Goal: Task Accomplishment & Management: Manage account settings

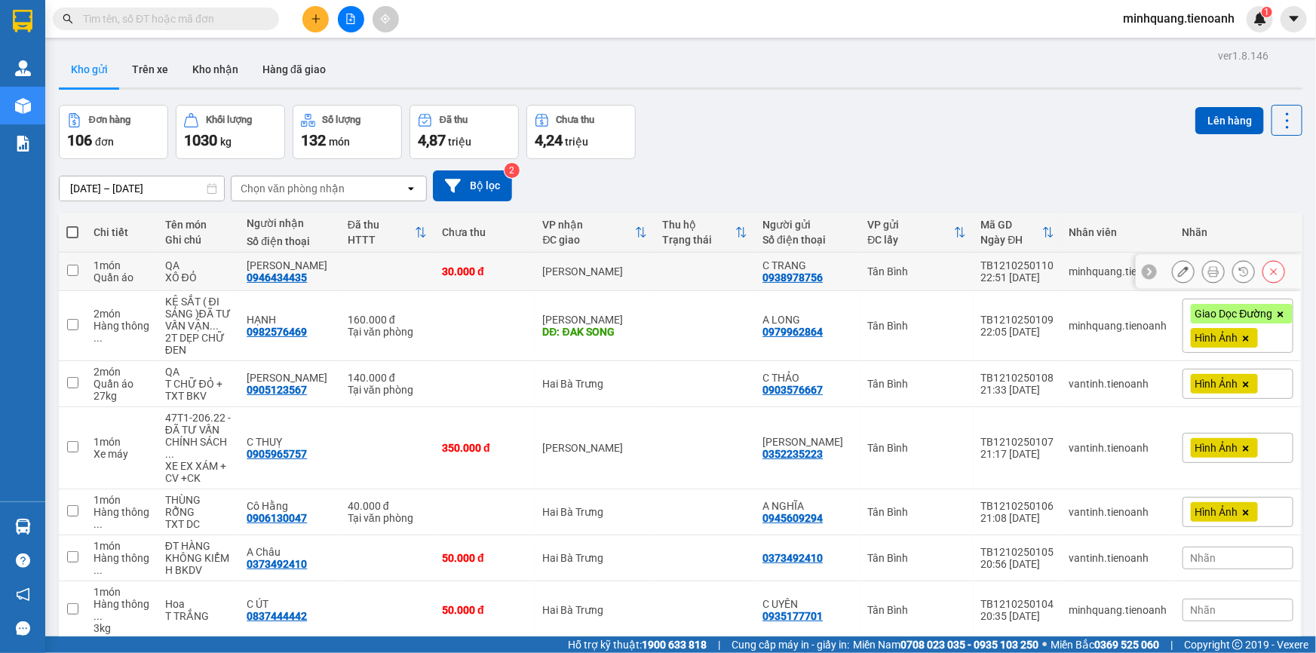
click at [75, 270] on input "checkbox" at bounding box center [72, 270] width 11 height 11
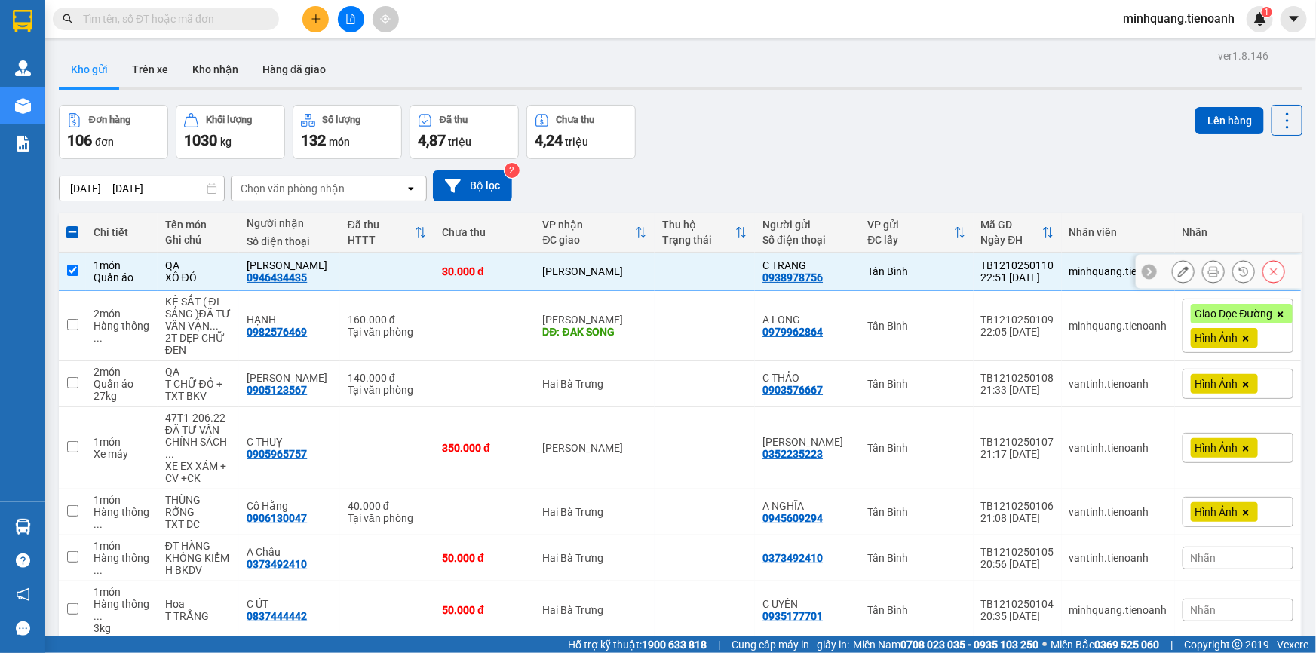
click at [75, 270] on input "checkbox" at bounding box center [72, 270] width 11 height 11
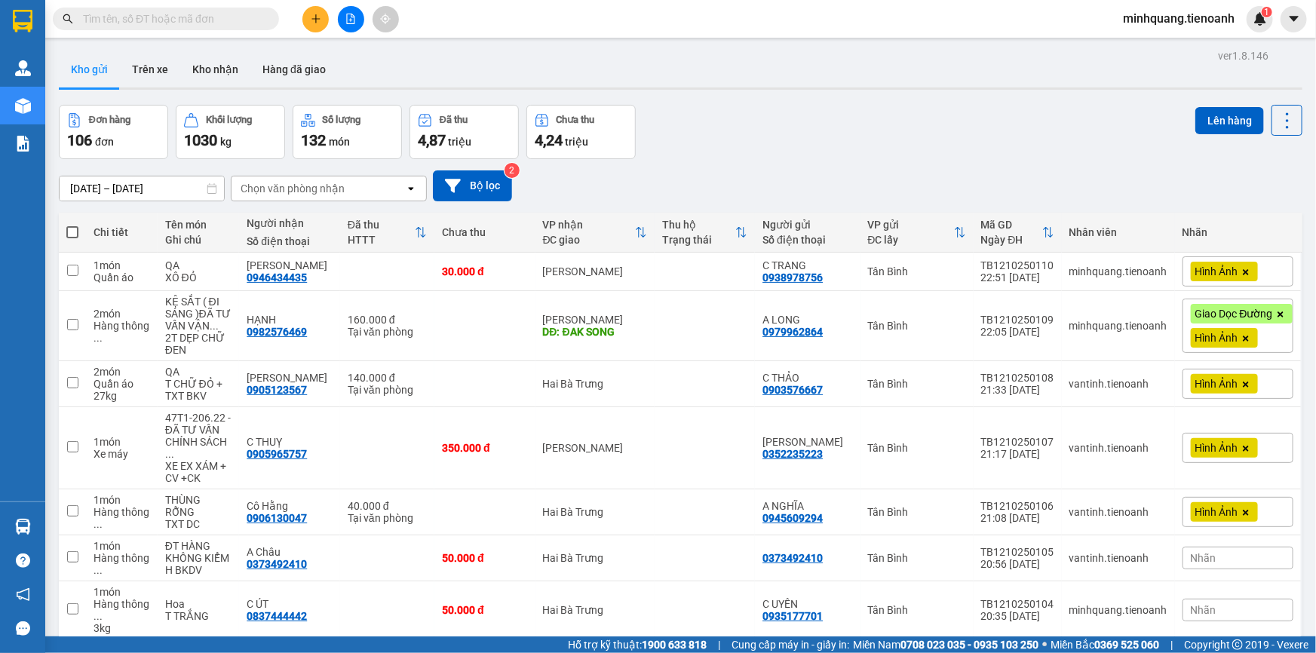
click at [69, 226] on span at bounding box center [72, 232] width 12 height 12
click at [72, 225] on input "checkbox" at bounding box center [72, 225] width 0 height 0
checkbox input "true"
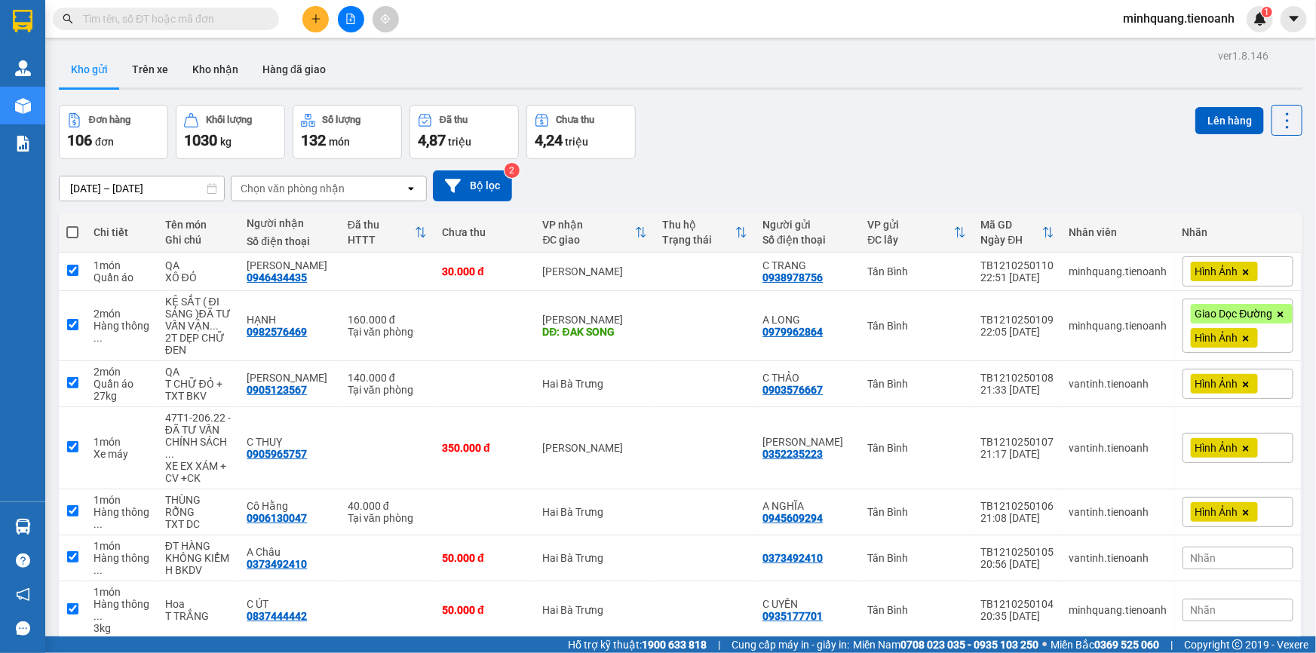
checkbox input "true"
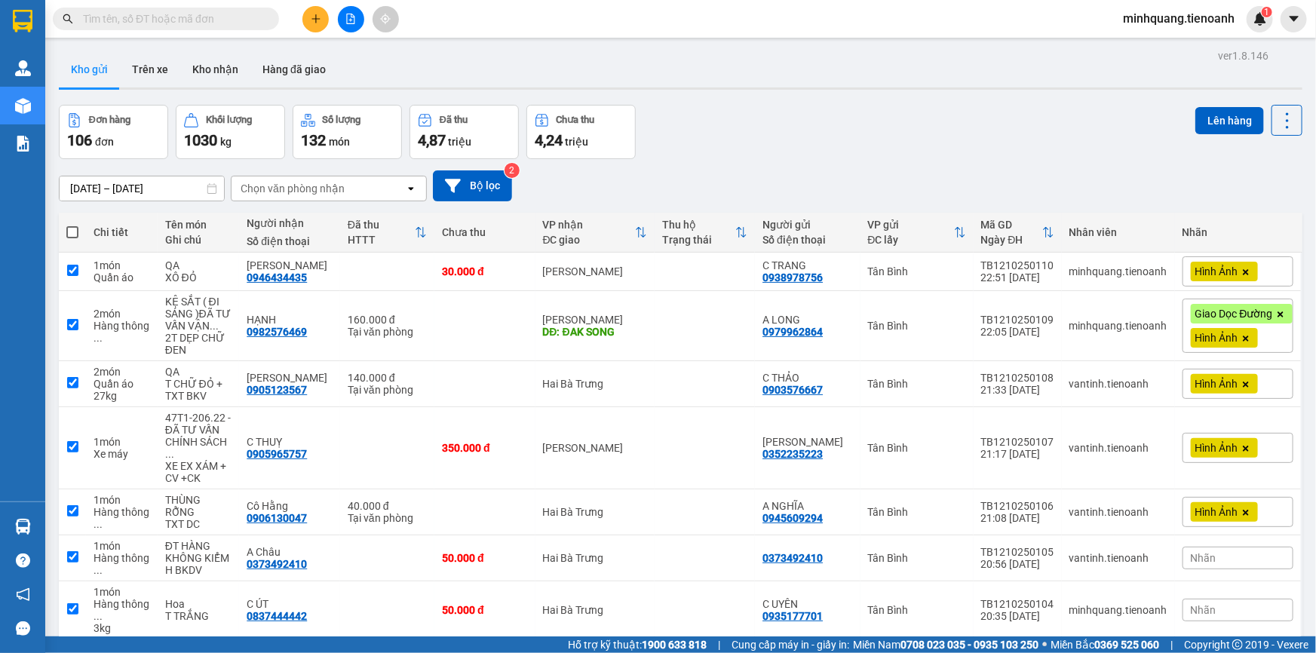
checkbox input "true"
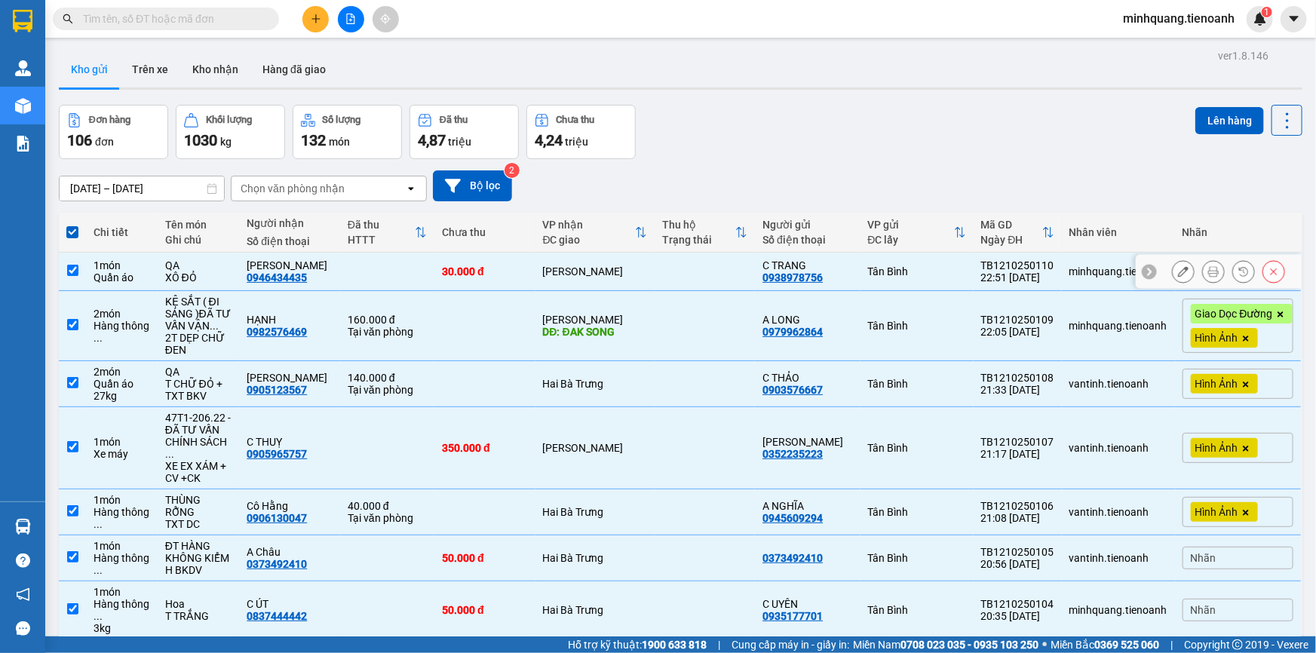
click at [340, 271] on td at bounding box center [387, 272] width 94 height 38
checkbox input "false"
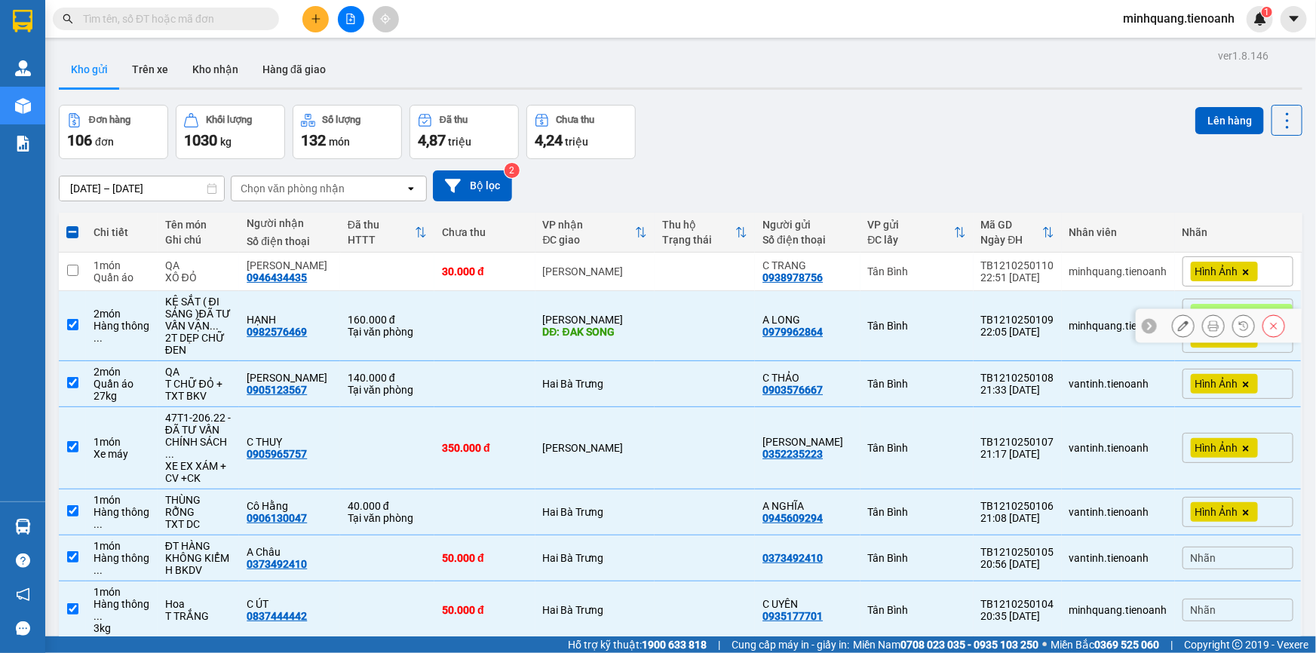
click at [335, 309] on td "HẠNH 0982576469" at bounding box center [289, 326] width 101 height 70
checkbox input "false"
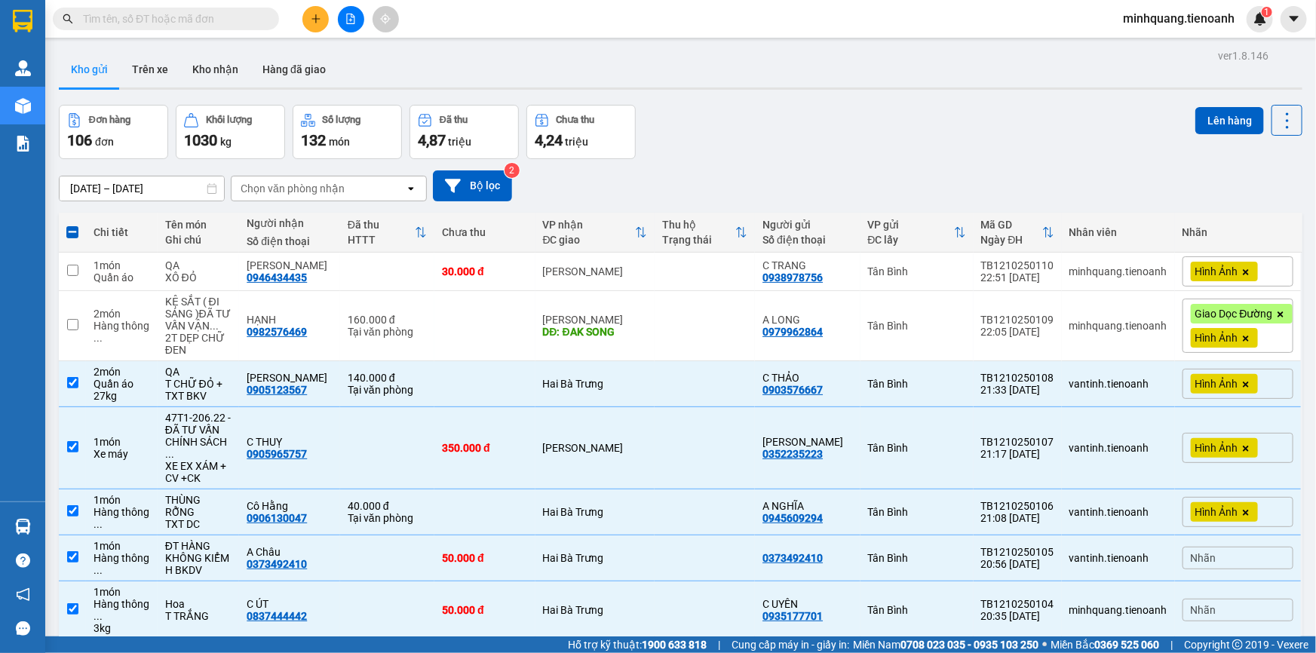
click at [157, 15] on input "text" at bounding box center [172, 19] width 178 height 17
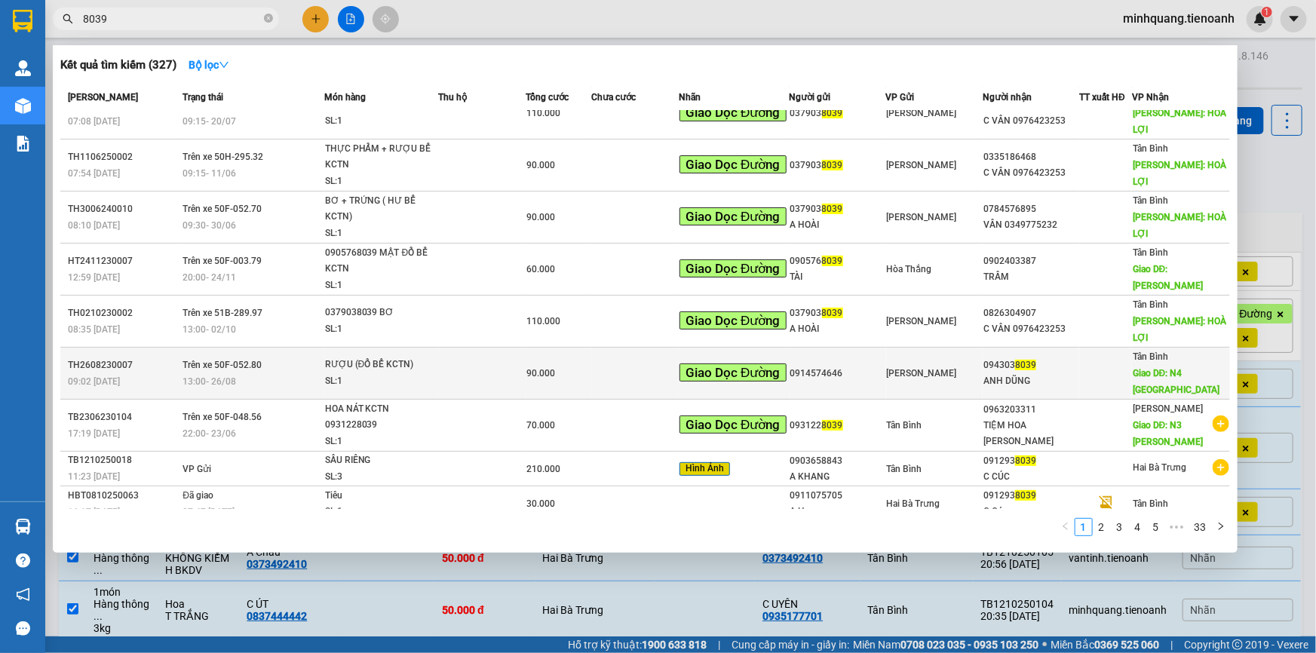
scroll to position [35, 0]
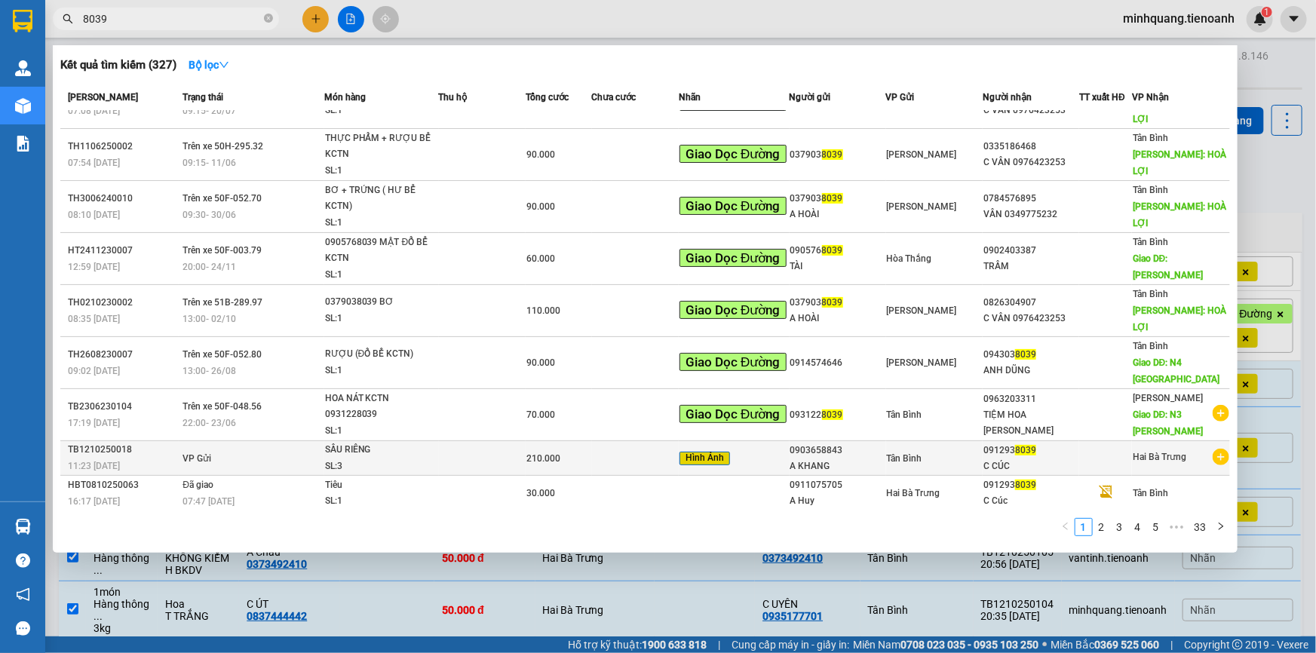
type input "8039"
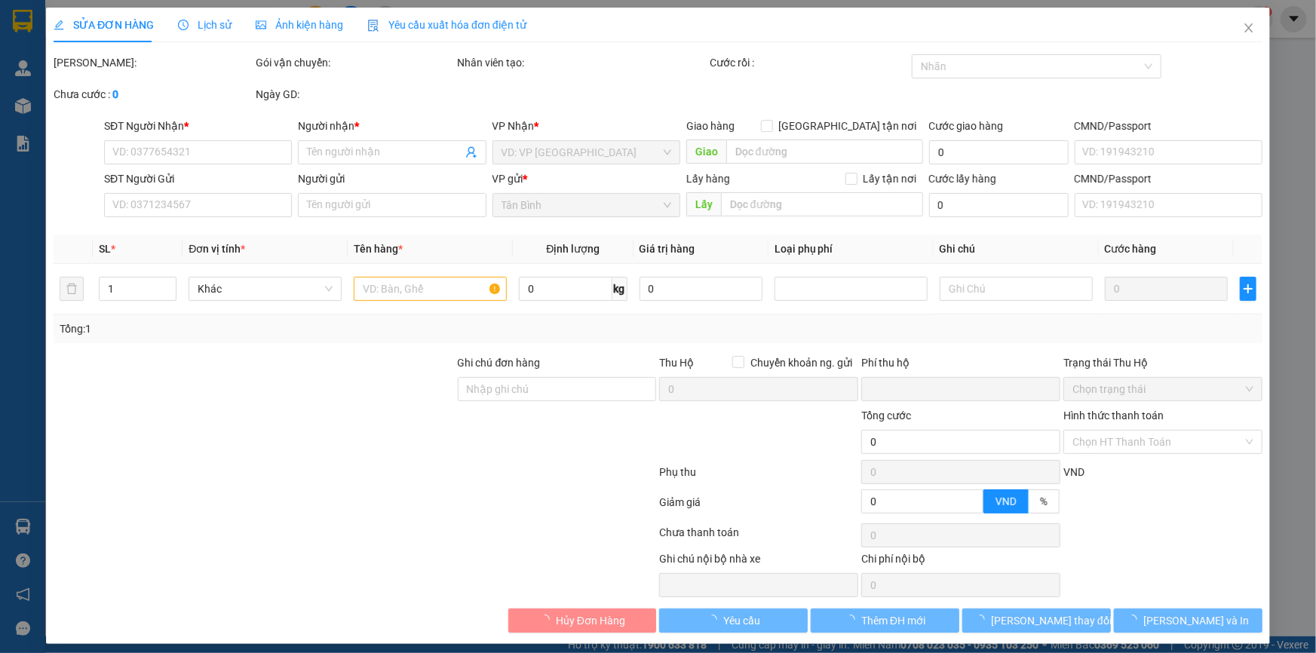
type input "0963203311"
type input "TIỆM HOA DORIS"
type input "N3 Đức Mạnh"
type input "245348425"
type input "0931228039"
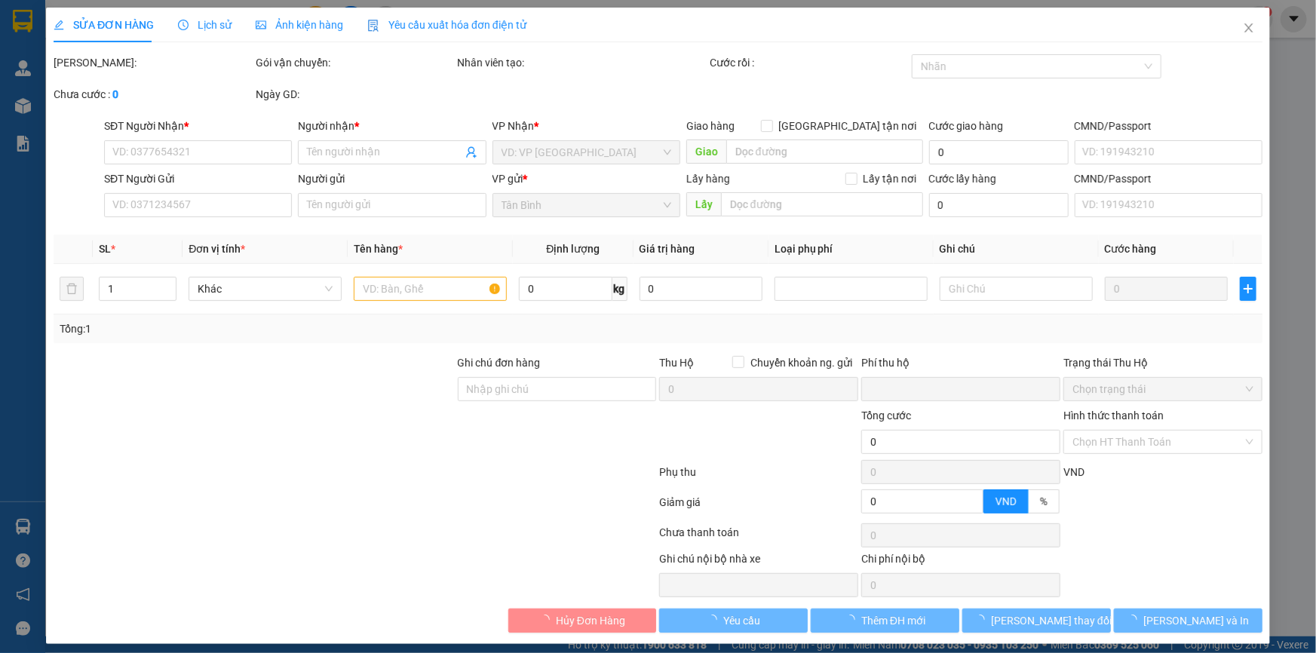
type input "0"
type input "70.000"
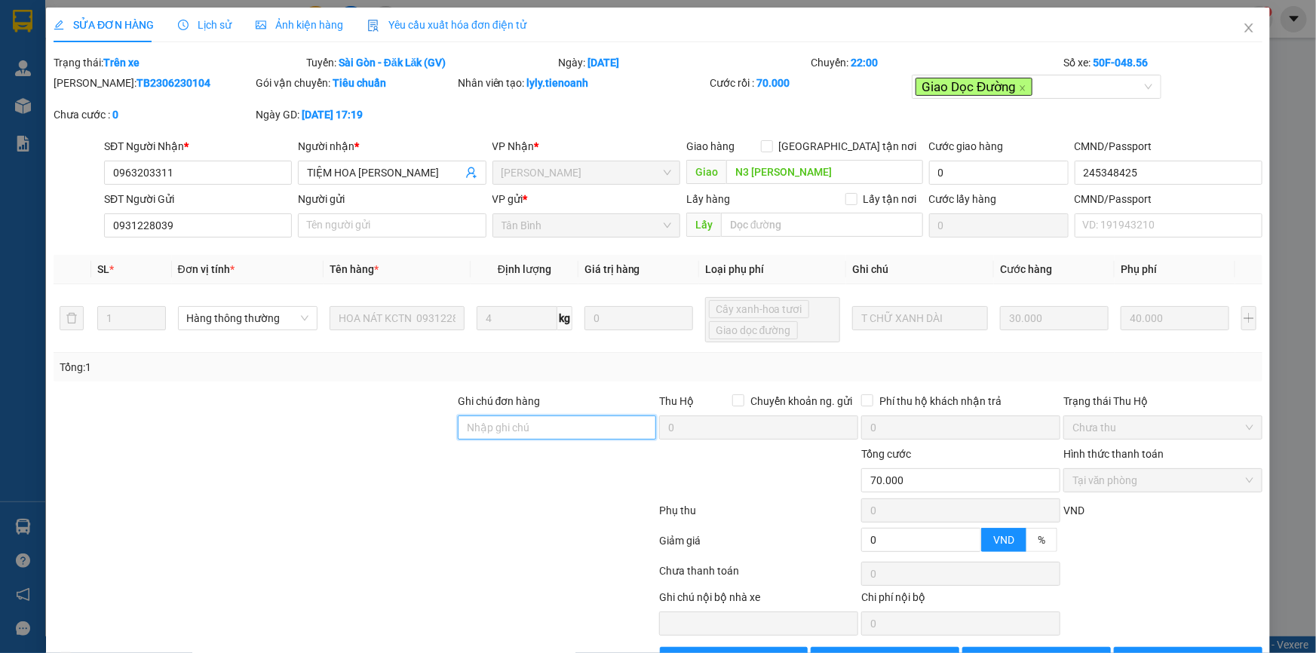
drag, startPoint x: 532, startPoint y: 436, endPoint x: 452, endPoint y: 436, distance: 79.9
click at [532, 436] on input "Ghi chú đơn hàng" at bounding box center [557, 427] width 199 height 24
click at [383, 436] on div at bounding box center [254, 419] width 404 height 53
click at [1243, 26] on icon "close" at bounding box center [1249, 28] width 12 height 12
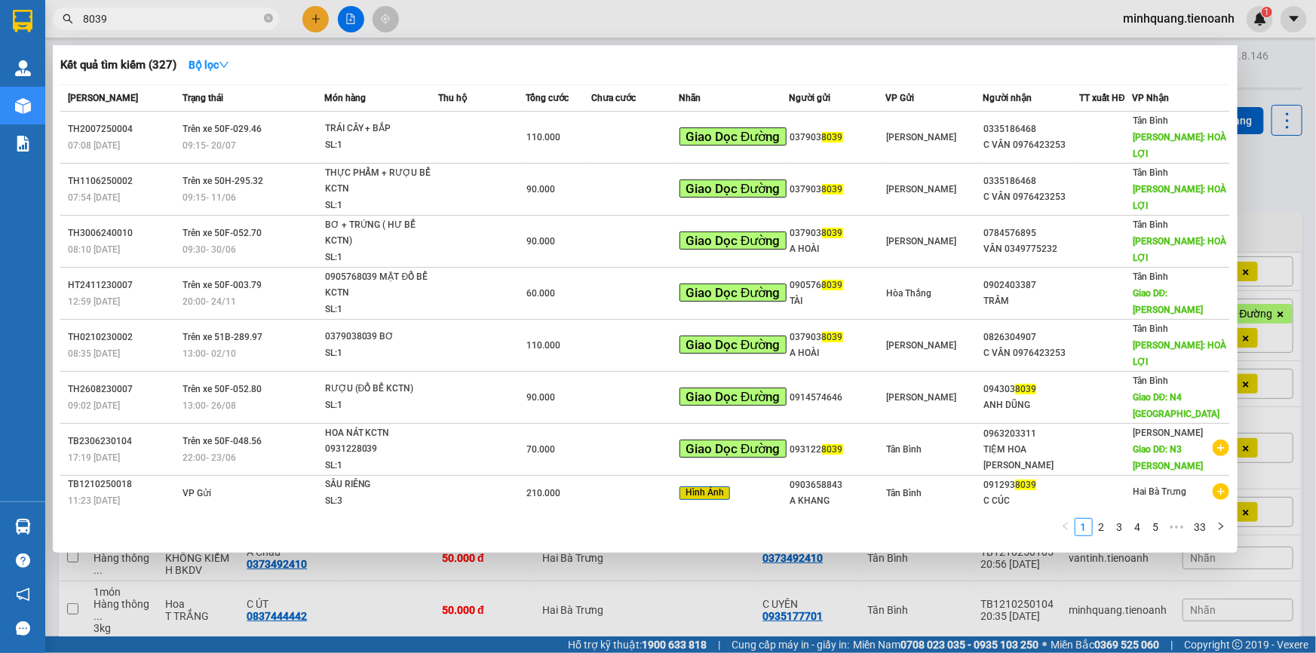
click at [199, 14] on input "8039" at bounding box center [172, 19] width 178 height 17
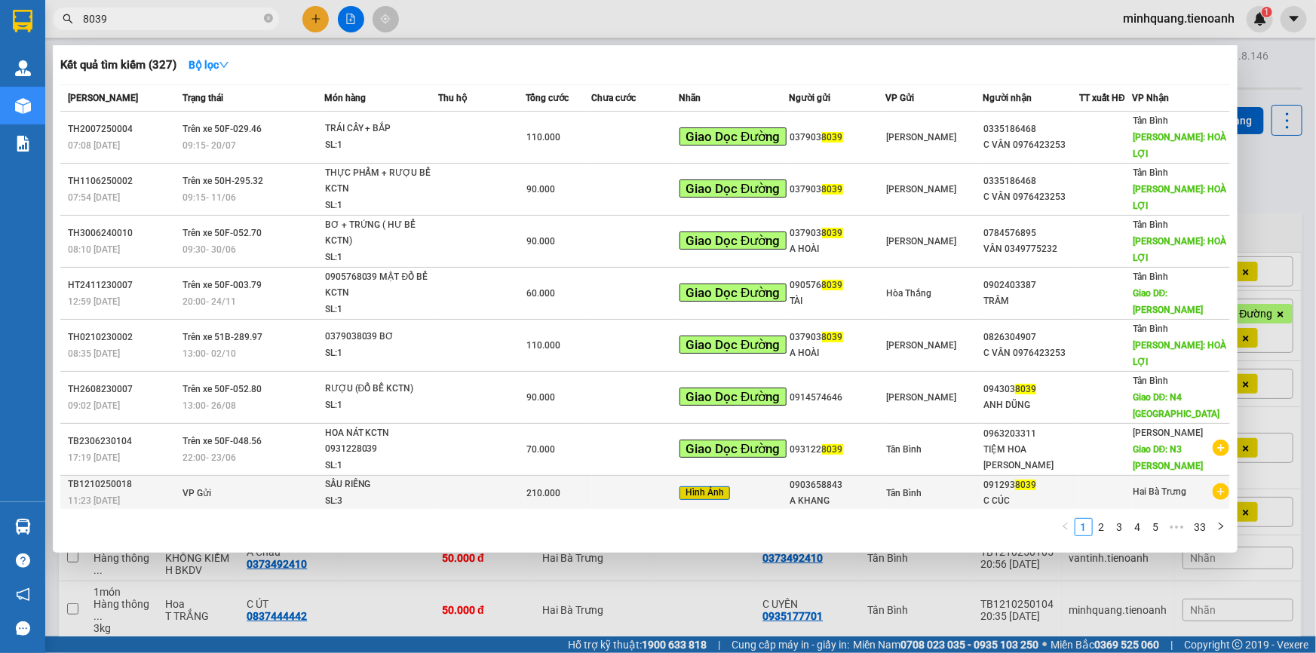
scroll to position [35, 0]
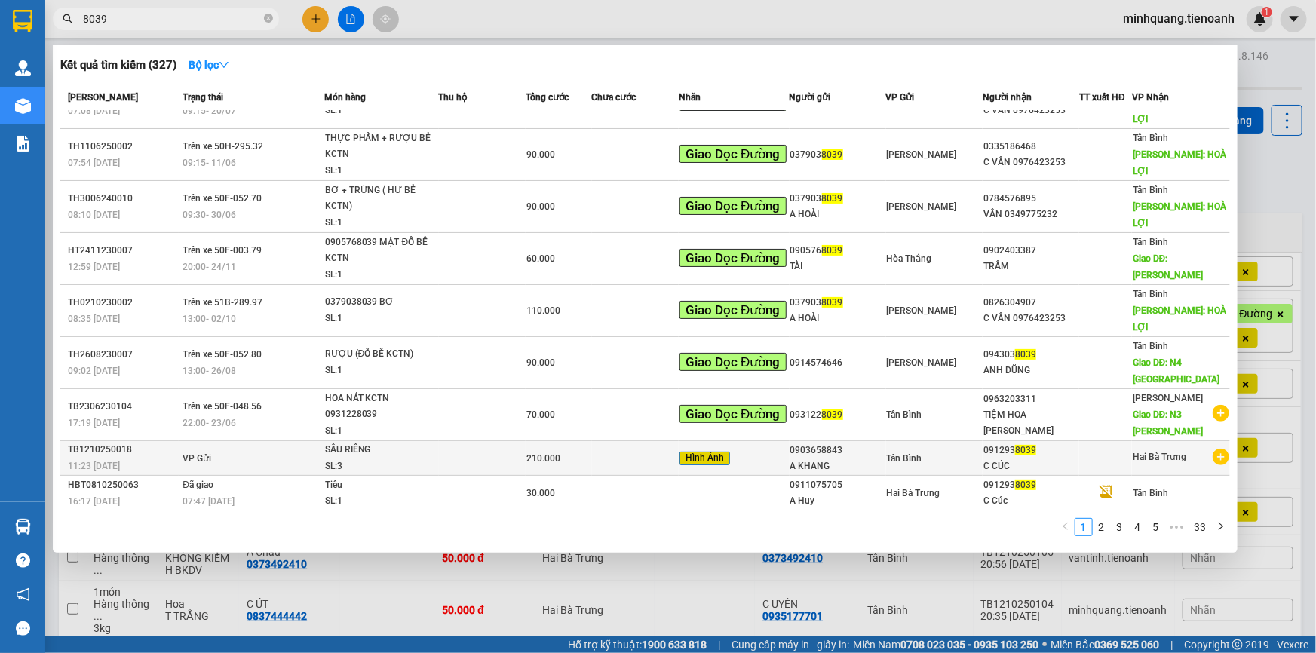
click at [592, 441] on td at bounding box center [635, 458] width 87 height 35
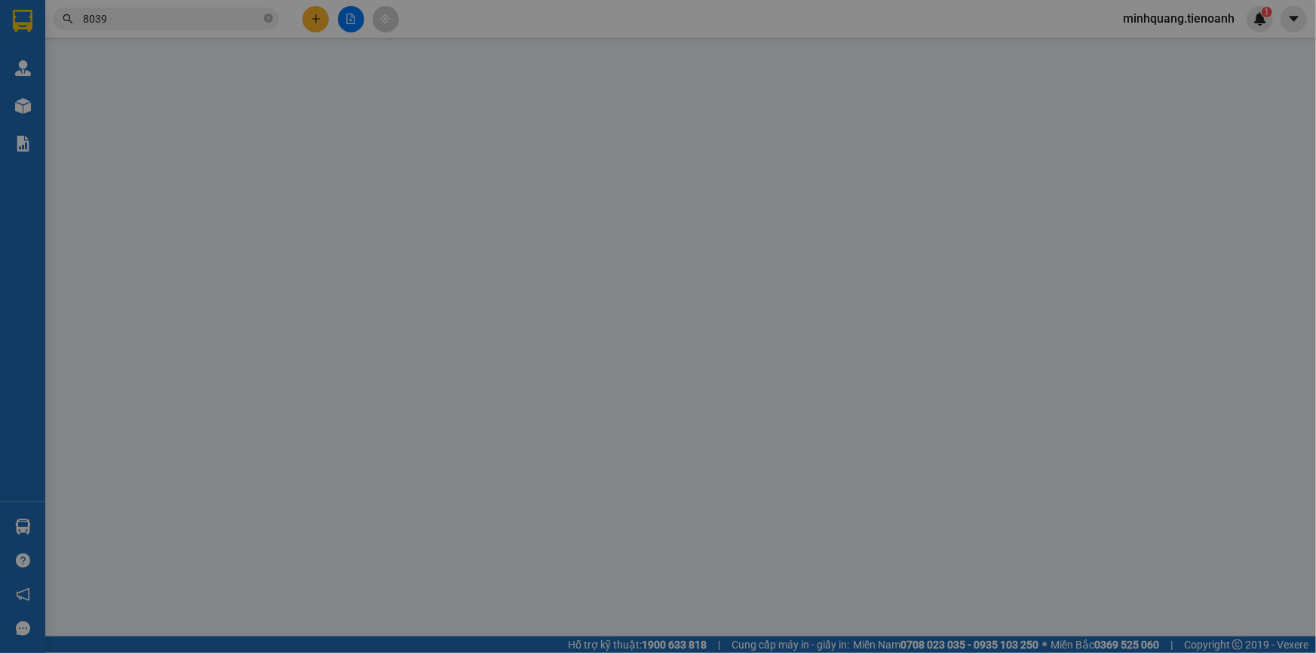
type input "0912938039"
type input "C CÚC"
type input "0903658843"
type input "A KHANG"
type input "0"
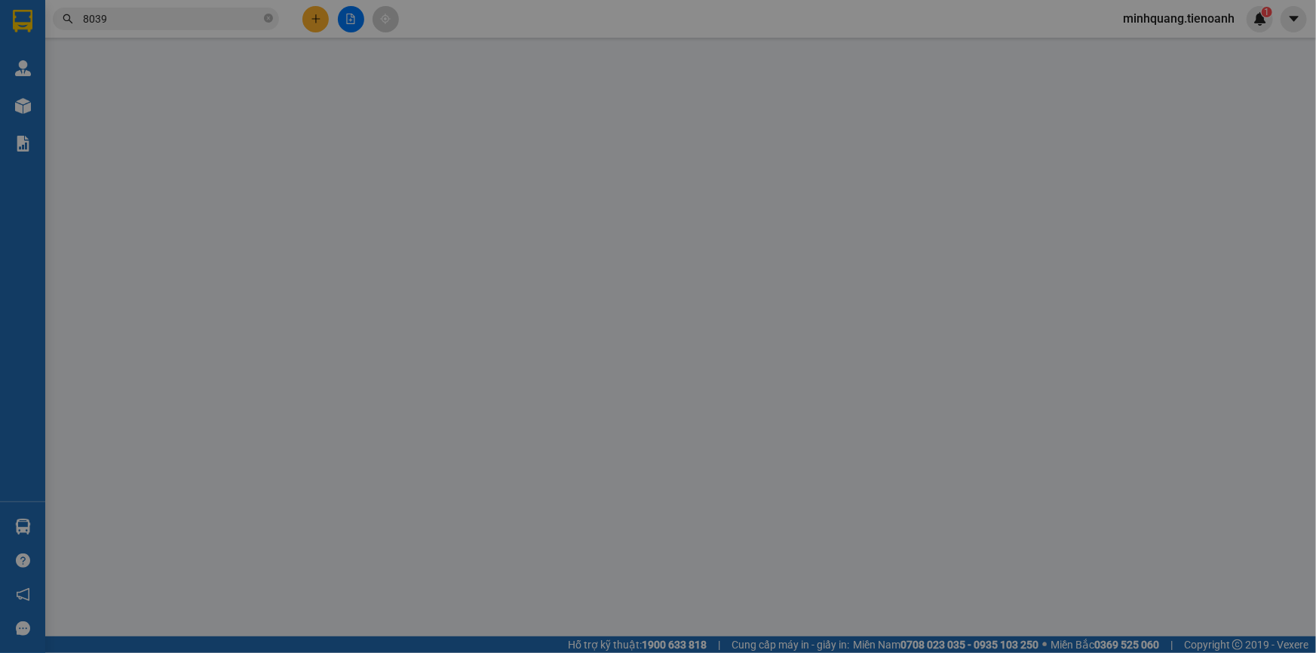
type input "210.000"
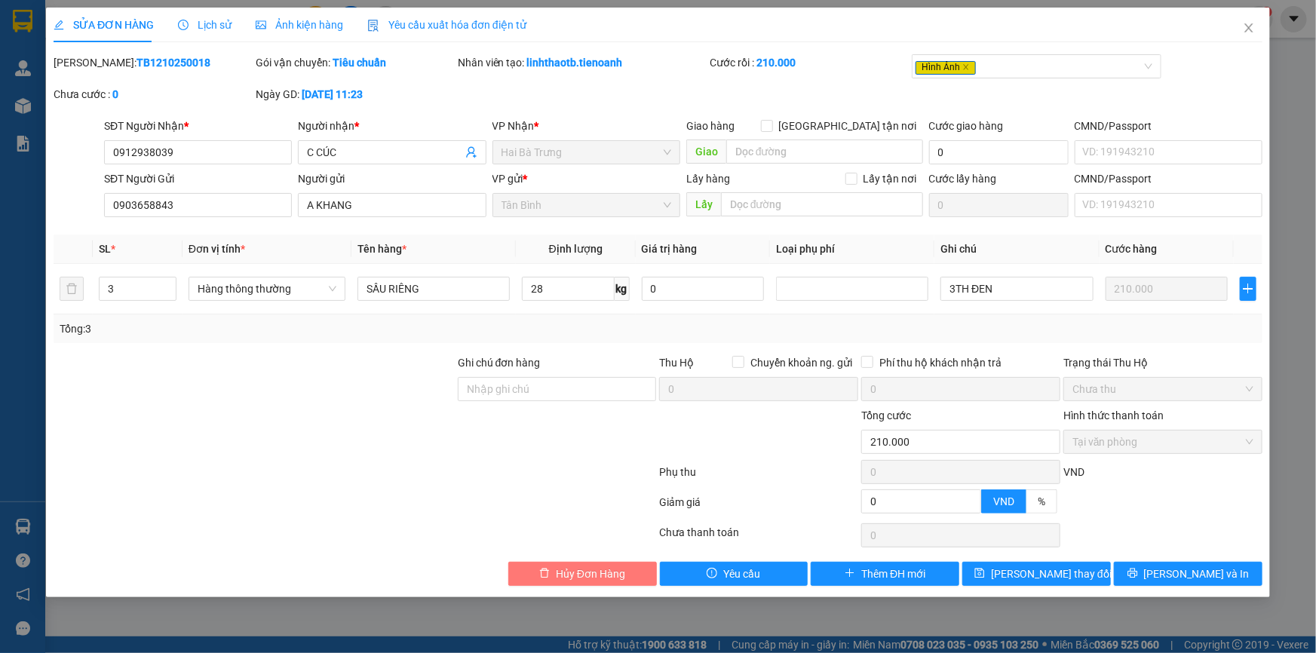
click at [569, 569] on span "Hủy Đơn Hàng" at bounding box center [590, 574] width 69 height 17
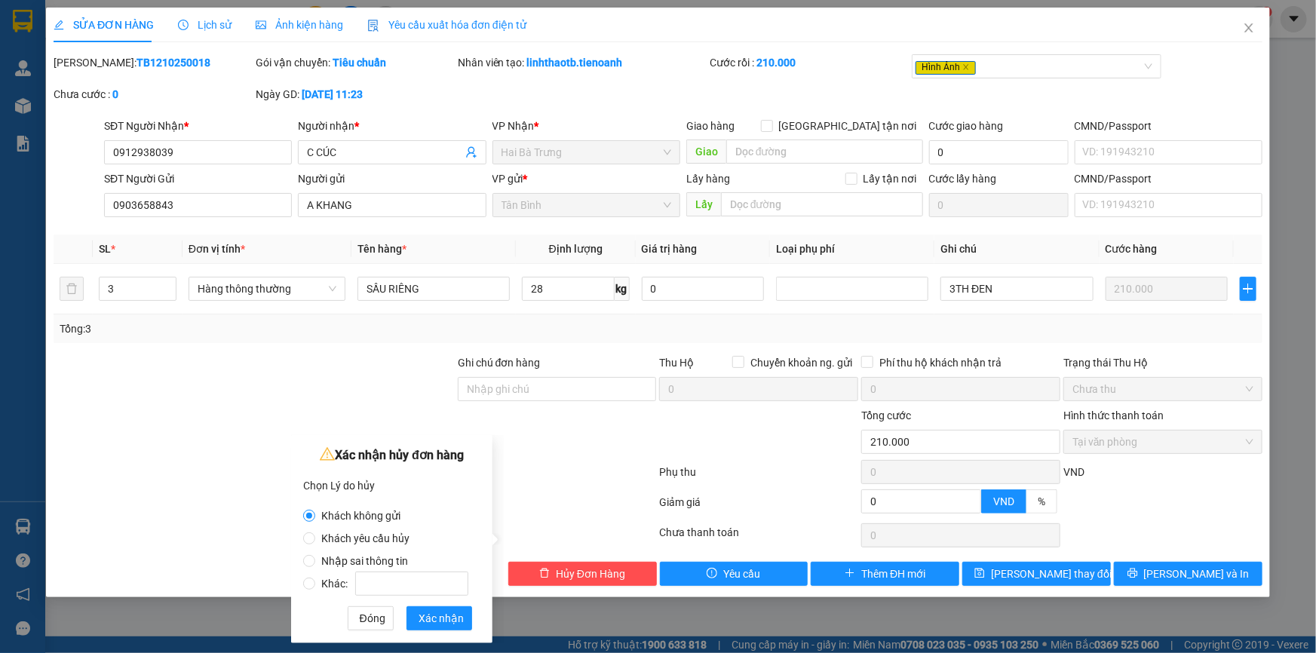
click at [348, 557] on span "Nhập sai thông tin" at bounding box center [364, 561] width 99 height 12
click at [315, 557] on input "Nhập sai thông tin" at bounding box center [309, 561] width 12 height 12
radio input "true"
radio input "false"
click at [445, 618] on span "Xác nhận" at bounding box center [440, 618] width 45 height 17
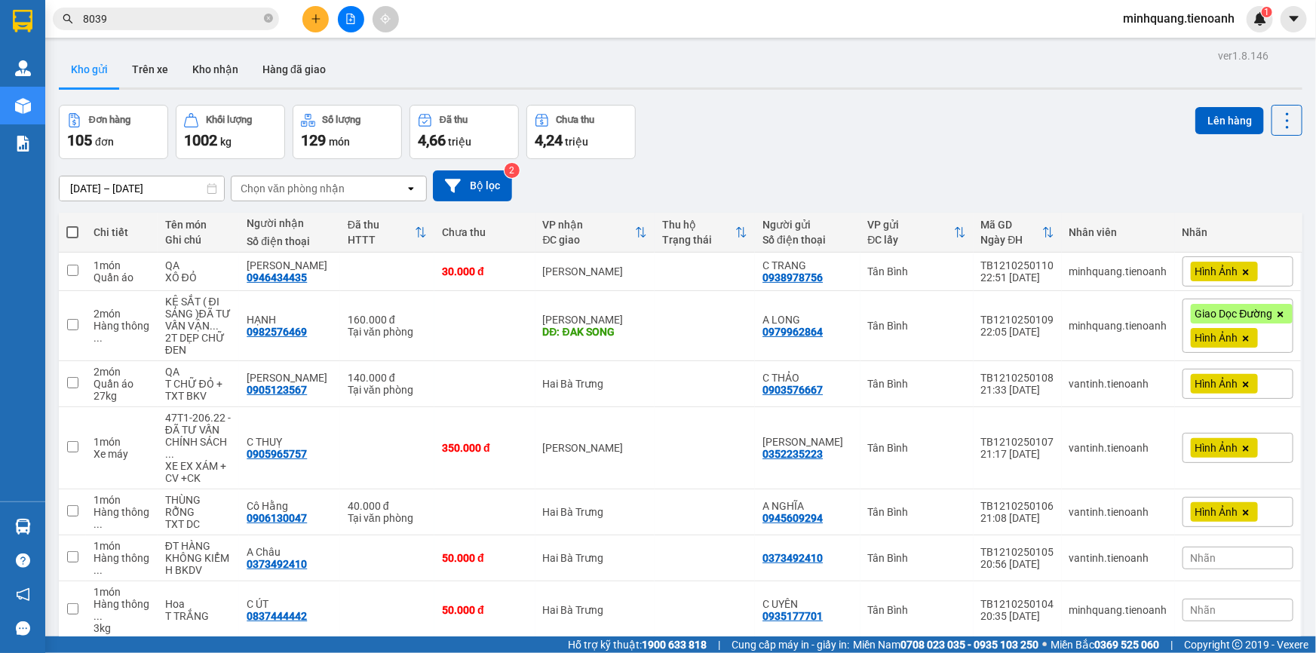
click at [70, 228] on span at bounding box center [72, 232] width 12 height 12
click at [72, 225] on input "checkbox" at bounding box center [72, 225] width 0 height 0
checkbox input "true"
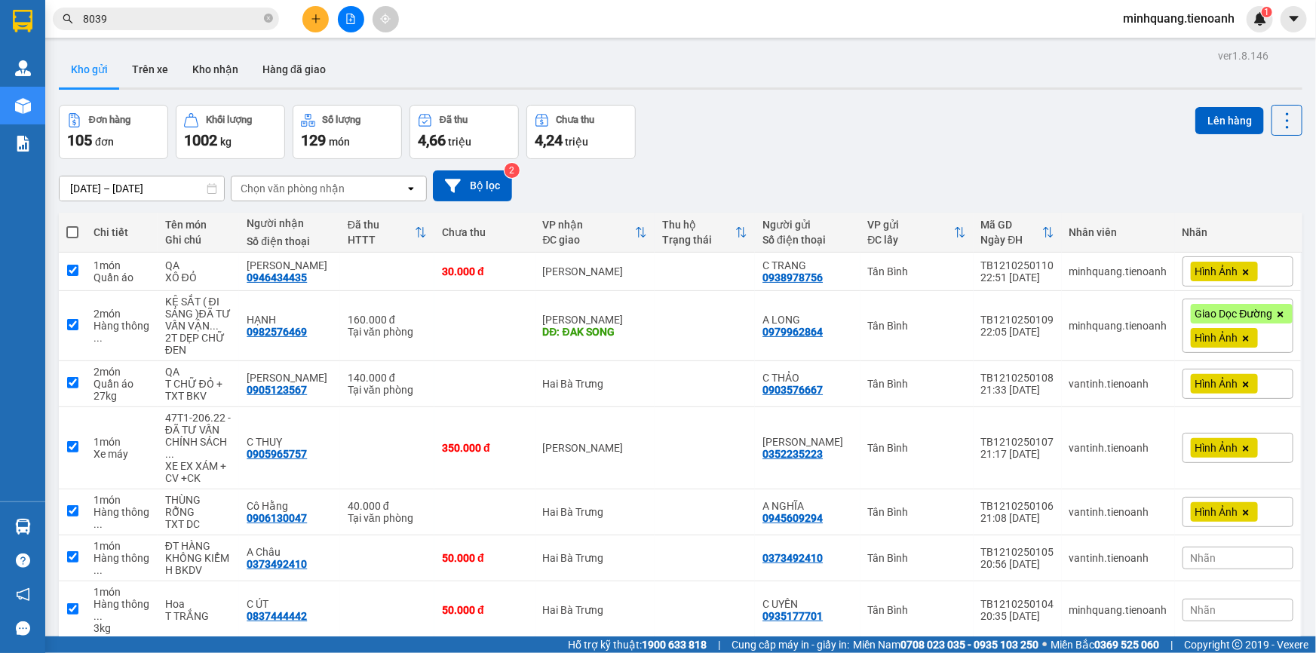
checkbox input "true"
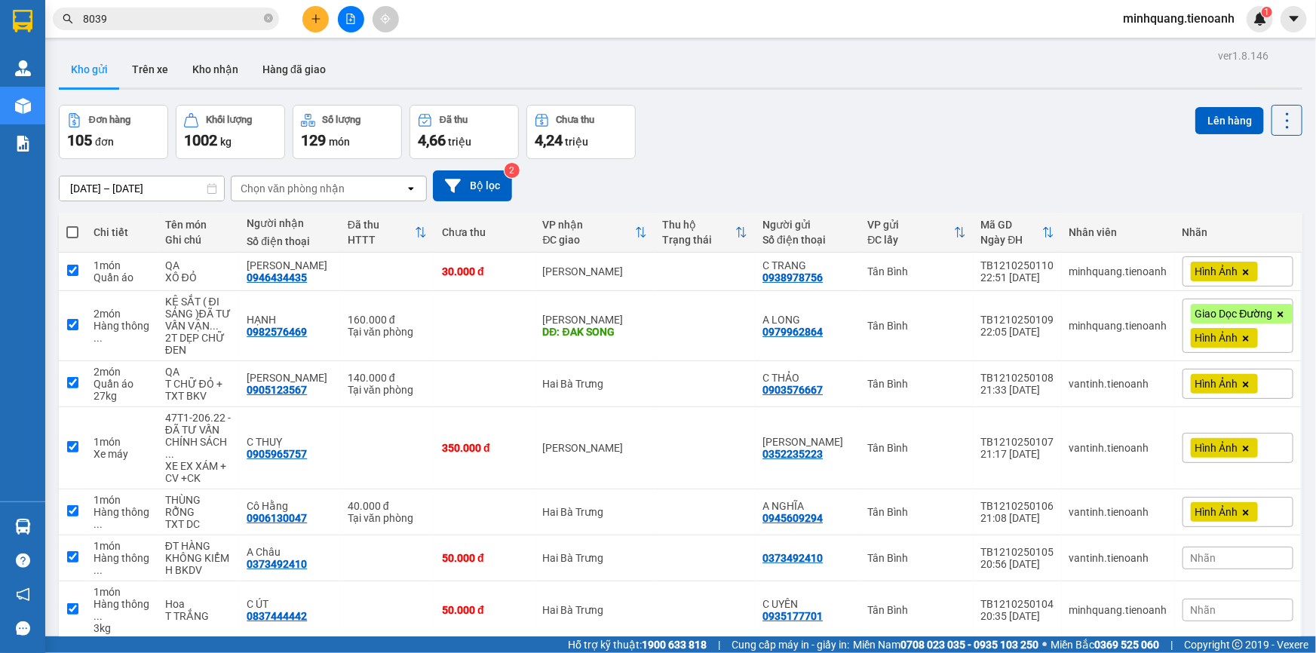
checkbox input "true"
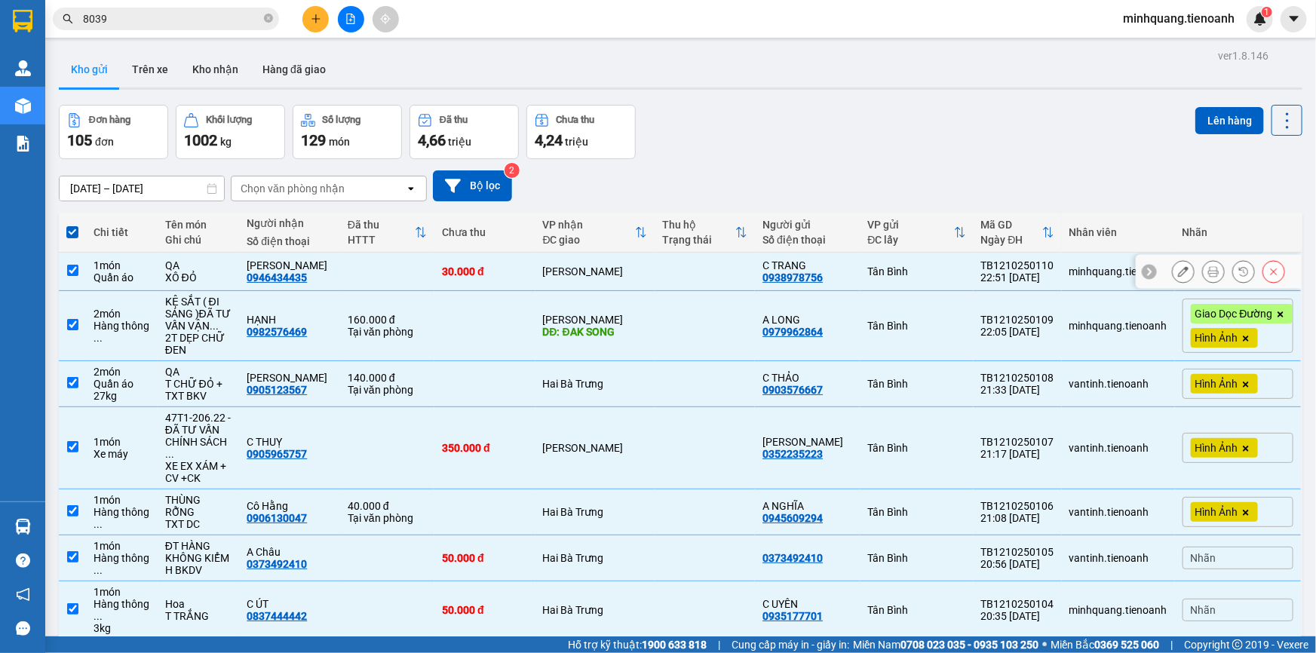
click at [333, 268] on td "C Đan 0946434435" at bounding box center [289, 272] width 101 height 38
checkbox input "false"
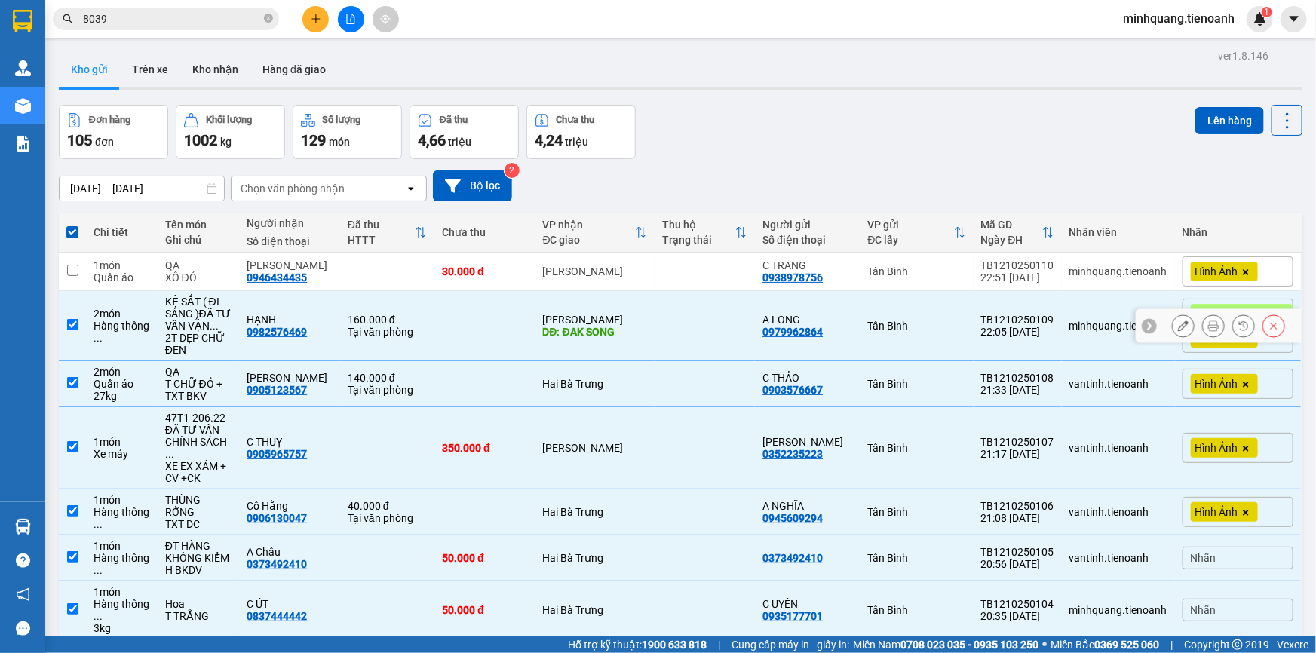
click at [324, 321] on div "HẠNH" at bounding box center [290, 320] width 86 height 12
checkbox input "false"
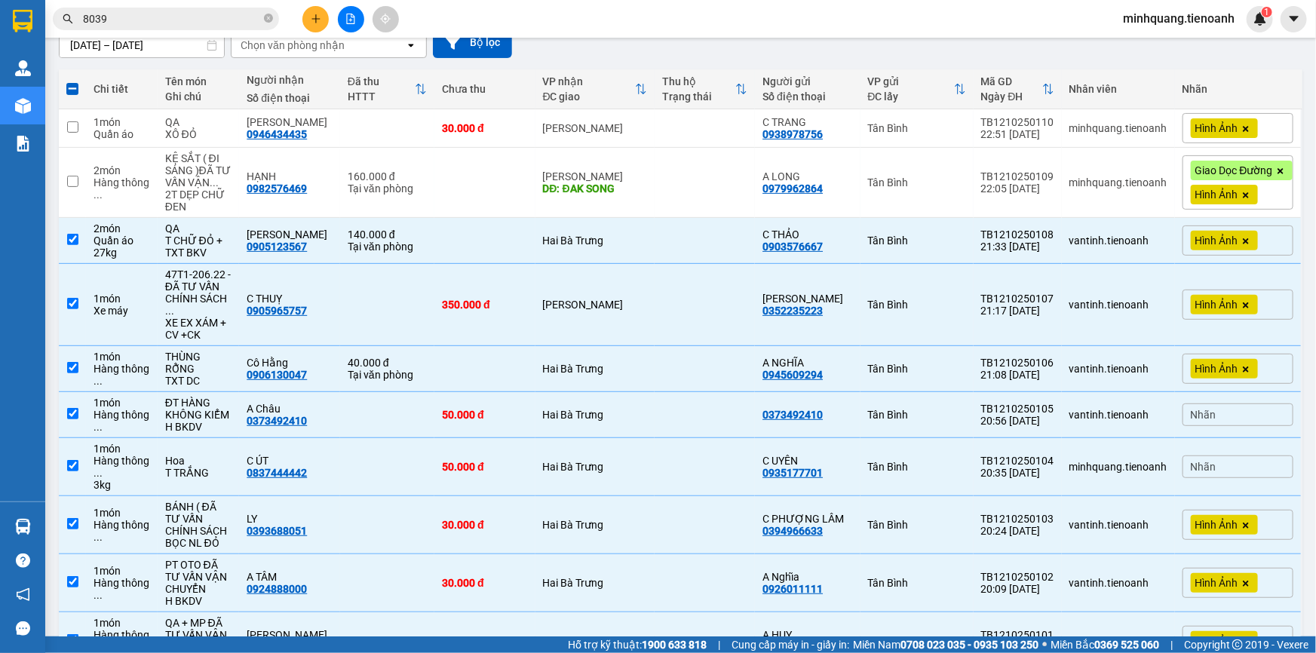
scroll to position [225, 0]
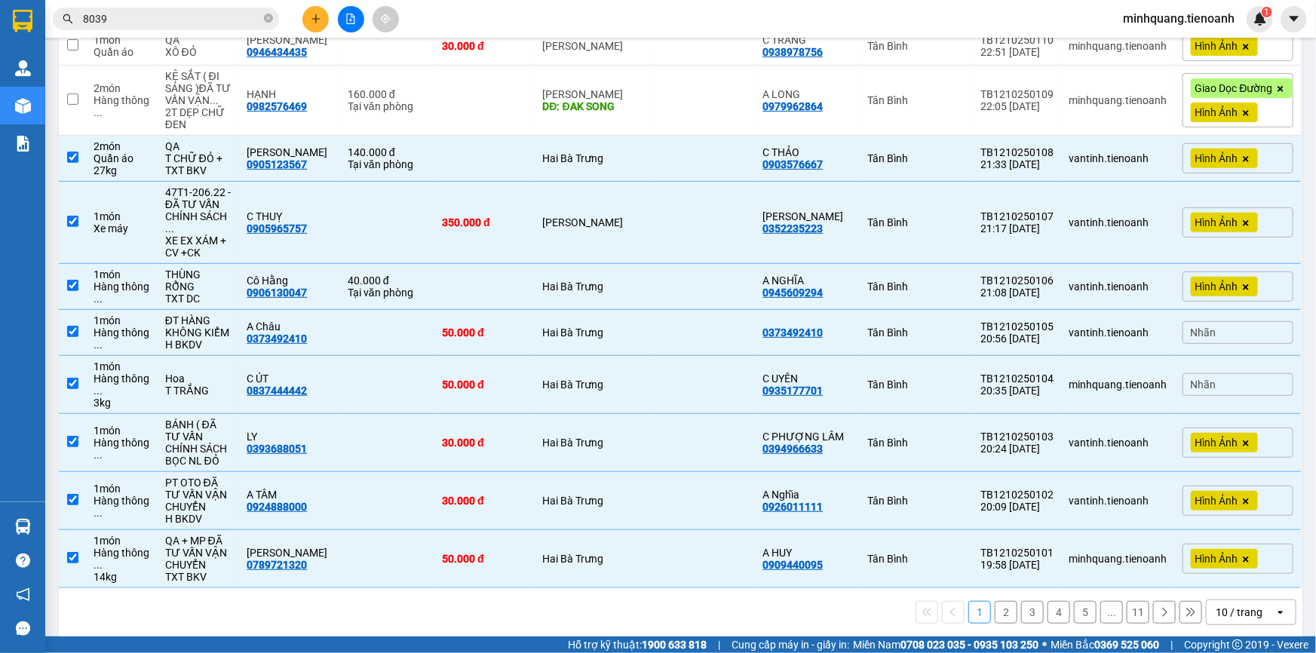
click at [1225, 605] on div "10 / trang" at bounding box center [1239, 612] width 47 height 15
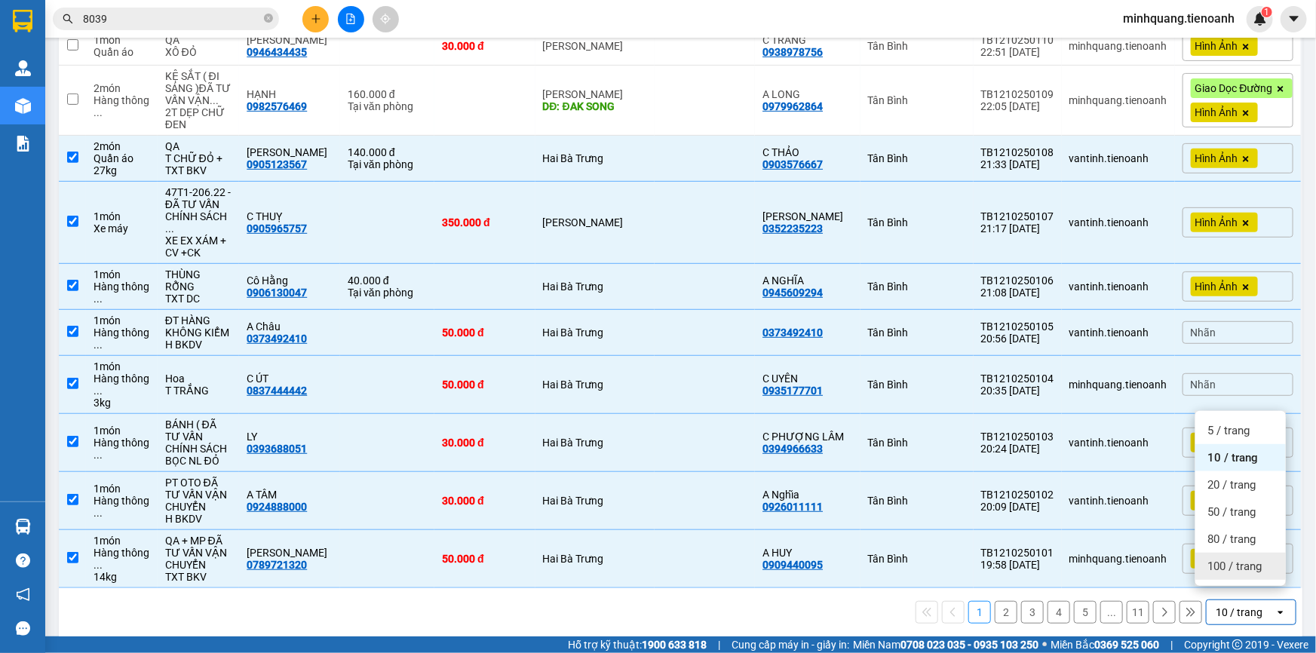
click at [1220, 566] on span "100 / trang" at bounding box center [1234, 566] width 54 height 15
checkbox input "false"
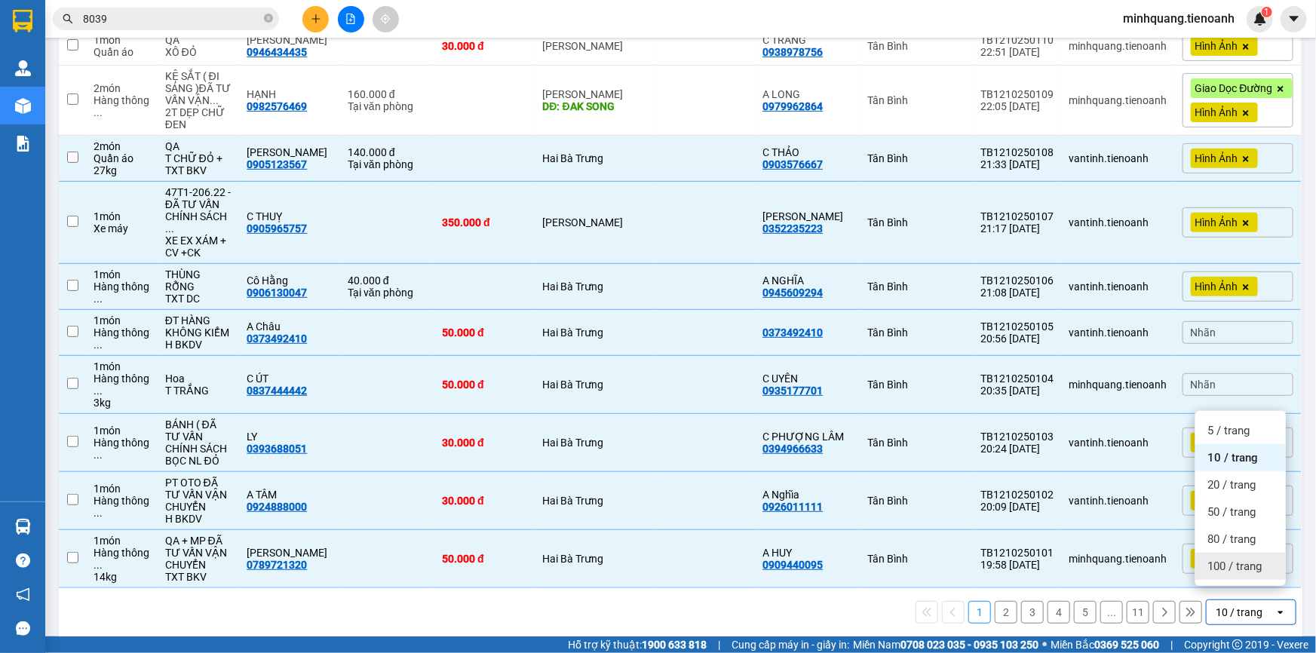
checkbox input "false"
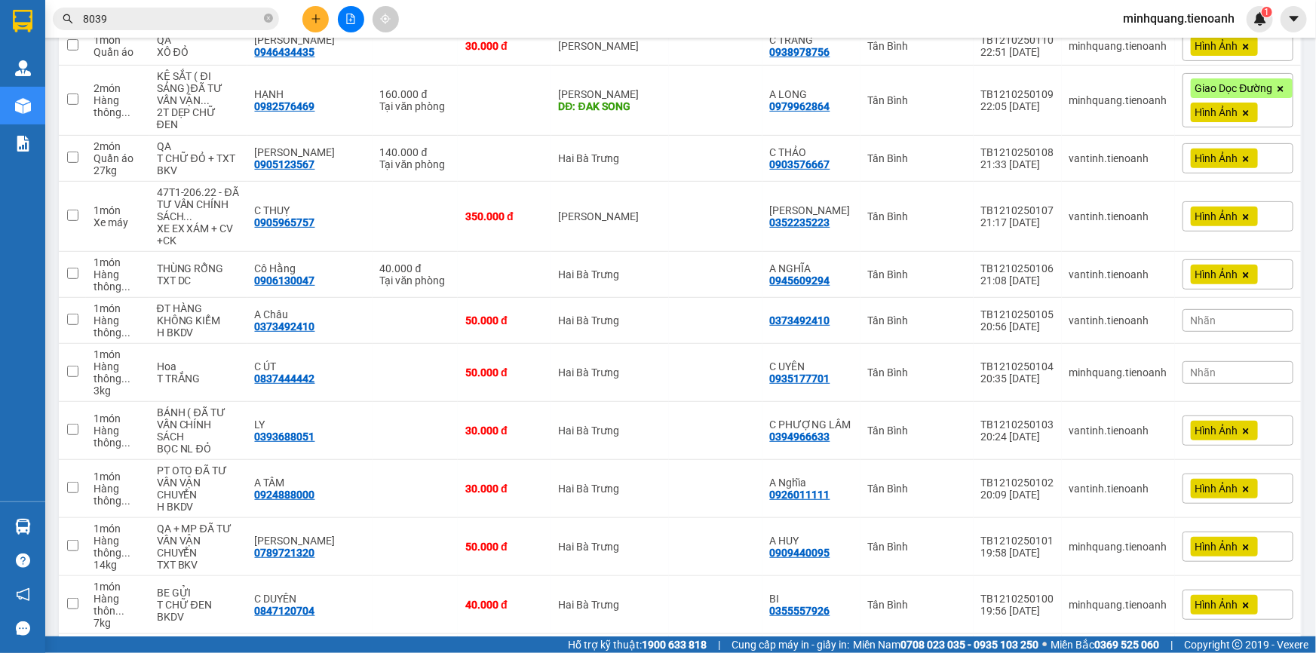
scroll to position [0, 0]
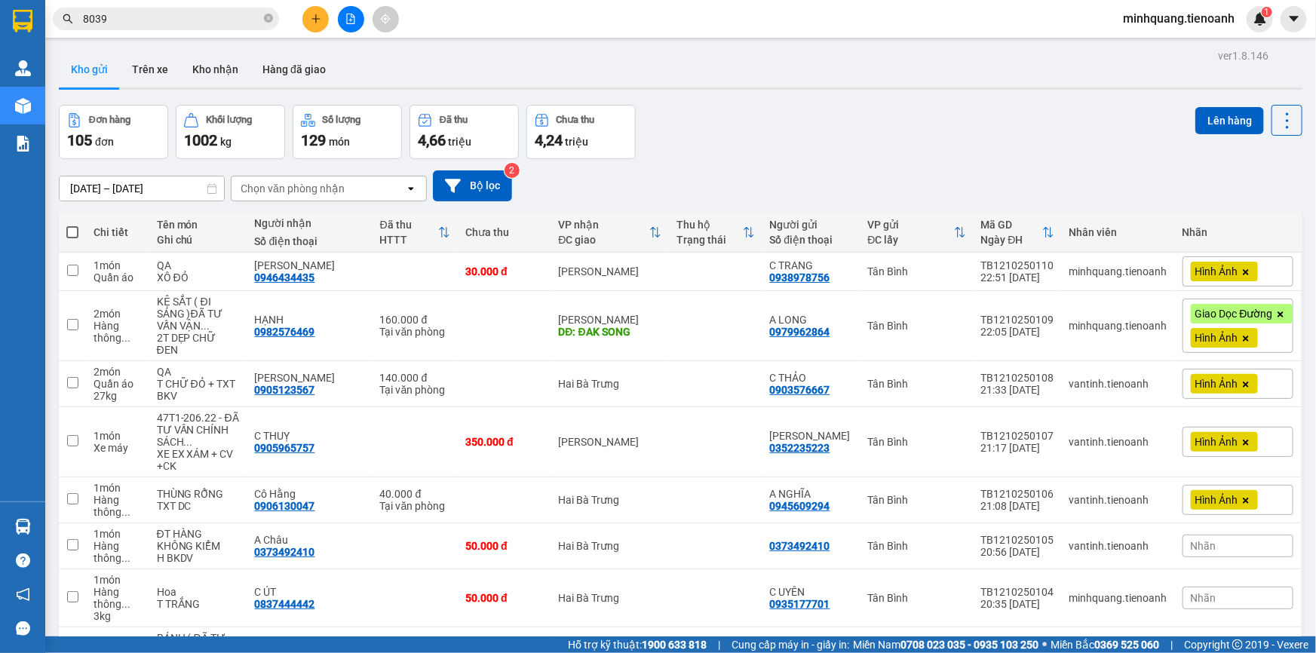
click at [75, 231] on span at bounding box center [72, 232] width 12 height 12
click at [72, 225] on input "checkbox" at bounding box center [72, 225] width 0 height 0
checkbox input "true"
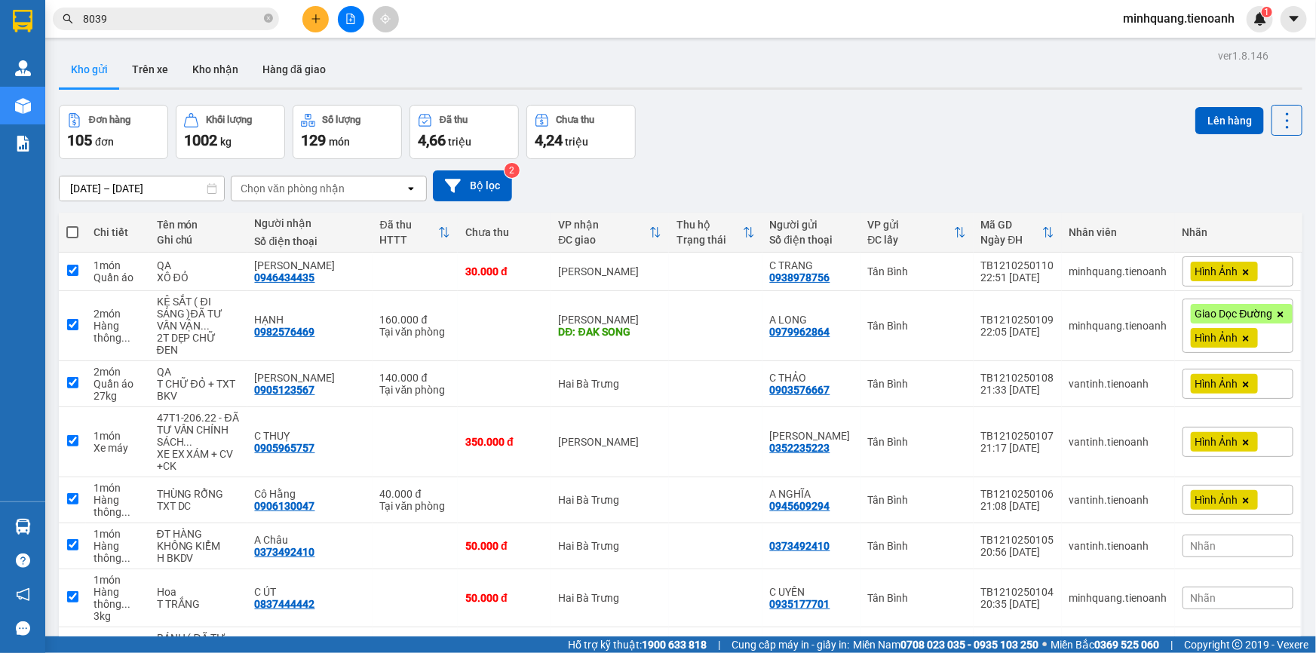
checkbox input "true"
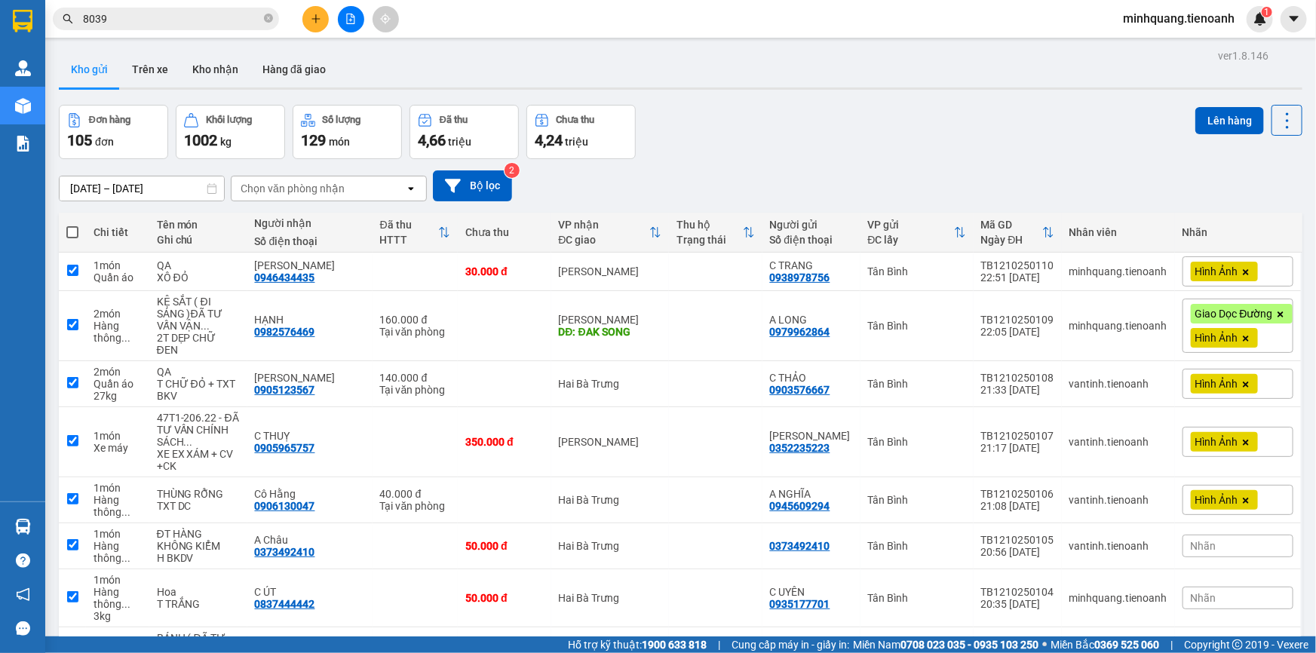
checkbox input "true"
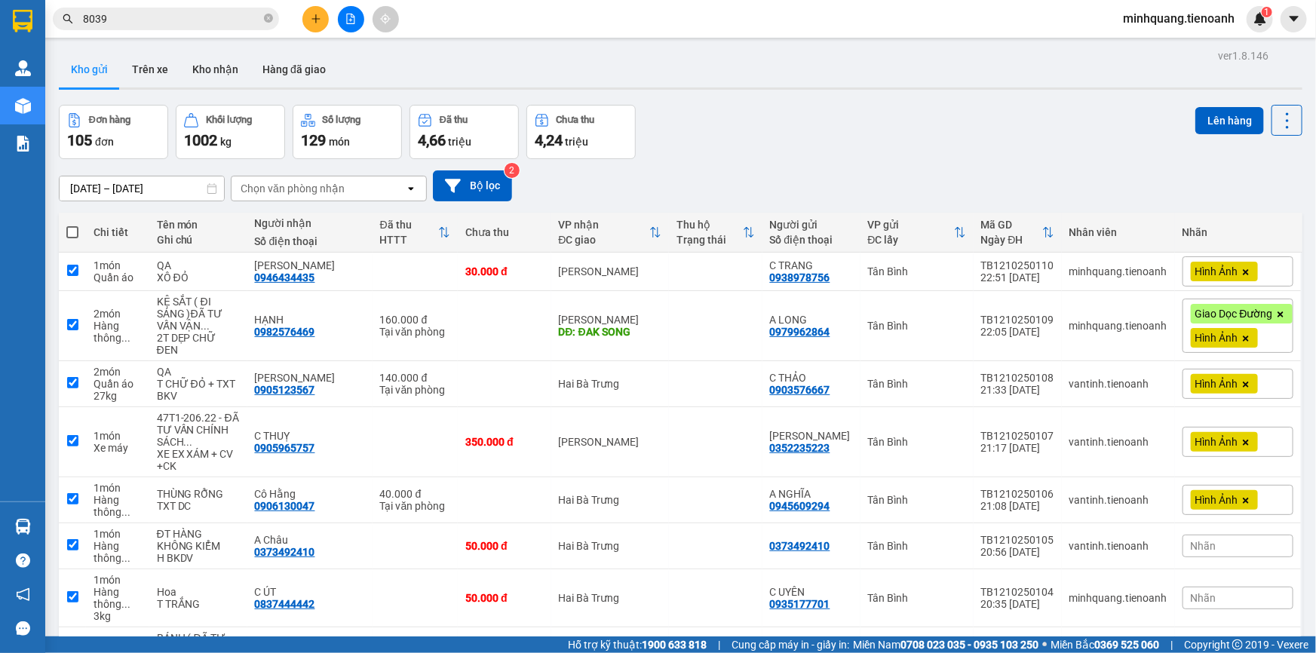
checkbox input "true"
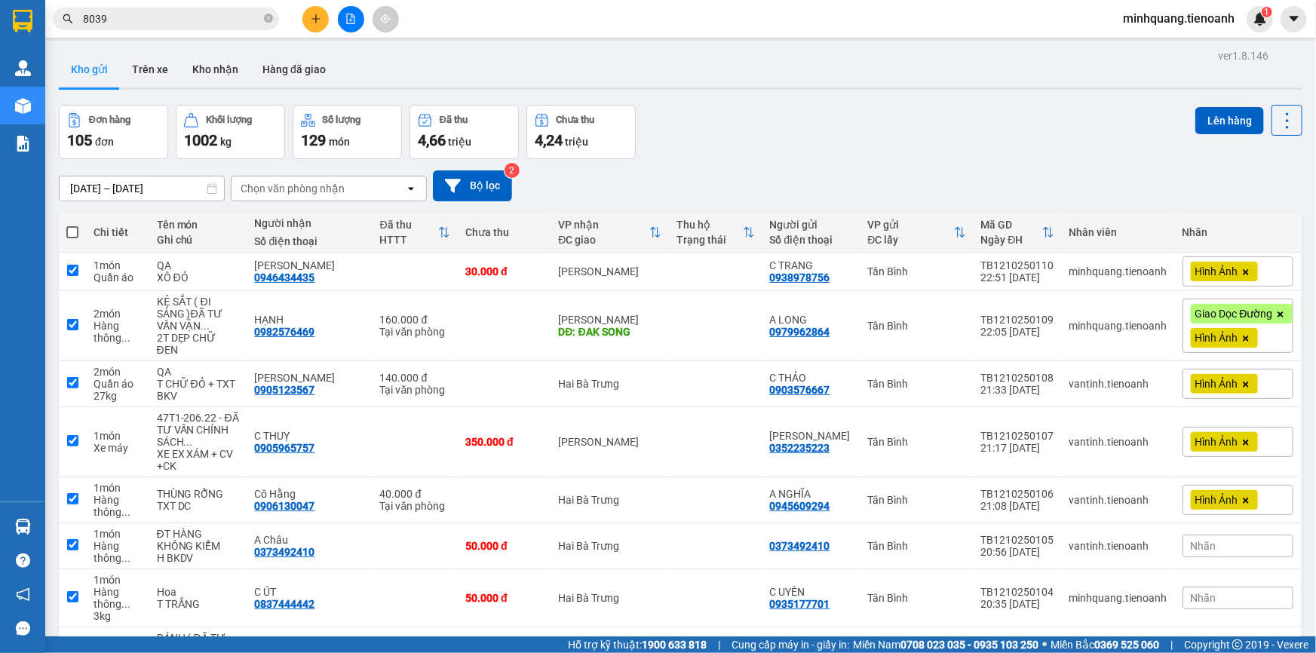
checkbox input "true"
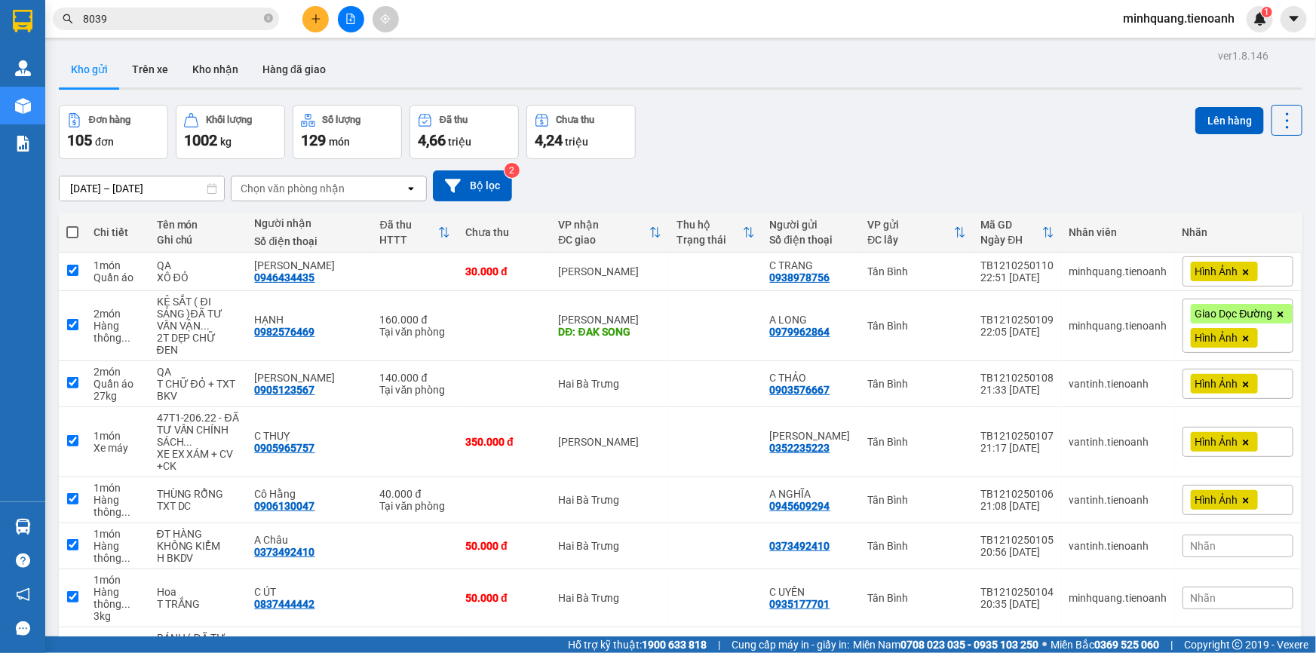
checkbox input "true"
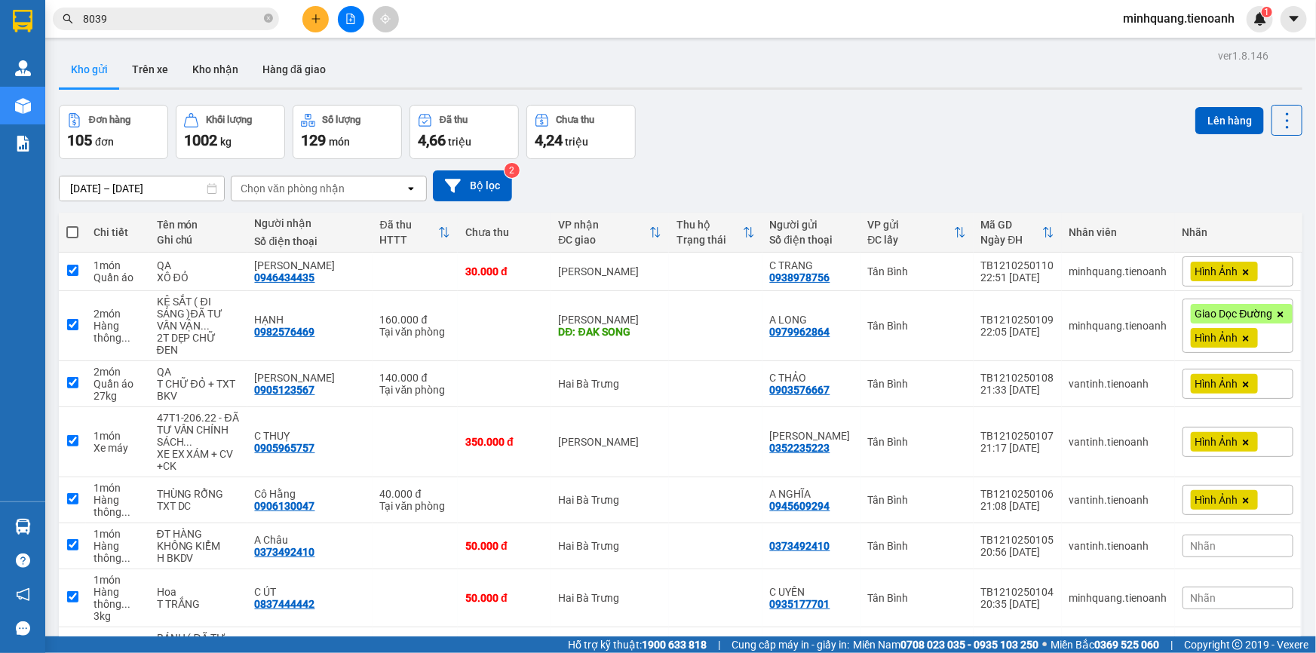
checkbox input "true"
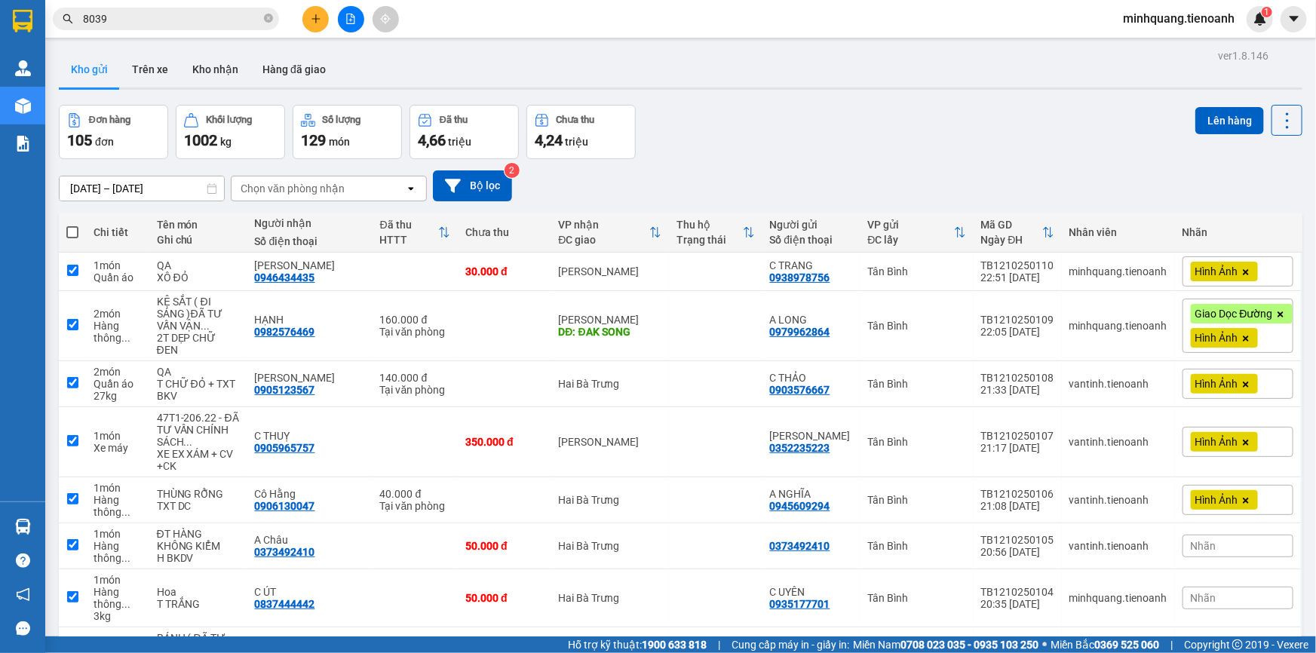
checkbox input "true"
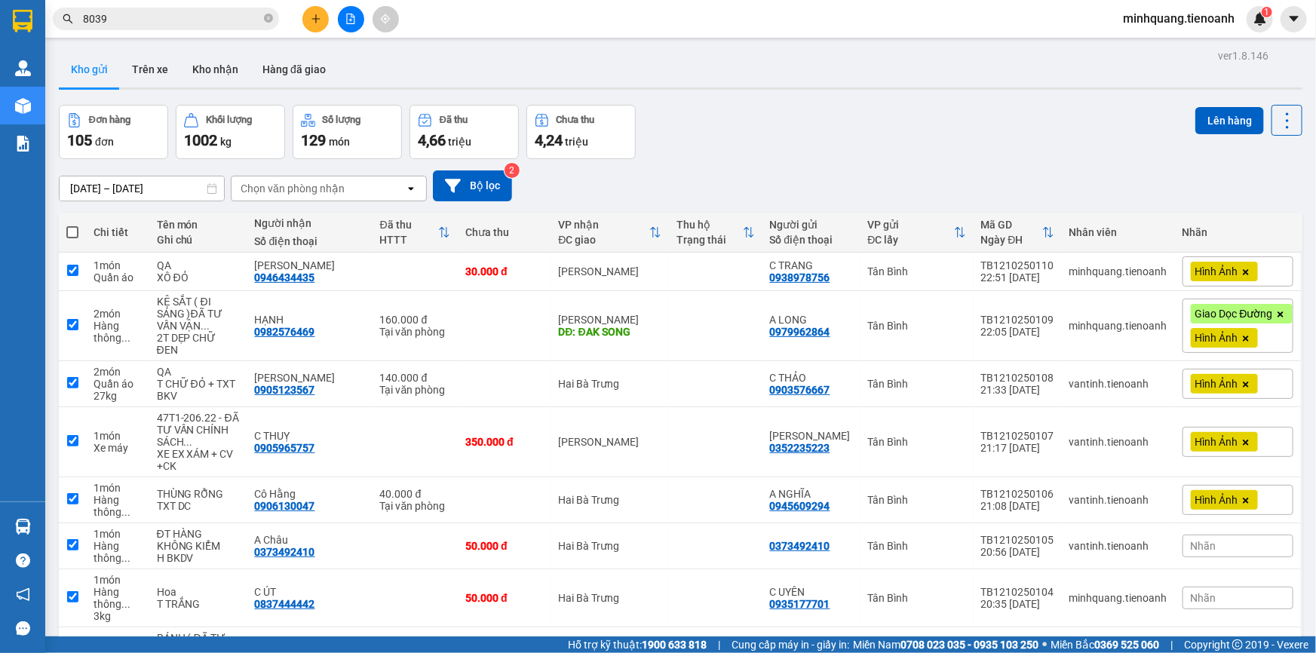
checkbox input "true"
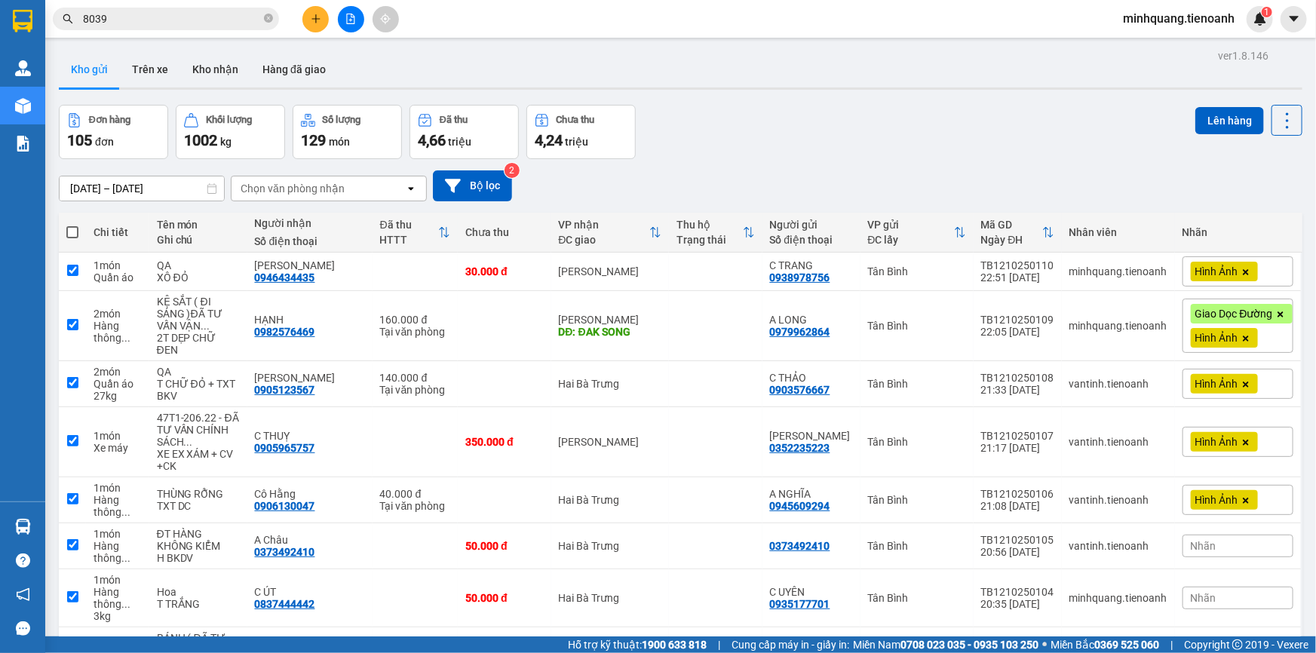
checkbox input "true"
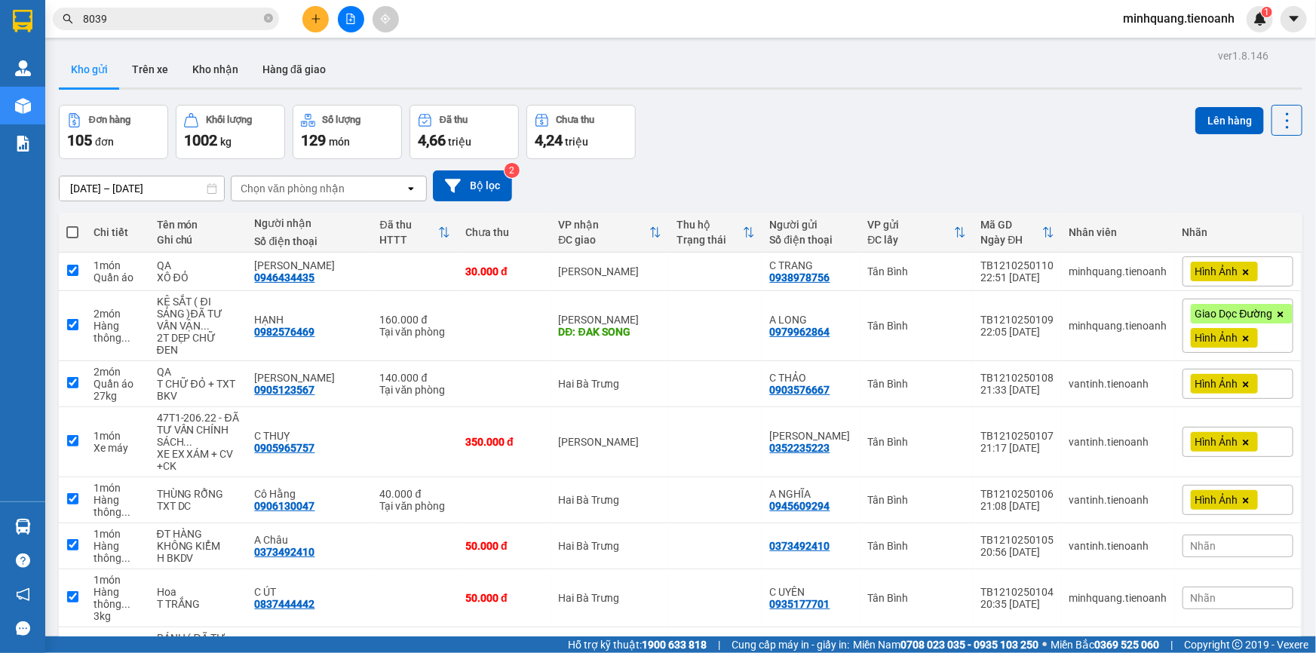
checkbox input "true"
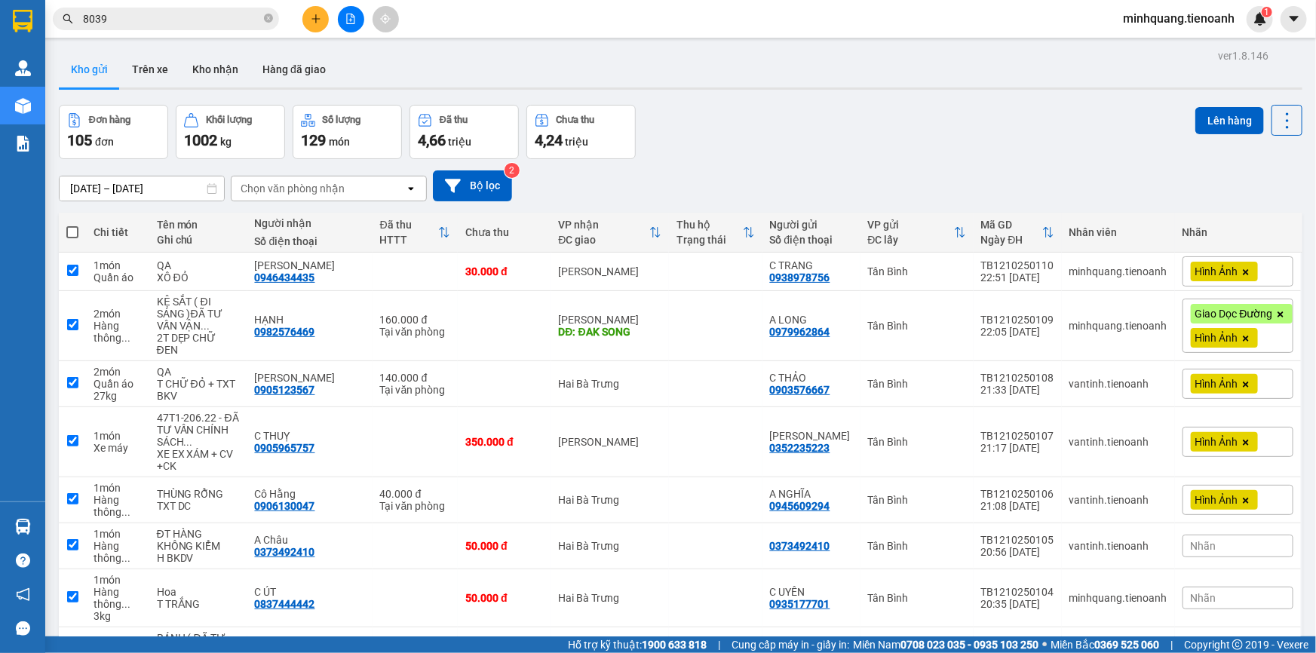
checkbox input "true"
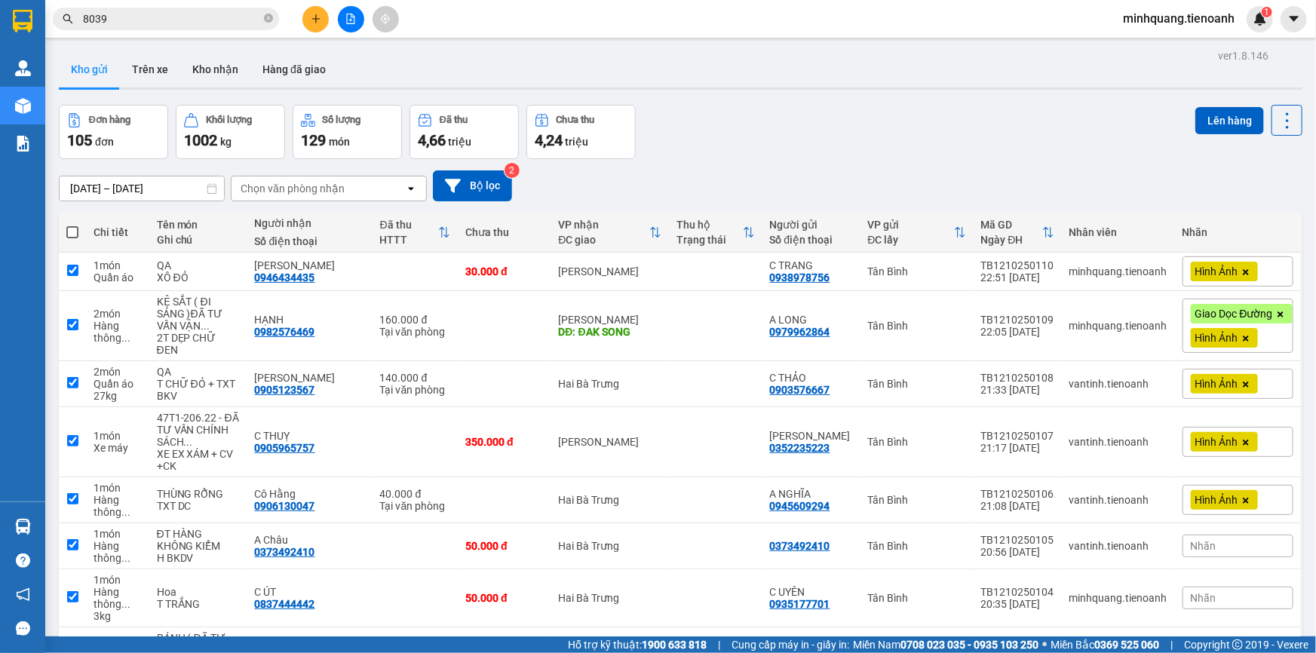
checkbox input "true"
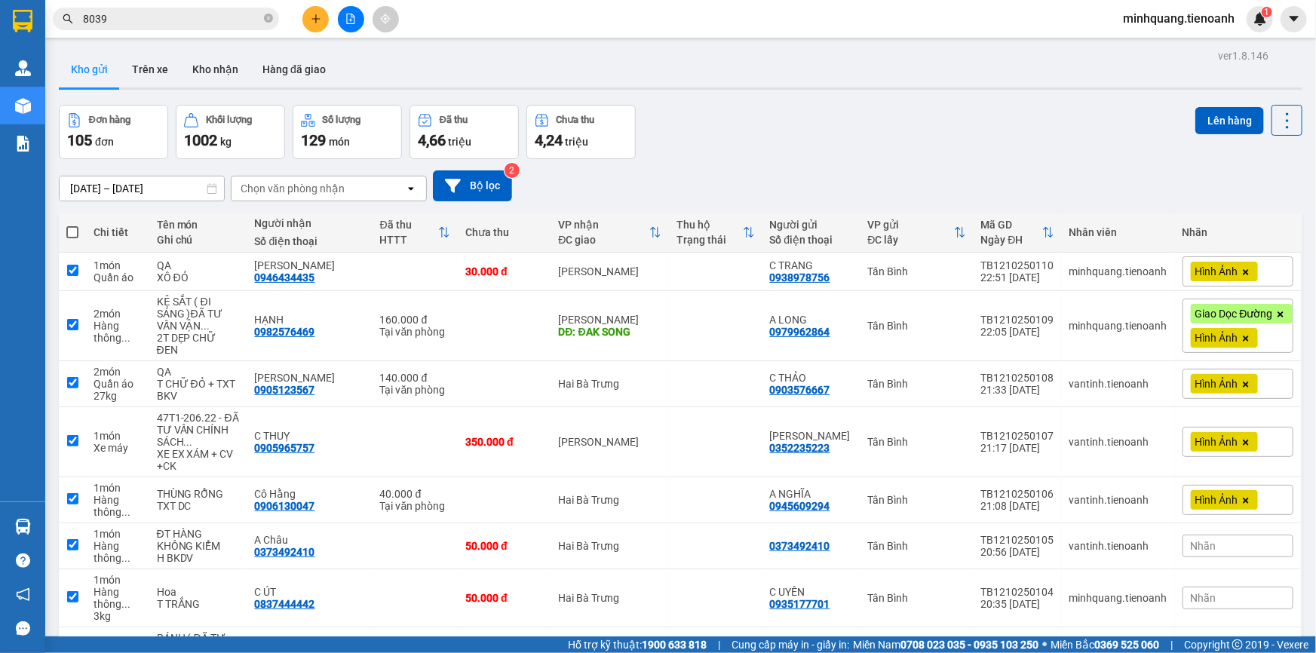
checkbox input "true"
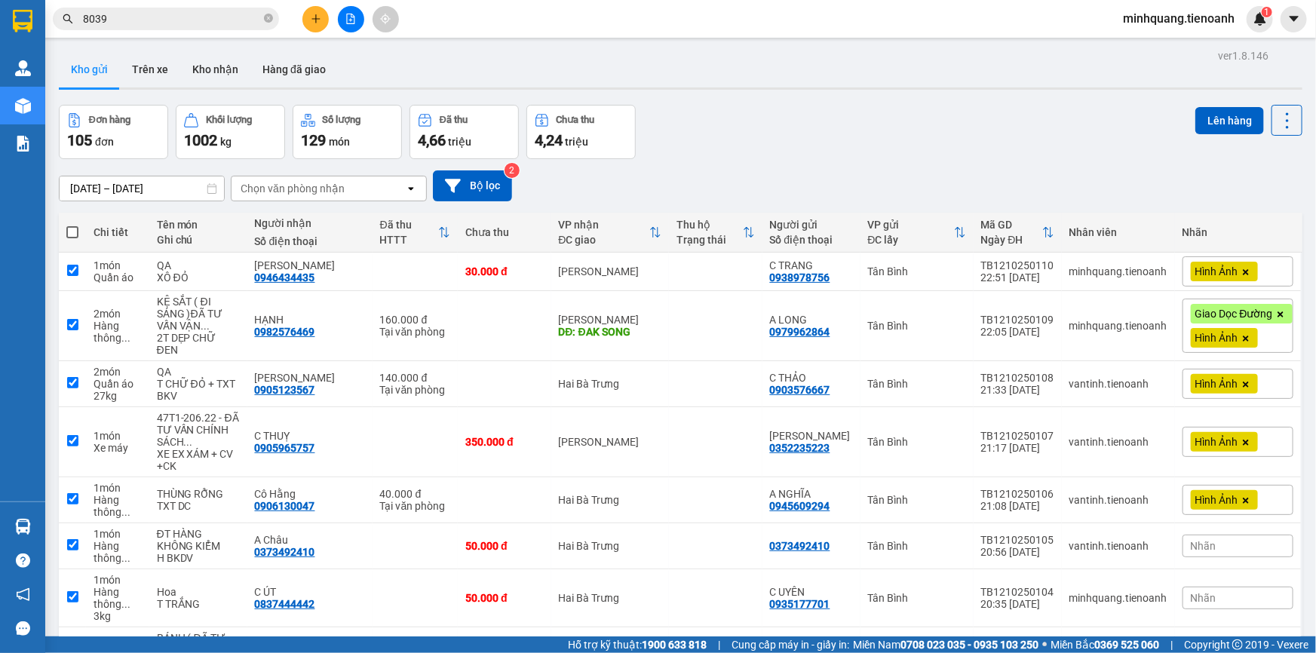
checkbox input "true"
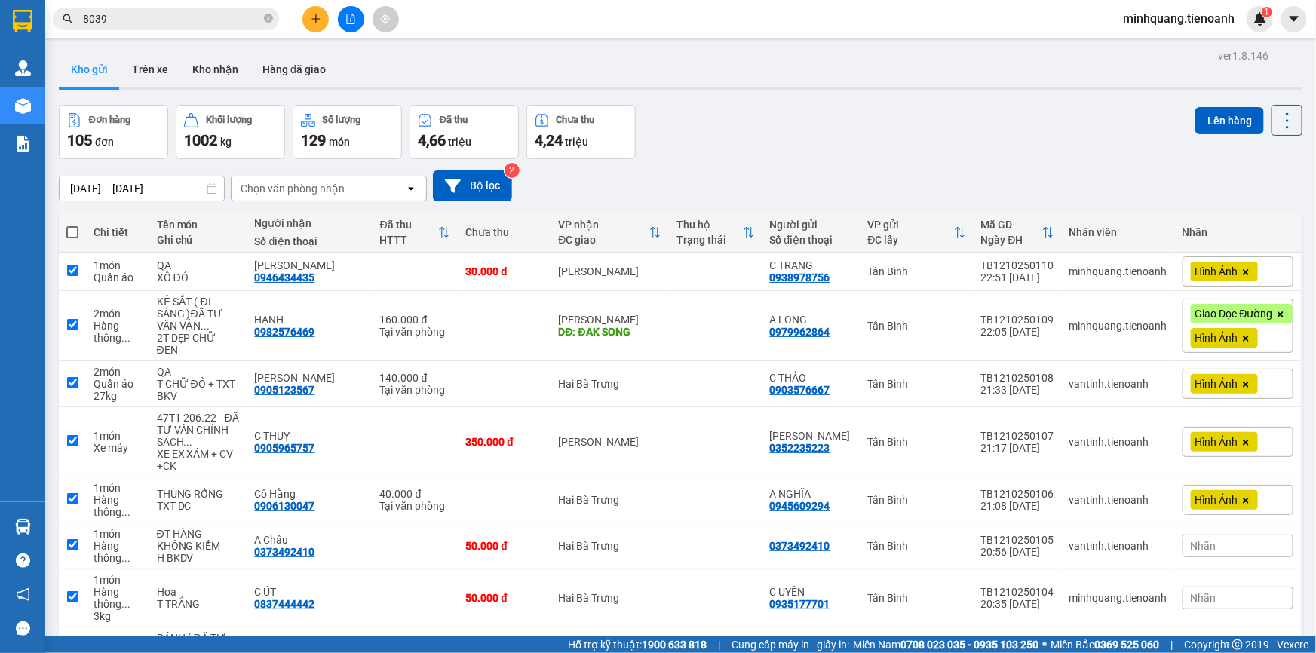
checkbox input "true"
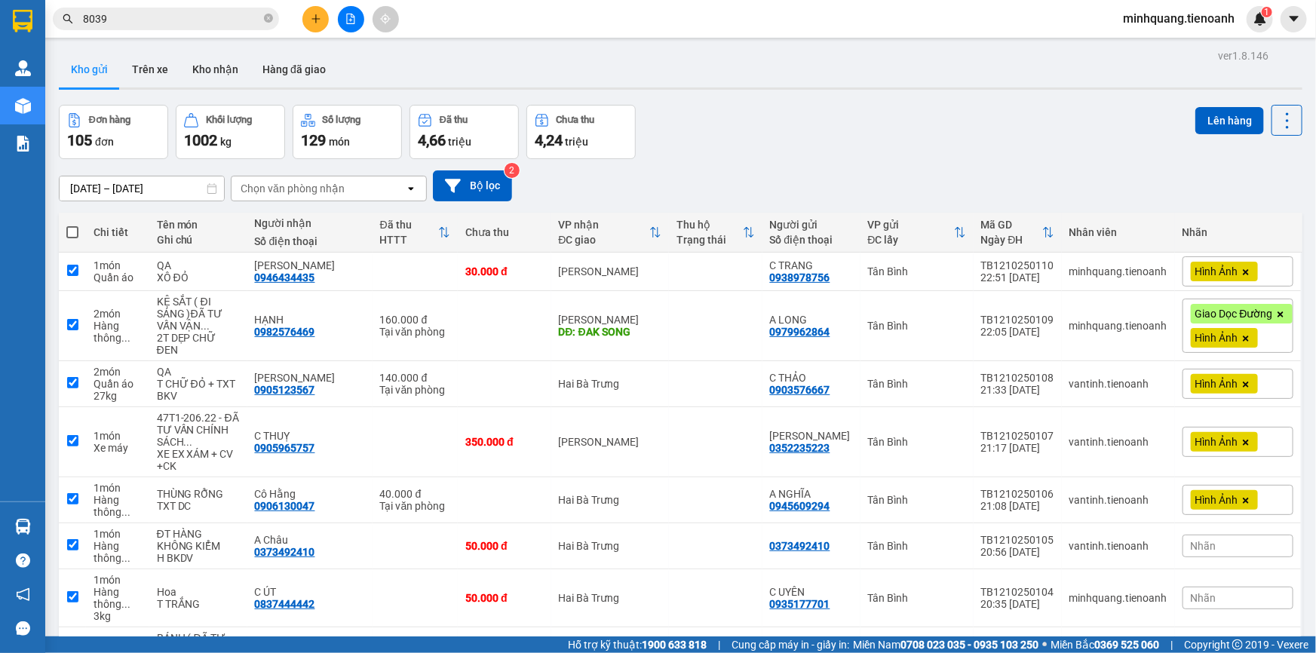
checkbox input "true"
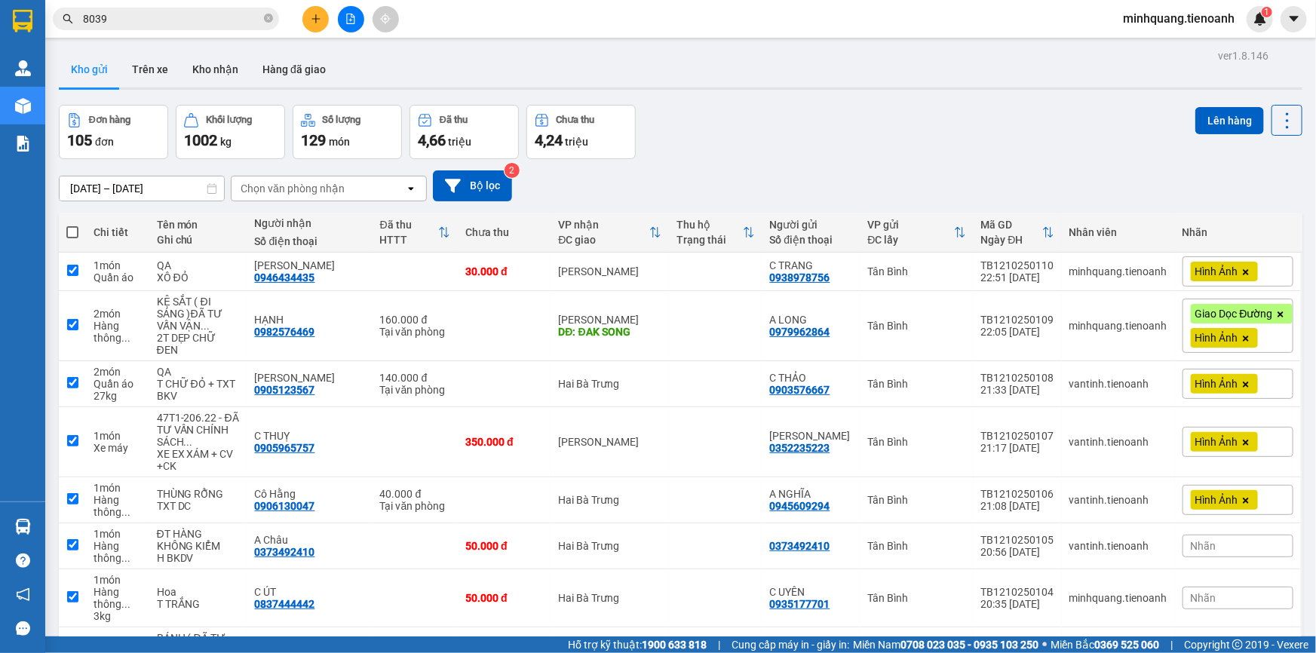
checkbox input "true"
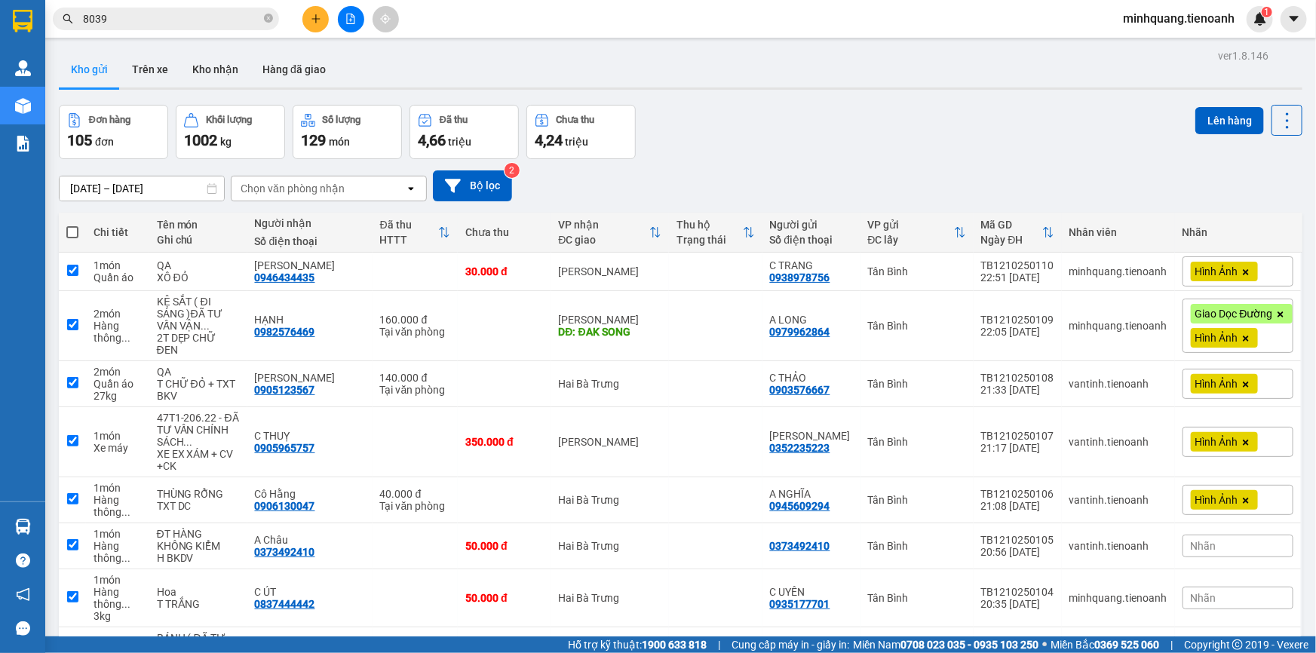
checkbox input "true"
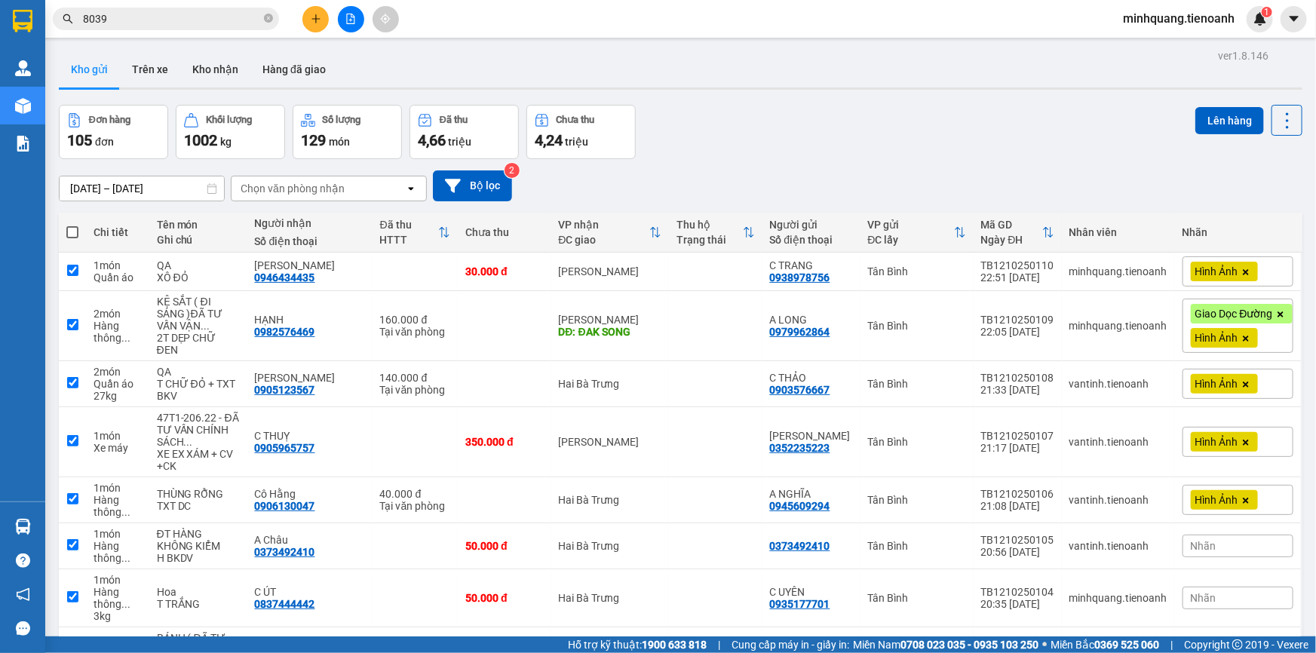
checkbox input "true"
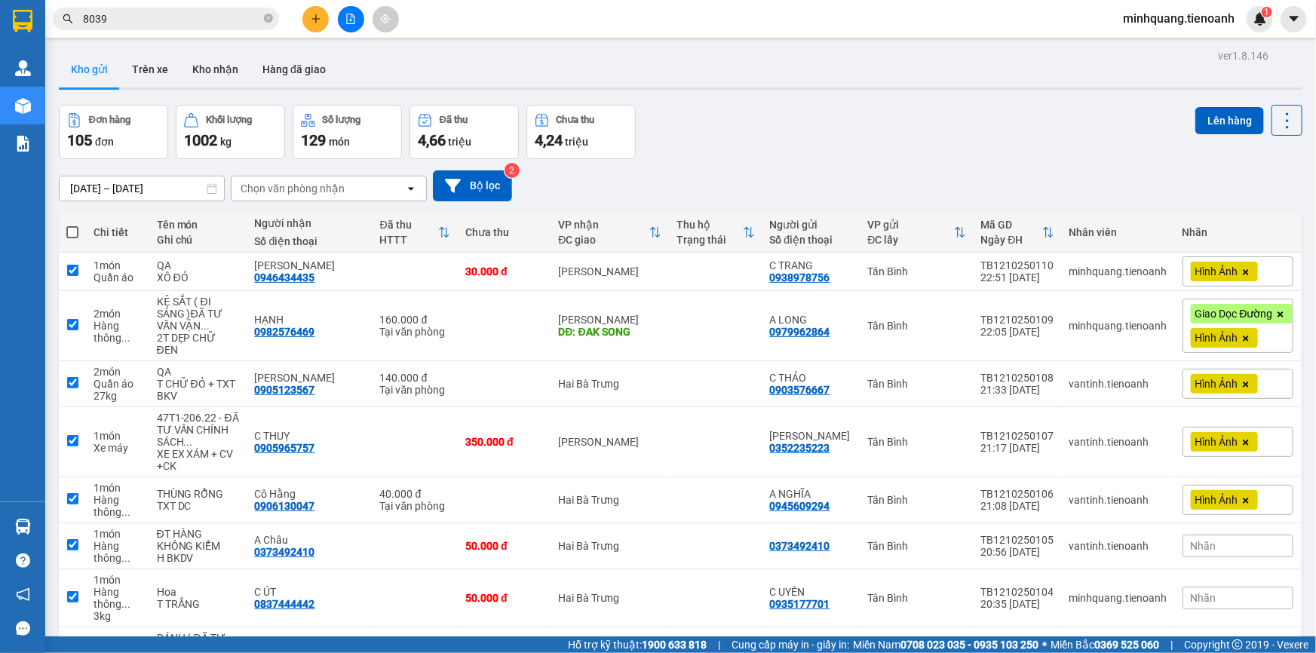
checkbox input "true"
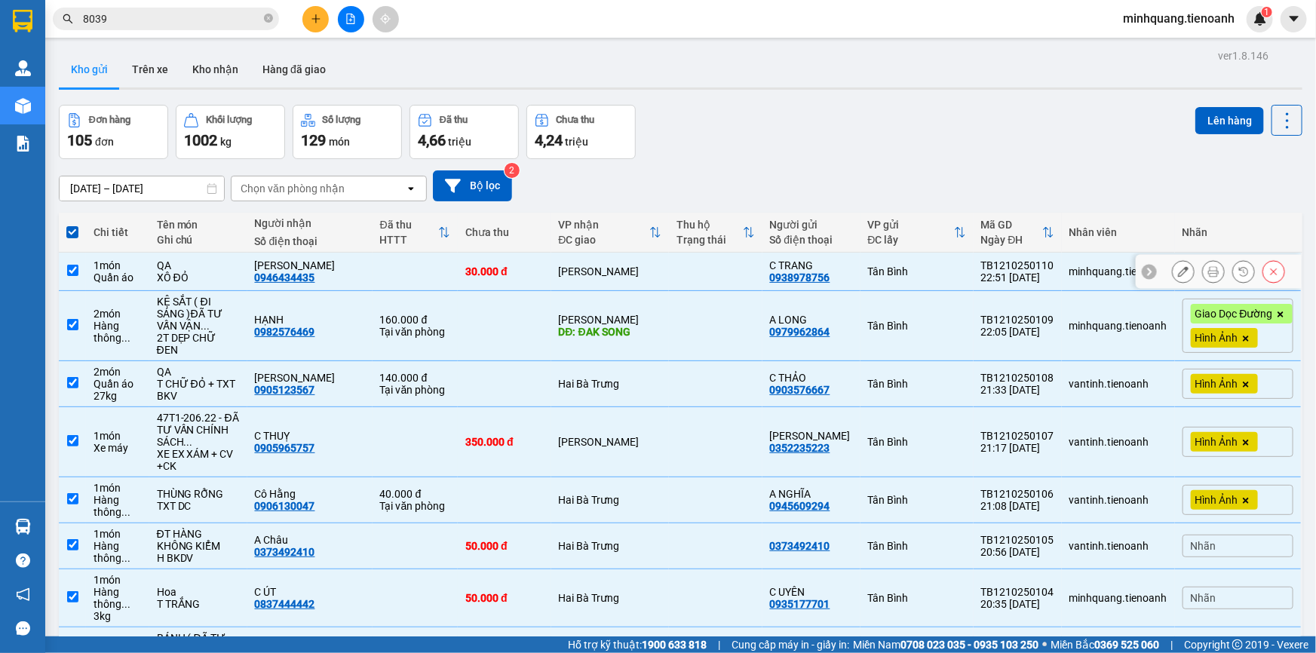
click at [318, 279] on div "C Đan 0946434435" at bounding box center [310, 271] width 110 height 24
checkbox input "false"
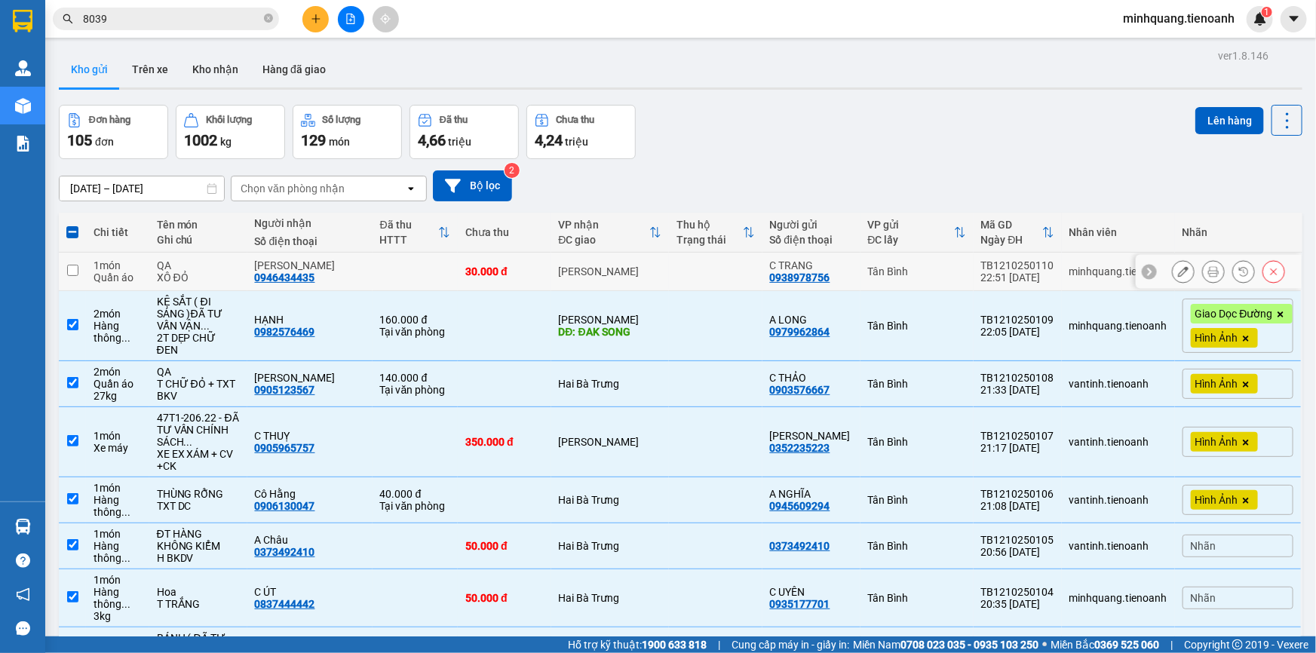
click at [373, 309] on td "160.000 đ Tại văn phòng" at bounding box center [416, 326] width 86 height 70
checkbox input "false"
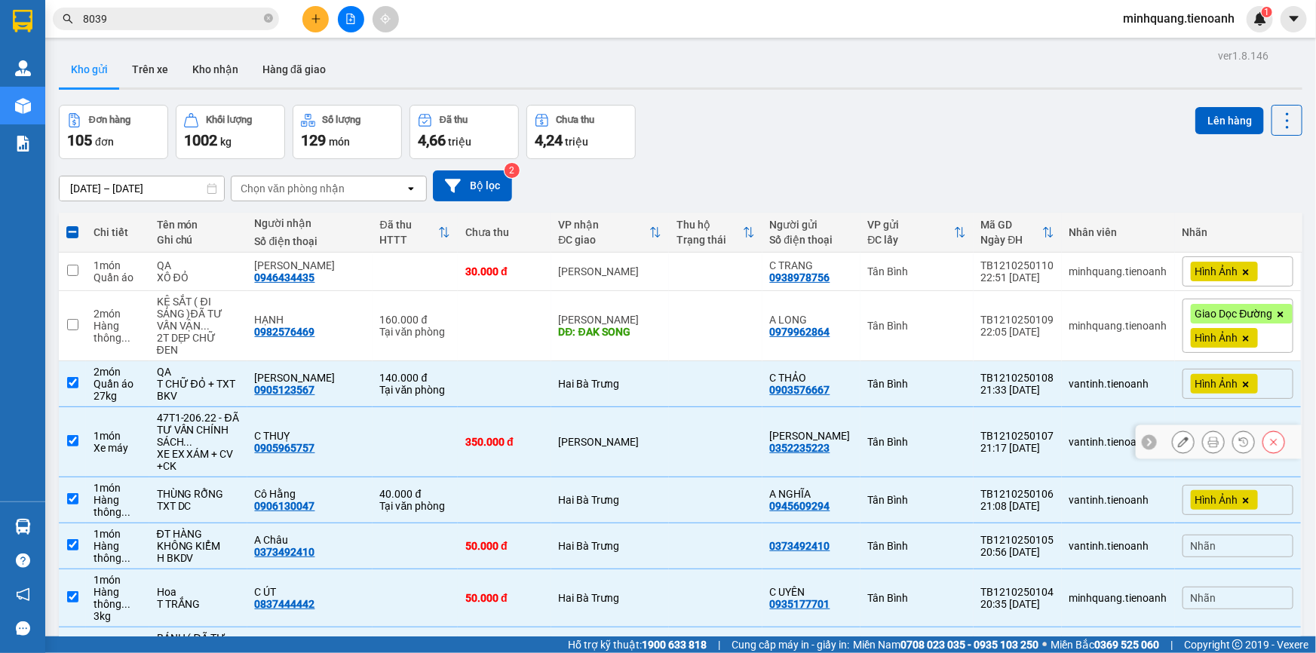
click at [375, 424] on td at bounding box center [416, 442] width 86 height 70
checkbox input "false"
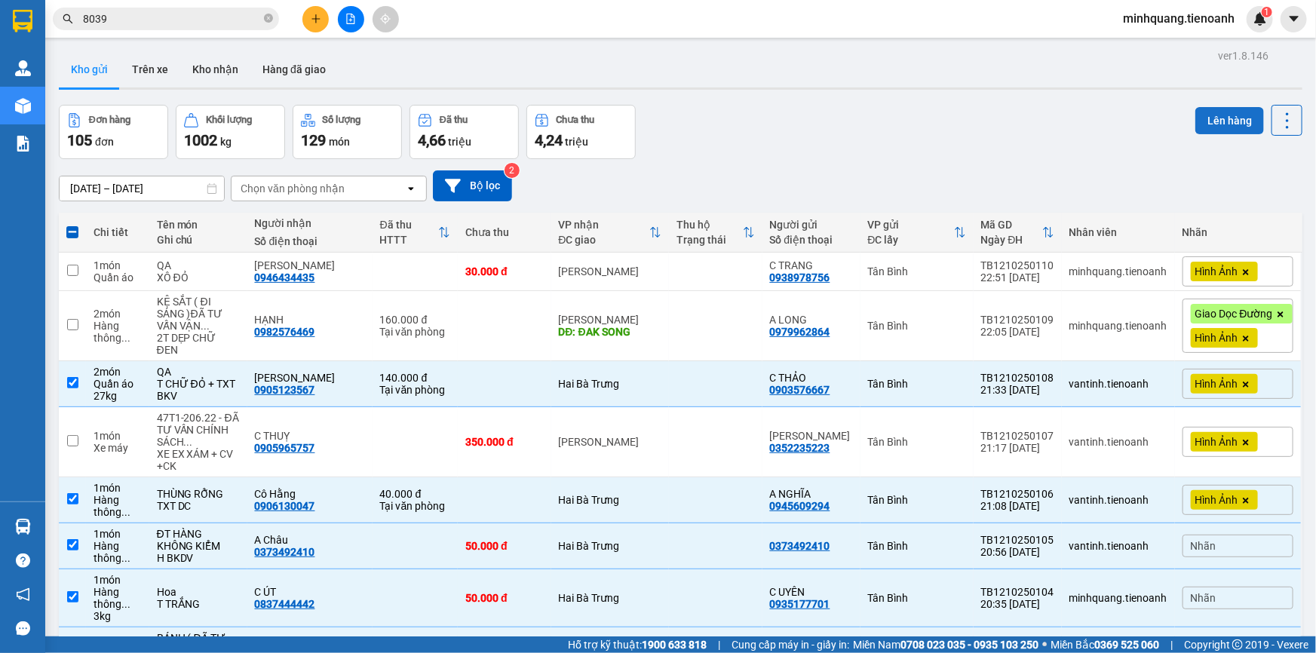
click at [1197, 115] on button "Lên hàng" at bounding box center [1229, 120] width 69 height 27
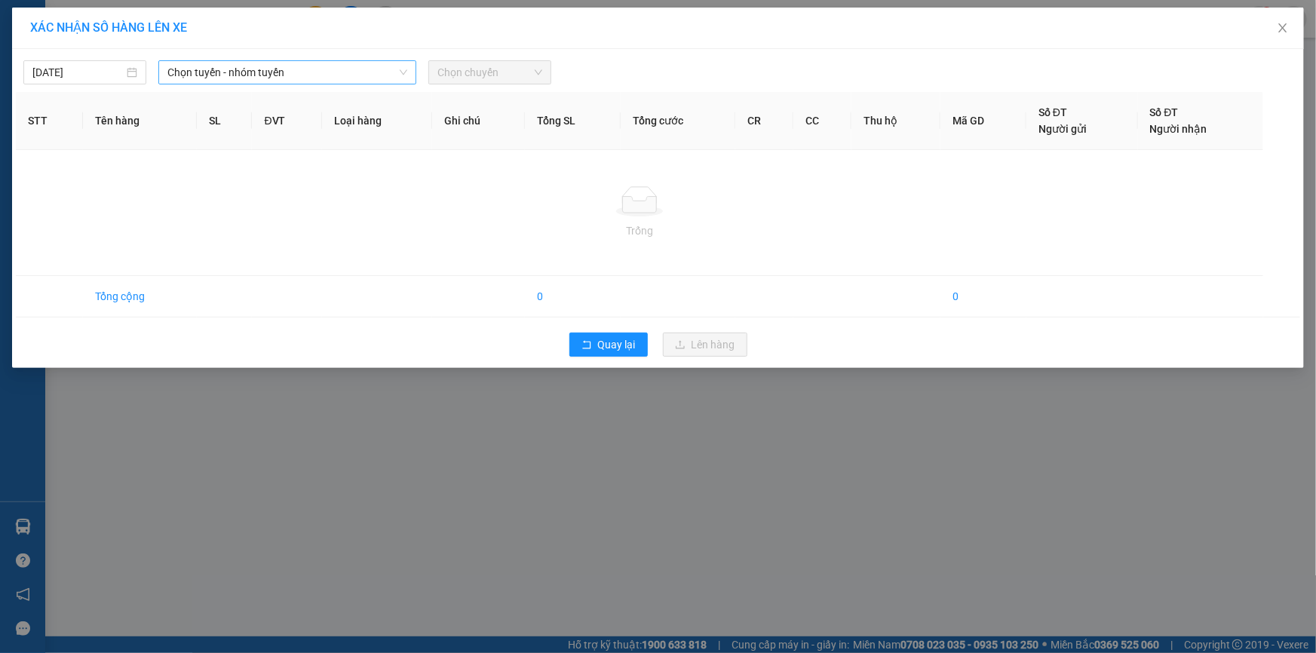
click at [185, 69] on span "Chọn tuyến - nhóm tuyến" at bounding box center [287, 72] width 240 height 23
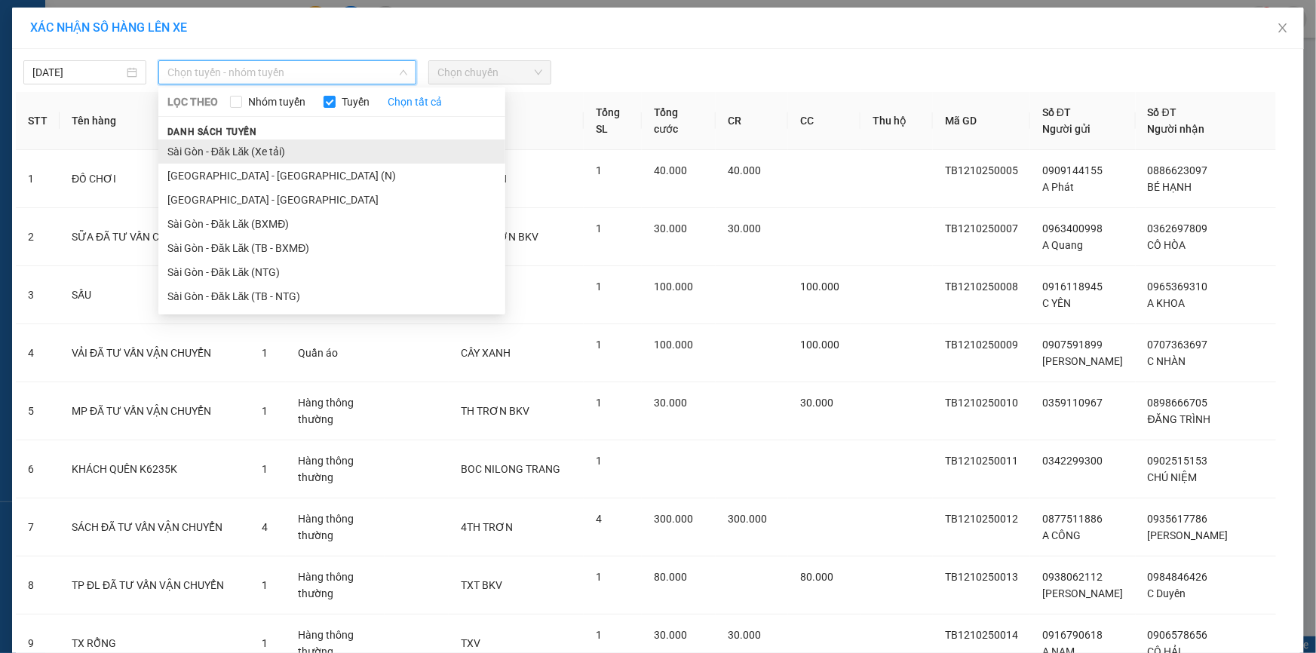
click at [253, 153] on li "Sài Gòn - Đăk Lăk (Xe tải)" at bounding box center [331, 151] width 347 height 24
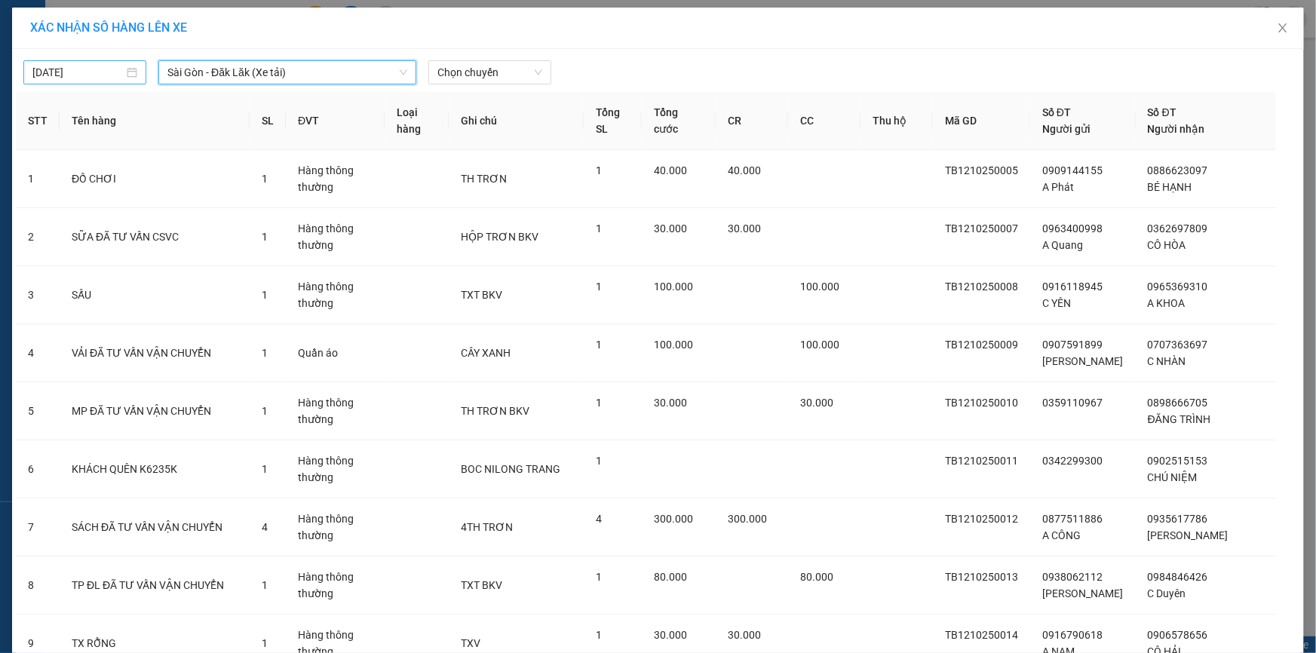
click at [95, 78] on input "13/10/2025" at bounding box center [77, 72] width 91 height 17
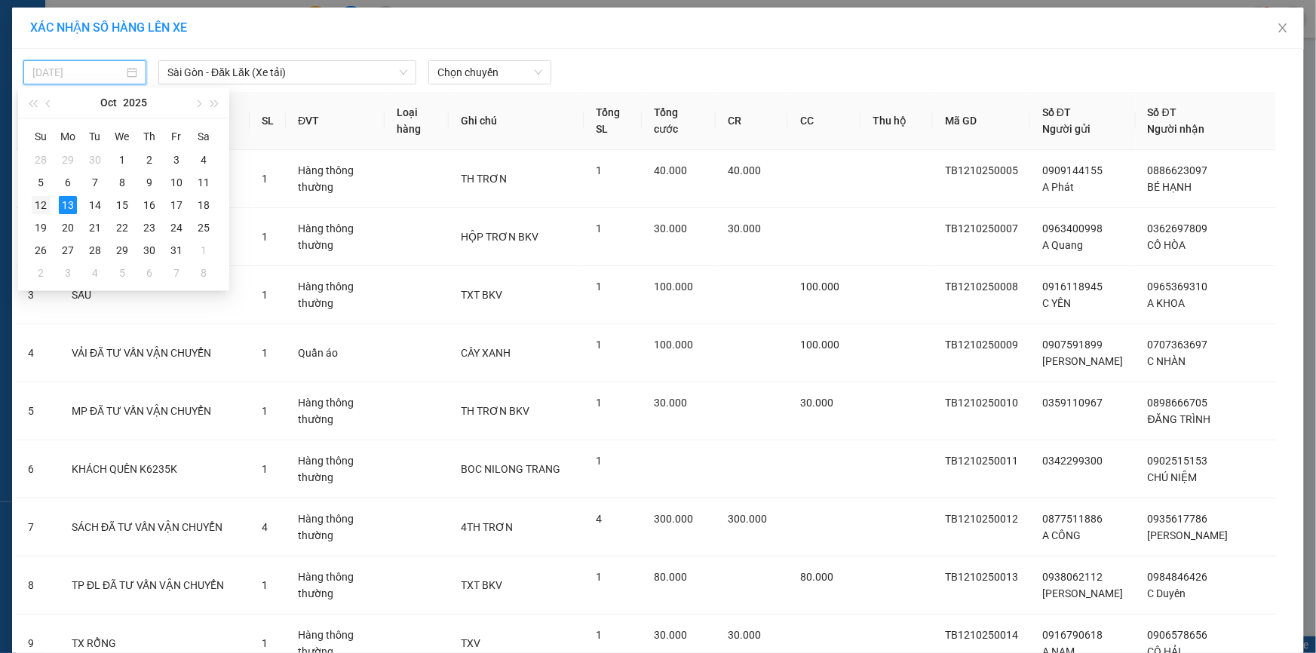
click at [35, 204] on div "12" at bounding box center [41, 205] width 18 height 18
type input "12/10/2025"
click at [452, 75] on span "Chọn chuyến" at bounding box center [489, 72] width 105 height 23
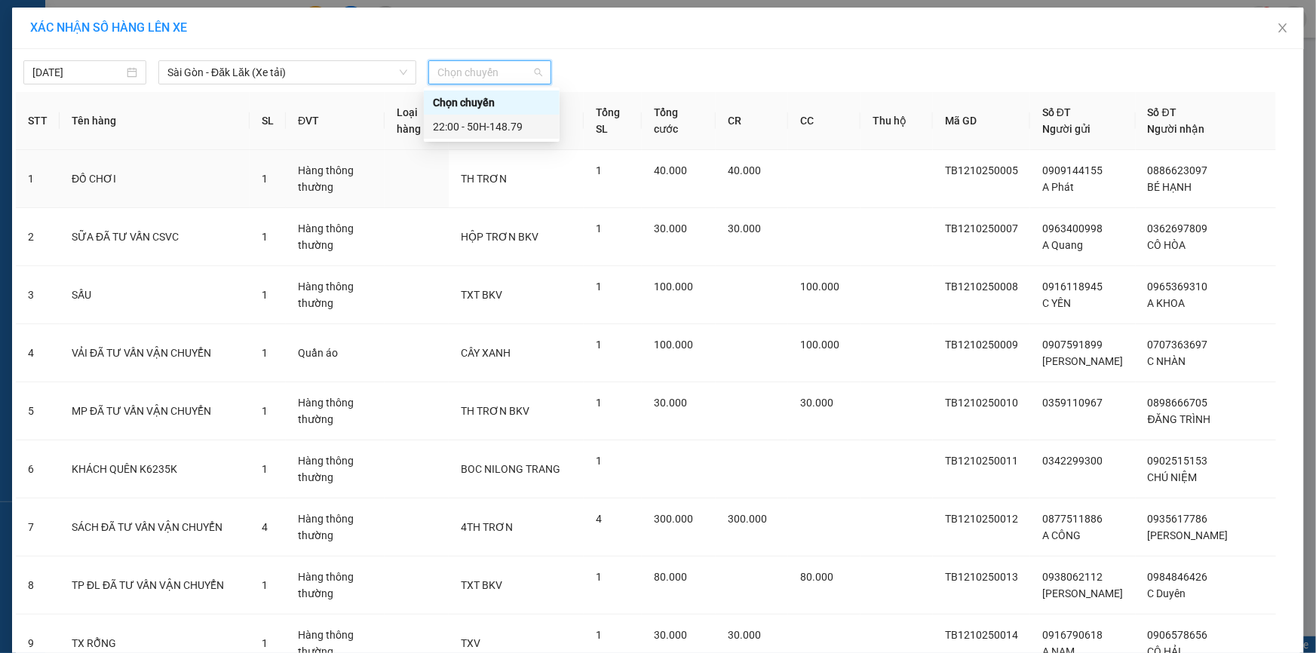
click at [504, 123] on div "22:00 - 50H-148.79" at bounding box center [492, 126] width 118 height 17
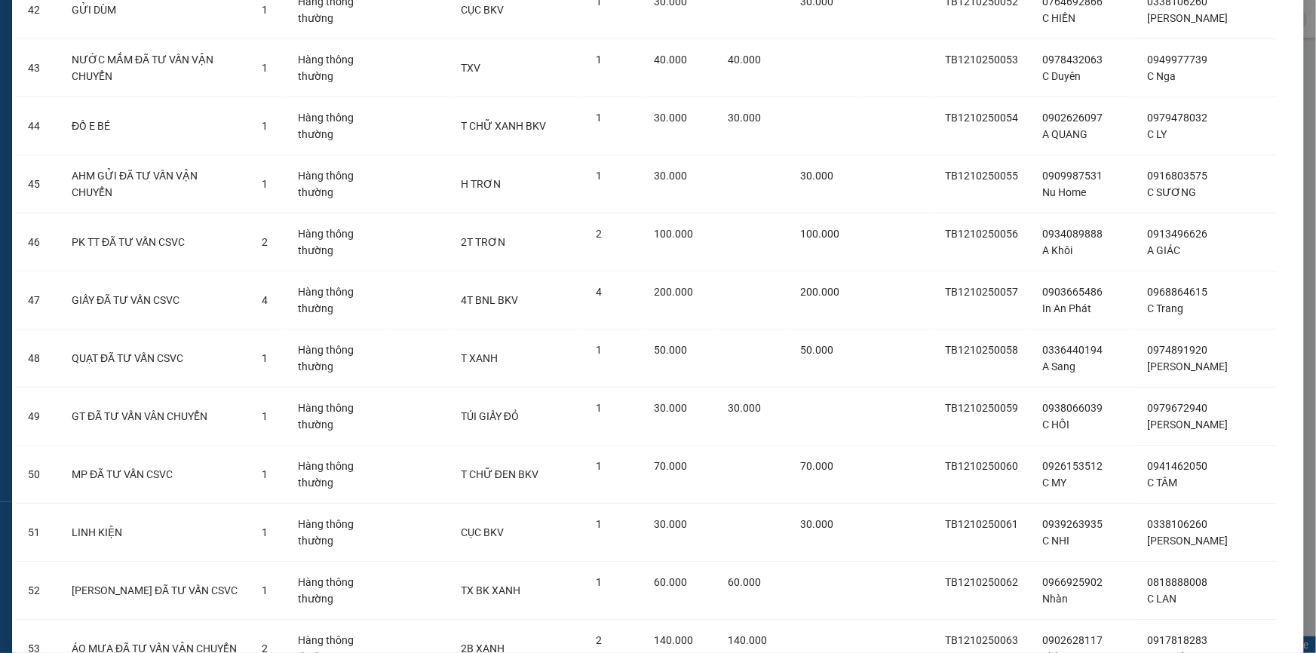
scroll to position [5171, 0]
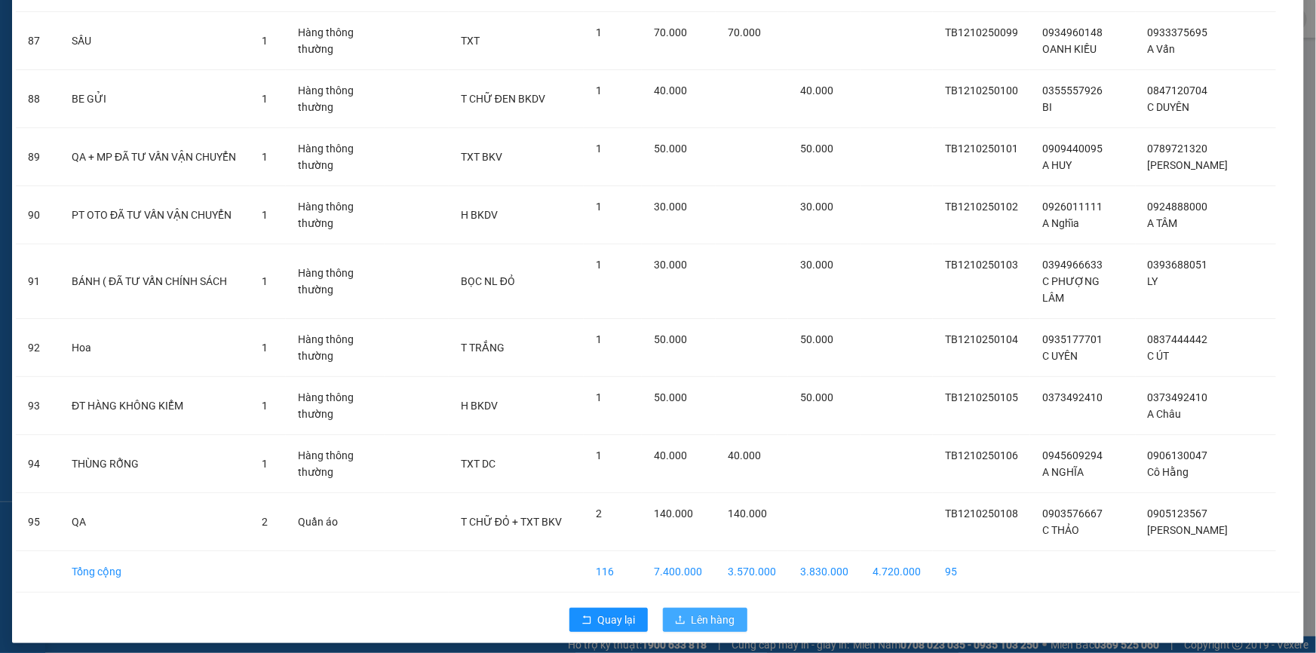
click at [716, 612] on span "Lên hàng" at bounding box center [713, 620] width 44 height 17
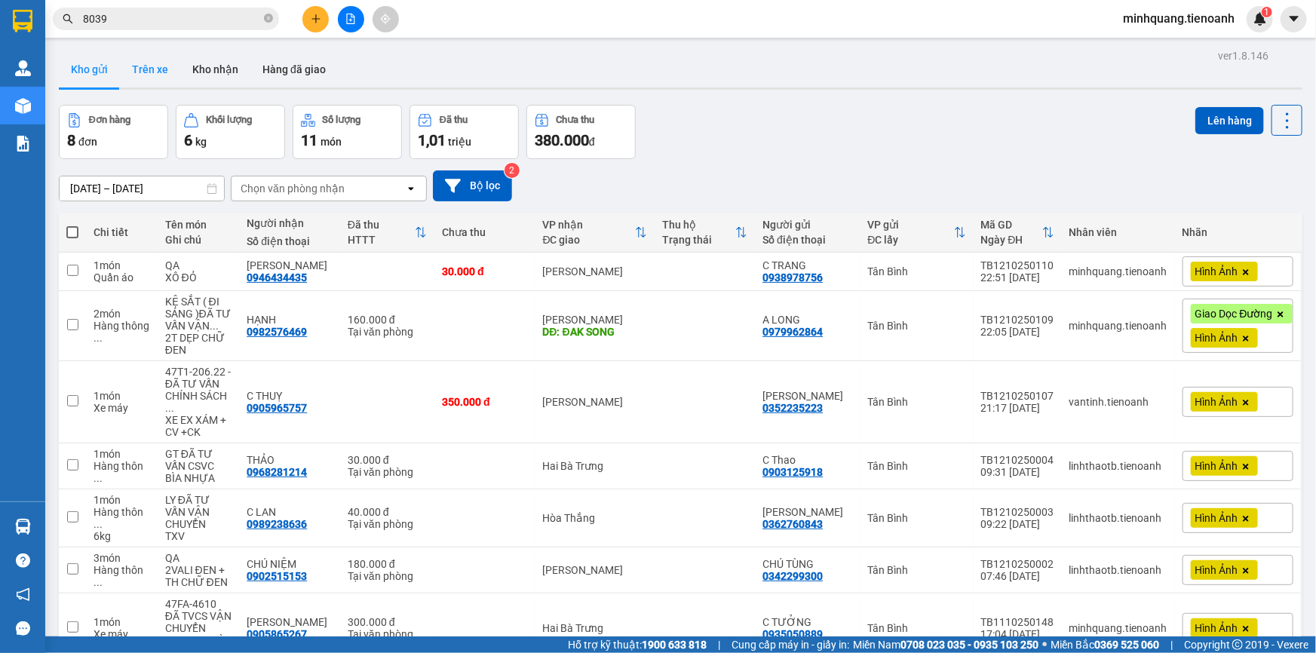
click at [155, 75] on button "Trên xe" at bounding box center [150, 69] width 60 height 36
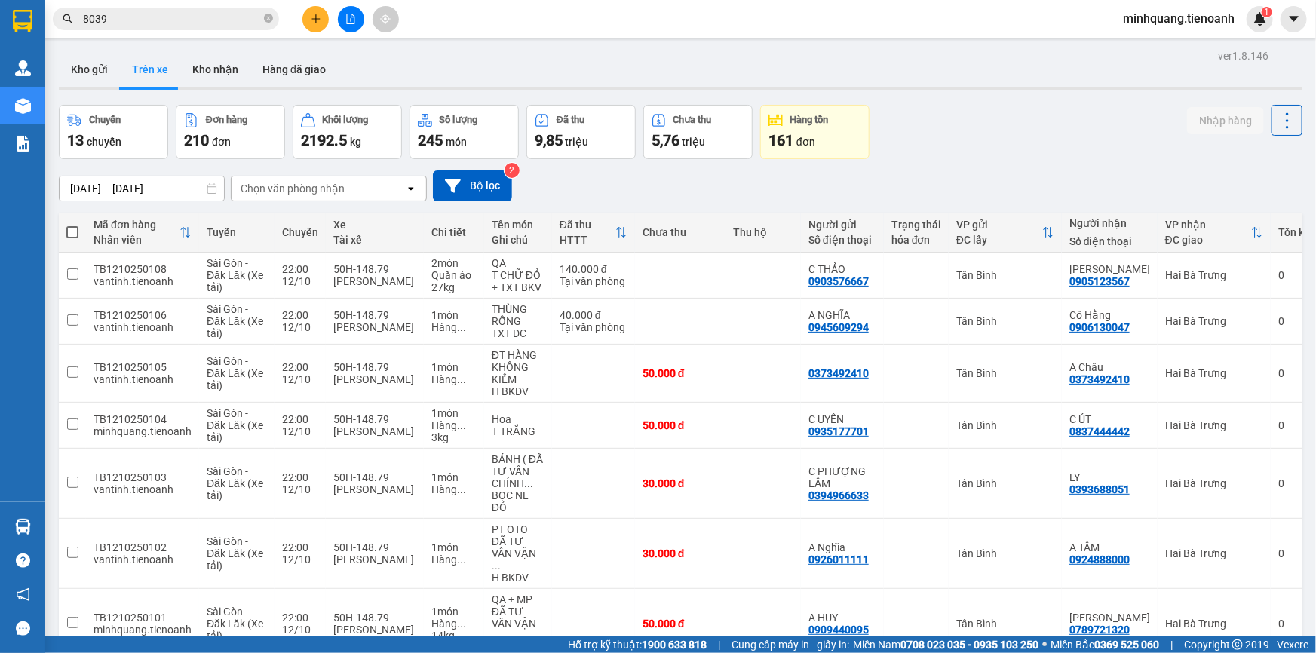
drag, startPoint x: 307, startPoint y: 192, endPoint x: 409, endPoint y: 185, distance: 102.0
click at [308, 191] on div "Chọn văn phòng nhận" at bounding box center [293, 188] width 104 height 15
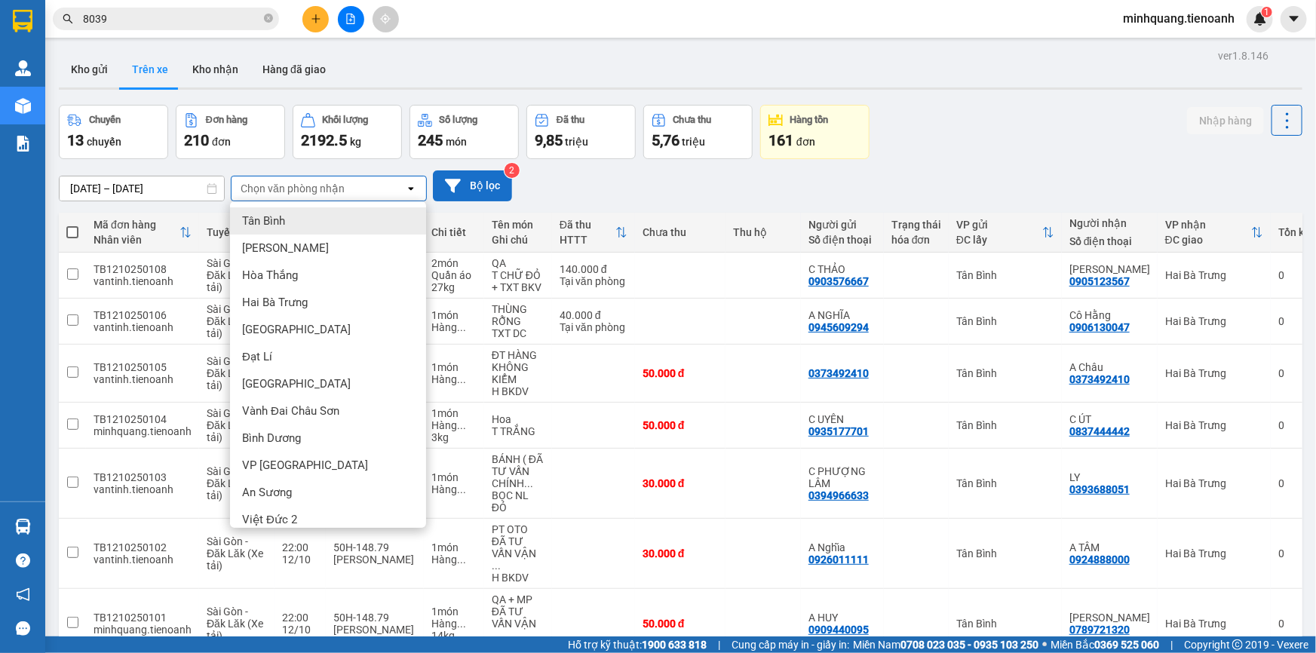
click at [489, 189] on button "Bộ lọc" at bounding box center [472, 185] width 79 height 31
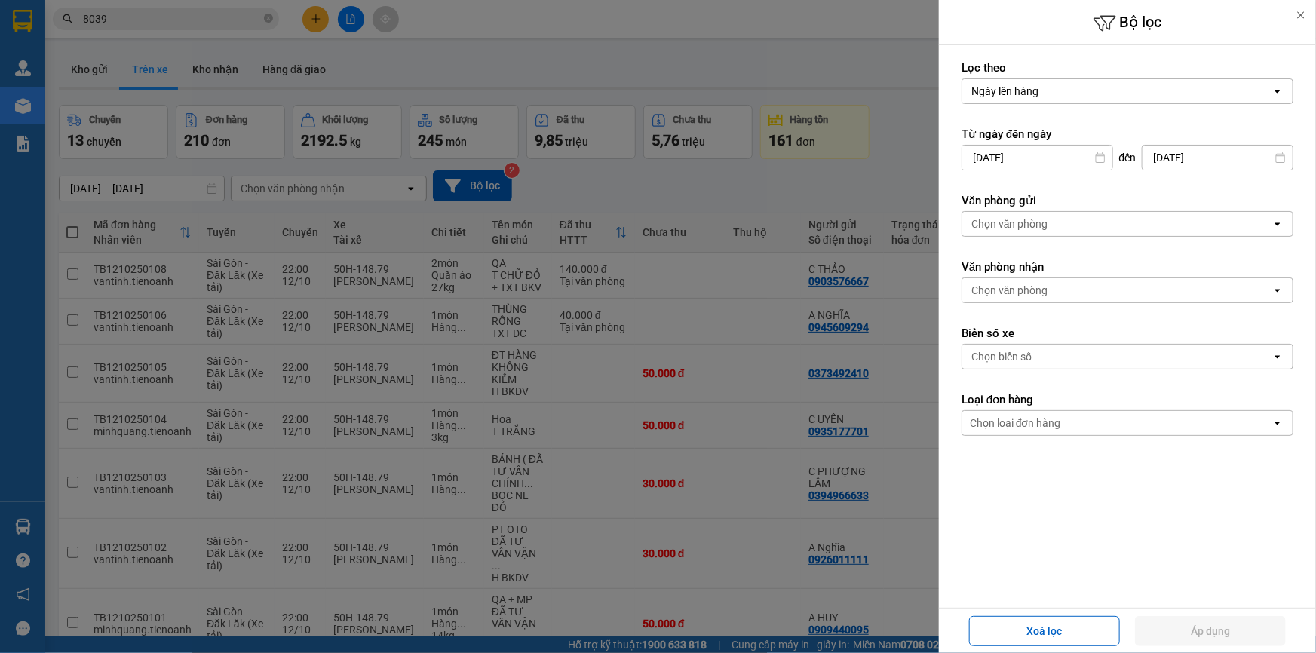
click at [1006, 357] on div "Chọn biển số" at bounding box center [1001, 356] width 60 height 15
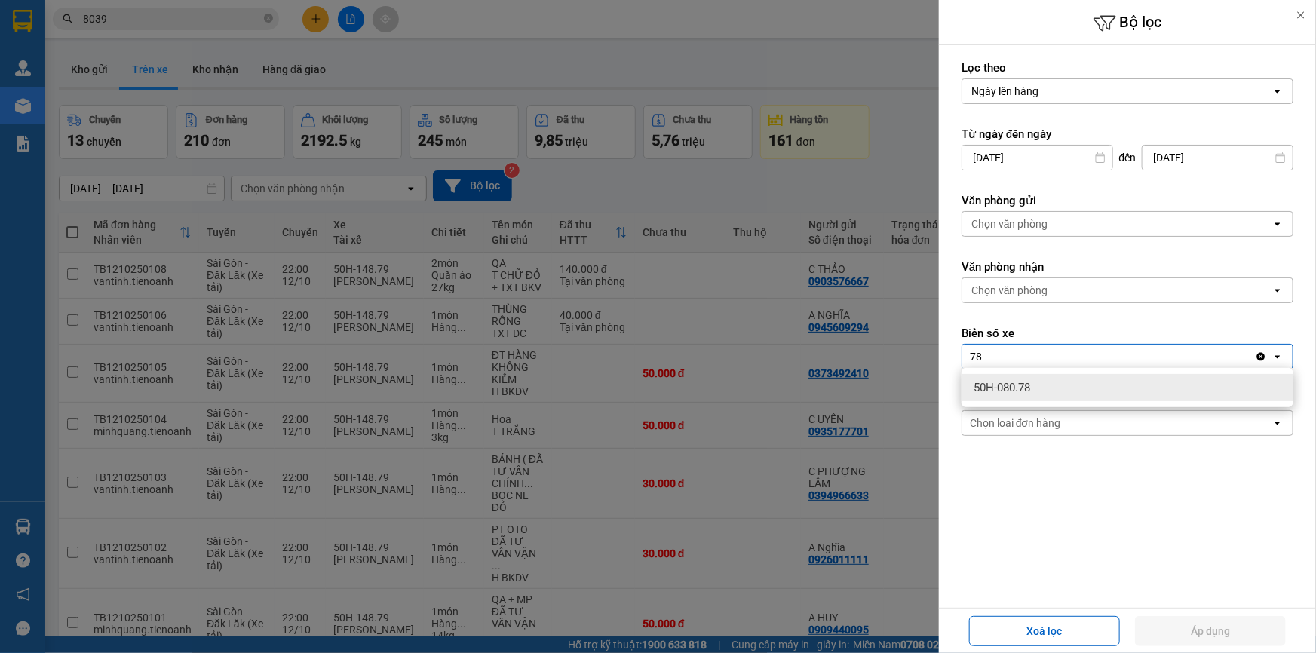
type input "78"
click at [1021, 388] on span "50H-080.78" at bounding box center [1001, 387] width 57 height 15
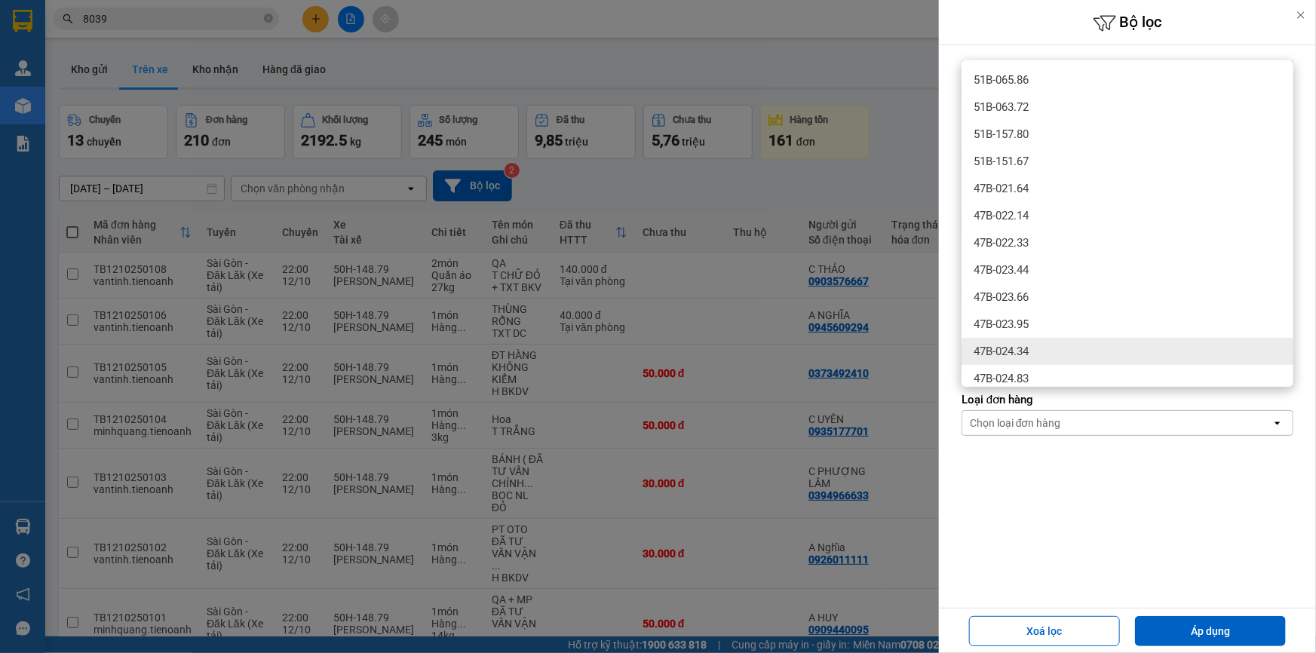
click at [1185, 574] on div "Lọc theo Ngày lên hàng open Từ ngày đến ngày 11/10/2025 Press the down arrow ke…" at bounding box center [1127, 315] width 377 height 541
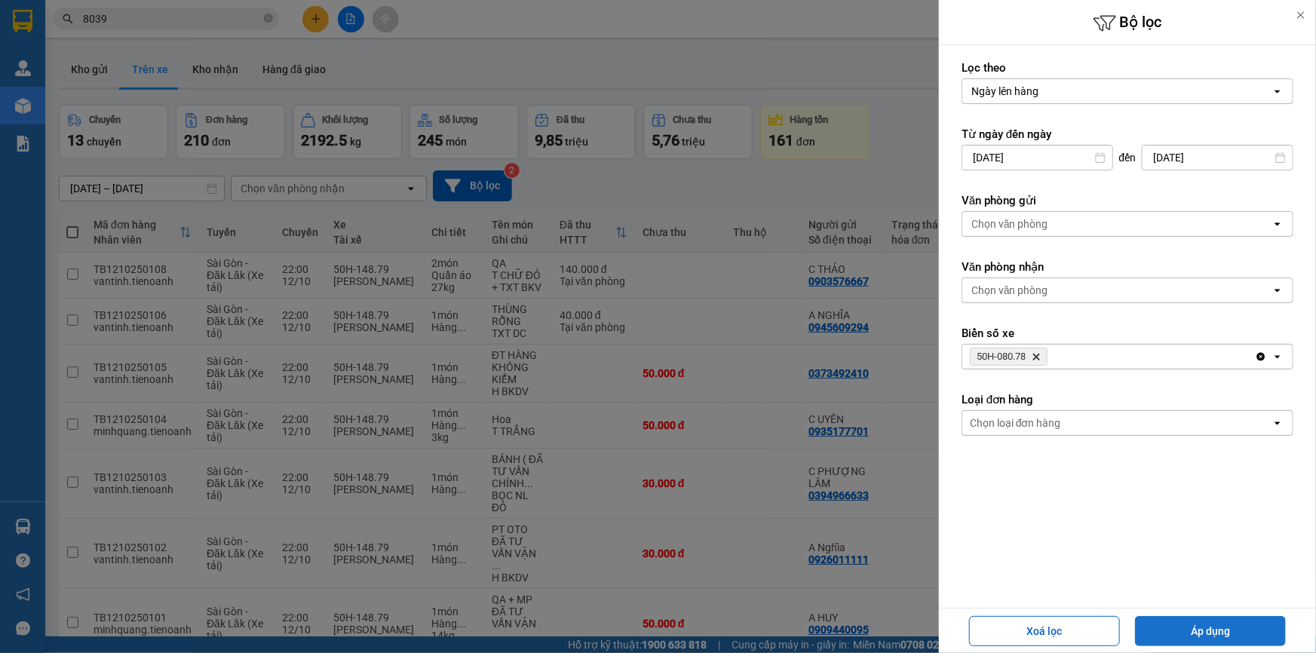
click at [1208, 635] on button "Áp dụng" at bounding box center [1210, 631] width 151 height 30
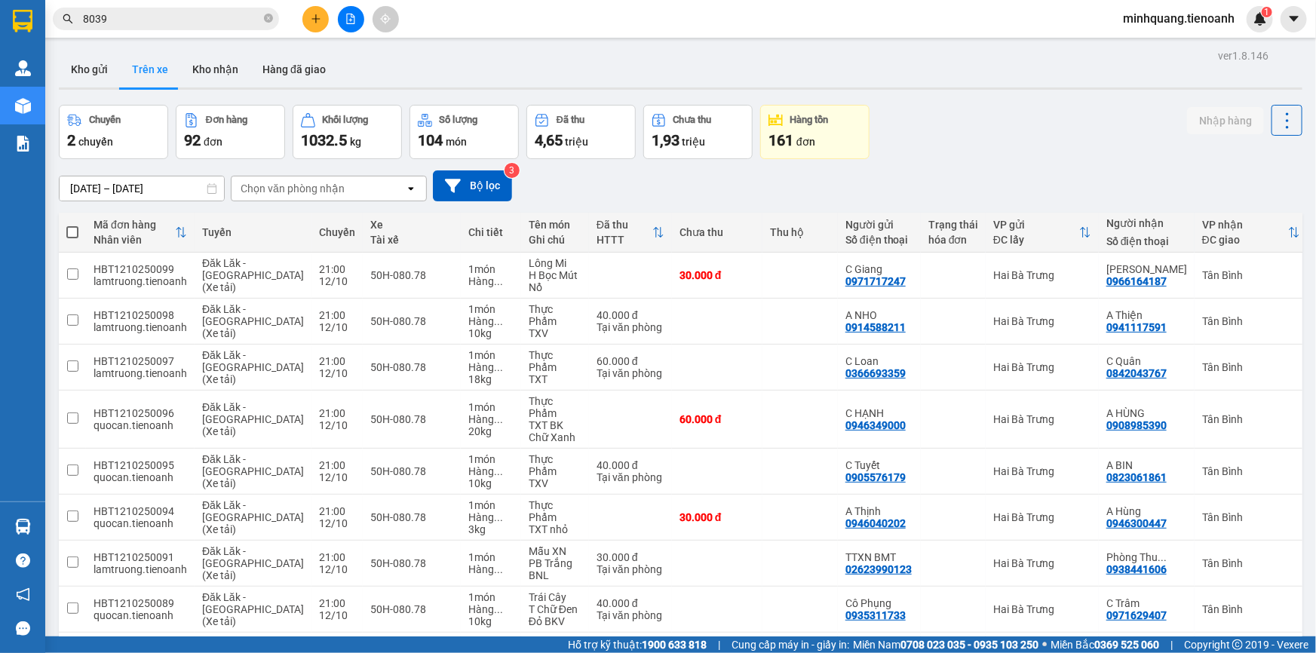
click at [66, 233] on span at bounding box center [72, 232] width 12 height 12
click at [72, 225] on input "checkbox" at bounding box center [72, 225] width 0 height 0
checkbox input "true"
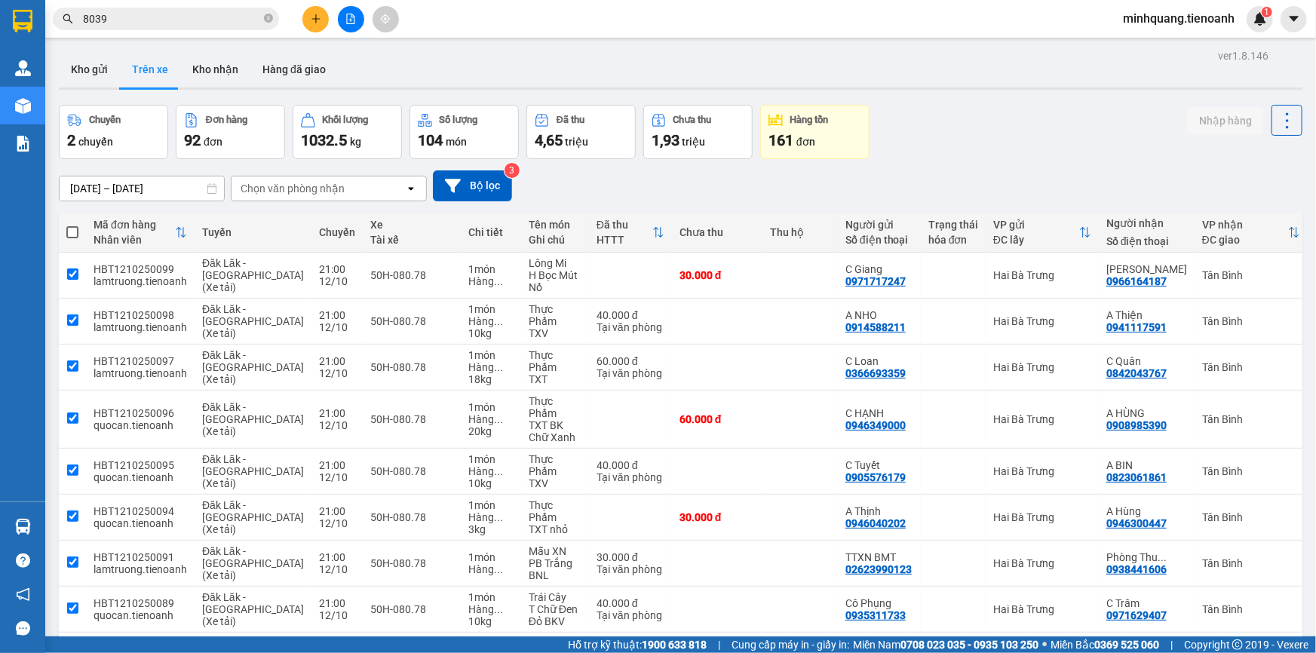
checkbox input "true"
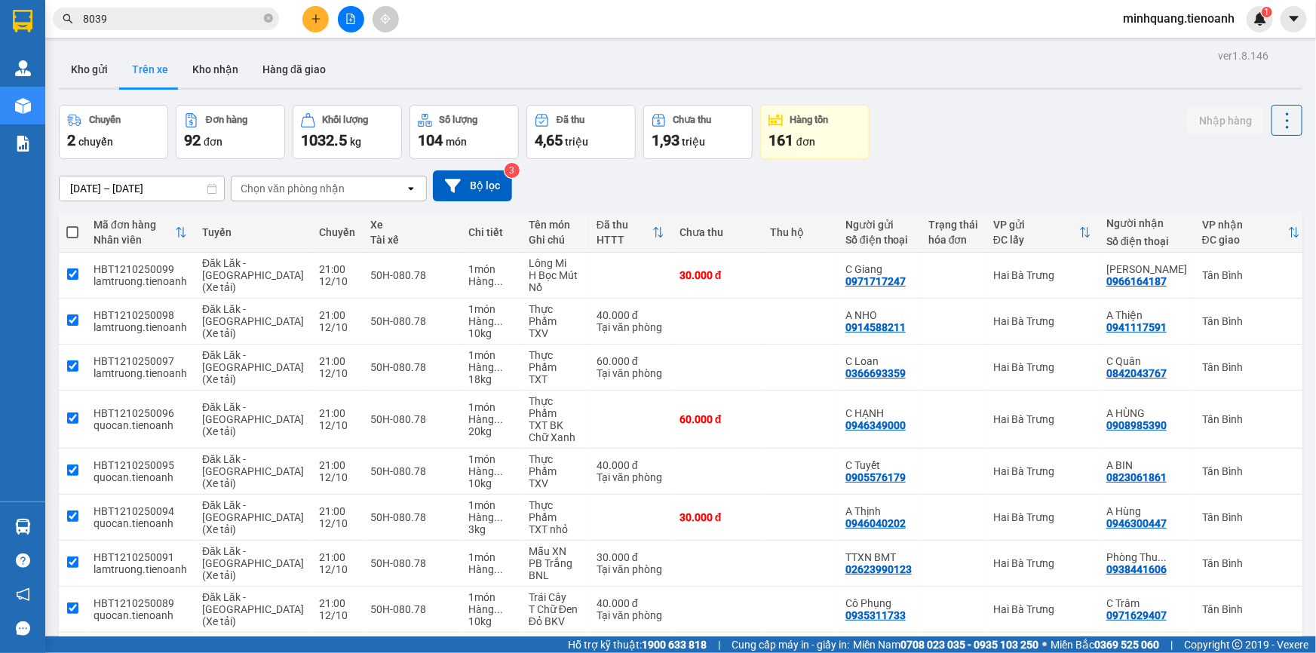
checkbox input "true"
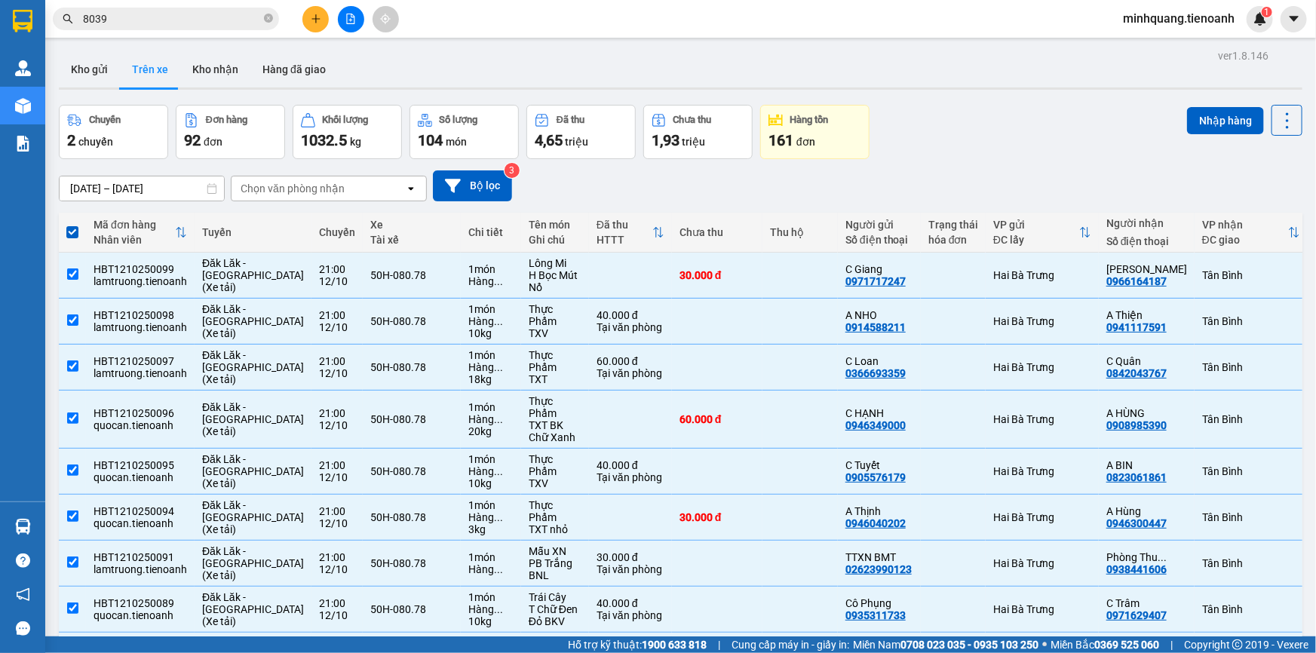
scroll to position [142, 0]
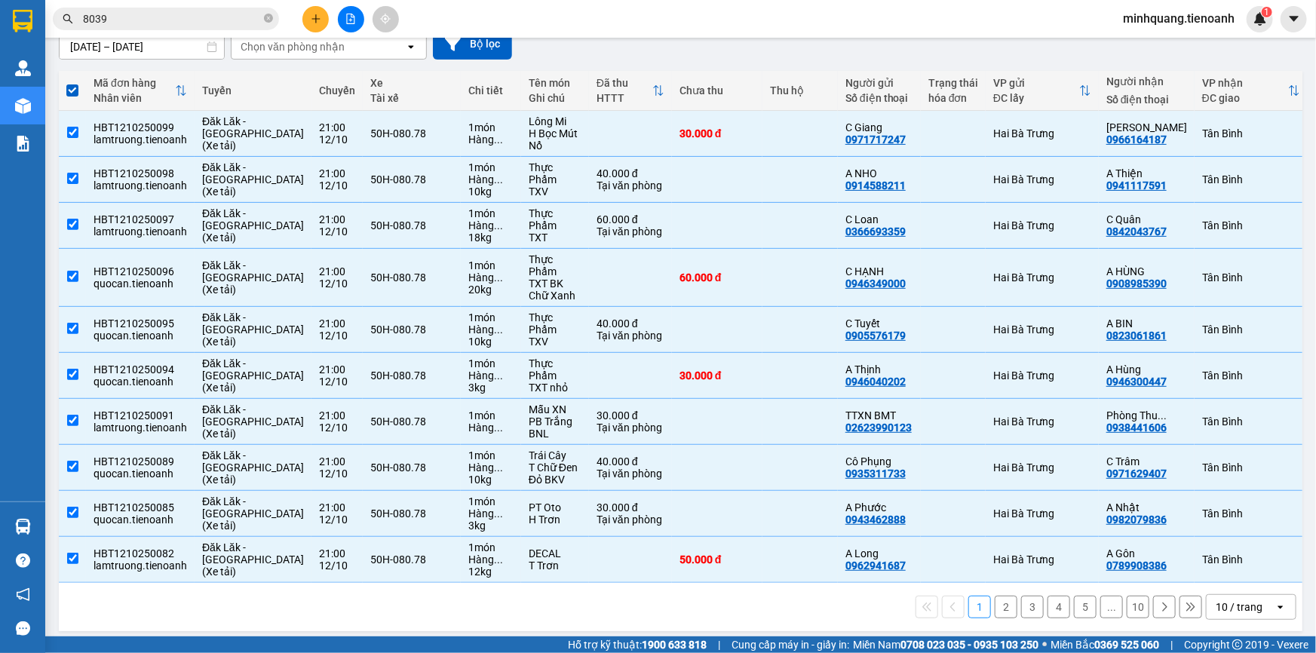
click at [1246, 606] on div "10 / trang" at bounding box center [1239, 606] width 47 height 15
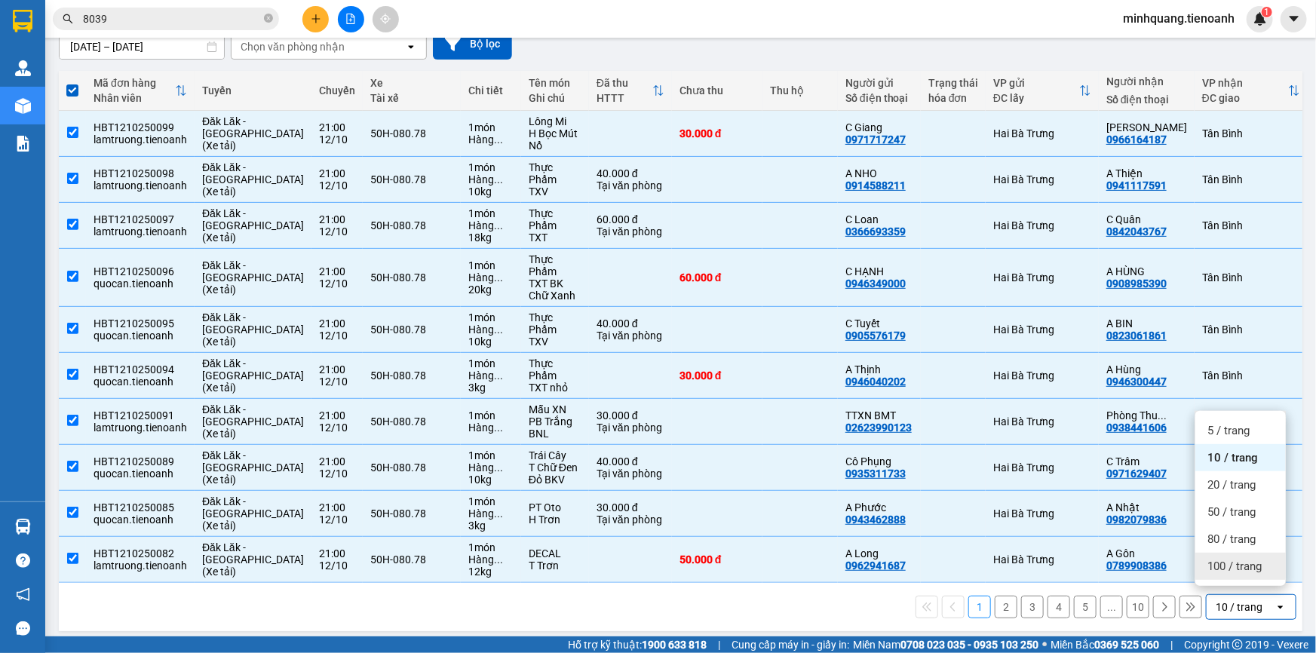
click at [1199, 556] on div "100 / trang" at bounding box center [1240, 566] width 90 height 27
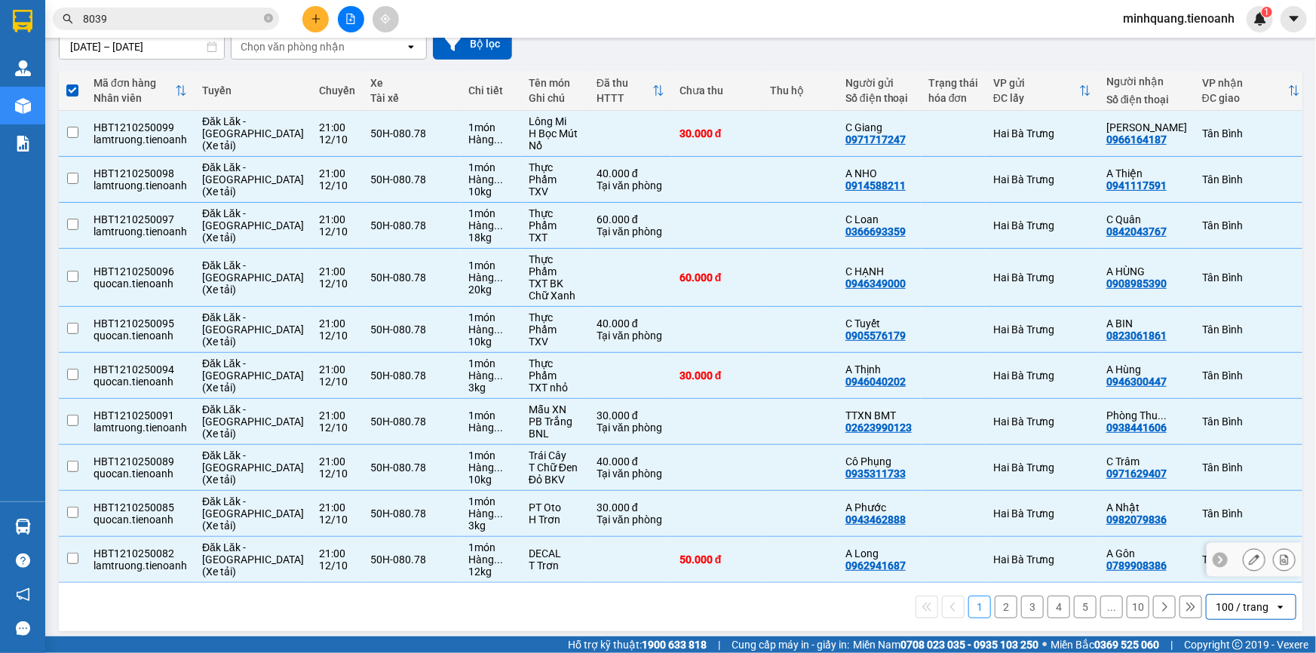
checkbox input "false"
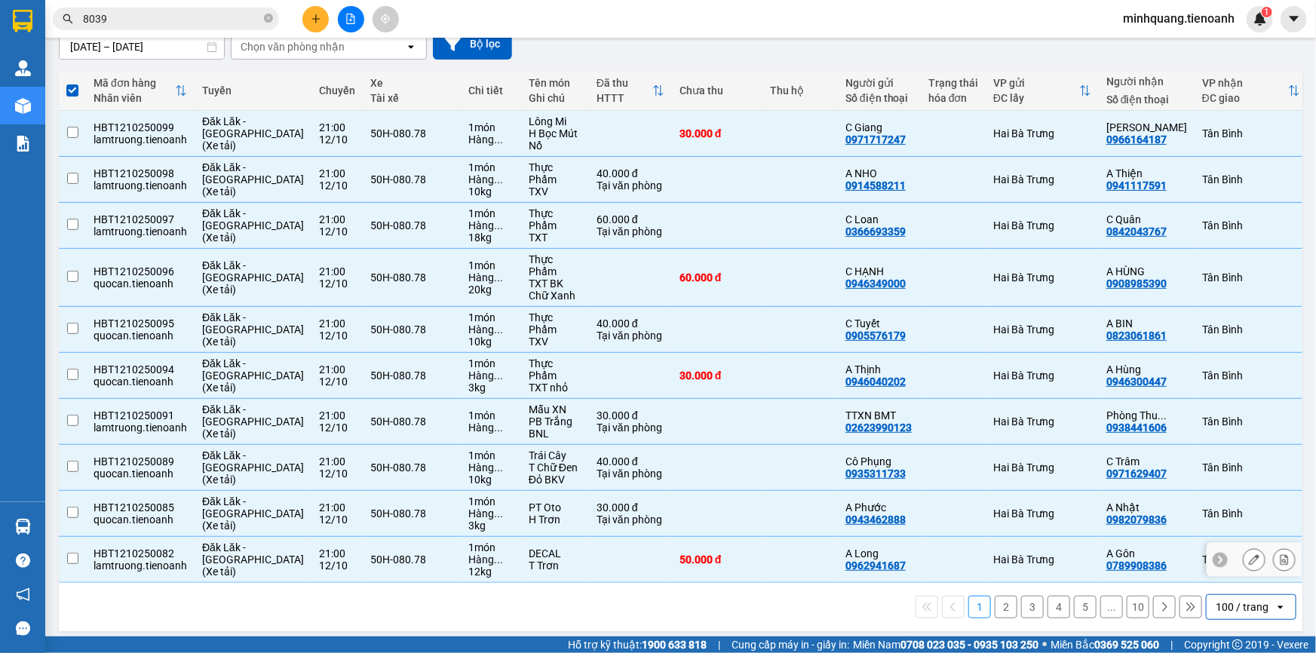
checkbox input "false"
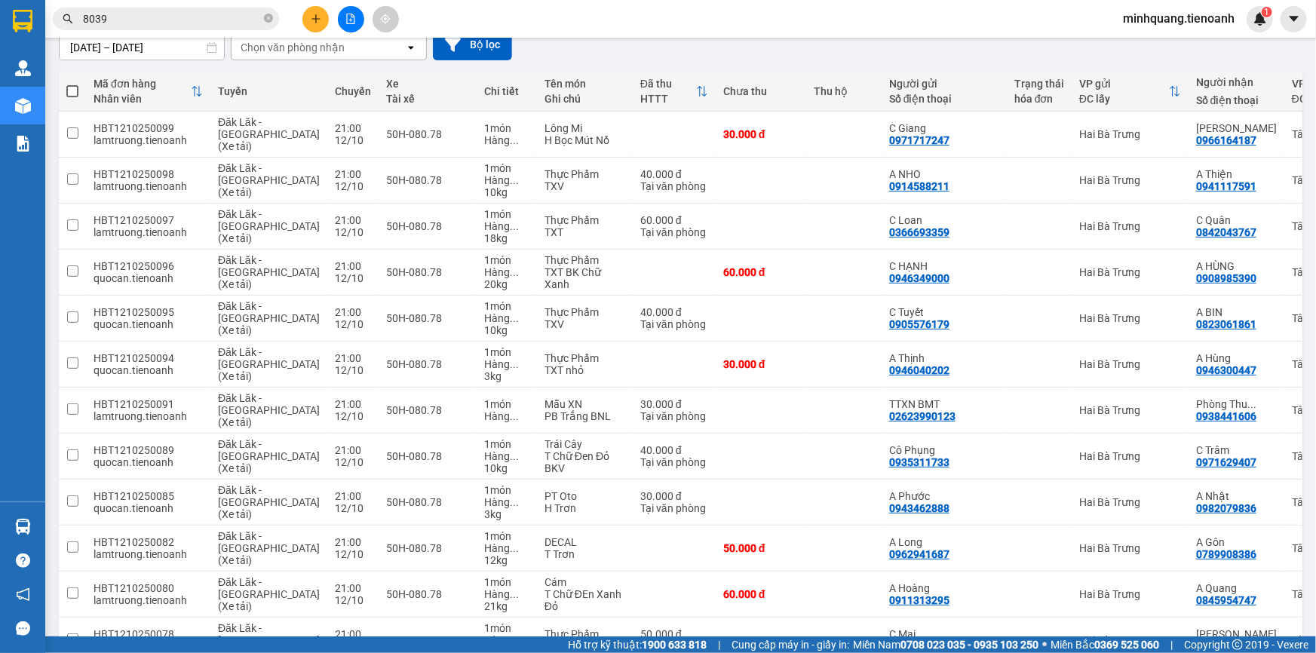
scroll to position [25, 0]
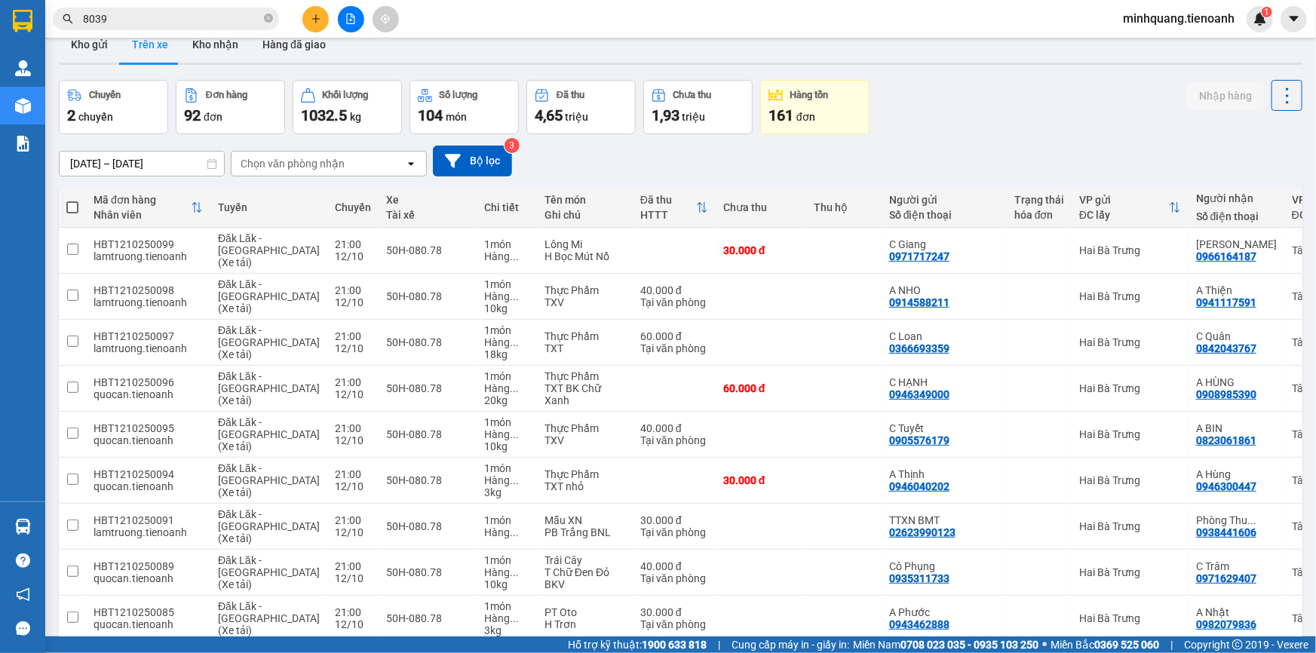
click at [69, 209] on span at bounding box center [72, 207] width 12 height 12
click at [72, 200] on input "checkbox" at bounding box center [72, 200] width 0 height 0
checkbox input "true"
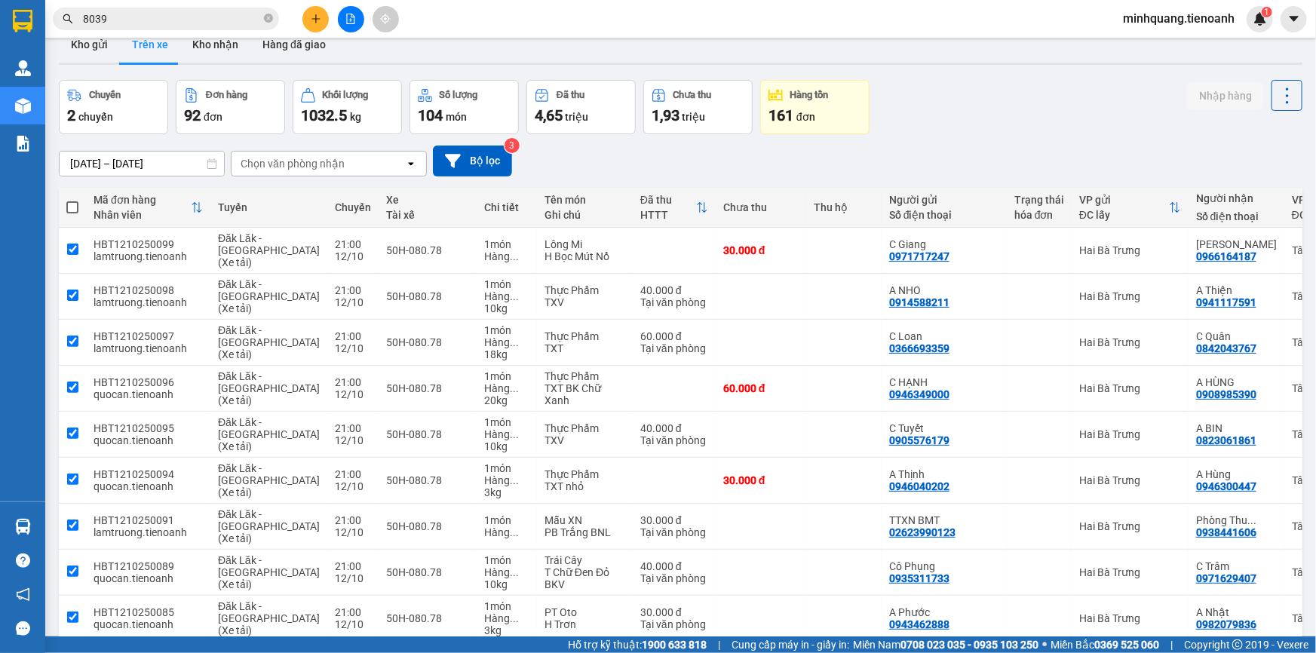
checkbox input "true"
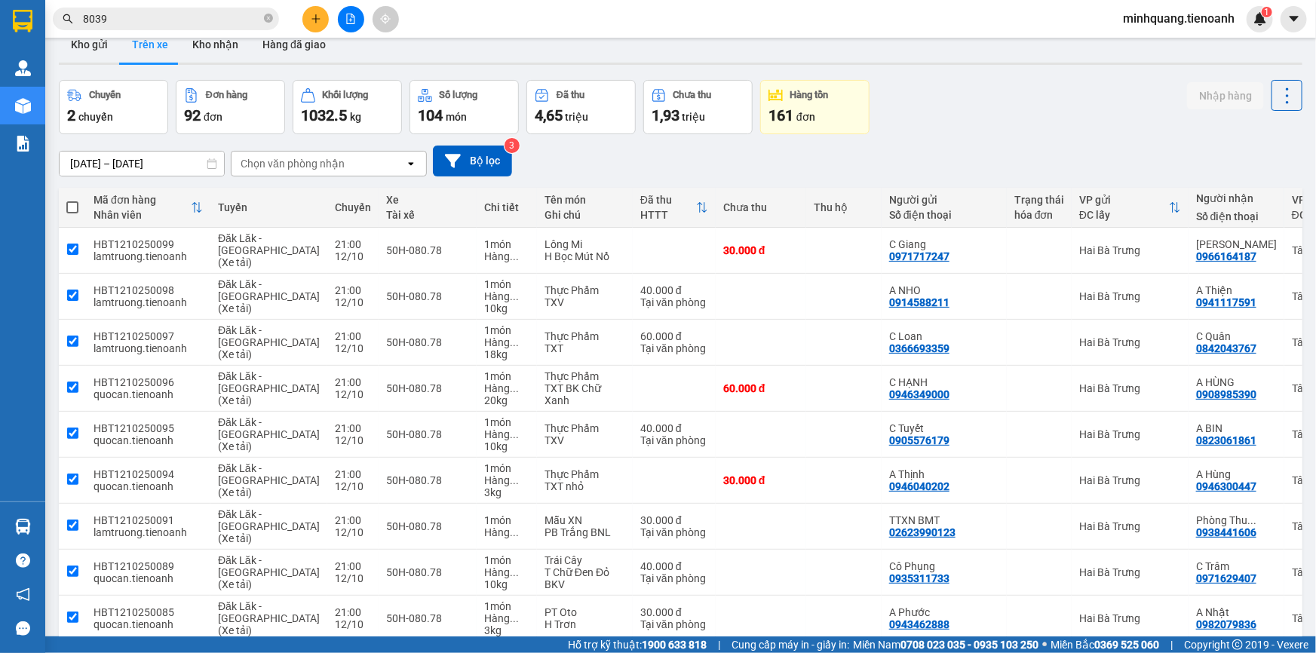
checkbox input "true"
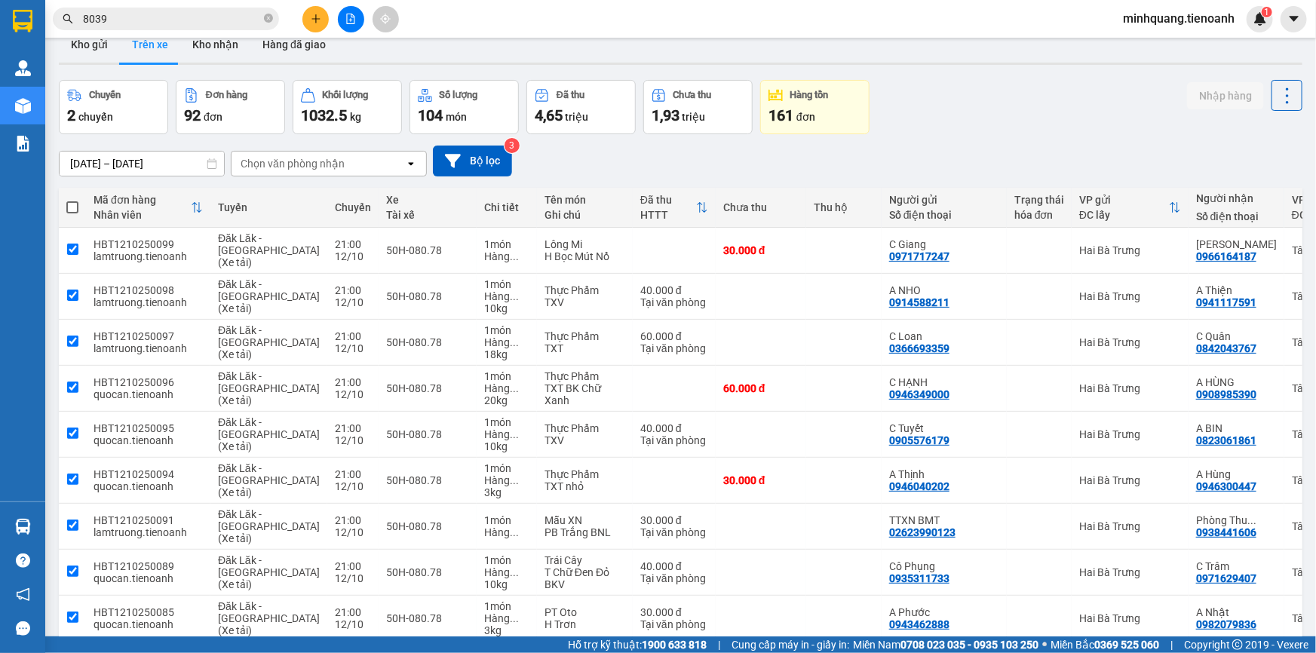
checkbox input "true"
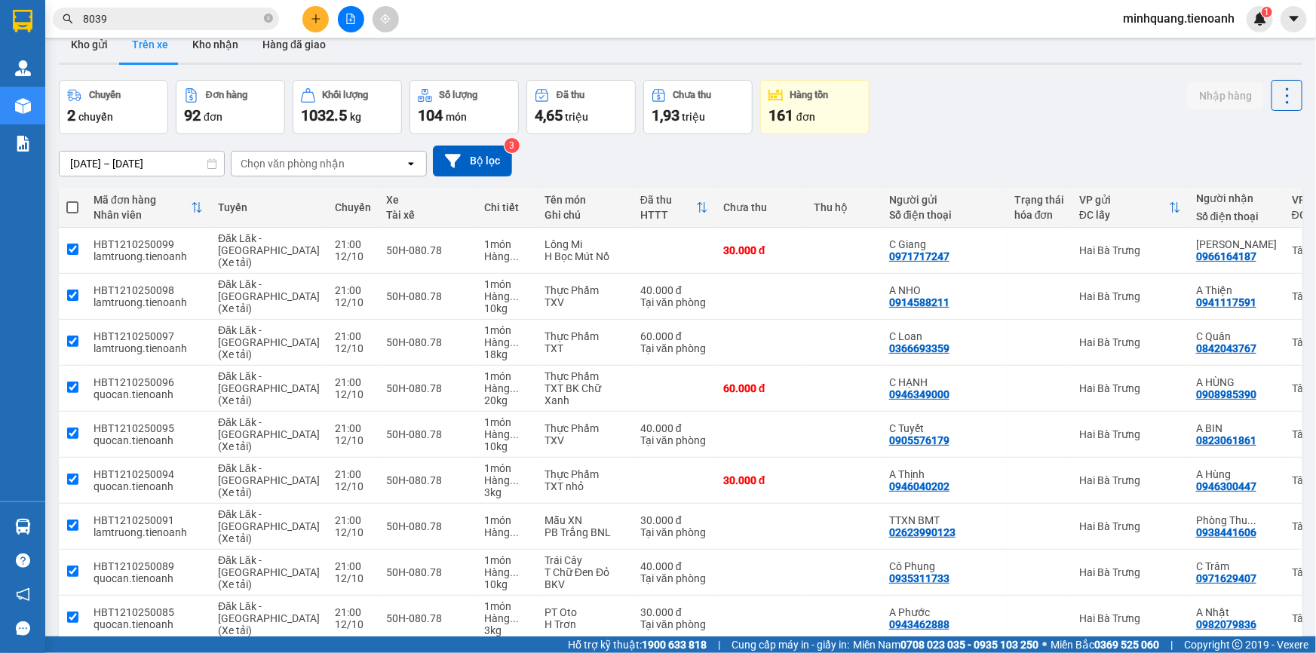
checkbox input "true"
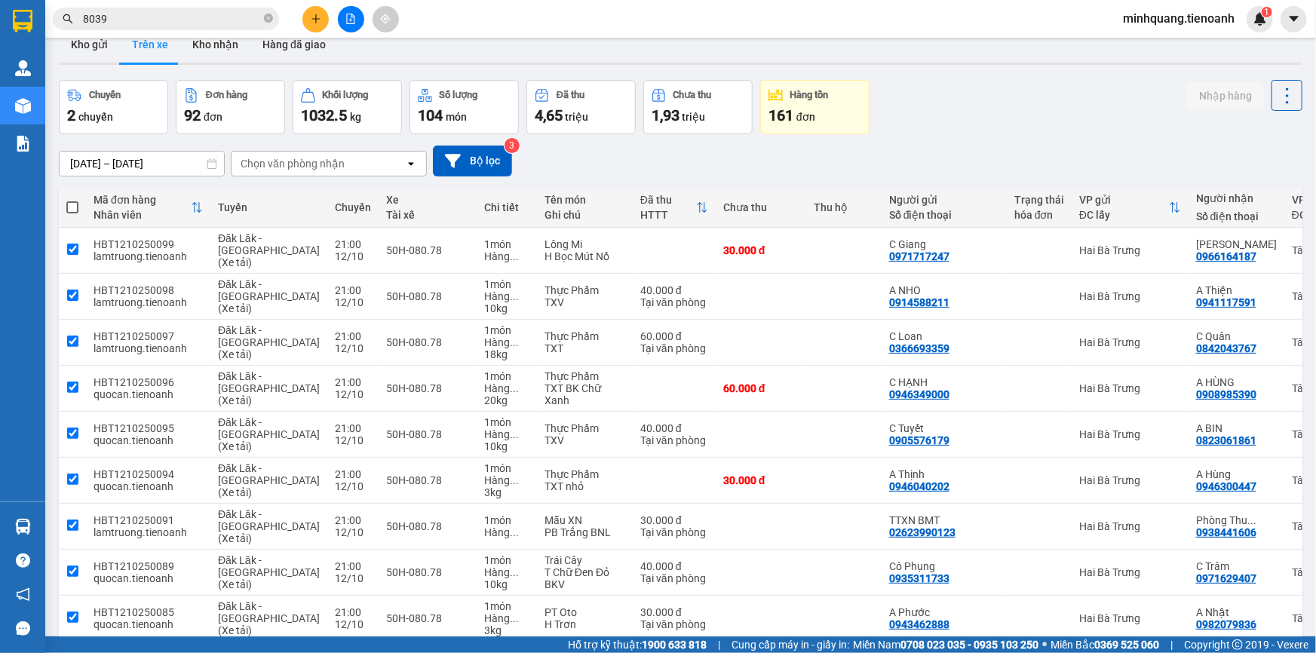
checkbox input "true"
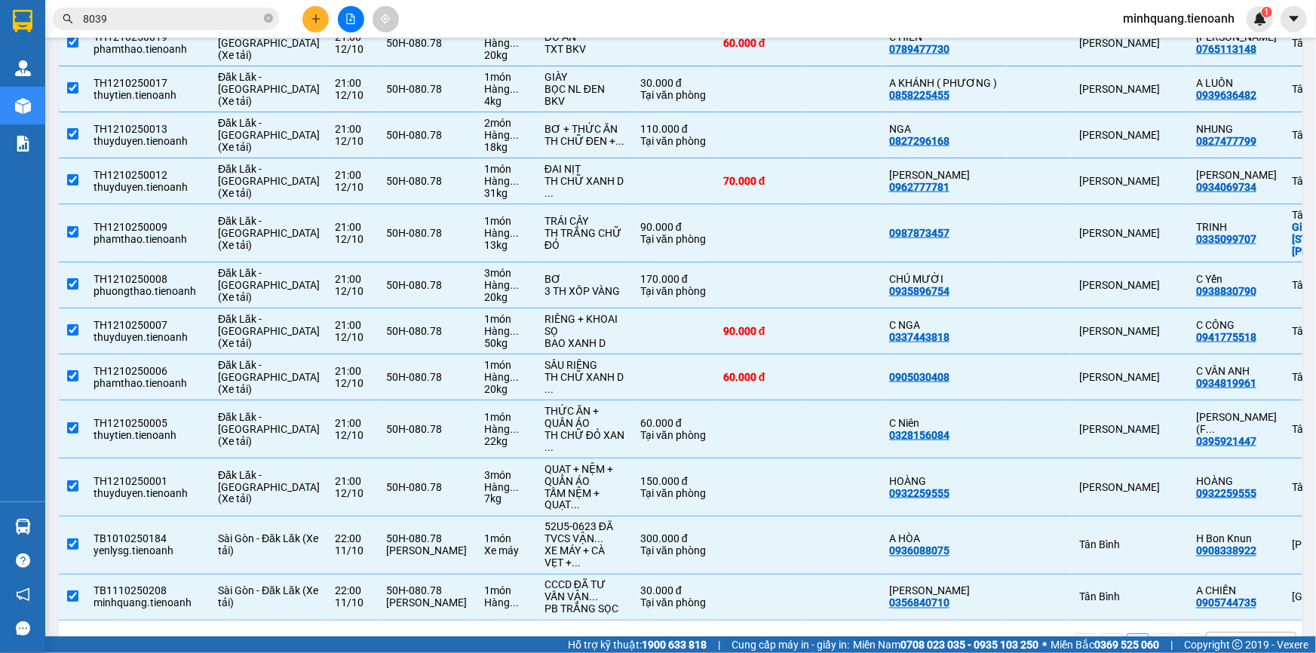
scroll to position [4063, 0]
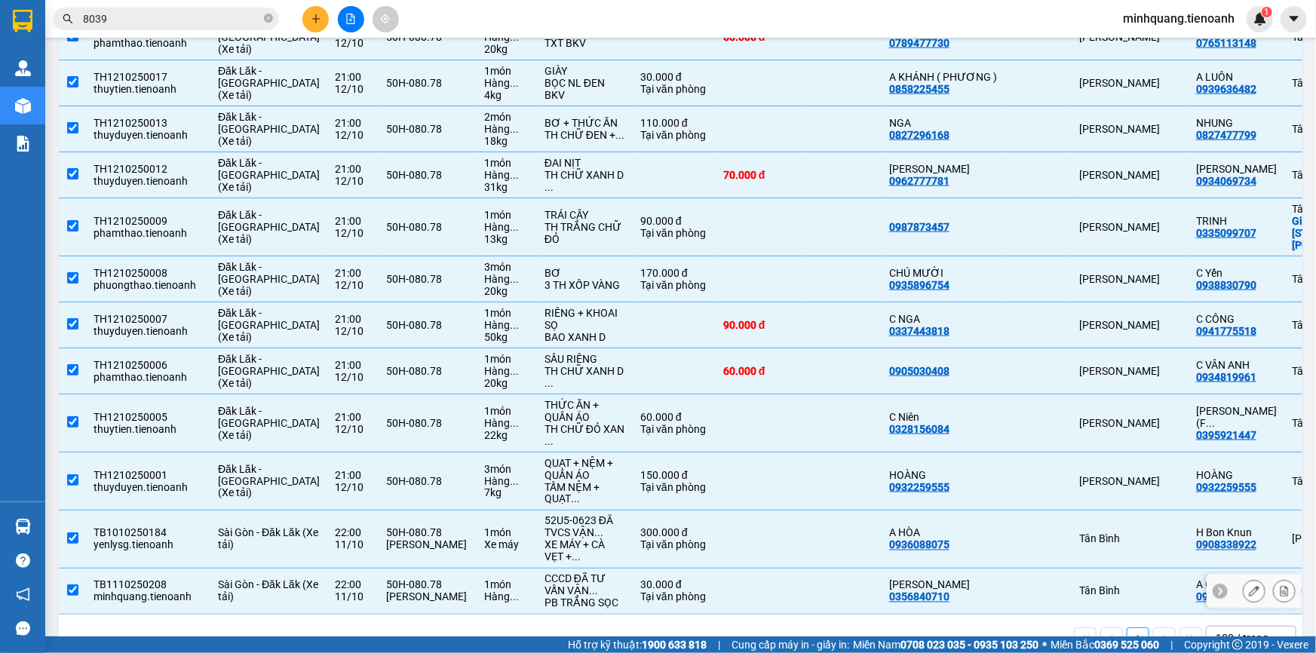
click at [1210, 575] on div at bounding box center [1253, 592] width 95 height 34
click at [1072, 510] on td "Tân Bình" at bounding box center [1130, 539] width 117 height 58
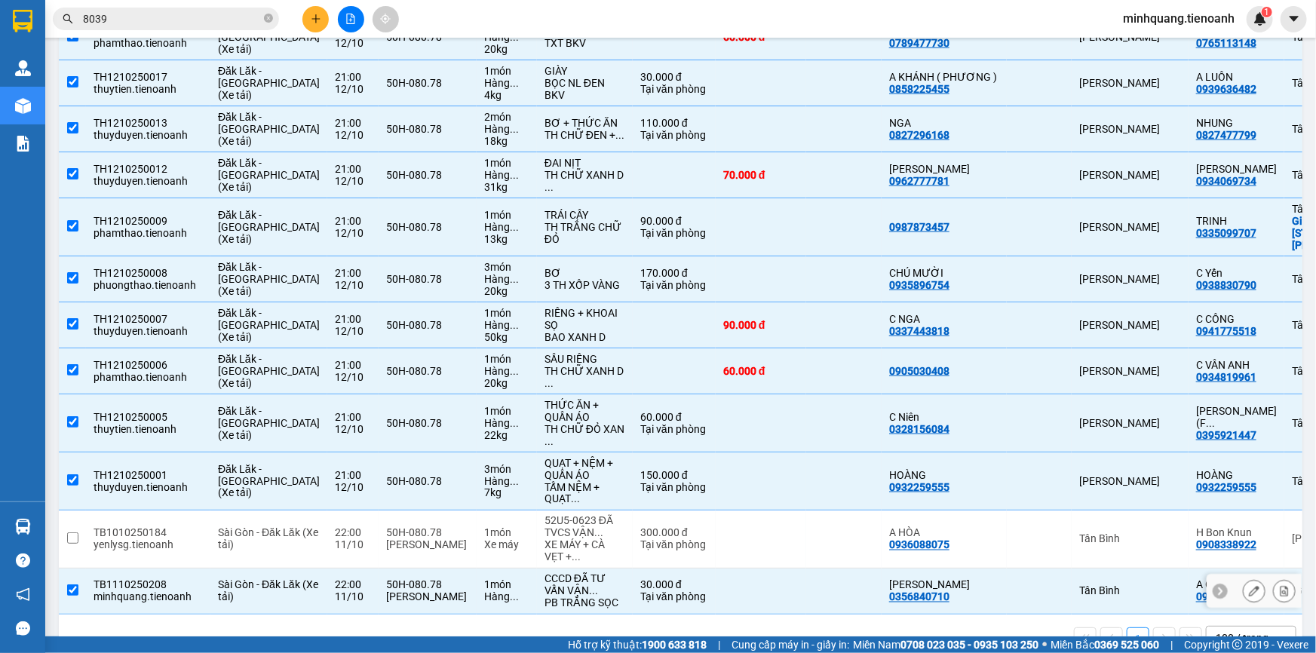
click at [1072, 569] on td "Tân Bình" at bounding box center [1130, 592] width 117 height 46
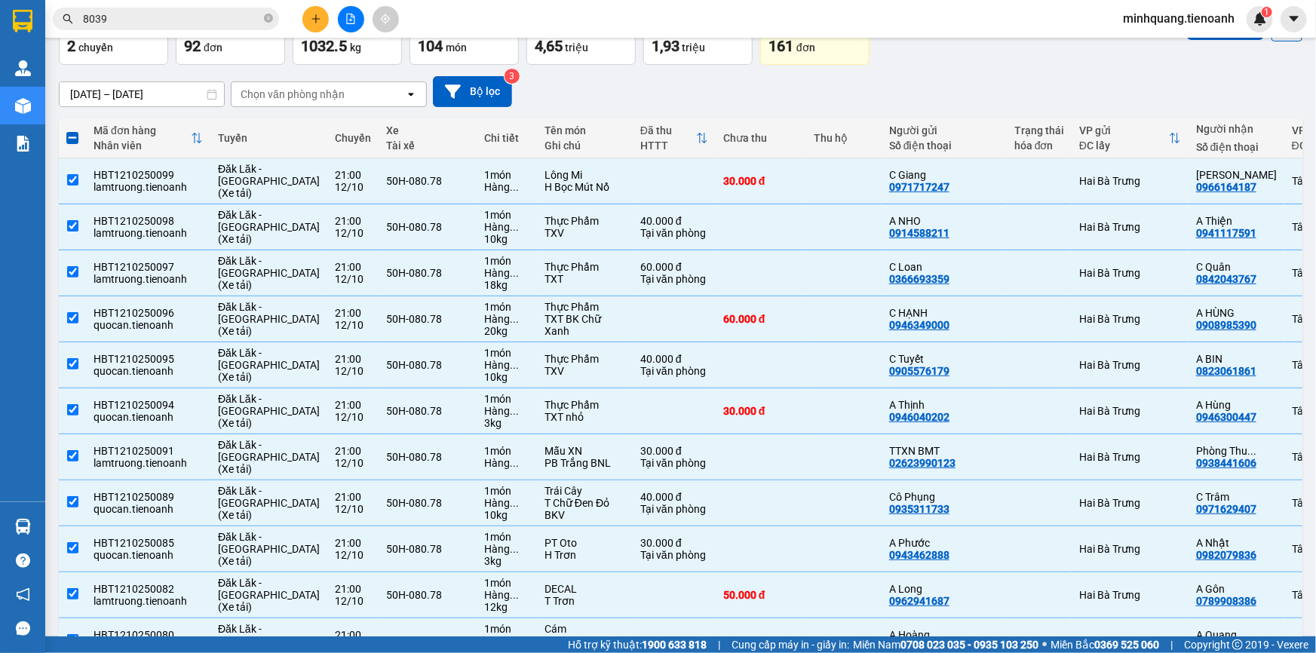
scroll to position [0, 0]
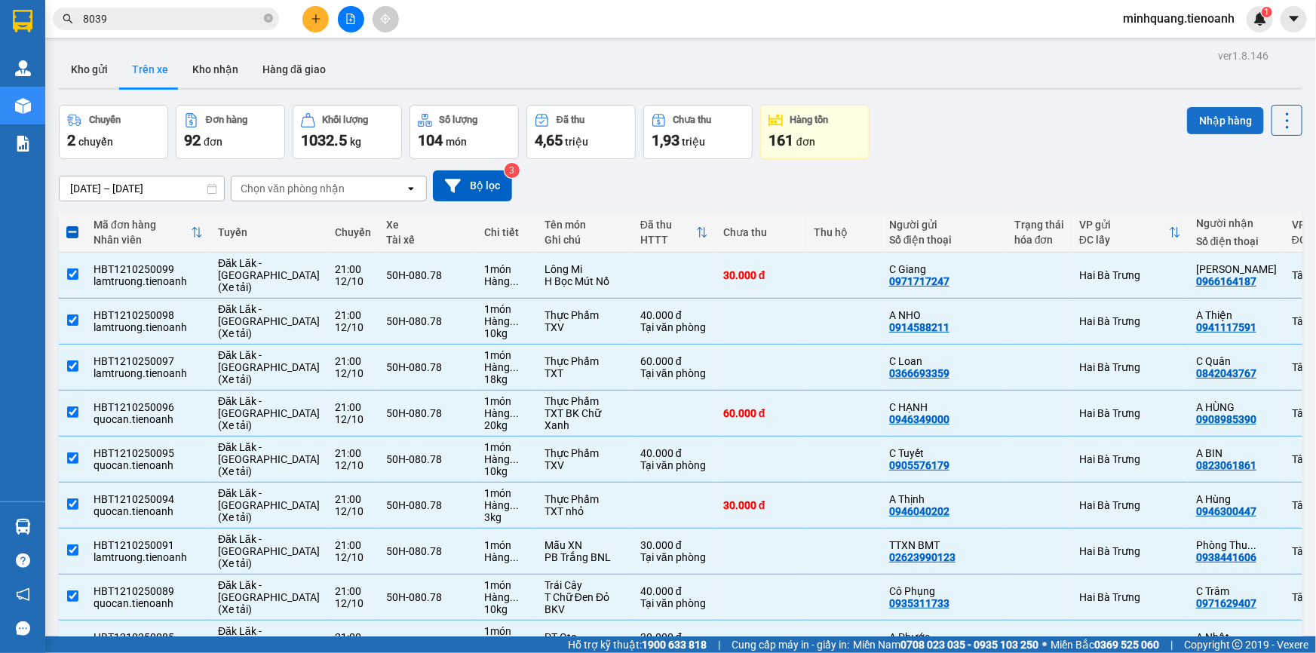
click at [1197, 122] on button "Nhập hàng" at bounding box center [1225, 120] width 77 height 27
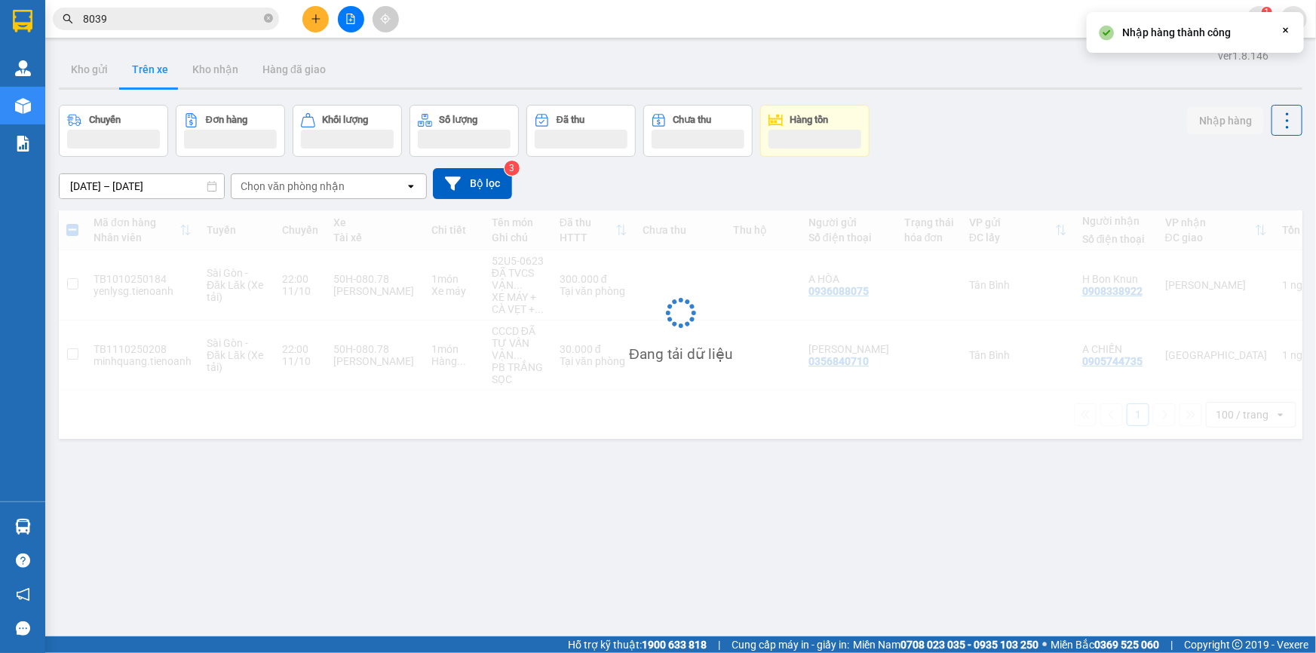
click at [214, 11] on input "8039" at bounding box center [172, 19] width 178 height 17
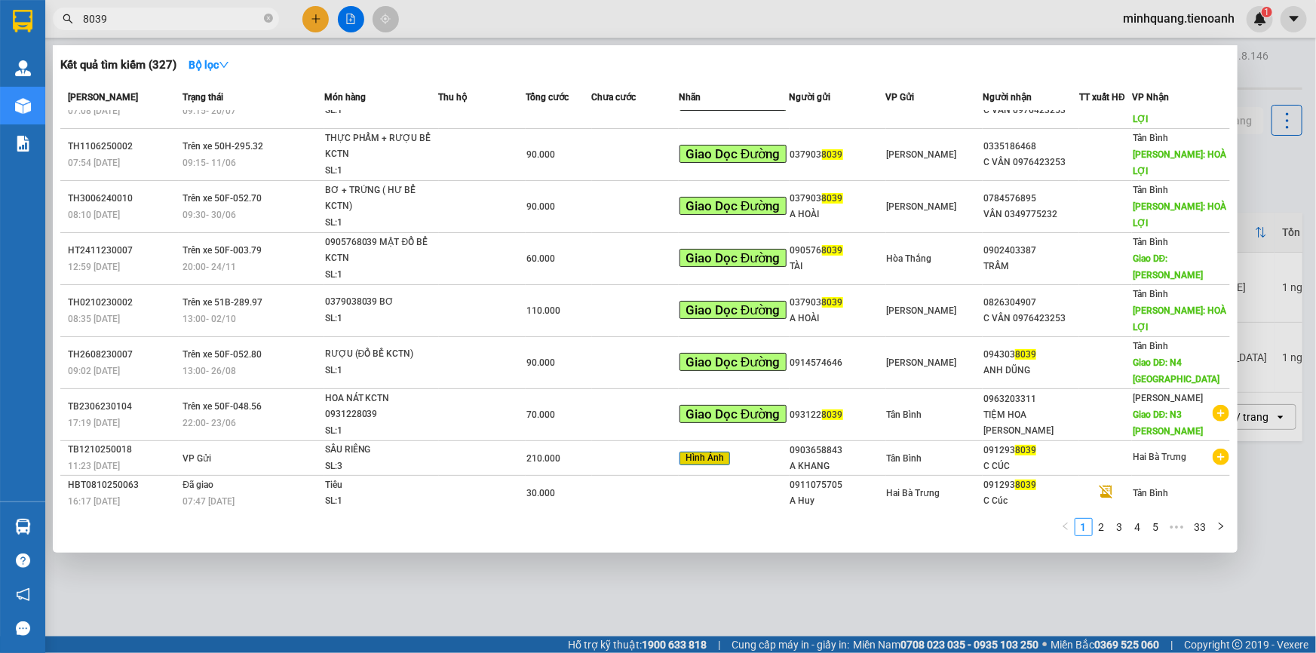
click at [214, 11] on input "8039" at bounding box center [172, 19] width 178 height 17
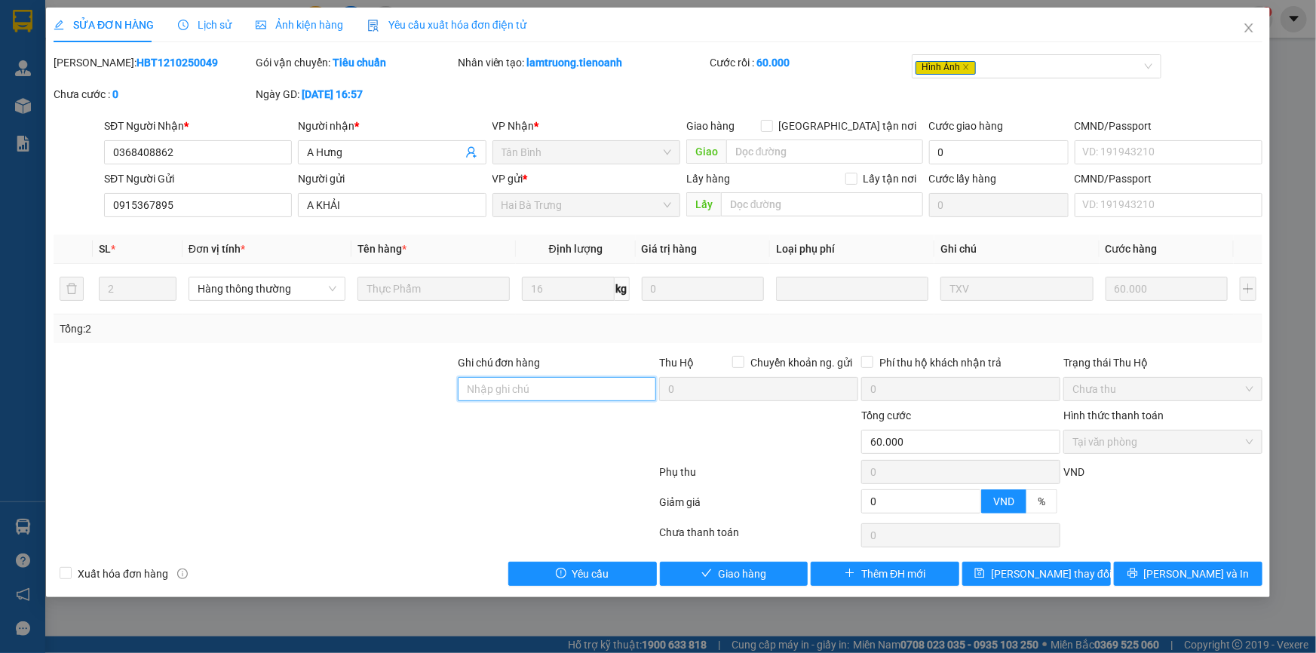
click at [503, 385] on input "Ghi chú đơn hàng" at bounding box center [557, 389] width 199 height 24
drag, startPoint x: 344, startPoint y: 379, endPoint x: 354, endPoint y: 378, distance: 9.8
click at [345, 379] on div at bounding box center [254, 380] width 404 height 53
click at [743, 574] on span "Giao hàng" at bounding box center [742, 574] width 48 height 17
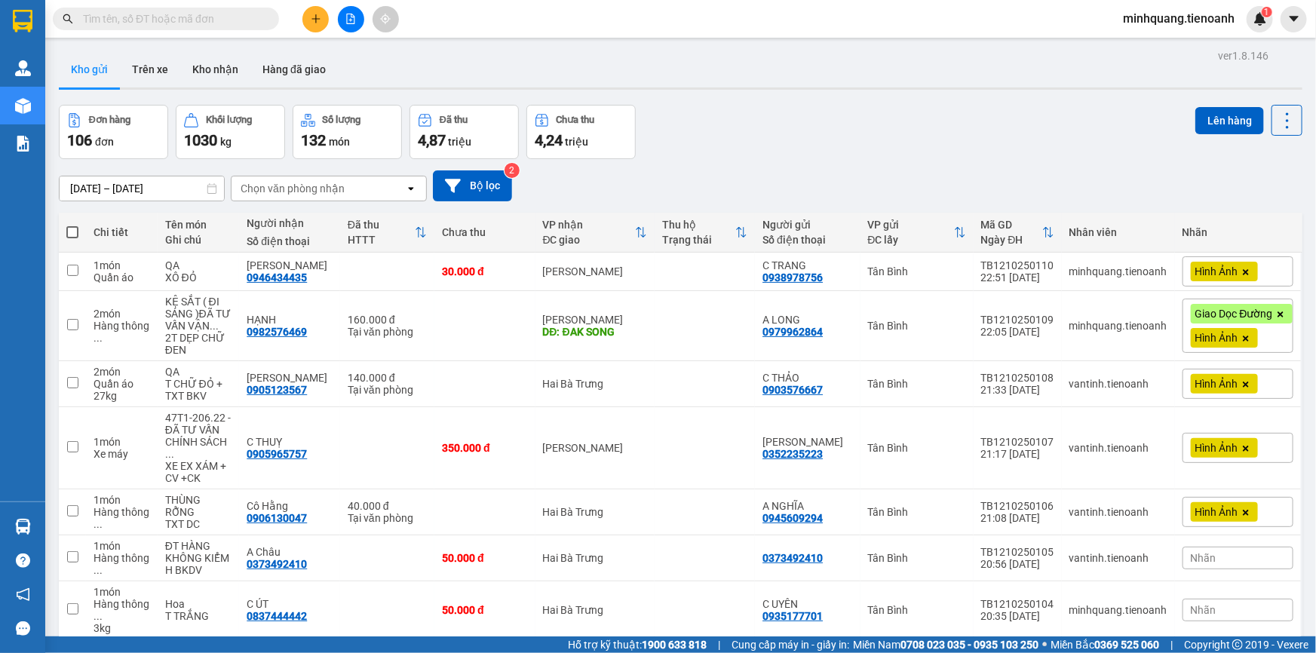
click at [214, 16] on input "text" at bounding box center [172, 19] width 178 height 17
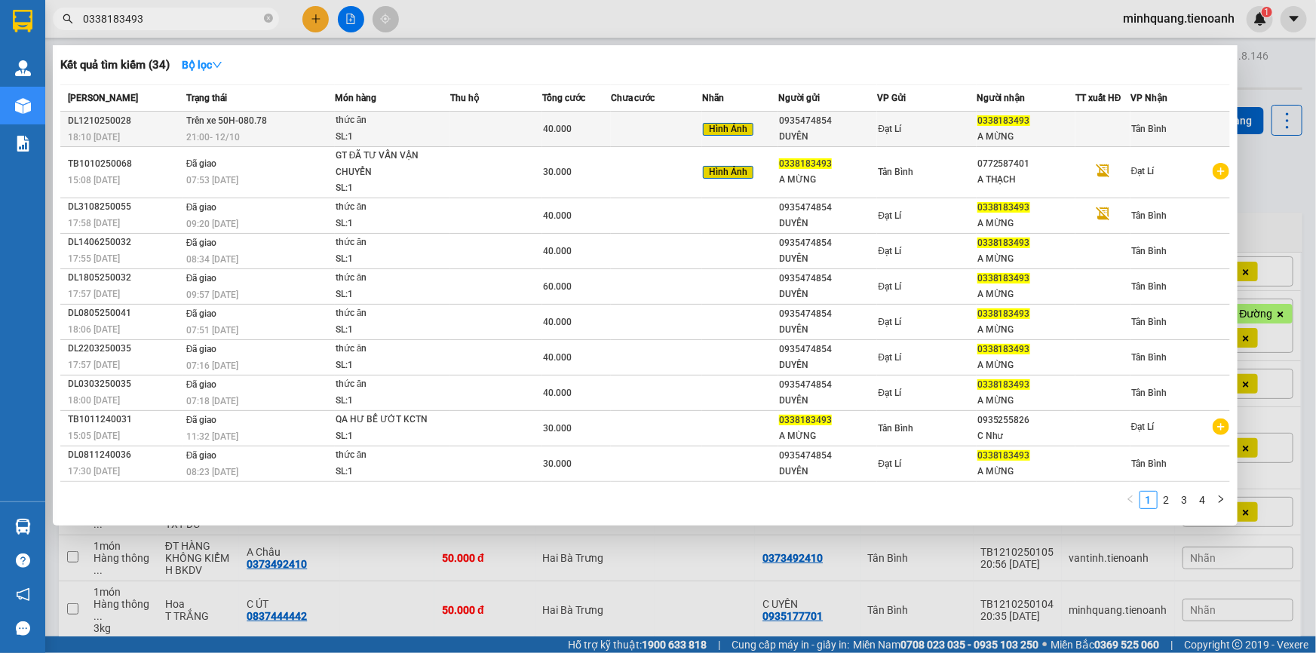
type input "0338183493"
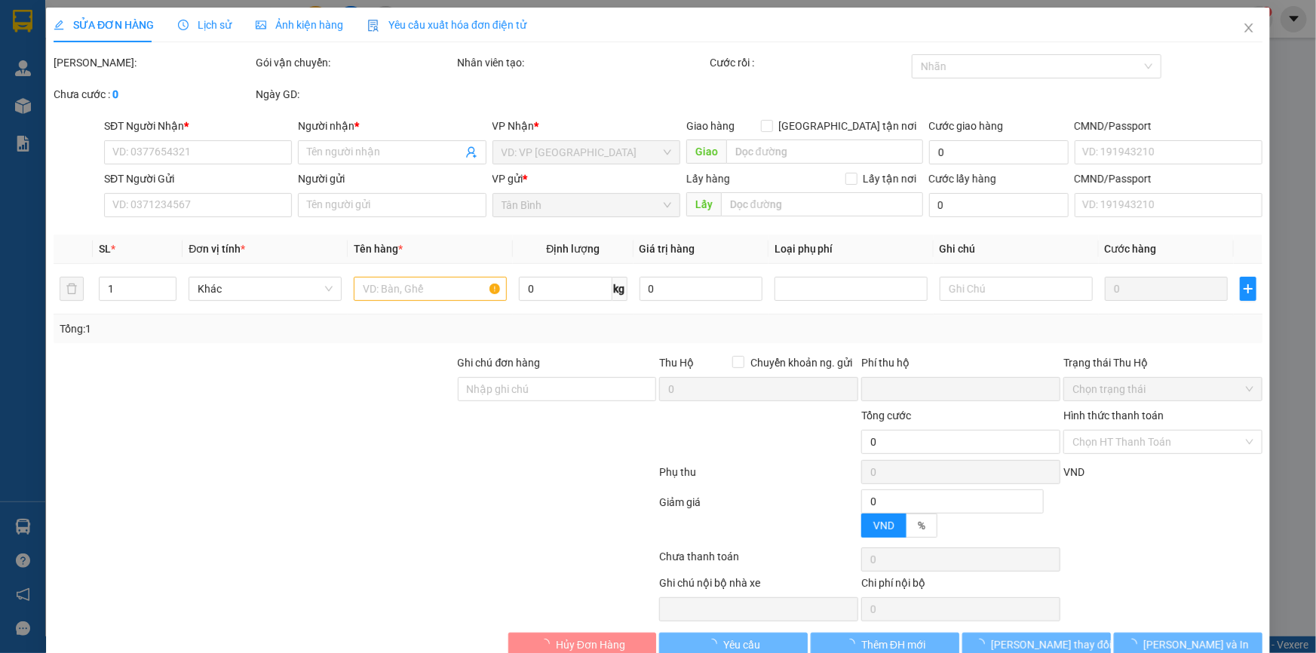
type input "0338183493"
type input "A MỪNG"
type input "0935474854"
type input "DUYÊN"
type input "066182011380"
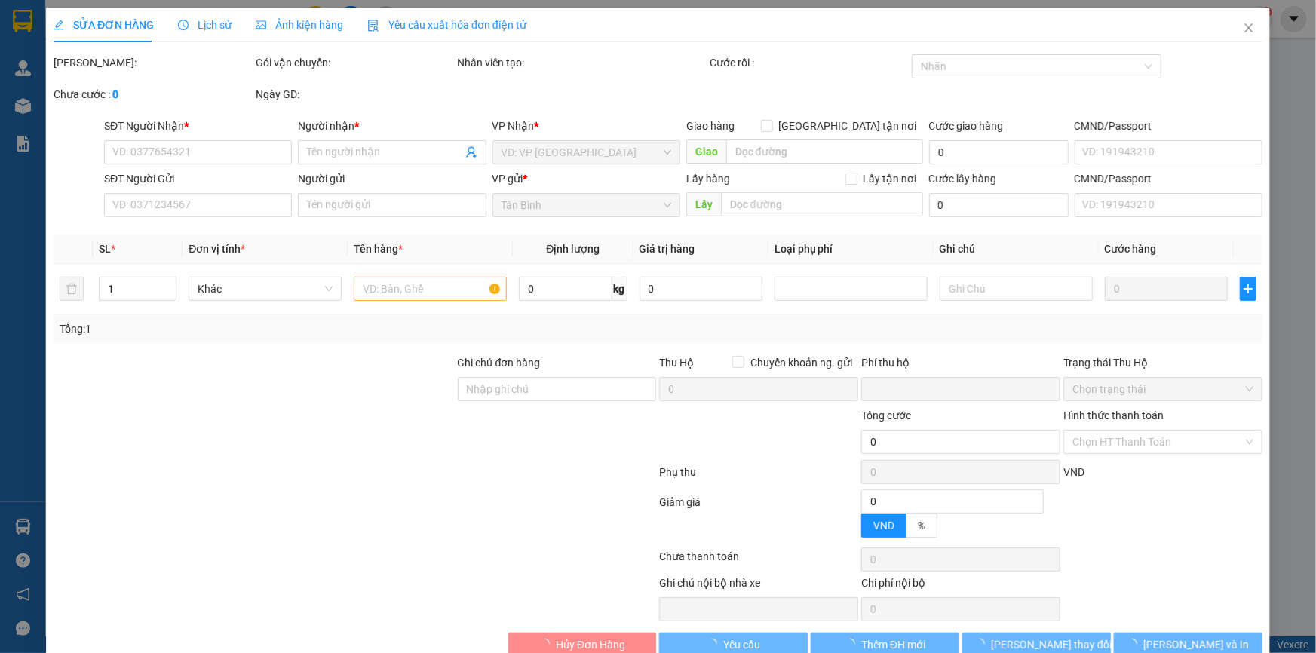
type input "0"
type input "40.000"
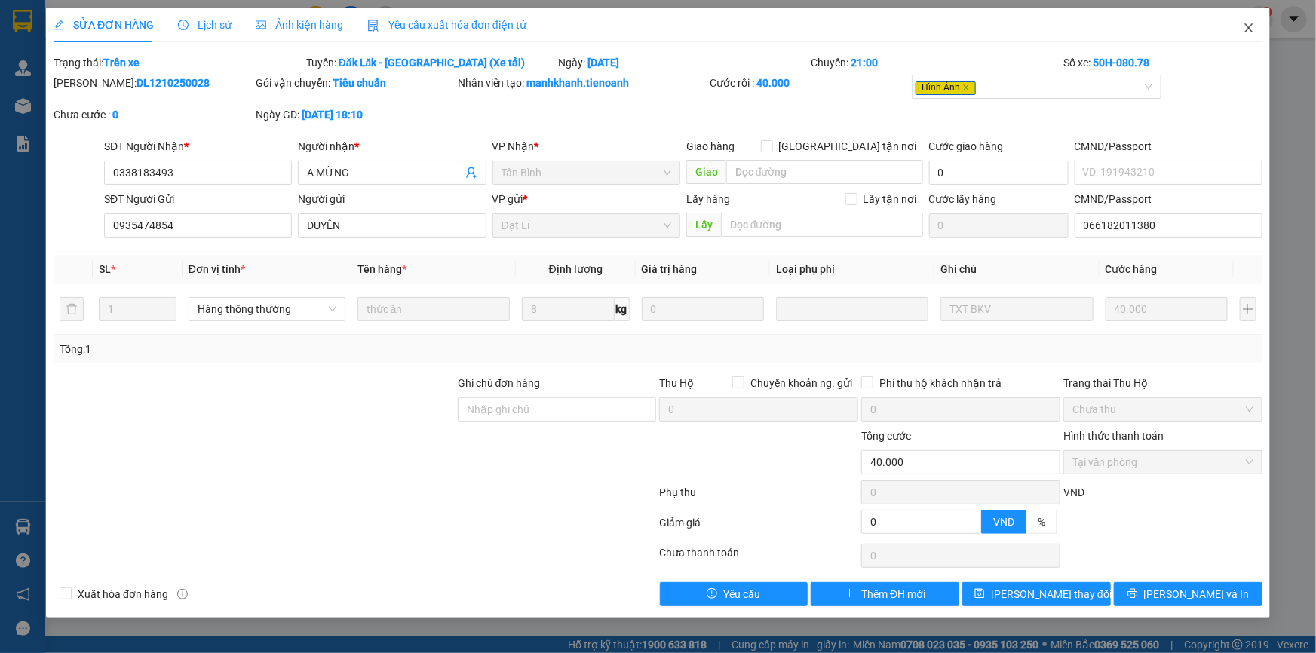
click at [1249, 32] on icon "close" at bounding box center [1249, 28] width 12 height 12
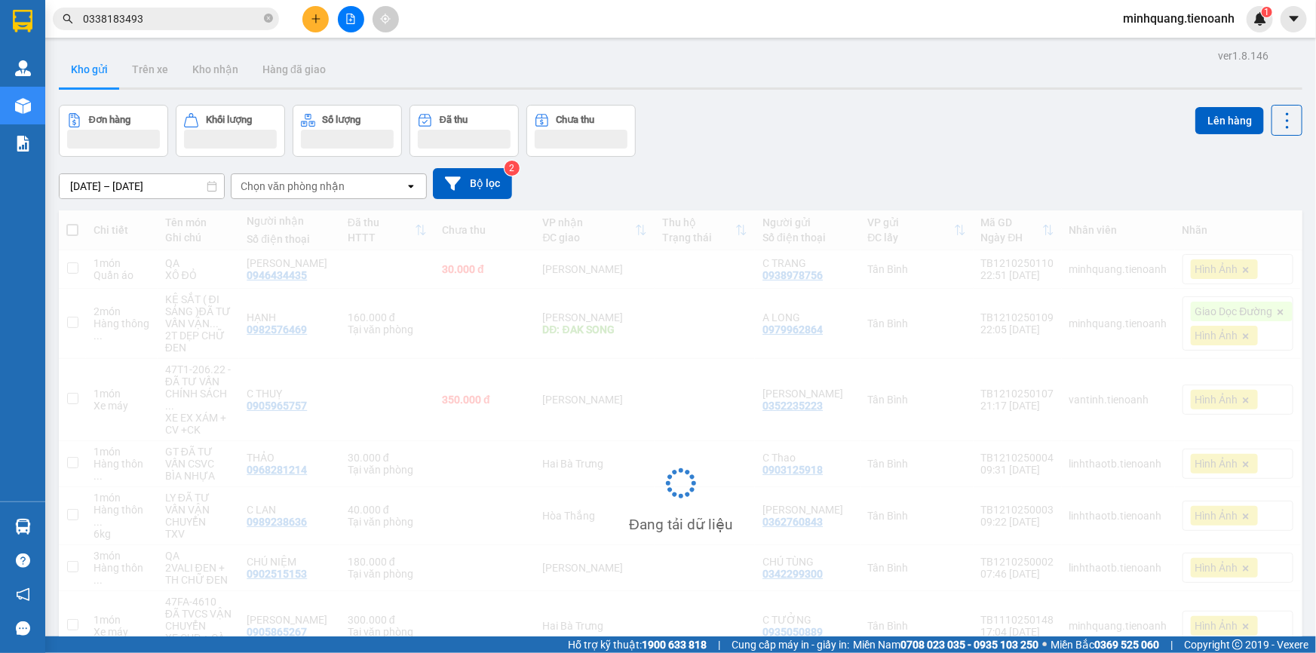
click at [156, 17] on input "0338183493" at bounding box center [172, 19] width 178 height 17
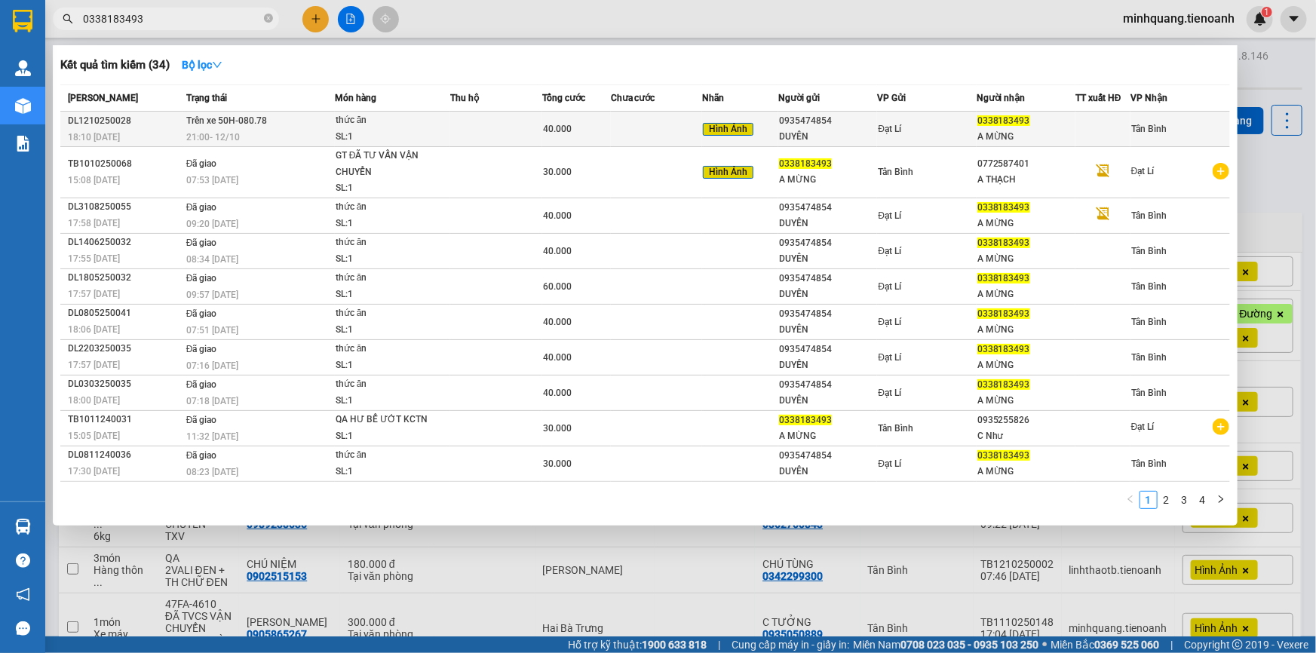
click at [675, 116] on td at bounding box center [656, 129] width 91 height 35
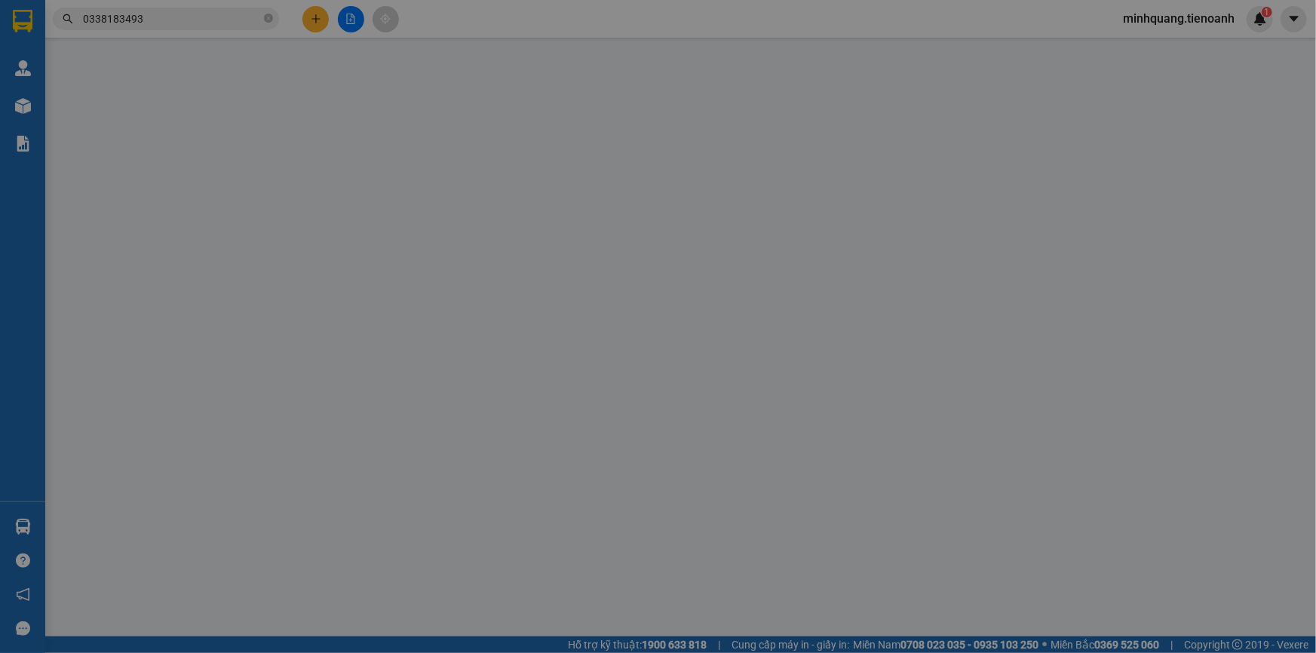
type input "0338183493"
type input "A MỪNG"
type input "0935474854"
type input "DUYÊN"
type input "066182011380"
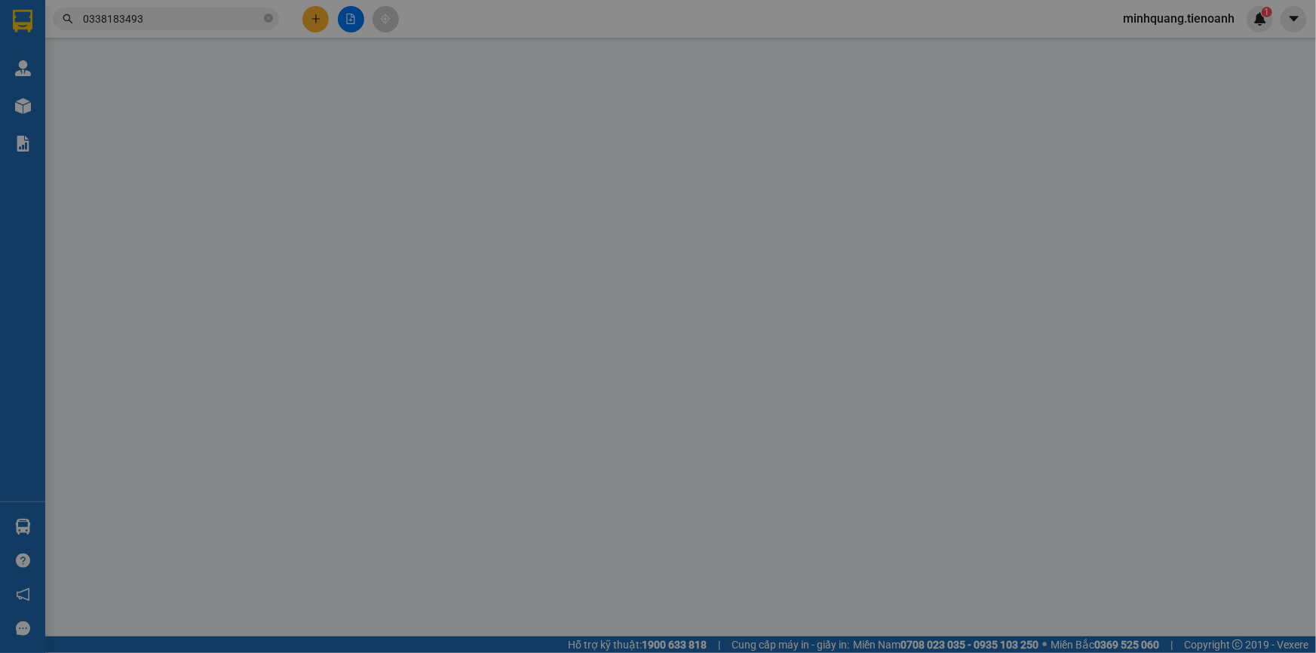
type input "0"
type input "40.000"
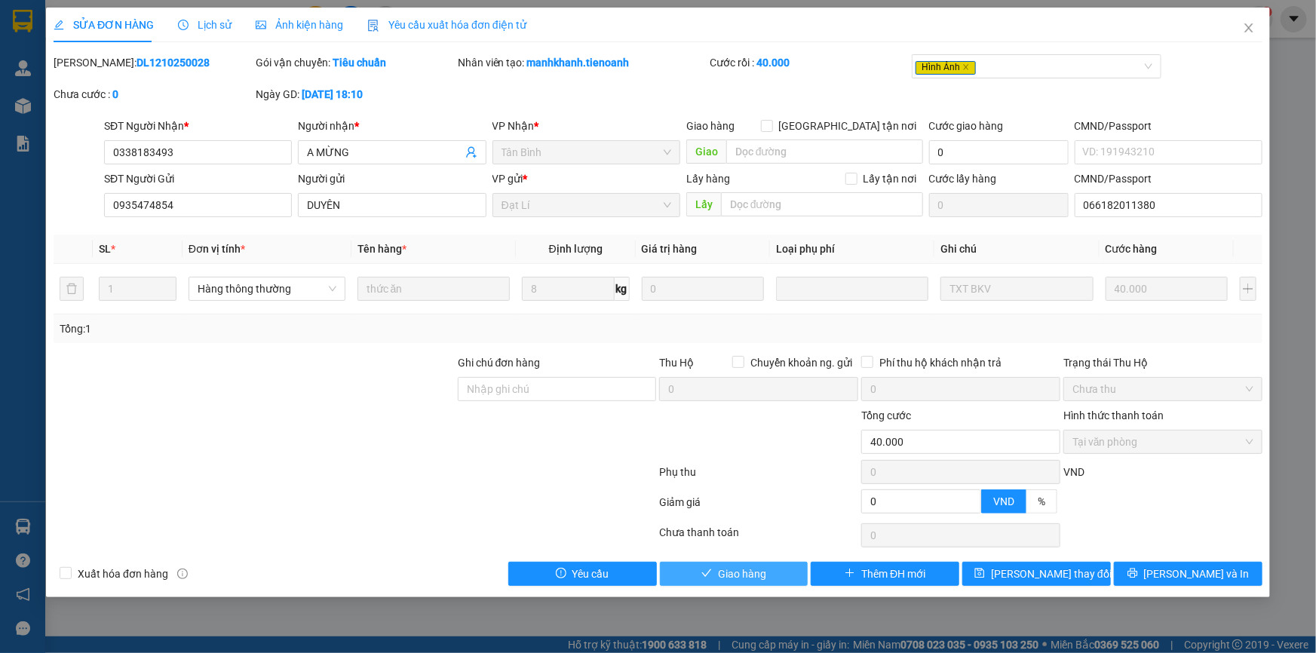
click at [733, 571] on span "Giao hàng" at bounding box center [742, 574] width 48 height 17
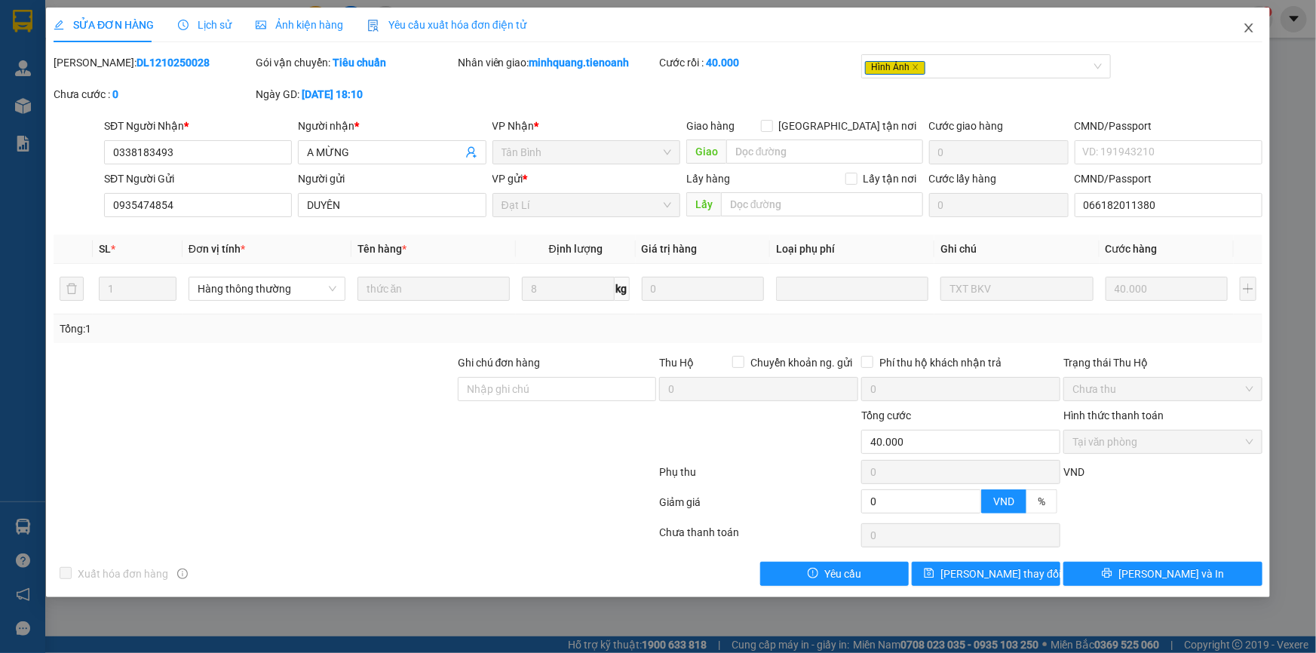
click at [1237, 26] on span "Close" at bounding box center [1249, 29] width 42 height 42
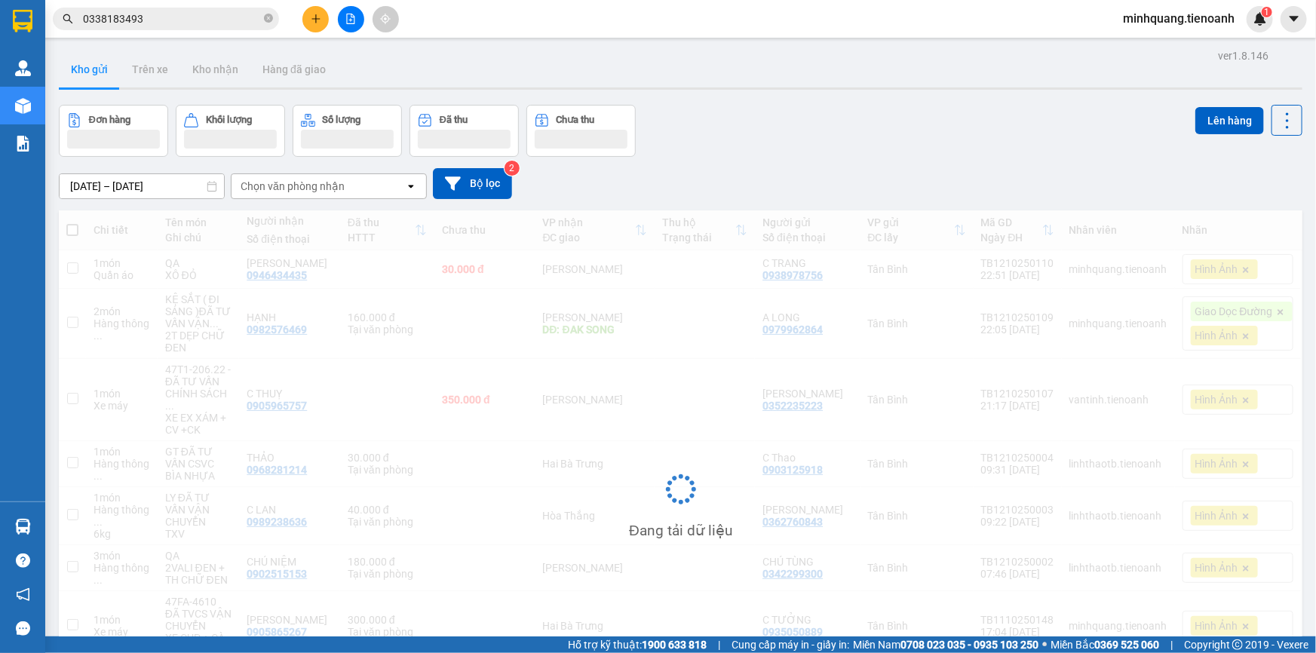
click at [204, 12] on input "0338183493" at bounding box center [172, 19] width 178 height 17
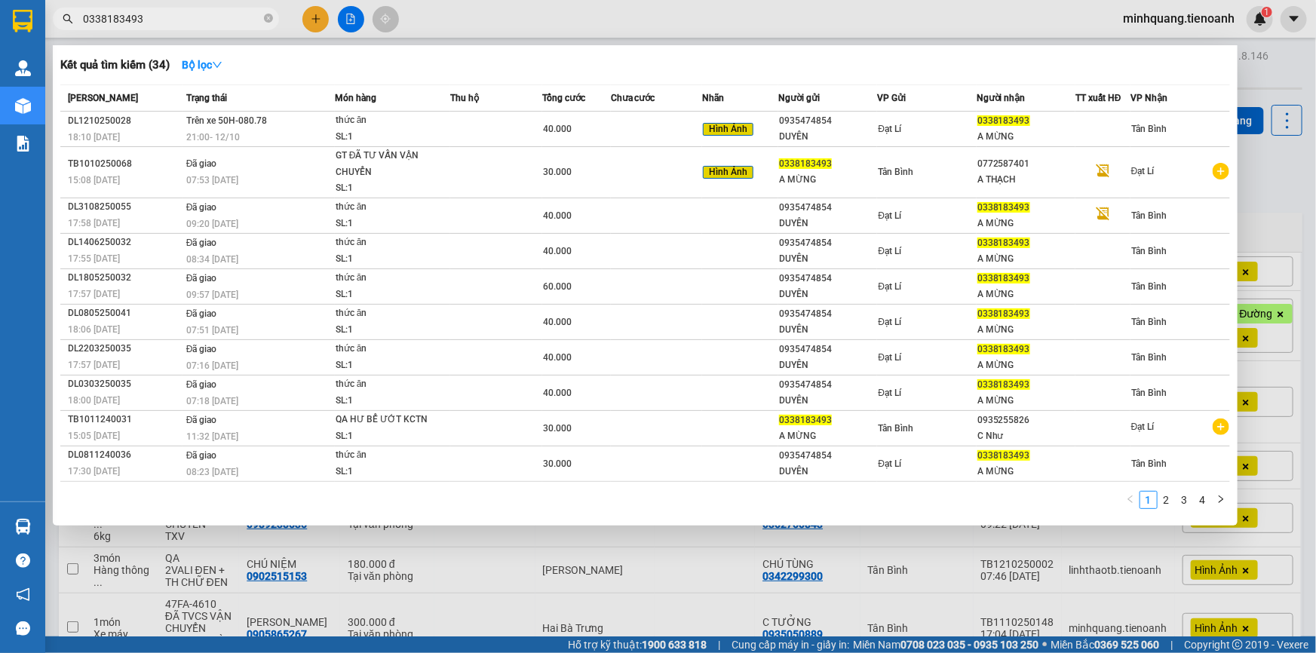
click at [201, 16] on input "0338183493" at bounding box center [172, 19] width 178 height 17
paste input "931947749"
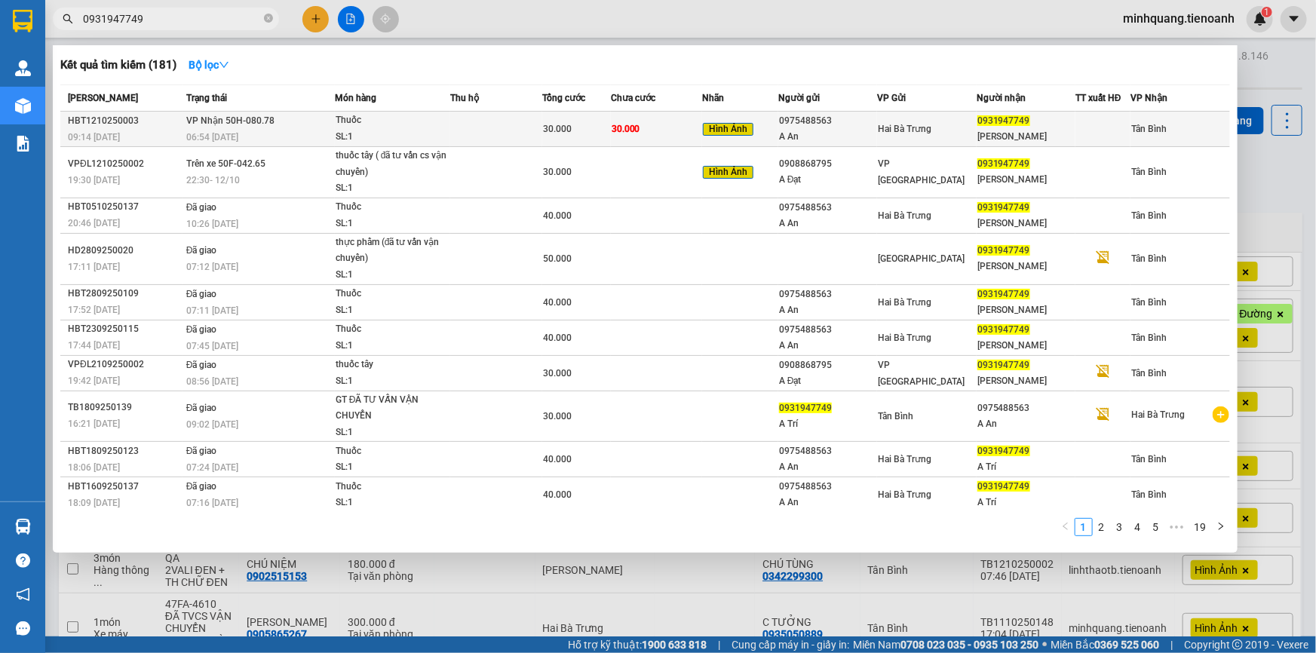
type input "0931947749"
click at [581, 121] on div "30.000" at bounding box center [576, 129] width 67 height 17
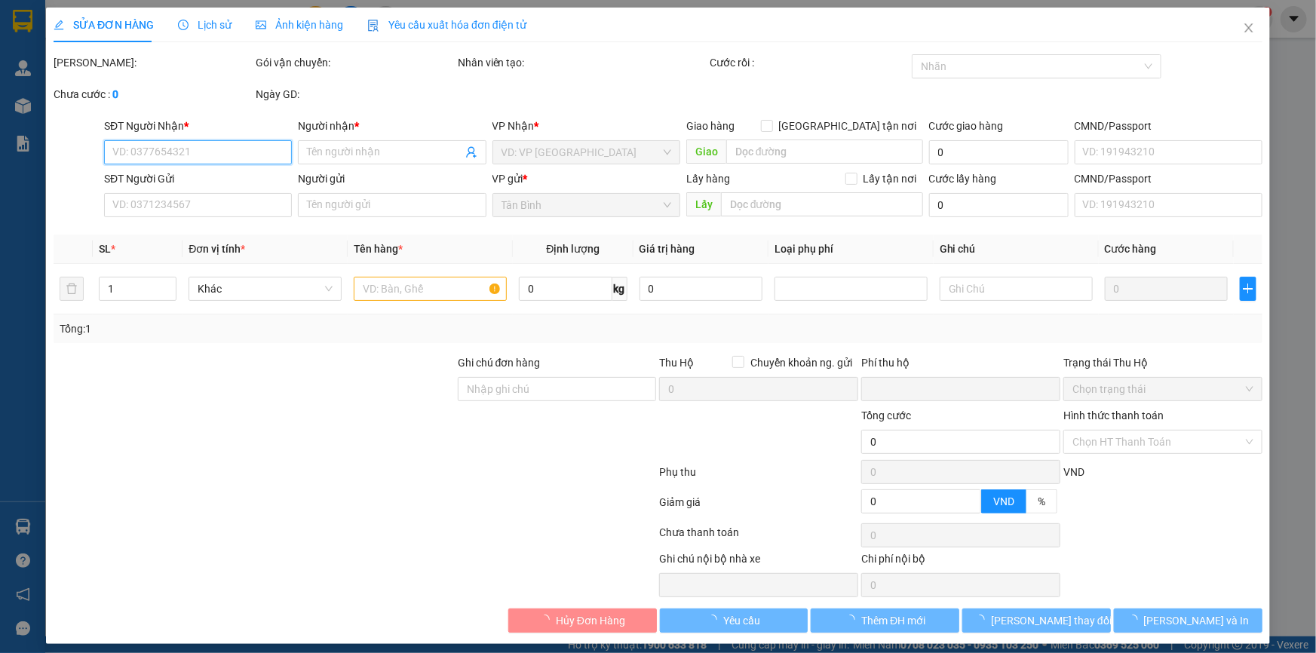
type input "0931947749"
type input "Anh Trí"
type input "0975488563"
type input "A An"
type input "241415295"
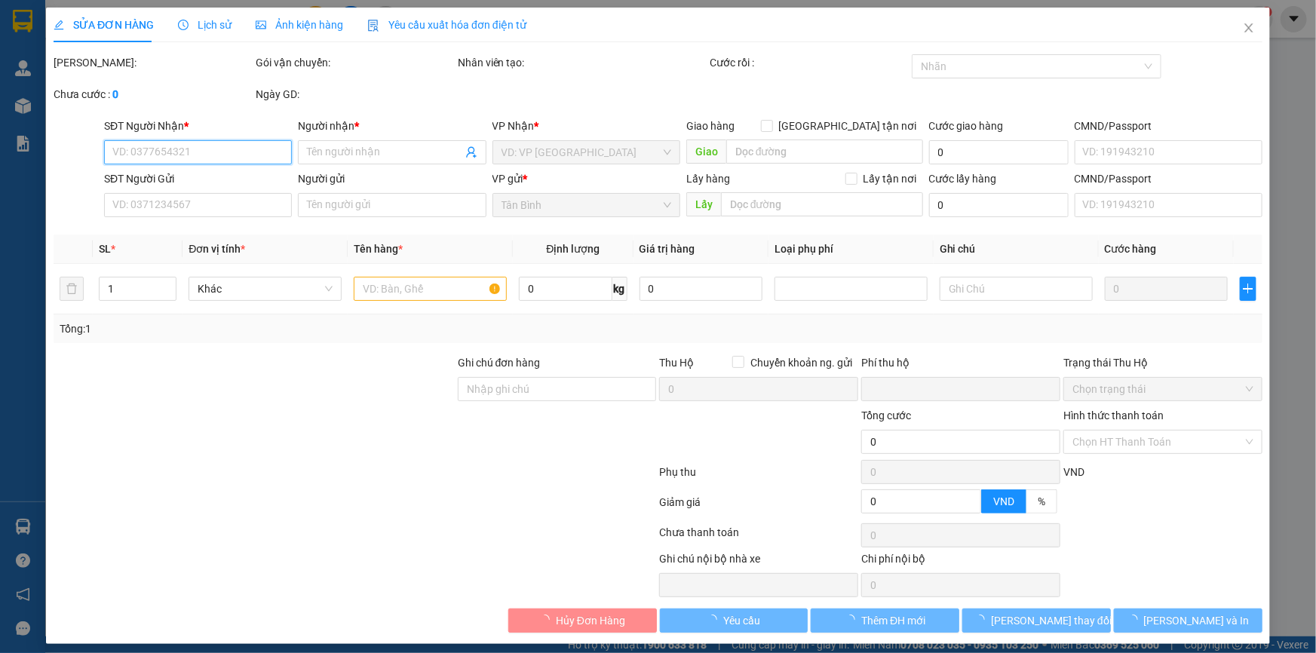
type input "0"
type input "30.000"
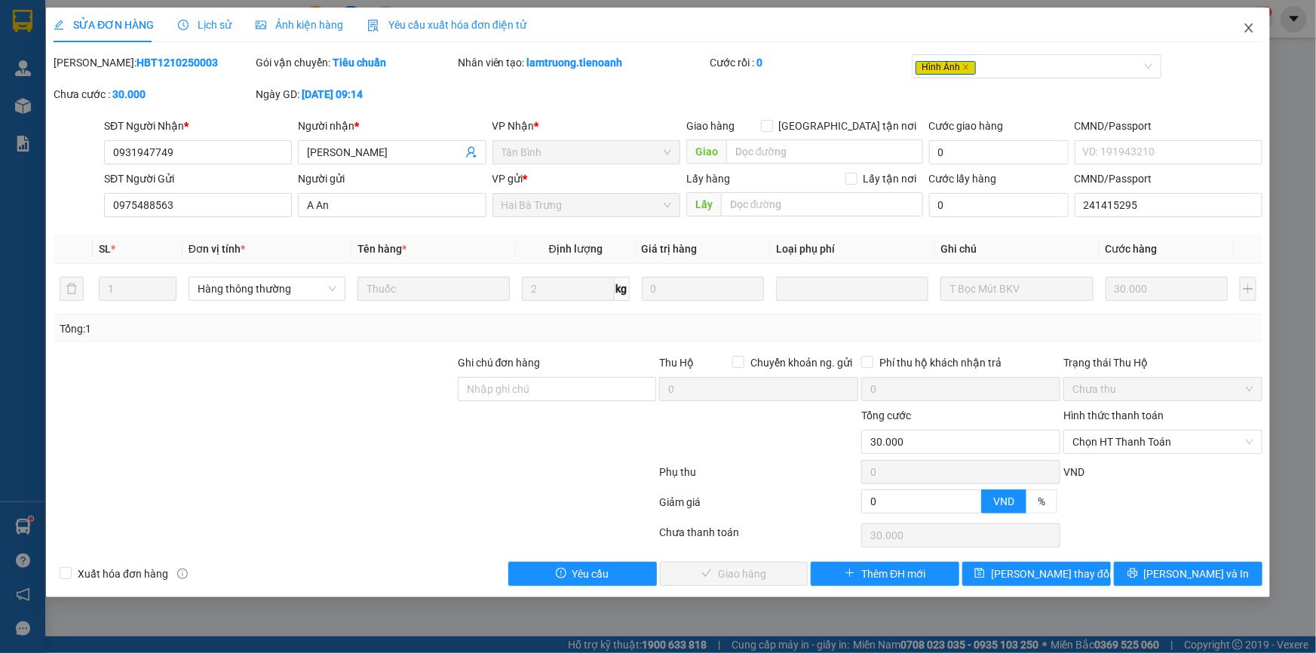
click at [1246, 30] on icon "close" at bounding box center [1249, 28] width 12 height 12
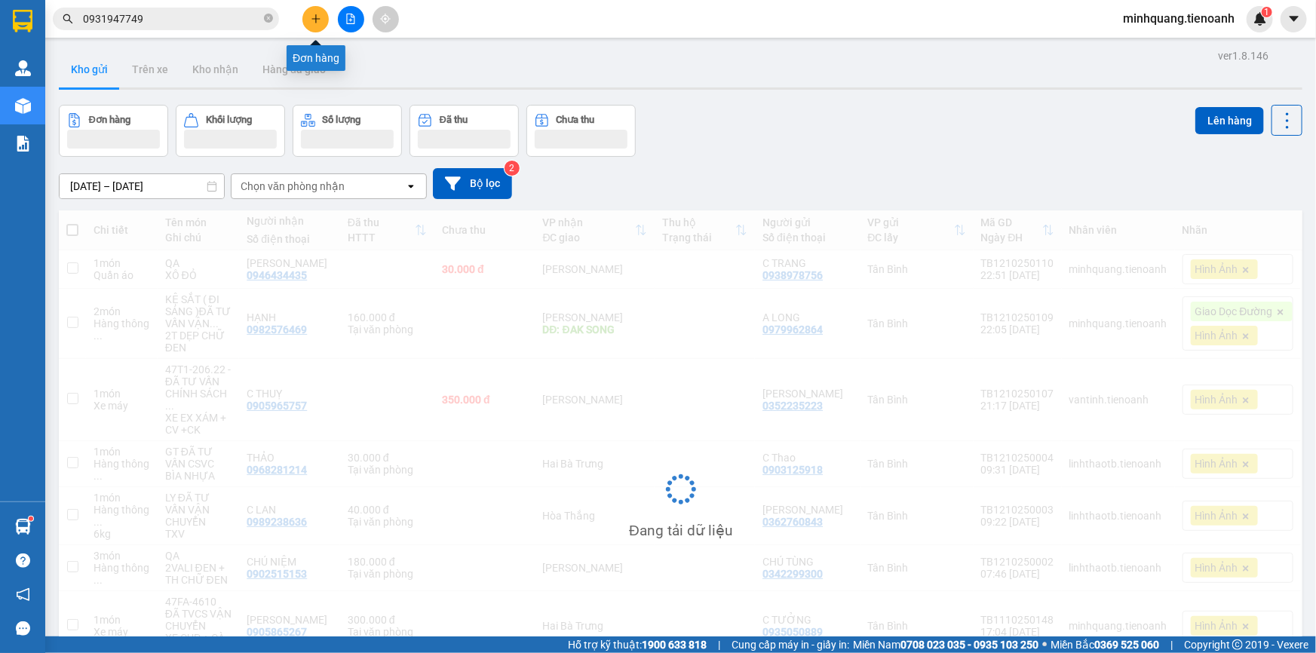
click at [305, 18] on button at bounding box center [315, 19] width 26 height 26
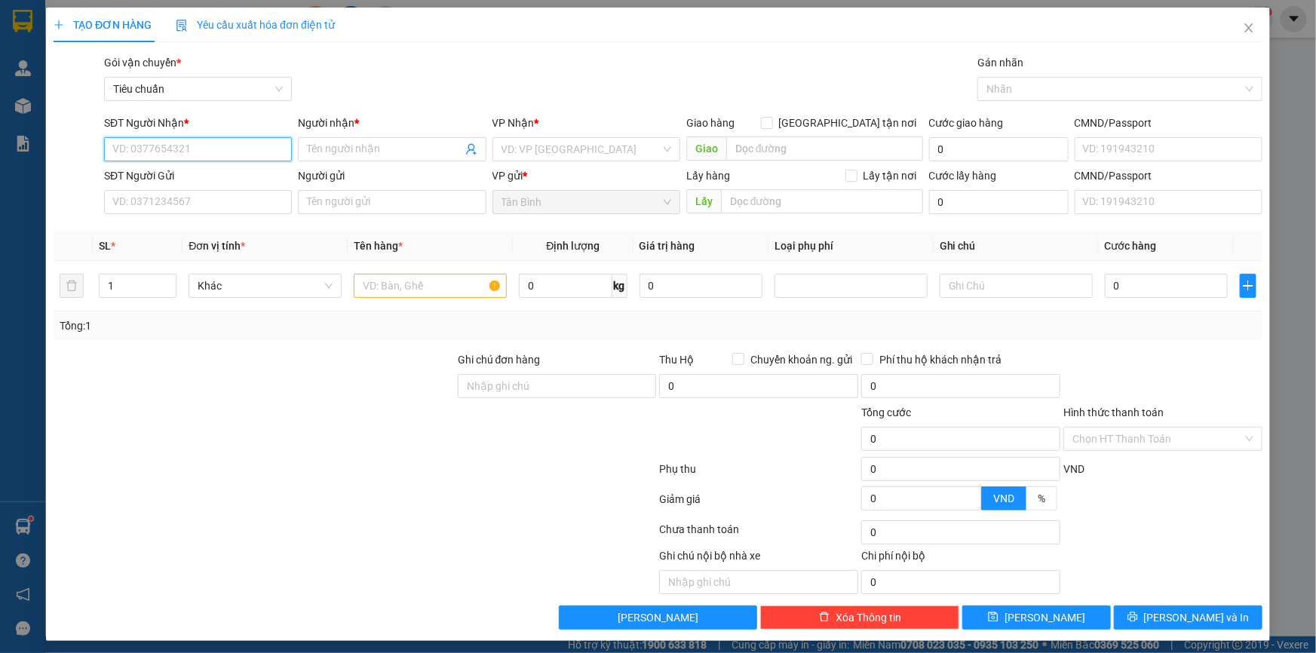
click at [161, 146] on input "SĐT Người Nhận *" at bounding box center [198, 149] width 188 height 24
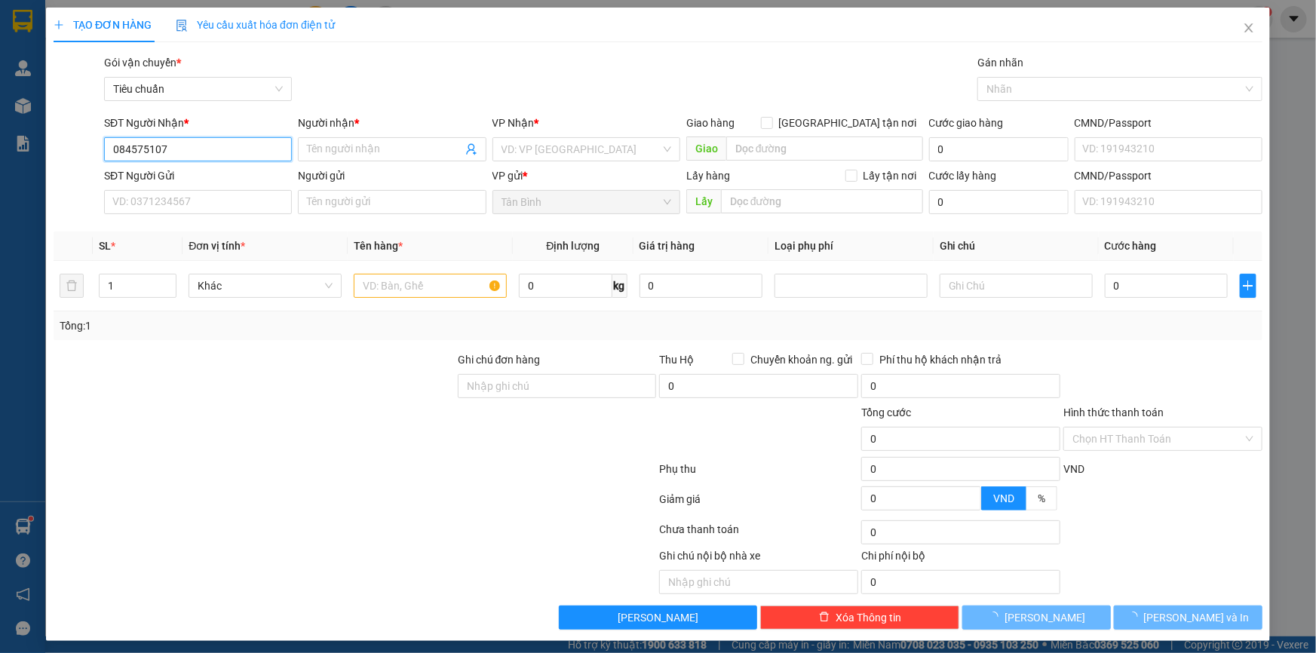
type input "0845751079"
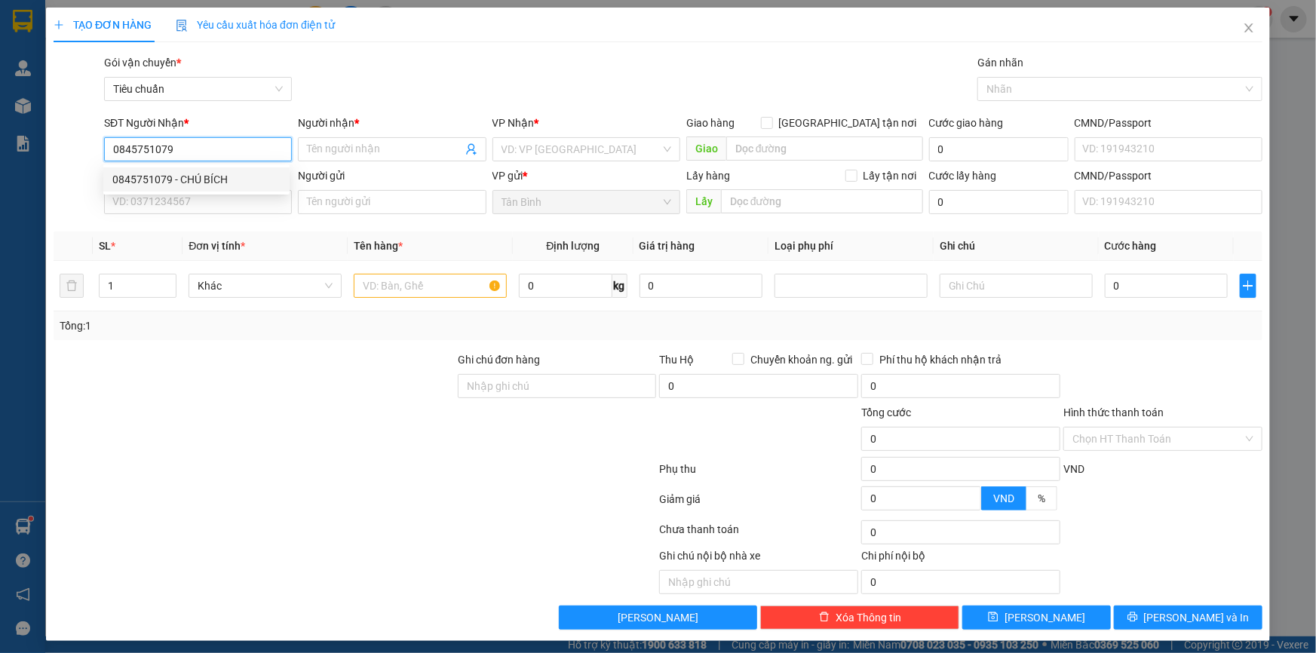
click at [219, 173] on div "0845751079 - CHÚ BÍCH" at bounding box center [196, 179] width 168 height 17
type input "CHÚ BÍCH"
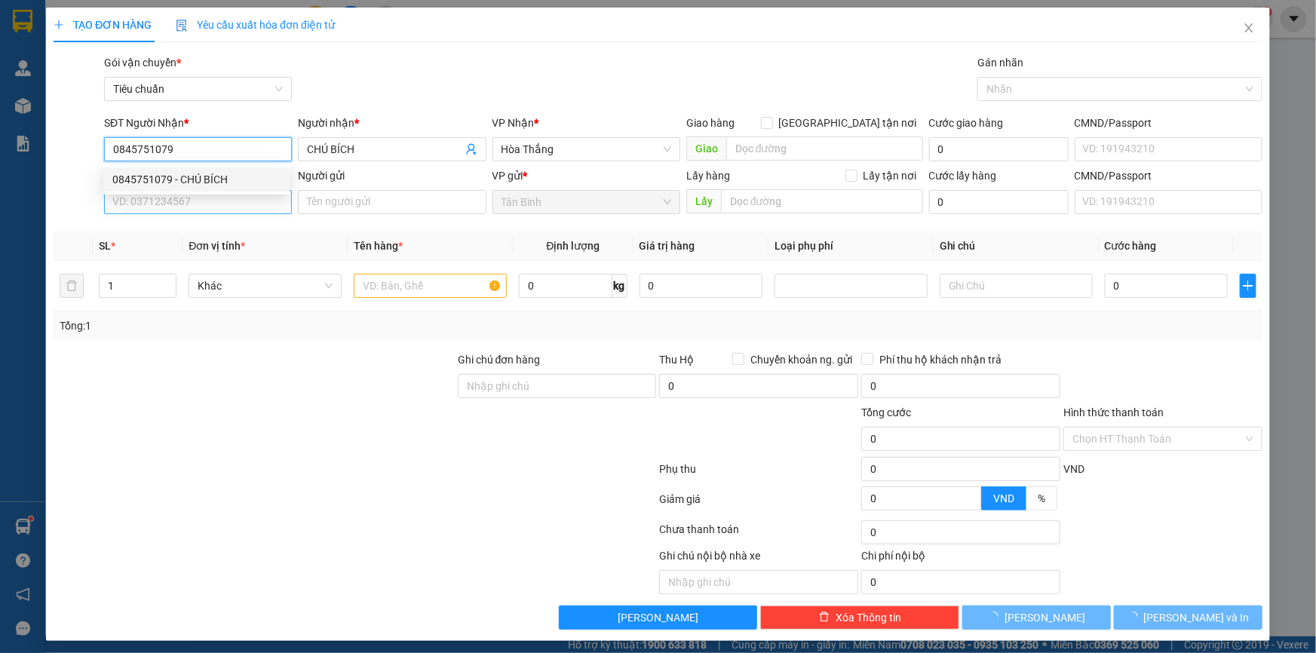
type input "30.000"
type input "0845751079"
click at [190, 201] on input "SĐT Người Gửi" at bounding box center [198, 202] width 188 height 24
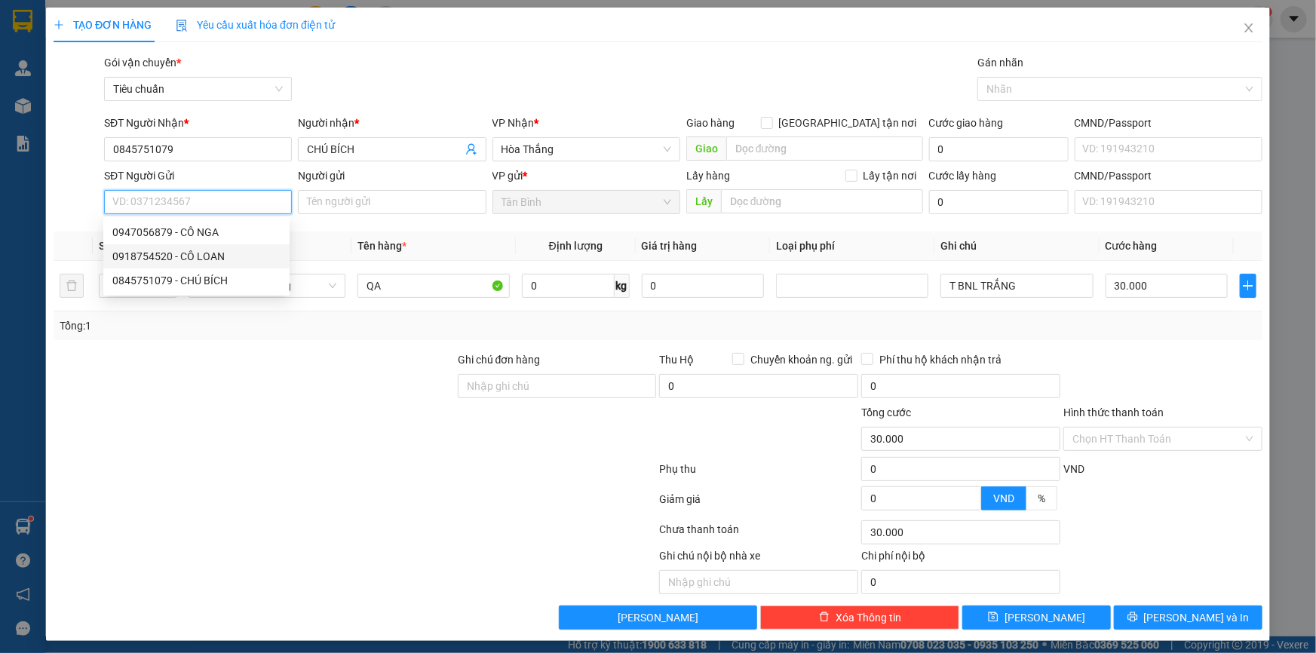
click at [209, 261] on div "0918754520 - CÔ LOAN" at bounding box center [196, 256] width 168 height 17
type input "0918754520"
type input "CÔ LOAN"
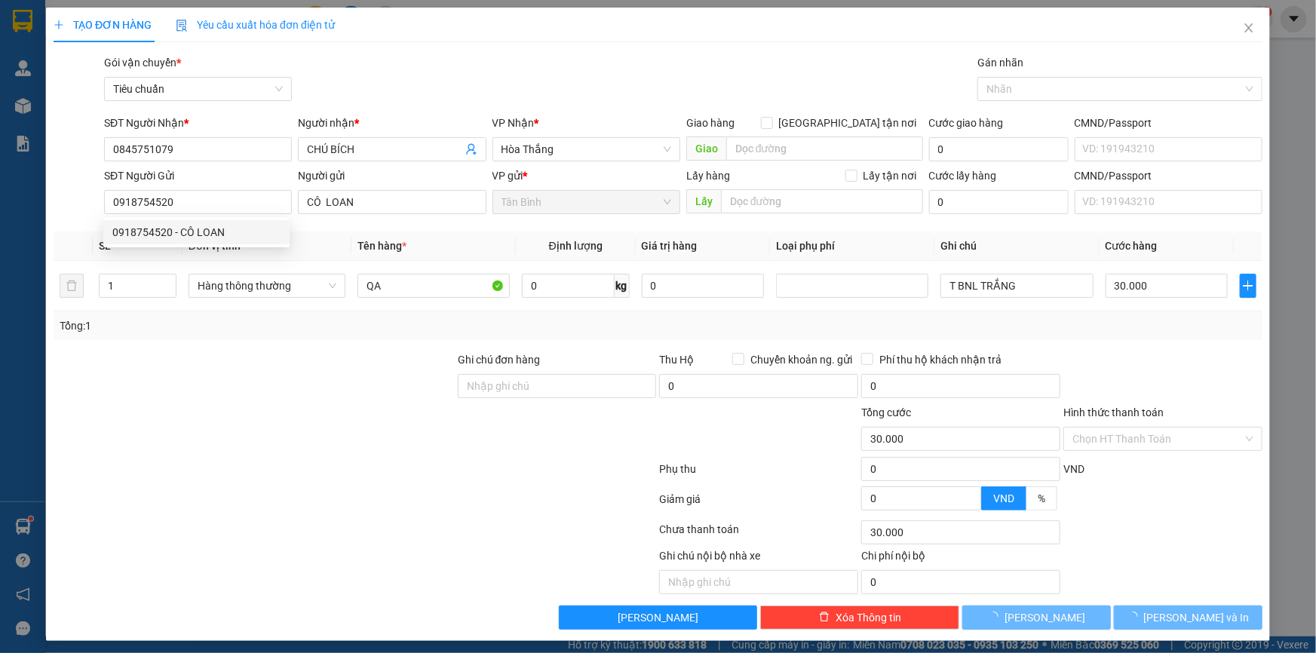
click at [323, 360] on div at bounding box center [254, 377] width 404 height 53
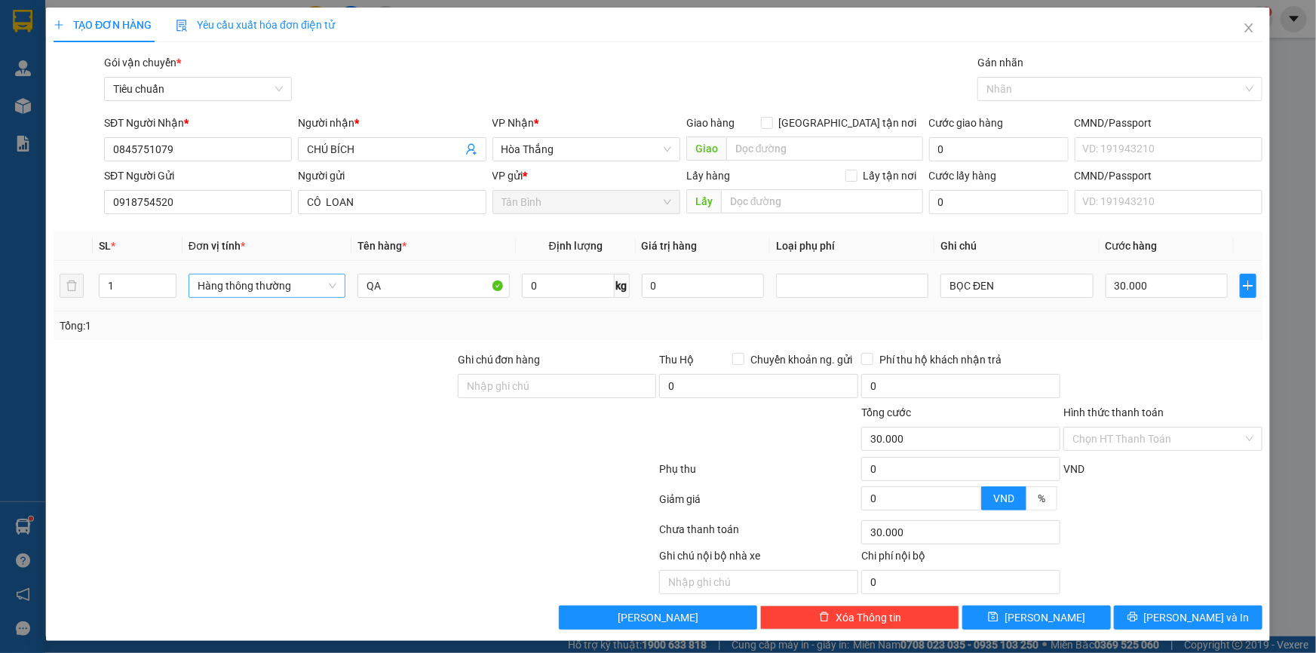
click at [280, 281] on span "Hàng thông thường" at bounding box center [267, 285] width 139 height 23
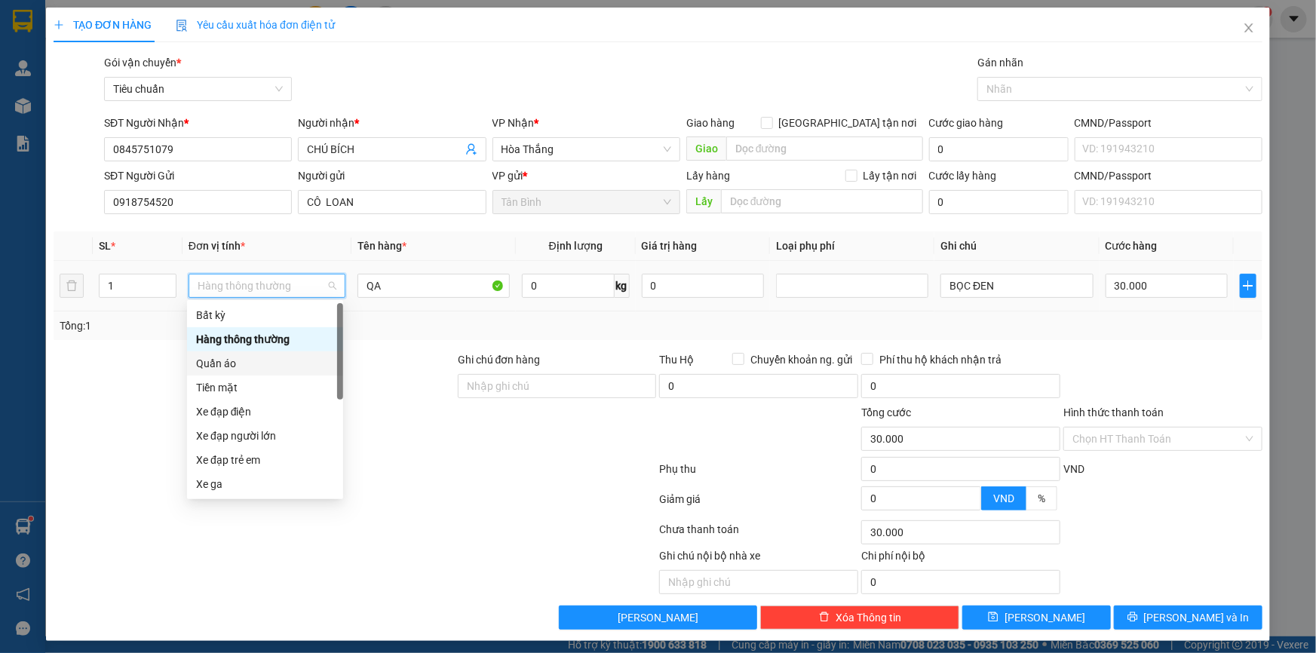
click at [247, 360] on div "Quần áo" at bounding box center [265, 363] width 138 height 17
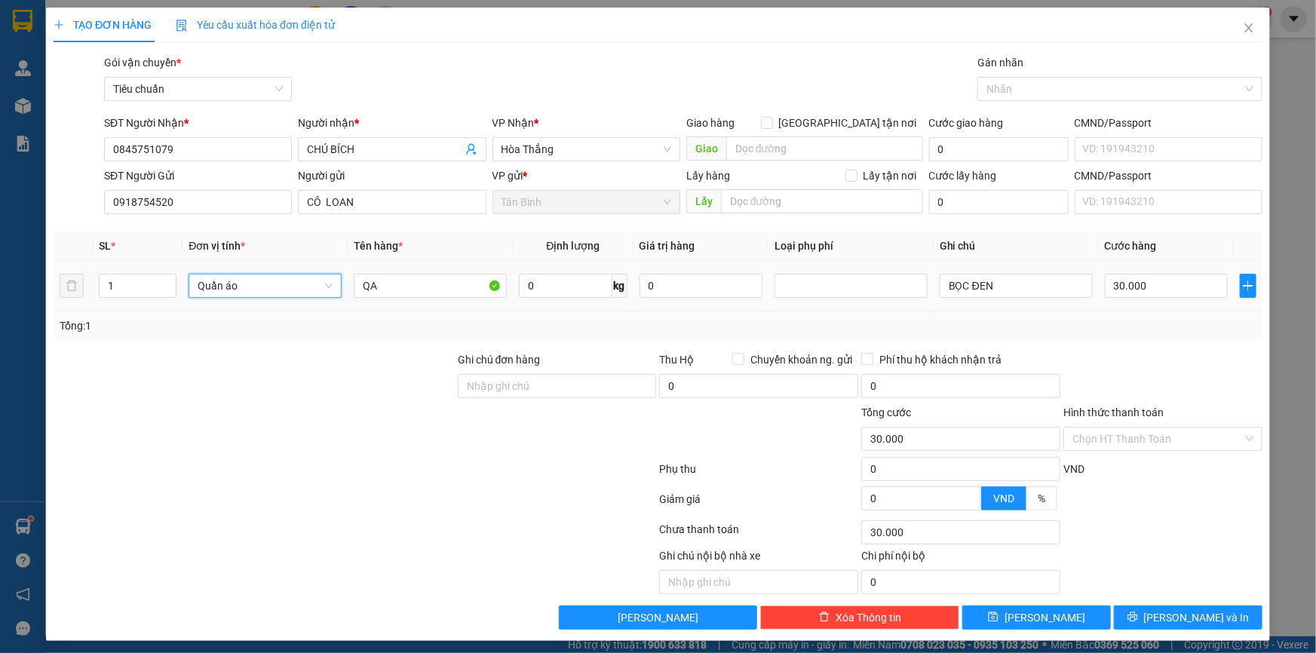
drag, startPoint x: 81, startPoint y: 364, endPoint x: 538, endPoint y: 300, distance: 460.7
click at [87, 361] on div at bounding box center [254, 377] width 404 height 53
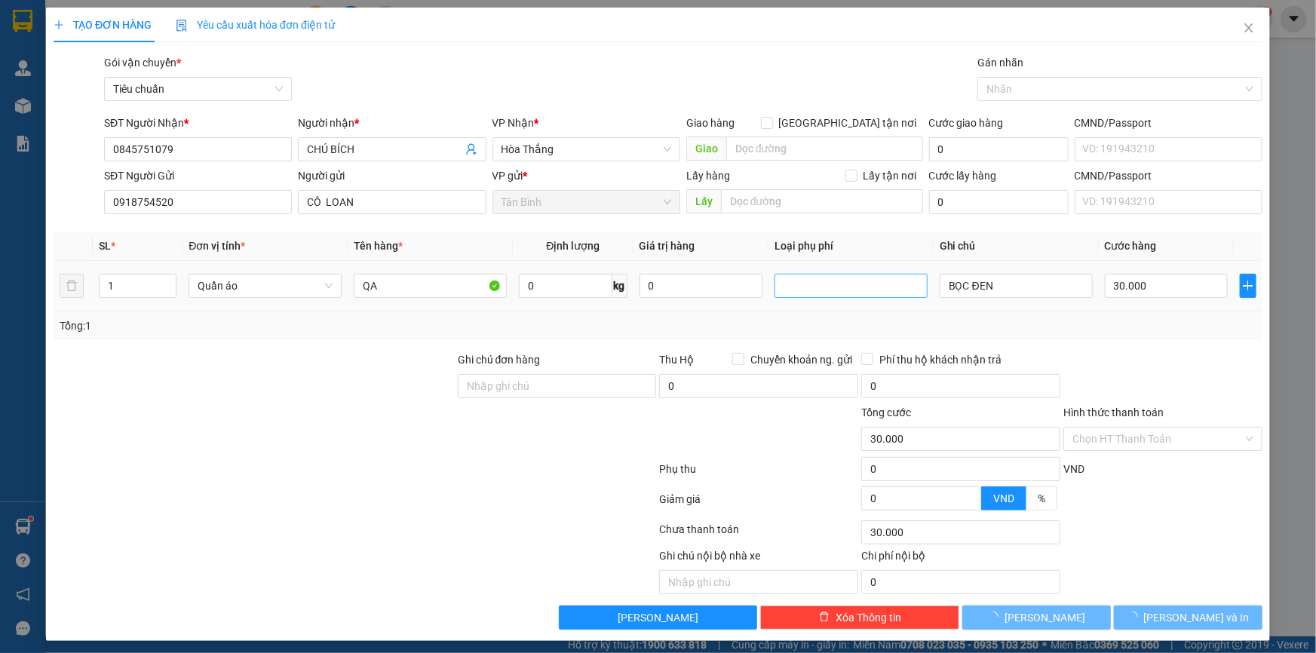
type input "0"
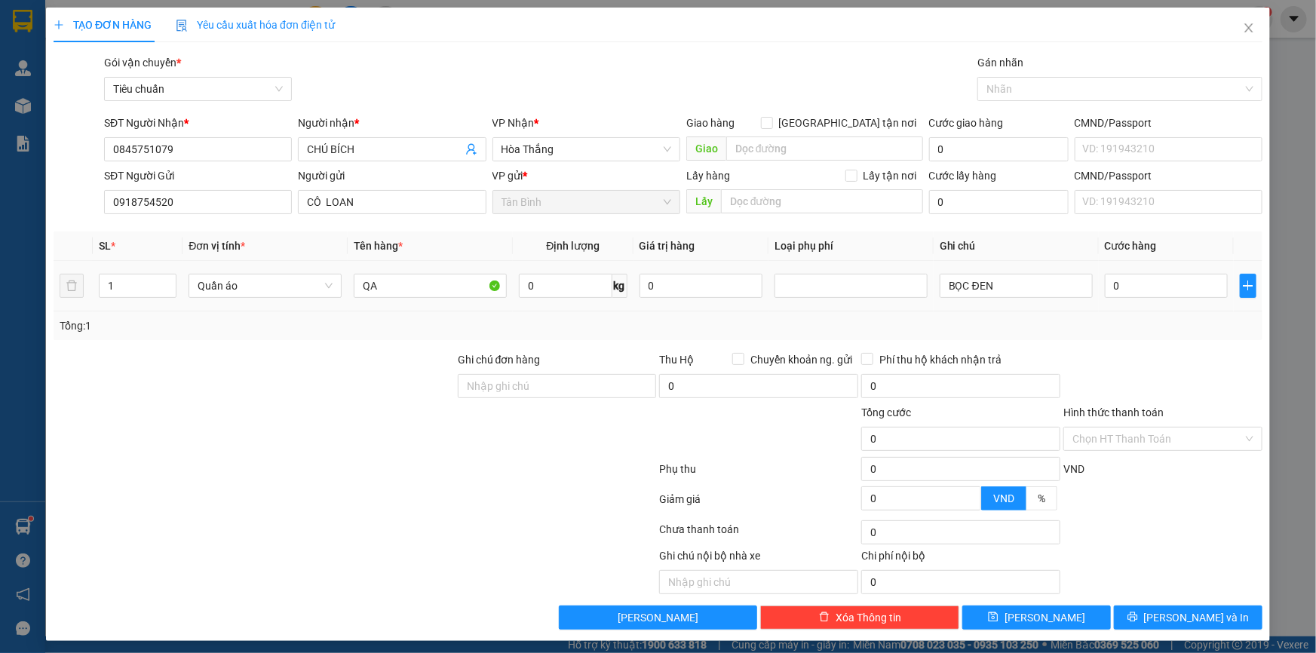
drag, startPoint x: 902, startPoint y: 297, endPoint x: 845, endPoint y: 297, distance: 57.3
click at [854, 297] on tr "1 Quần áo QA 0 kg 0 BỌC ĐEN 0" at bounding box center [658, 286] width 1209 height 51
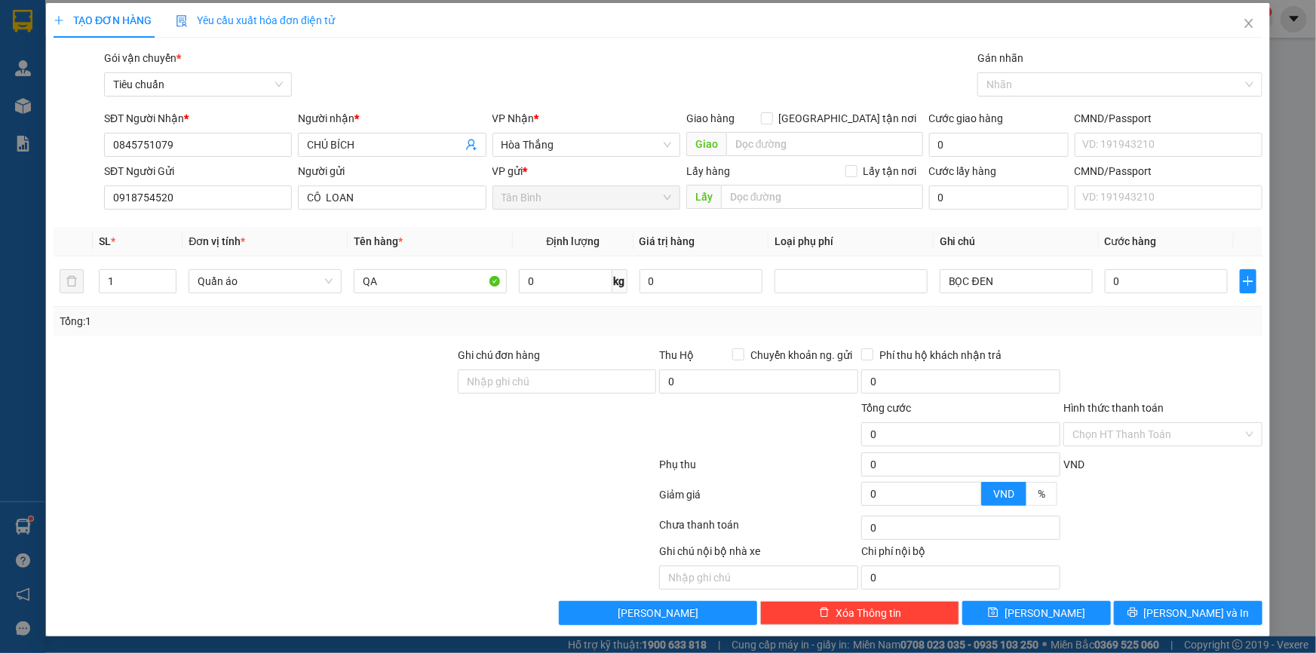
click at [1027, 323] on div "Tổng: 1" at bounding box center [658, 321] width 1197 height 17
click at [998, 278] on input "BỌC ĐEN" at bounding box center [1016, 281] width 153 height 24
type input "v"
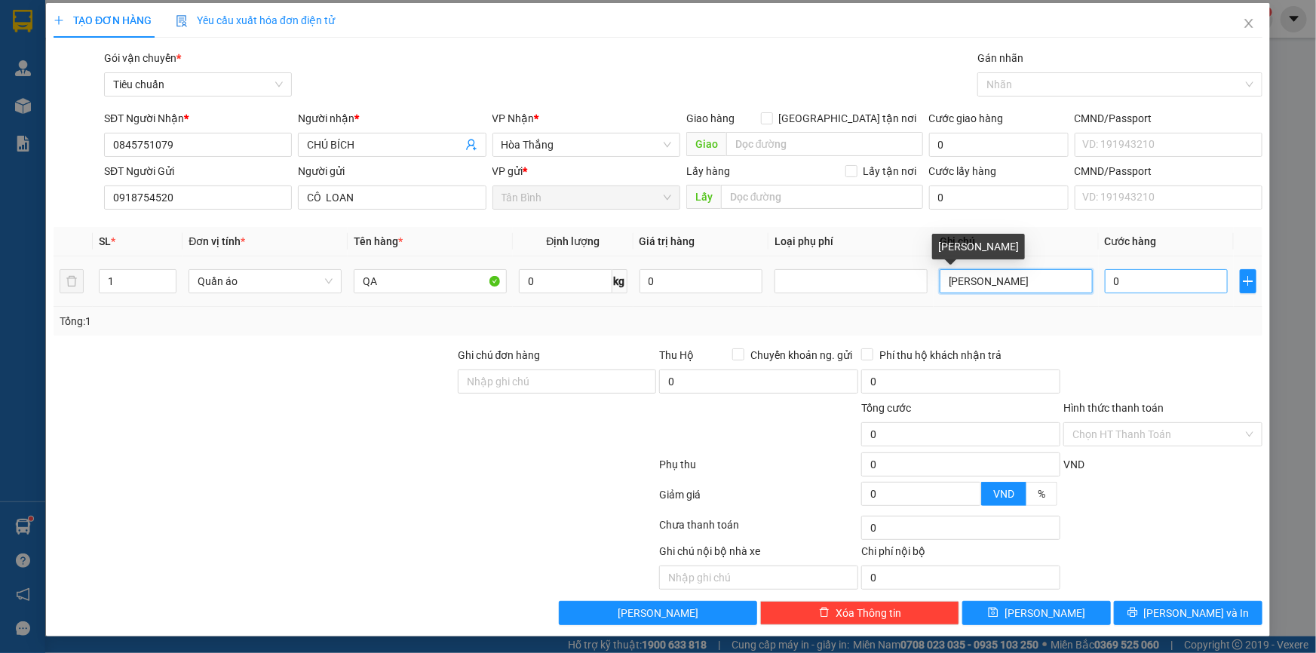
type input "VALI HỒNG"
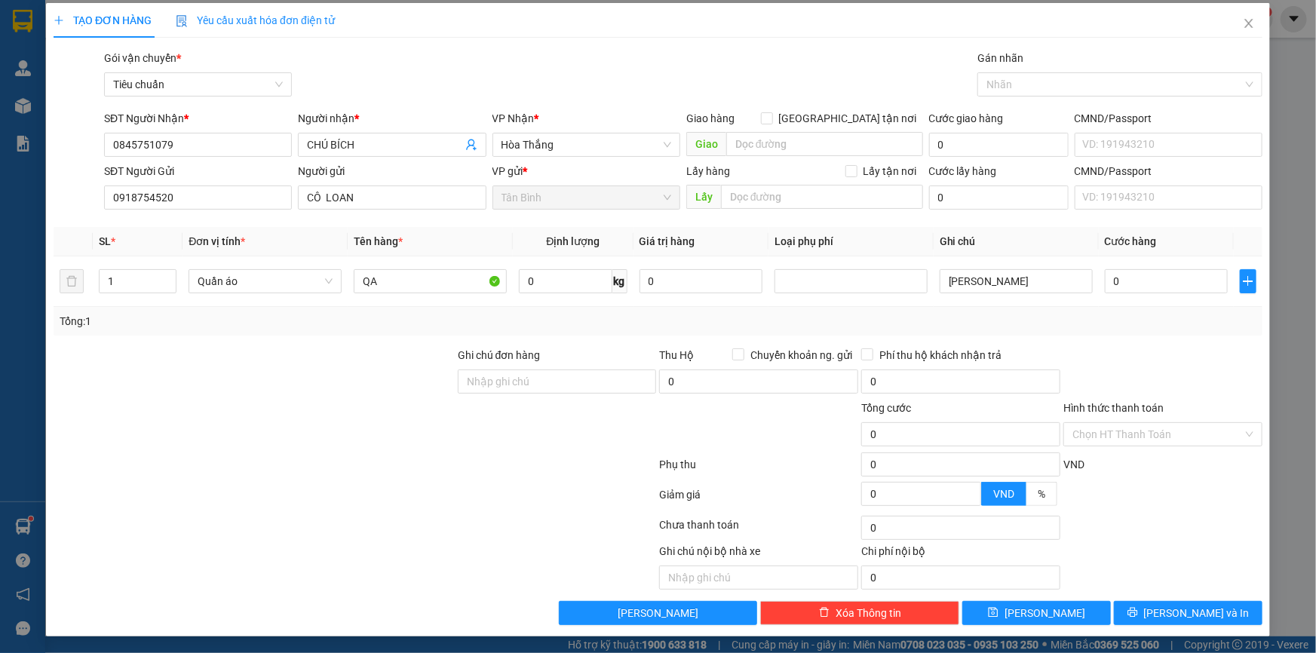
click at [1195, 339] on div "Transit Pickup Surcharge Ids Transit Deliver Surcharge Ids Transit Deliver Surc…" at bounding box center [658, 337] width 1209 height 575
click at [1149, 272] on input "0" at bounding box center [1166, 281] width 123 height 24
type input "5"
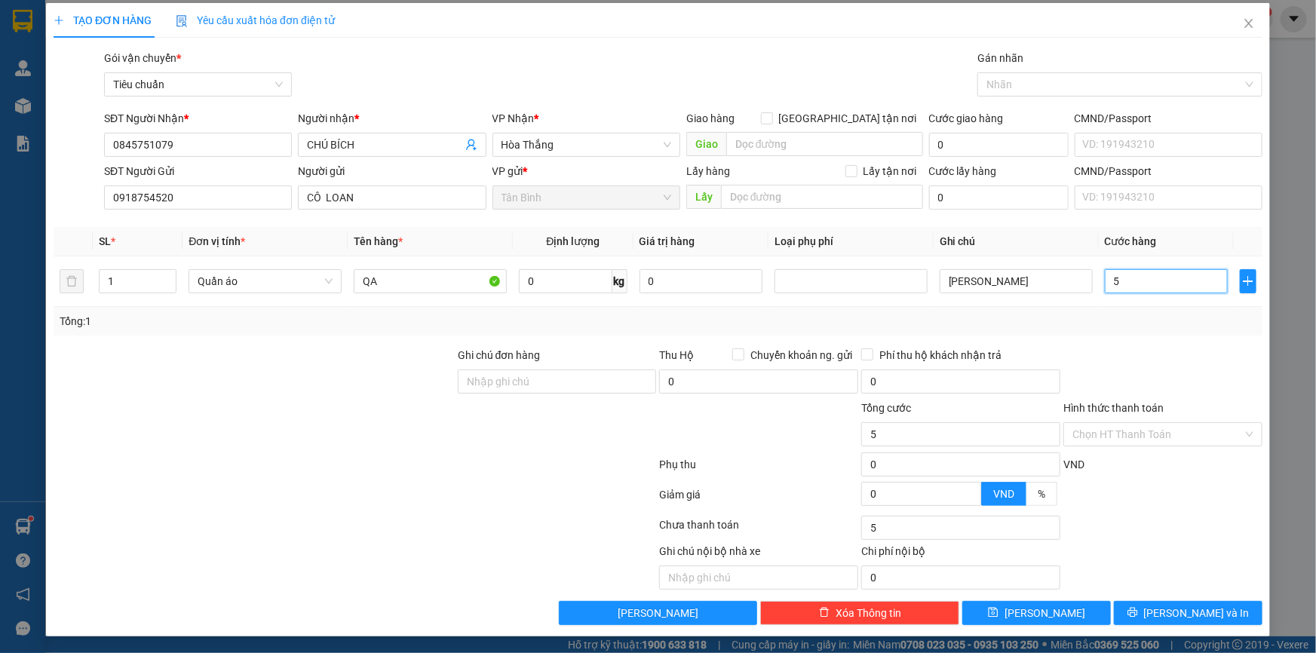
type input "50"
type input "50.000"
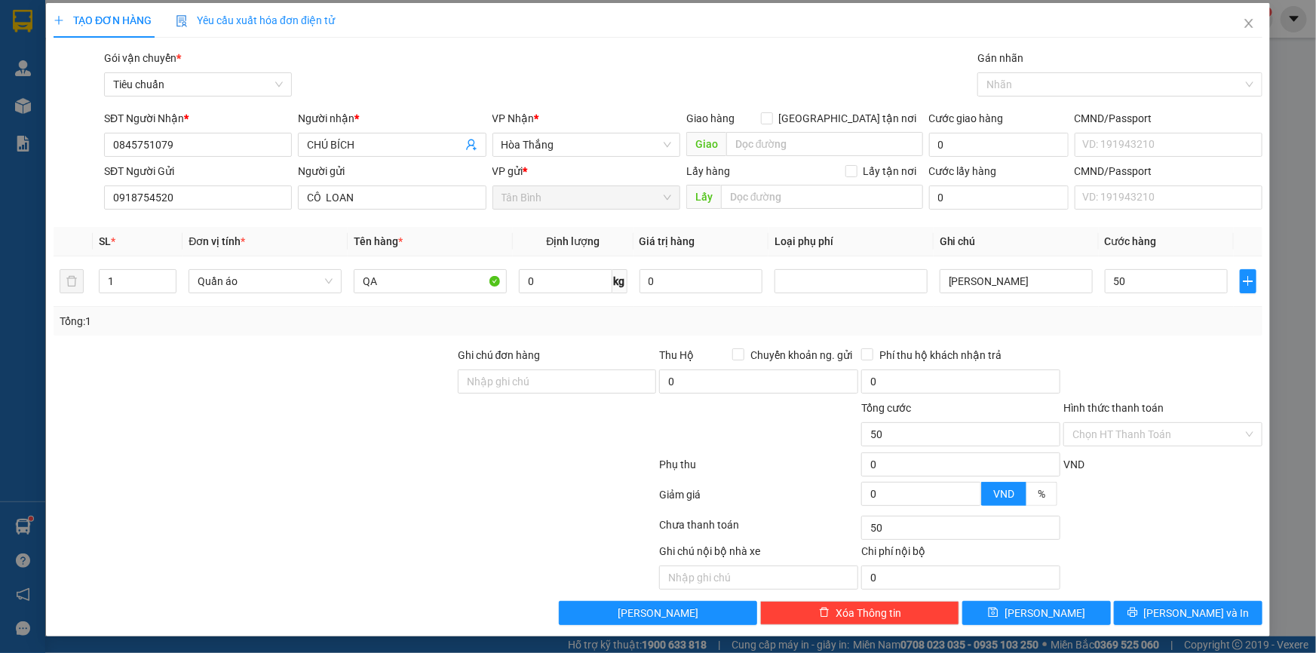
type input "50.000"
click at [1056, 340] on div "Transit Pickup Surcharge Ids Transit Deliver Surcharge Ids Transit Deliver Surc…" at bounding box center [658, 337] width 1209 height 575
click at [1111, 444] on input "Hình thức thanh toán" at bounding box center [1157, 434] width 170 height 23
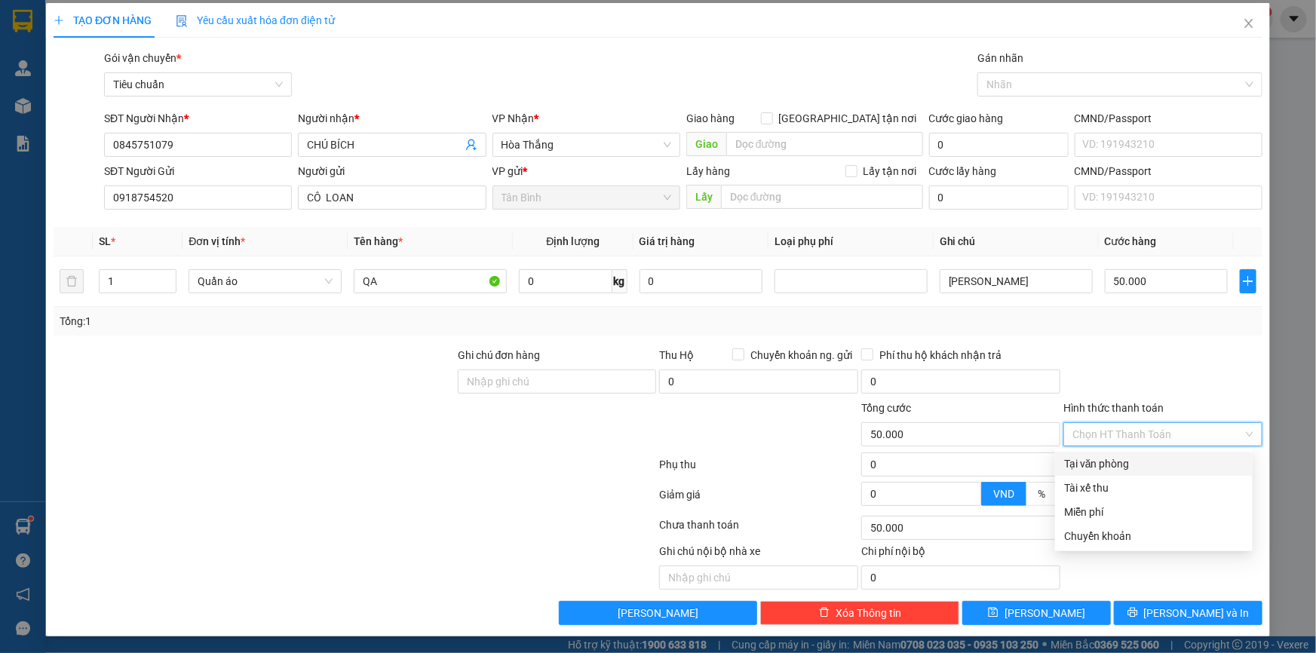
click at [1108, 458] on div "Tại văn phòng" at bounding box center [1153, 463] width 179 height 17
type input "0"
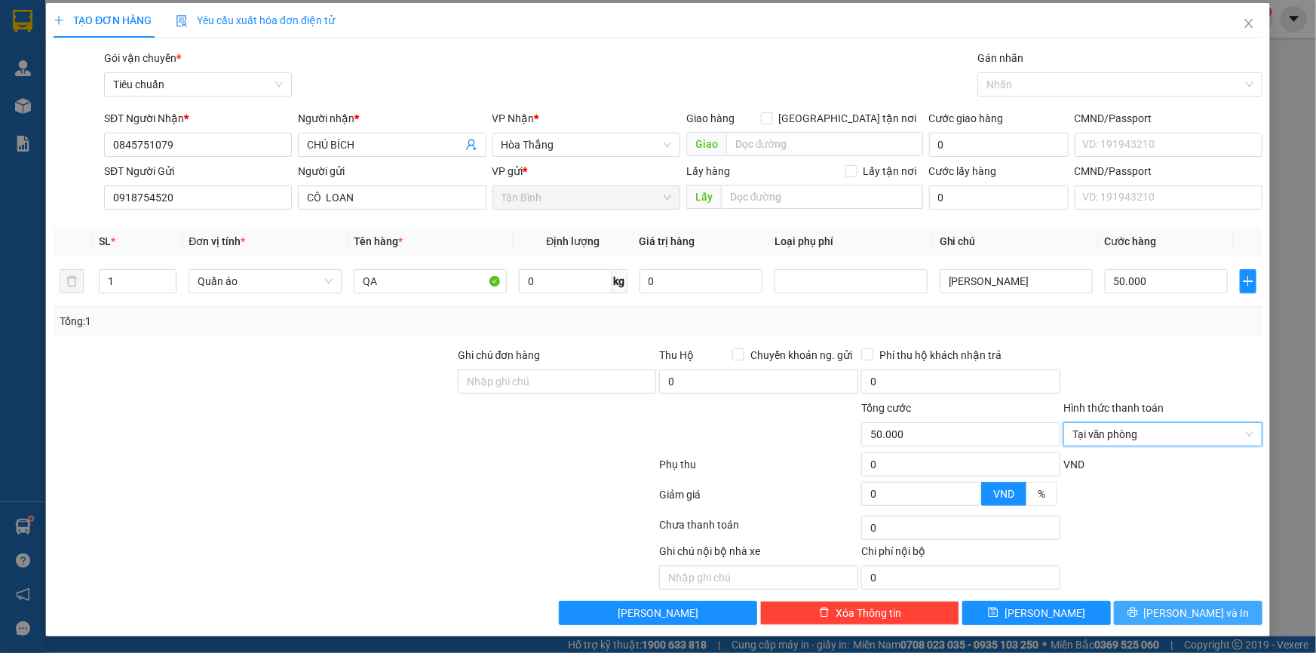
click at [1161, 611] on button "[PERSON_NAME] và In" at bounding box center [1188, 613] width 149 height 24
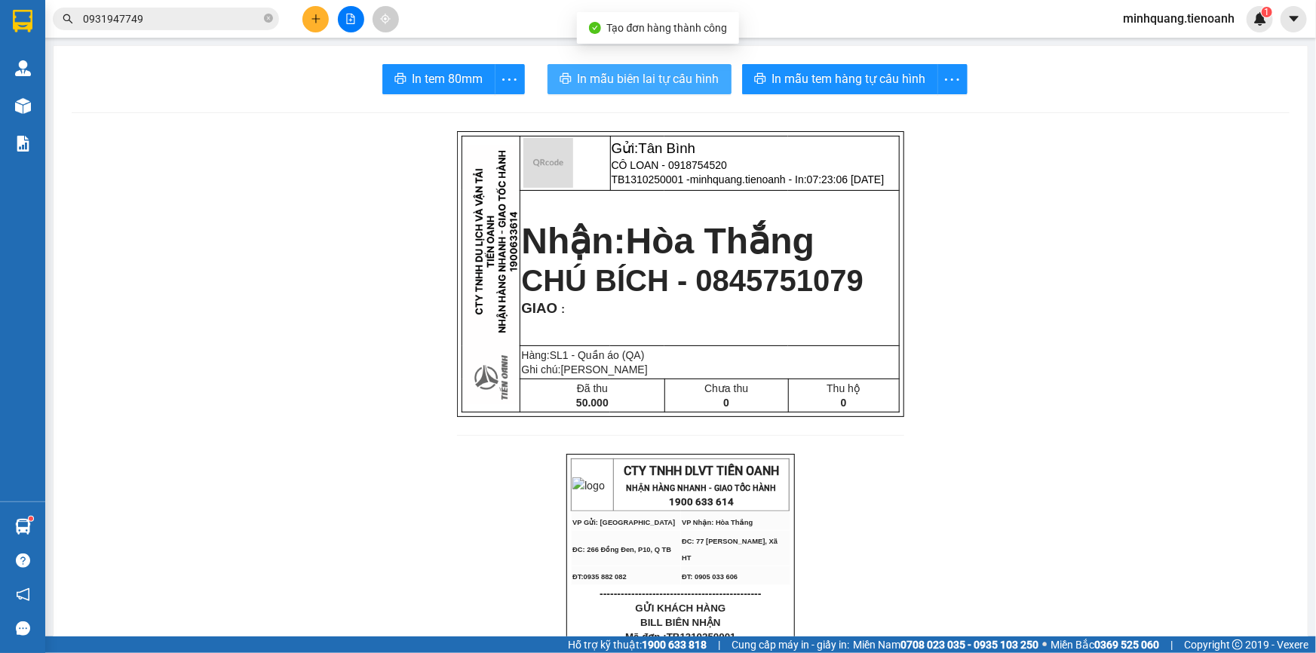
click at [624, 73] on span "In mẫu biên lai tự cấu hình" at bounding box center [649, 78] width 142 height 19
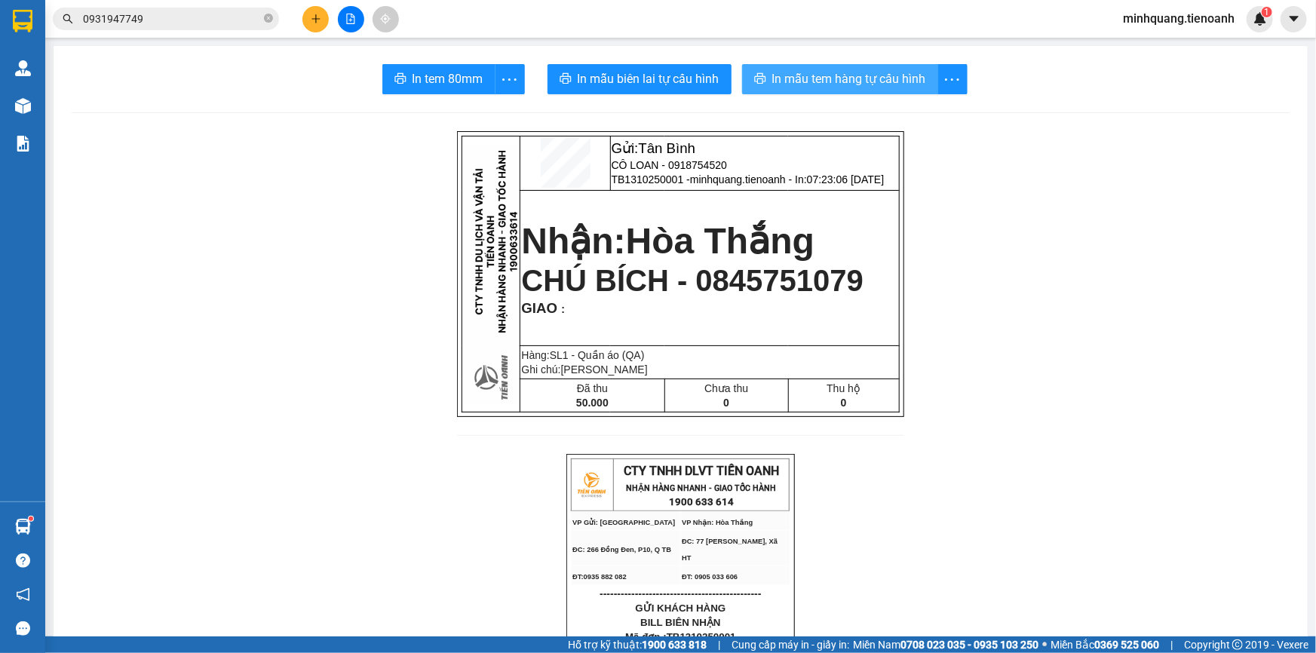
click at [804, 81] on span "In mẫu tem hàng tự cấu hình" at bounding box center [849, 78] width 154 height 19
click at [266, 19] on icon "close-circle" at bounding box center [268, 18] width 9 height 9
click at [264, 19] on span at bounding box center [268, 19] width 9 height 17
click at [253, 26] on input "text" at bounding box center [172, 19] width 178 height 17
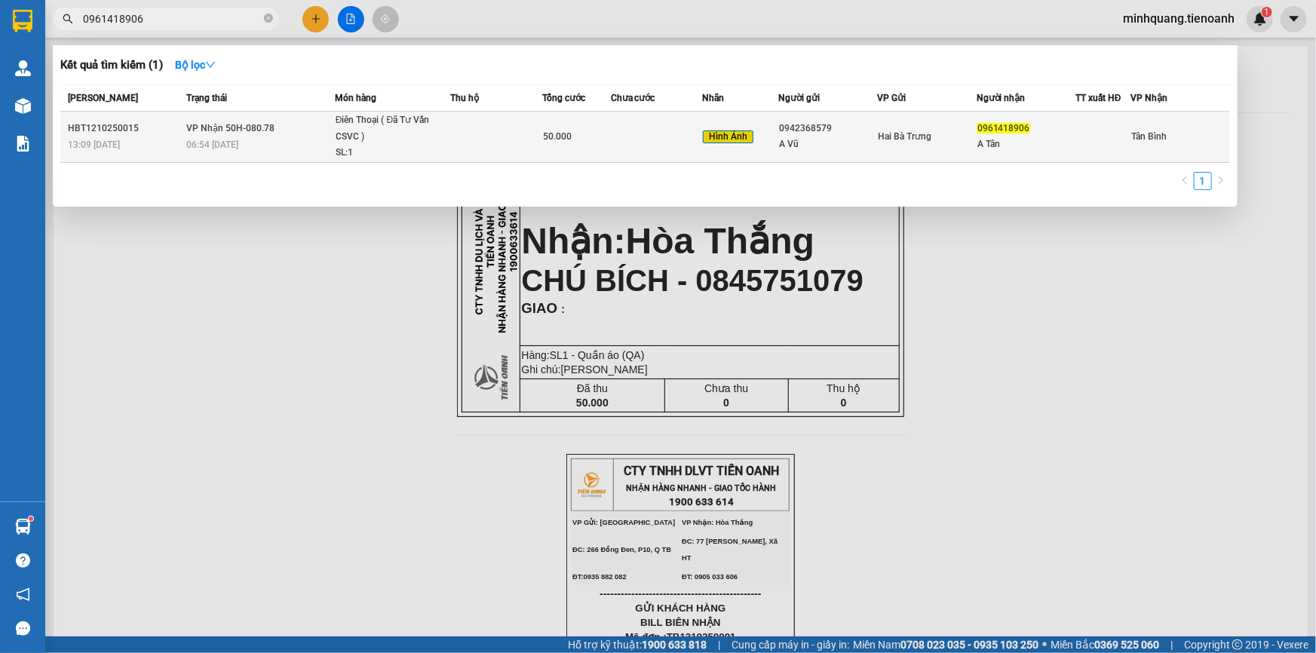
type input "0961418906"
click at [627, 130] on td at bounding box center [656, 137] width 91 height 51
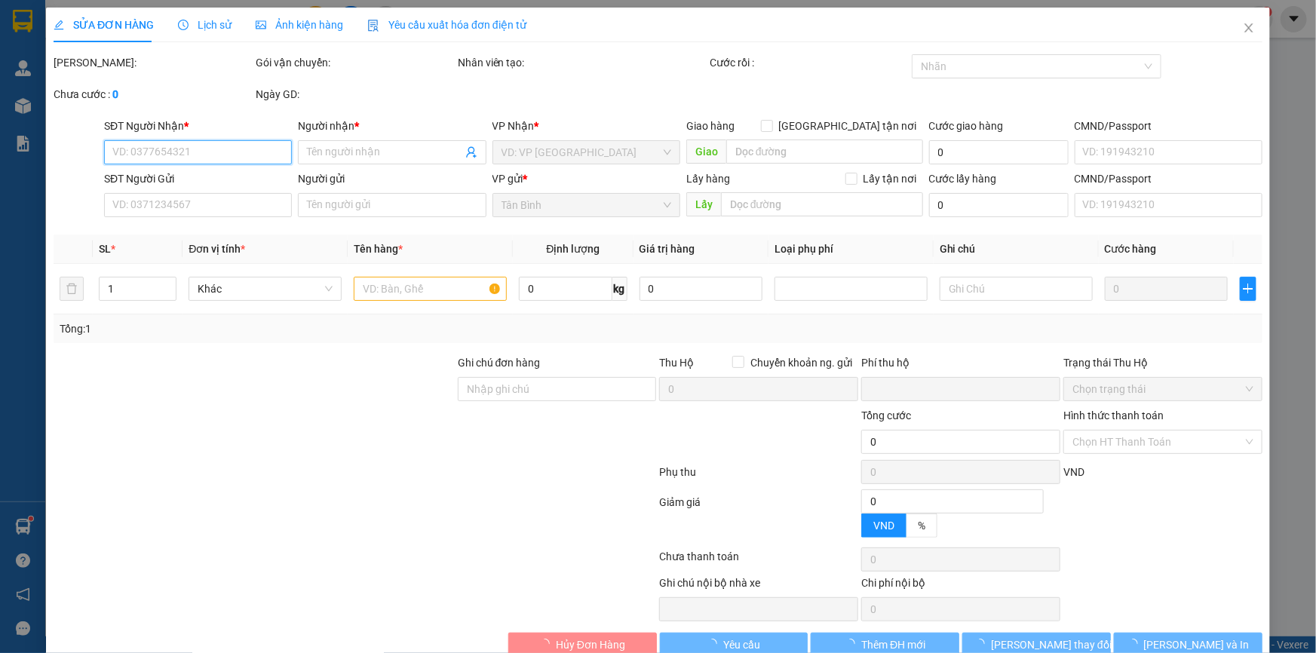
type input "0961418906"
type input "A Tân"
type input "0942368579"
type input "A Vũ"
type input "0"
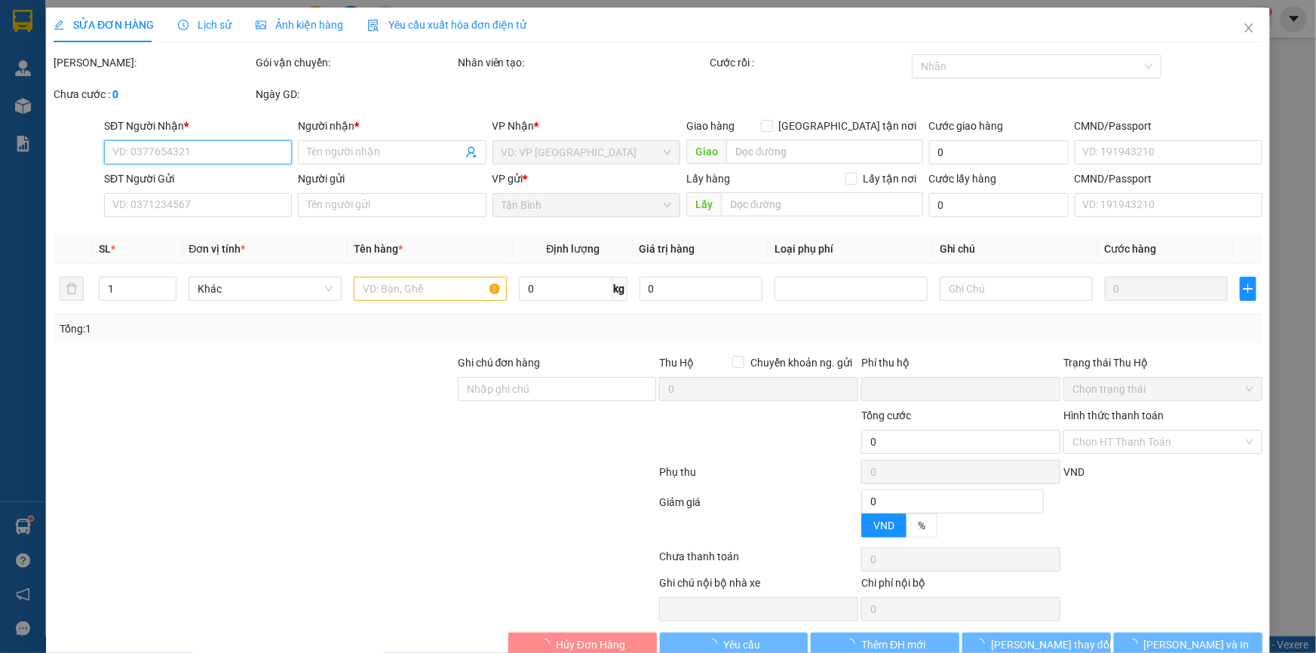
type input "50.000"
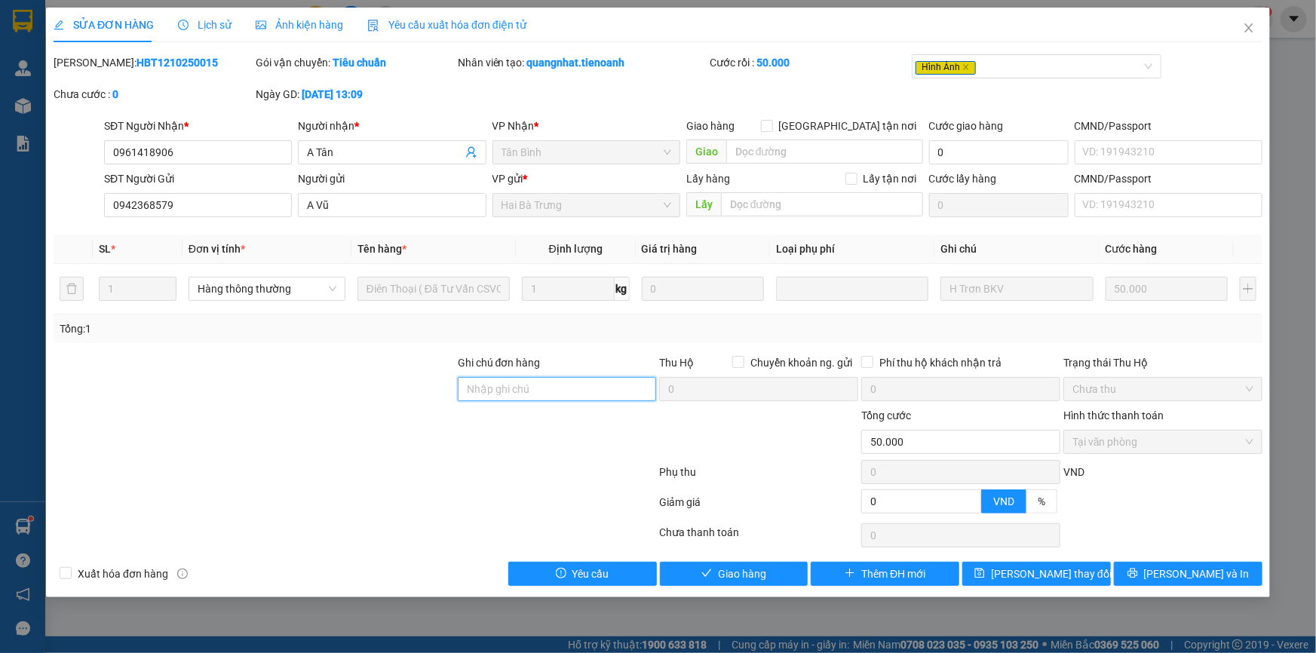
click at [519, 393] on input "Ghi chú đơn hàng" at bounding box center [557, 389] width 199 height 24
click at [238, 394] on div at bounding box center [254, 380] width 404 height 53
drag, startPoint x: 483, startPoint y: 388, endPoint x: 309, endPoint y: 396, distance: 173.6
click at [483, 388] on input "Ghi chú đơn hàng" at bounding box center [557, 389] width 199 height 24
drag, startPoint x: 309, startPoint y: 396, endPoint x: 354, endPoint y: 396, distance: 44.5
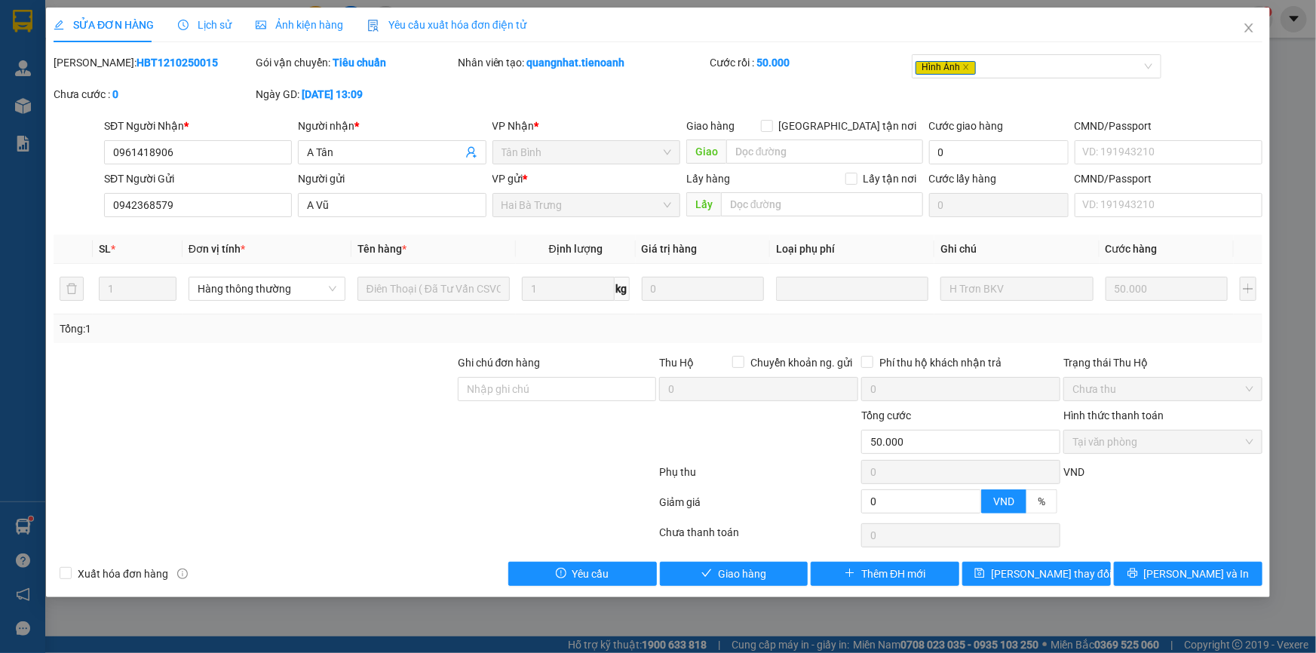
click at [320, 396] on div at bounding box center [254, 380] width 404 height 53
click at [547, 394] on input "Ghi chú đơn hàng" at bounding box center [557, 389] width 199 height 24
click at [340, 399] on div at bounding box center [254, 380] width 404 height 53
click at [544, 382] on input "Ghi chú đơn hàng" at bounding box center [557, 389] width 199 height 24
click at [392, 378] on div at bounding box center [254, 380] width 404 height 53
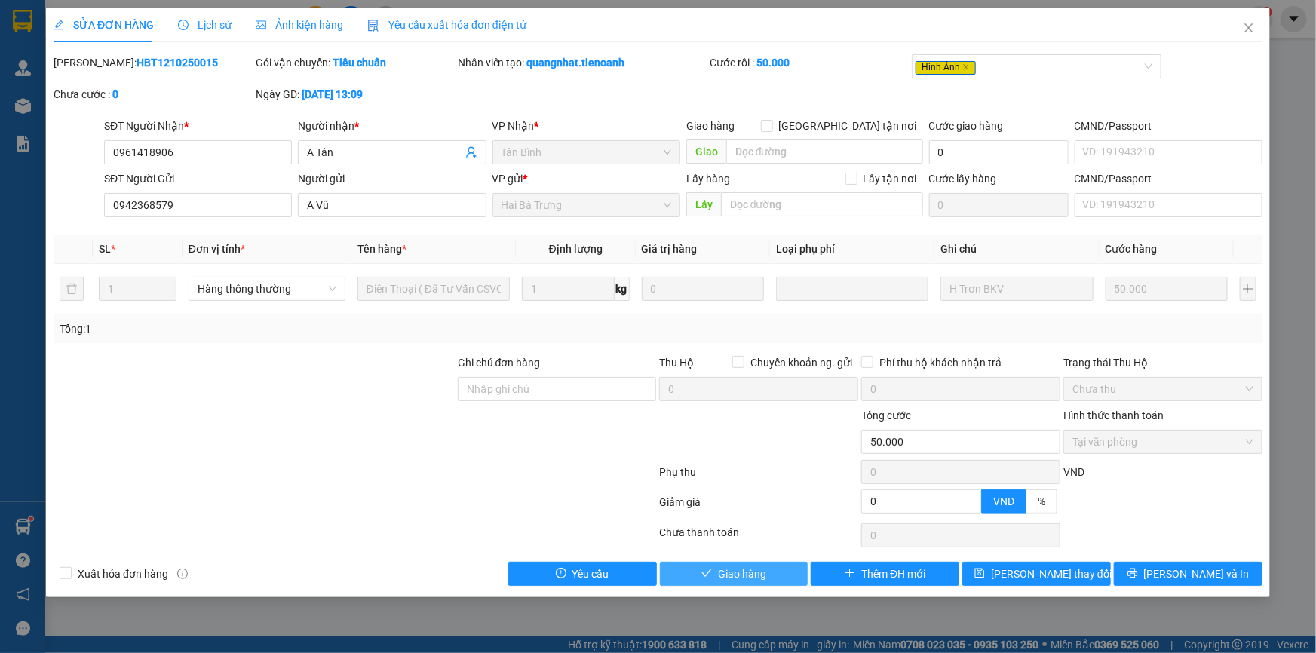
click at [726, 575] on span "Giao hàng" at bounding box center [742, 574] width 48 height 17
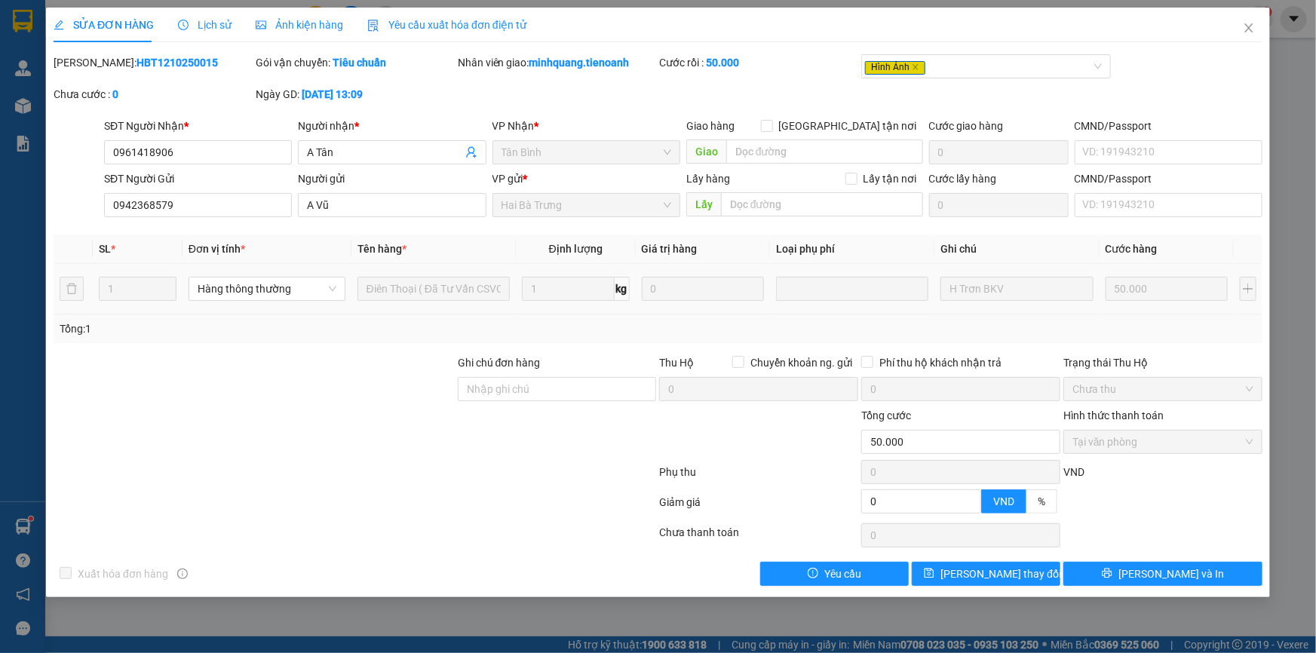
click at [684, 264] on td "0" at bounding box center [703, 289] width 135 height 51
click at [1245, 29] on icon "close" at bounding box center [1249, 28] width 12 height 12
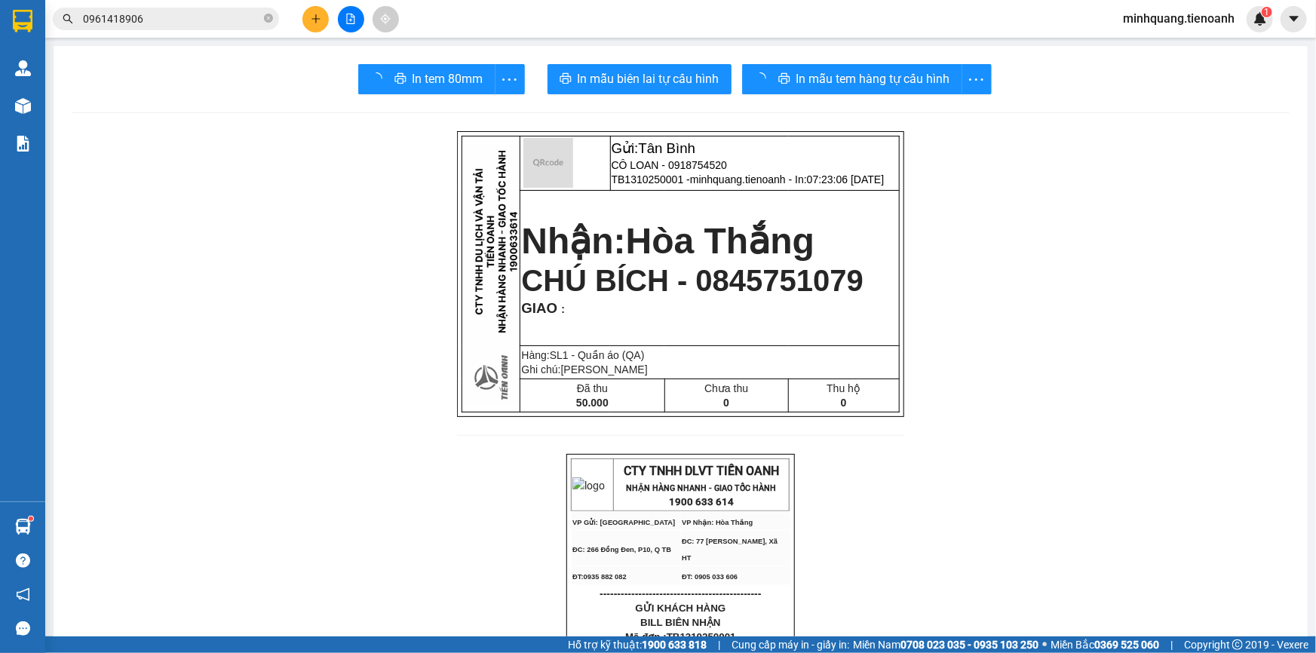
click at [199, 8] on div "Kết quả tìm kiếm ( 1 ) Bộ lọc Mã ĐH Trạng thái Món hàng Thu hộ Tổng cước Chưa c…" at bounding box center [147, 19] width 294 height 26
click at [198, 13] on input "0961418906" at bounding box center [172, 19] width 178 height 17
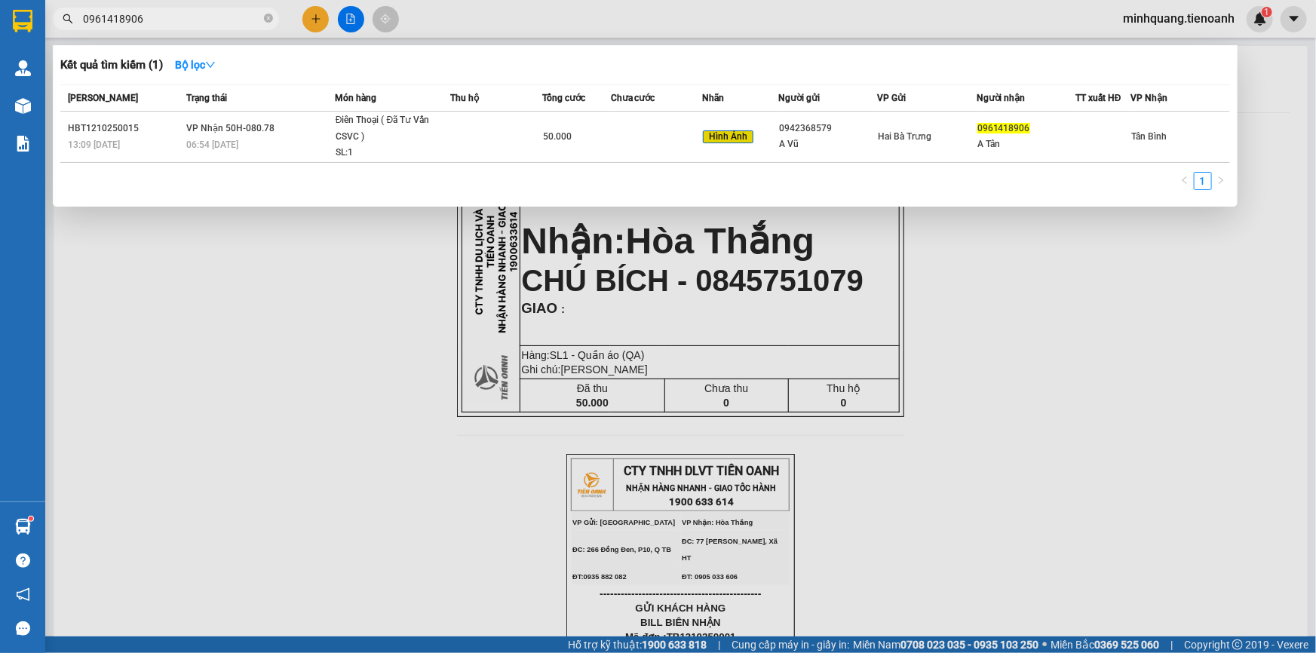
click at [273, 18] on span "0961418906" at bounding box center [166, 19] width 226 height 23
click at [265, 14] on icon "close-circle" at bounding box center [268, 18] width 9 height 9
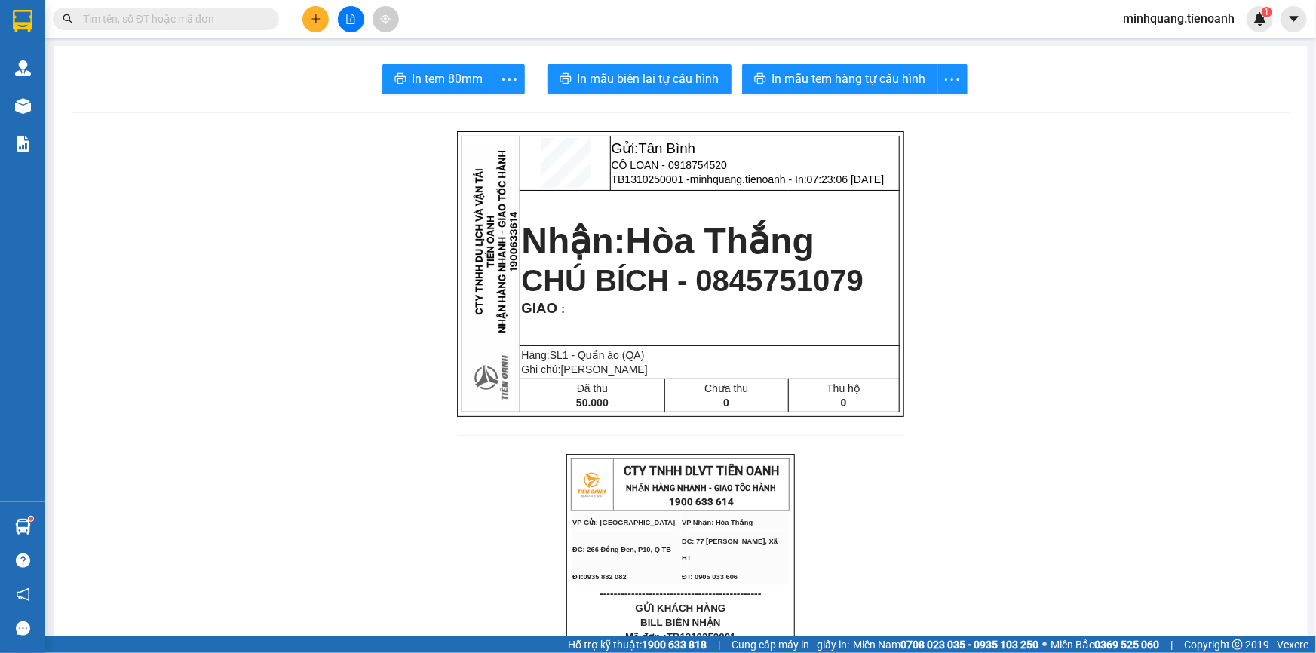
click at [228, 20] on input "text" at bounding box center [172, 19] width 178 height 17
click at [311, 21] on icon "plus" at bounding box center [316, 19] width 11 height 11
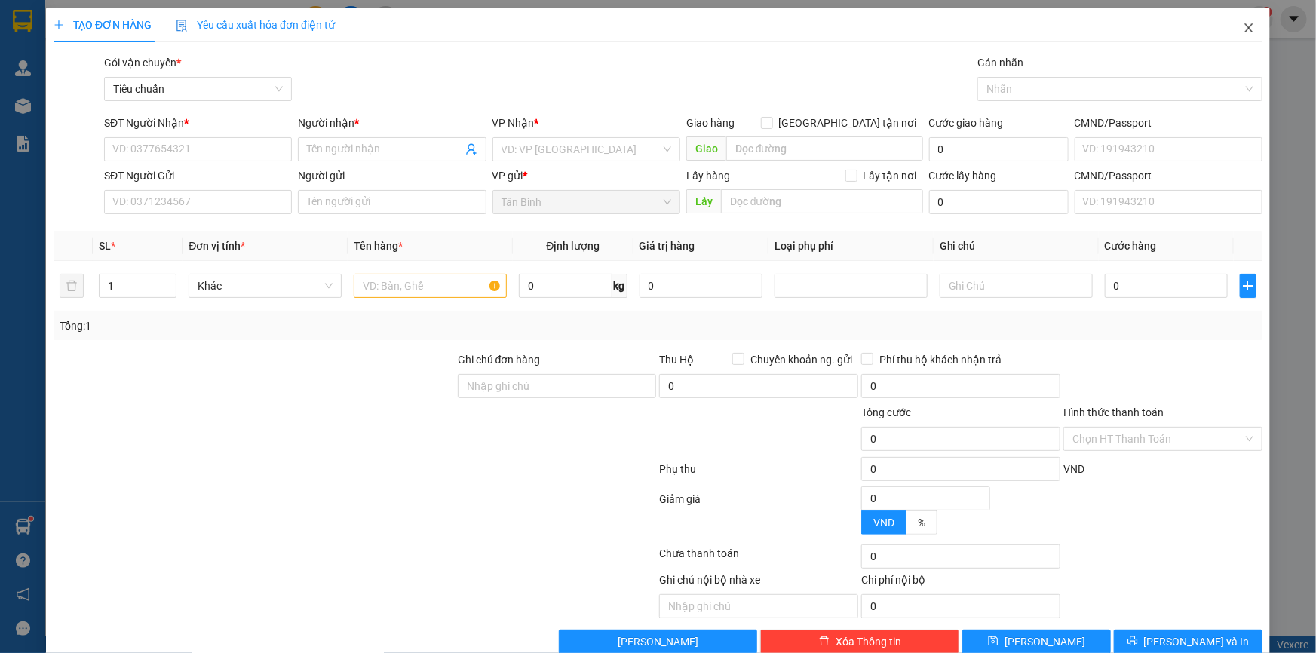
click at [1231, 28] on span "Close" at bounding box center [1249, 29] width 42 height 42
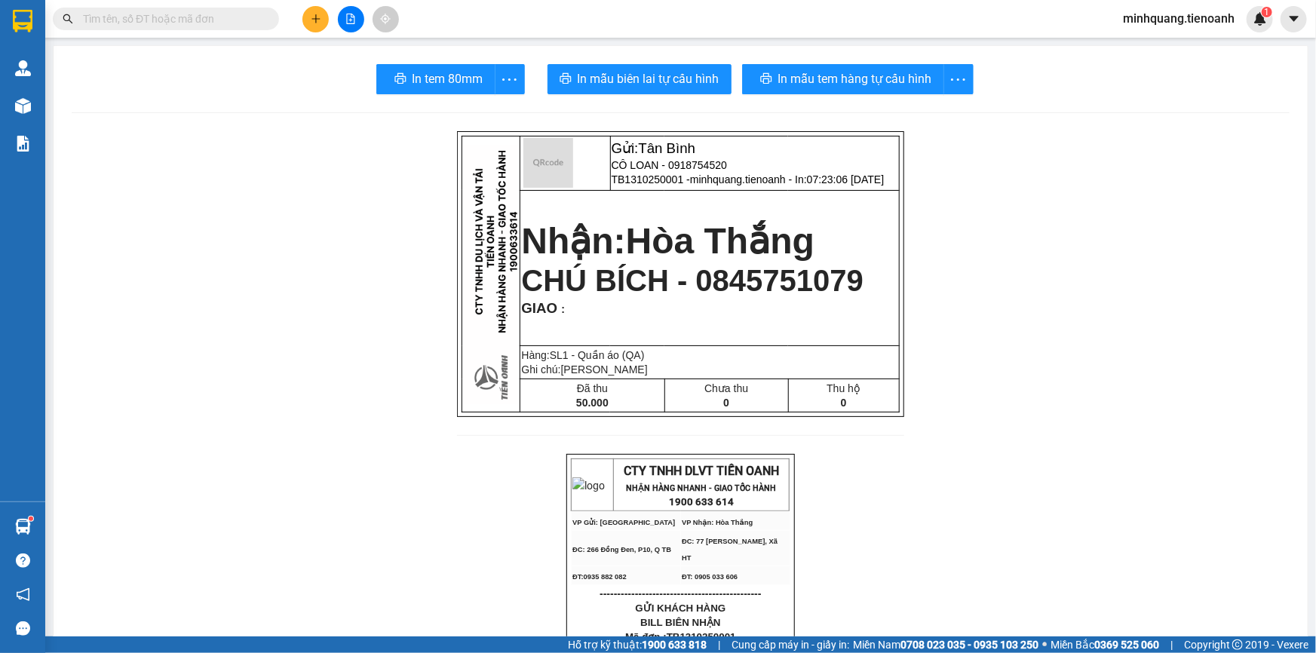
click at [231, 20] on input "text" at bounding box center [172, 19] width 178 height 17
click at [232, 20] on input "text" at bounding box center [172, 19] width 178 height 17
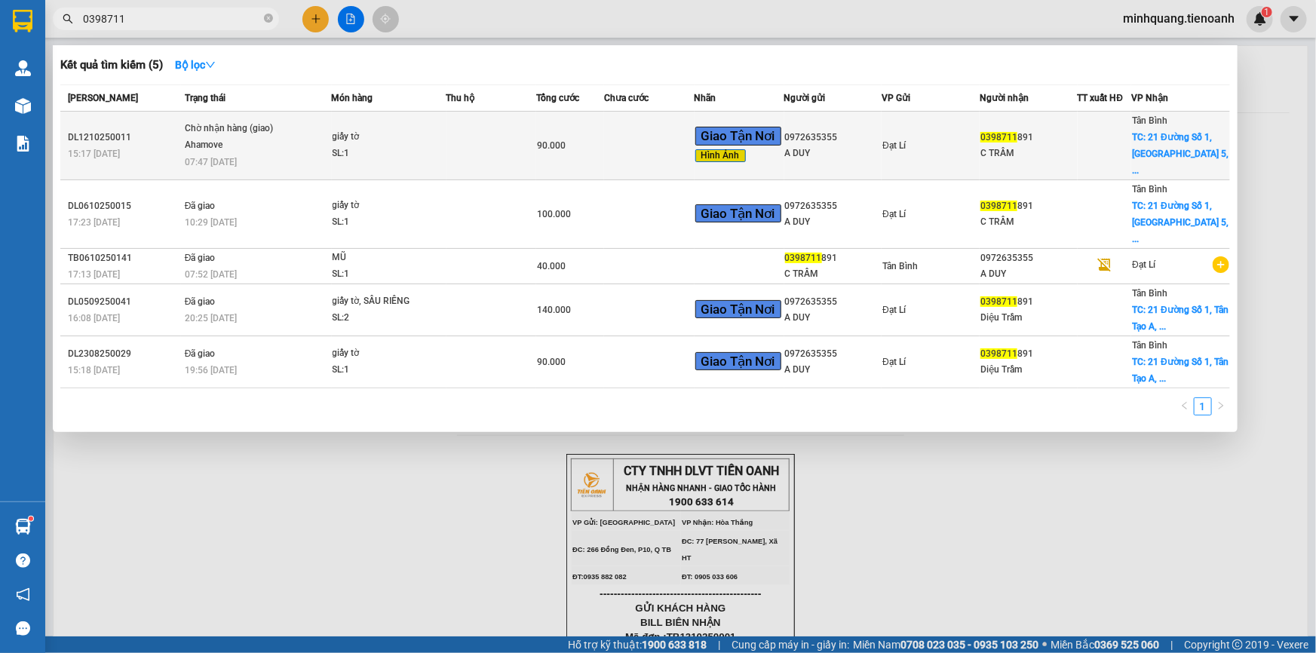
type input "0398711"
click at [388, 131] on div "giấy tờ" at bounding box center [389, 137] width 113 height 17
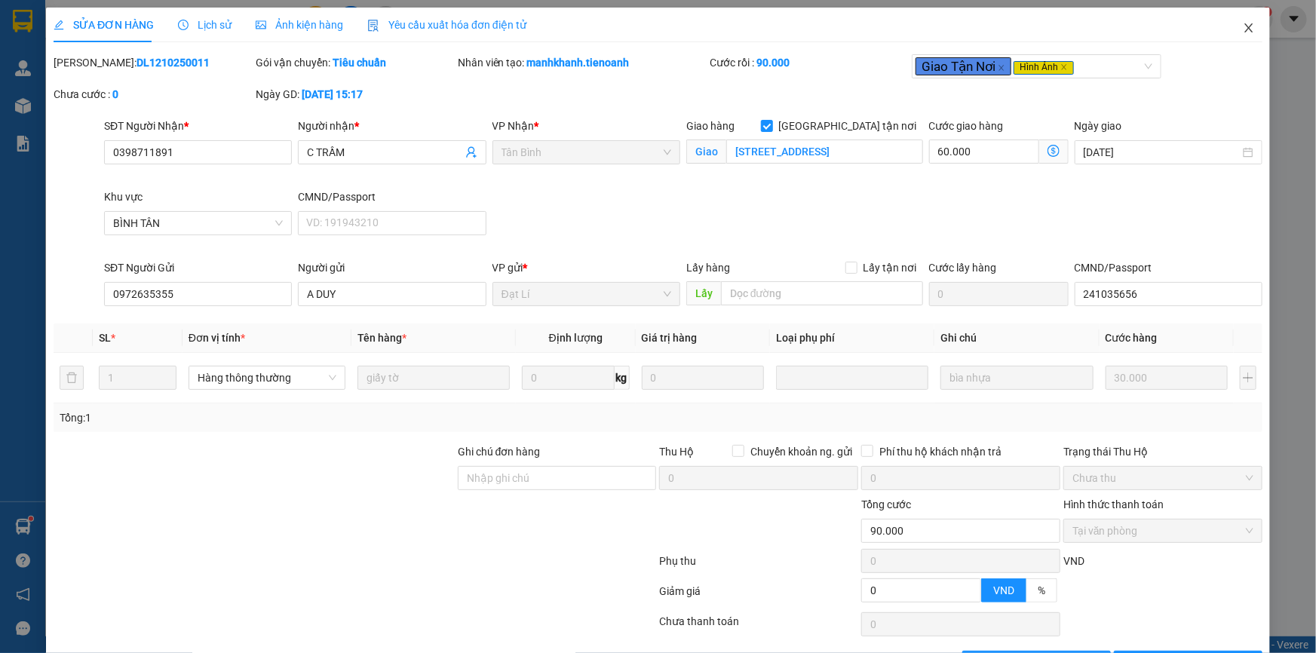
drag, startPoint x: 1233, startPoint y: 30, endPoint x: 1057, endPoint y: 39, distance: 175.9
click at [1229, 30] on span "Close" at bounding box center [1249, 29] width 42 height 42
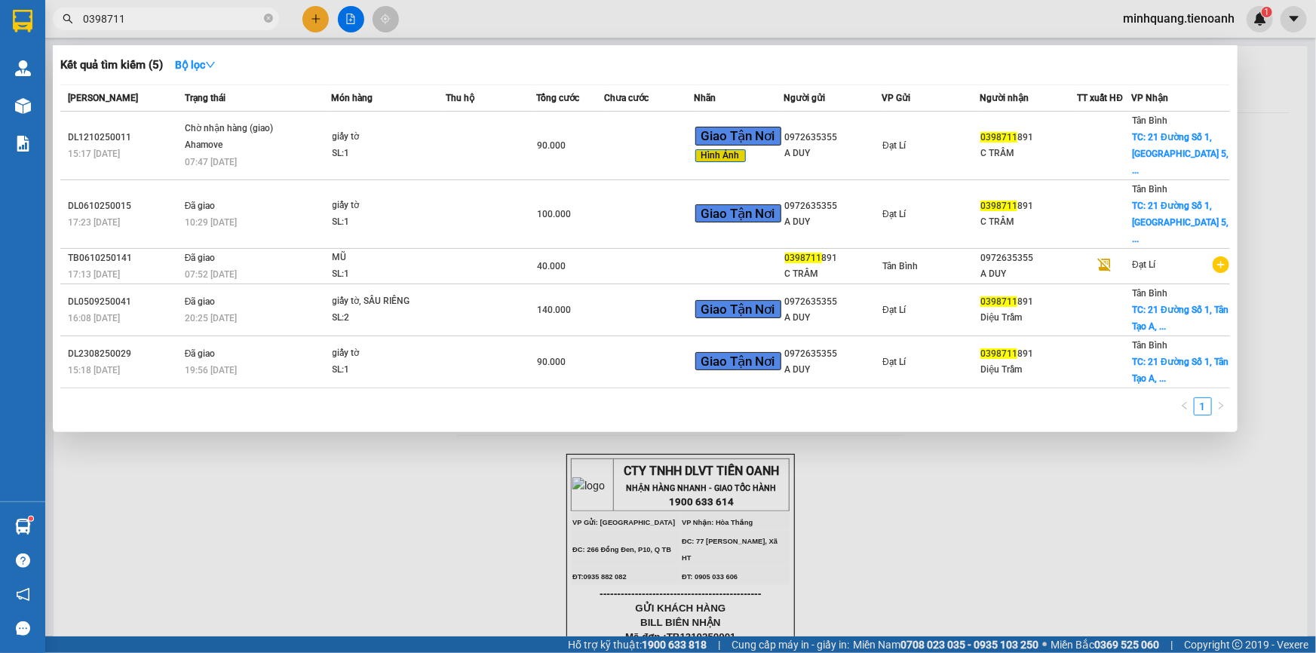
click at [205, 21] on input "0398711" at bounding box center [172, 19] width 178 height 17
click at [270, 17] on icon "close-circle" at bounding box center [268, 18] width 9 height 9
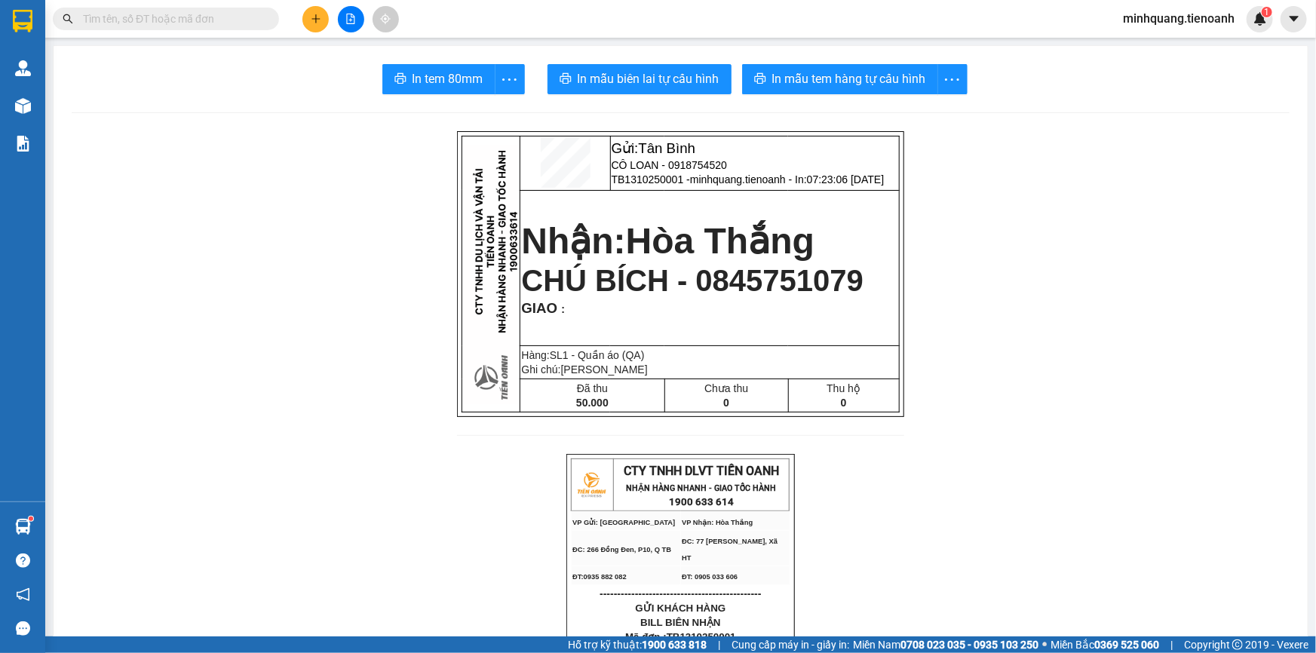
click at [235, 17] on input "text" at bounding box center [172, 19] width 178 height 17
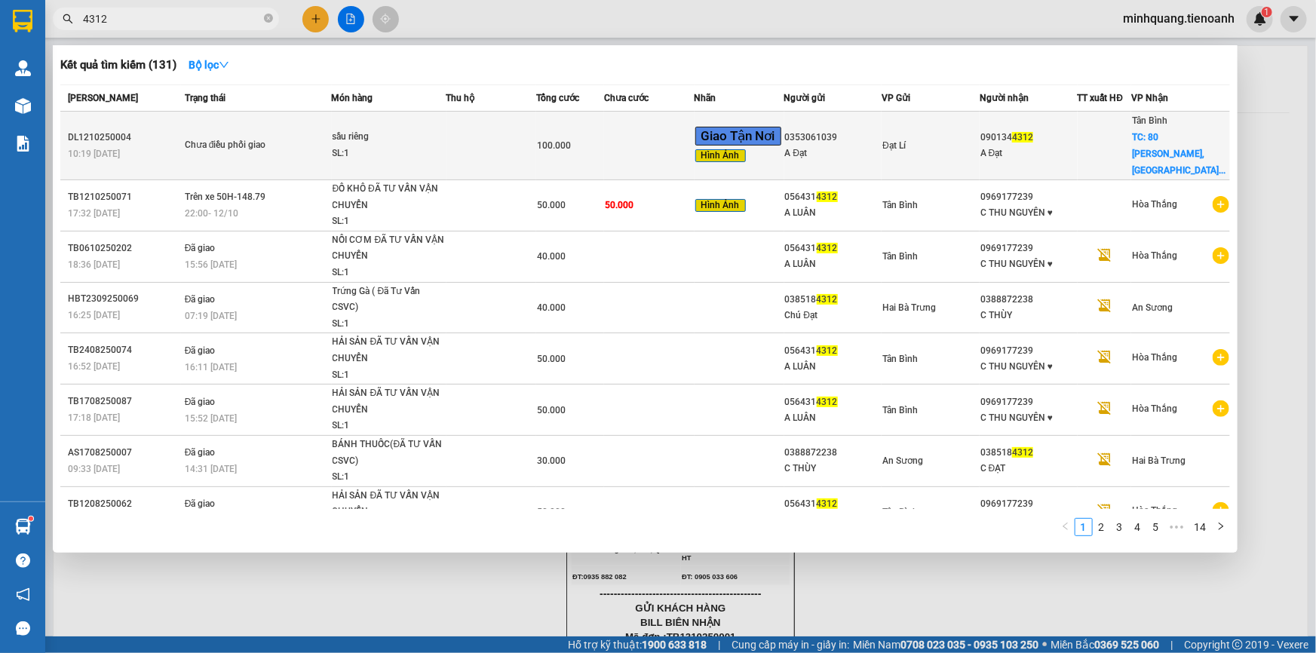
type input "4312"
click at [593, 125] on td "100.000" at bounding box center [570, 146] width 68 height 69
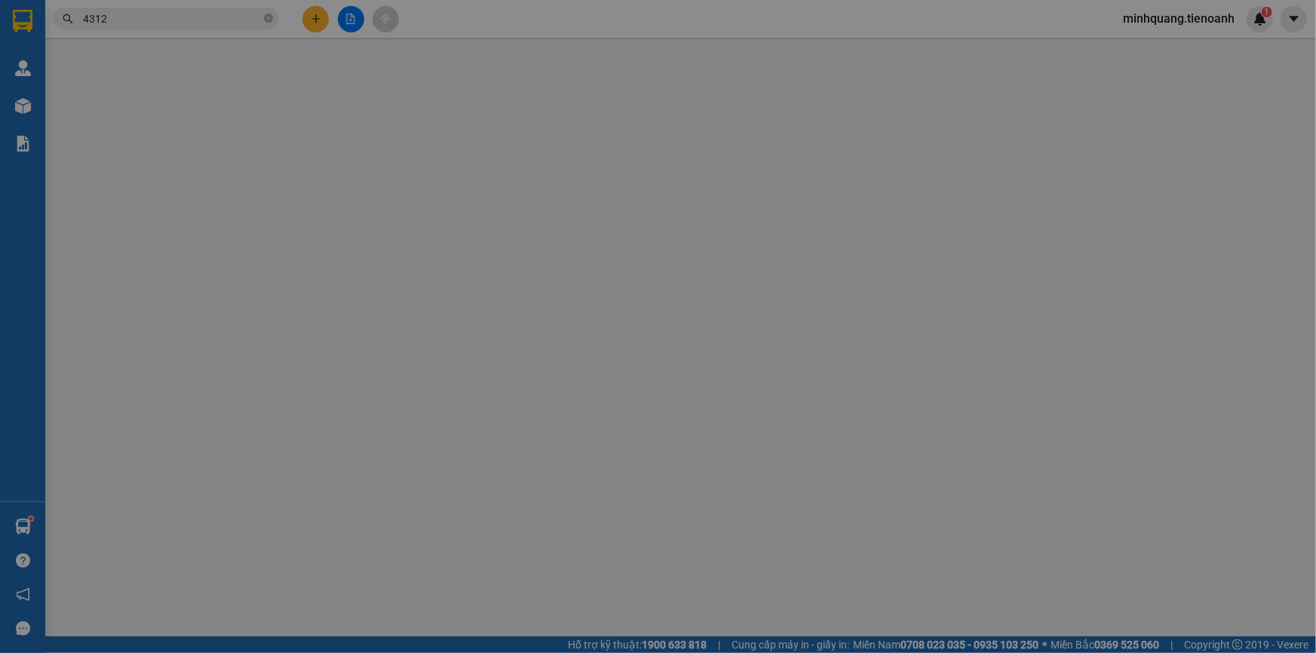
type input "0901344312"
type input "A Đạt"
checkbox input "true"
type input "80 Lê Đức Anh, Phường Bình Hưng Hòa B, Quận Bình Tân, Thành phố Hồ Chí Minh"
type input "0353061039"
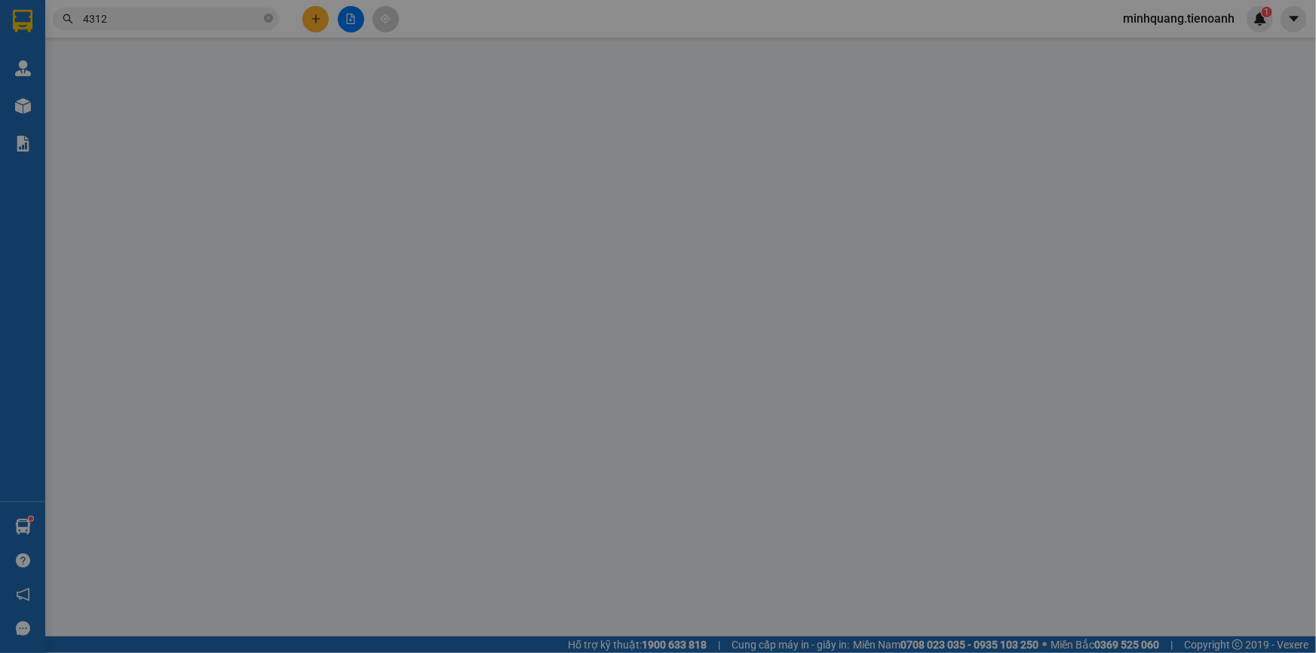
type input "A Đạt"
type input "KNM"
type input "0"
type input "100.000"
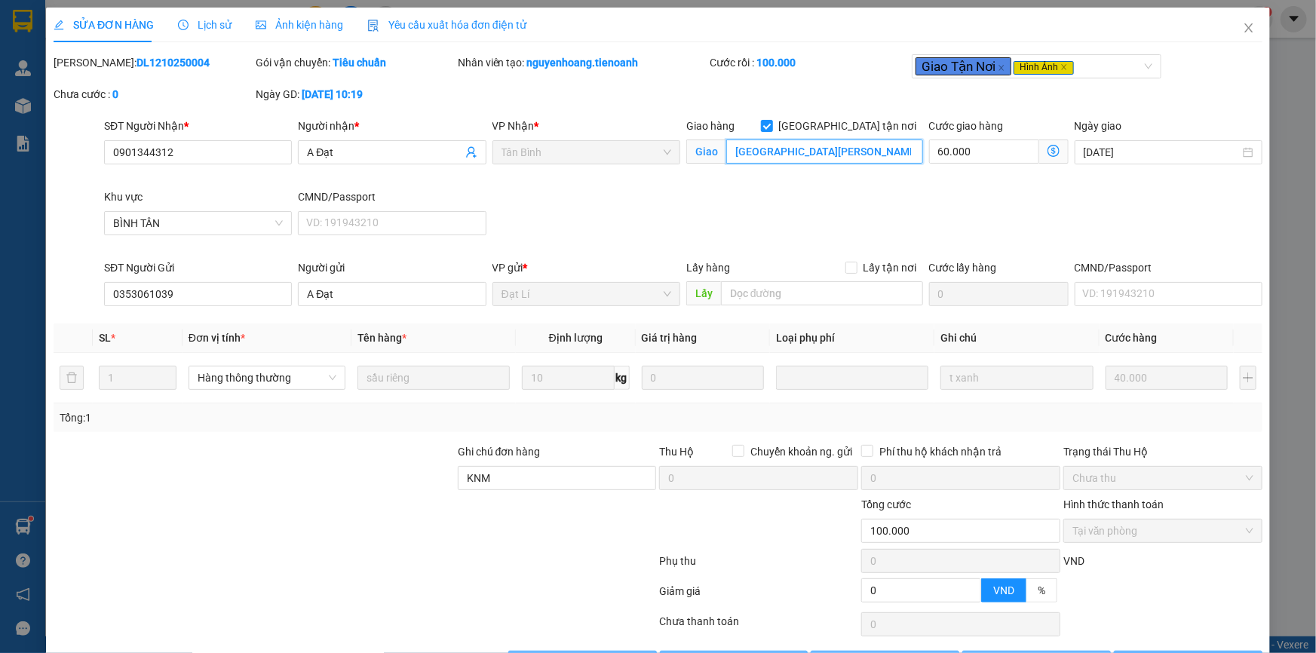
click at [826, 149] on input "80 Lê Đức Anh, Phường Bình Hưng Hòa B, Quận Bình Tân, Thành phố Hồ Chí Minh" at bounding box center [824, 151] width 197 height 24
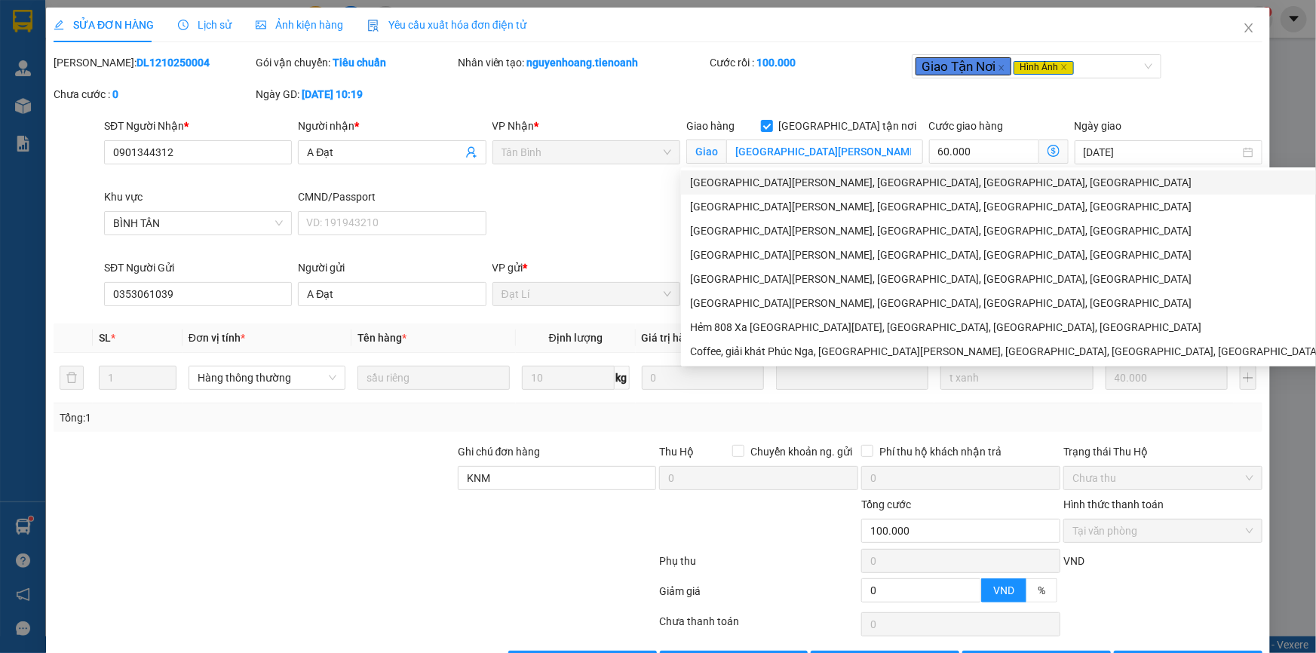
click at [784, 112] on div "Mã ĐH: DL1210250004 Gói vận chuyển: Tiêu chuẩn Nhân viên tạo: nguyenhoang.tieno…" at bounding box center [658, 85] width 1212 height 63
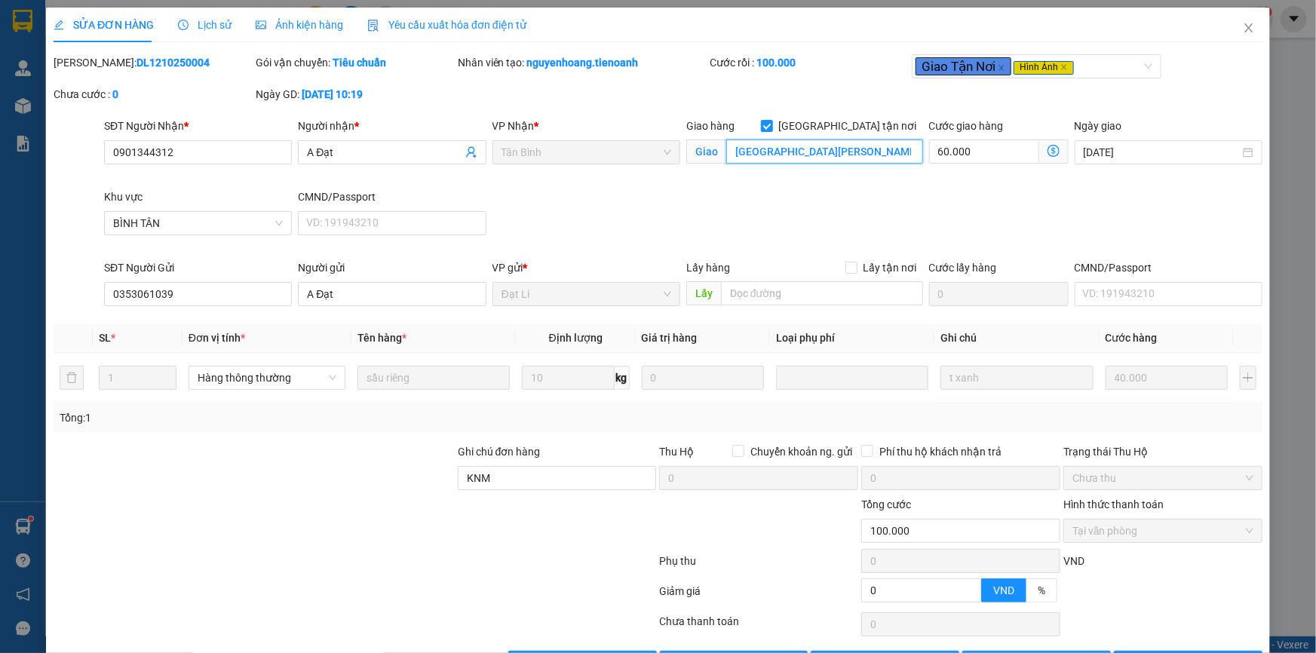
click at [845, 155] on input "80 Lê Đức Anh, Phường Bình Hưng Hòa B, Quận Bình Tân, Thành phố Hồ Chí Minh" at bounding box center [824, 151] width 197 height 24
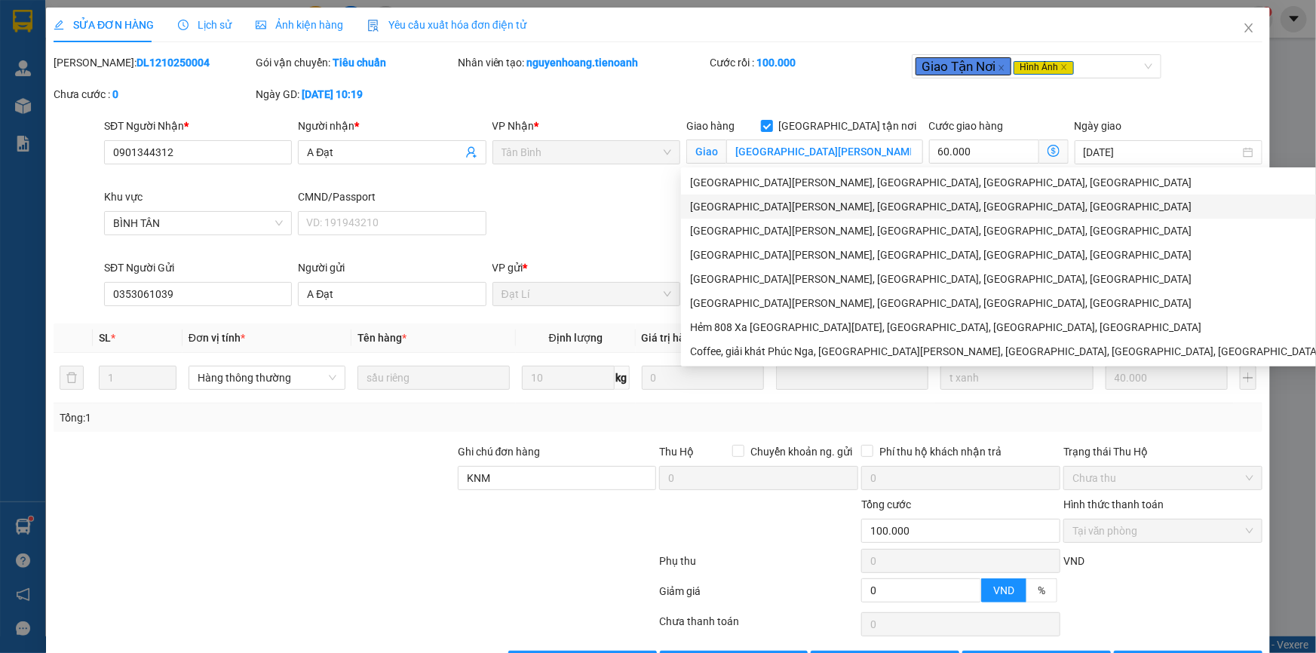
click at [560, 204] on div "SĐT Người Nhận * 0901344312 Người nhận * A Đạt VP Nhận * Tân Bình Giao hàng Gia…" at bounding box center [683, 189] width 1164 height 142
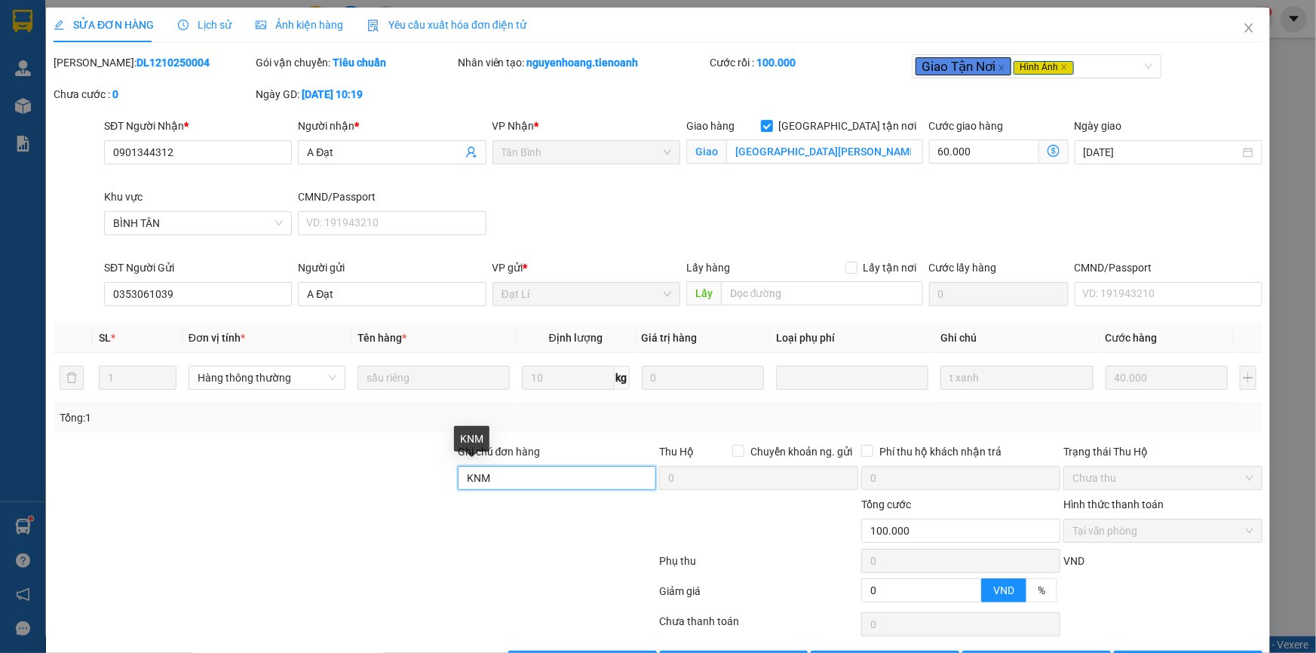
drag, startPoint x: 483, startPoint y: 478, endPoint x: 370, endPoint y: 479, distance: 113.1
click at [379, 479] on div "Ghi chú đơn hàng KNM Thu Hộ Chuyển khoản ng. gửi 0 Phí thu hộ khách nhận trả 0 …" at bounding box center [658, 469] width 1212 height 53
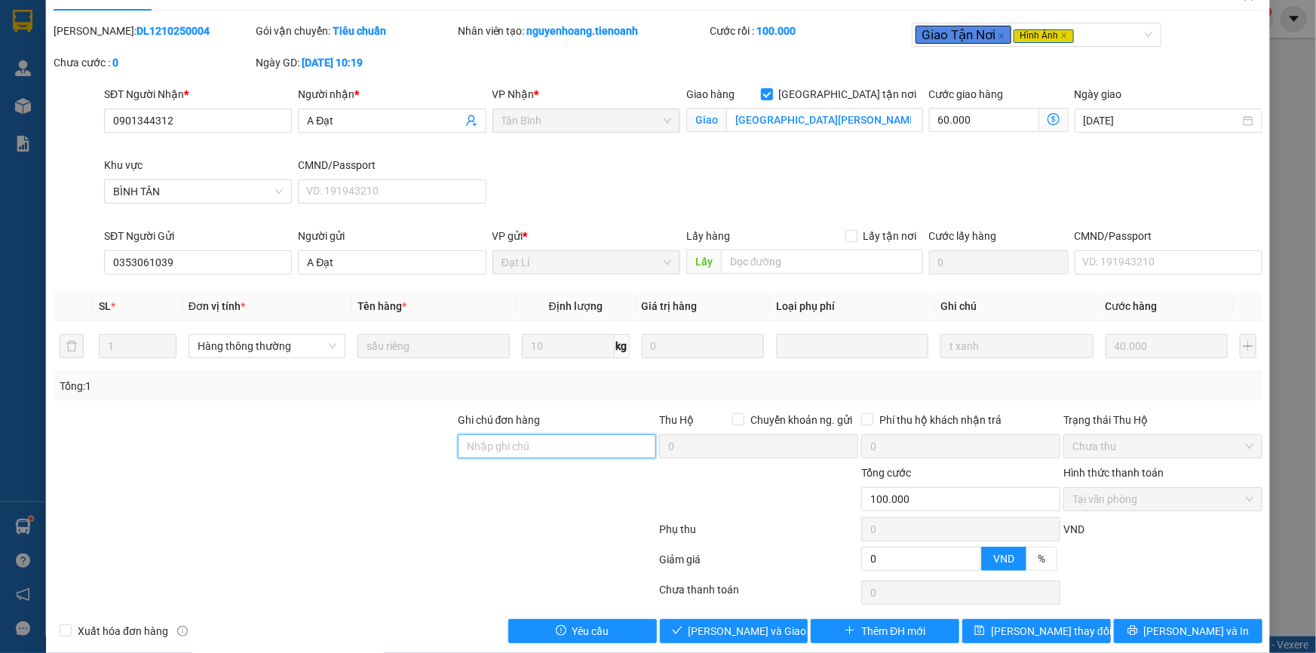
scroll to position [50, 0]
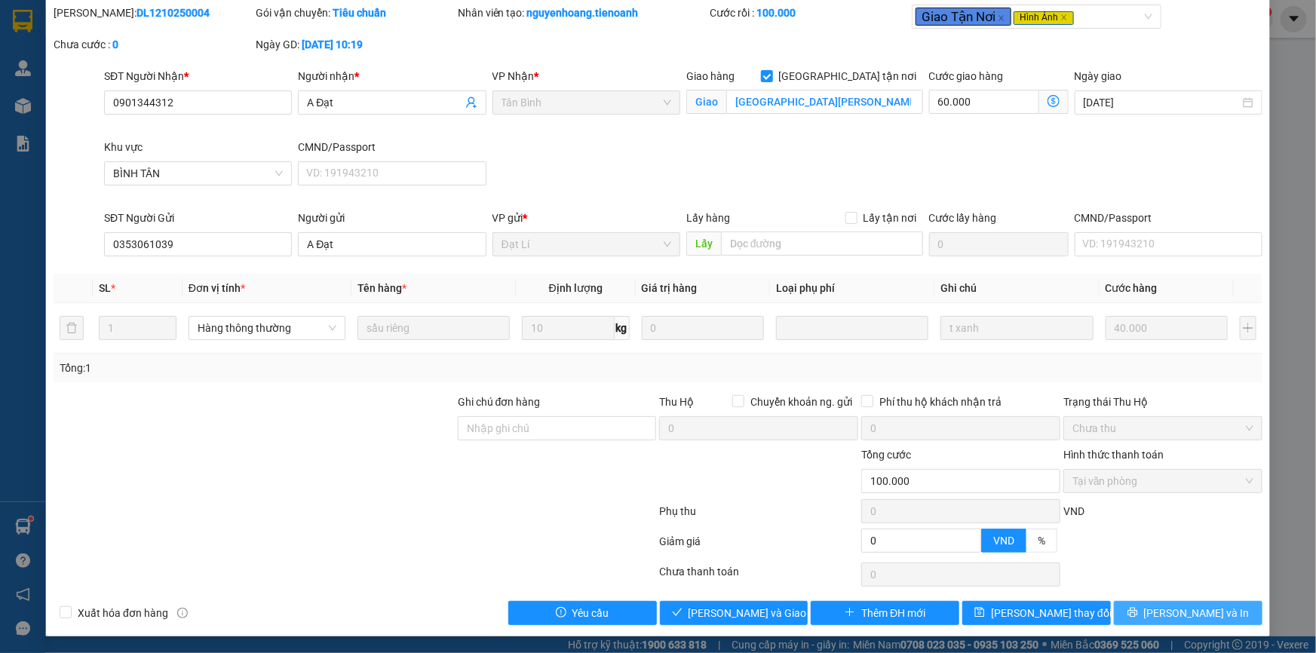
click at [1164, 612] on button "[PERSON_NAME] và In" at bounding box center [1188, 613] width 149 height 24
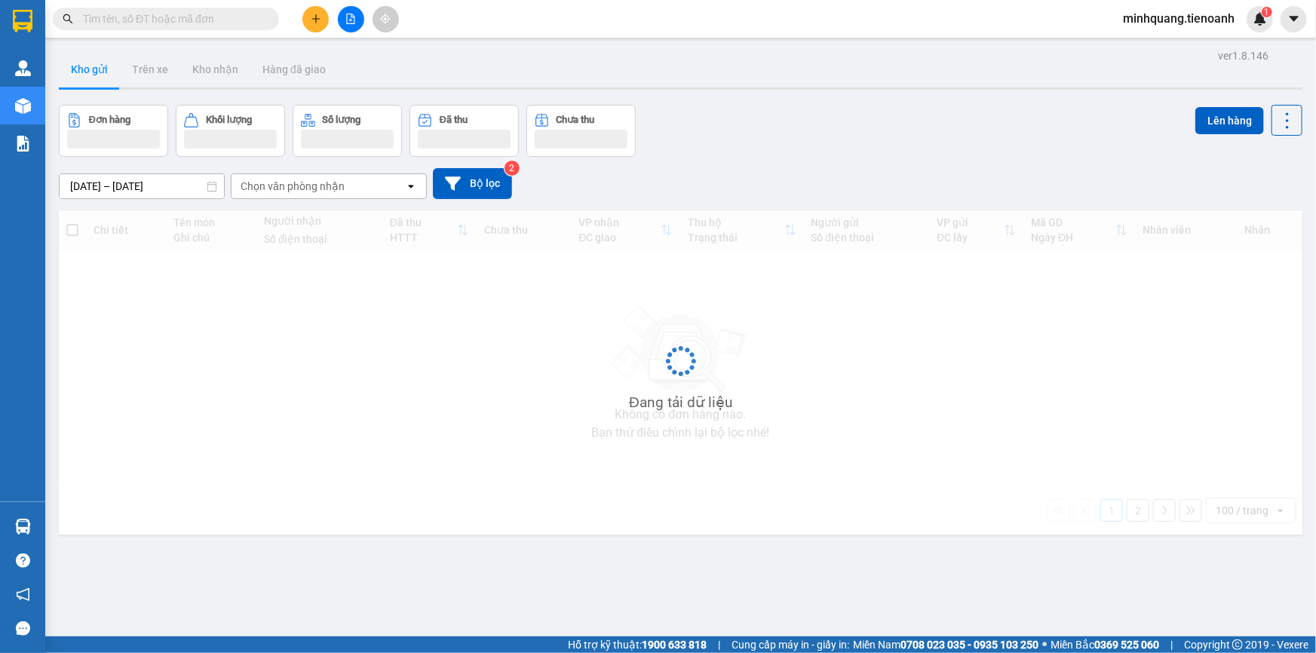
click at [169, 20] on input "text" at bounding box center [172, 19] width 178 height 17
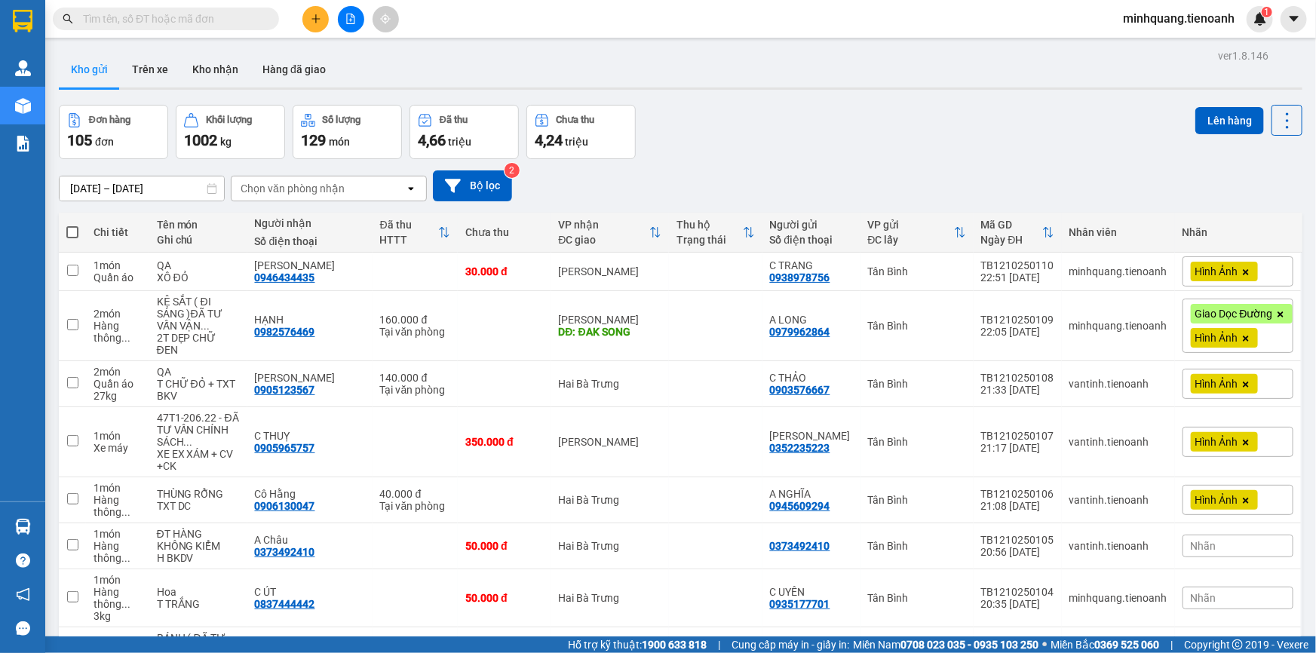
click at [167, 25] on input "text" at bounding box center [172, 19] width 178 height 17
click at [334, 190] on div "Chọn văn phòng nhận" at bounding box center [293, 188] width 104 height 15
type input "đà"
click at [293, 221] on div "VP [GEOGRAPHIC_DATA]" at bounding box center [328, 220] width 196 height 27
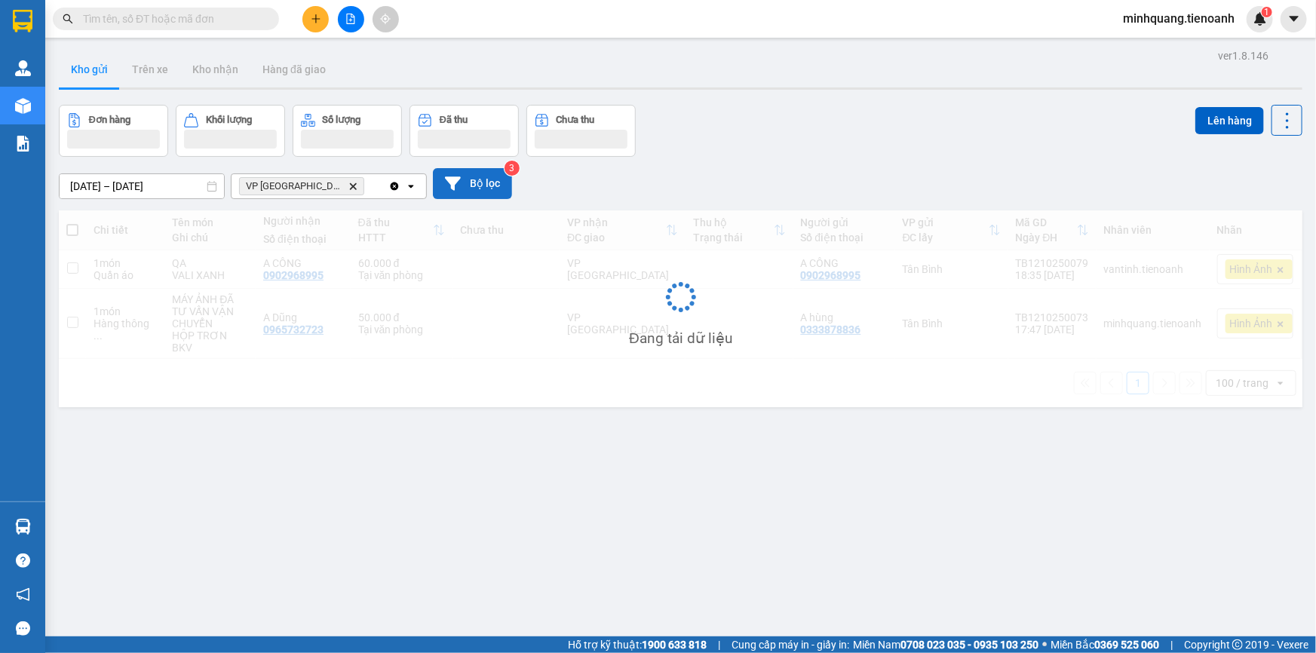
click at [489, 189] on button "Bộ lọc" at bounding box center [472, 183] width 79 height 31
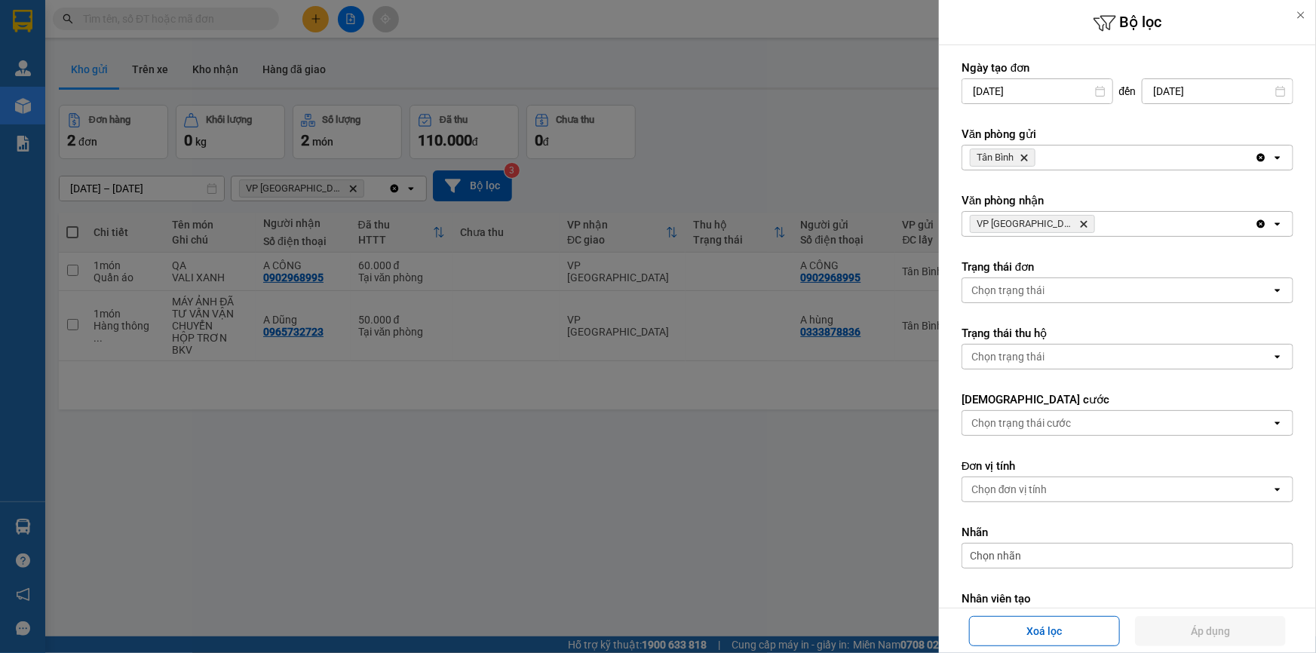
click at [549, 427] on div at bounding box center [658, 326] width 1316 height 653
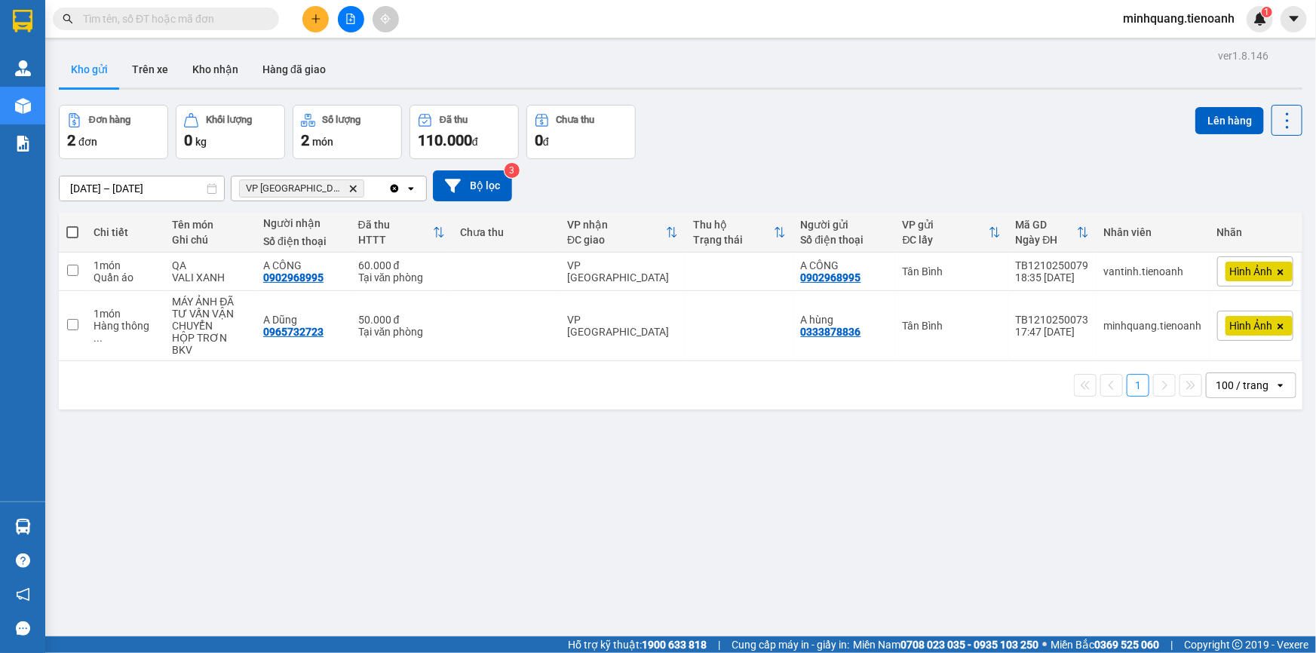
click at [406, 271] on div at bounding box center [658, 326] width 1316 height 653
click at [453, 277] on td at bounding box center [505, 272] width 107 height 38
checkbox input "true"
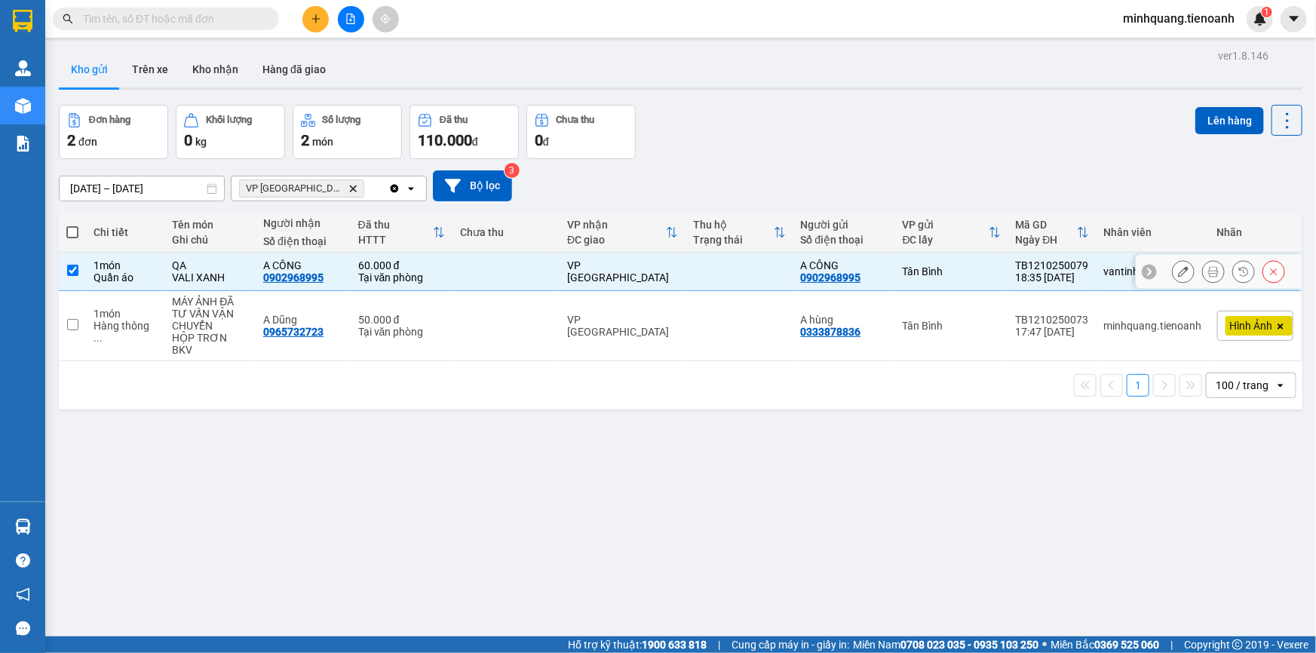
click at [437, 314] on div "50.000 đ" at bounding box center [401, 320] width 87 height 12
checkbox input "true"
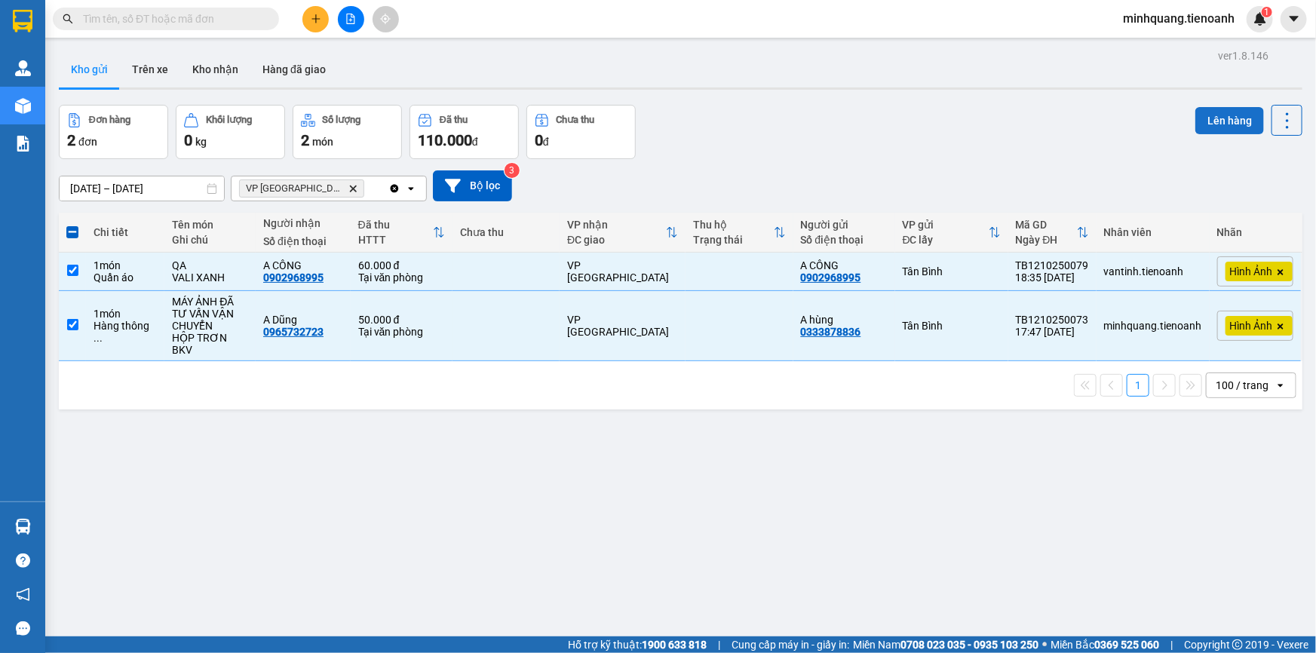
click at [1203, 121] on button "Lên hàng" at bounding box center [1229, 120] width 69 height 27
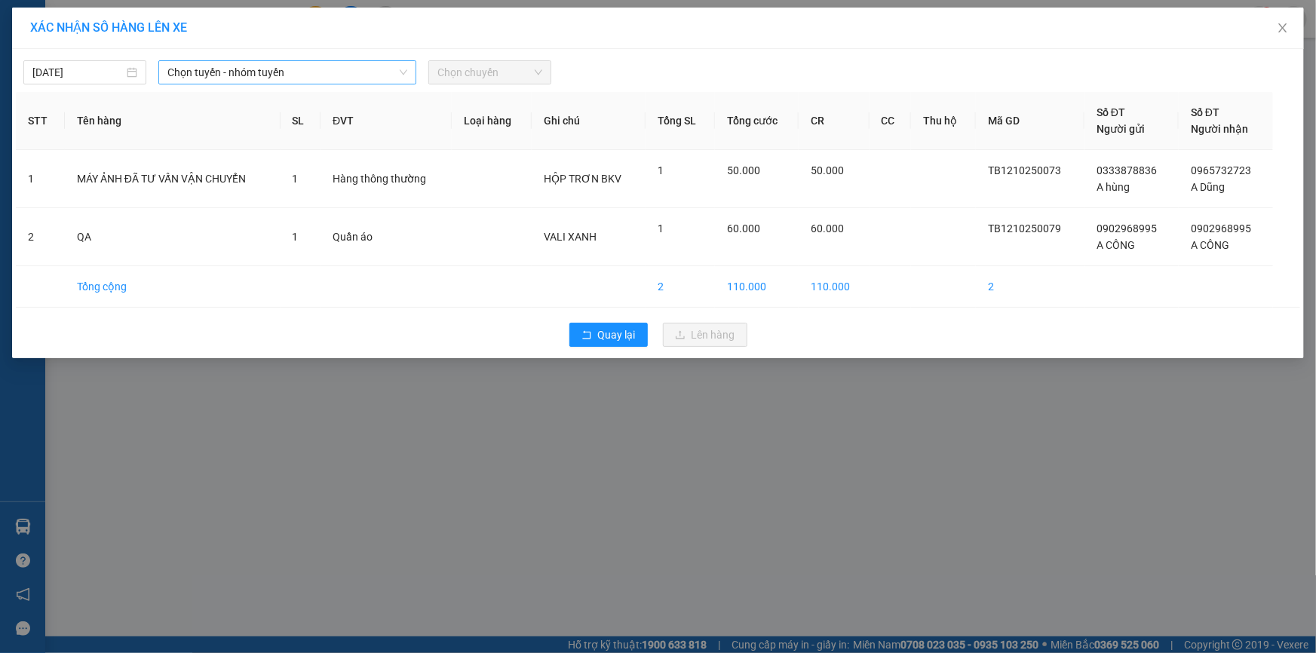
click at [257, 66] on span "Chọn tuyến - nhóm tuyến" at bounding box center [287, 72] width 240 height 23
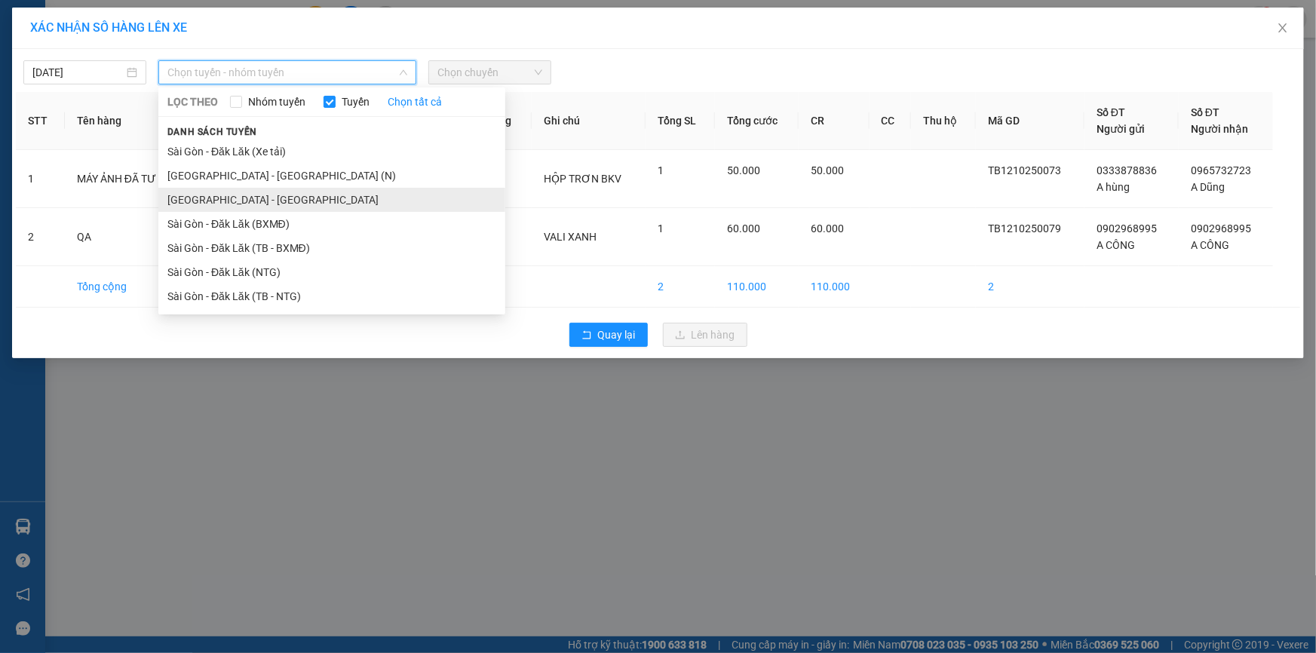
click at [218, 193] on li "Sài Gòn - Đà Lạt" at bounding box center [331, 200] width 347 height 24
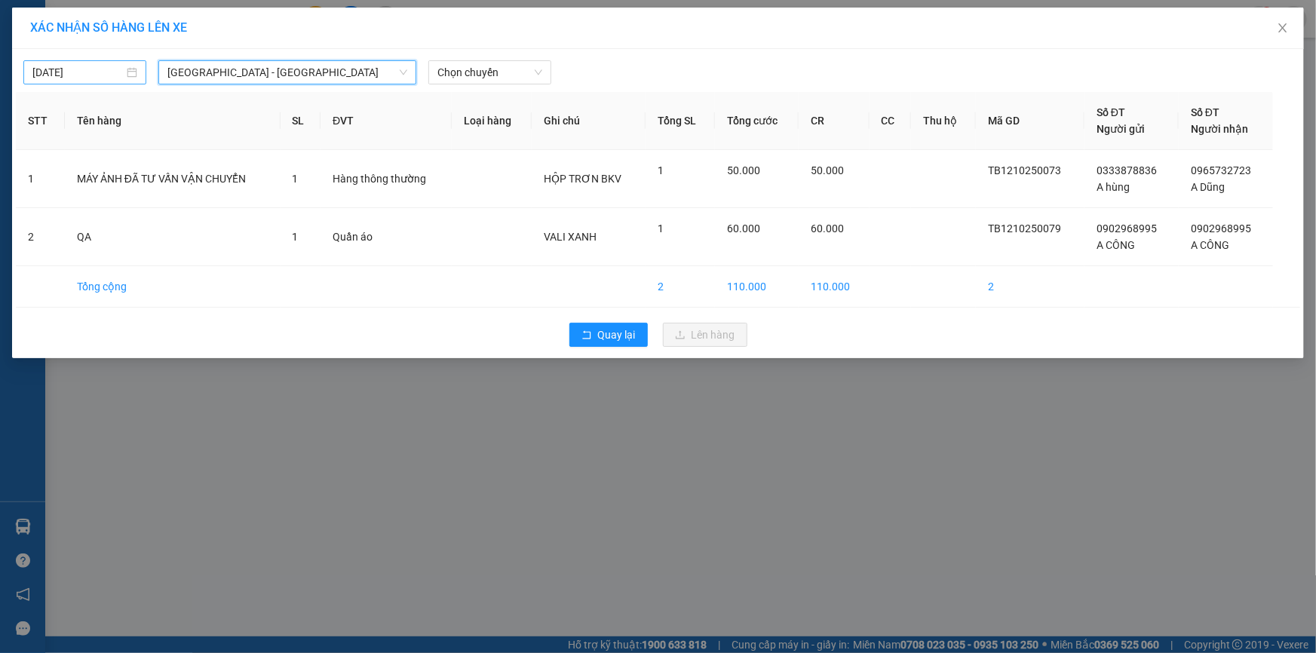
click at [106, 78] on input "[DATE]" at bounding box center [77, 72] width 91 height 17
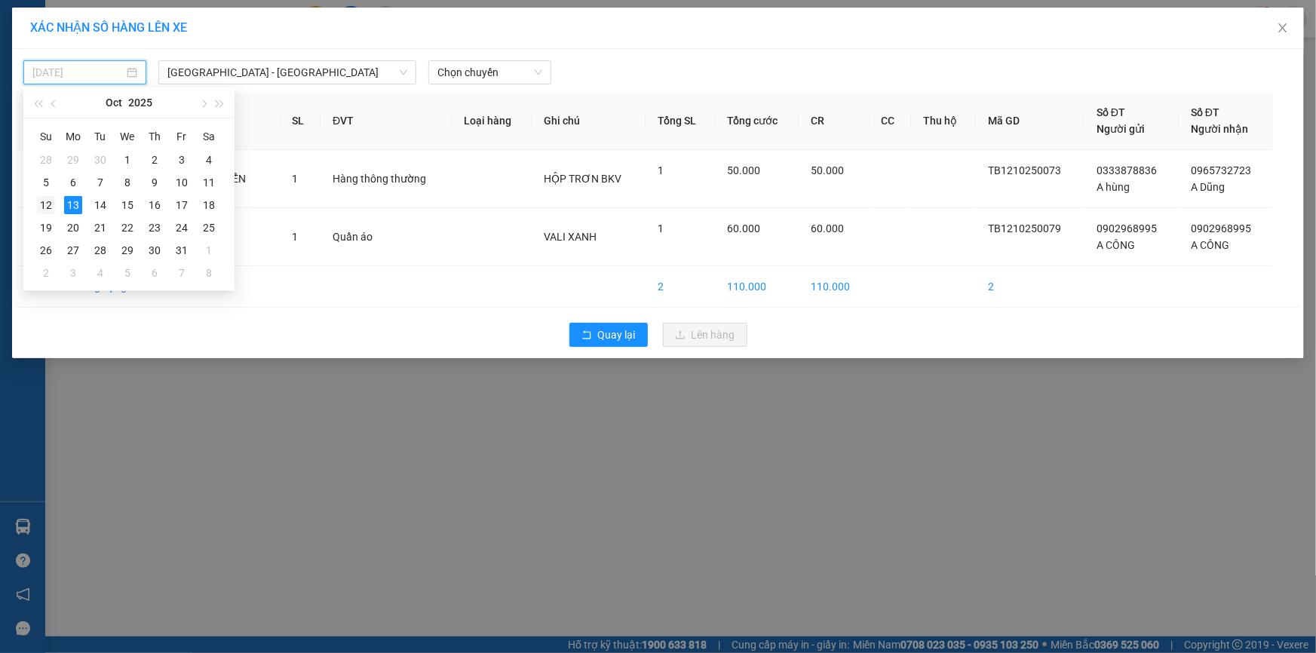
click at [50, 202] on div "12" at bounding box center [46, 205] width 18 height 18
type input "12/10/2025"
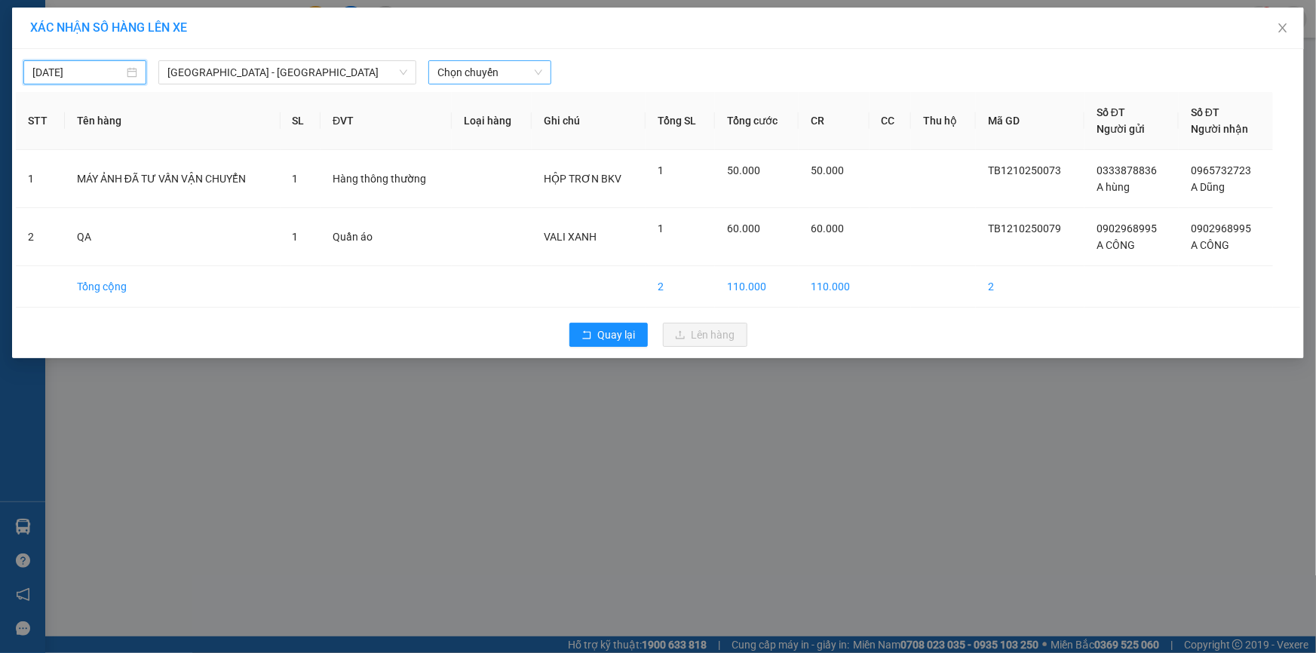
click at [486, 72] on span "Chọn chuyến" at bounding box center [489, 72] width 105 height 23
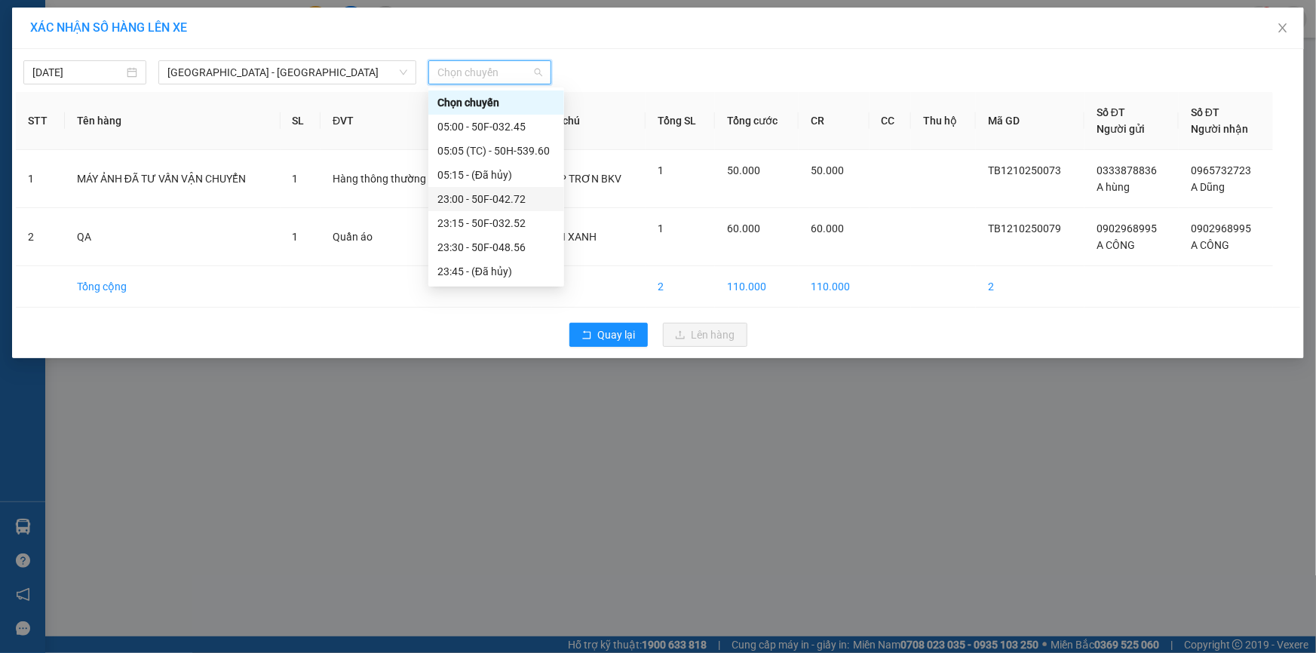
click at [516, 202] on div "23:00 - 50F-042.72" at bounding box center [496, 199] width 118 height 17
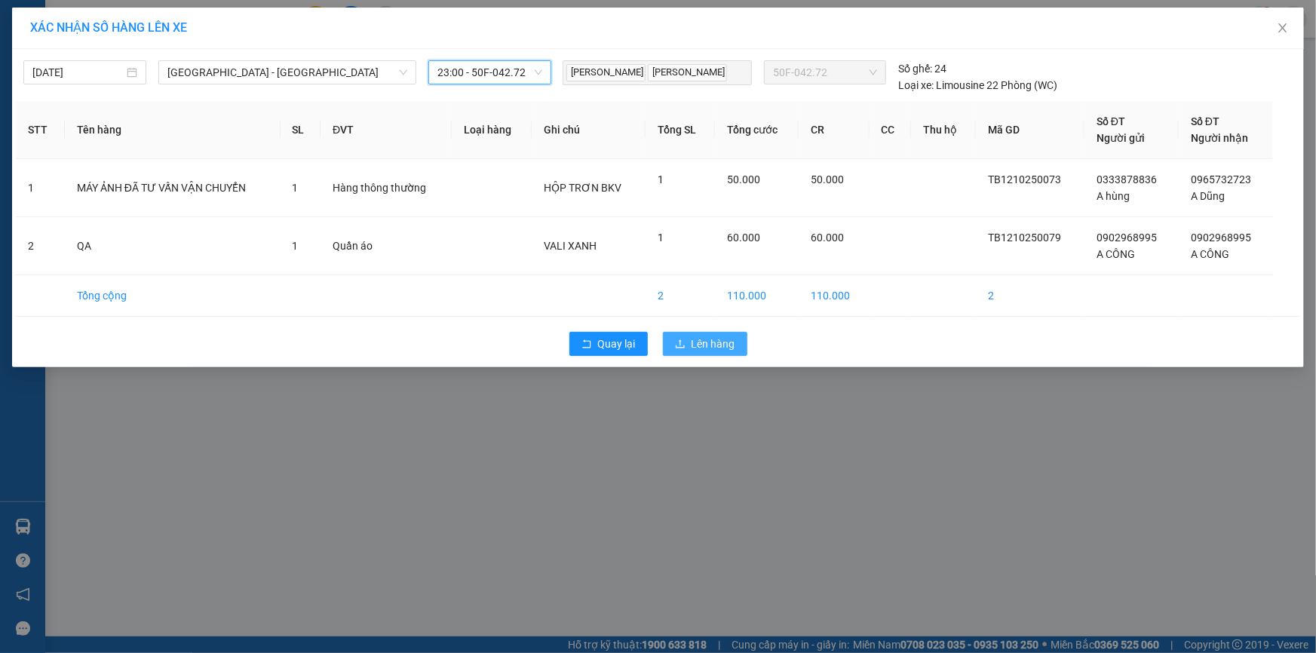
click at [687, 336] on button "Lên hàng" at bounding box center [705, 344] width 84 height 24
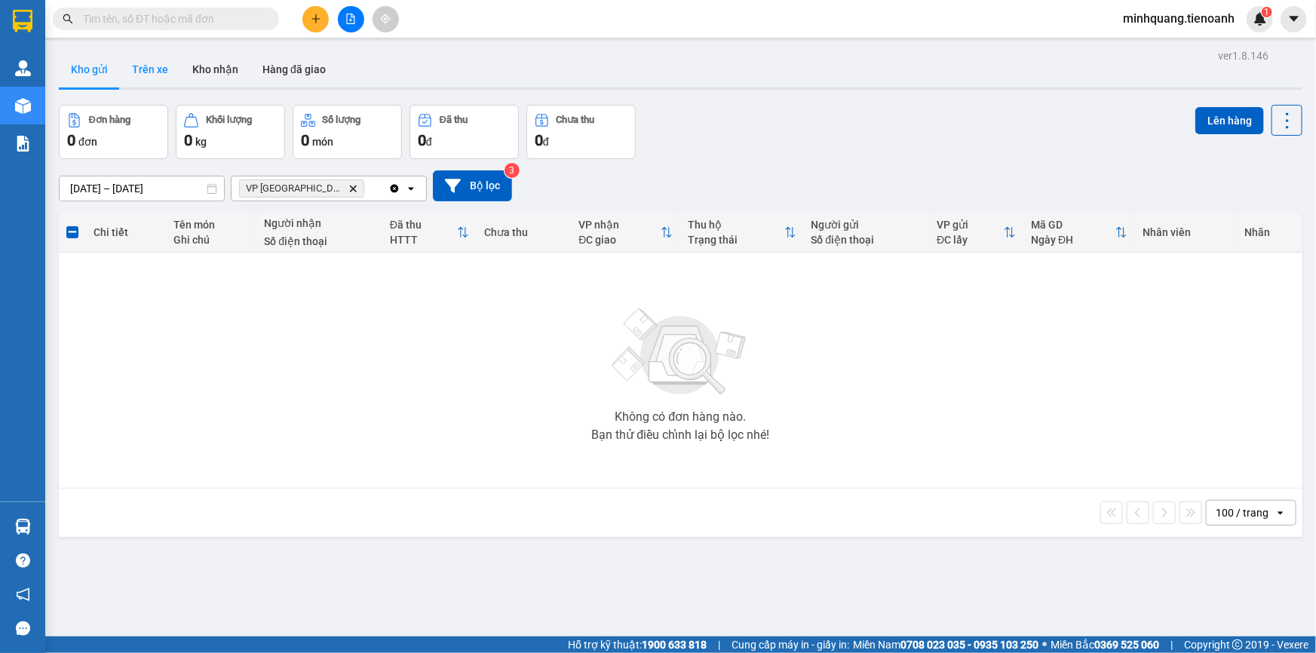
click at [163, 74] on button "Trên xe" at bounding box center [150, 69] width 60 height 36
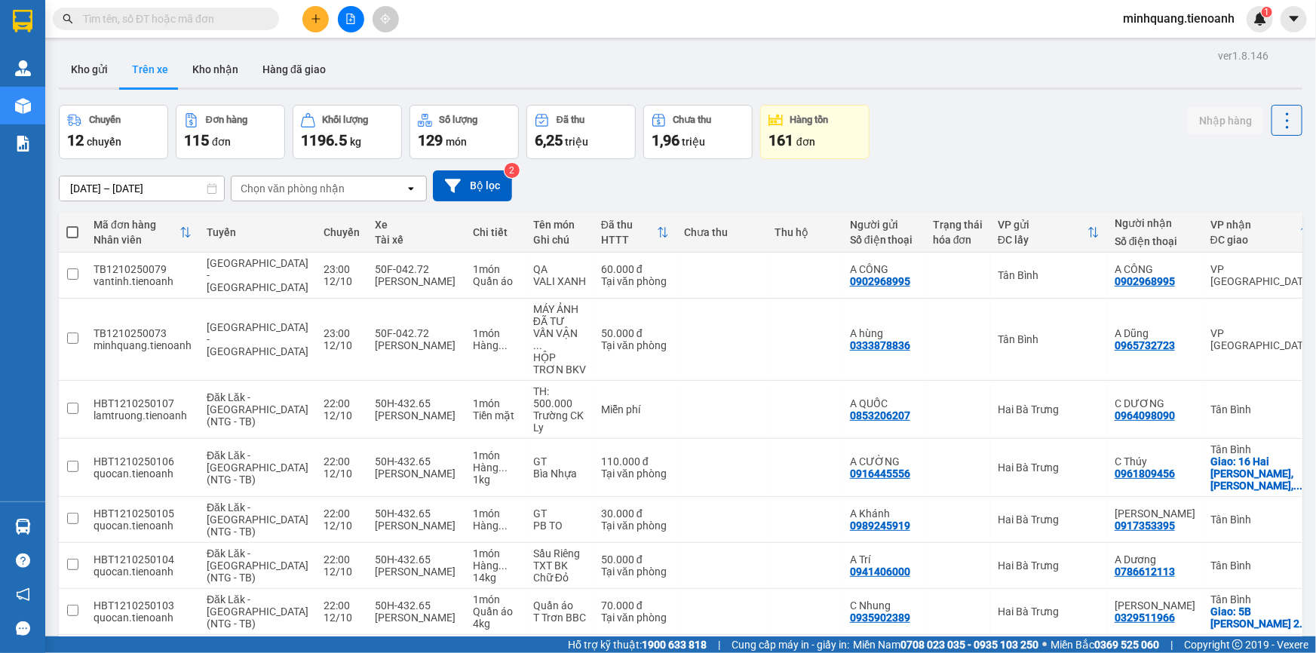
click at [360, 20] on button at bounding box center [351, 19] width 26 height 26
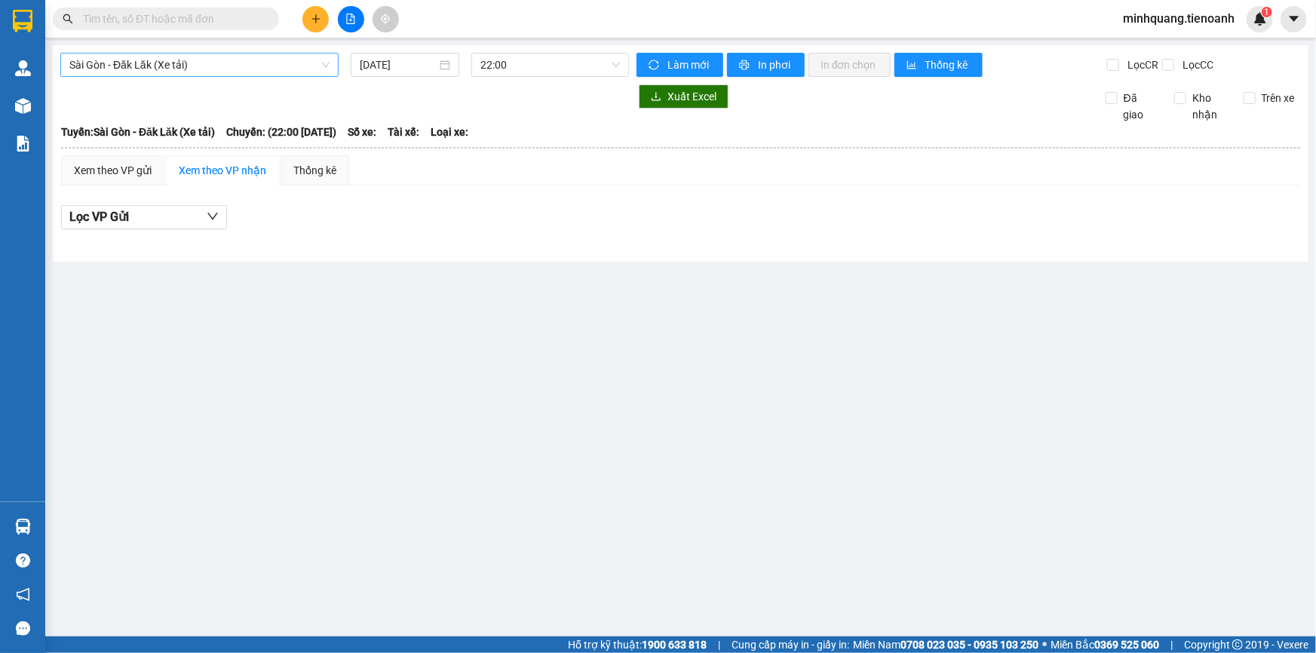
click at [237, 66] on span "Sài Gòn - Đăk Lăk (Xe tải)" at bounding box center [199, 65] width 260 height 23
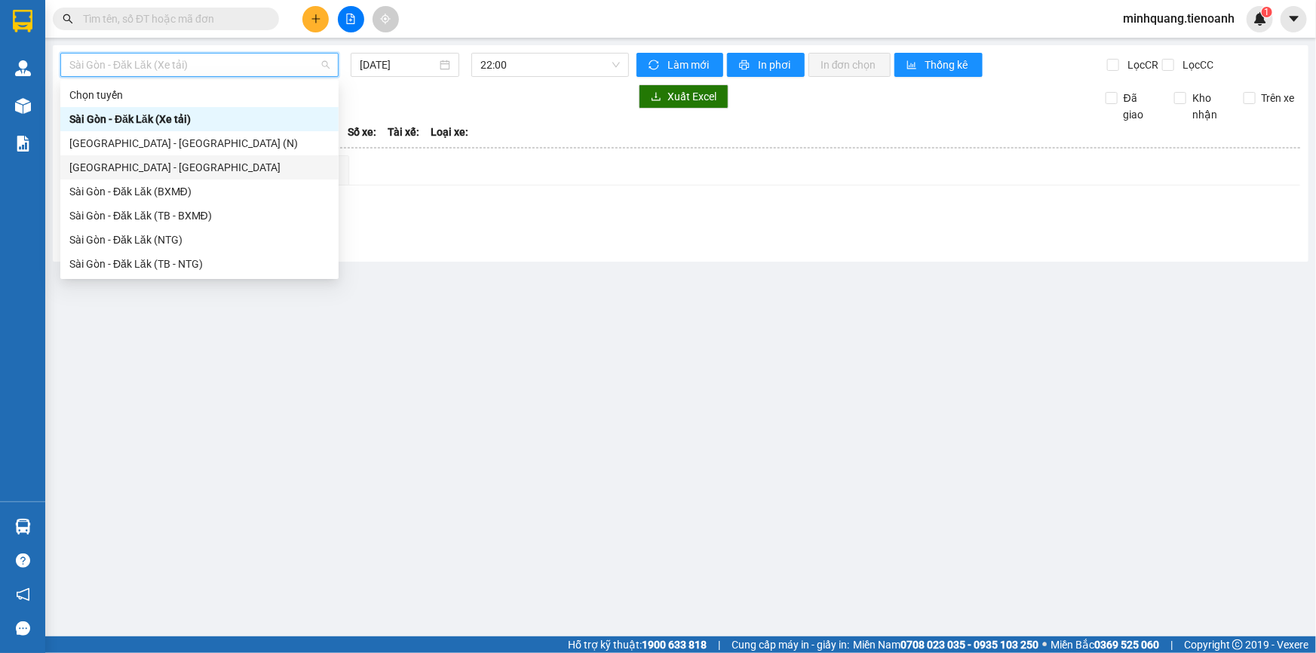
click at [110, 170] on div "Sài Gòn - Đà Lạt" at bounding box center [199, 167] width 260 height 17
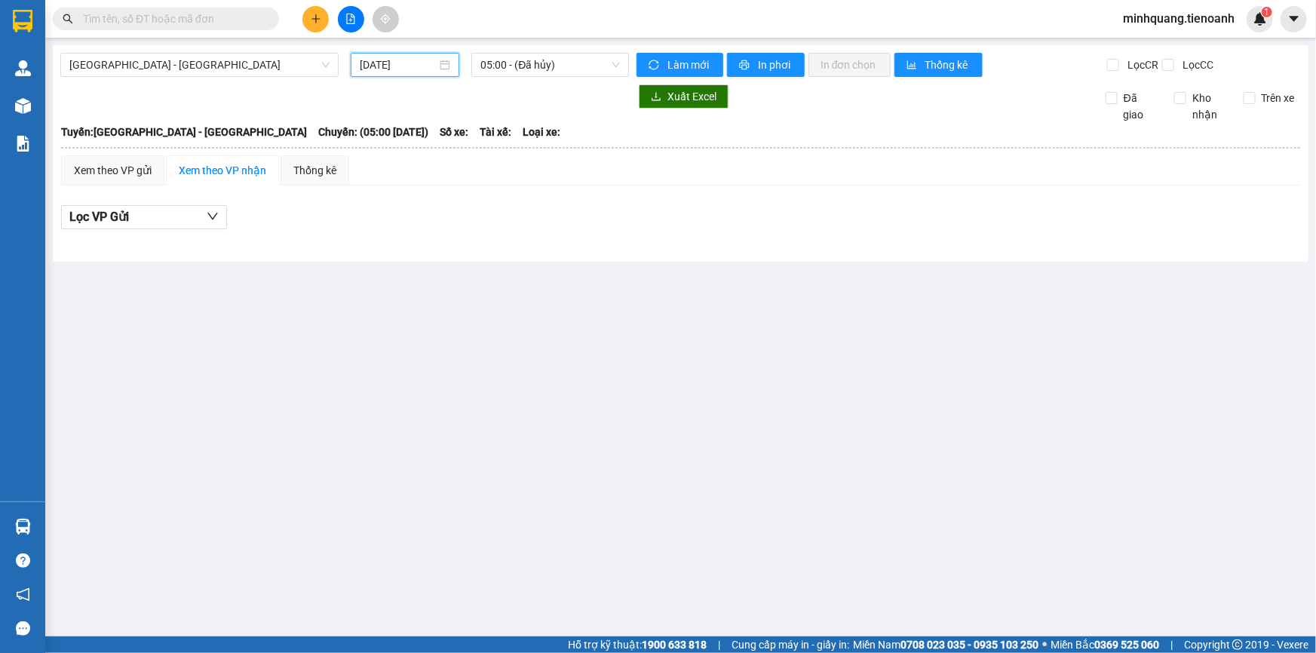
click at [403, 64] on input "[DATE]" at bounding box center [398, 65] width 77 height 17
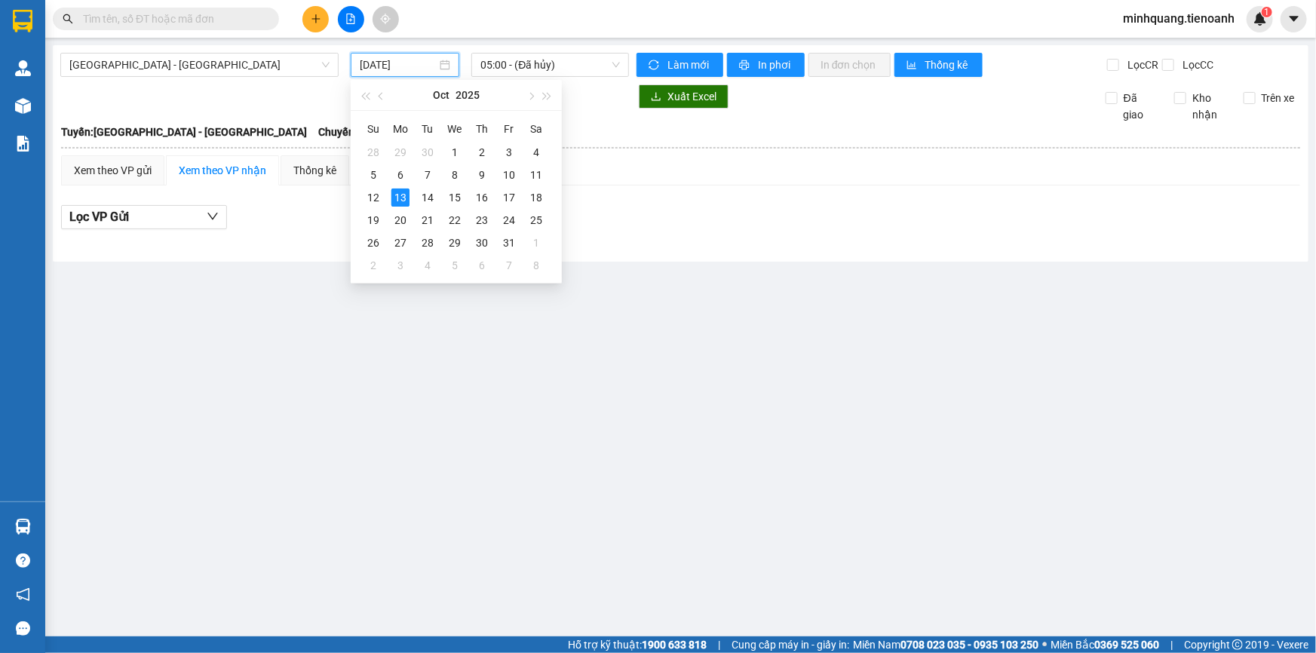
click at [377, 68] on input "[DATE]" at bounding box center [398, 65] width 77 height 17
click at [376, 196] on div "12" at bounding box center [373, 198] width 18 height 18
type input "12/10/2025"
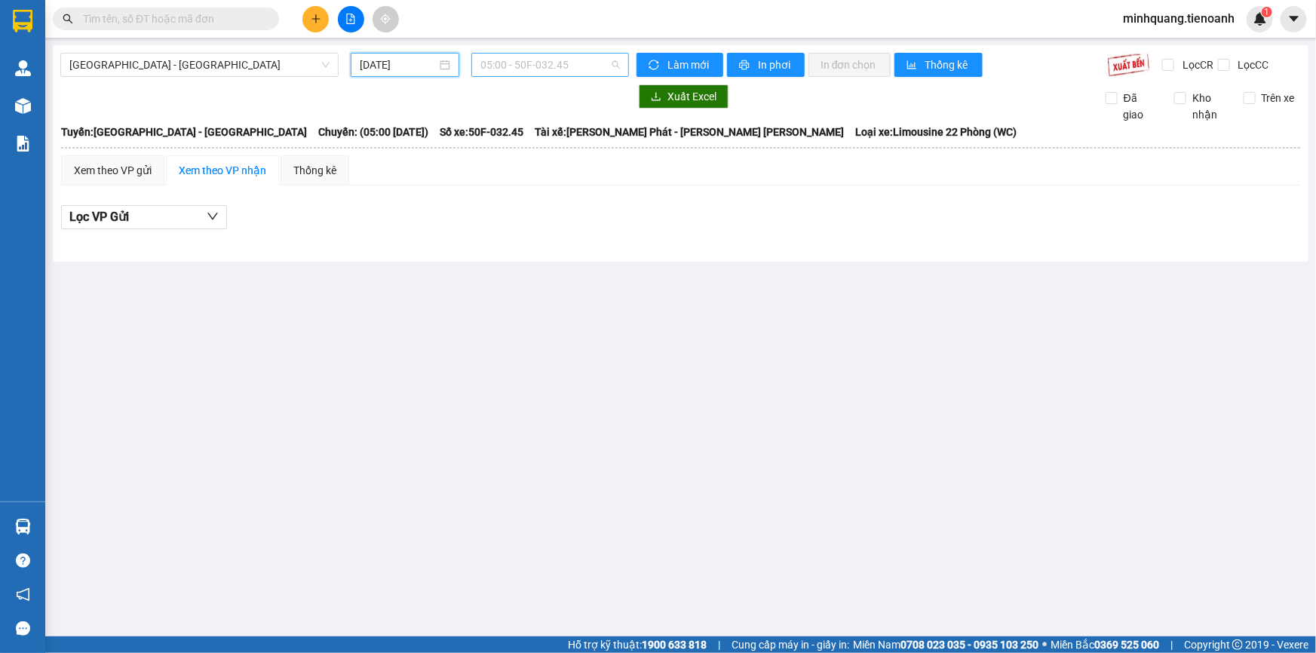
click at [544, 54] on span "05:00 - 50F-032.45" at bounding box center [549, 65] width 139 height 23
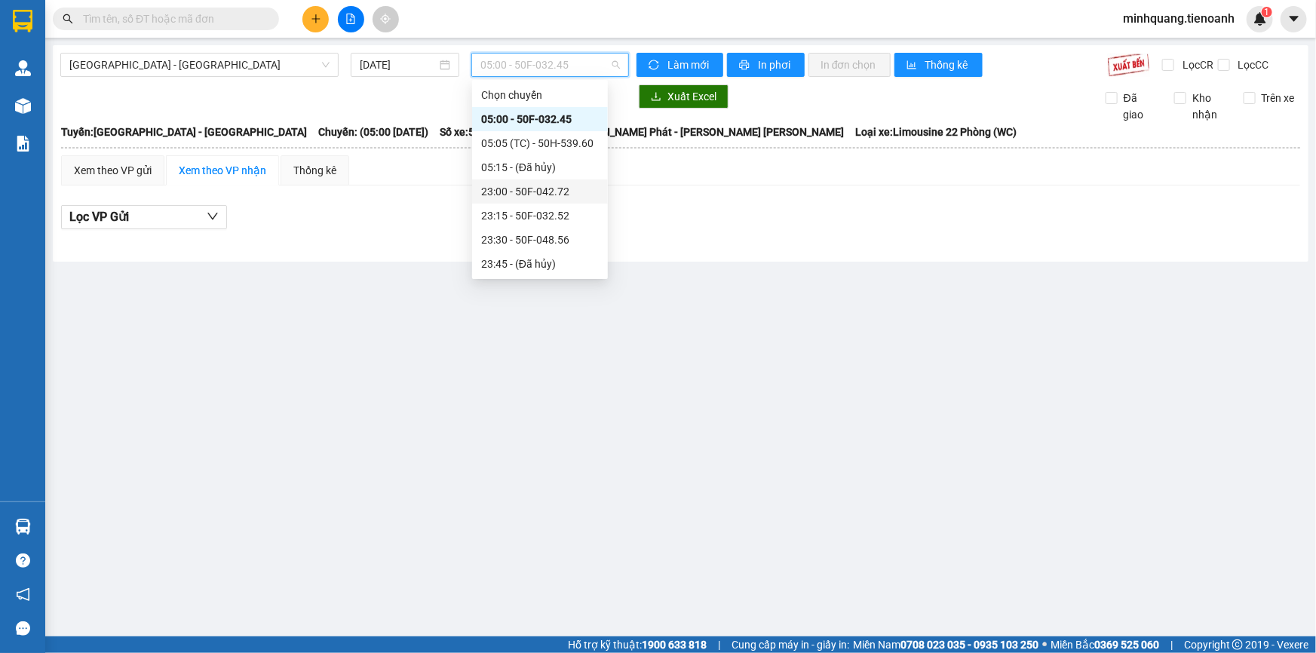
click at [551, 189] on div "23:00 - 50F-042.72" at bounding box center [540, 191] width 118 height 17
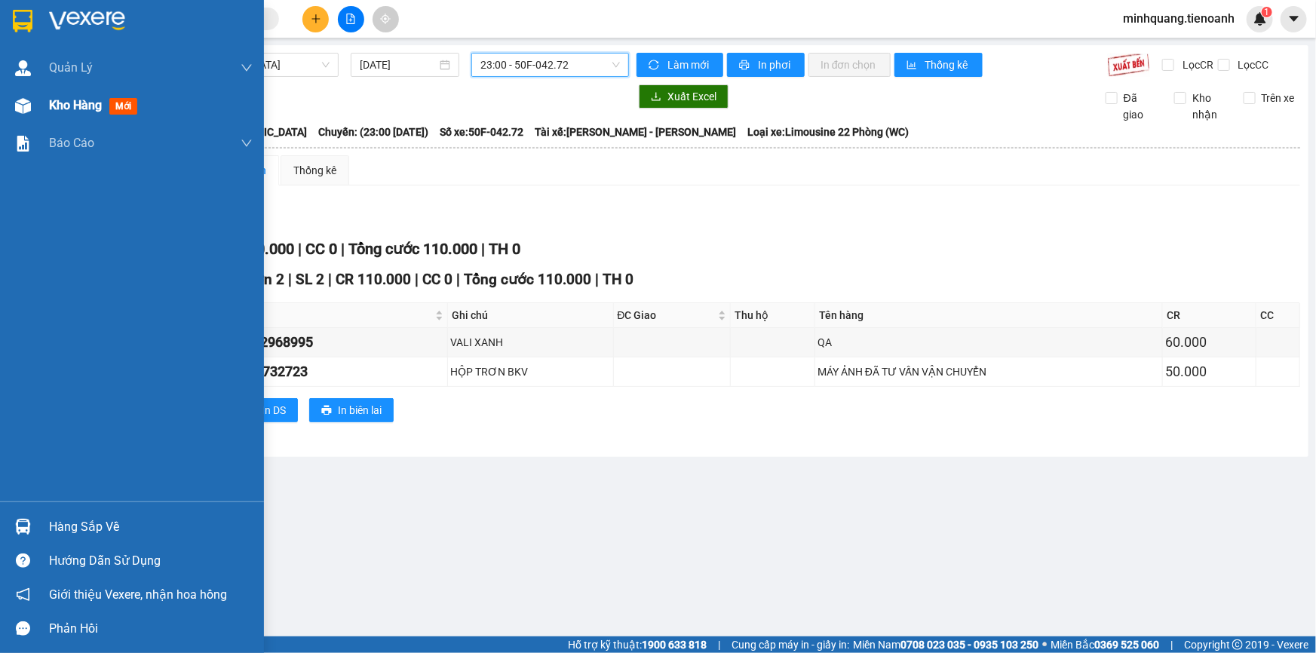
click at [75, 109] on span "Kho hàng" at bounding box center [75, 105] width 53 height 14
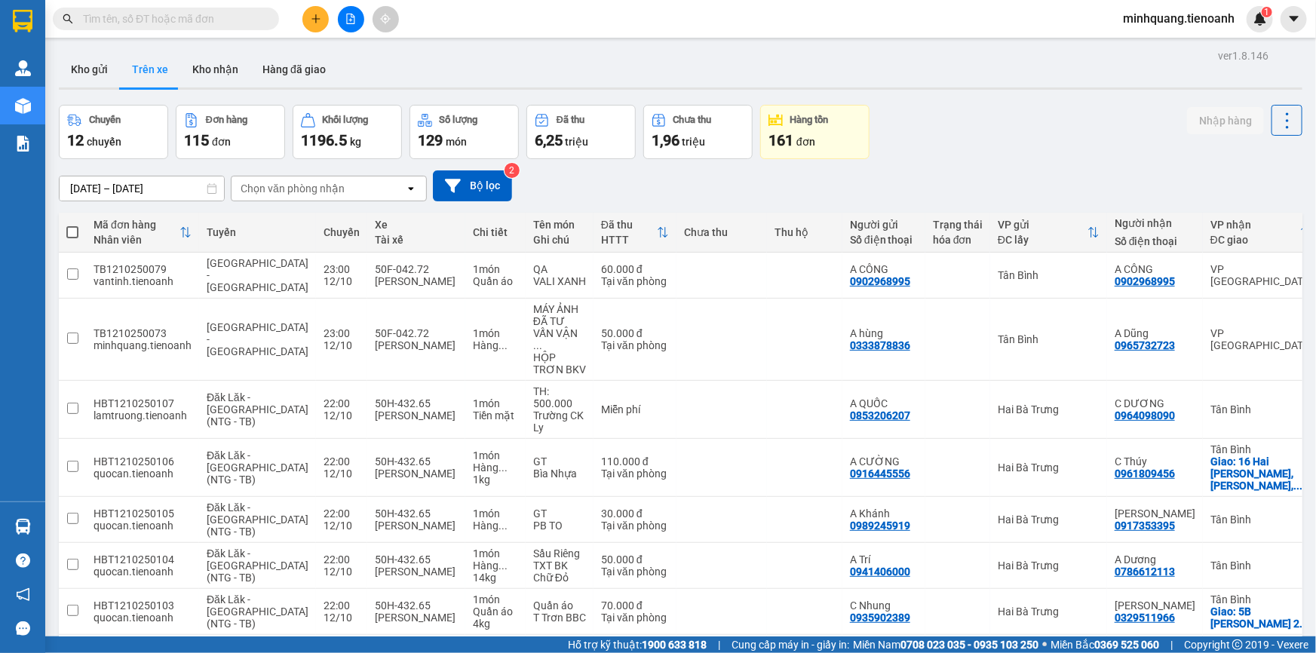
click at [272, 195] on div "Chọn văn phòng nhận" at bounding box center [293, 188] width 104 height 15
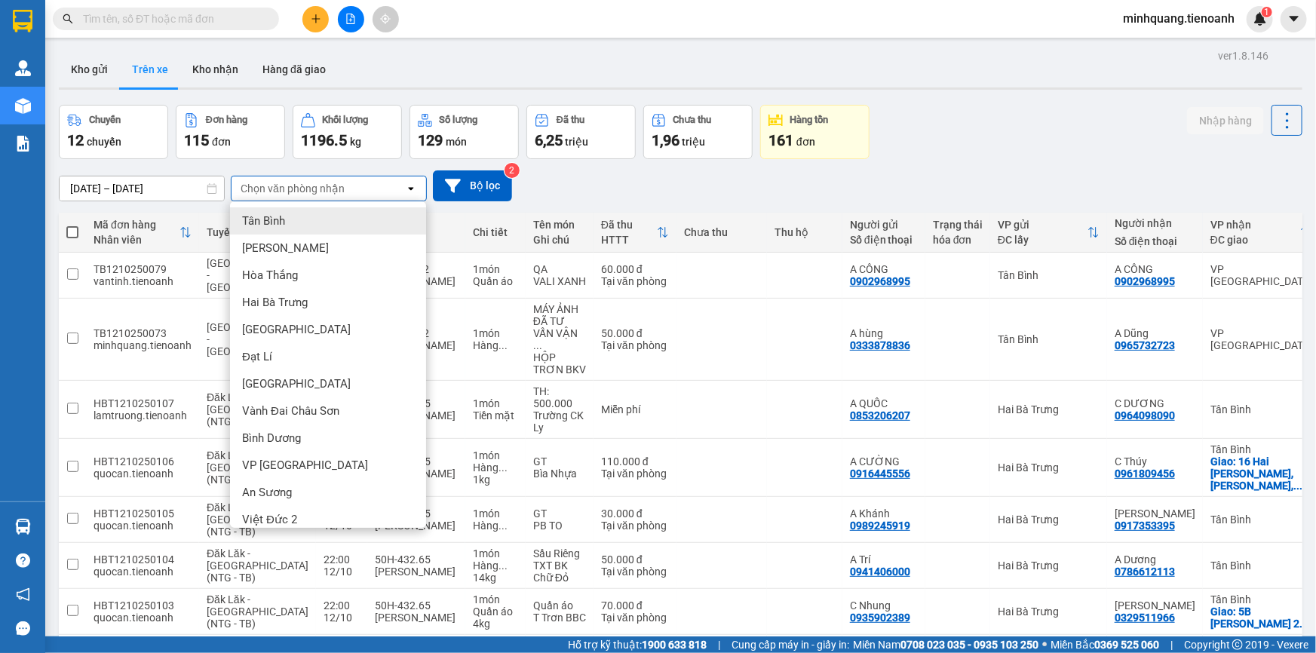
click at [655, 169] on div "11/10/2025 – 13/10/2025 Press the down arrow key to interact with the calendar …" at bounding box center [680, 186] width 1243 height 54
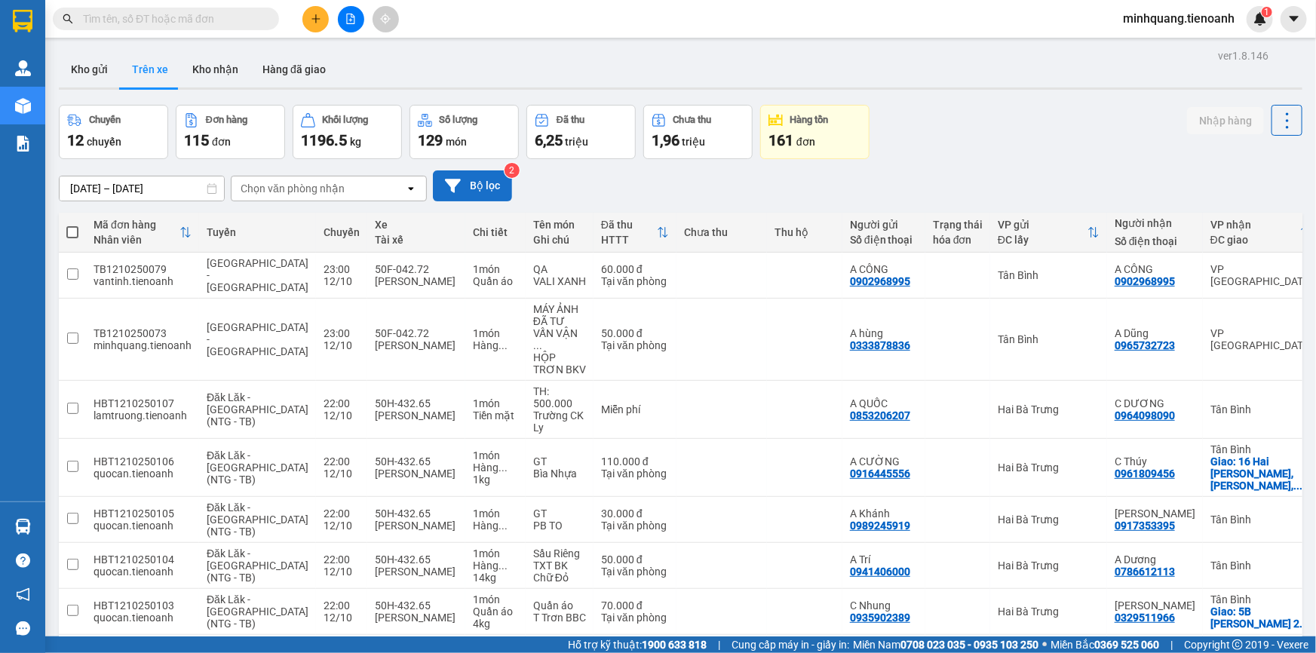
click at [454, 190] on icon at bounding box center [453, 186] width 16 height 14
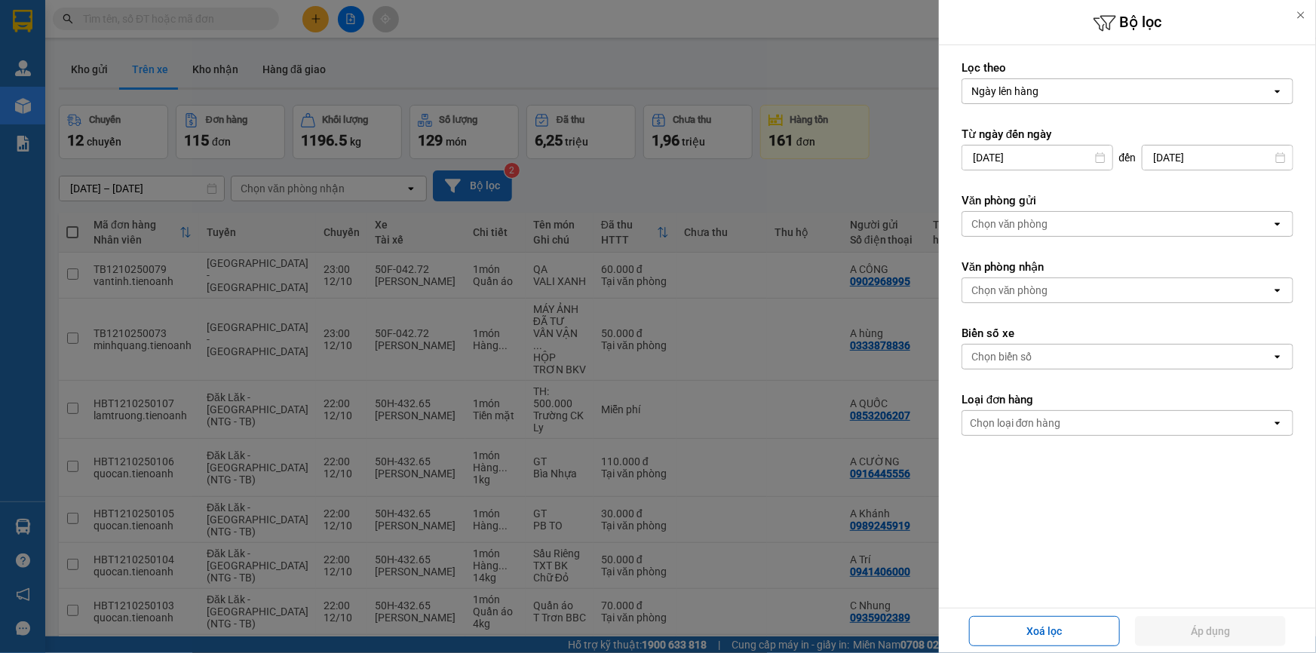
click at [1004, 354] on div "Chọn biển số" at bounding box center [1001, 356] width 60 height 15
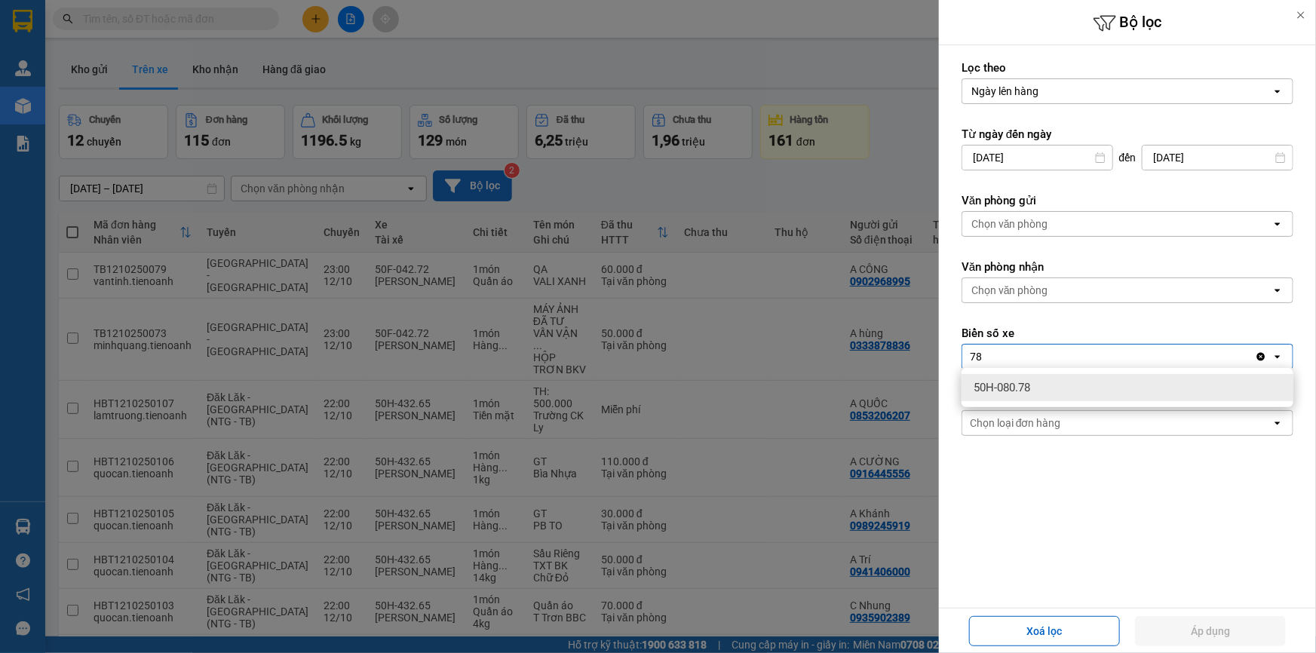
type input "78"
click at [1019, 383] on span "50H-080.78" at bounding box center [1001, 387] width 57 height 15
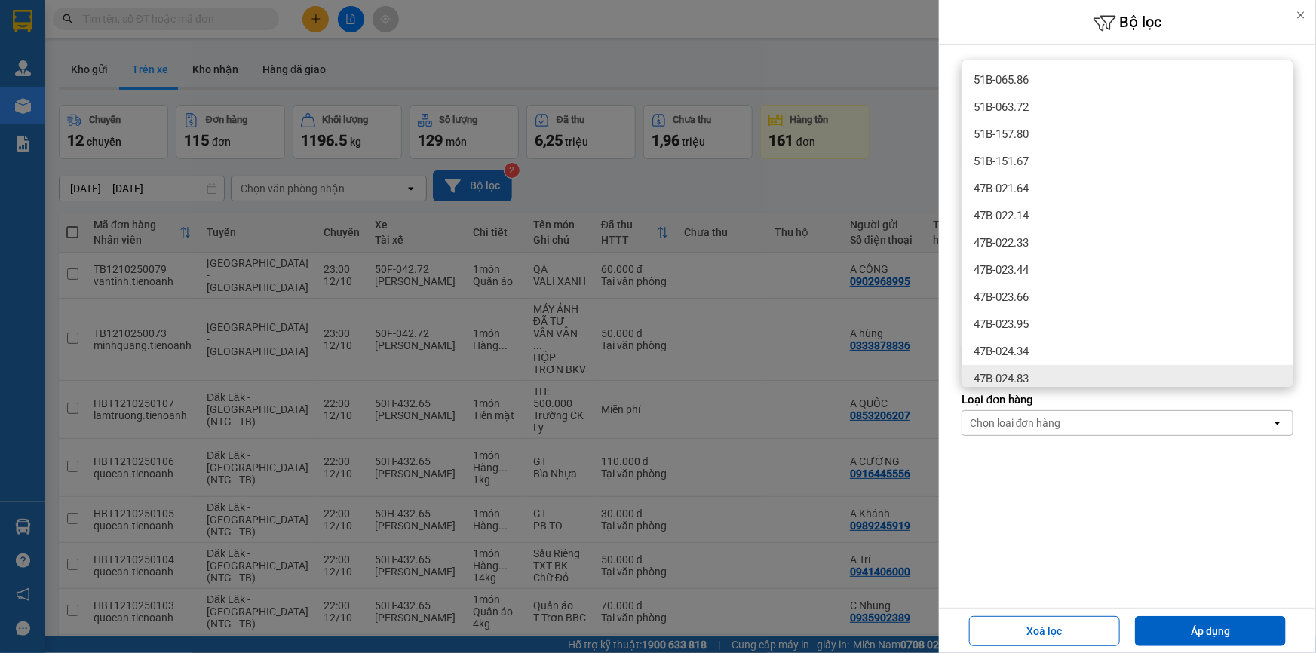
click at [1220, 485] on form "Lọc theo Ngày lên hàng open Từ ngày đến ngày 11/10/2025 Press the down arrow ke…" at bounding box center [1127, 315] width 332 height 511
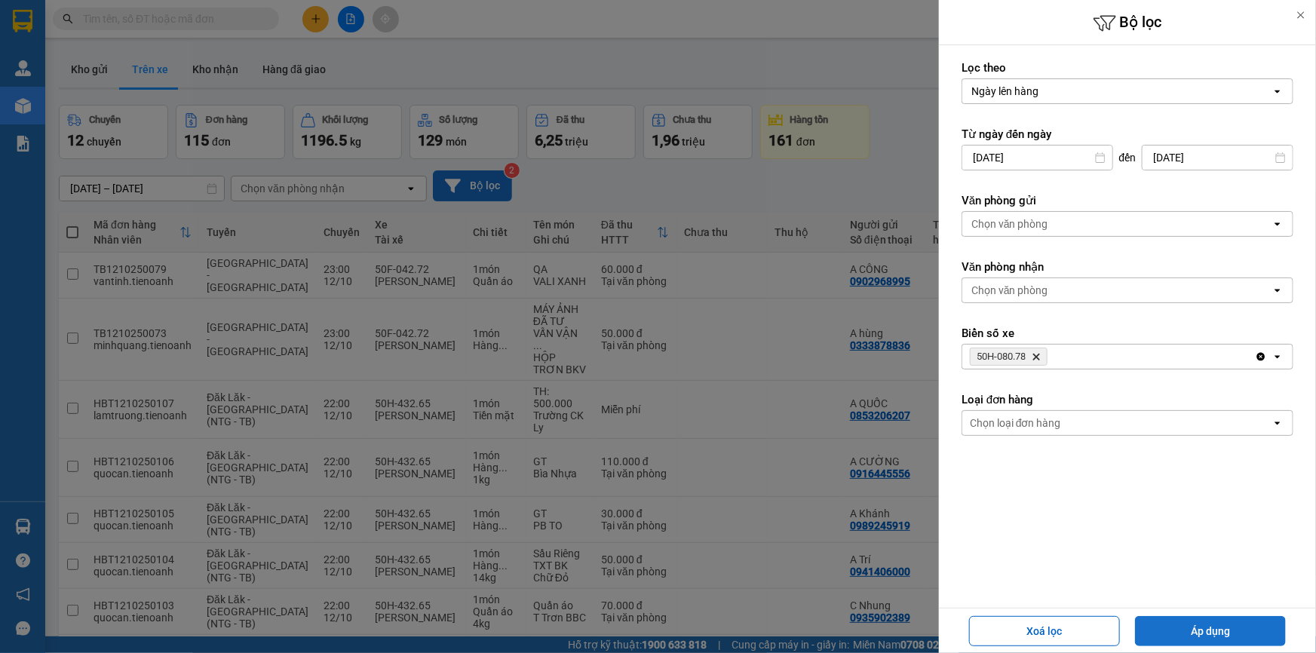
click at [1220, 630] on button "Áp dụng" at bounding box center [1210, 631] width 151 height 30
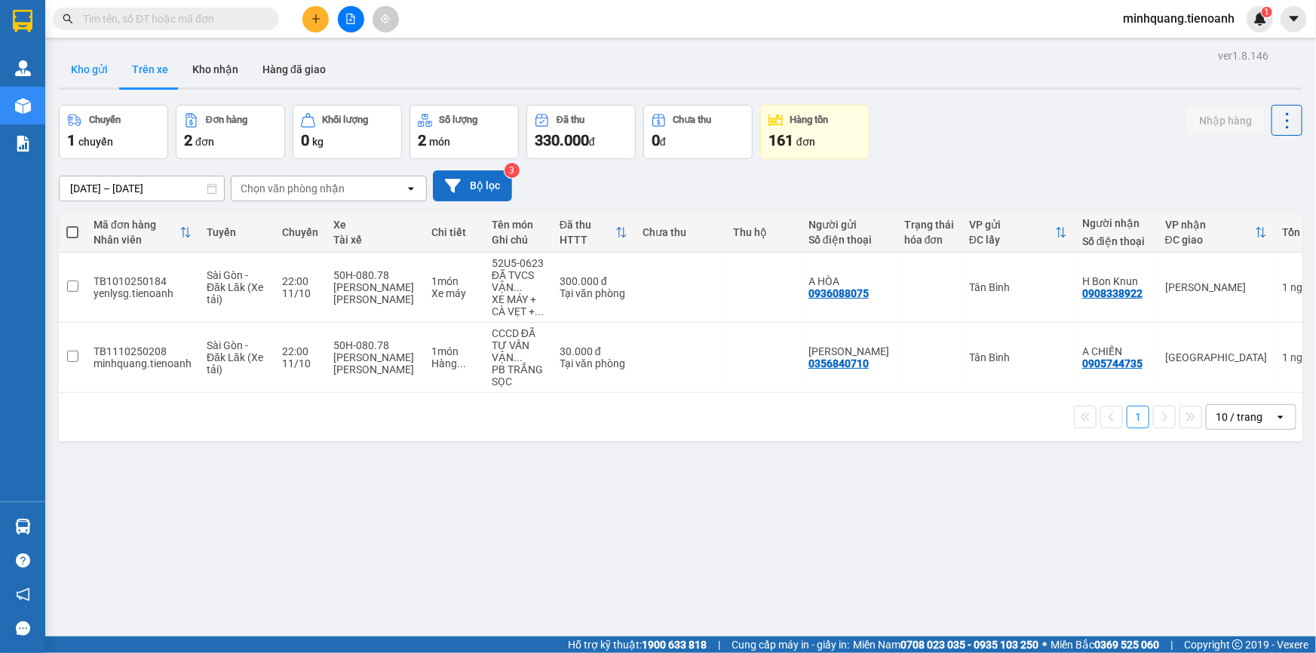
click at [75, 73] on button "Kho gửi" at bounding box center [89, 69] width 61 height 36
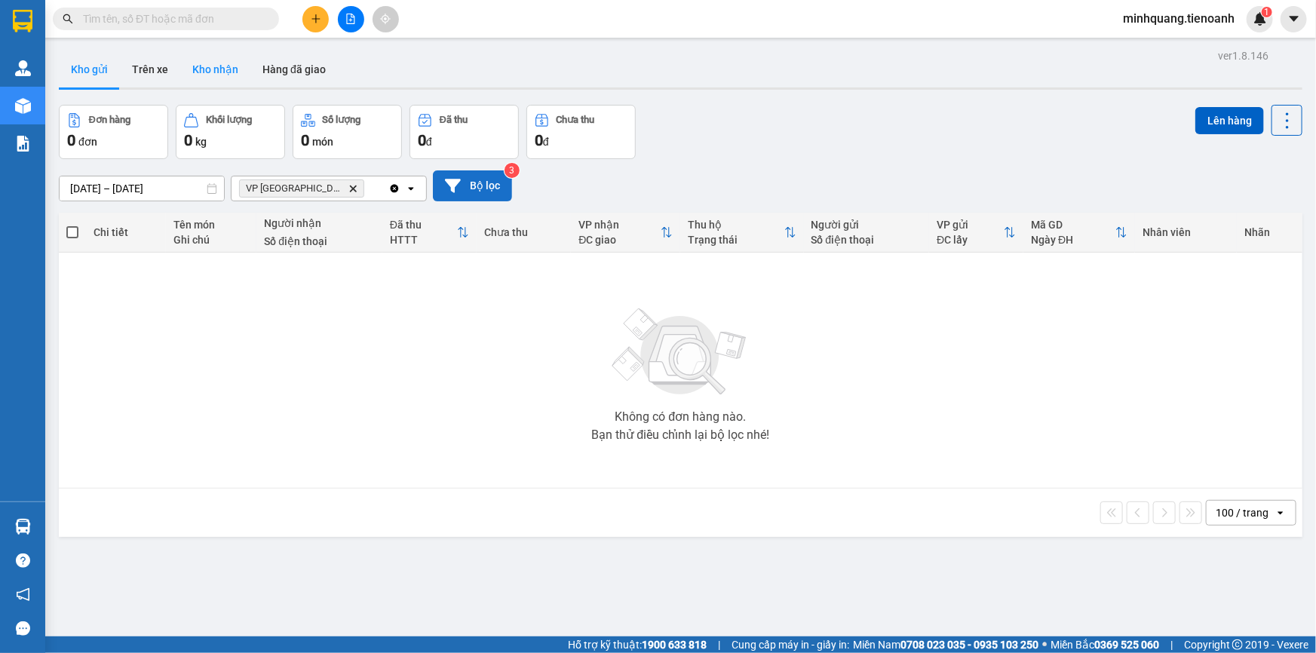
click at [235, 79] on button "Kho nhận" at bounding box center [215, 69] width 70 height 36
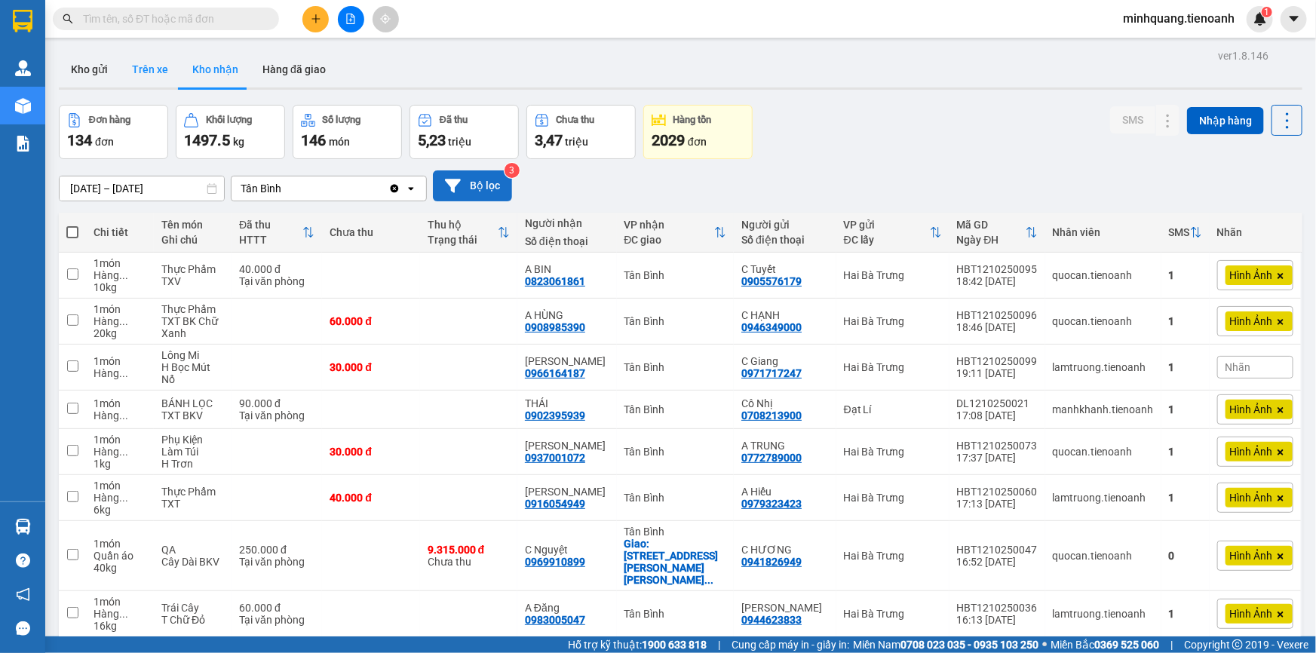
click at [143, 69] on button "Trên xe" at bounding box center [150, 69] width 60 height 36
type input "[DATE] – [DATE]"
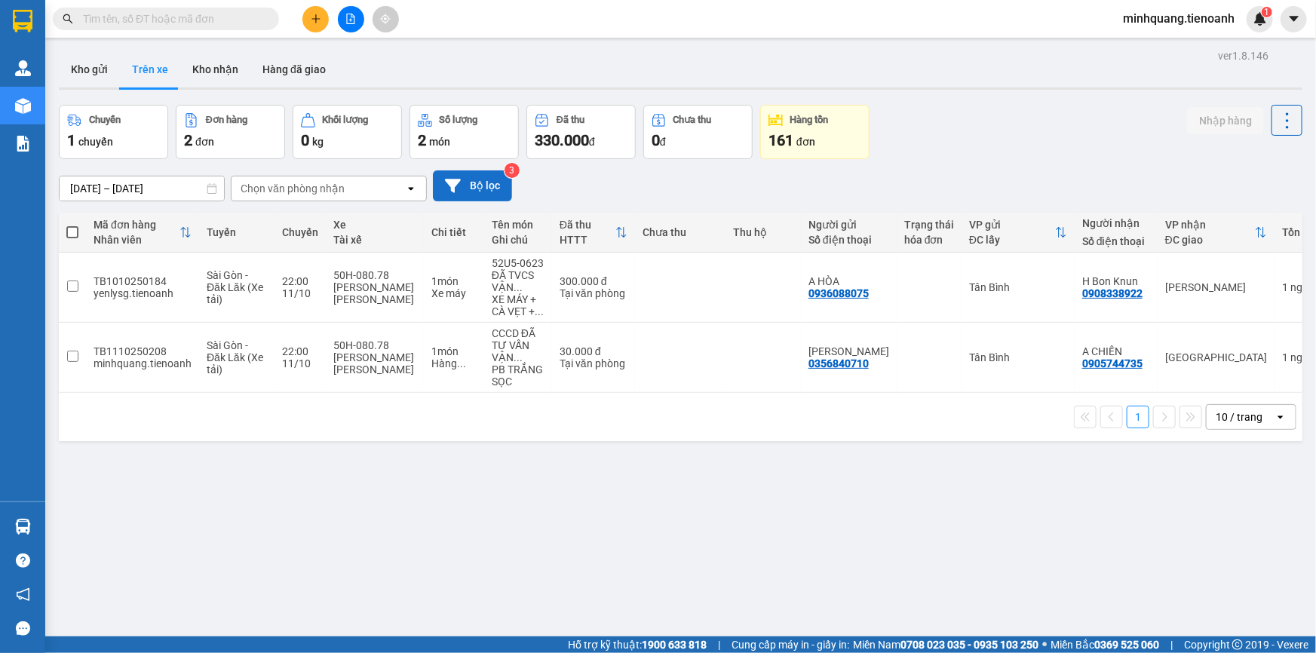
click at [311, 194] on div "Chọn văn phòng nhận" at bounding box center [293, 188] width 104 height 15
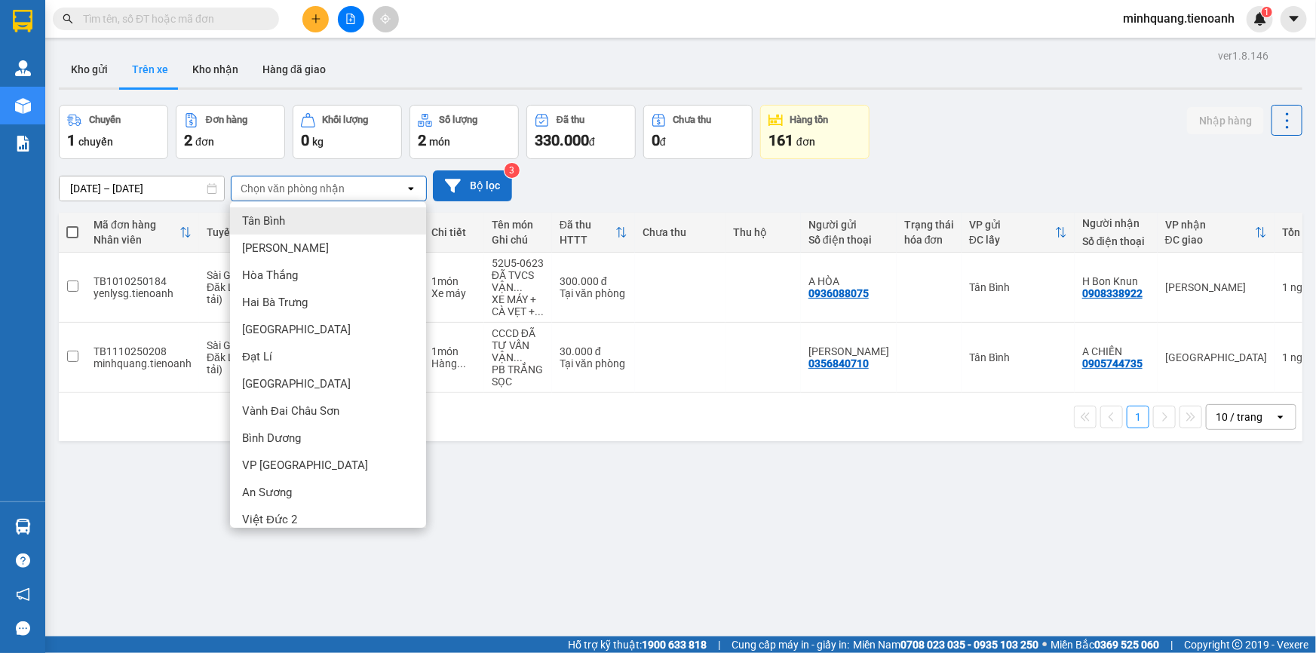
click at [303, 225] on div "Tân Bình" at bounding box center [328, 220] width 196 height 27
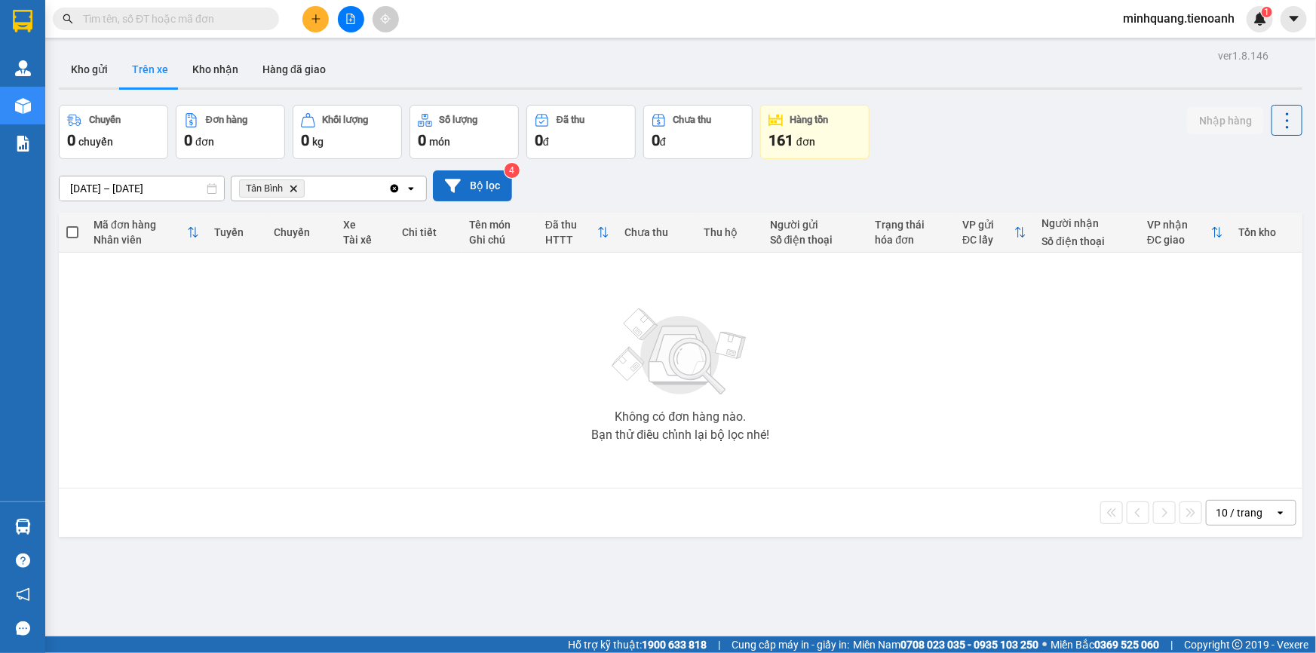
click at [517, 197] on div "11/10/2025 – 13/10/2025 Press the down arrow key to interact with the calendar …" at bounding box center [680, 185] width 1243 height 31
click at [477, 188] on button "Bộ lọc" at bounding box center [472, 185] width 79 height 31
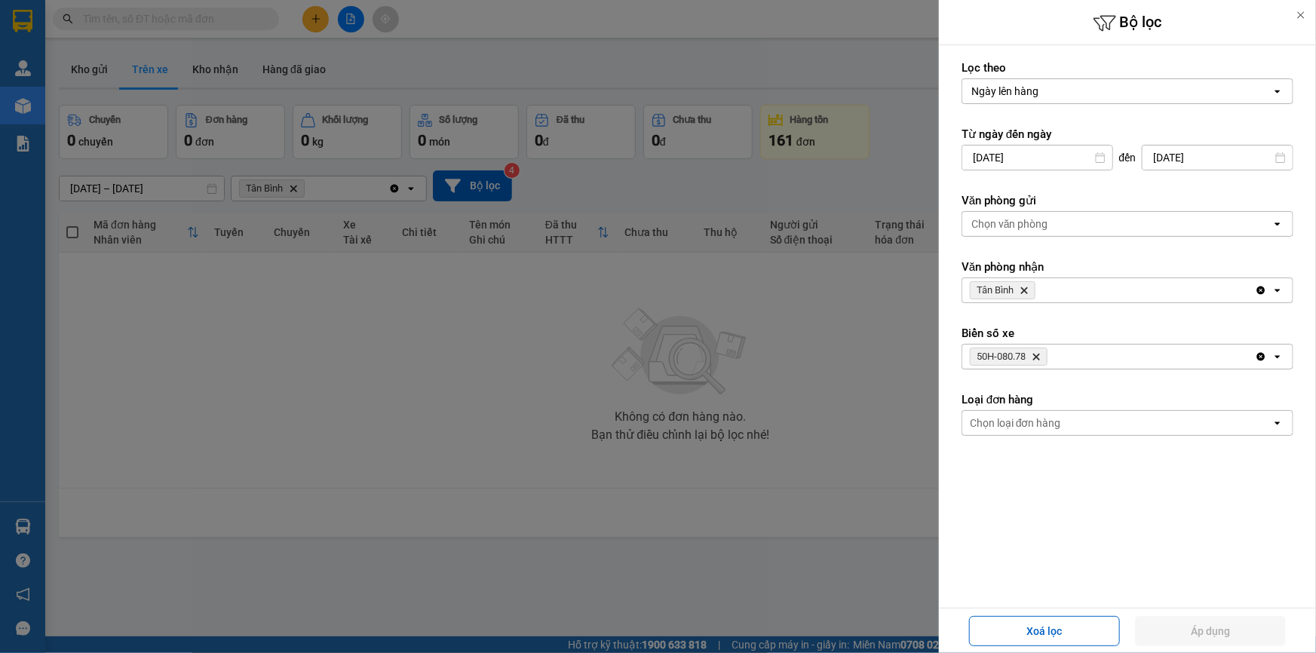
click at [1036, 354] on span "50H-080.78 Delete" at bounding box center [1009, 357] width 78 height 18
click at [1041, 356] on icon "Delete" at bounding box center [1036, 356] width 9 height 9
click at [1187, 637] on button "Áp dụng" at bounding box center [1210, 631] width 151 height 30
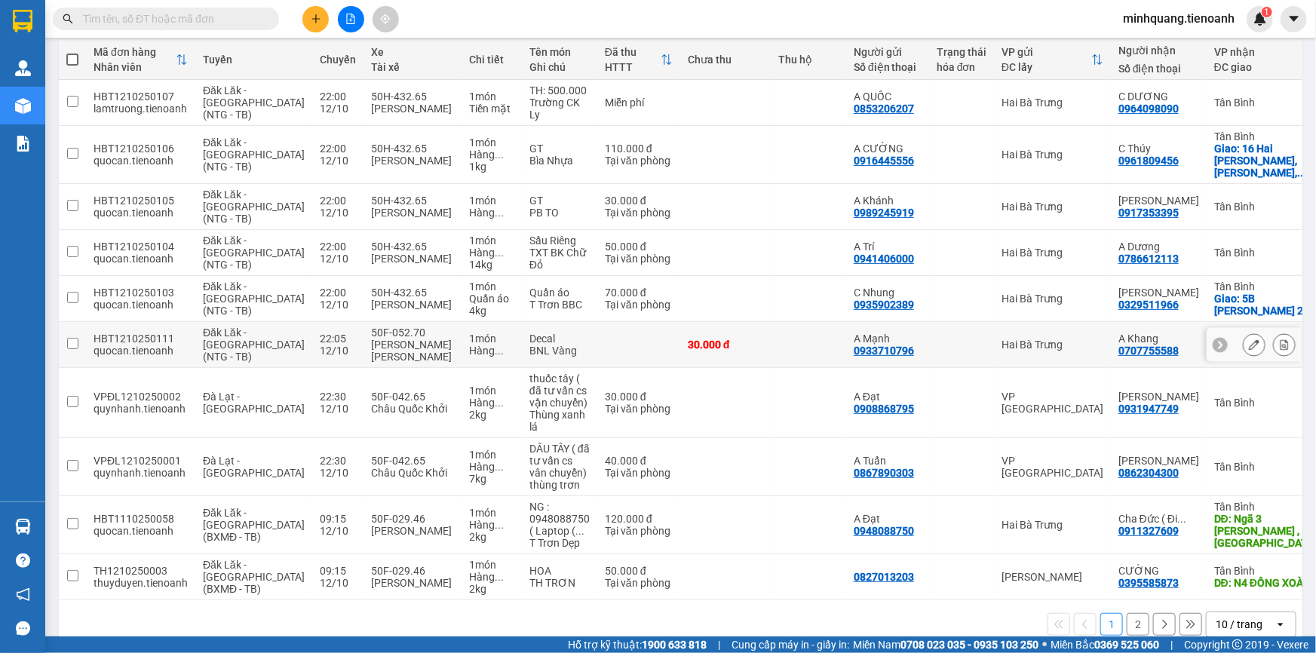
scroll to position [189, 0]
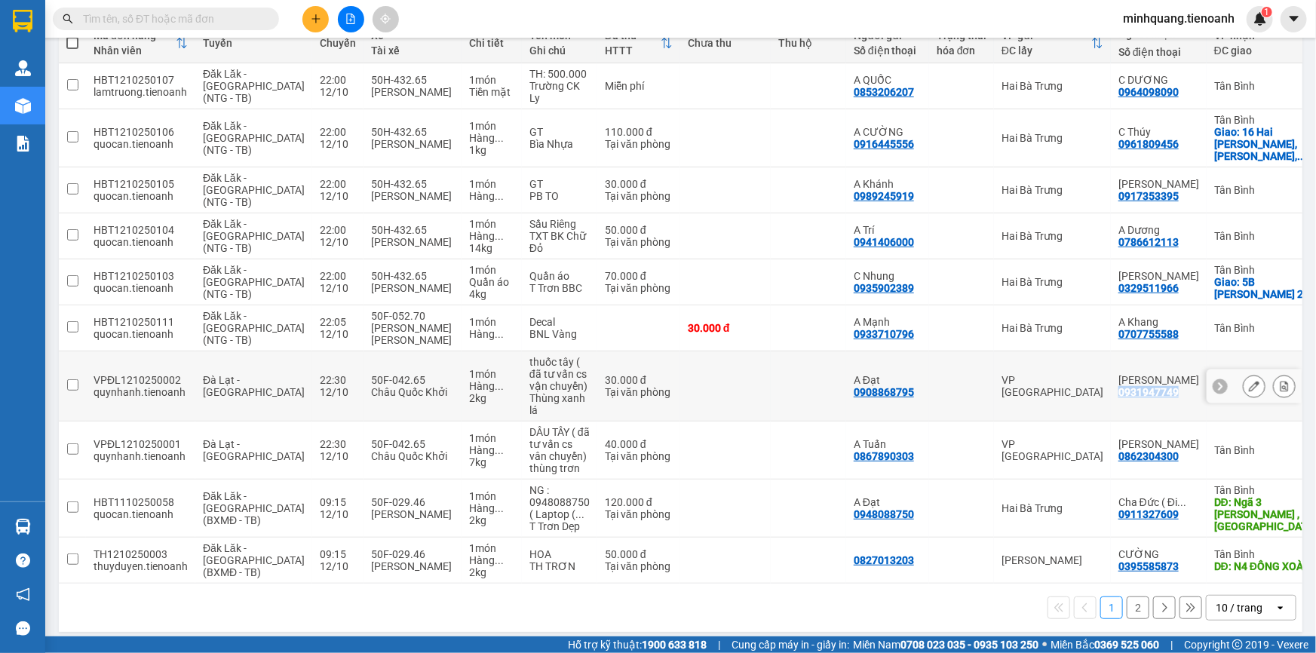
drag, startPoint x: 1124, startPoint y: 382, endPoint x: 1066, endPoint y: 384, distance: 58.1
click at [1118, 384] on div "Anh Trí 0931947749" at bounding box center [1158, 386] width 81 height 24
checkbox input "true"
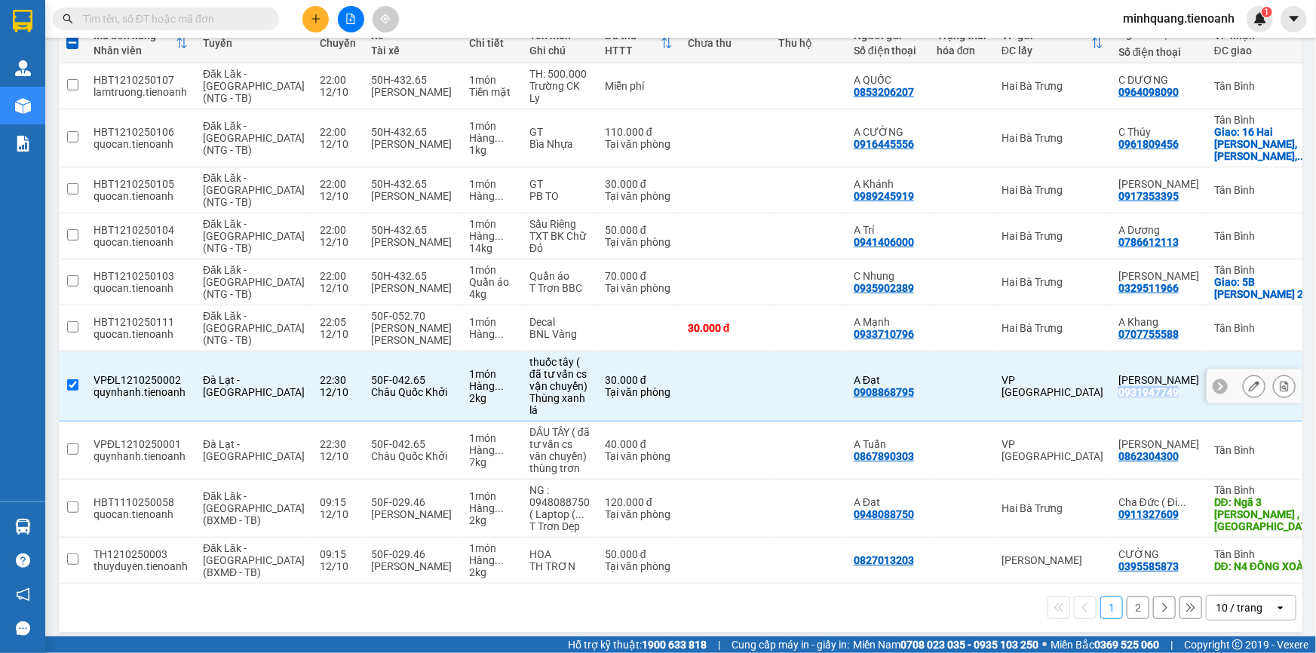
copy div "0931947749"
click at [241, 15] on input "text" at bounding box center [172, 19] width 178 height 17
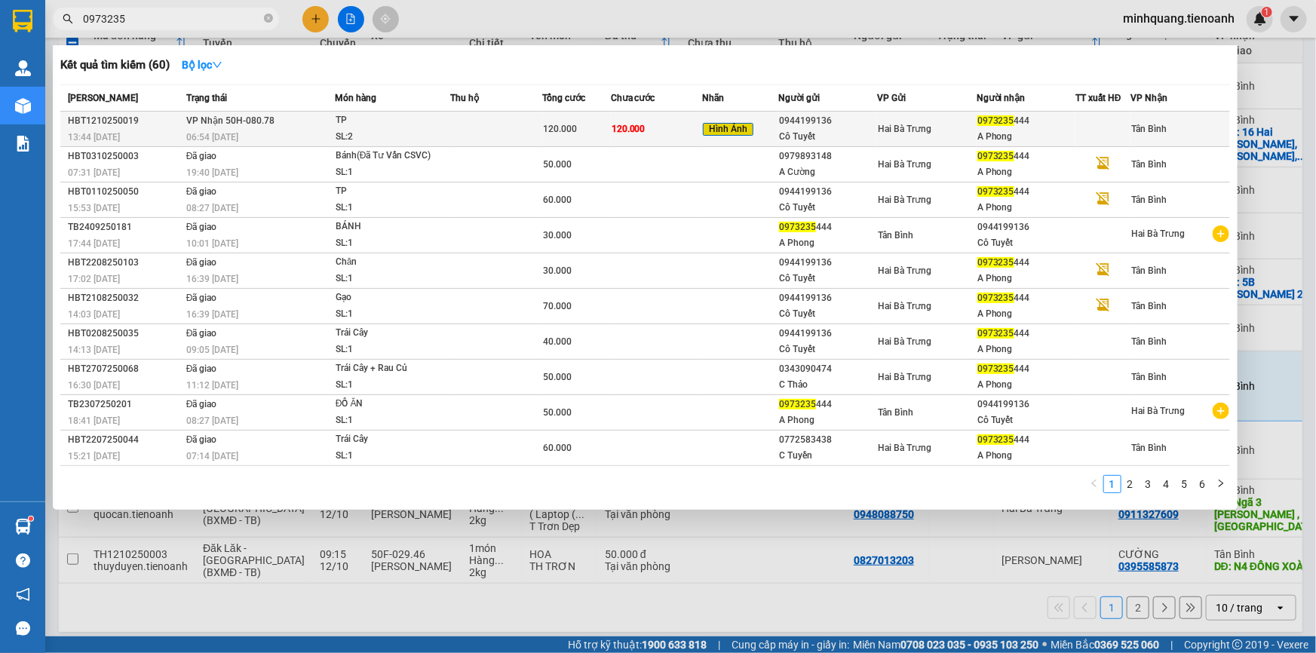
type input "0973235"
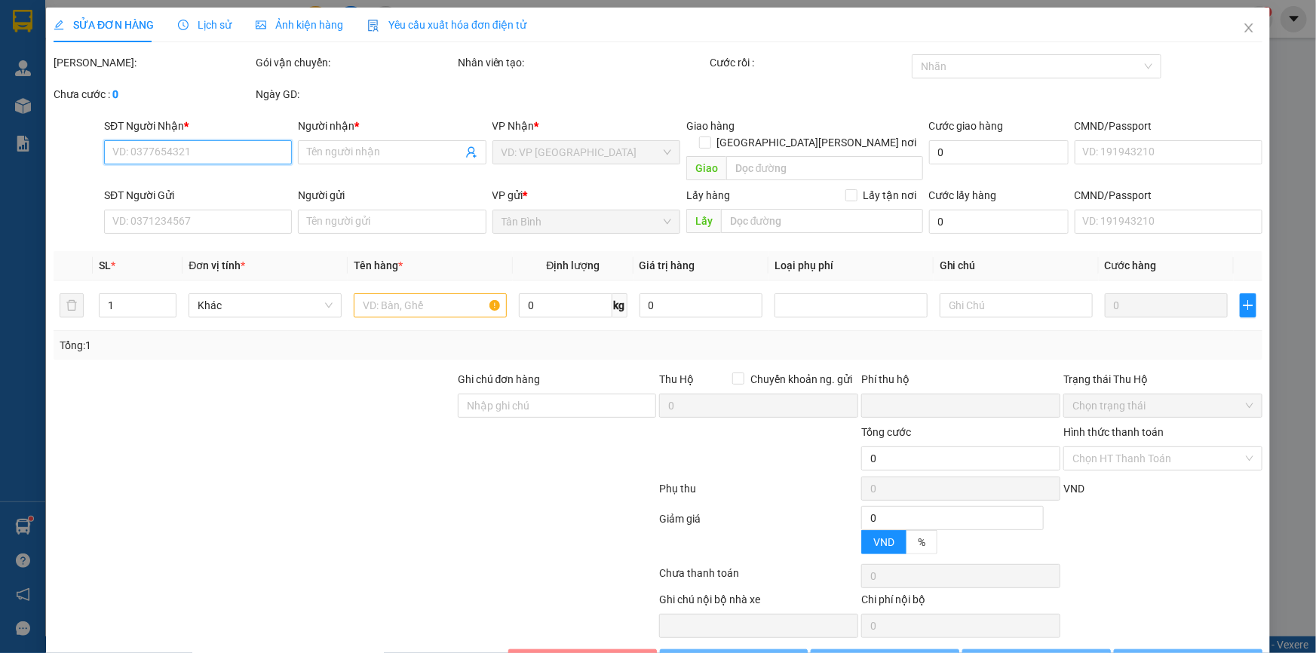
type input "0973235444"
type input "A Phong"
type input "0944199136"
type input "Cô Tuyết"
type input "066053002275"
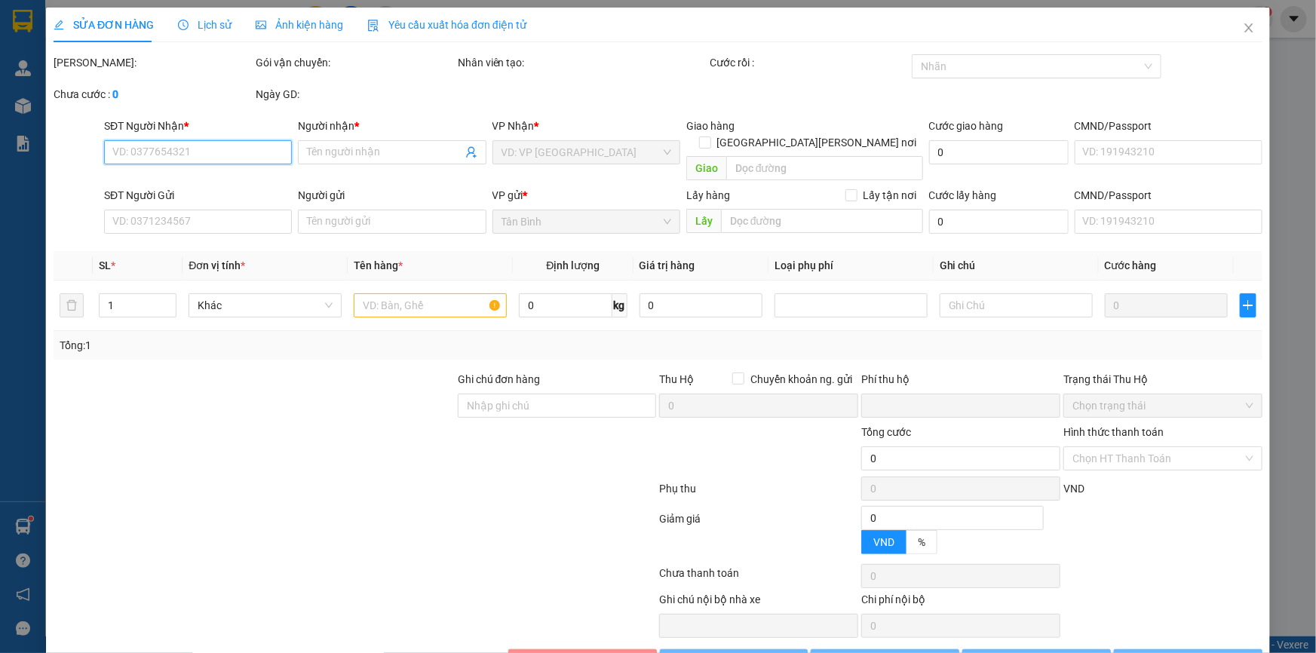
type input "0"
type input "120.000"
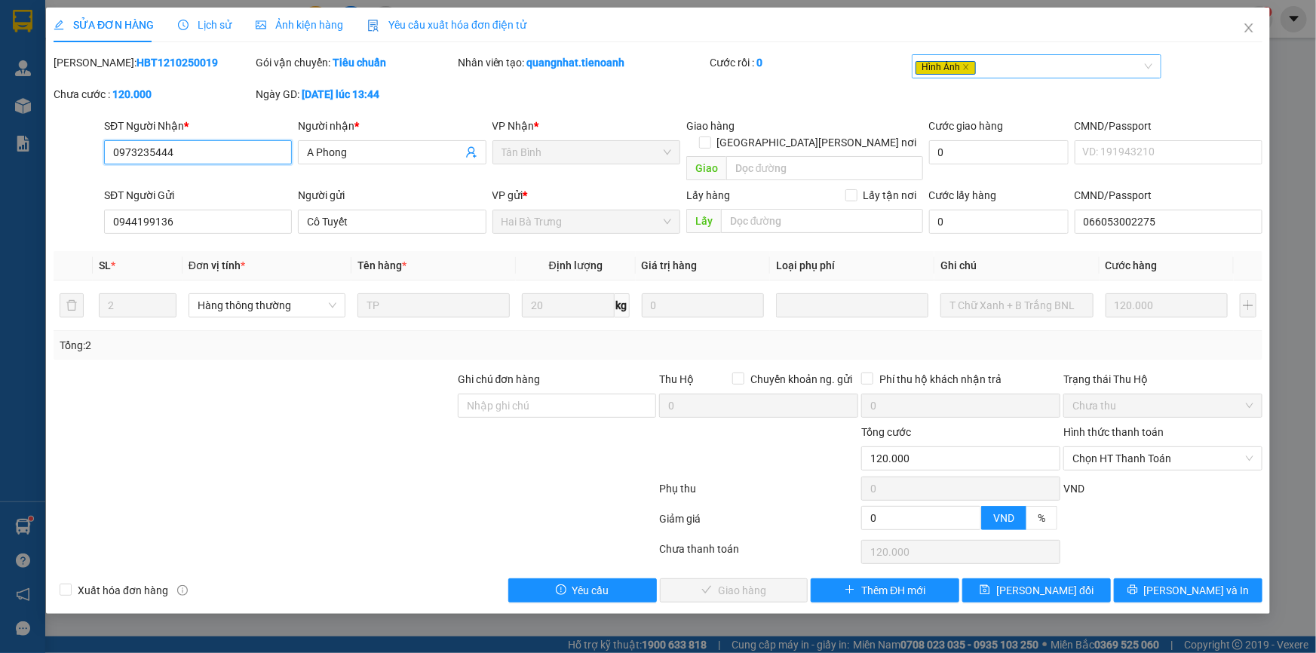
click at [940, 72] on span "Hình Ảnh" at bounding box center [945, 68] width 60 height 14
click at [821, 48] on div "SỬA ĐƠN HÀNG Lịch sử Ảnh kiện hàng Yêu cầu xuất hóa đơn điện tử Total Paid Fee …" at bounding box center [658, 305] width 1209 height 595
click at [1094, 447] on span "Chọn HT Thanh Toán" at bounding box center [1162, 458] width 181 height 23
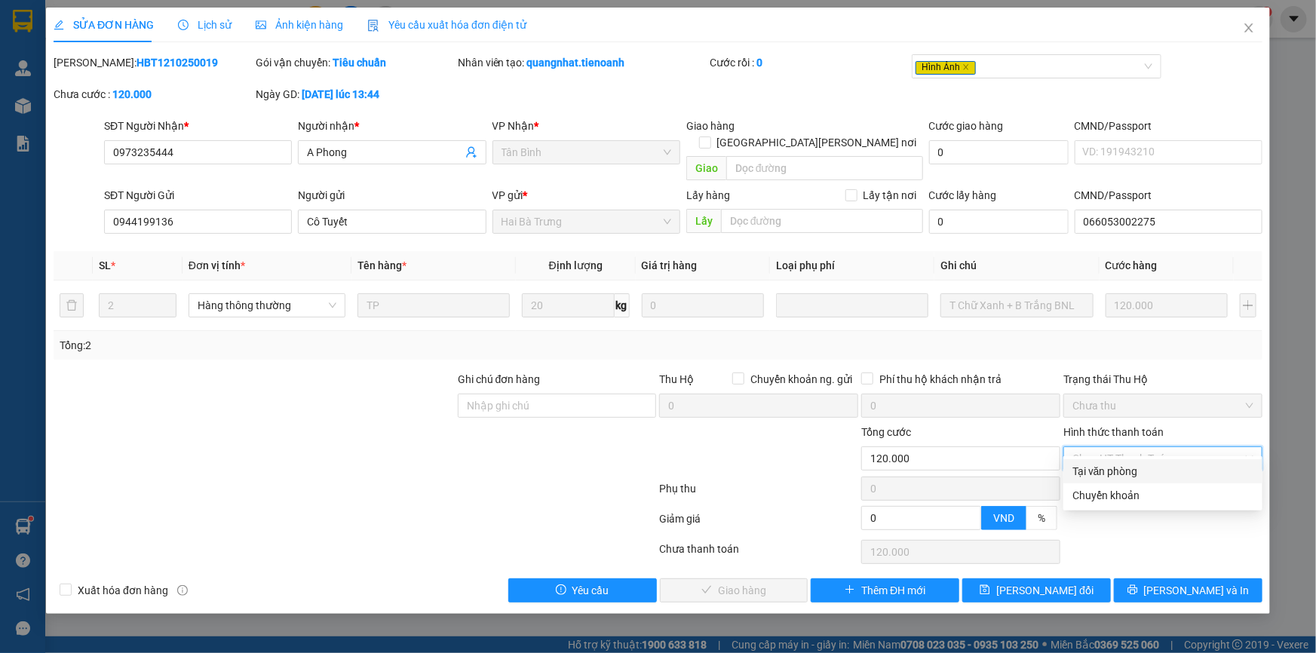
click at [1097, 461] on div "Tại văn phòng" at bounding box center [1162, 471] width 199 height 24
type input "0"
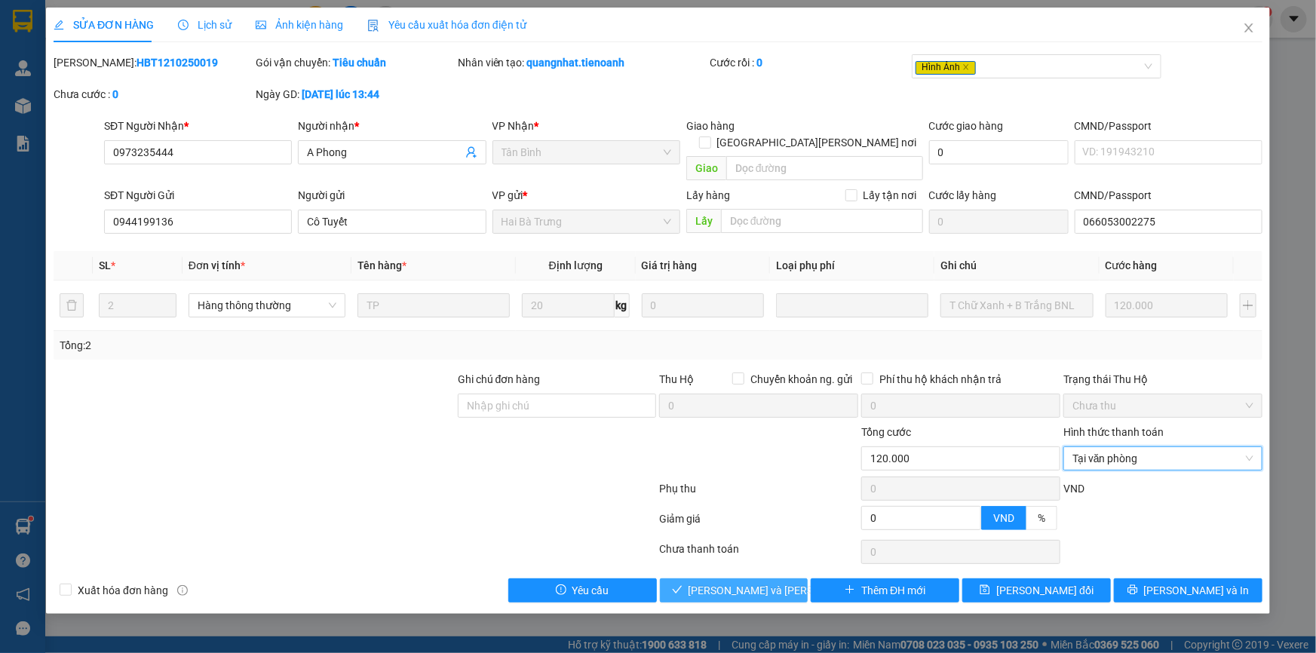
click at [762, 582] on span "Lưu và Giao hàng" at bounding box center [790, 590] width 204 height 17
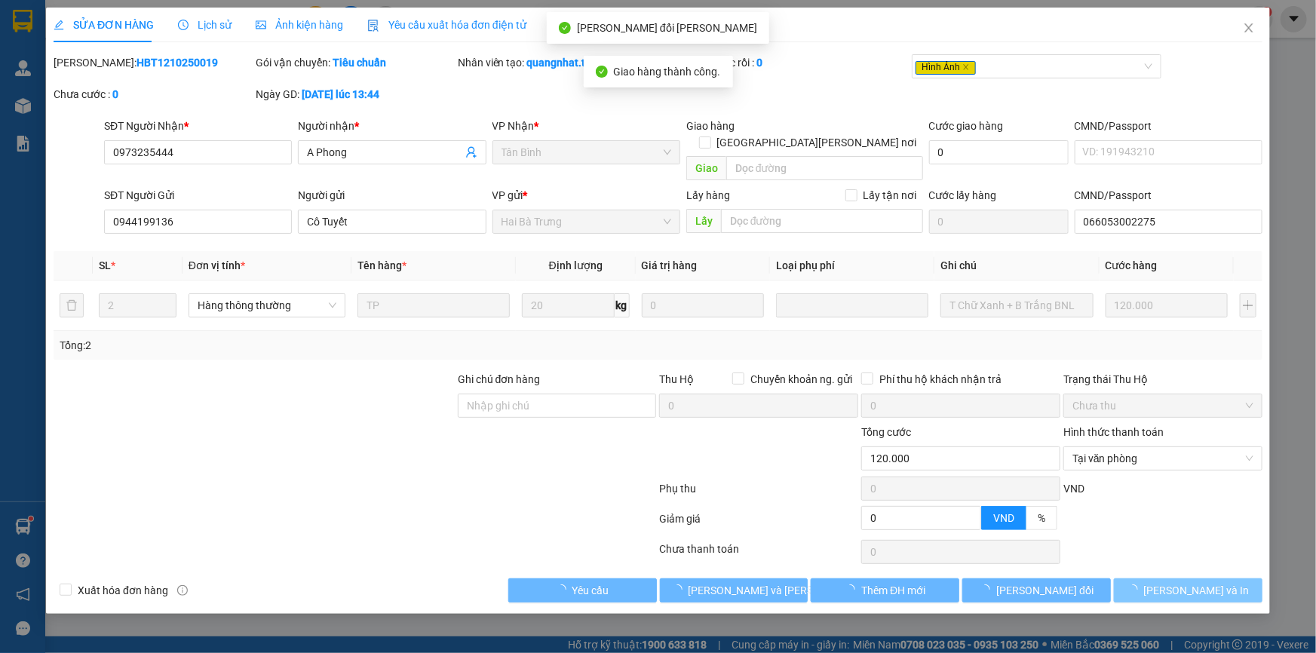
click at [1137, 578] on button "[PERSON_NAME] và In" at bounding box center [1188, 590] width 149 height 24
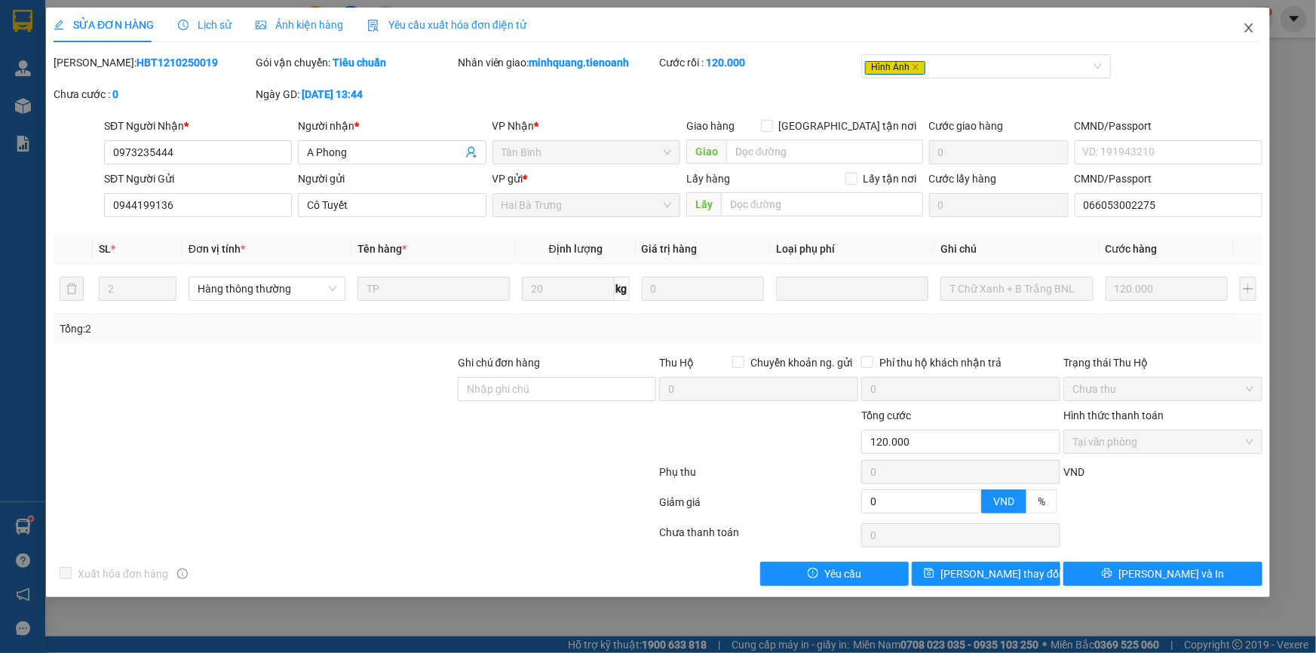
click at [1259, 22] on span "Close" at bounding box center [1249, 29] width 42 height 42
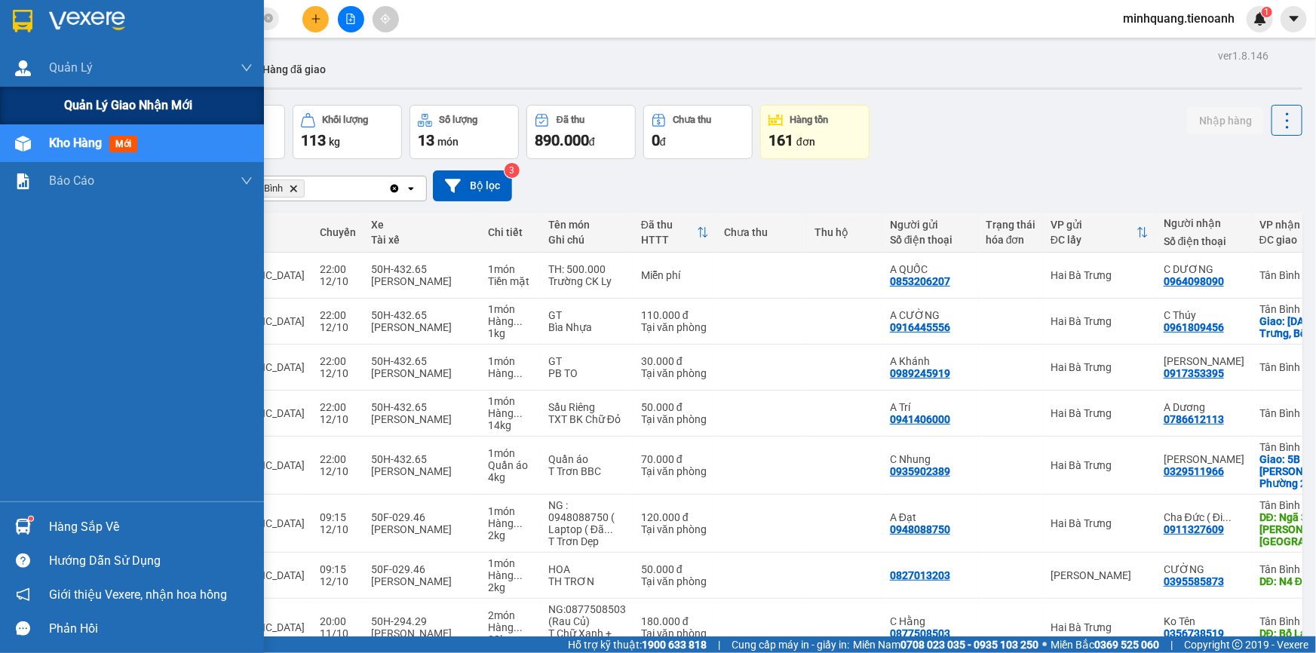
click at [103, 98] on span "Quản lý giao nhận mới" at bounding box center [128, 105] width 128 height 19
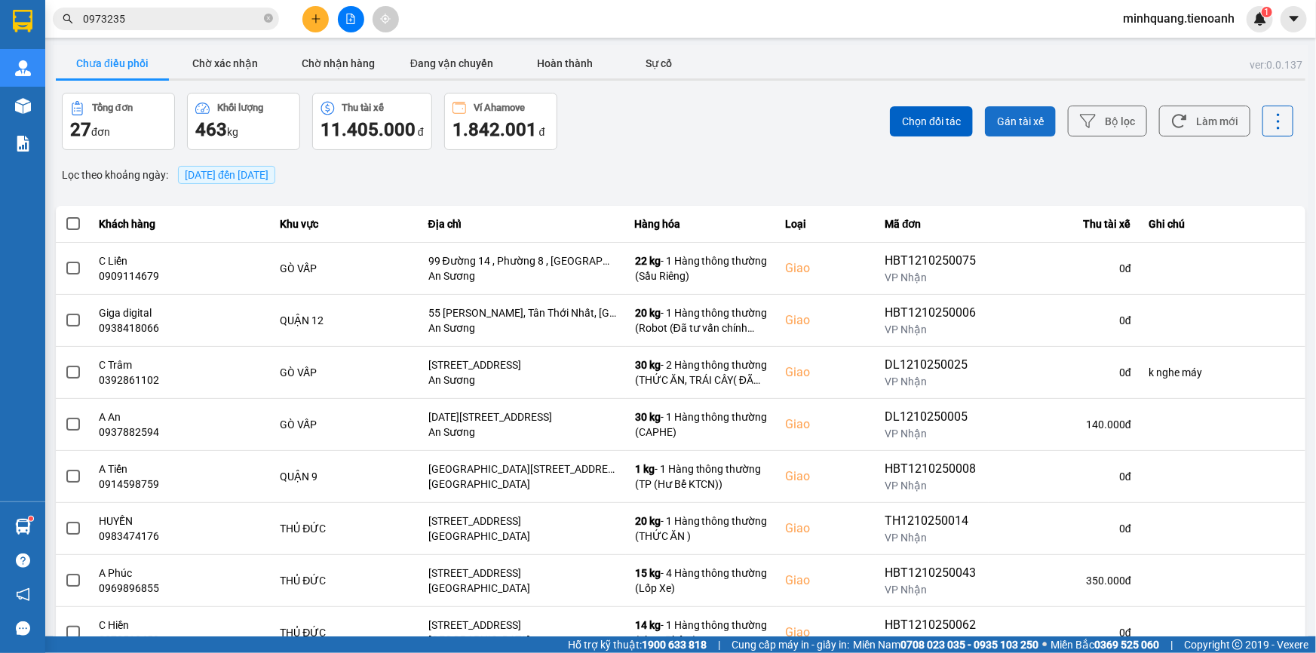
click at [1004, 113] on button "Gán tài xế" at bounding box center [1020, 121] width 71 height 30
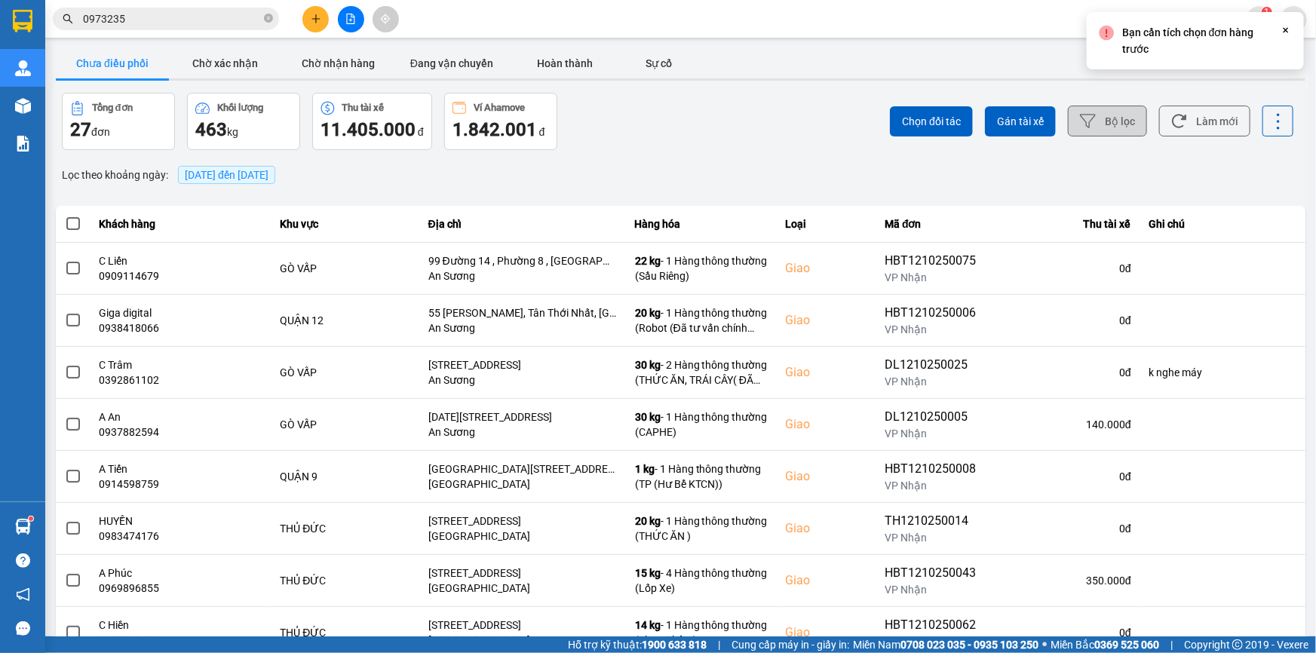
click at [1103, 121] on button "Bộ lọc" at bounding box center [1107, 121] width 79 height 31
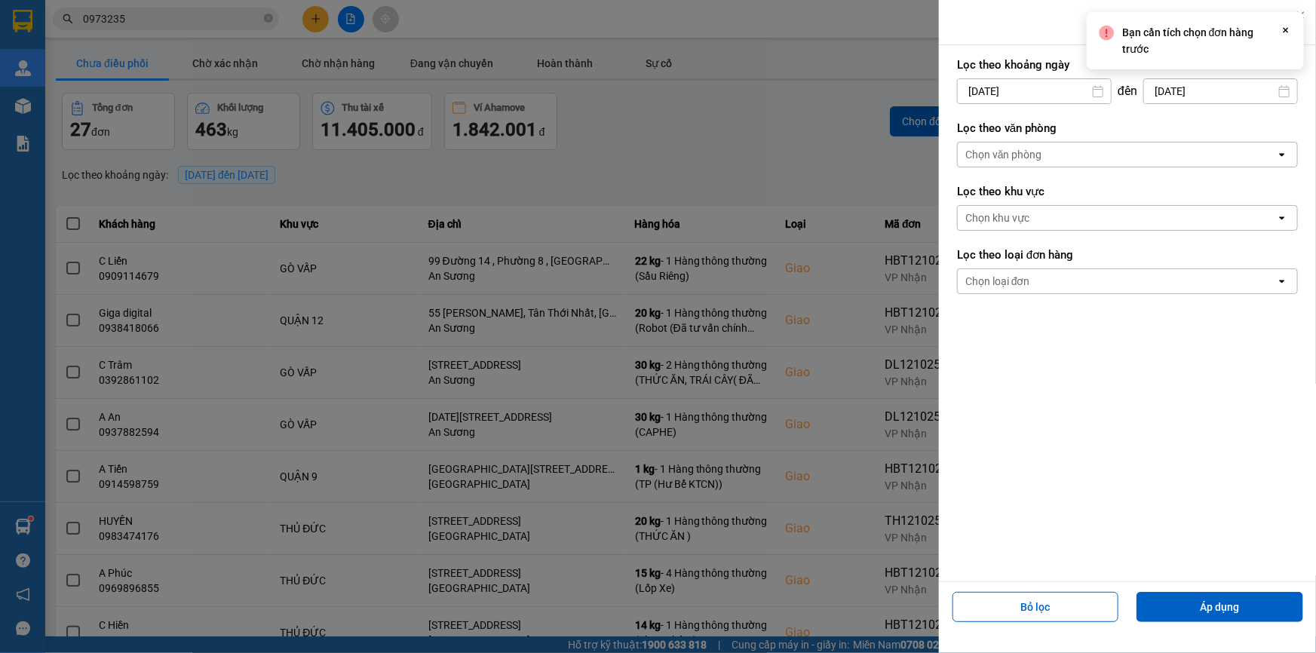
click at [1016, 155] on div "Chọn văn phòng" at bounding box center [1003, 154] width 77 height 15
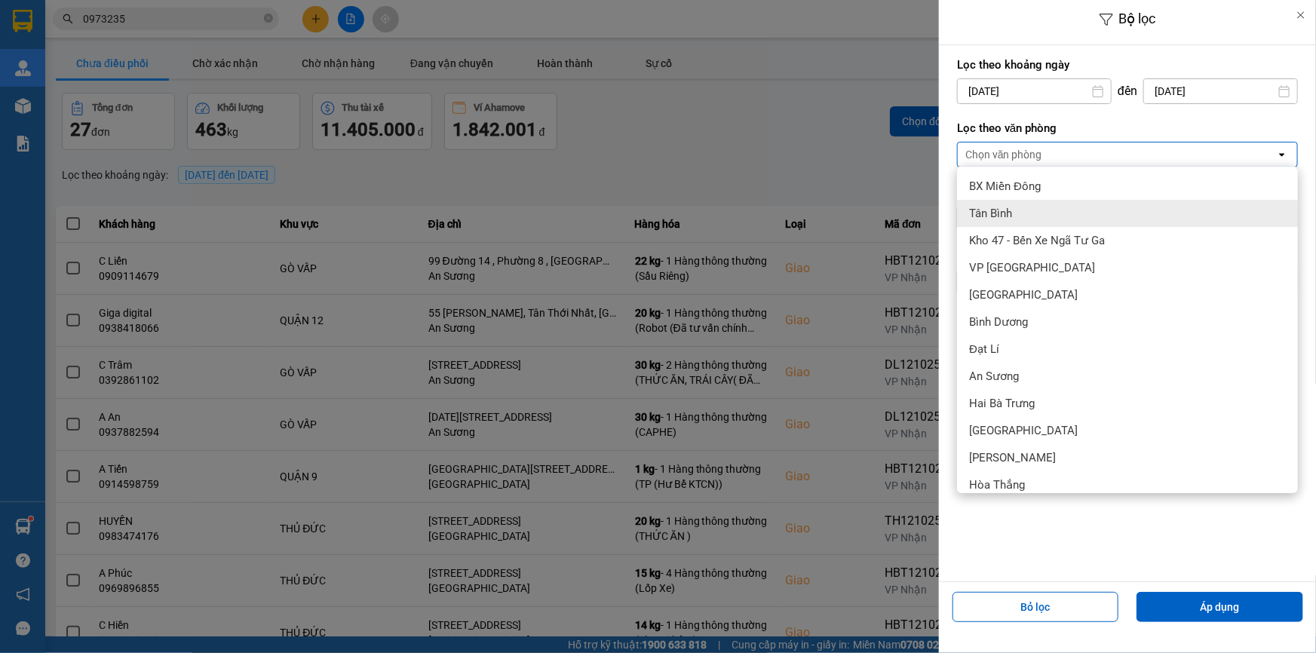
click at [1006, 210] on span "Tân Bình" at bounding box center [990, 213] width 43 height 15
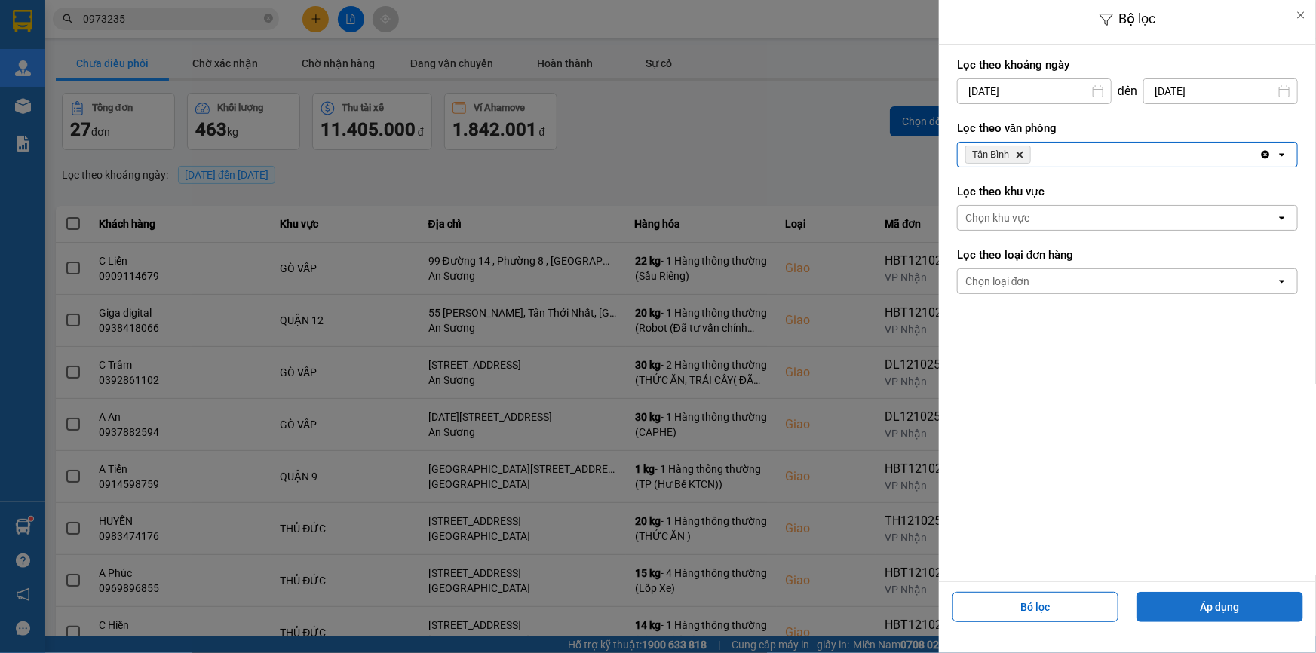
click at [1206, 603] on button "Áp dụng" at bounding box center [1219, 607] width 167 height 30
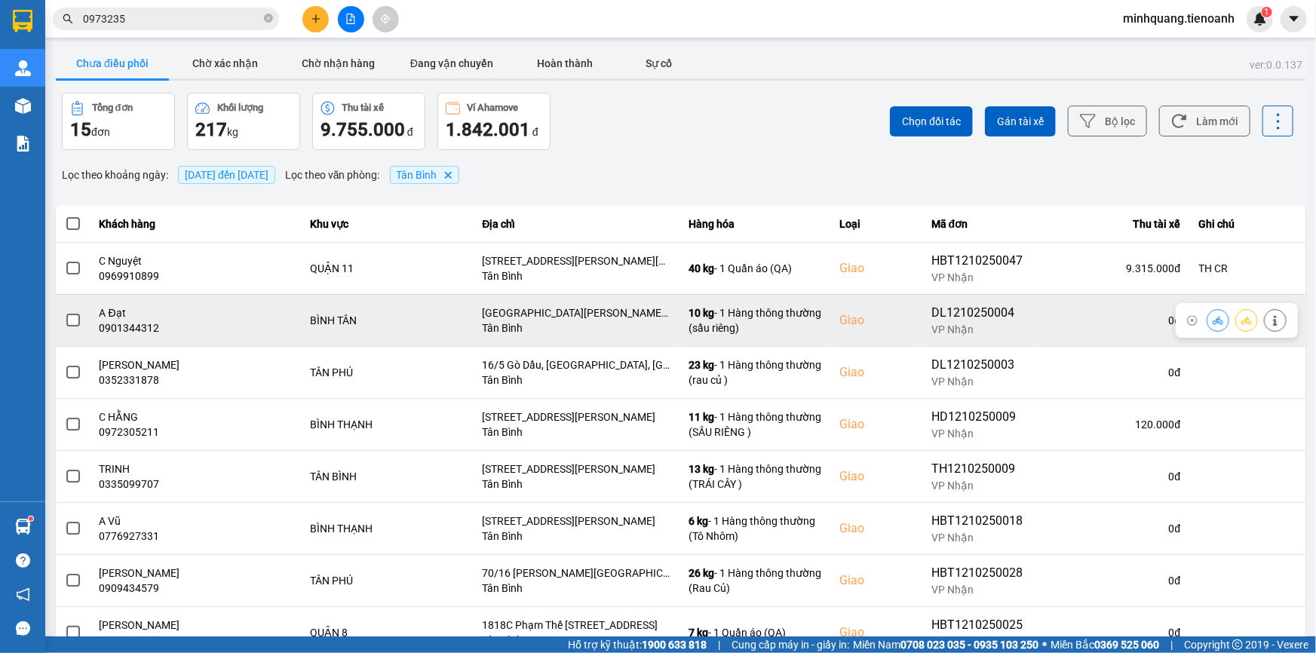
click at [71, 317] on span at bounding box center [73, 321] width 14 height 14
click at [65, 312] on input "checkbox" at bounding box center [65, 312] width 0 height 0
click at [1213, 320] on icon at bounding box center [1218, 320] width 11 height 11
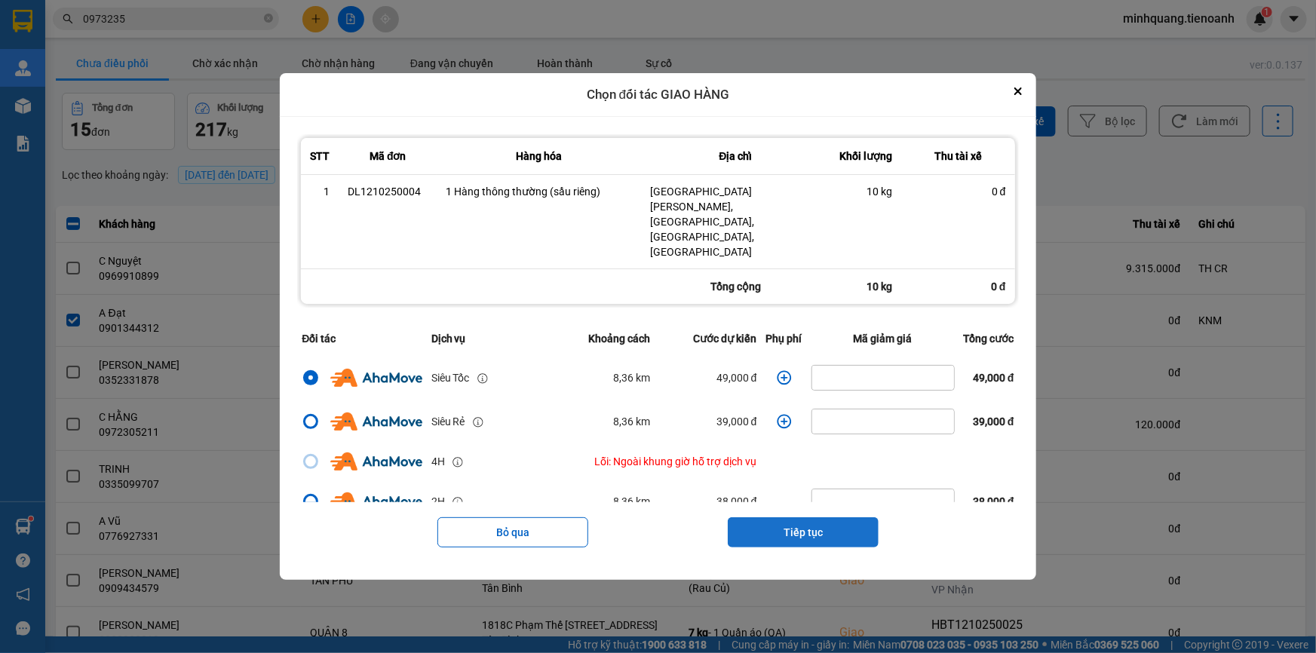
click at [831, 517] on button "Tiếp tục" at bounding box center [803, 532] width 151 height 30
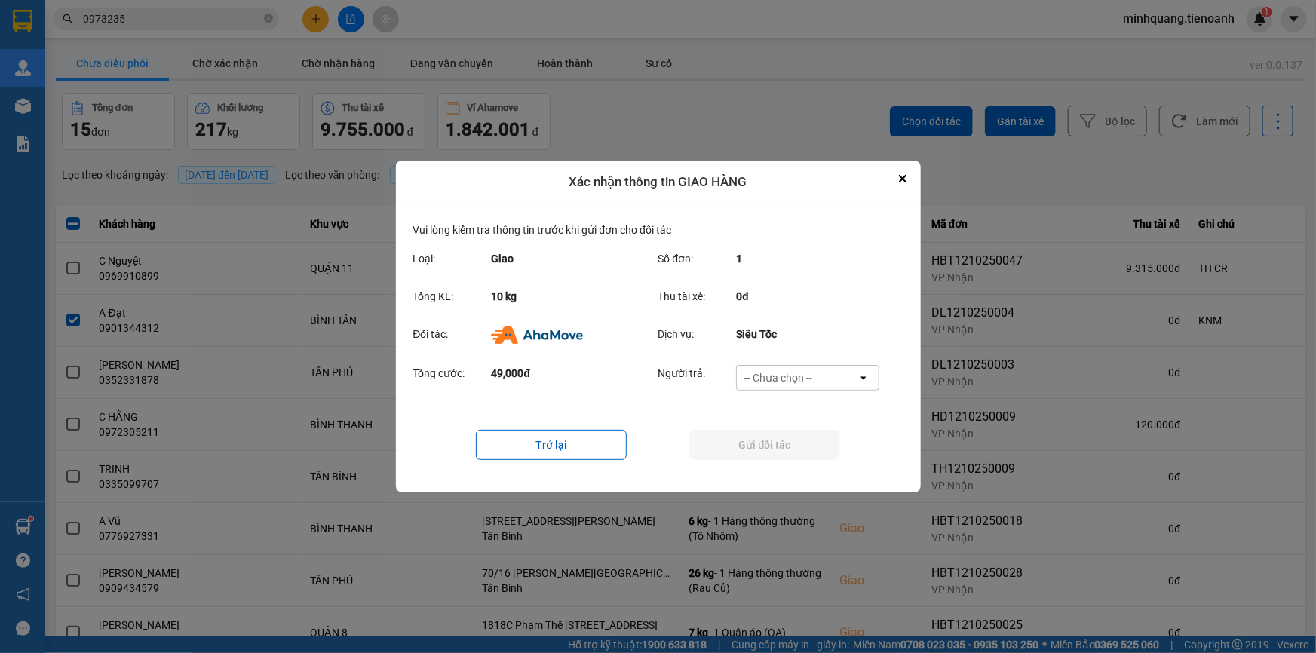
click at [740, 380] on div "-- Chưa chọn --" at bounding box center [797, 378] width 121 height 24
click at [777, 460] on span "Ví Ahamove" at bounding box center [778, 464] width 61 height 15
click at [753, 450] on button "Gửi đối tác" at bounding box center [764, 445] width 151 height 30
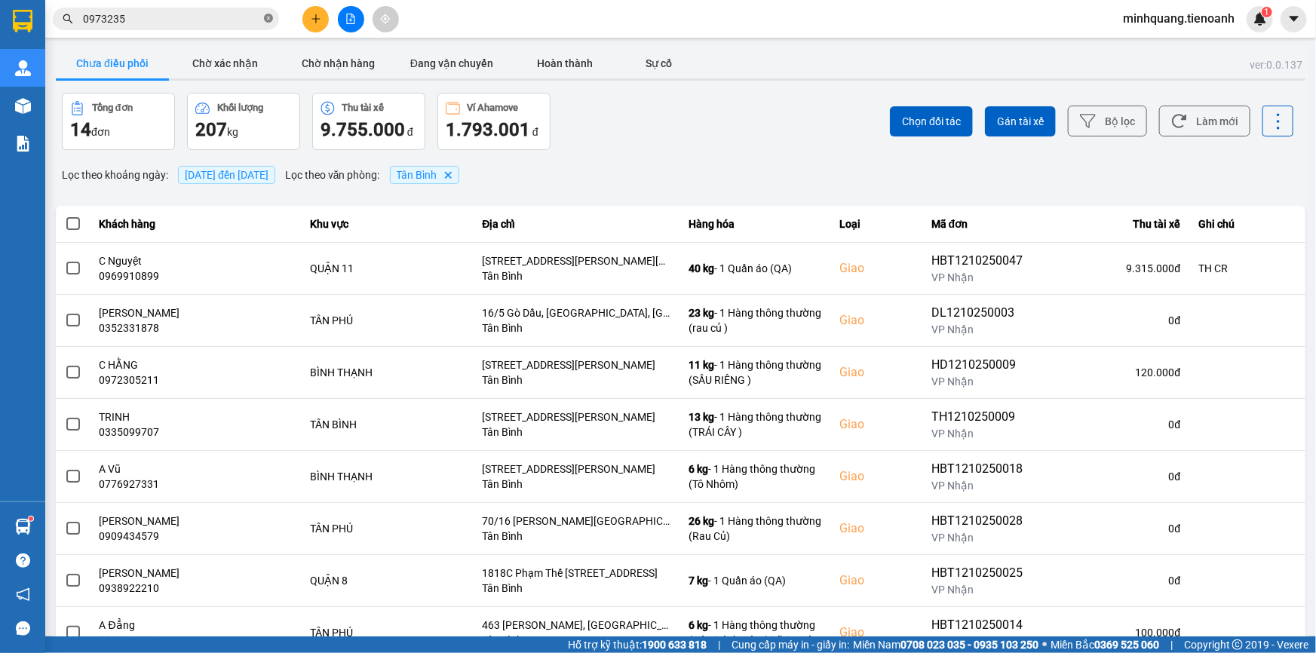
click at [264, 16] on icon "close-circle" at bounding box center [268, 18] width 9 height 9
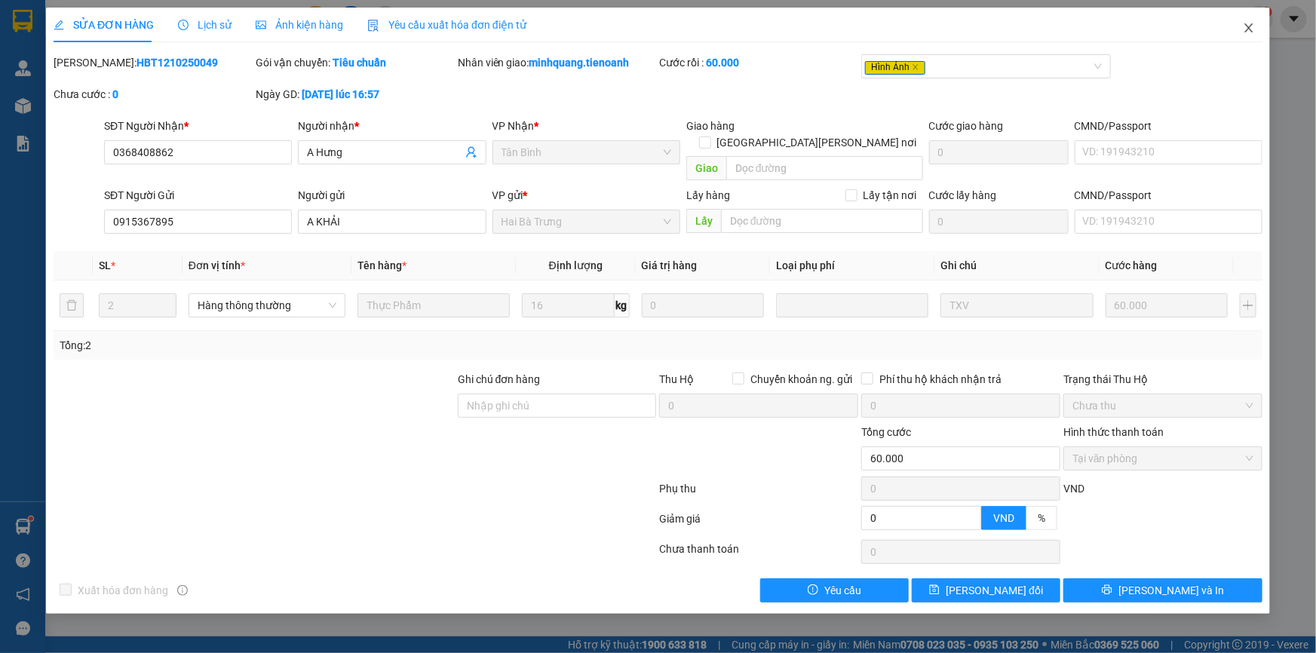
click at [1255, 35] on span "Close" at bounding box center [1249, 29] width 42 height 42
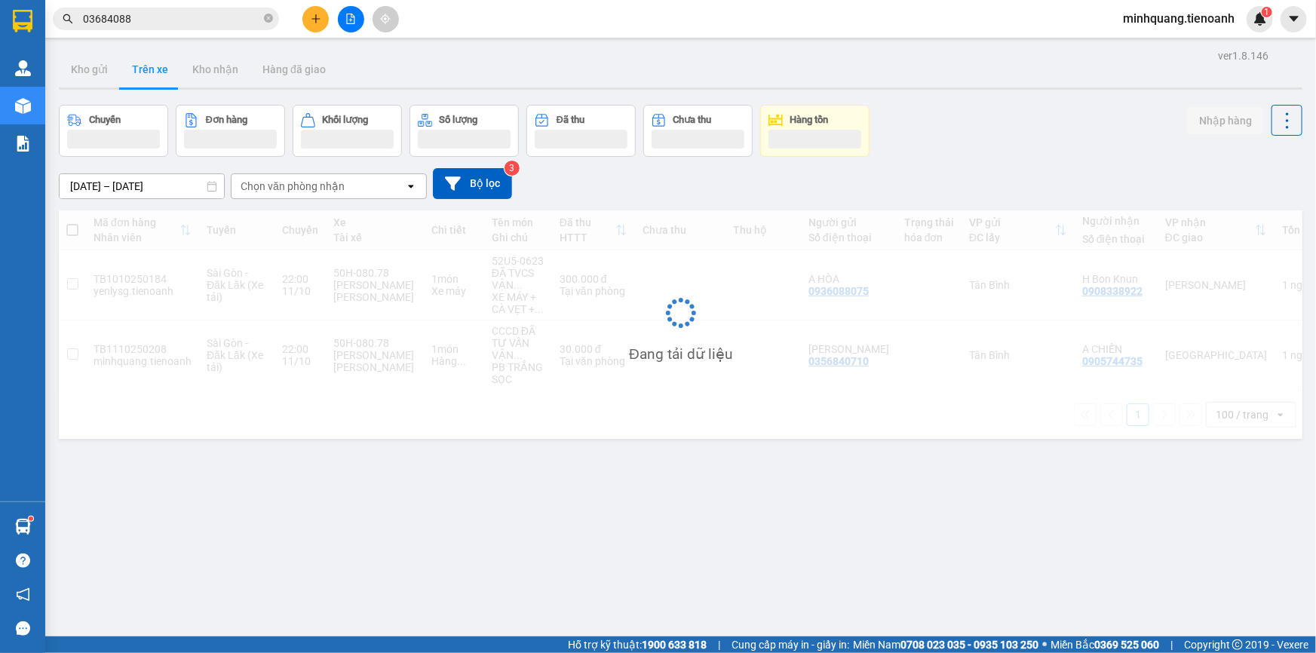
click at [179, 21] on input "03684088" at bounding box center [172, 19] width 178 height 17
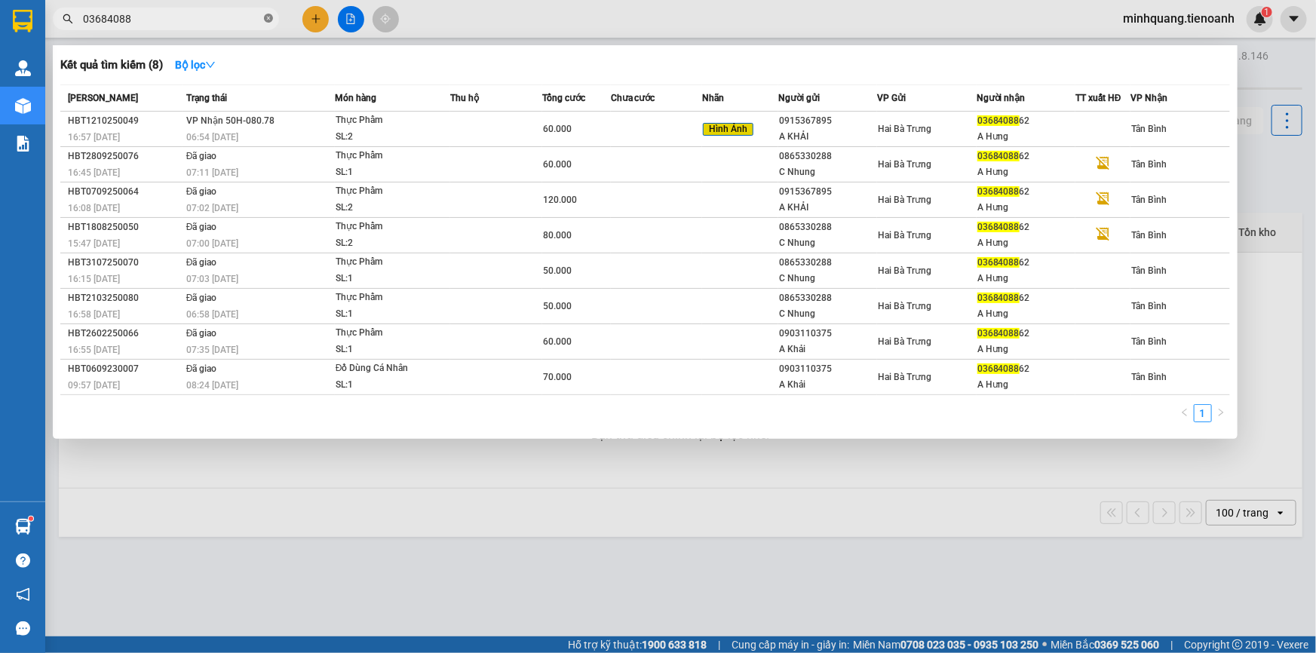
click at [271, 13] on span at bounding box center [268, 19] width 9 height 14
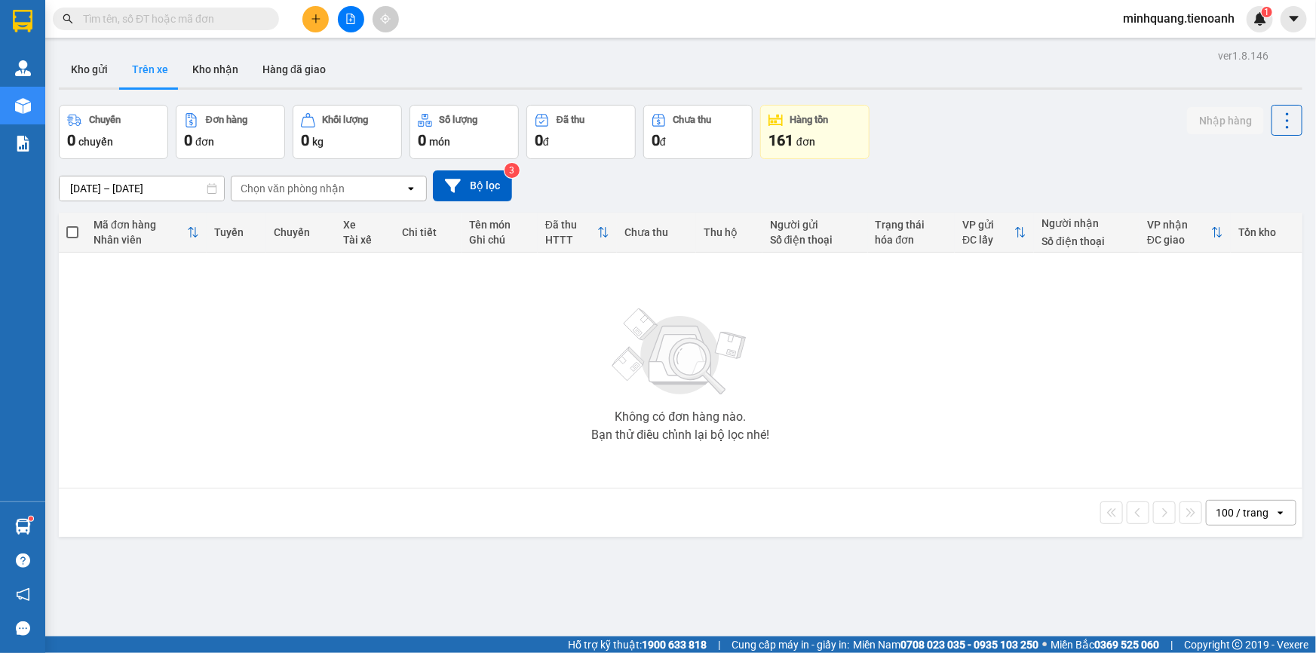
click at [207, 19] on input "text" at bounding box center [172, 19] width 178 height 17
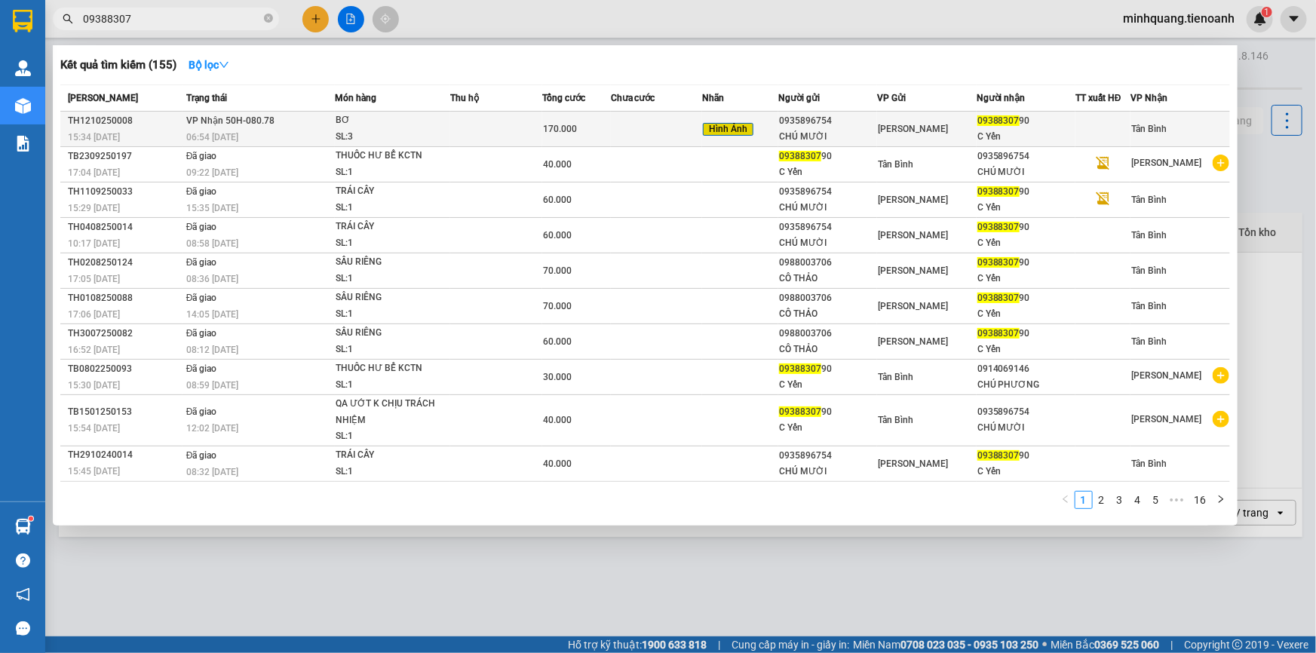
type input "09388307"
click at [483, 135] on td at bounding box center [495, 129] width 91 height 35
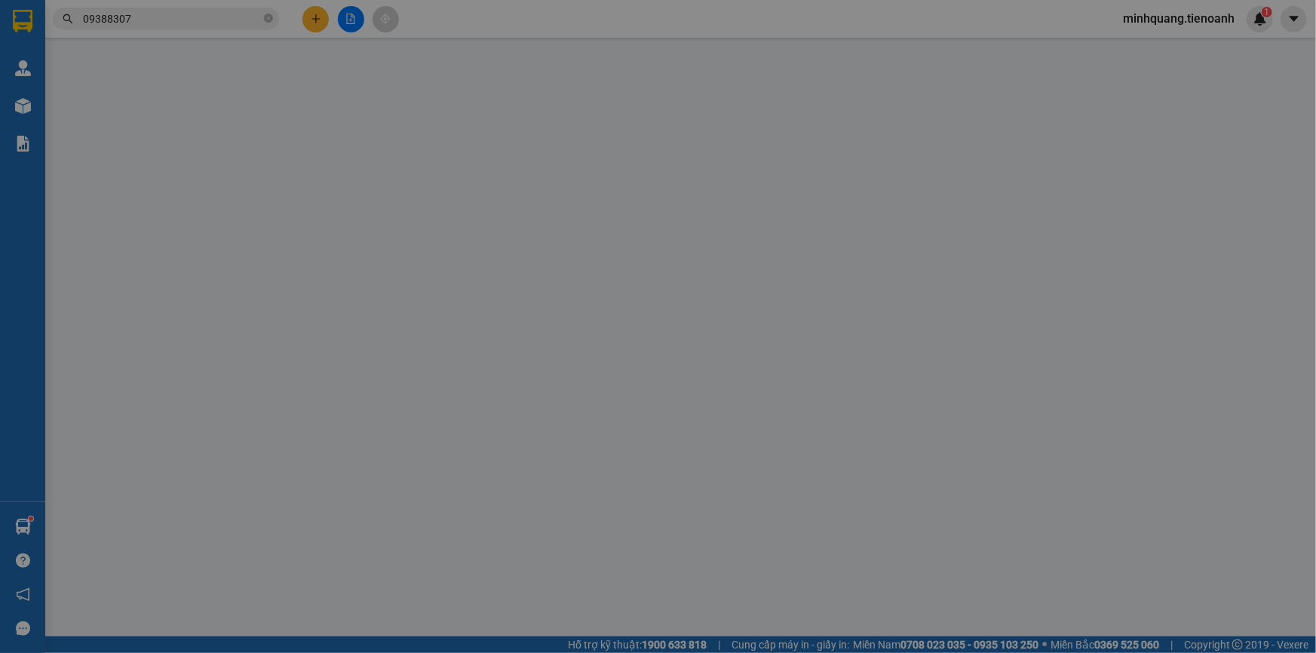
type input "0938830790"
type input "C Yến"
type input "079178012524"
type input "0935896754"
type input "CHÚ MƯỜI"
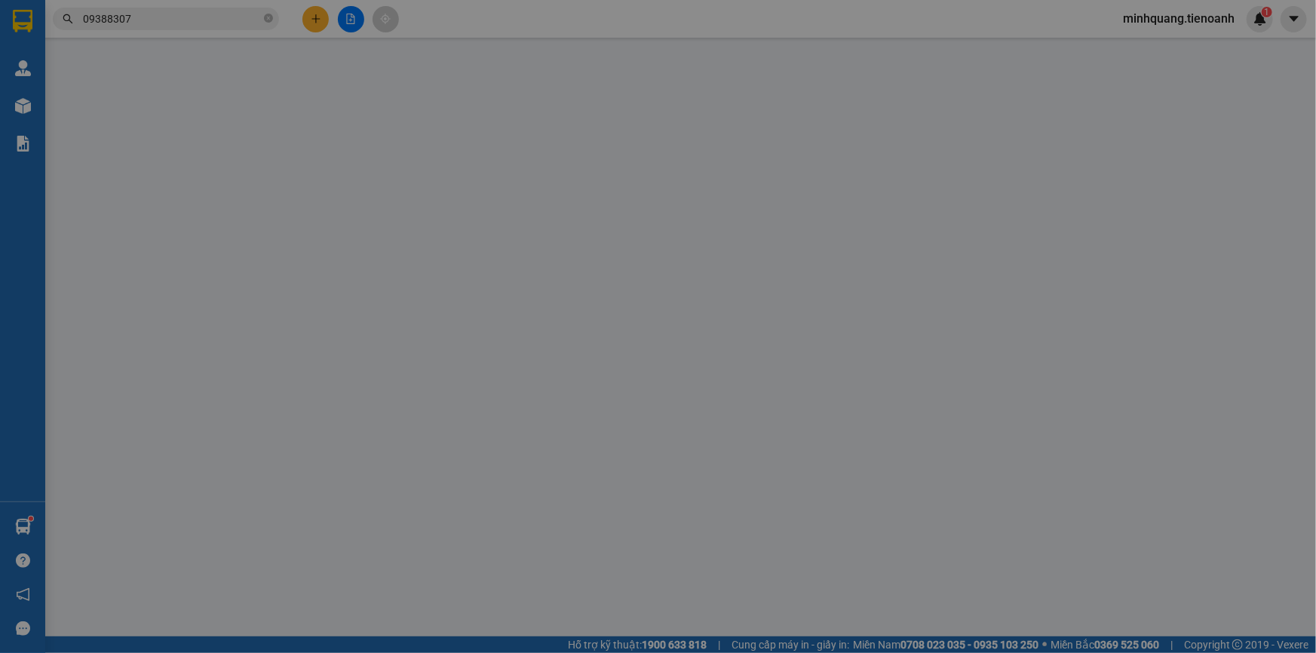
type input "0"
type input "170.000"
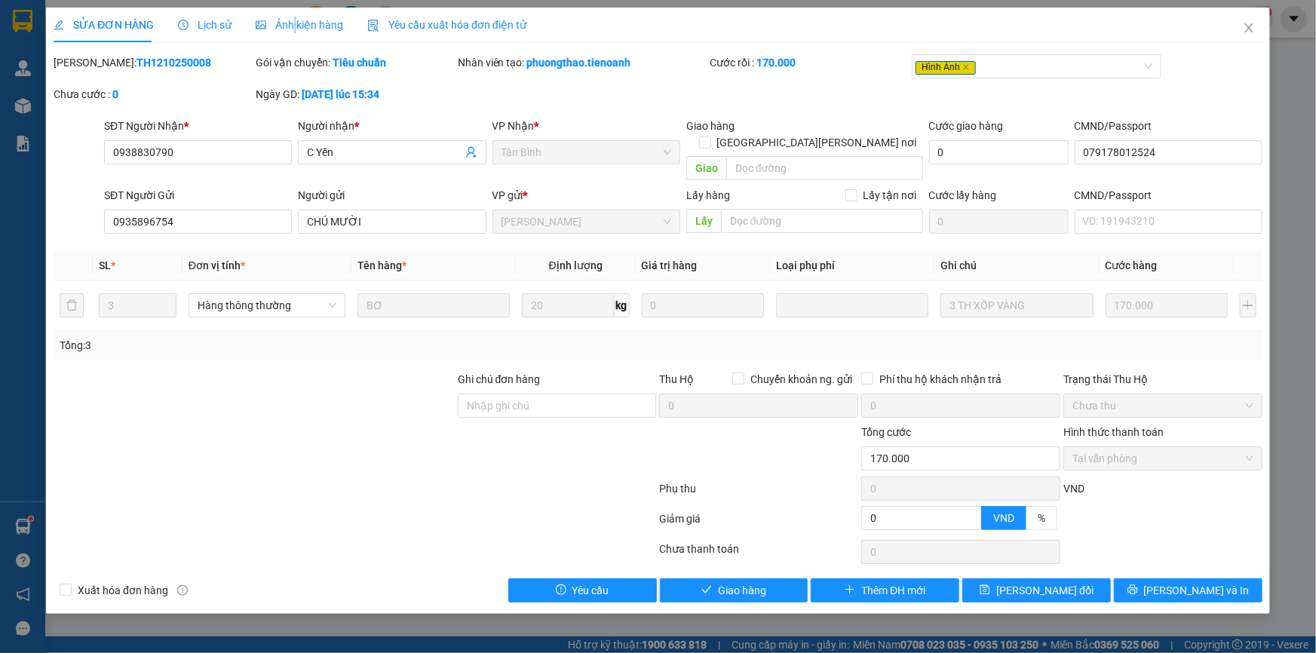
click at [291, 22] on span "Ảnh kiện hàng" at bounding box center [299, 25] width 87 height 12
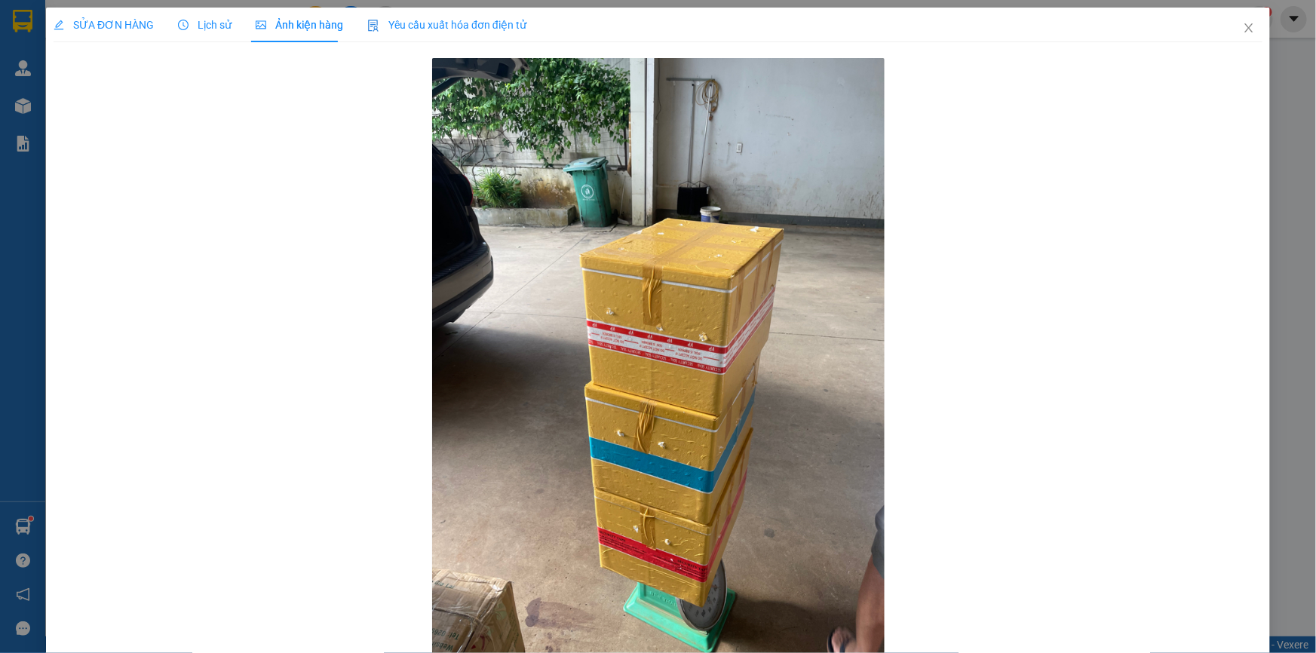
click at [94, 25] on span "SỬA ĐƠN HÀNG" at bounding box center [104, 25] width 100 height 12
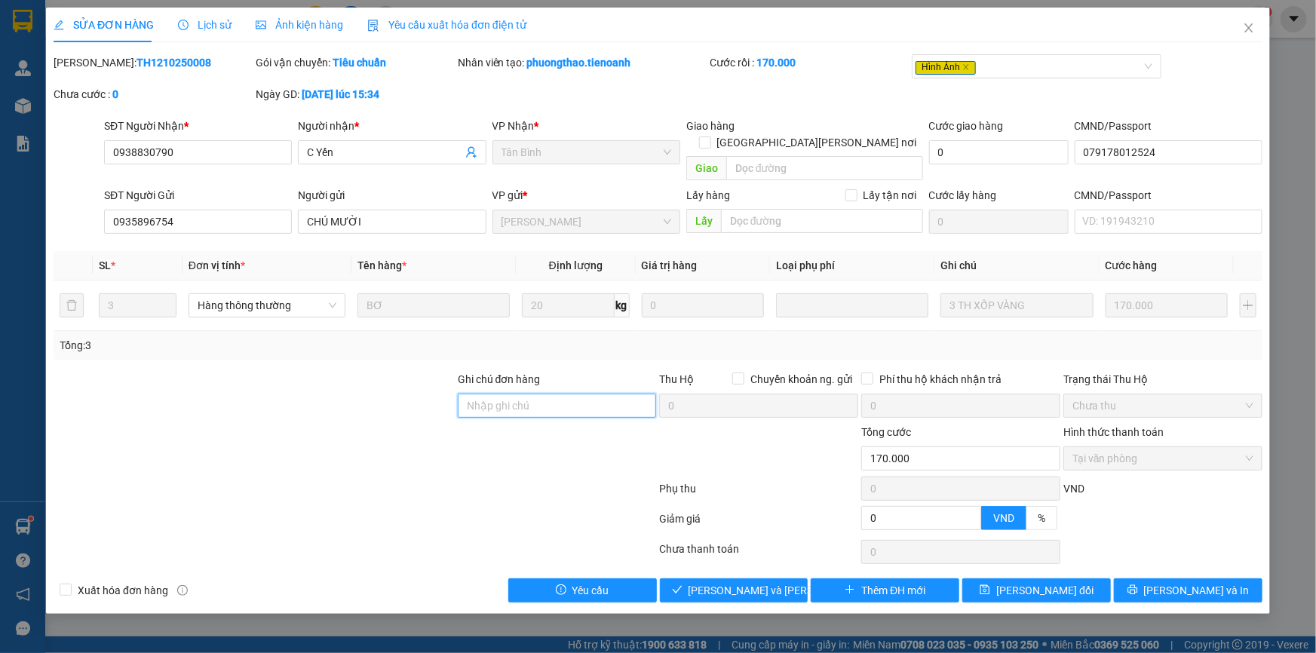
click at [520, 394] on input "Ghi chú đơn hàng" at bounding box center [557, 406] width 199 height 24
click at [385, 392] on div at bounding box center [254, 397] width 404 height 53
drag, startPoint x: 762, startPoint y: 567, endPoint x: 750, endPoint y: 568, distance: 12.8
click at [762, 582] on span "[PERSON_NAME] và [PERSON_NAME] hàng" at bounding box center [790, 590] width 204 height 17
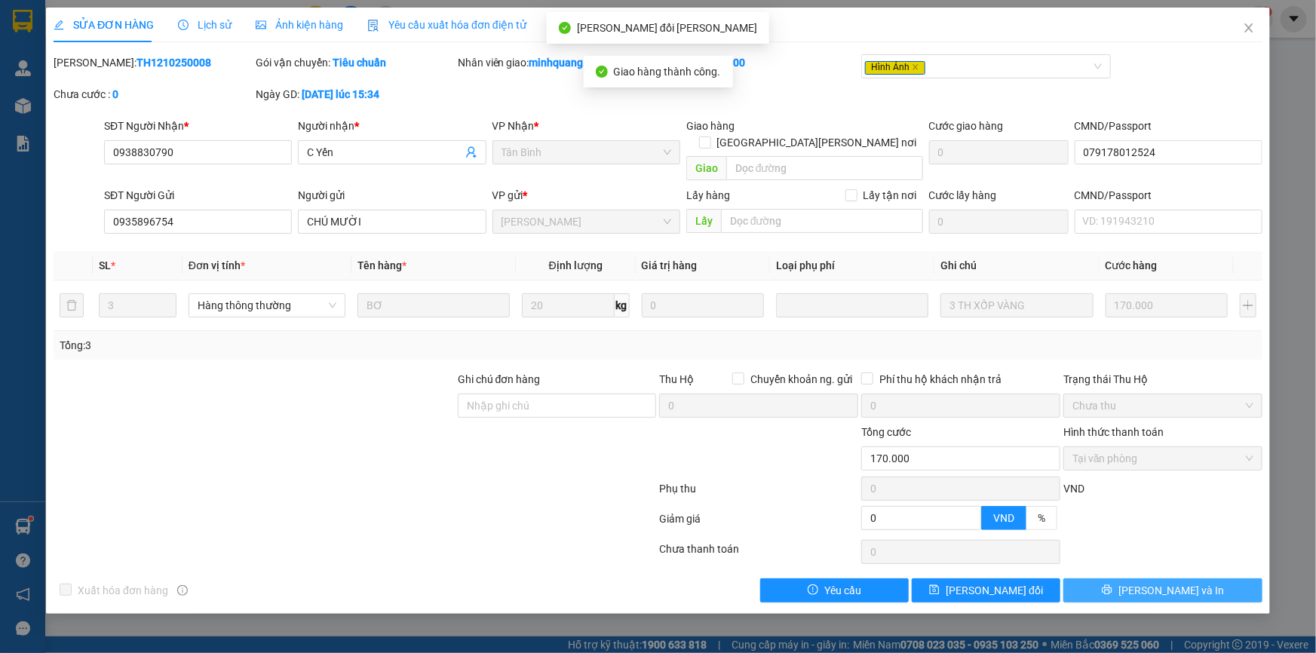
click at [1211, 578] on button "[PERSON_NAME] và In" at bounding box center [1162, 590] width 199 height 24
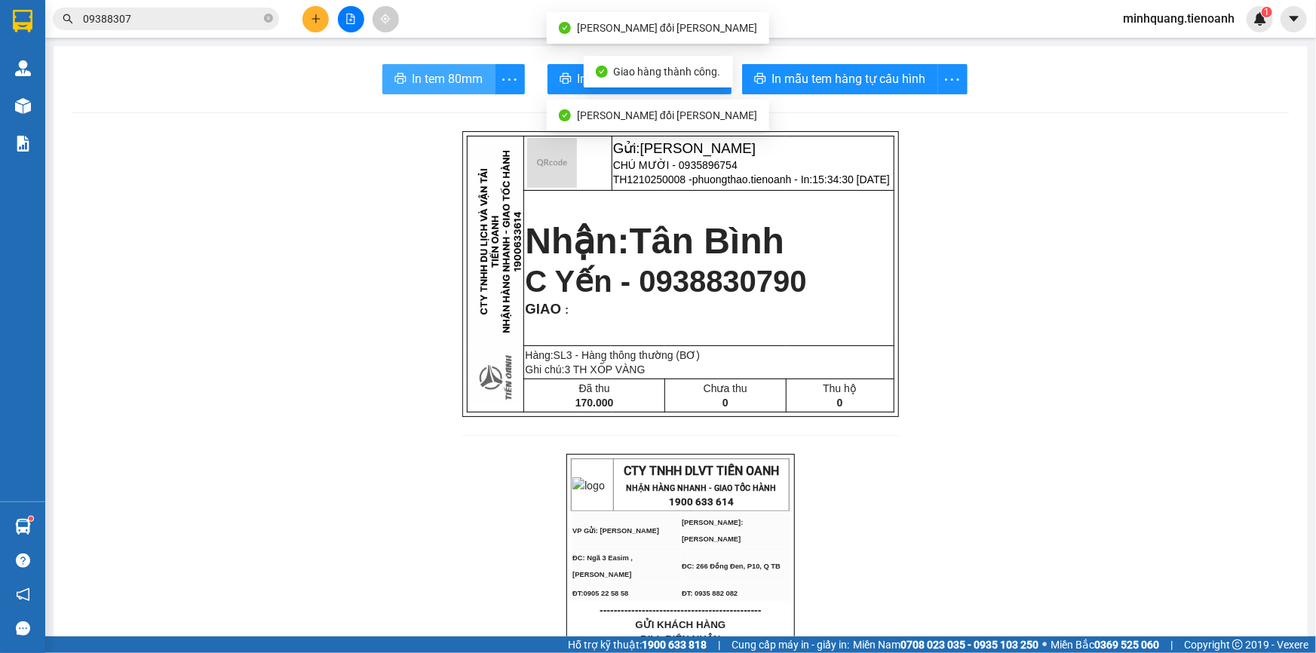
click at [430, 90] on button "In tem 80mm" at bounding box center [438, 79] width 113 height 30
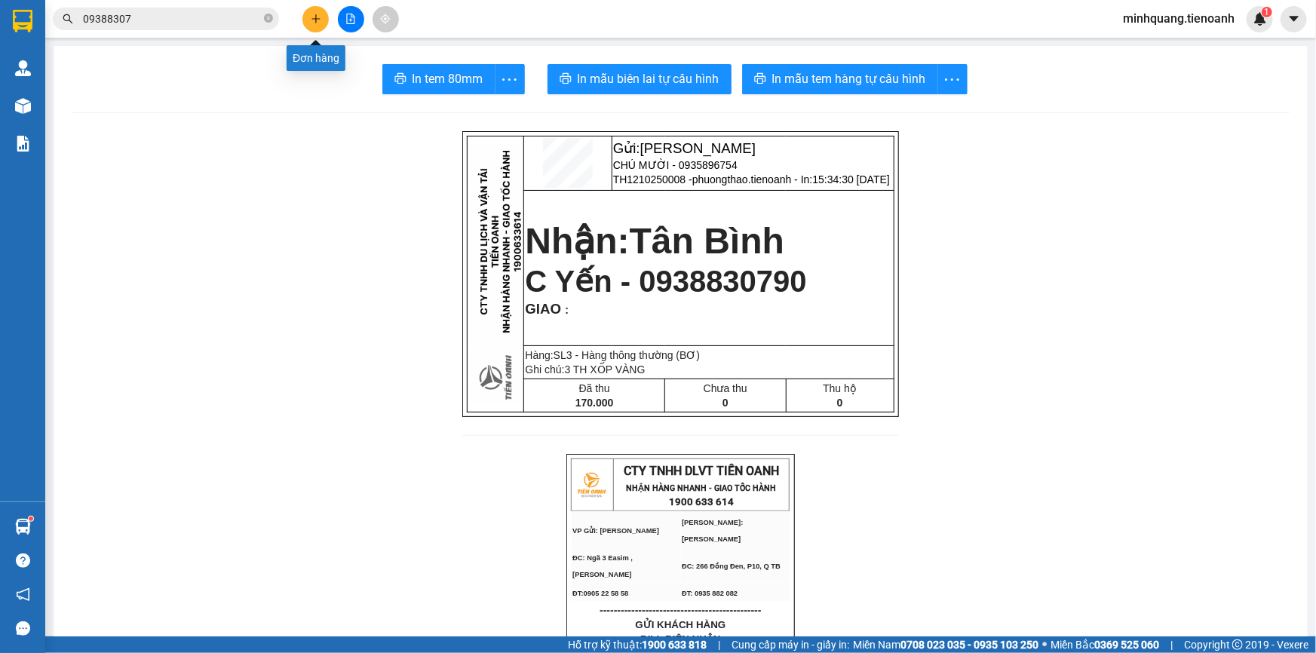
click at [317, 23] on icon "plus" at bounding box center [316, 19] width 11 height 11
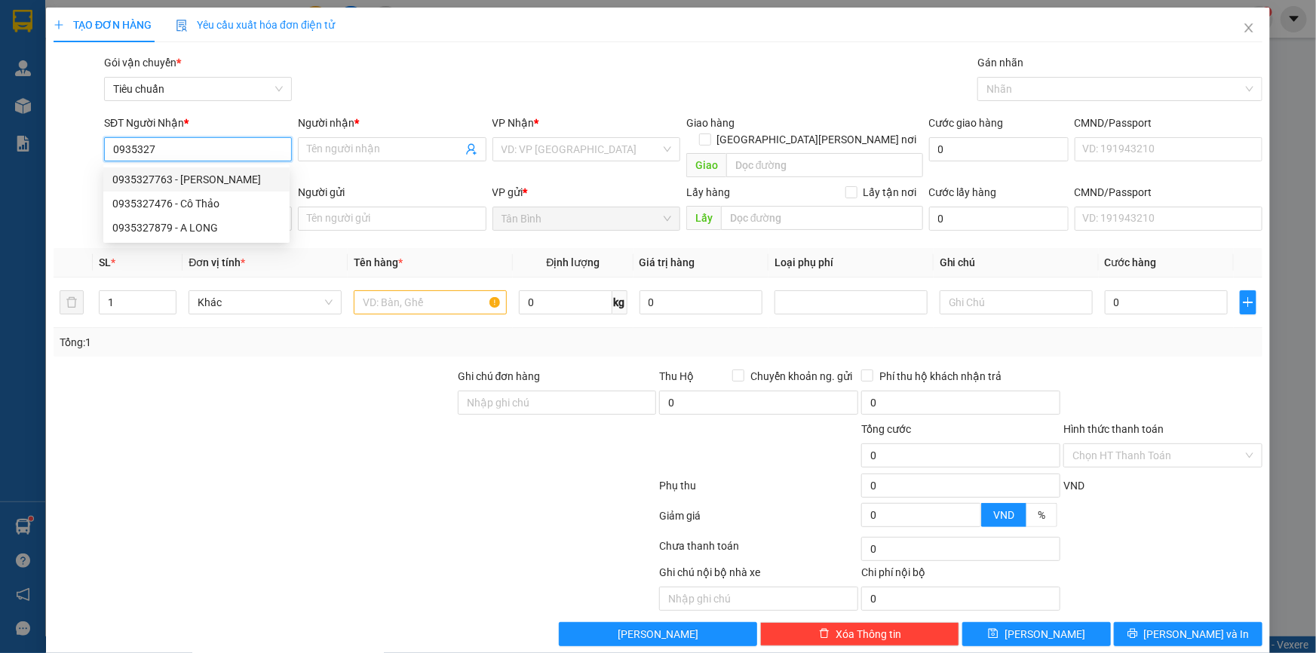
click at [210, 183] on div "0935327763 - [PERSON_NAME]" at bounding box center [196, 179] width 168 height 17
type input "0935327763"
type input "[PERSON_NAME]"
type input "123456789"
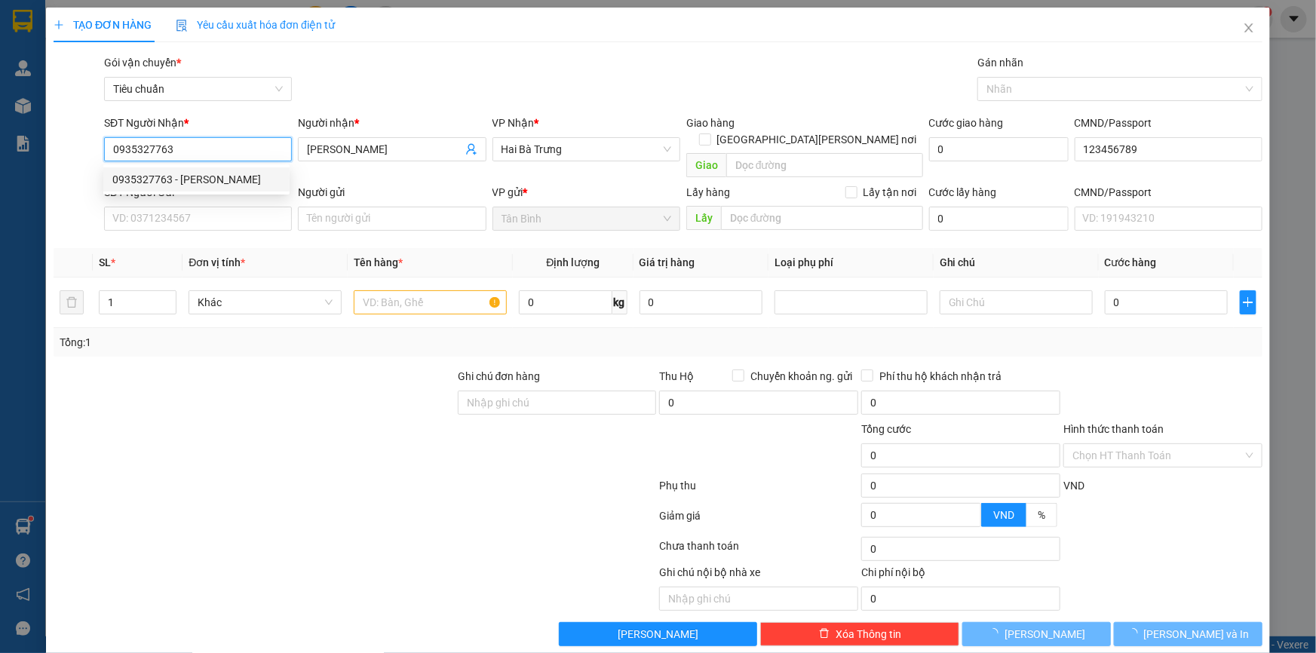
type input "30.000"
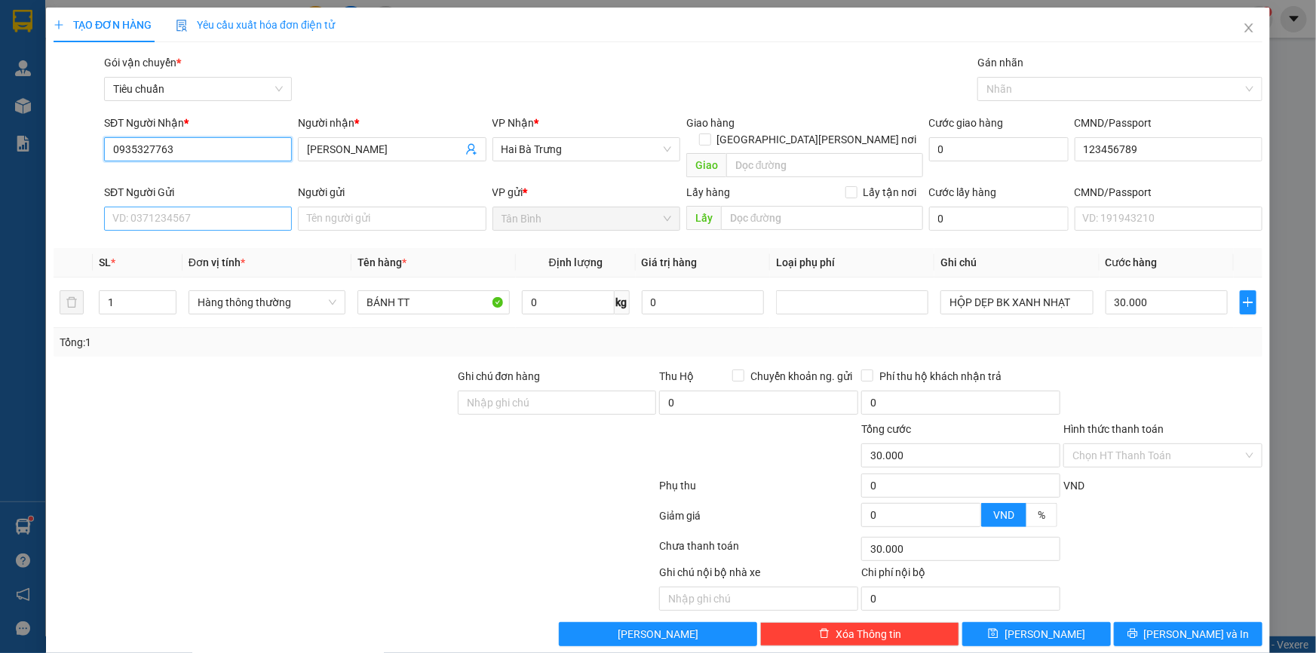
type input "0935327763"
click at [191, 207] on input "SĐT Người Gửi" at bounding box center [198, 219] width 188 height 24
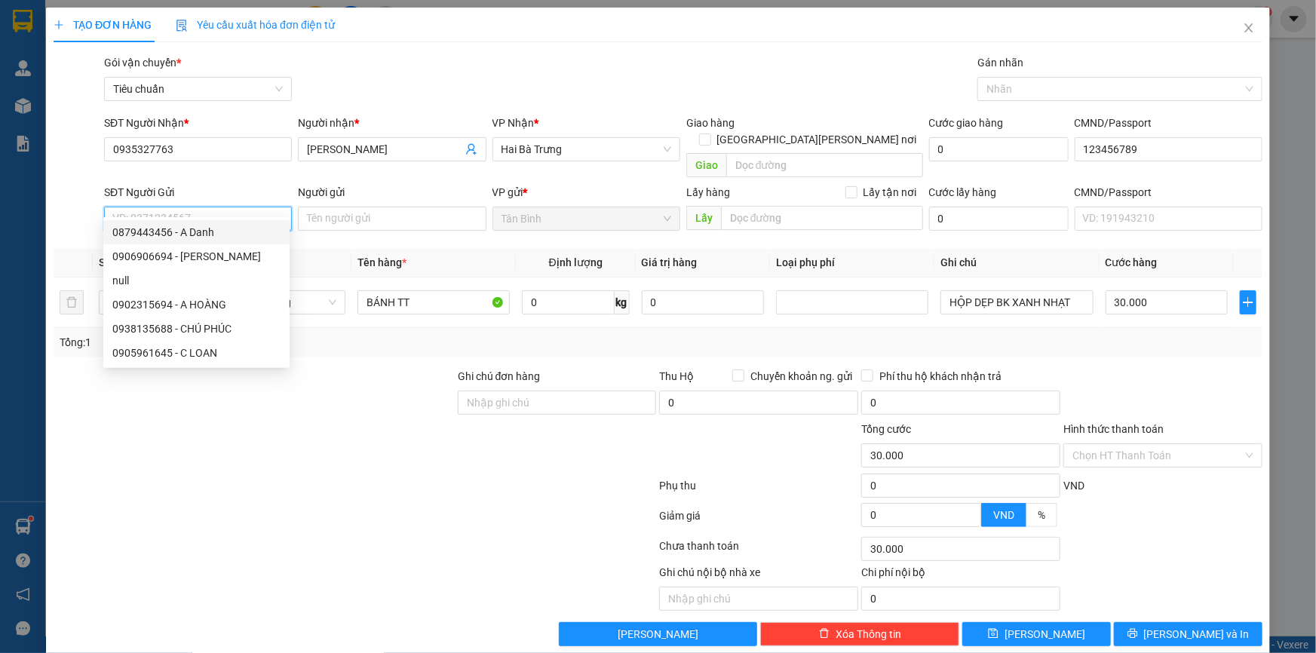
click at [202, 228] on div "0879443456 - A Danh" at bounding box center [196, 232] width 168 height 17
type input "0879443456"
type input "A Danh"
type input "066088008958"
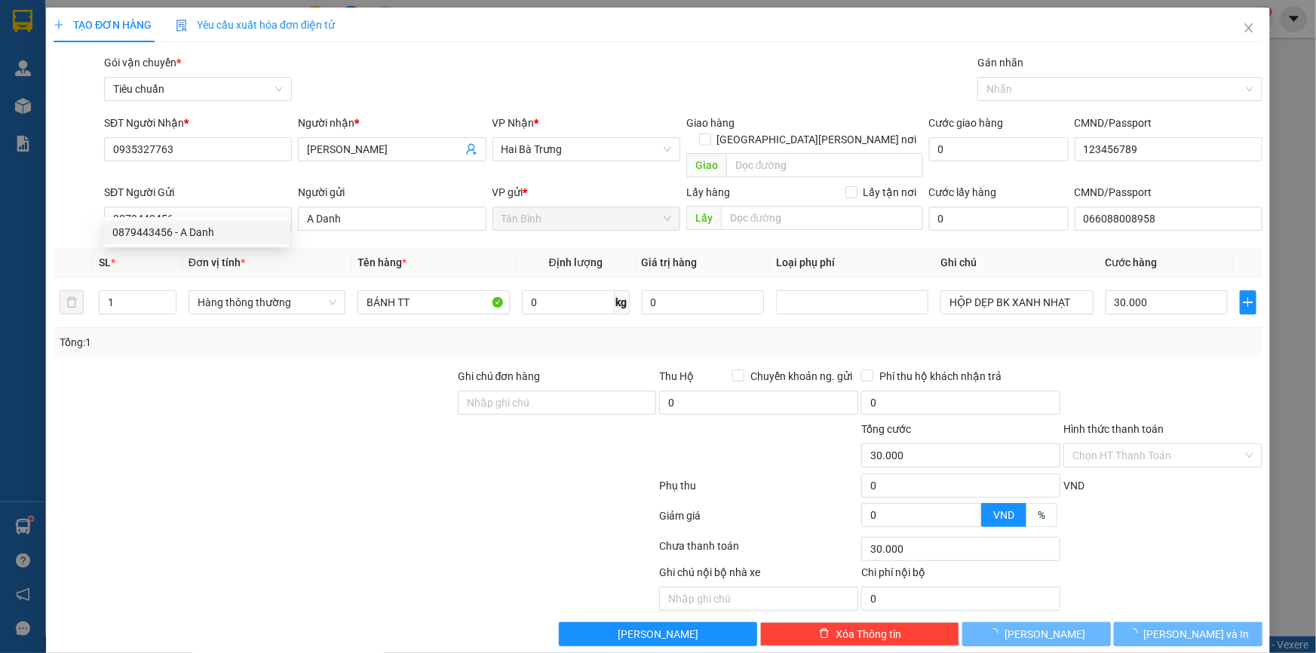
click at [299, 421] on div at bounding box center [254, 447] width 404 height 53
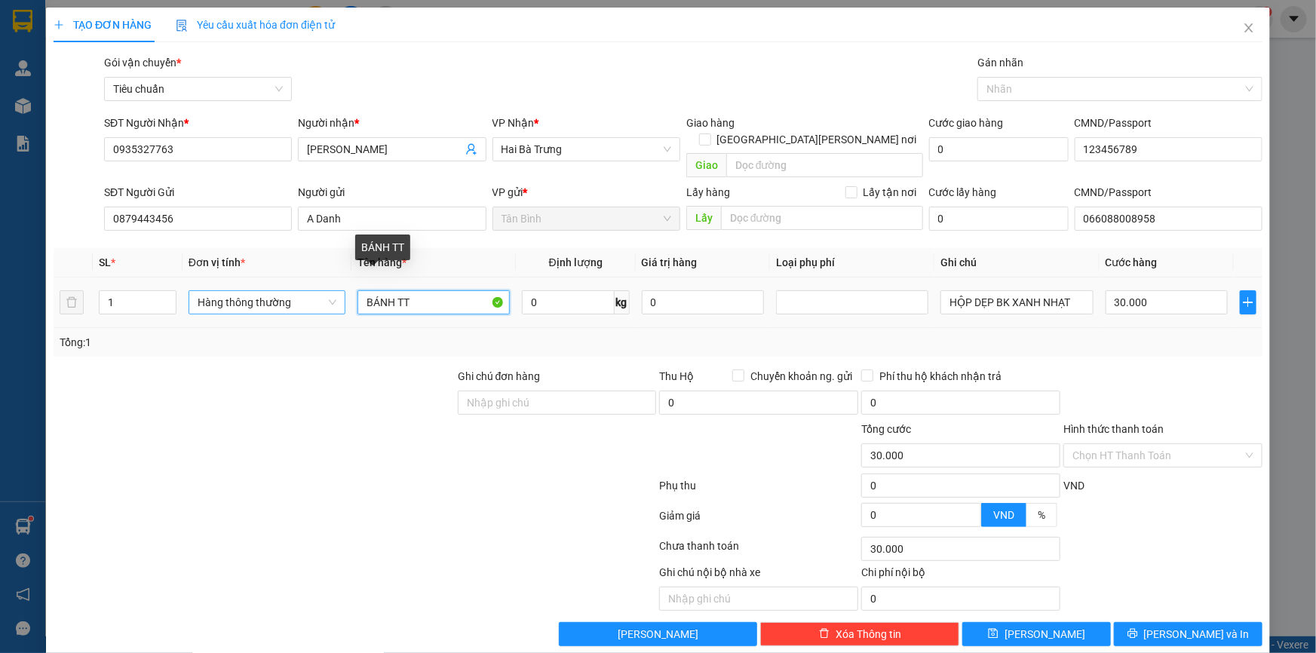
drag, startPoint x: 408, startPoint y: 289, endPoint x: 198, endPoint y: 286, distance: 210.4
click at [198, 286] on tr "1 Hàng thông thường BÁNH TT 0 kg 0 HỘP DẸP BK XANH NHẠT 30.000" at bounding box center [658, 302] width 1209 height 51
type input "QUẦN ÁO ĐÃ TƯ VẤN VẬN CHUYỂN"
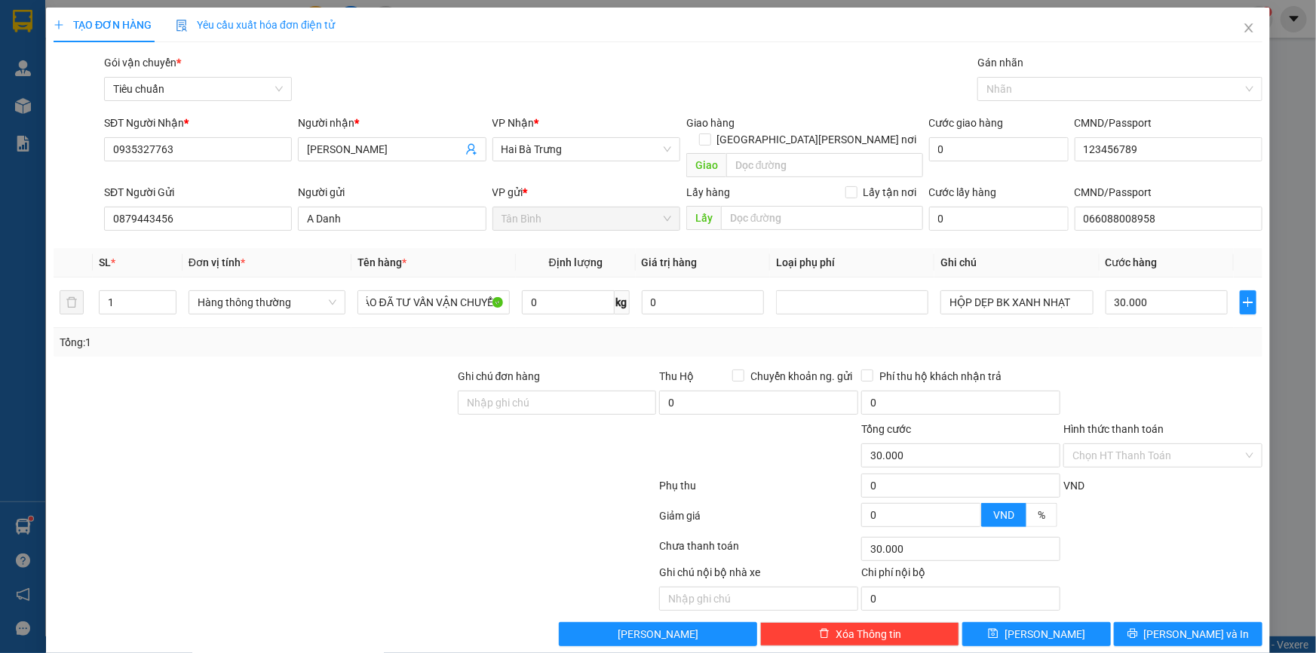
click at [320, 421] on div at bounding box center [254, 447] width 404 height 53
click at [251, 291] on span "Hàng thông thường" at bounding box center [267, 302] width 139 height 23
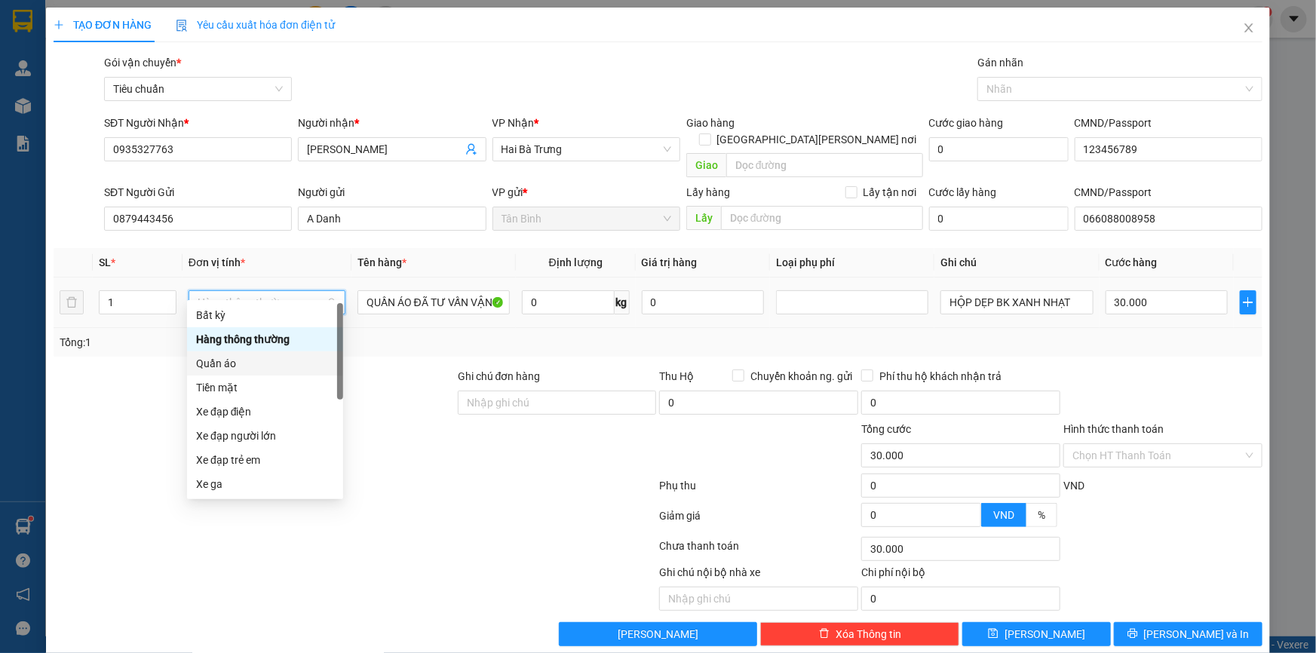
click at [230, 366] on div "Quần áo" at bounding box center [265, 363] width 138 height 17
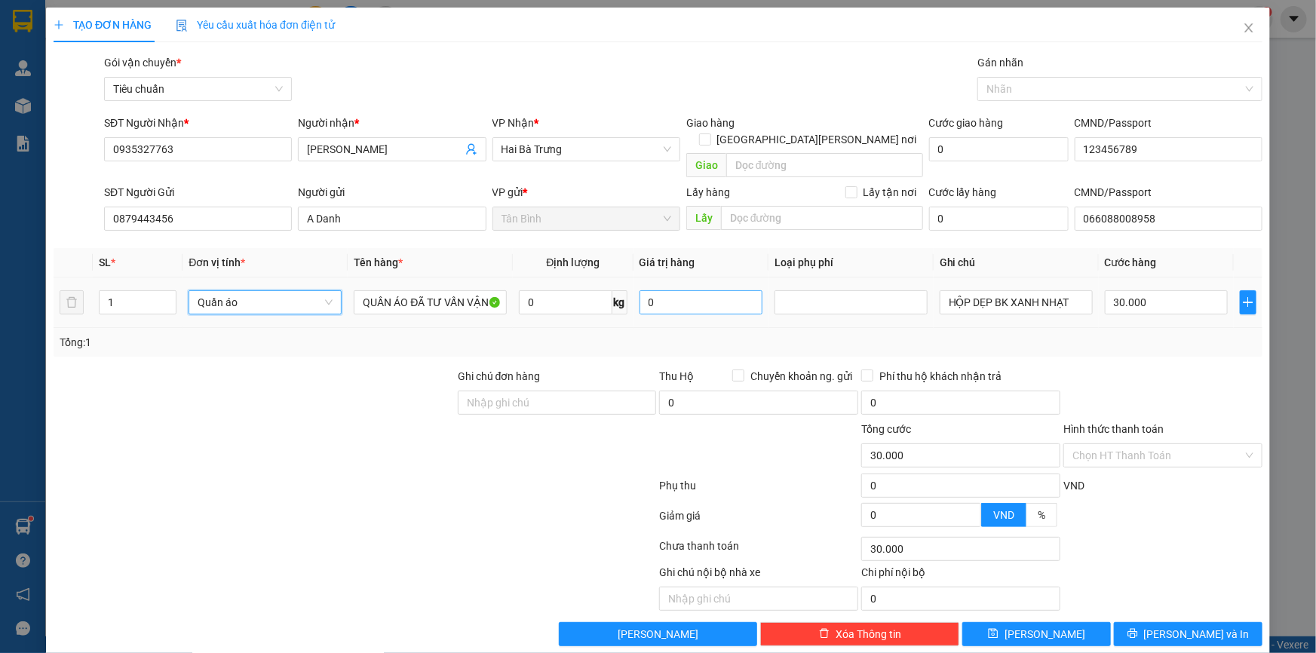
drag, startPoint x: 128, startPoint y: 361, endPoint x: 681, endPoint y: 279, distance: 558.8
click at [142, 368] on div at bounding box center [254, 394] width 404 height 53
type input "0"
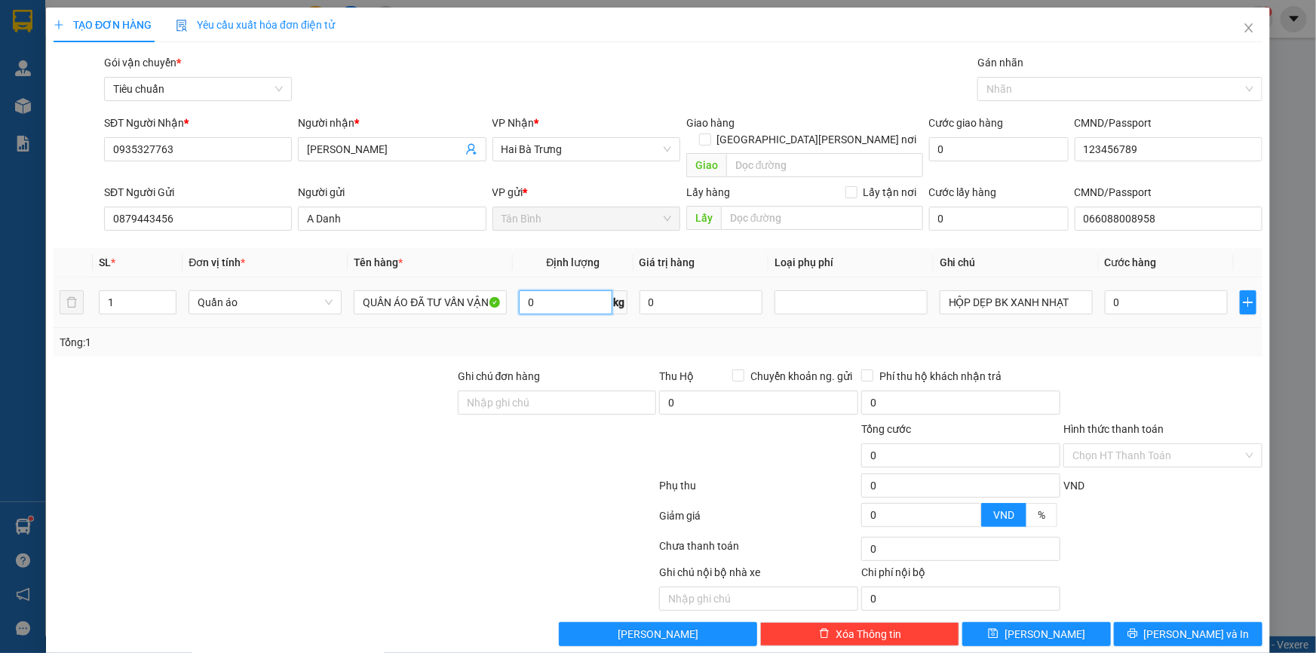
click at [581, 290] on input "0" at bounding box center [565, 302] width 93 height 24
type input "5"
drag, startPoint x: 333, startPoint y: 328, endPoint x: 1045, endPoint y: 303, distance: 712.3
click at [352, 334] on div "Tổng: 1" at bounding box center [284, 342] width 449 height 17
type input "40.000"
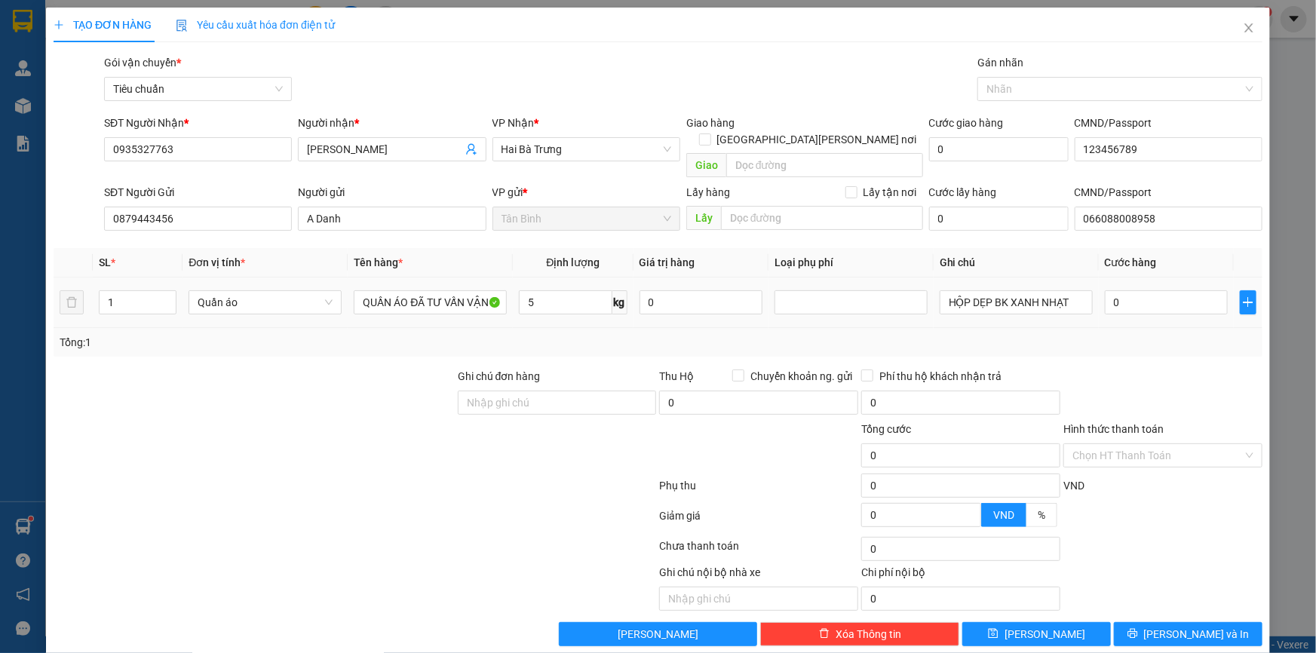
type input "40.000"
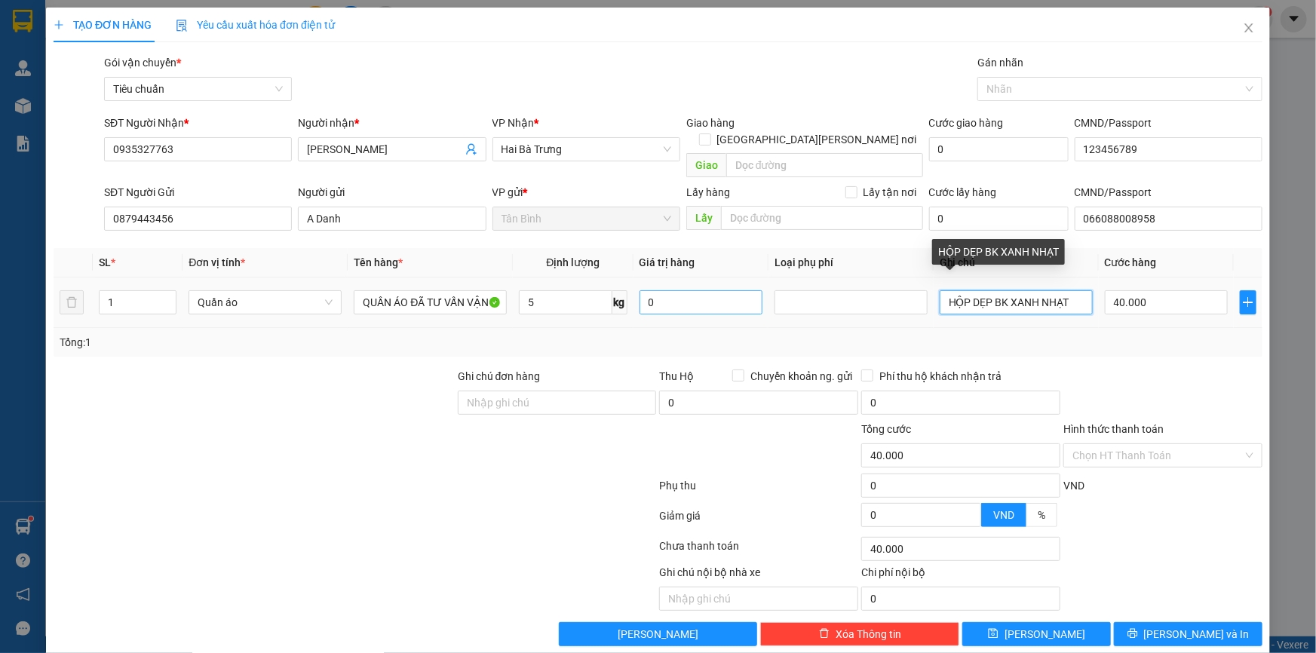
drag, startPoint x: 1075, startPoint y: 287, endPoint x: 751, endPoint y: 295, distance: 324.3
click at [751, 295] on tr "1 Quần áo QUẦN ÁO ĐÃ TƯ VẤN VẬN CHUYỂN 5 kg 0 HỘP DẸP BK XANH NHẠT 40.000" at bounding box center [658, 302] width 1209 height 51
type input "T CHỮ ĐỎ ĐEN"
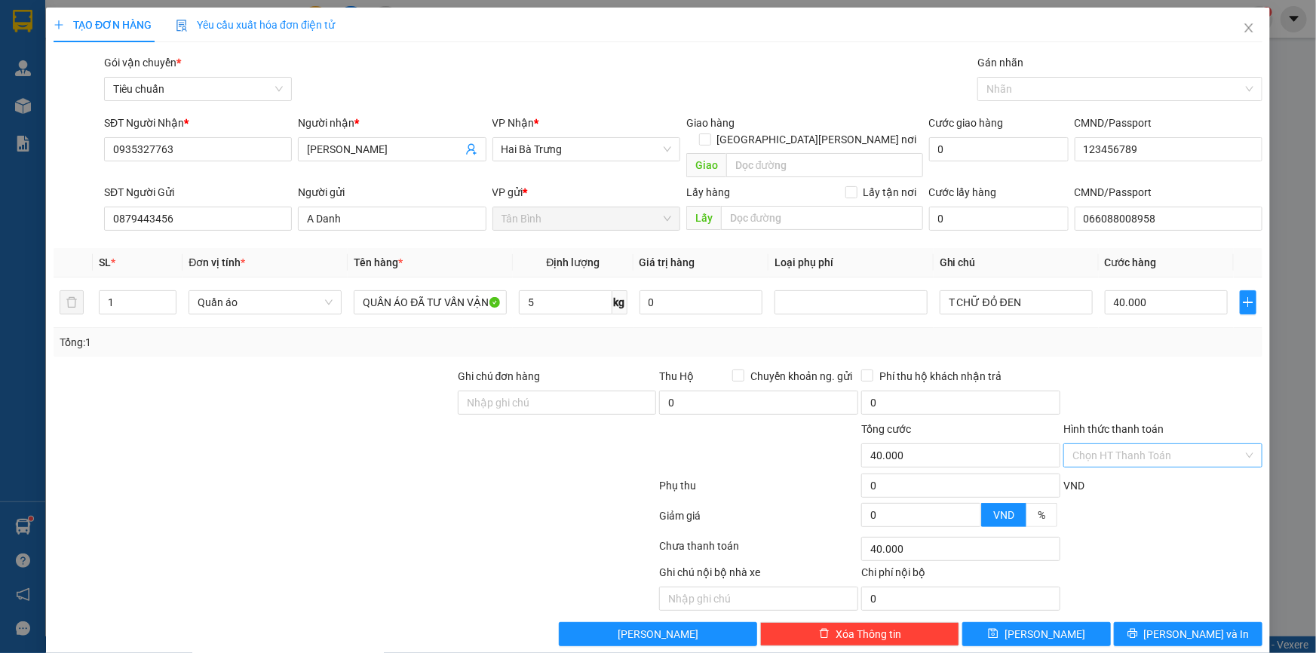
click at [1121, 444] on input "Hình thức thanh toán" at bounding box center [1157, 455] width 170 height 23
click at [1124, 461] on div "Tại văn phòng" at bounding box center [1153, 468] width 179 height 17
type input "0"
click at [1164, 622] on button "[PERSON_NAME] và In" at bounding box center [1188, 634] width 149 height 24
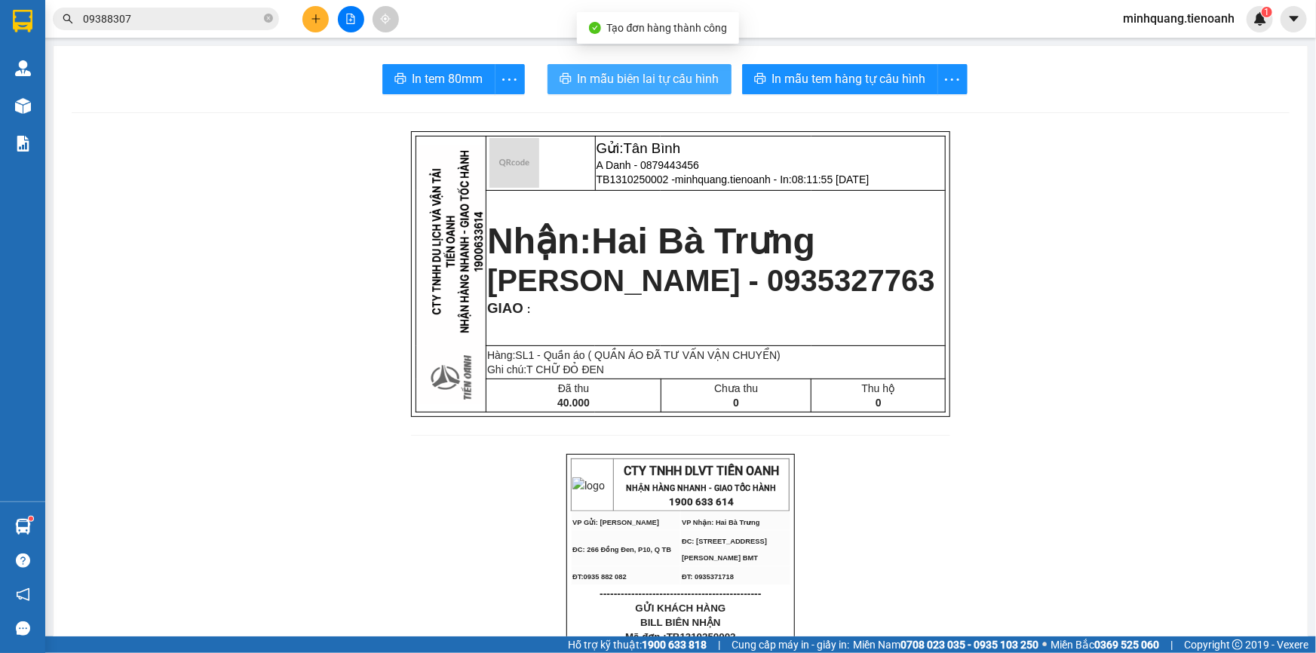
click at [591, 77] on span "In mẫu biên lai tự cấu hình" at bounding box center [649, 78] width 142 height 19
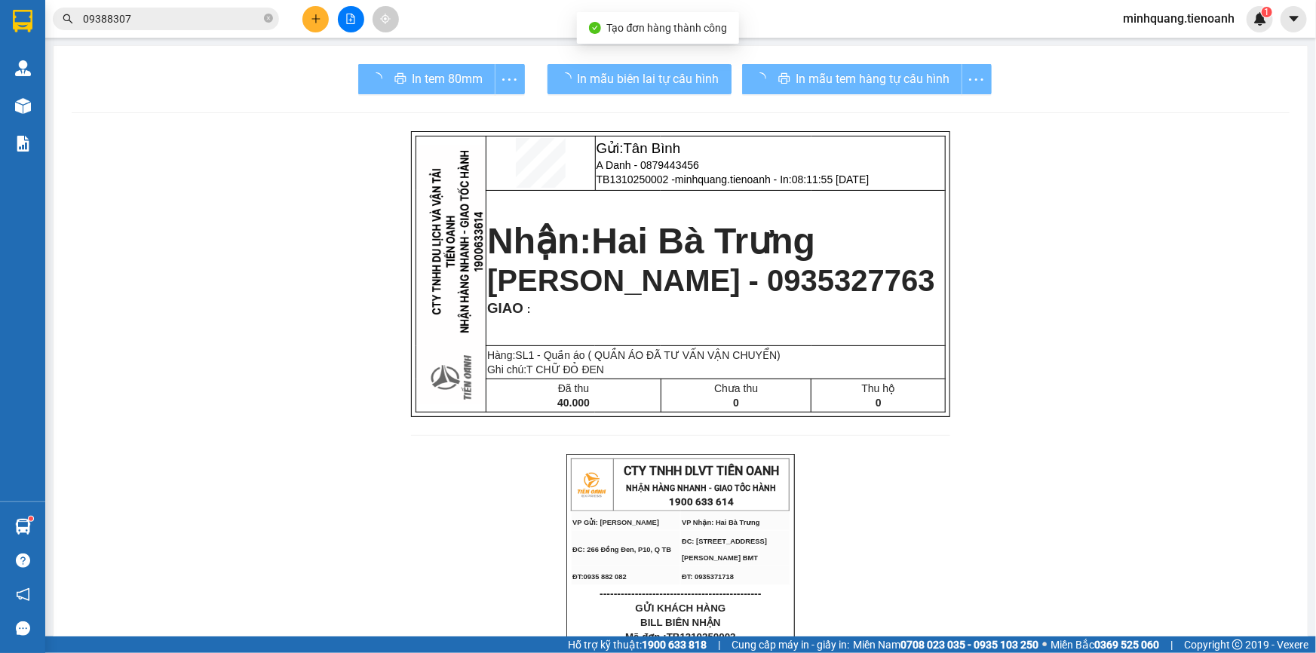
click at [845, 74] on span "In mẫu tem hàng tự cấu hình" at bounding box center [873, 78] width 154 height 19
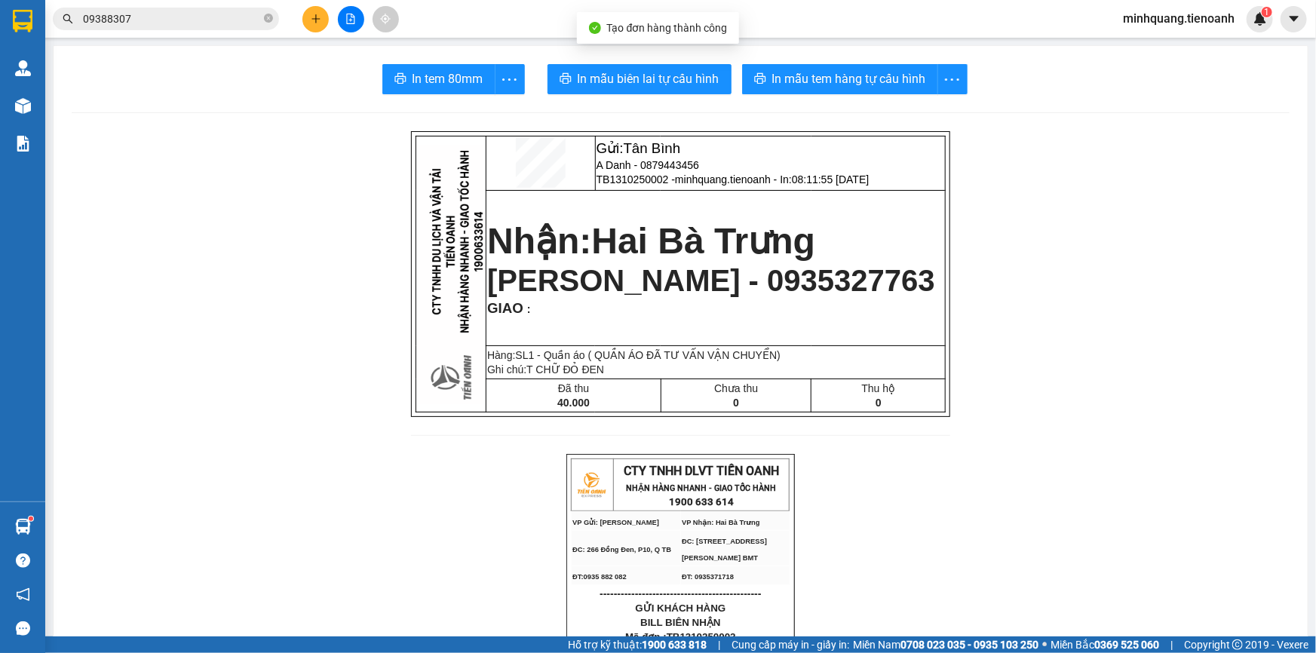
click at [845, 74] on span "In mẫu tem hàng tự cấu hình" at bounding box center [849, 78] width 154 height 19
click at [226, 17] on input "09388307" at bounding box center [172, 19] width 178 height 17
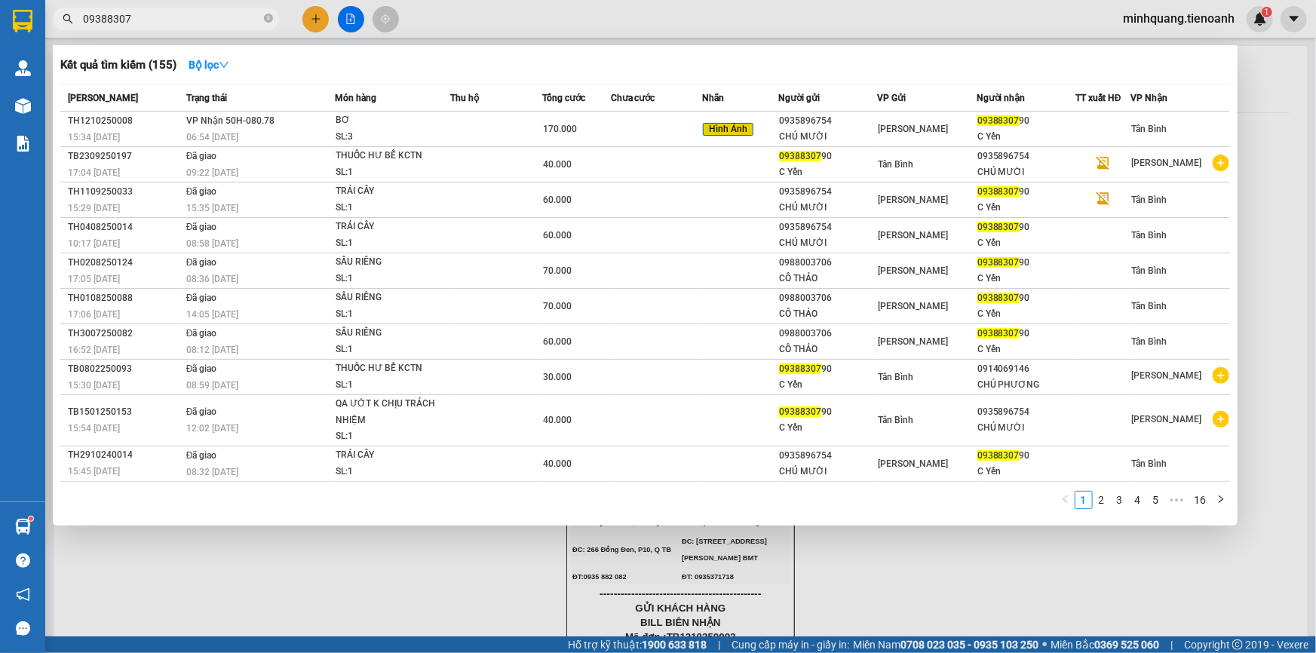
click at [226, 17] on input "09388307" at bounding box center [172, 19] width 178 height 17
click at [271, 19] on icon "close-circle" at bounding box center [268, 18] width 9 height 9
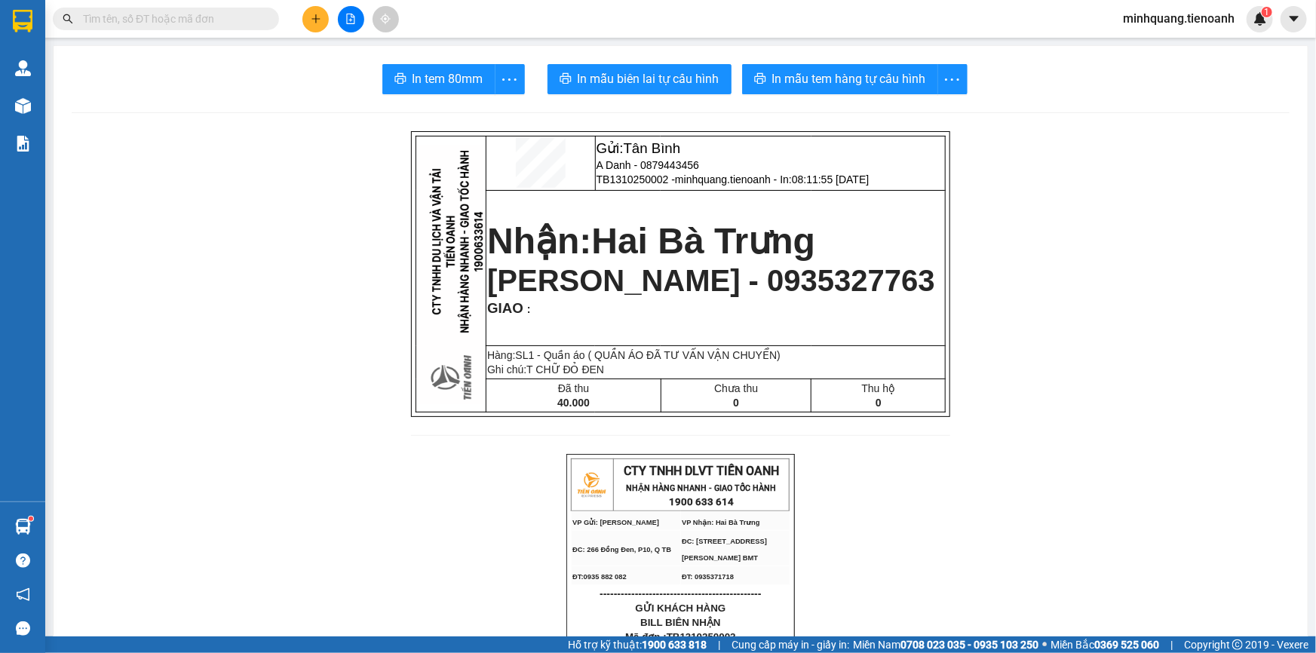
click at [214, 19] on input "text" at bounding box center [172, 19] width 178 height 17
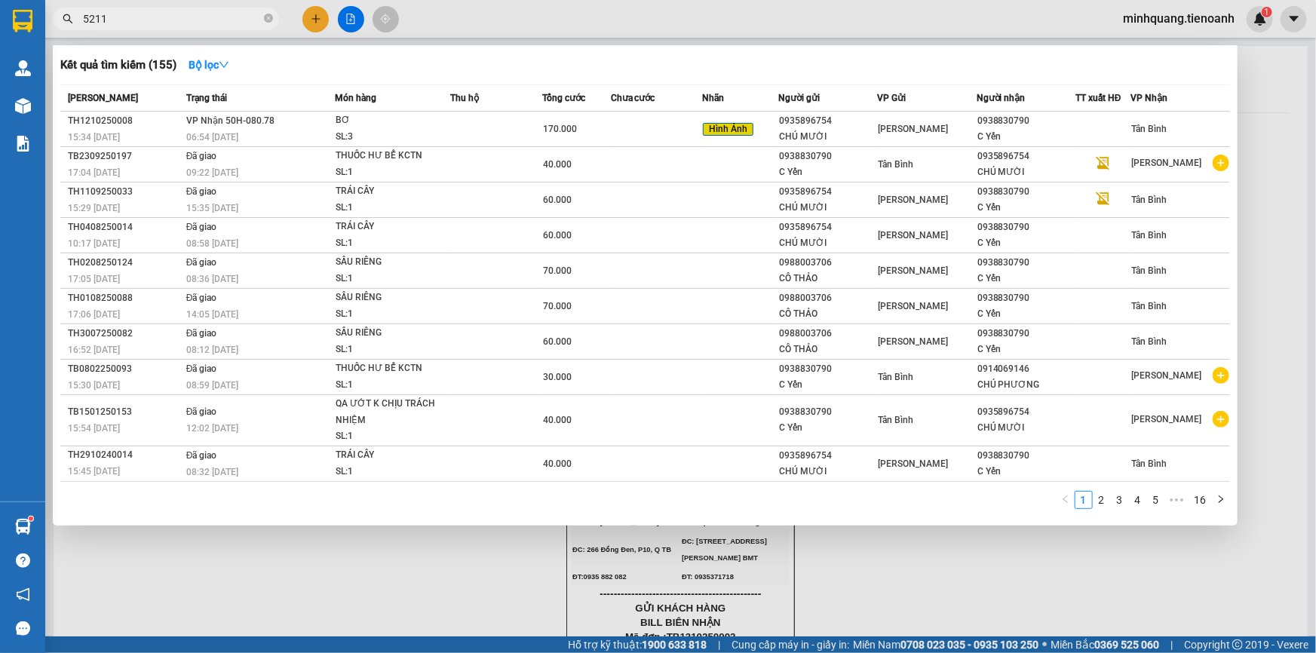
type input "5211"
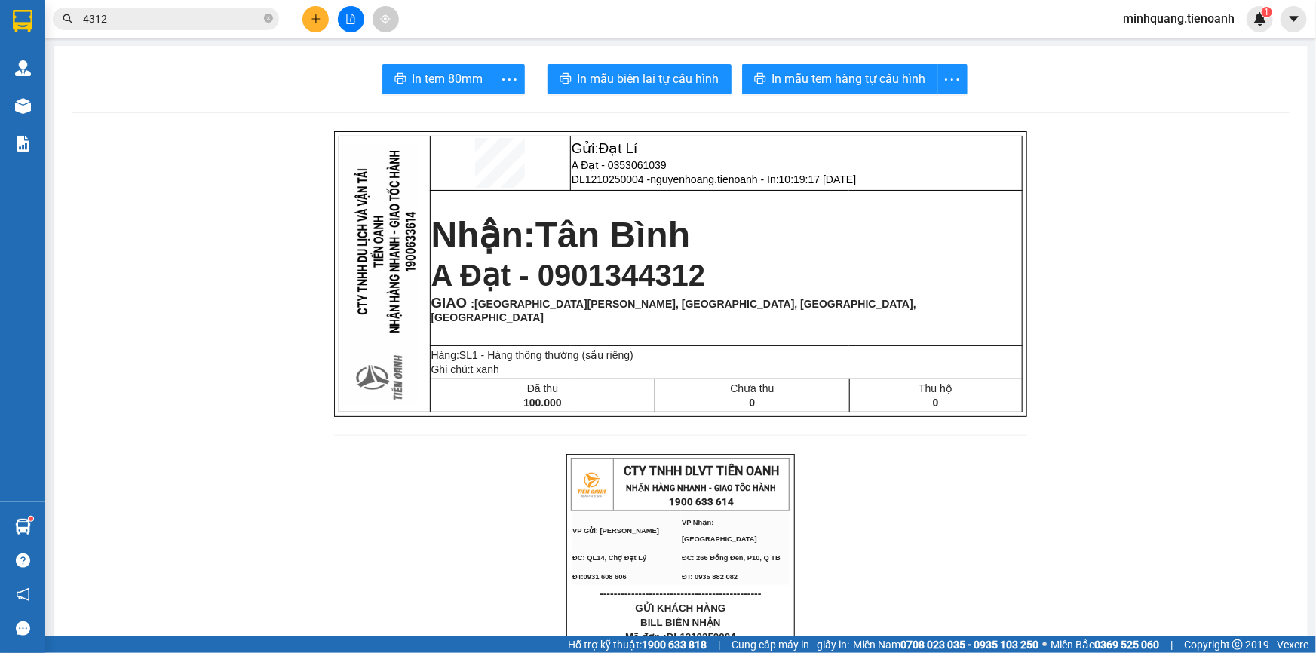
click at [180, 22] on input "4312" at bounding box center [172, 19] width 178 height 17
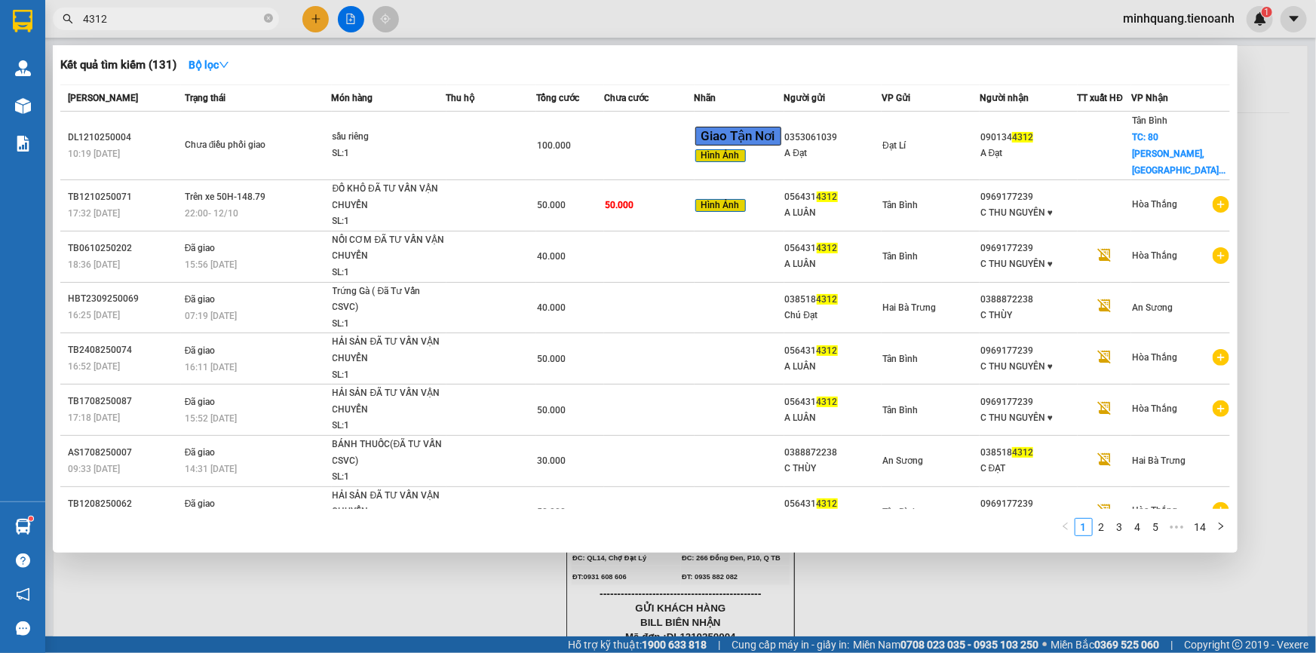
click at [180, 22] on input "4312" at bounding box center [172, 19] width 178 height 17
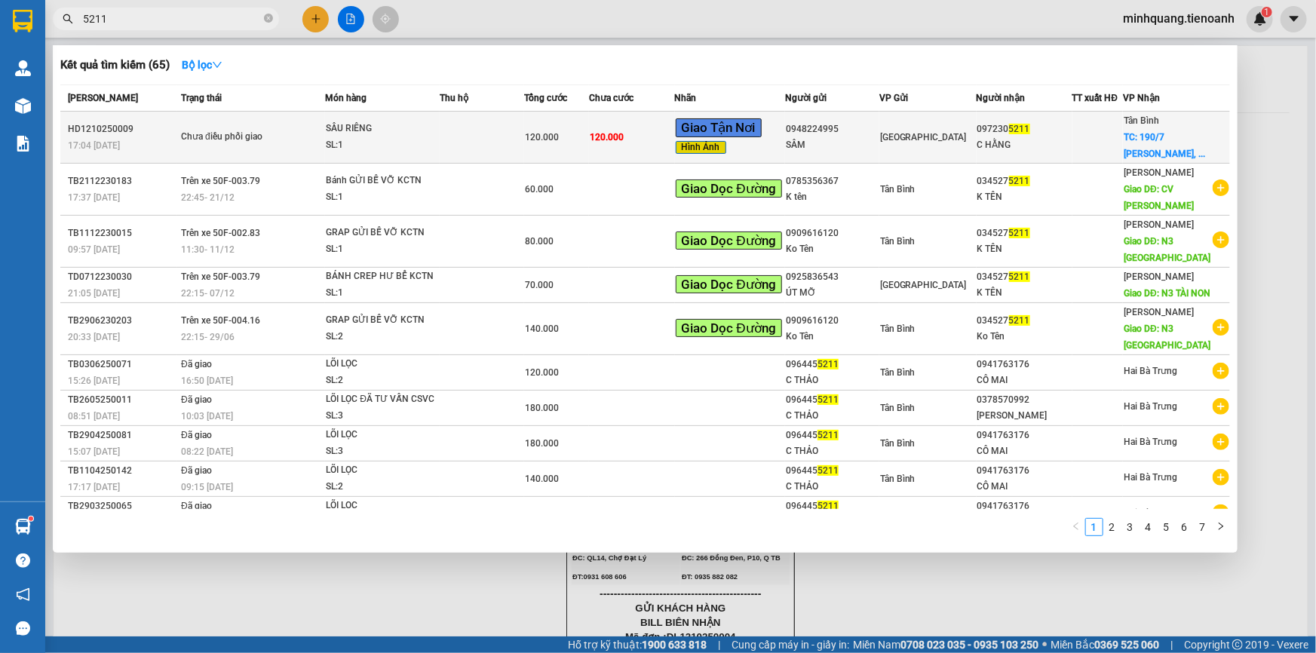
type input "5211"
click at [428, 146] on div "SL: 1" at bounding box center [382, 145] width 113 height 17
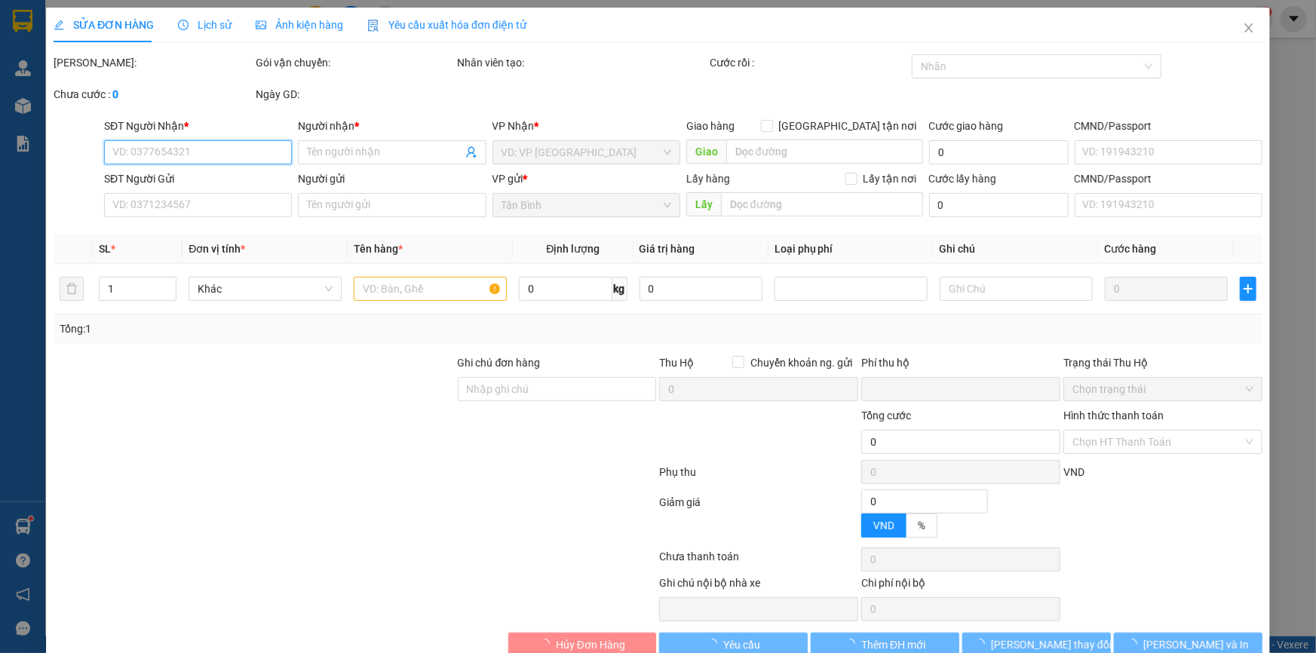
type input "0972305211"
type input "C HẰNG"
checkbox input "true"
type input "[STREET_ADDRESS][PERSON_NAME]"
type input "0948224995"
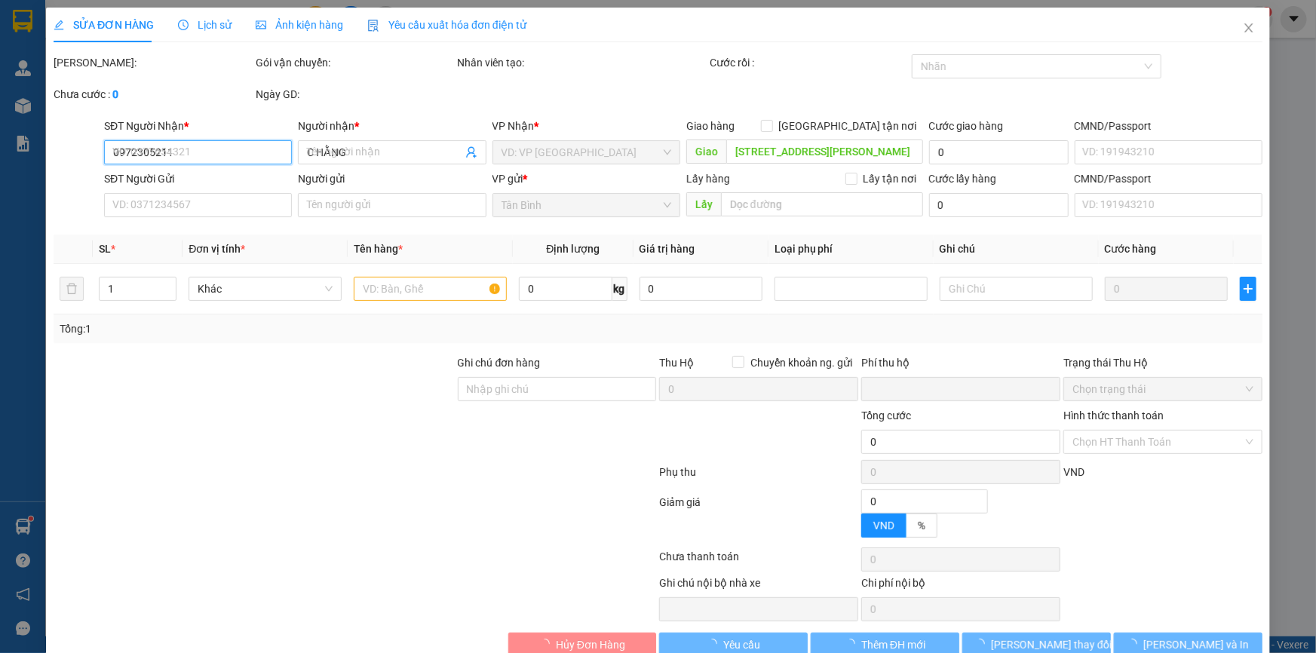
type input "SÂM"
type input "0"
type input "120.000"
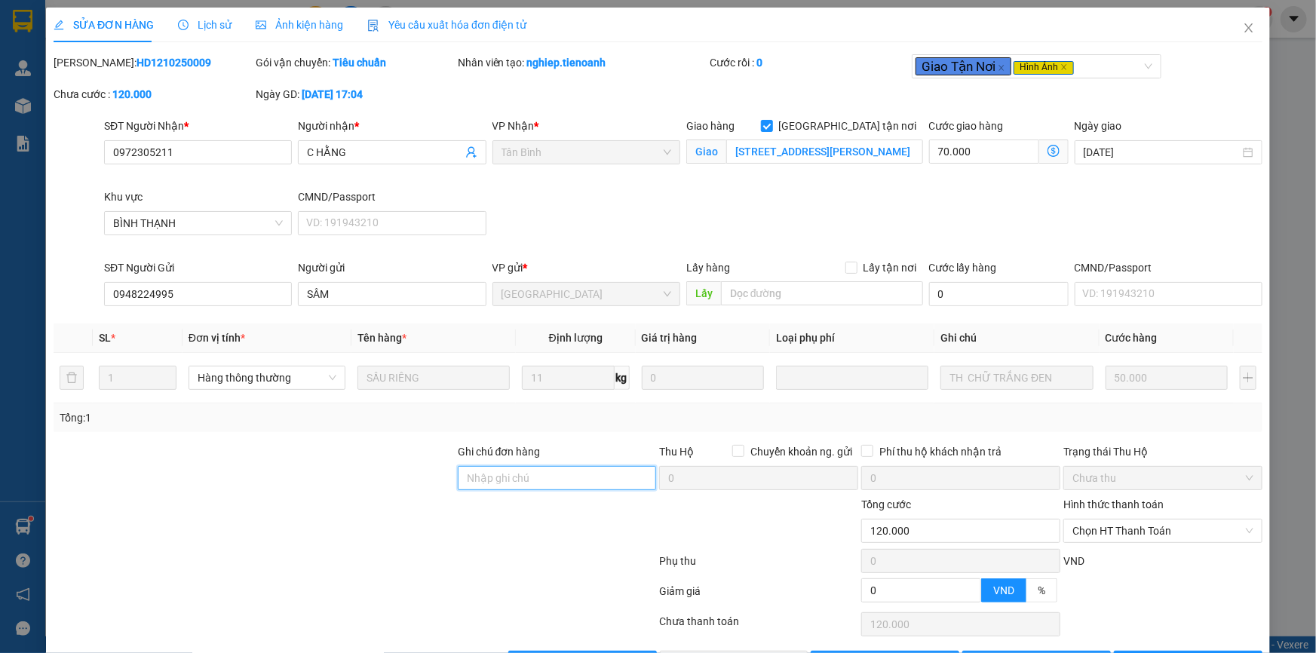
click at [526, 475] on input "Ghi chú đơn hàng" at bounding box center [557, 478] width 199 height 24
drag, startPoint x: 385, startPoint y: 483, endPoint x: 400, endPoint y: 483, distance: 15.1
click at [388, 483] on div at bounding box center [254, 469] width 404 height 53
click at [507, 478] on input "Ghi chú đơn hàng" at bounding box center [557, 478] width 199 height 24
click at [422, 476] on div at bounding box center [254, 469] width 404 height 53
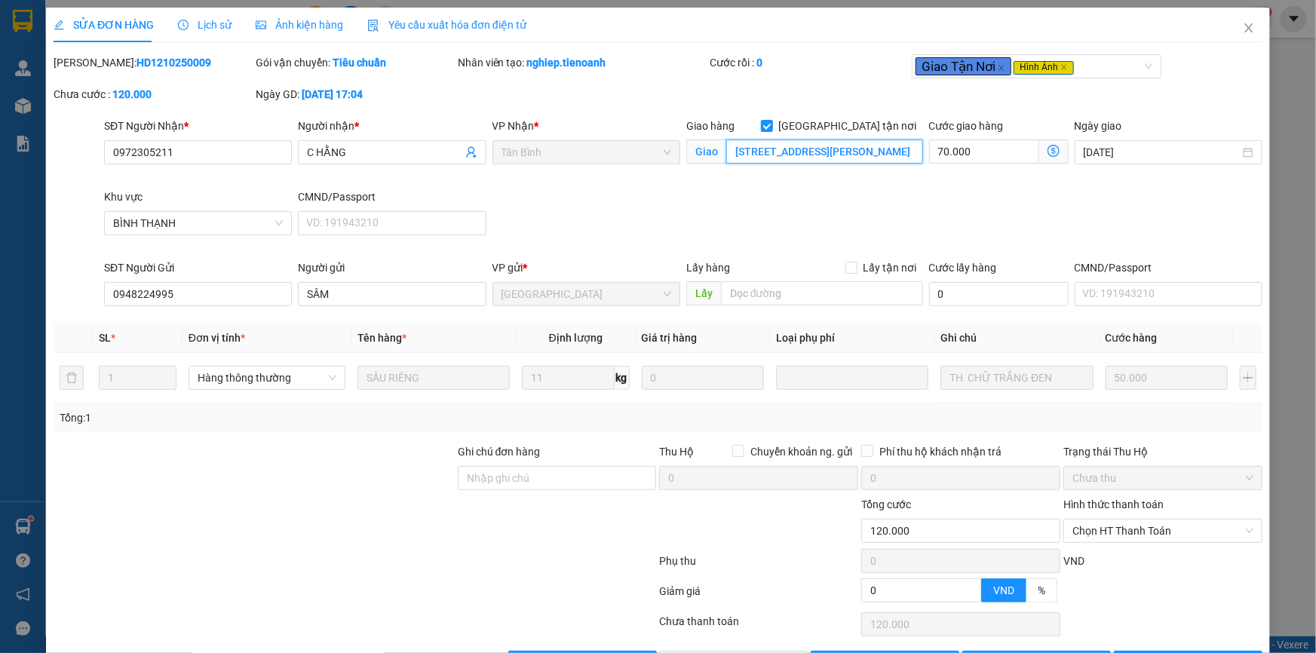
click at [860, 154] on input "[STREET_ADDRESS][PERSON_NAME]" at bounding box center [824, 151] width 197 height 24
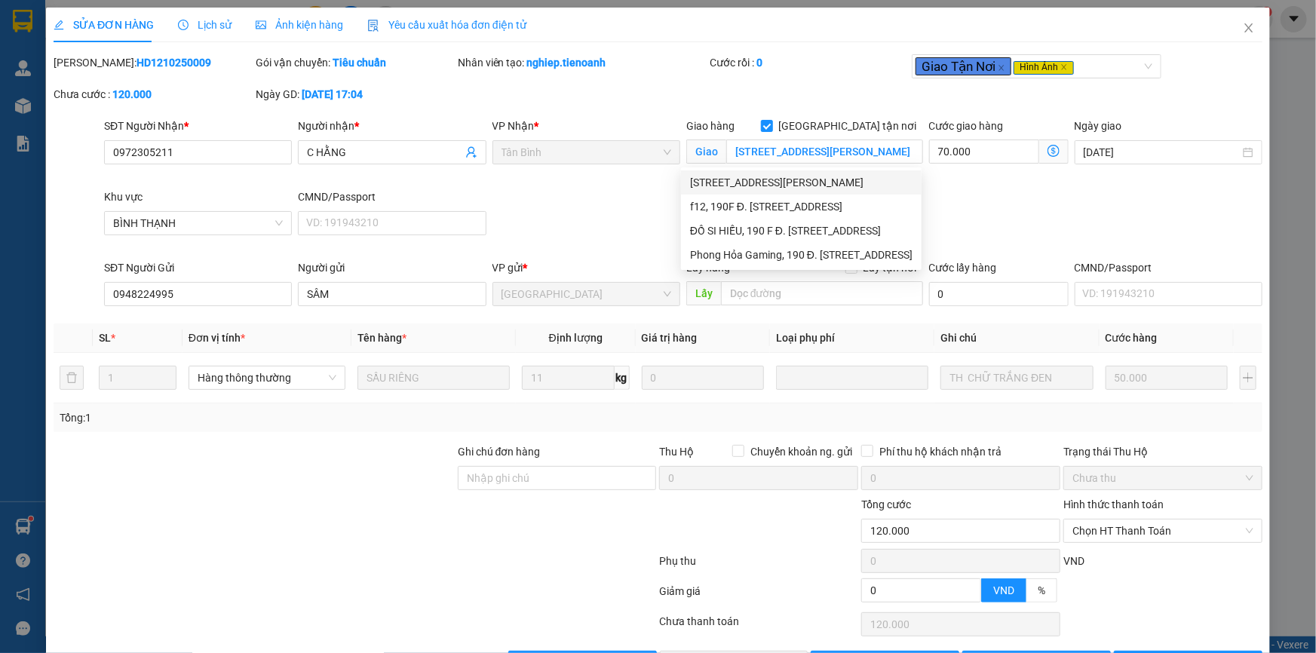
click at [659, 179] on div "VP Nhận * Tân Bình" at bounding box center [586, 153] width 194 height 71
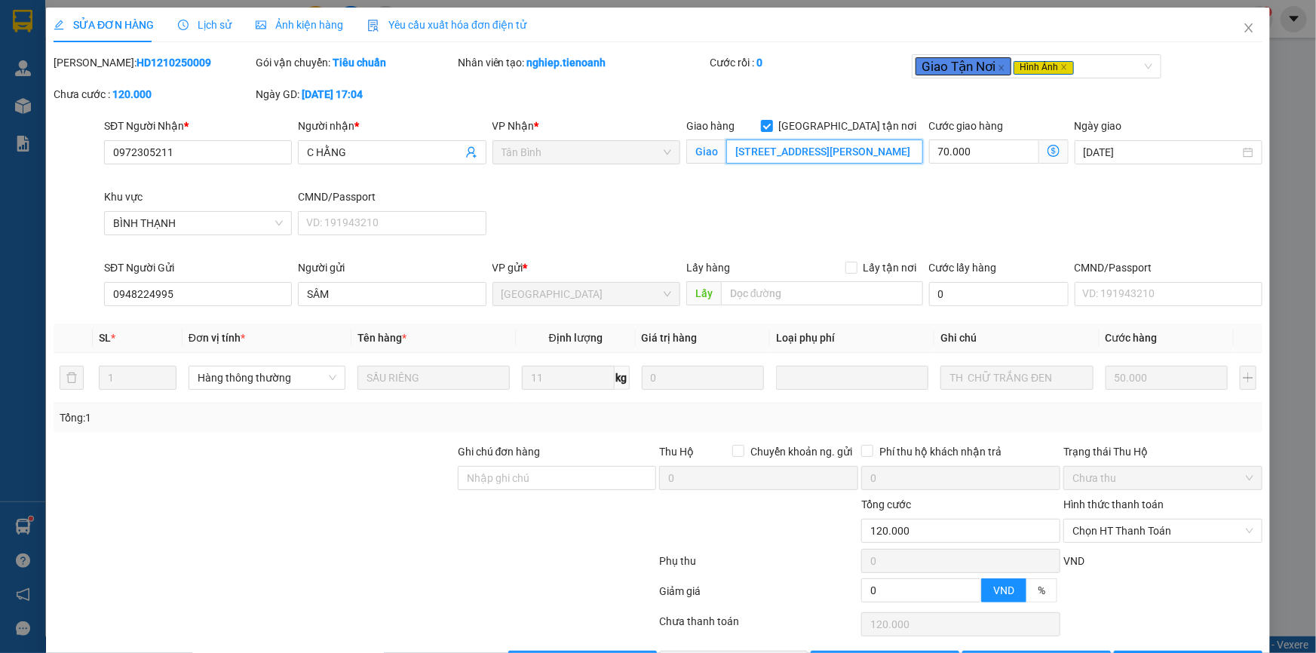
click at [777, 151] on input "[STREET_ADDRESS][PERSON_NAME]" at bounding box center [824, 151] width 197 height 24
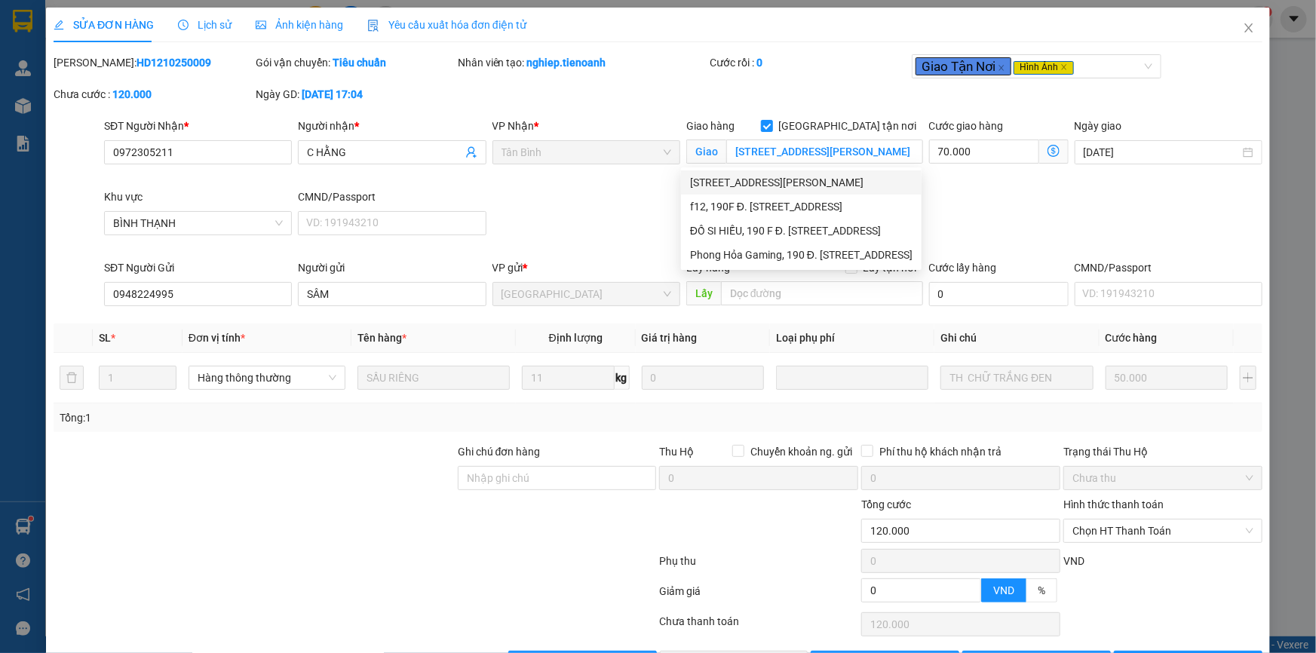
click at [627, 192] on div "SĐT Người Nhận * 0972305211 Người nhận * C HẰNG VP Nhận * Tân Bình Giao hàng Gi…" at bounding box center [683, 189] width 1164 height 142
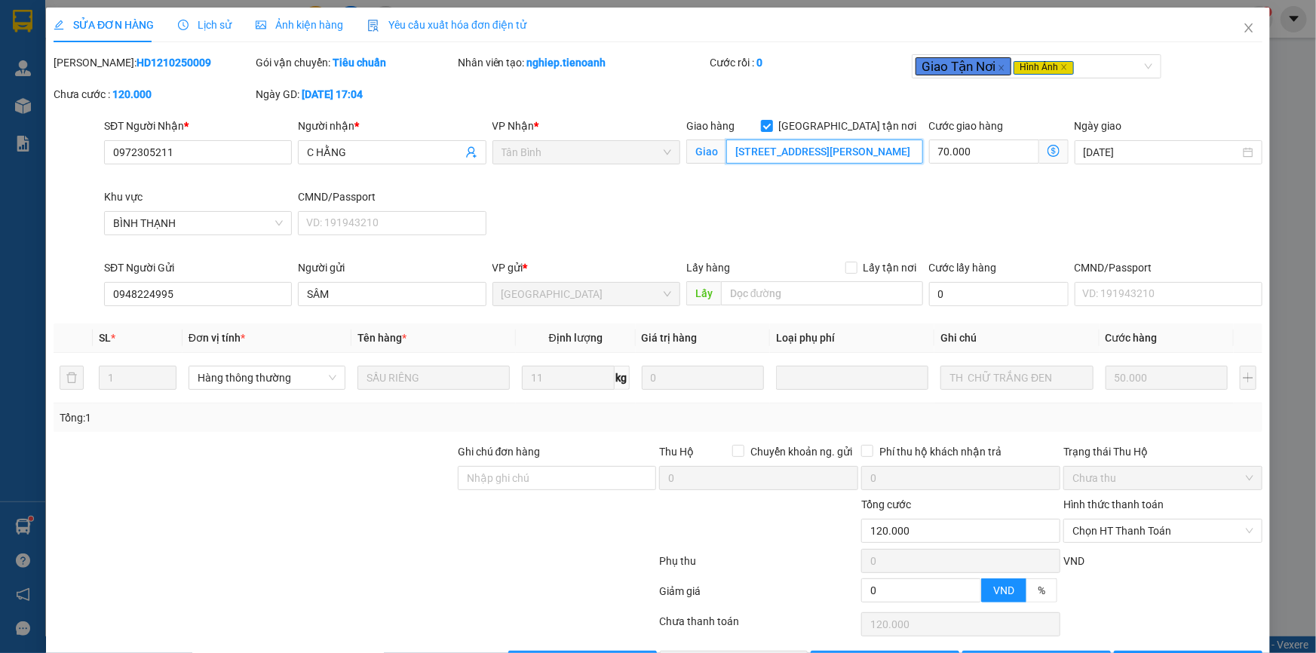
click at [780, 158] on input "[STREET_ADDRESS][PERSON_NAME]" at bounding box center [824, 151] width 197 height 24
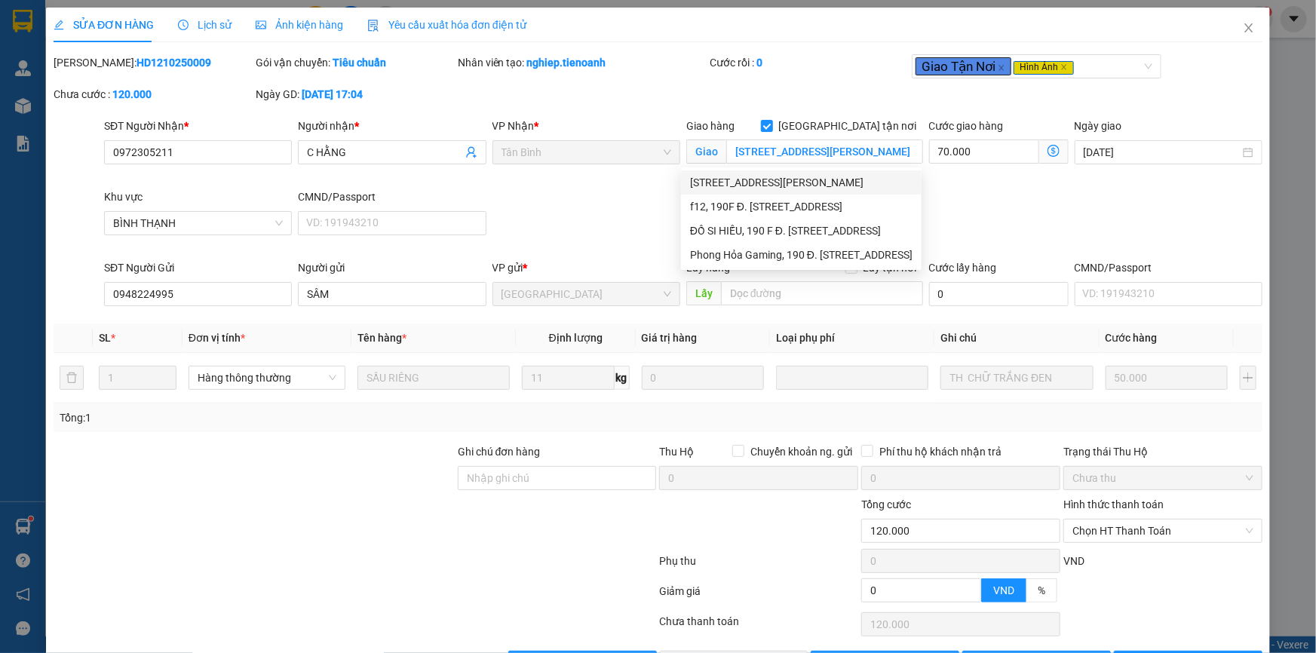
click at [588, 192] on div "SĐT Người Nhận * 0972305211 Người nhận * C HẰNG VP Nhận * Tân Bình Giao hàng Gi…" at bounding box center [683, 189] width 1164 height 142
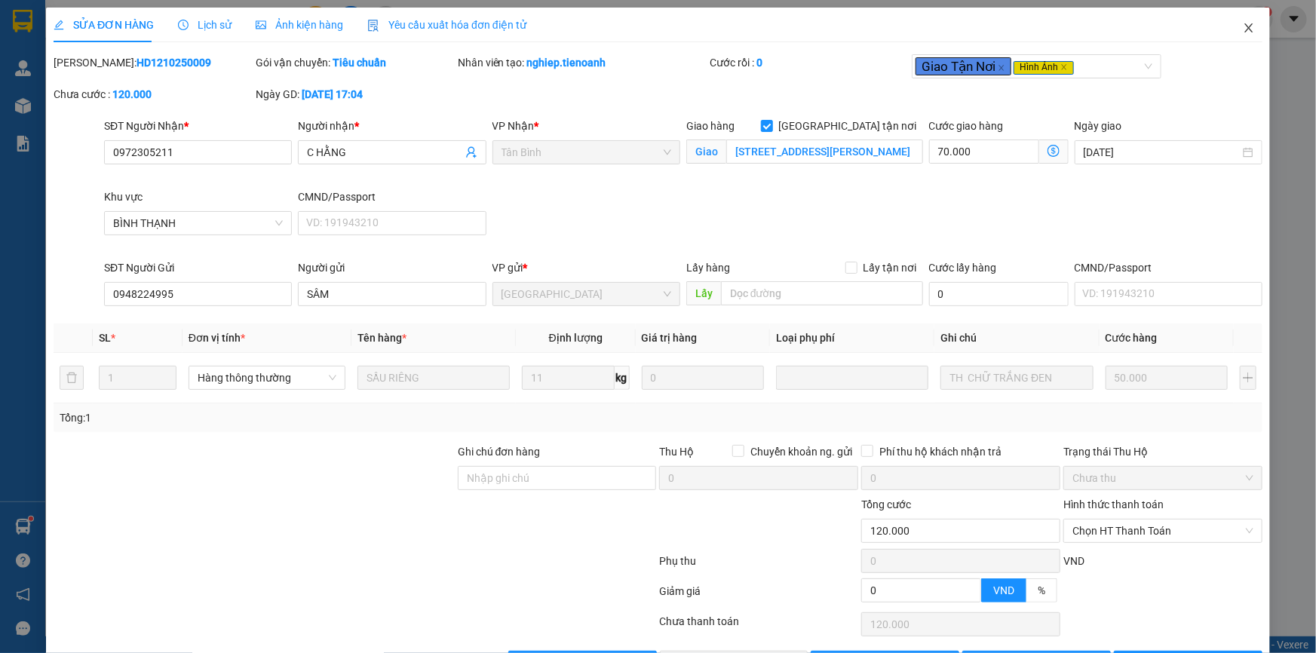
click at [1244, 29] on icon "close" at bounding box center [1248, 27] width 8 height 9
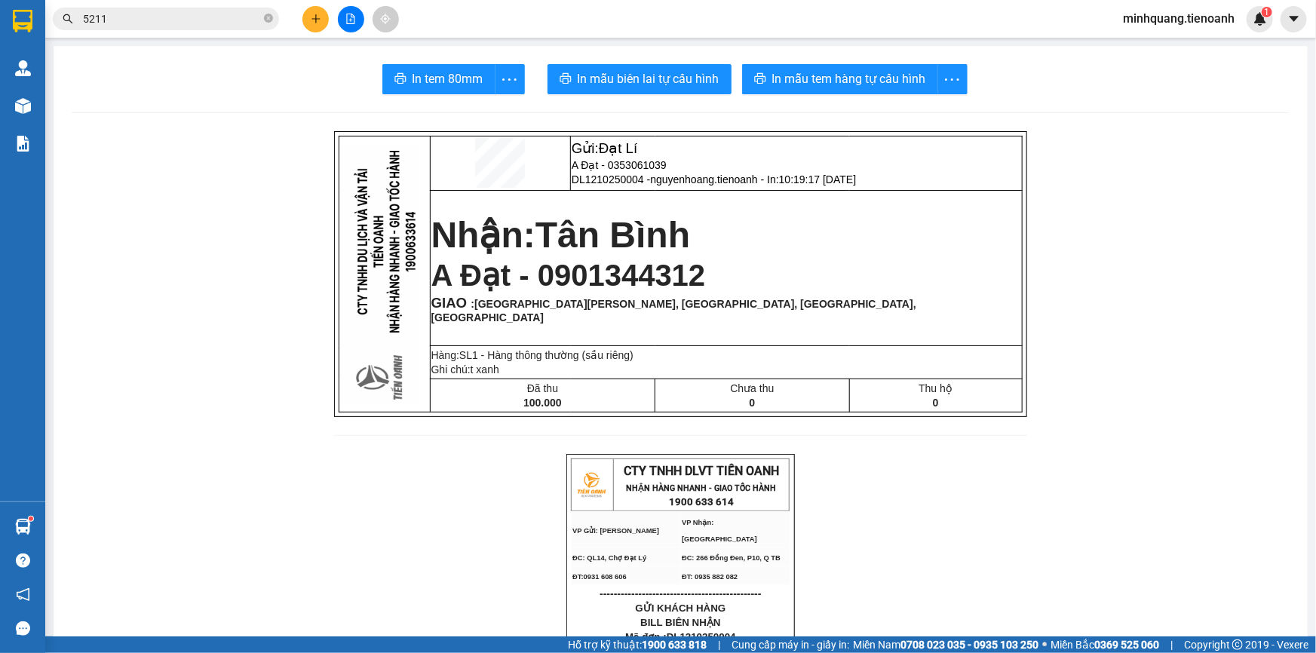
click at [251, 20] on input "5211" at bounding box center [172, 19] width 178 height 17
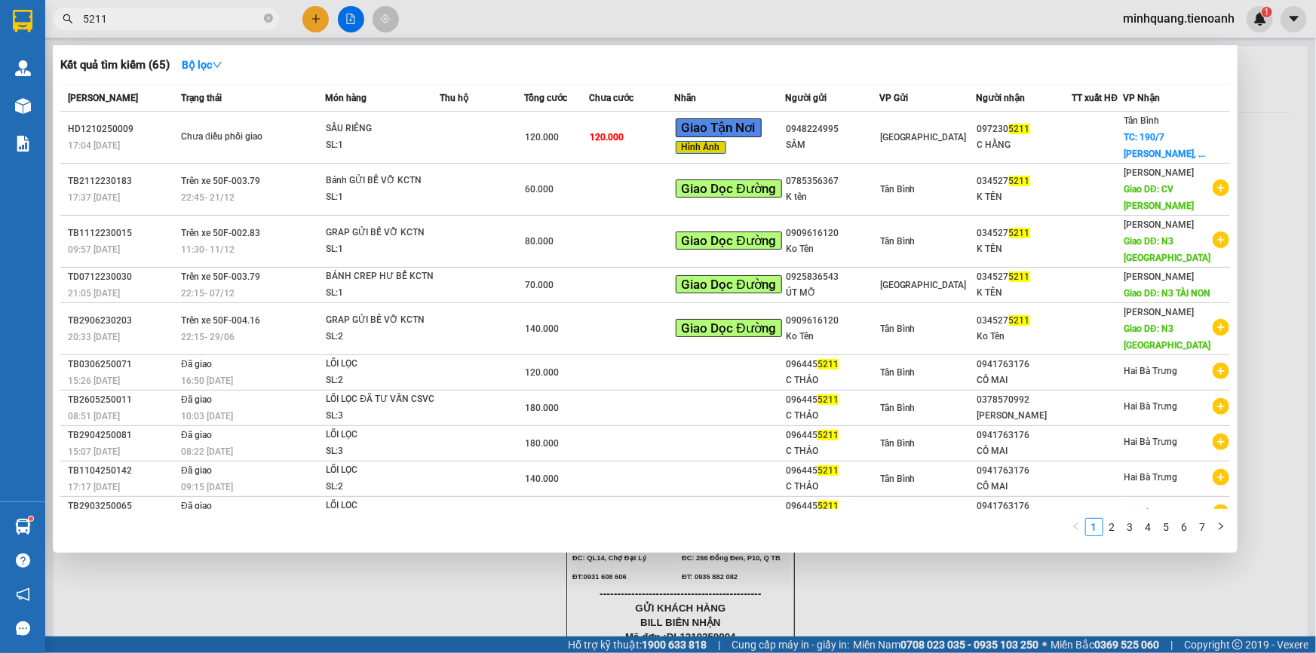
click at [251, 20] on input "5211" at bounding box center [172, 19] width 178 height 17
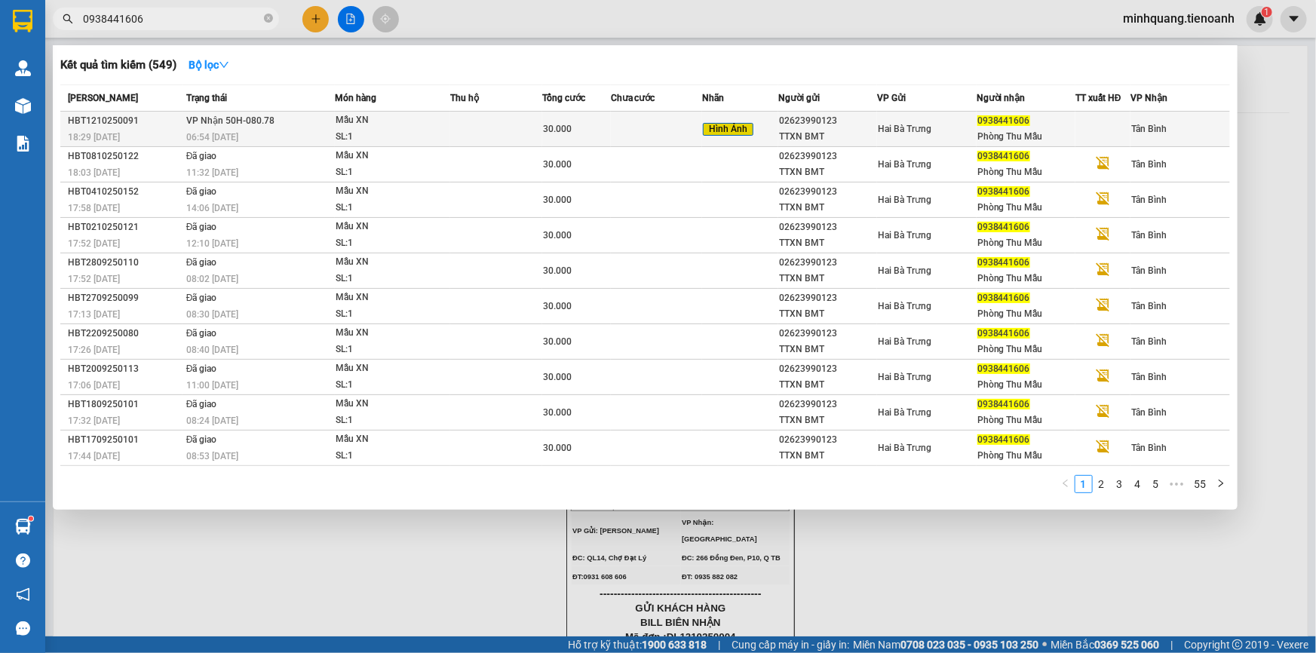
type input "0938441606"
click at [498, 124] on td at bounding box center [495, 129] width 91 height 35
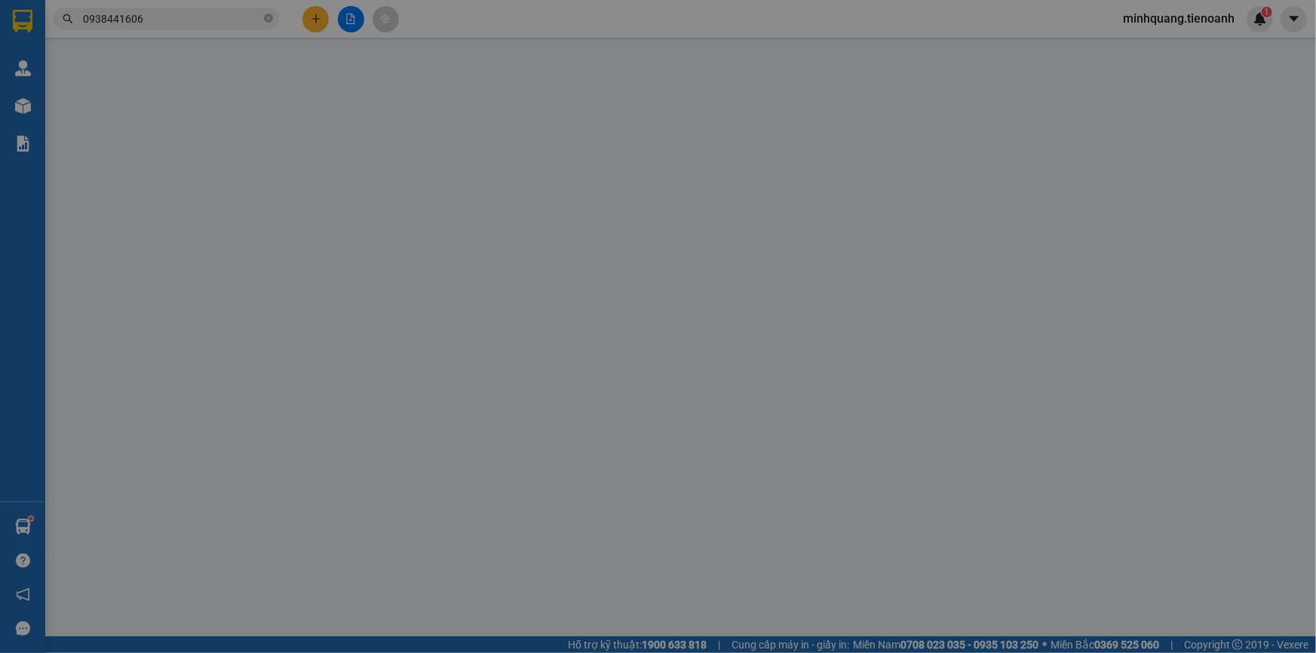
type input "0938441606"
type input "Phòng Thu Mẫu"
type input "312141994"
type input "02623990123"
type input "TTXN BMT"
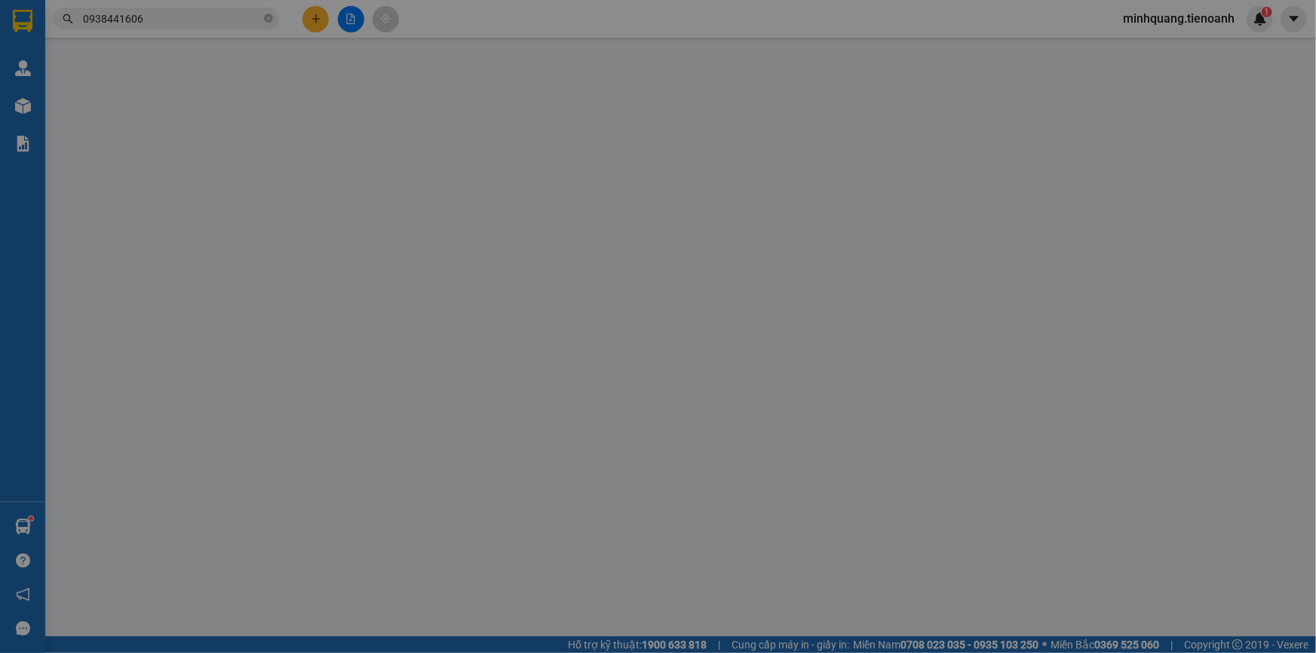
type input "0"
type input "30.000"
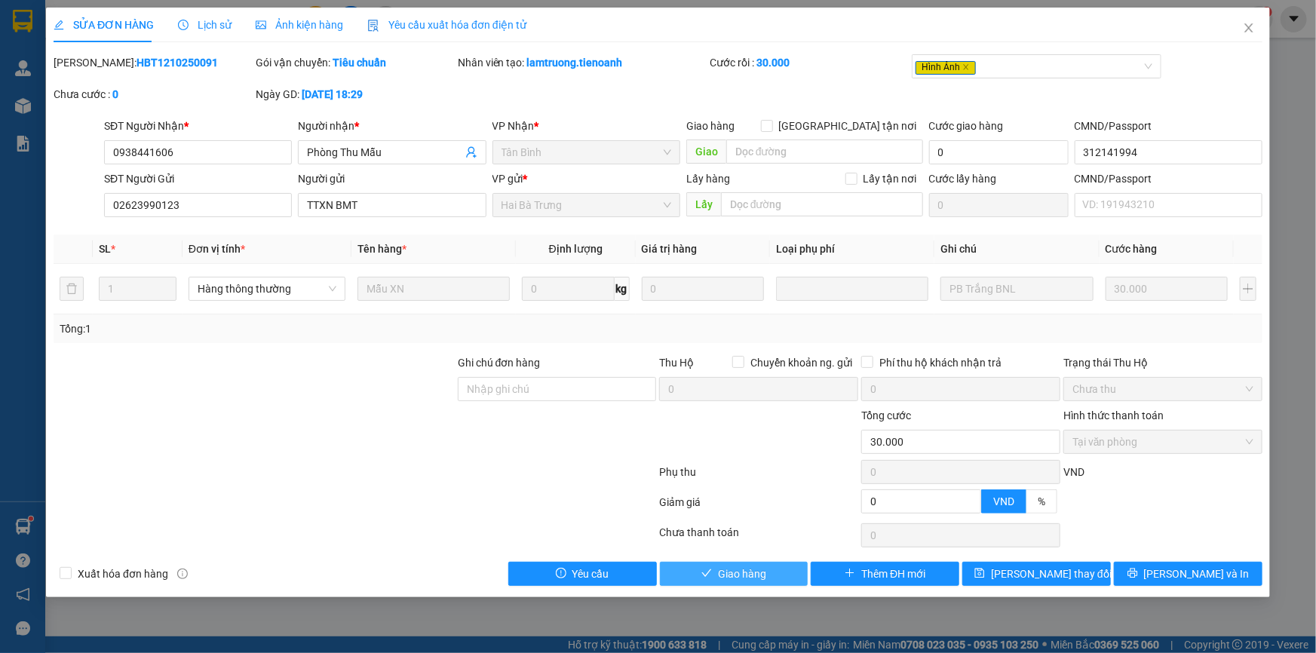
click at [731, 584] on button "Giao hàng" at bounding box center [734, 574] width 149 height 24
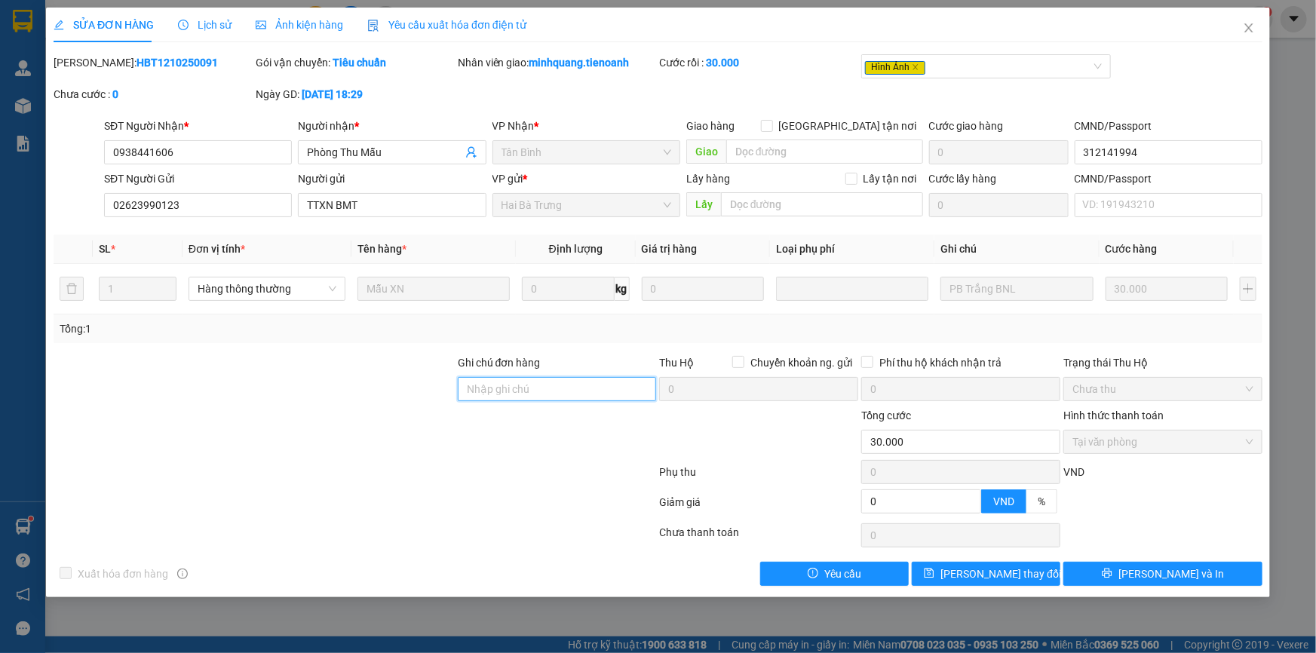
drag, startPoint x: 498, startPoint y: 397, endPoint x: 369, endPoint y: 394, distance: 129.0
click at [498, 397] on input "Ghi chú đơn hàng" at bounding box center [557, 389] width 199 height 24
click at [363, 394] on div at bounding box center [254, 380] width 404 height 53
click at [1259, 17] on span "Close" at bounding box center [1249, 29] width 42 height 42
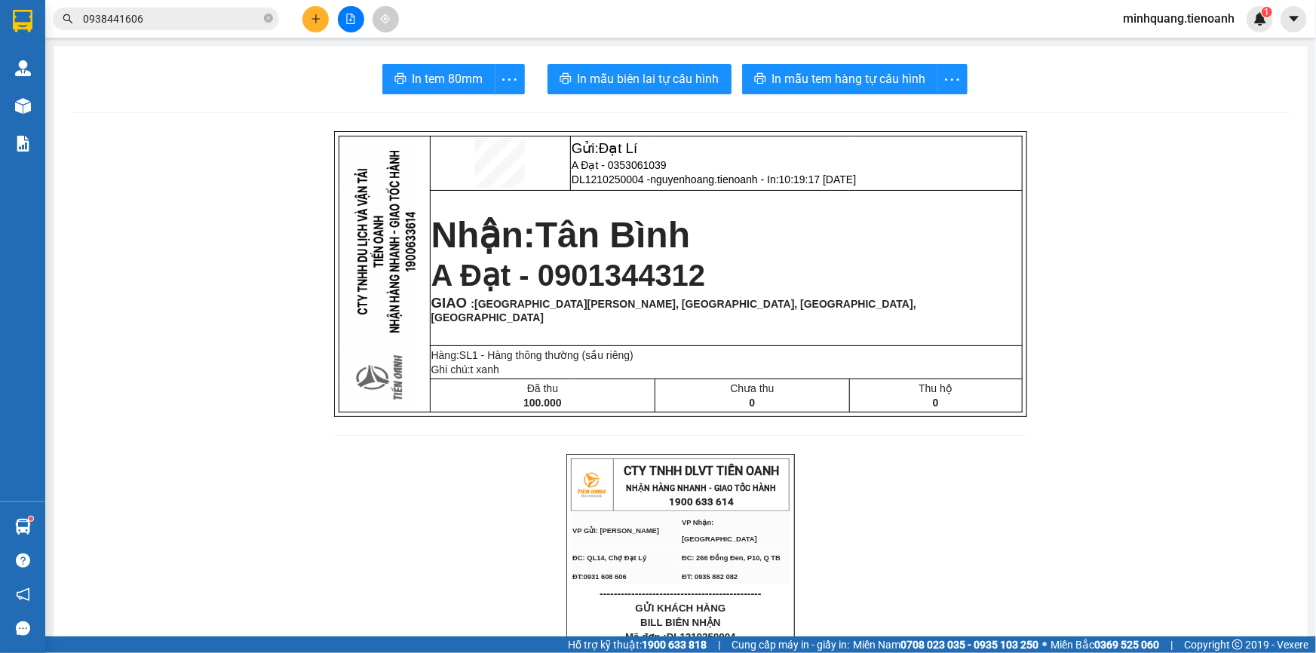
click at [167, 11] on input "0938441606" at bounding box center [172, 19] width 178 height 17
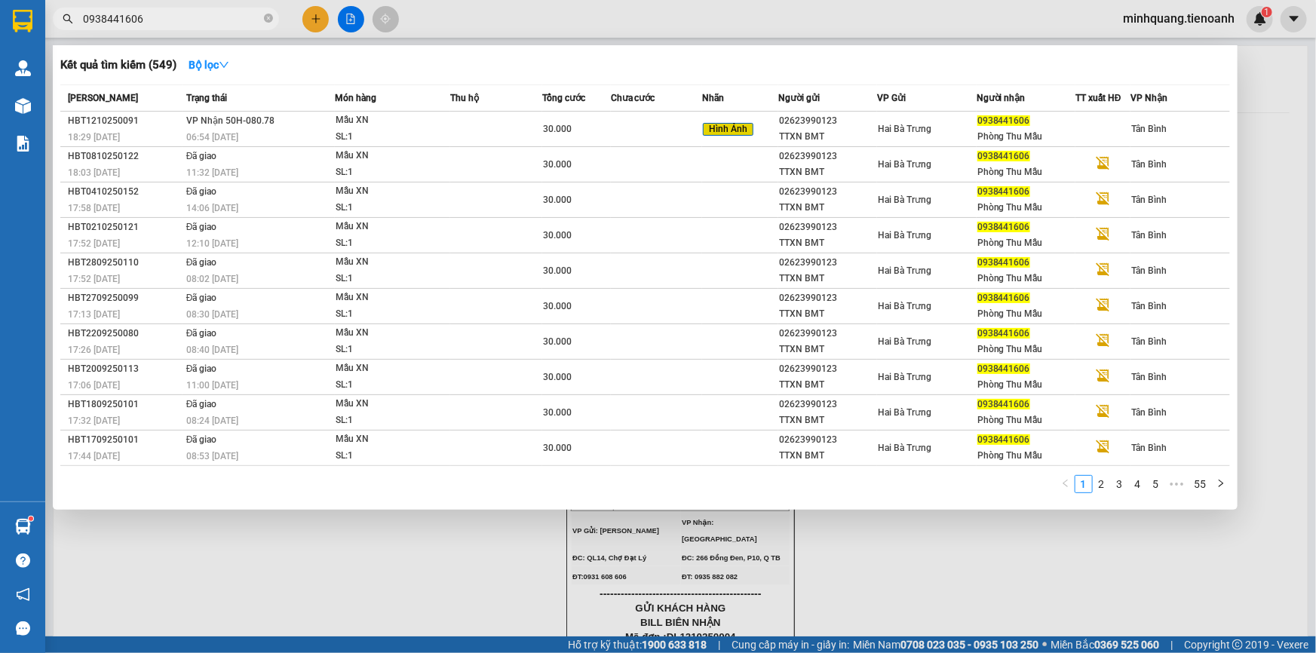
click at [167, 11] on input "0938441606" at bounding box center [172, 19] width 178 height 17
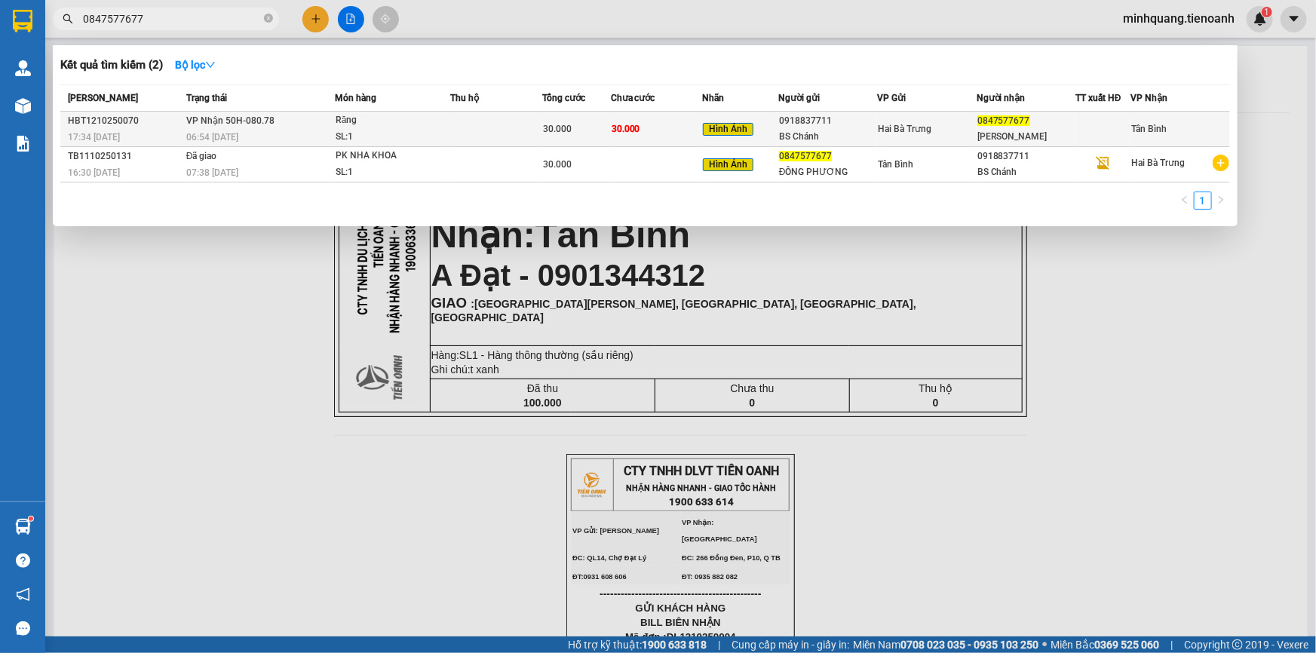
type input "0847577677"
click at [525, 118] on td at bounding box center [495, 129] width 91 height 35
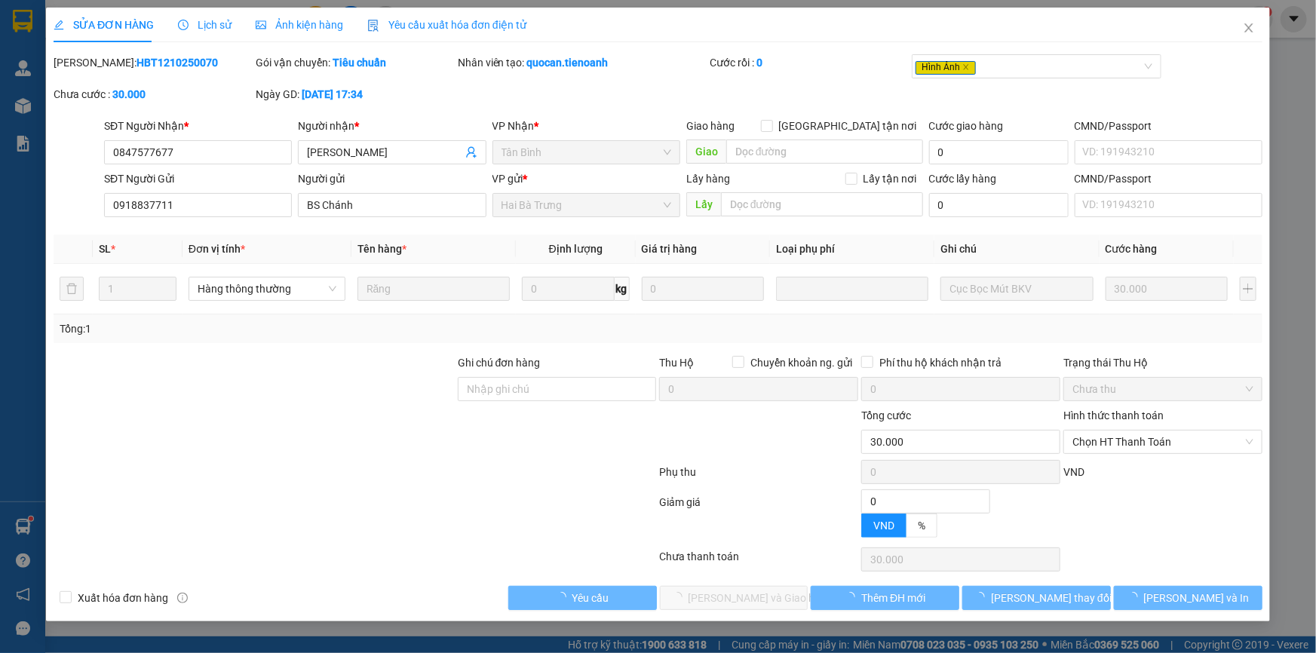
type input "0847577677"
type input "Đông Phương"
type input "0918837711"
type input "BS Chánh"
type input "0"
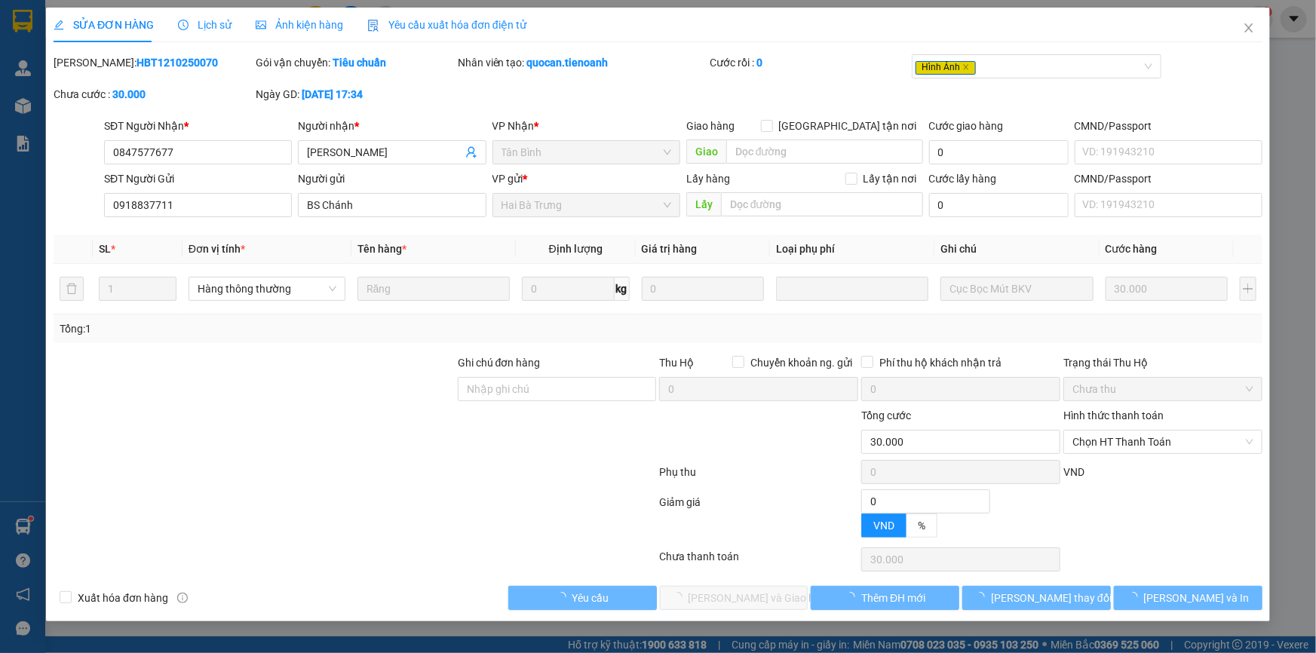
type input "30.000"
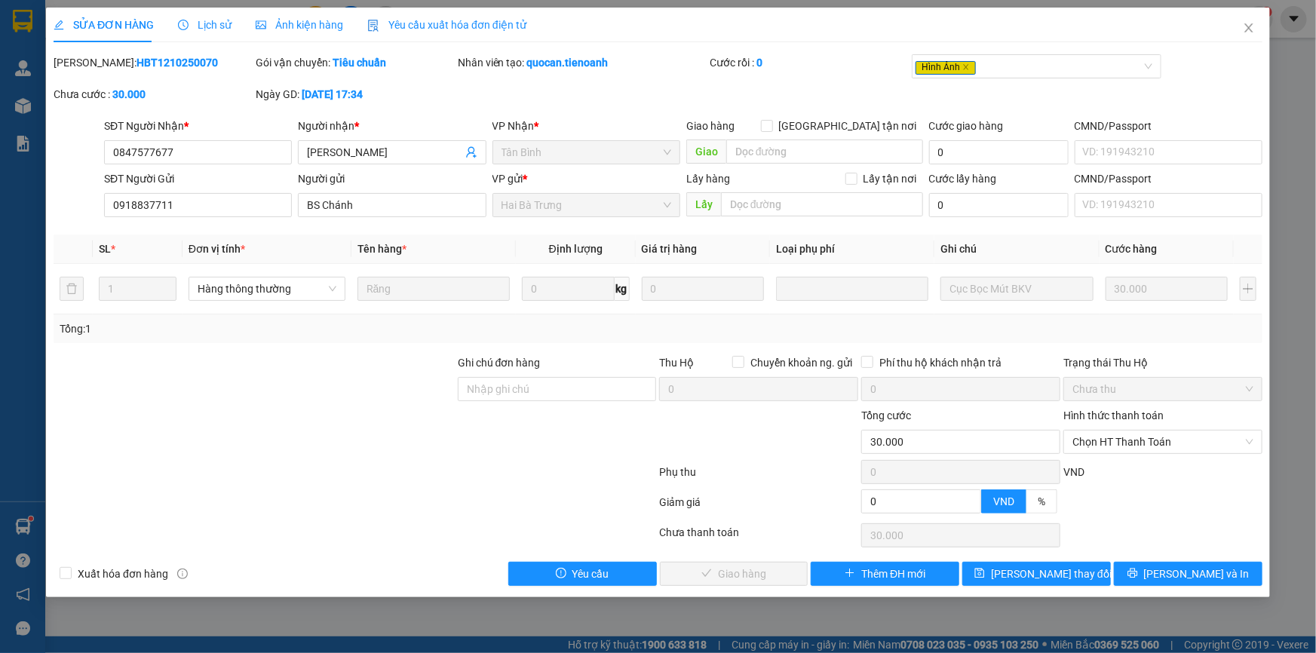
click at [516, 373] on div "Ghi chú đơn hàng" at bounding box center [557, 365] width 199 height 23
click at [504, 388] on input "Ghi chú đơn hàng" at bounding box center [557, 389] width 199 height 24
click at [412, 377] on div at bounding box center [254, 380] width 404 height 53
click at [1144, 441] on span "Chọn HT Thanh Toán" at bounding box center [1162, 442] width 181 height 23
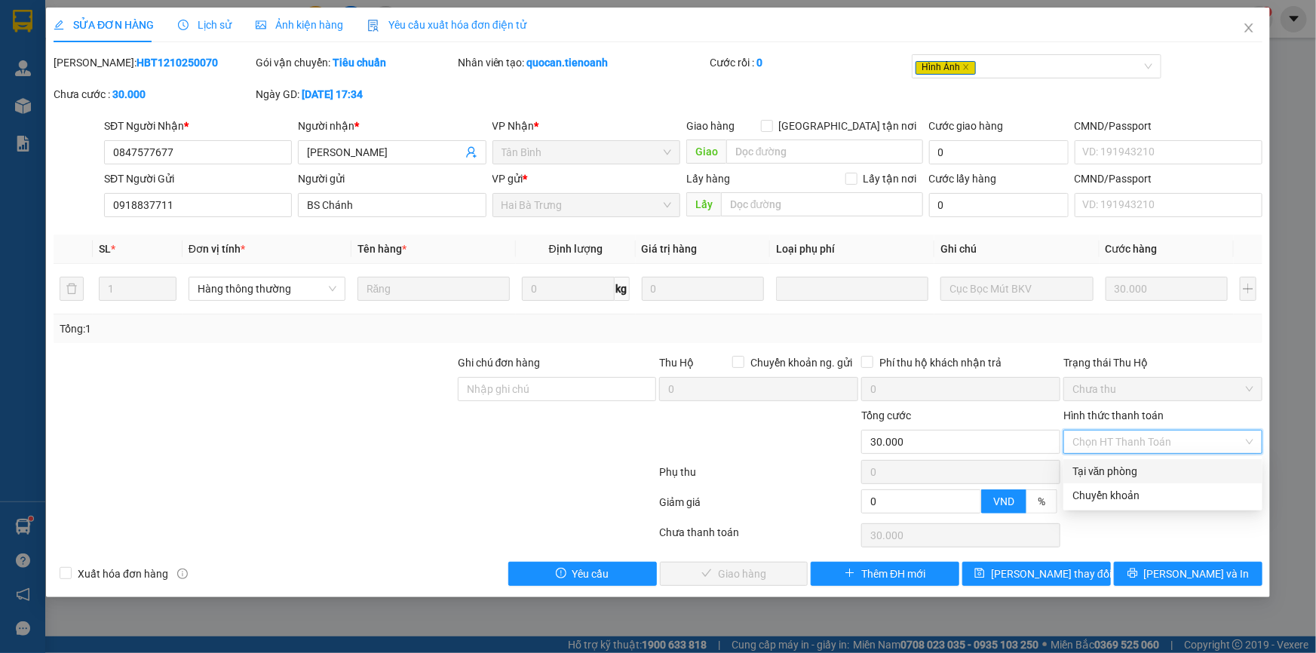
click at [1128, 468] on div "Tại văn phòng" at bounding box center [1162, 471] width 181 height 17
type input "0"
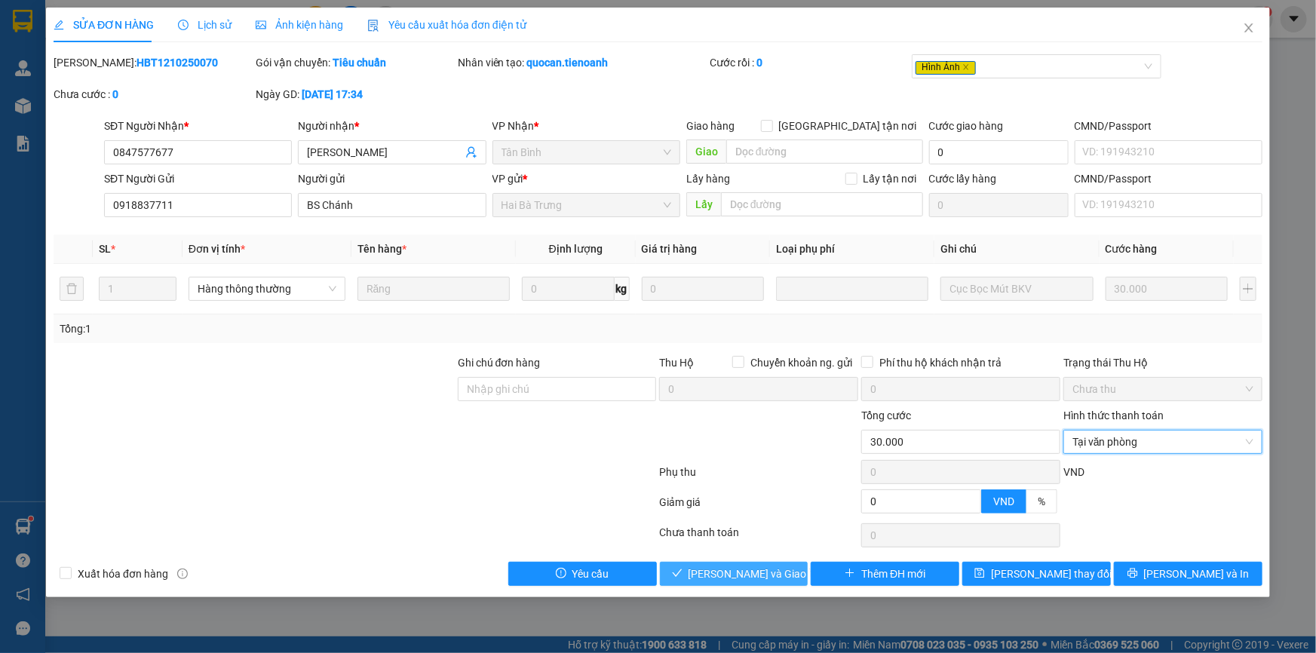
click at [741, 576] on span "[PERSON_NAME] và Giao hàng" at bounding box center [760, 574] width 145 height 17
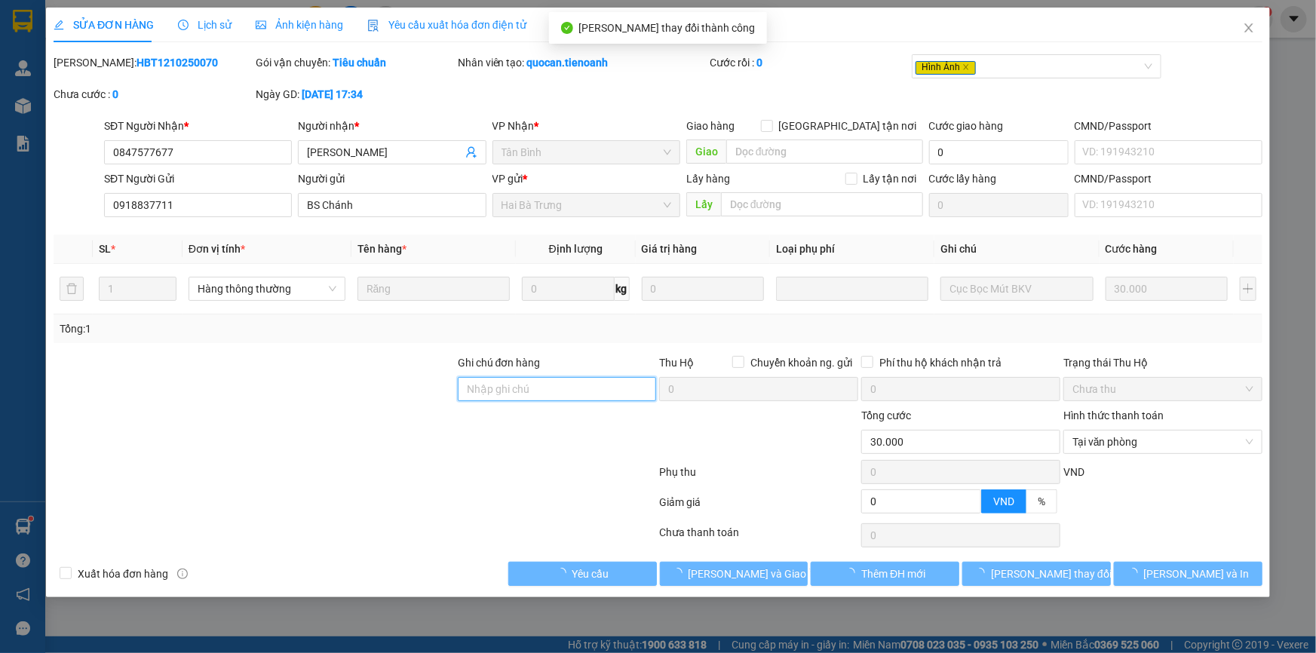
click at [508, 380] on input "Ghi chú đơn hàng" at bounding box center [557, 389] width 199 height 24
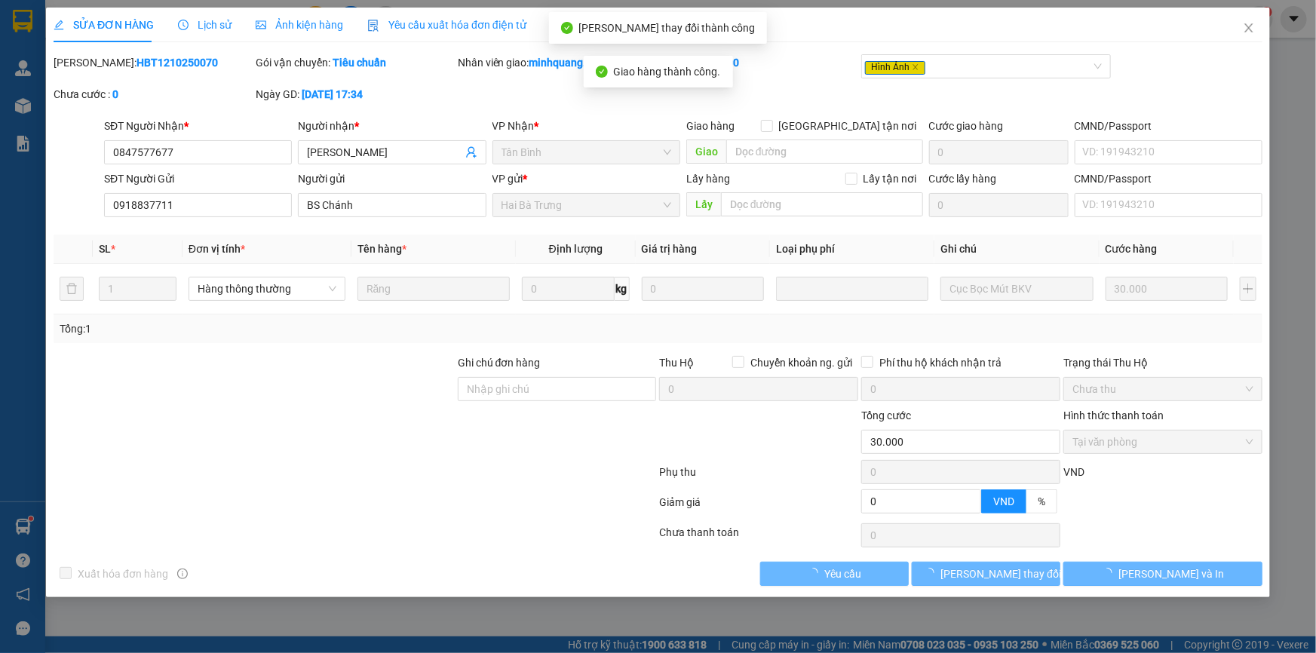
click at [430, 394] on div at bounding box center [254, 380] width 404 height 53
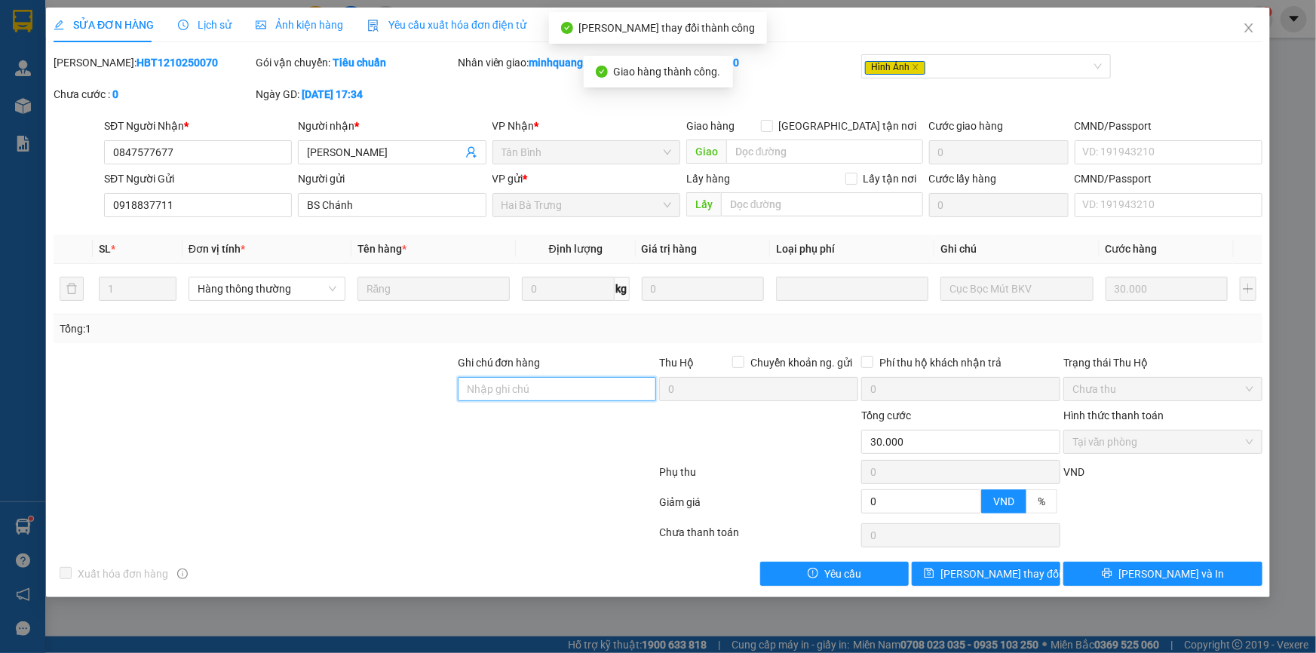
drag, startPoint x: 504, startPoint y: 393, endPoint x: 452, endPoint y: 392, distance: 52.0
click at [504, 393] on input "Ghi chú đơn hàng" at bounding box center [557, 389] width 199 height 24
click at [418, 392] on div at bounding box center [254, 380] width 404 height 53
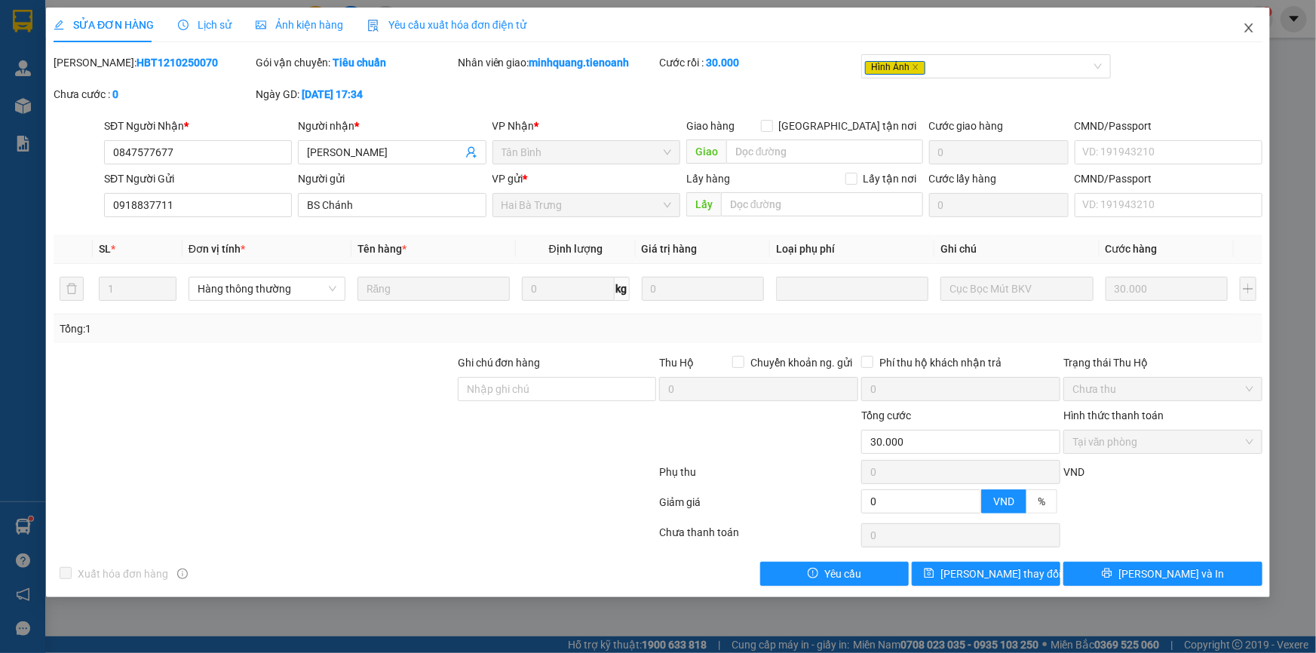
drag, startPoint x: 1251, startPoint y: 29, endPoint x: 1184, endPoint y: 29, distance: 67.1
click at [1250, 29] on icon "close" at bounding box center [1249, 28] width 12 height 12
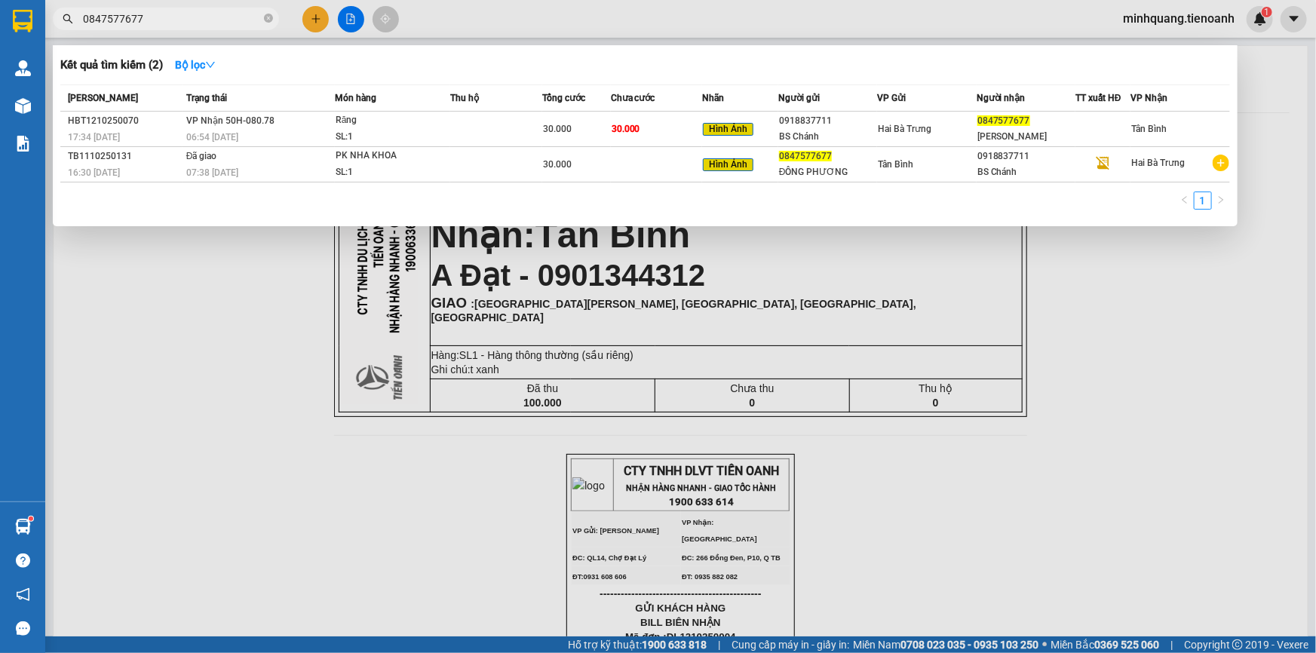
click at [228, 26] on input "0847577677" at bounding box center [172, 19] width 178 height 17
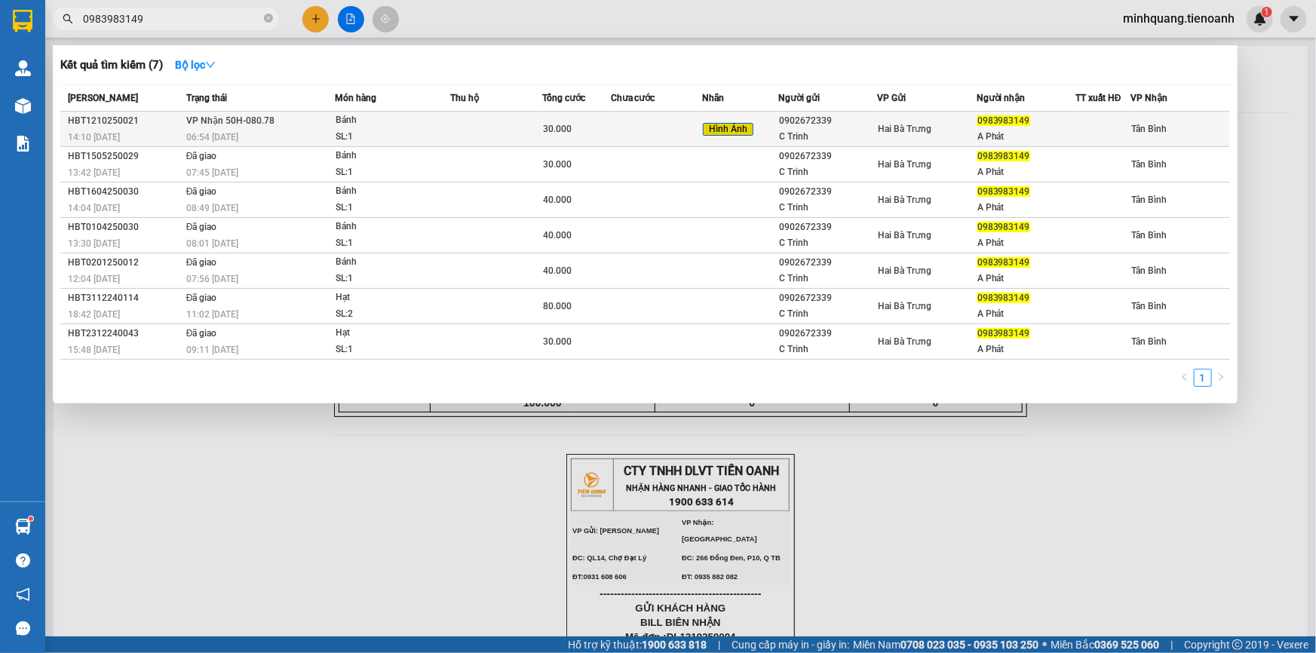
type input "0983983149"
click at [502, 128] on td at bounding box center [495, 129] width 91 height 35
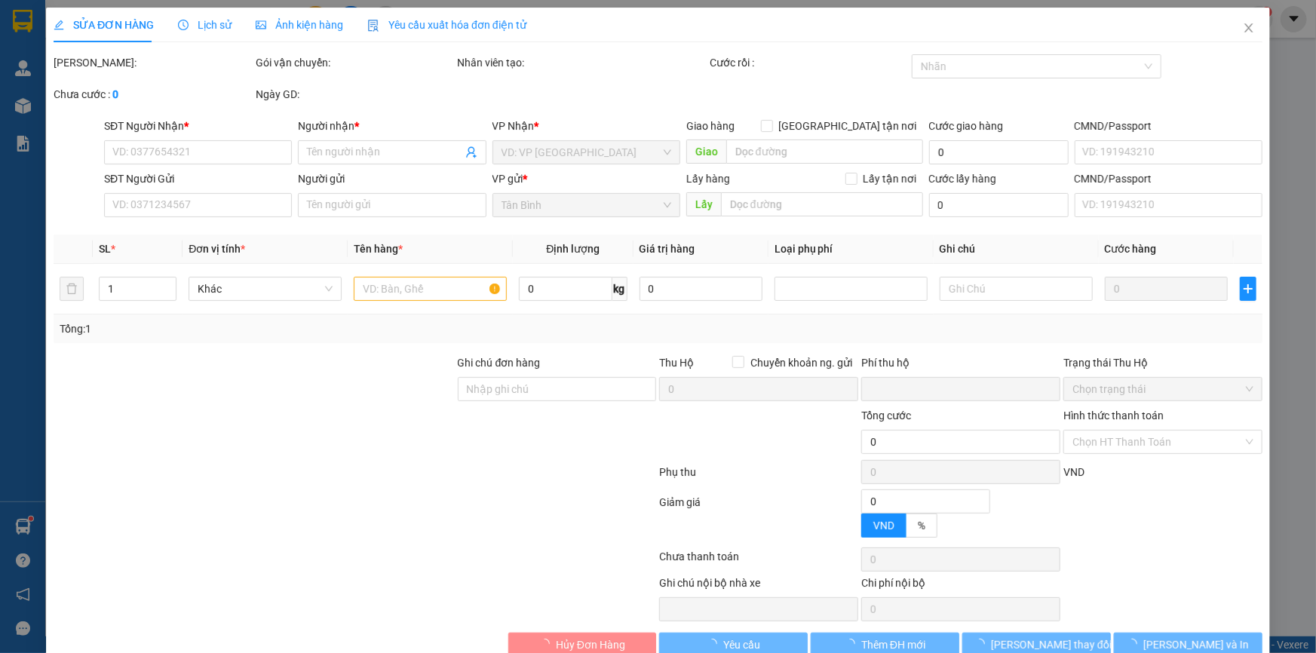
type input "0983983149"
type input "A Phát"
type input "0902672339"
type input "C Trinh"
type input "0"
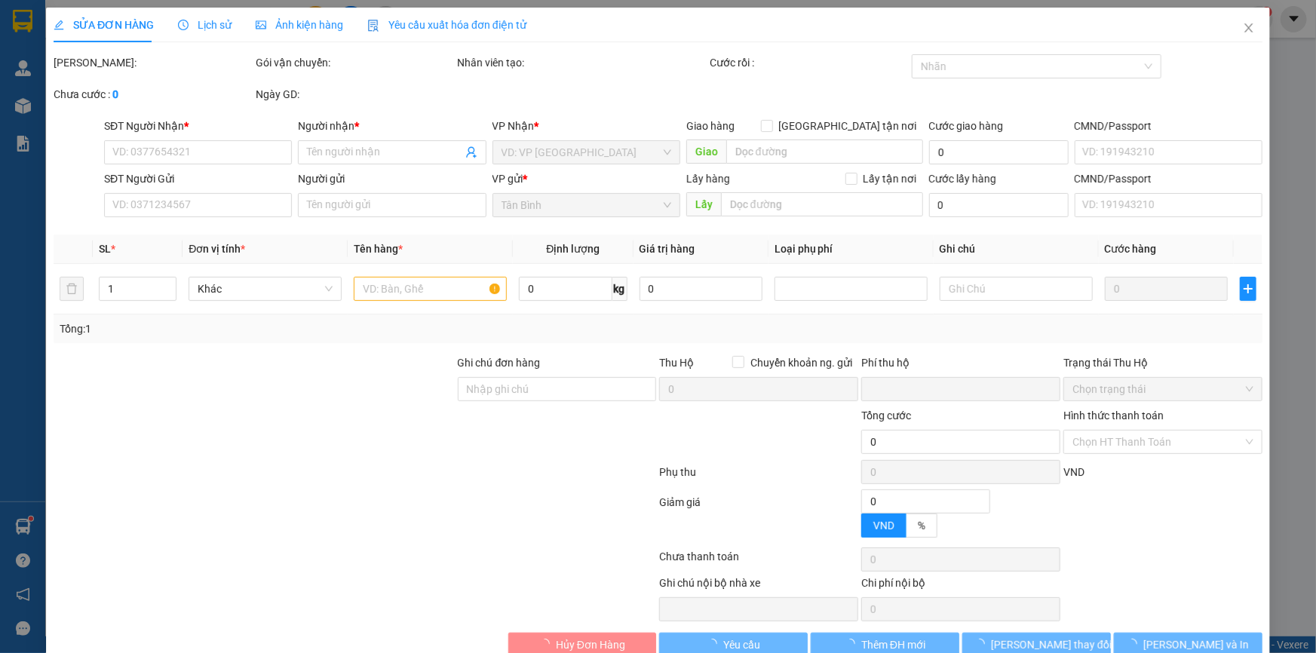
type input "30.000"
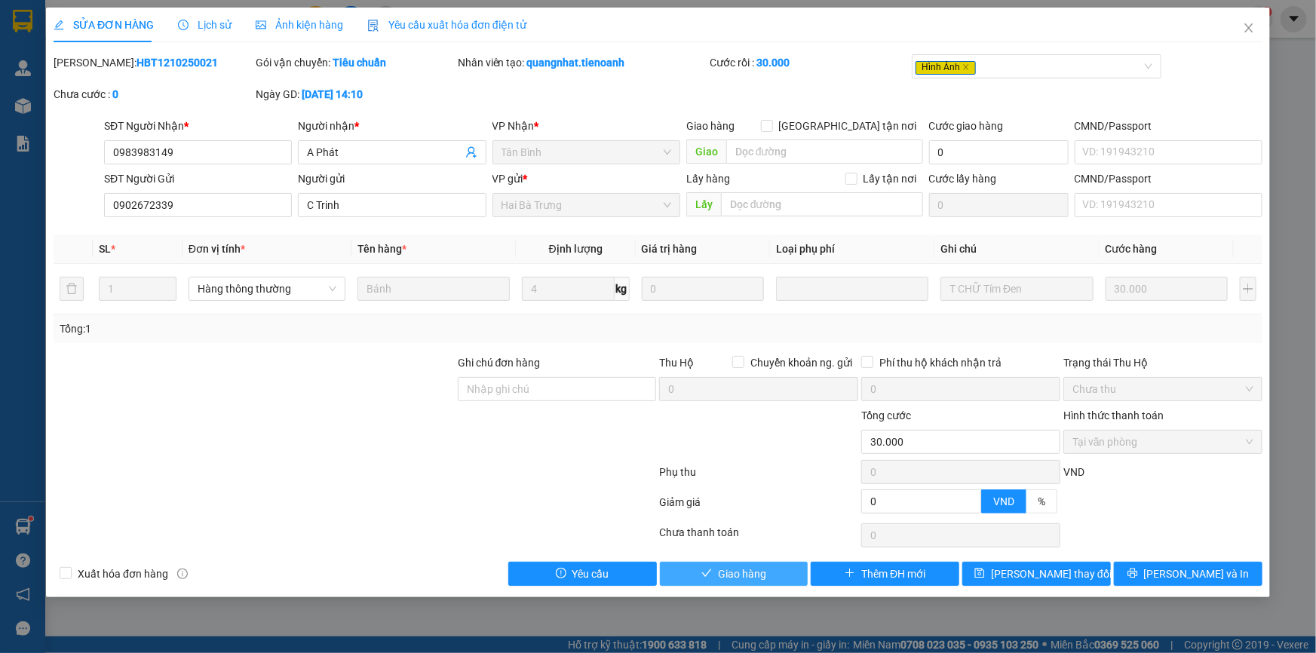
click at [731, 570] on span "Giao hàng" at bounding box center [742, 574] width 48 height 17
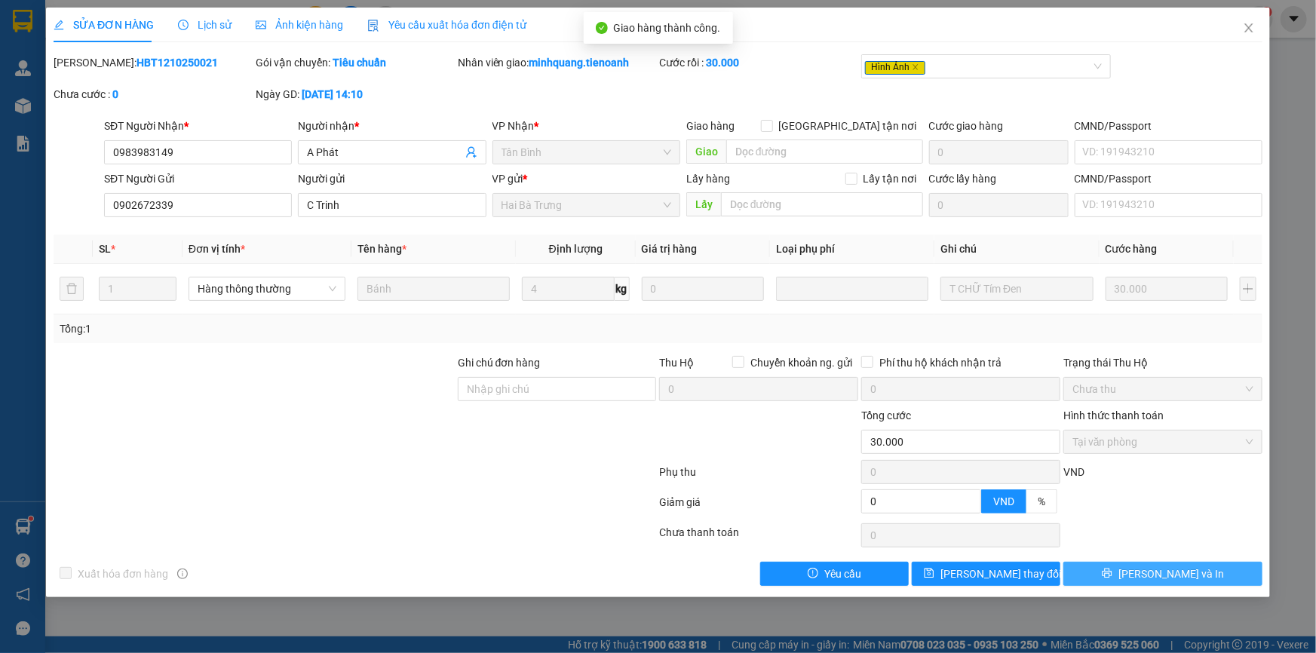
click at [1175, 566] on span "[PERSON_NAME] và In" at bounding box center [1171, 574] width 106 height 17
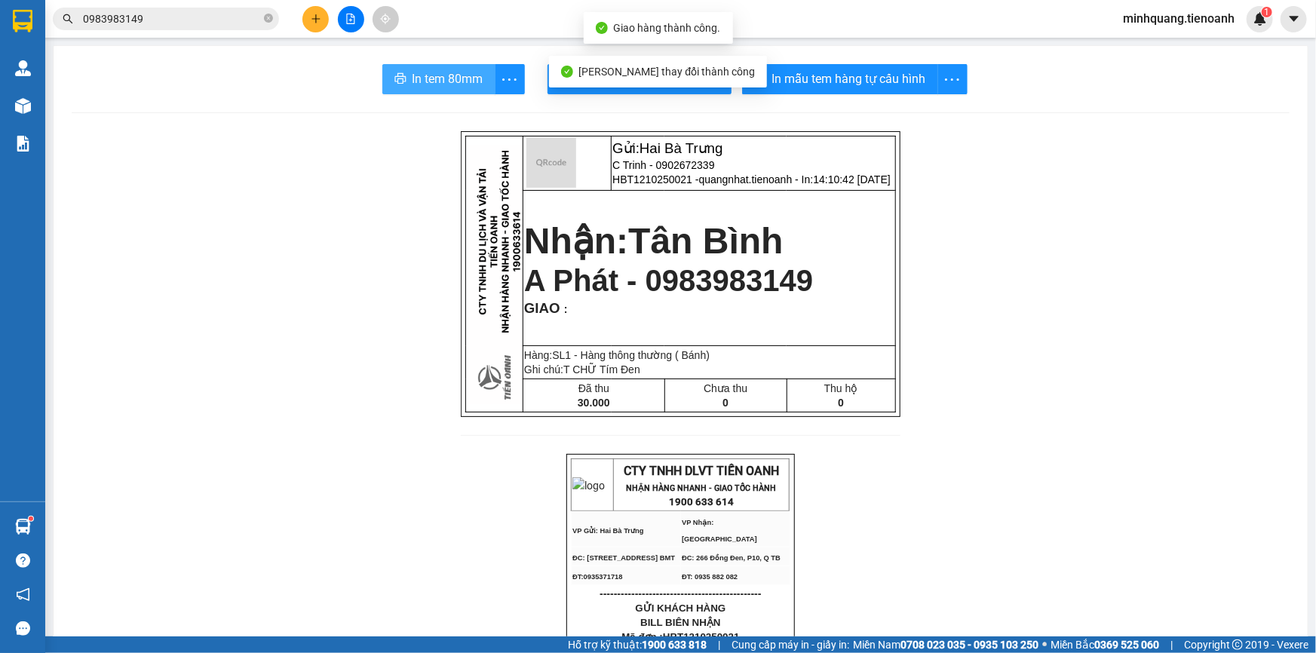
click at [468, 80] on span "In tem 80mm" at bounding box center [447, 78] width 71 height 19
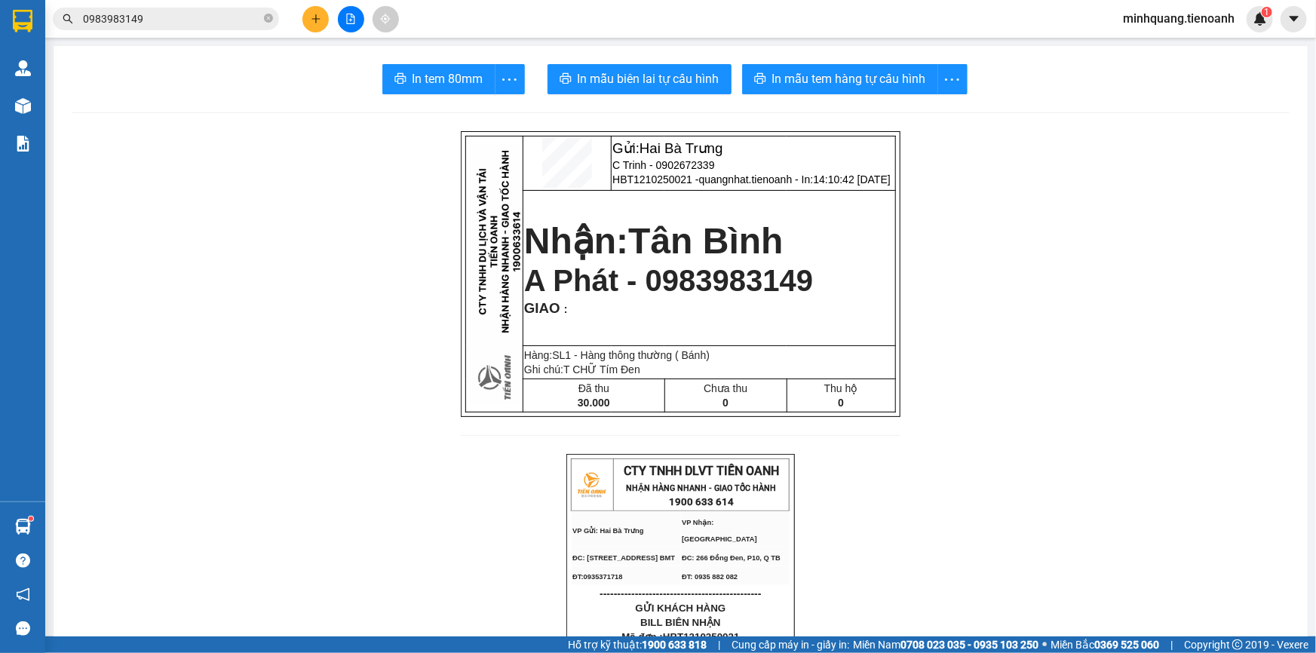
click at [219, 20] on input "0983983149" at bounding box center [172, 19] width 178 height 17
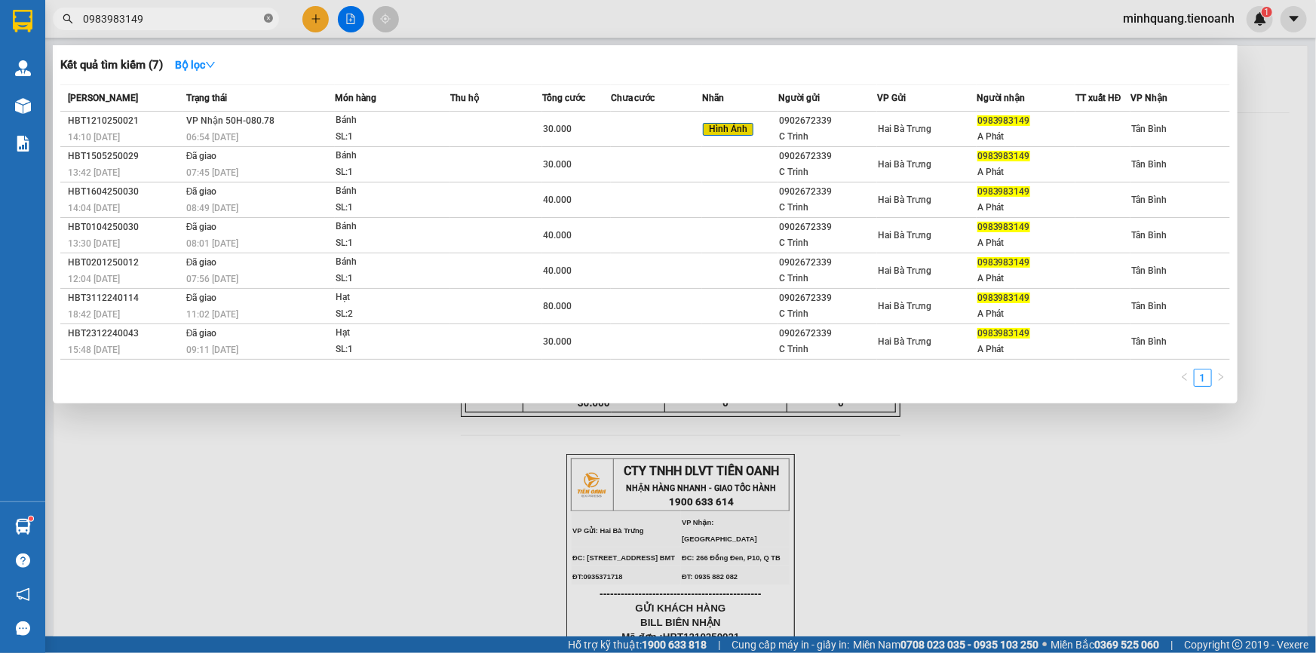
click at [271, 23] on span at bounding box center [268, 19] width 9 height 14
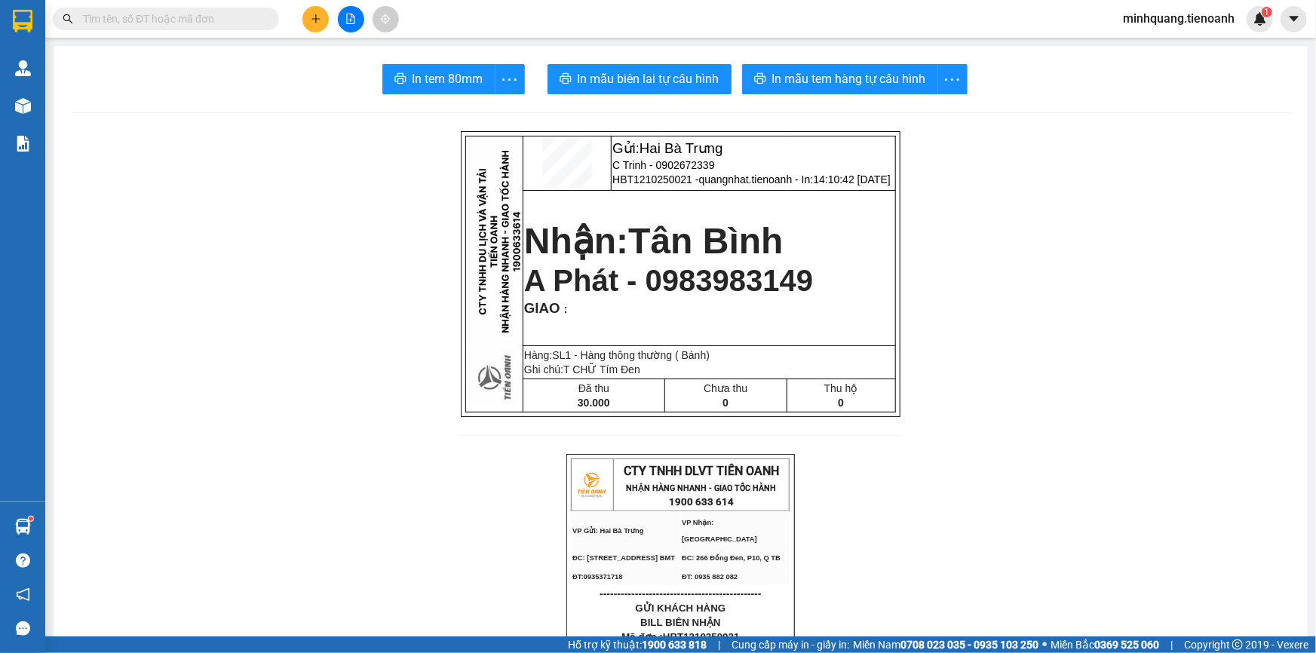
click at [180, 24] on input "text" at bounding box center [172, 19] width 178 height 17
click at [180, 23] on input "text" at bounding box center [172, 19] width 178 height 17
click at [173, 22] on input "text" at bounding box center [172, 19] width 178 height 17
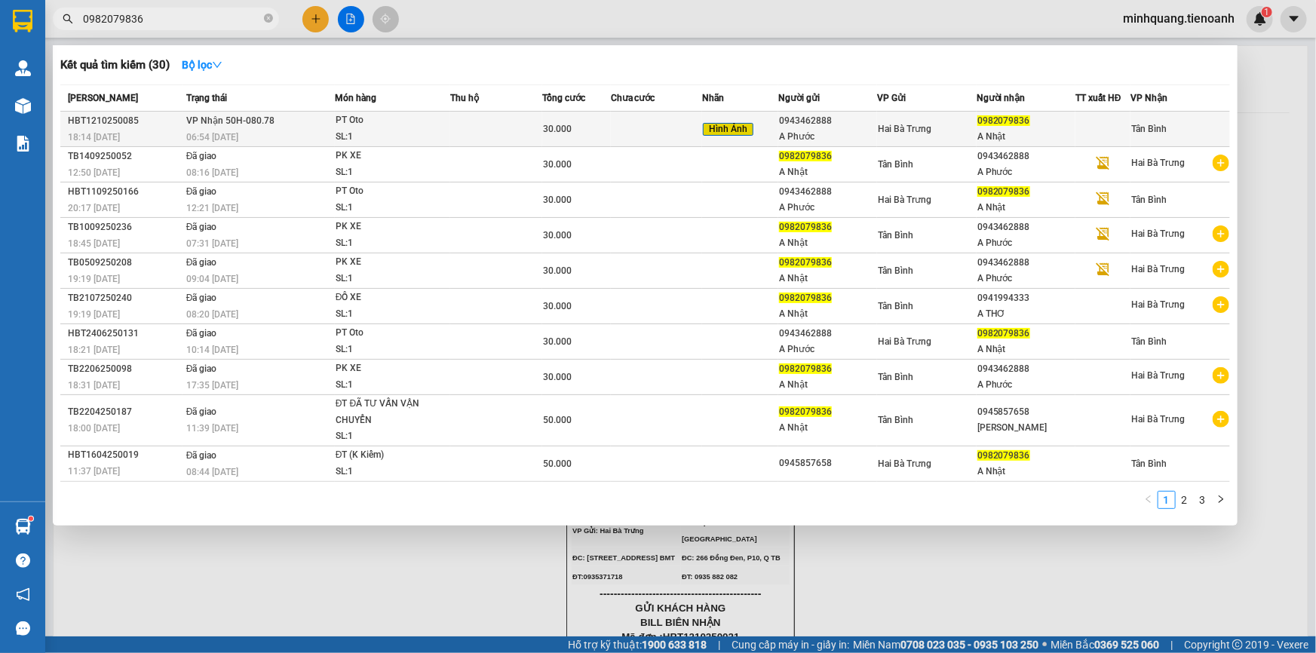
type input "0982079836"
click at [448, 121] on div "PT Oto" at bounding box center [392, 120] width 113 height 17
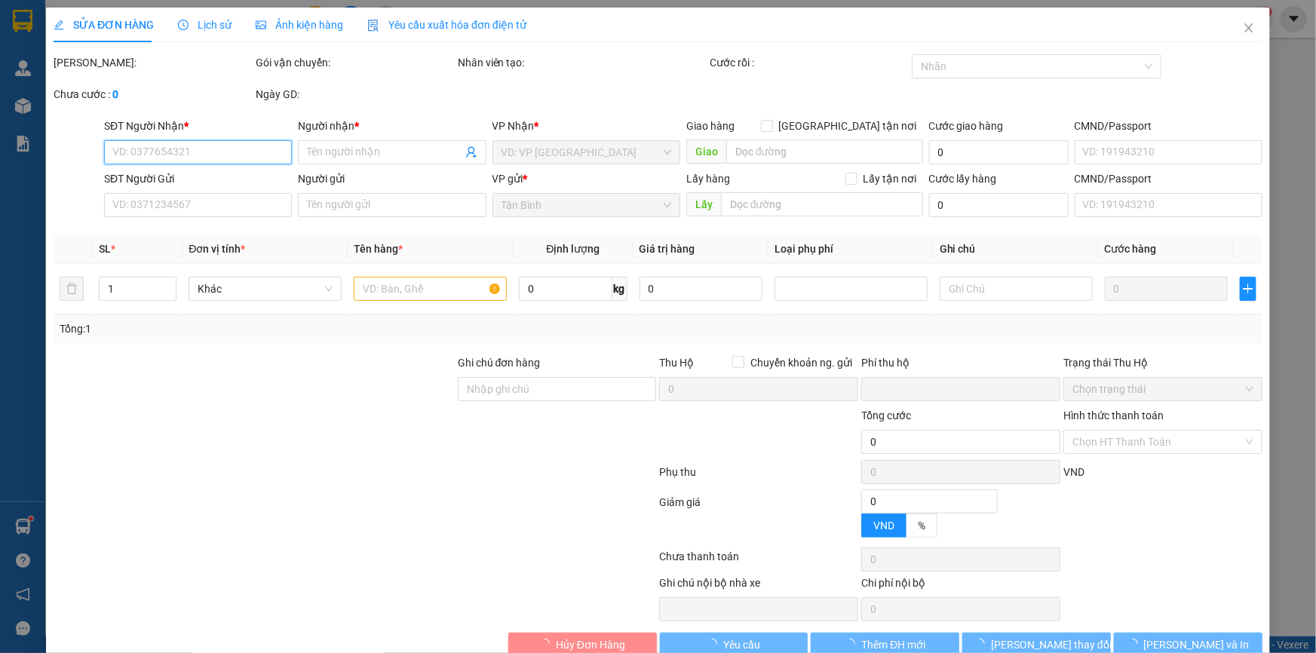
type input "0982079836"
type input "A Nhật"
type input "0943462888"
type input "A Phước"
type input "0"
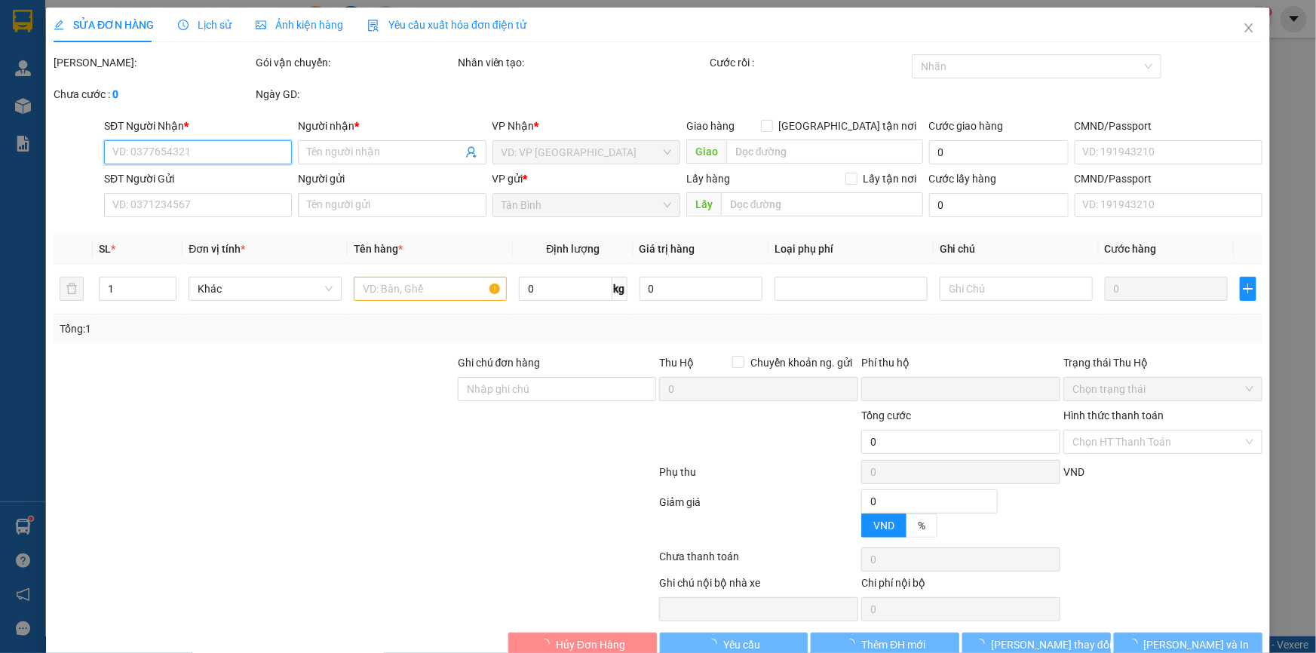
type input "30.000"
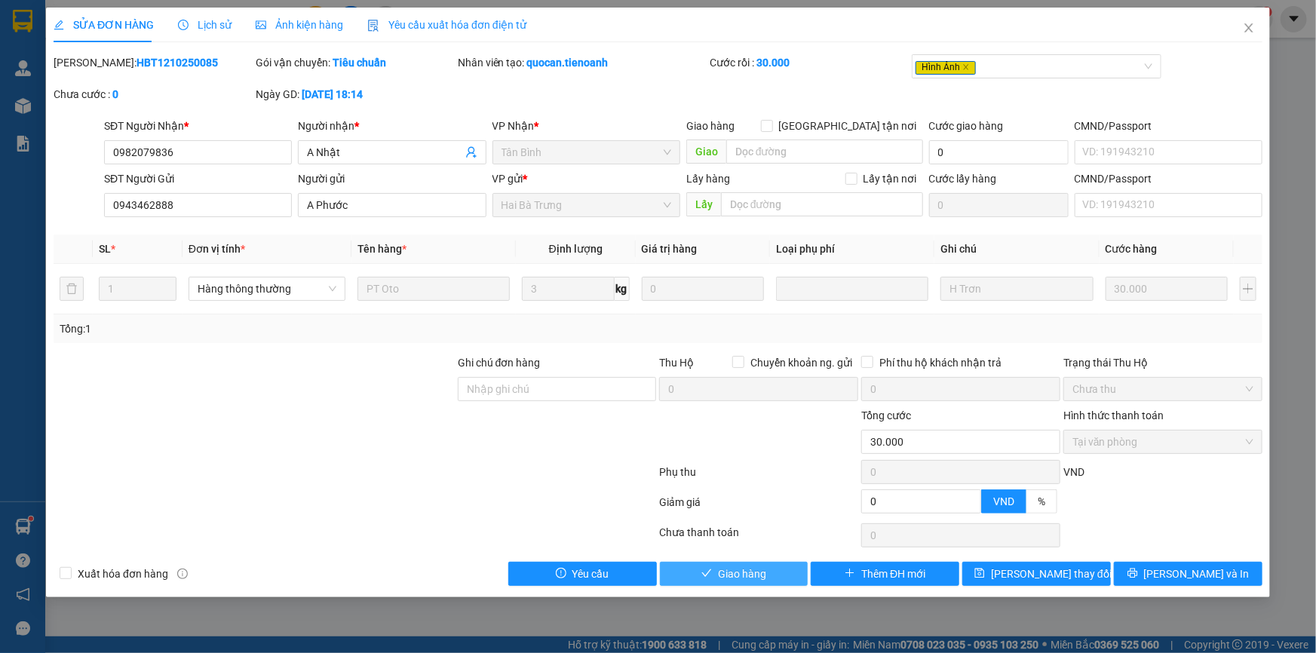
click at [750, 578] on span "Giao hàng" at bounding box center [742, 574] width 48 height 17
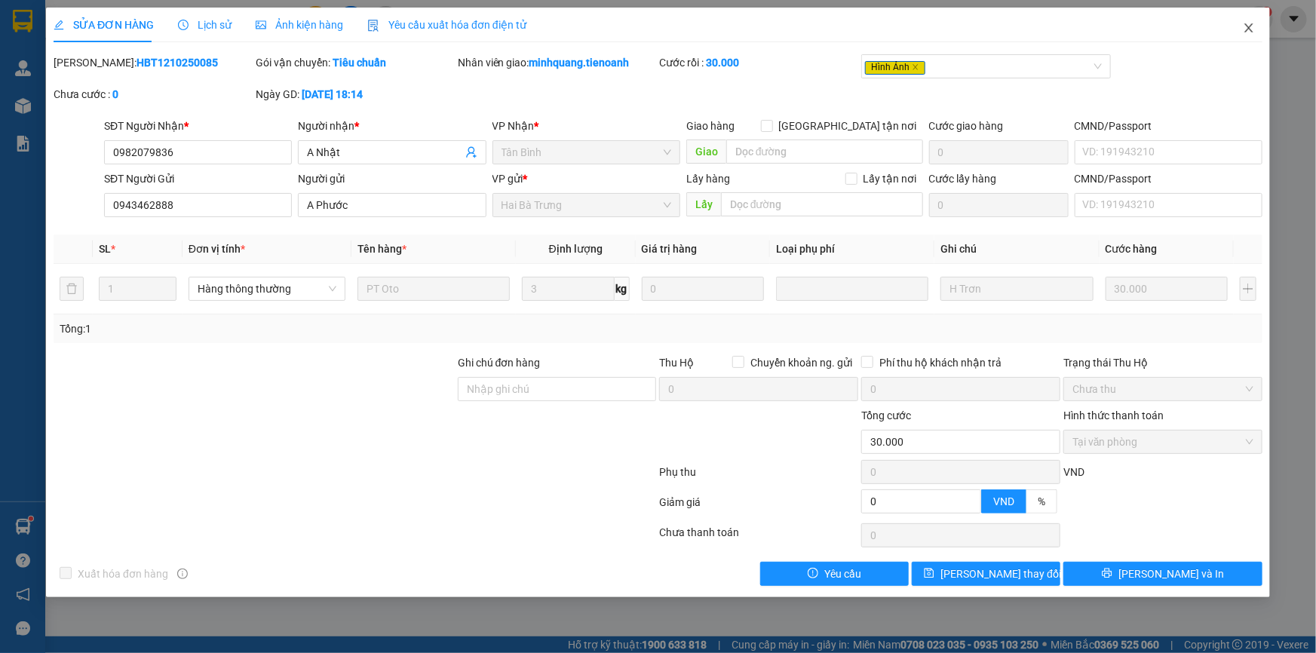
click at [1252, 24] on icon "close" at bounding box center [1249, 28] width 12 height 12
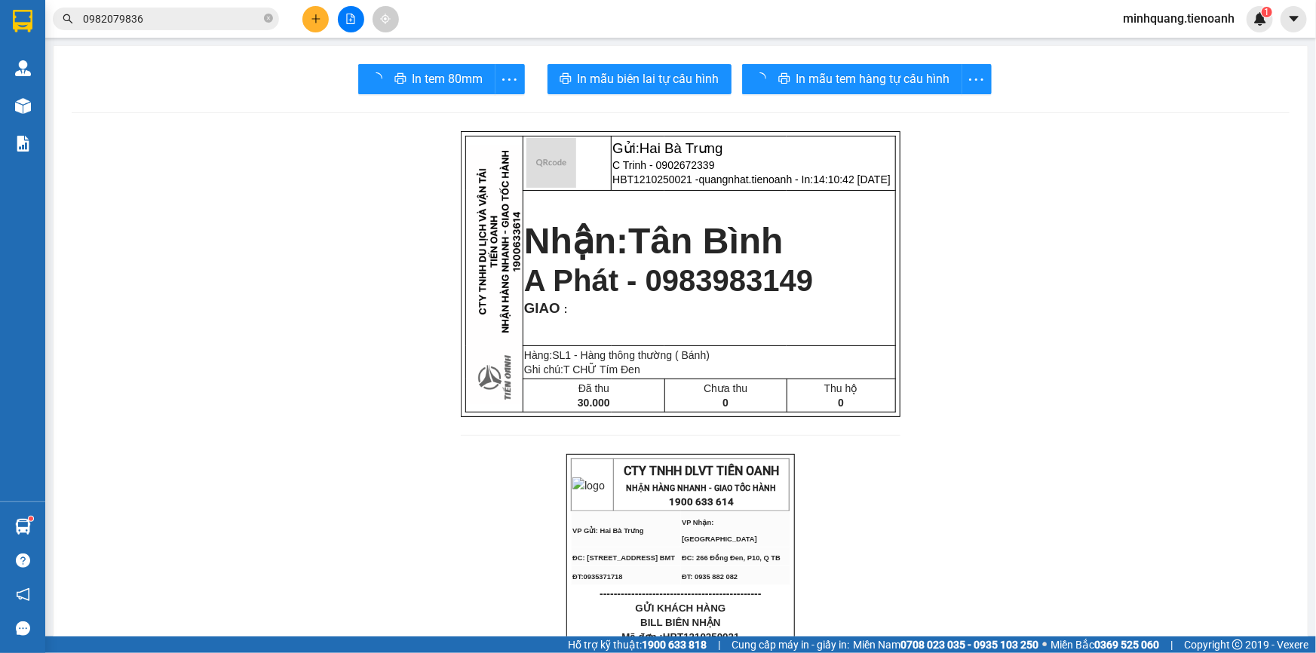
click at [216, 17] on input "0982079836" at bounding box center [172, 19] width 178 height 17
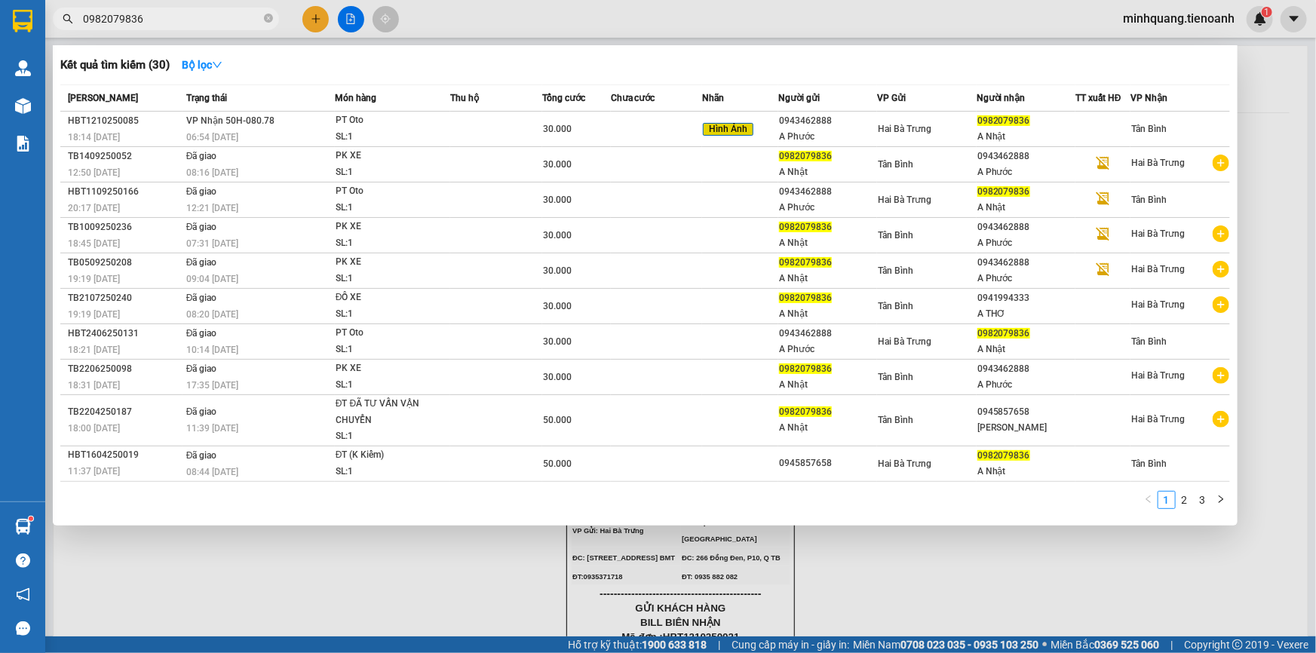
click at [216, 17] on input "0982079836" at bounding box center [172, 19] width 178 height 17
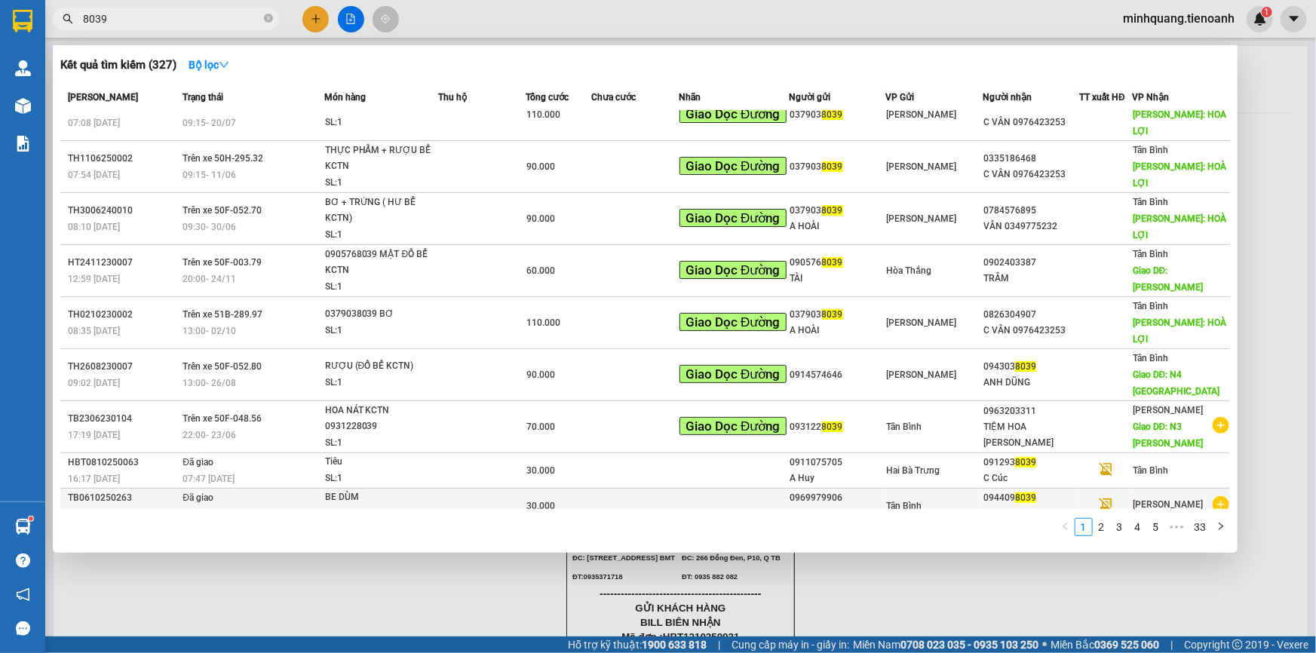
scroll to position [35, 0]
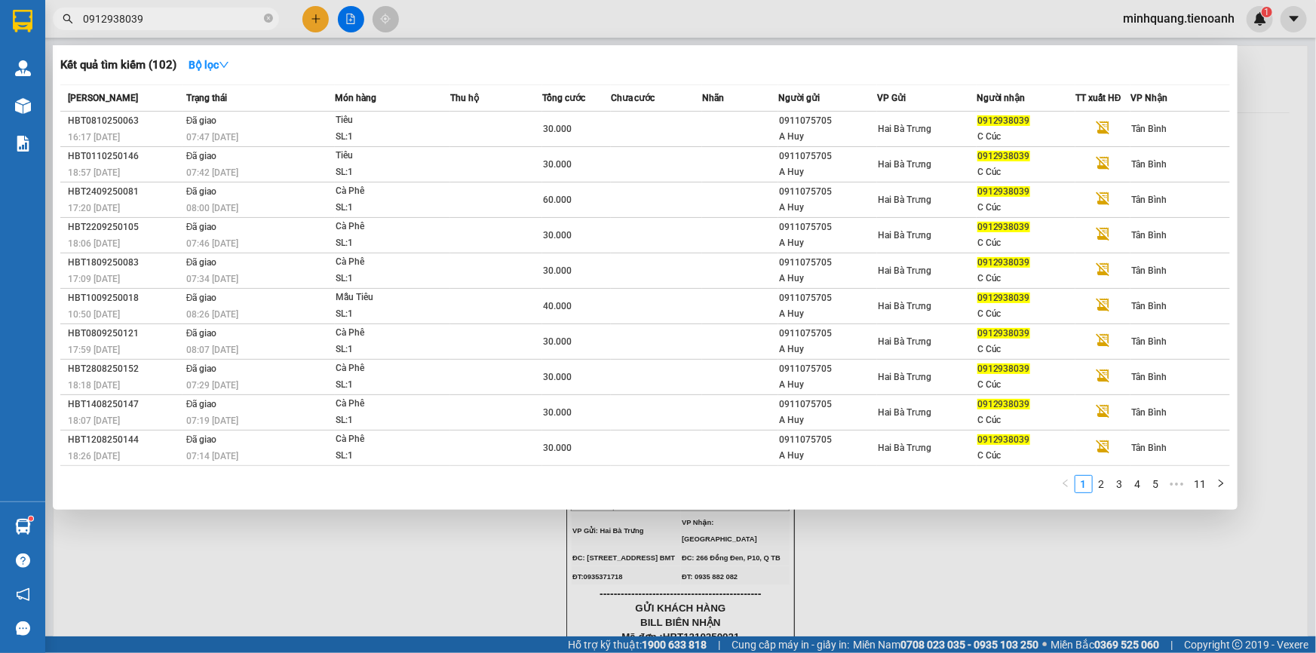
type input "0912938039"
click at [201, 20] on input "0912938039" at bounding box center [172, 19] width 178 height 17
click at [271, 20] on icon "close-circle" at bounding box center [268, 18] width 9 height 9
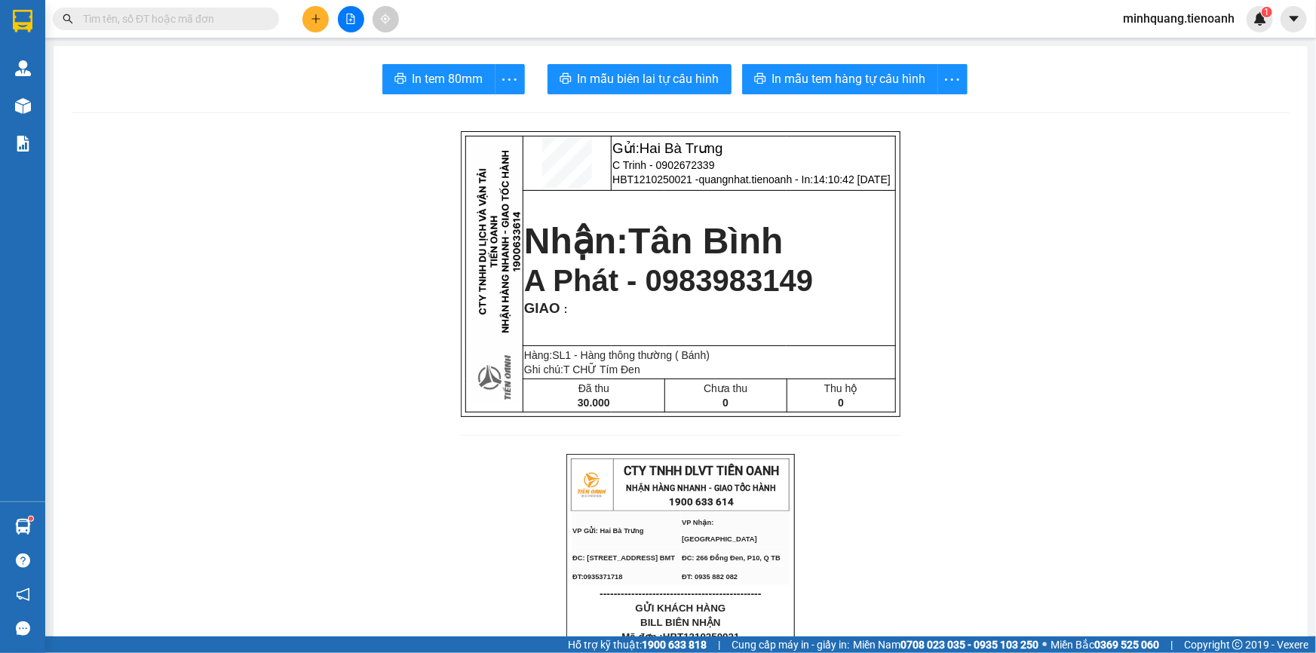
click at [259, 20] on input "text" at bounding box center [172, 19] width 178 height 17
click at [256, 20] on input "text" at bounding box center [172, 19] width 178 height 17
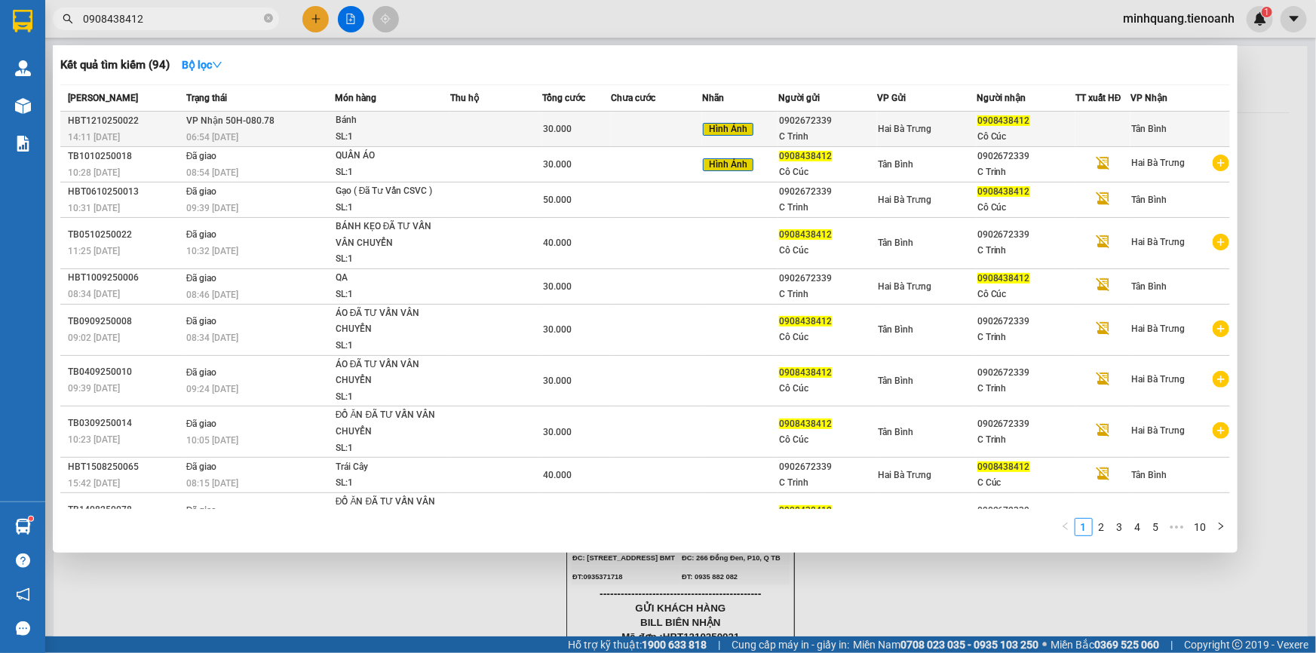
type input "0908438412"
click at [614, 123] on td at bounding box center [656, 129] width 91 height 35
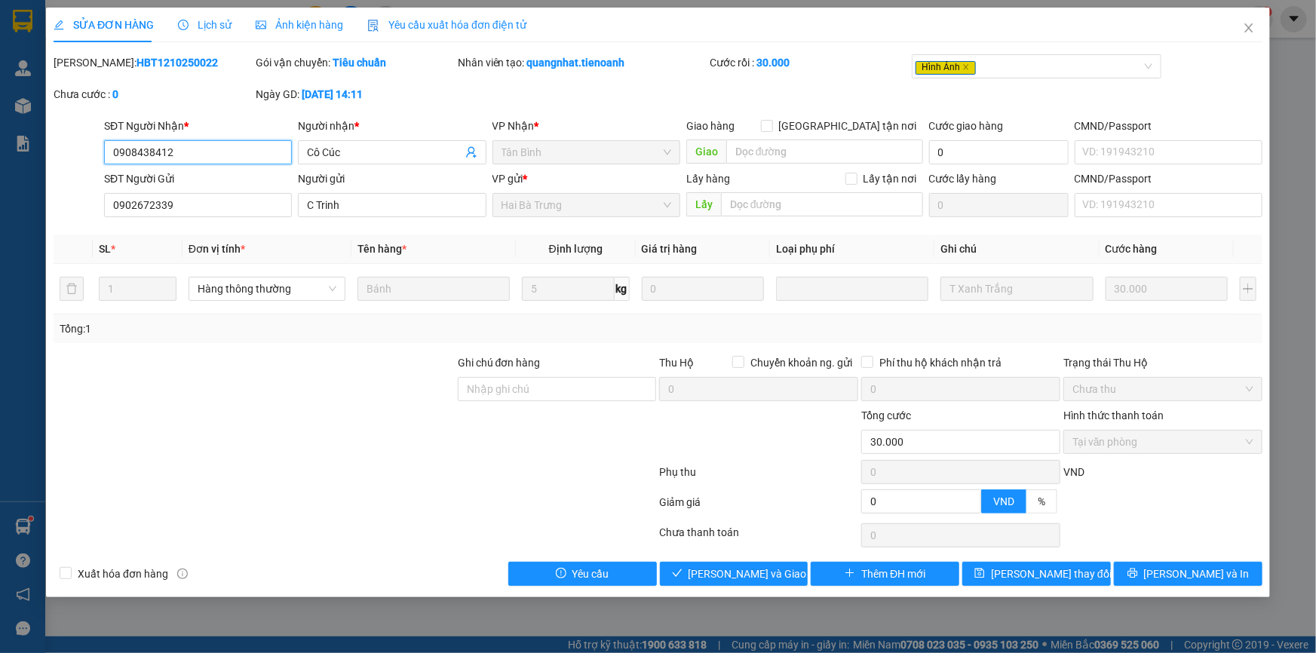
type input "0908438412"
type input "Cô Cúc"
type input "0902672339"
type input "C Trinh"
type input "0"
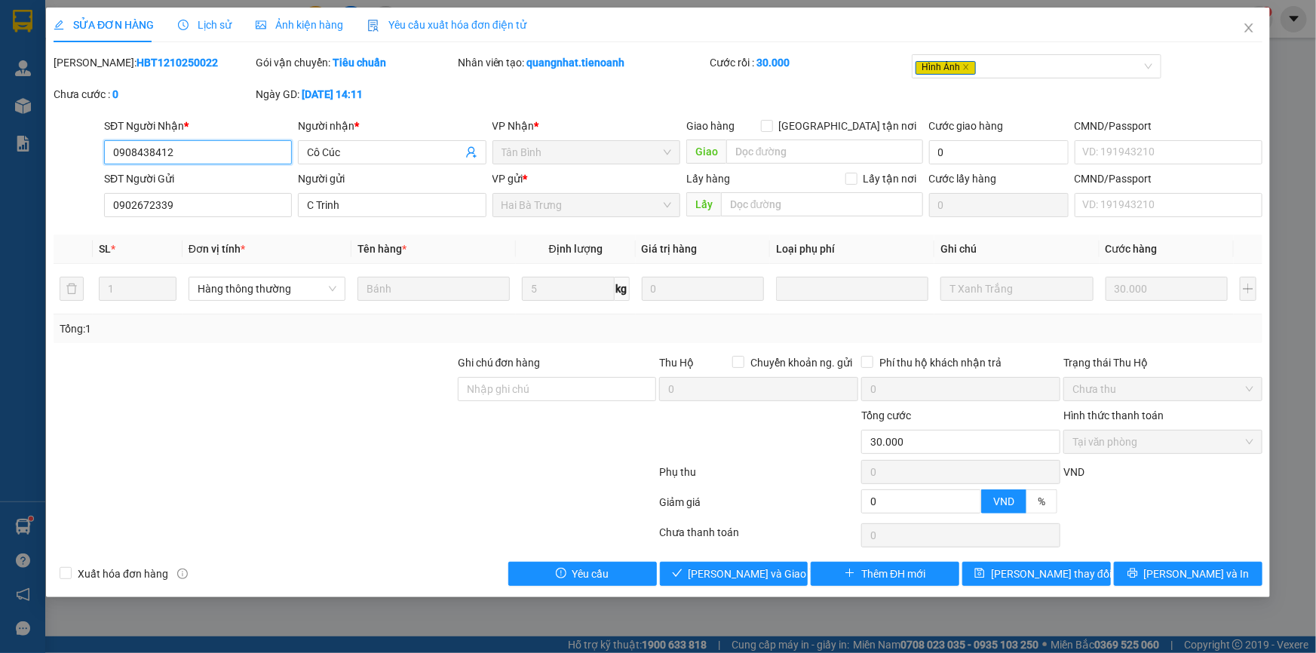
type input "30.000"
click at [742, 570] on span "Giao hàng" at bounding box center [742, 574] width 48 height 17
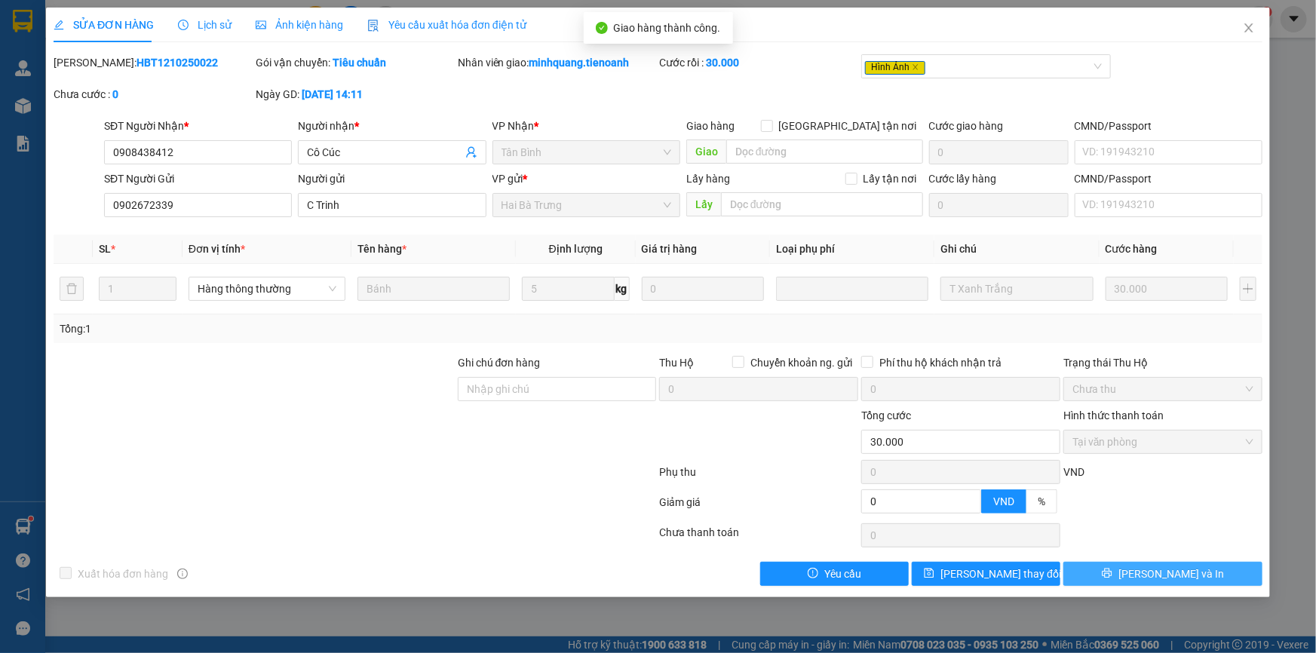
click at [1112, 569] on icon "printer" at bounding box center [1107, 573] width 11 height 11
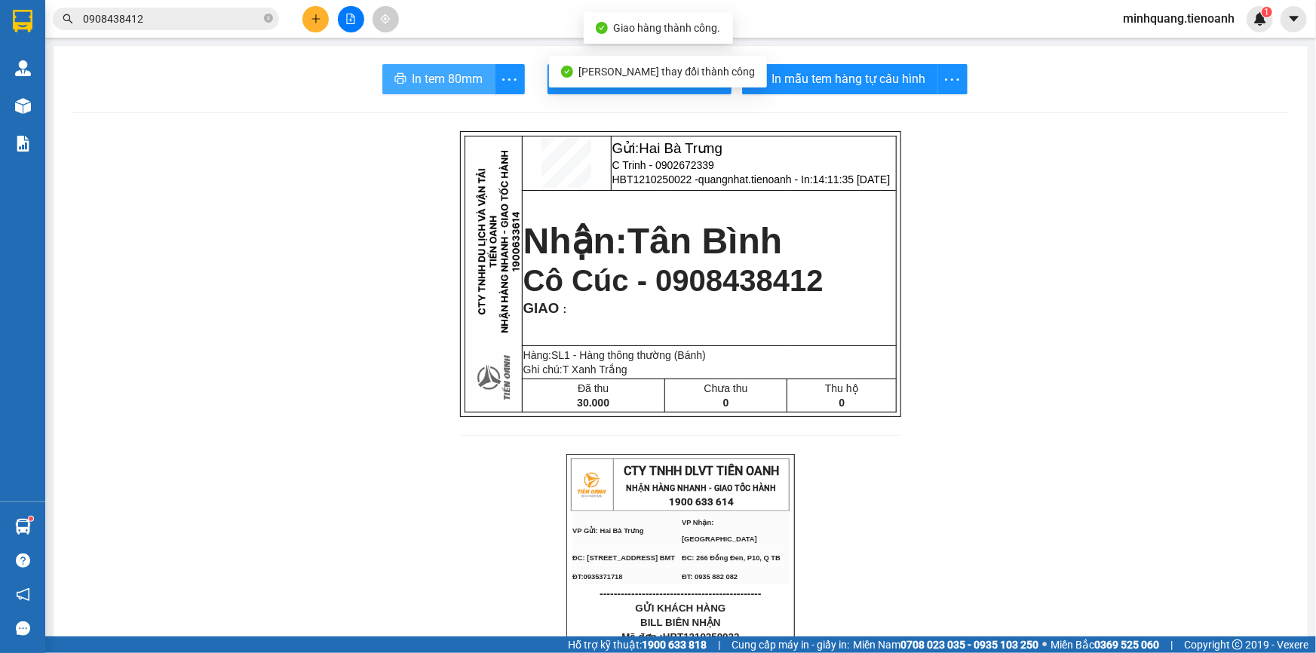
click at [457, 81] on span "In tem 80mm" at bounding box center [447, 78] width 71 height 19
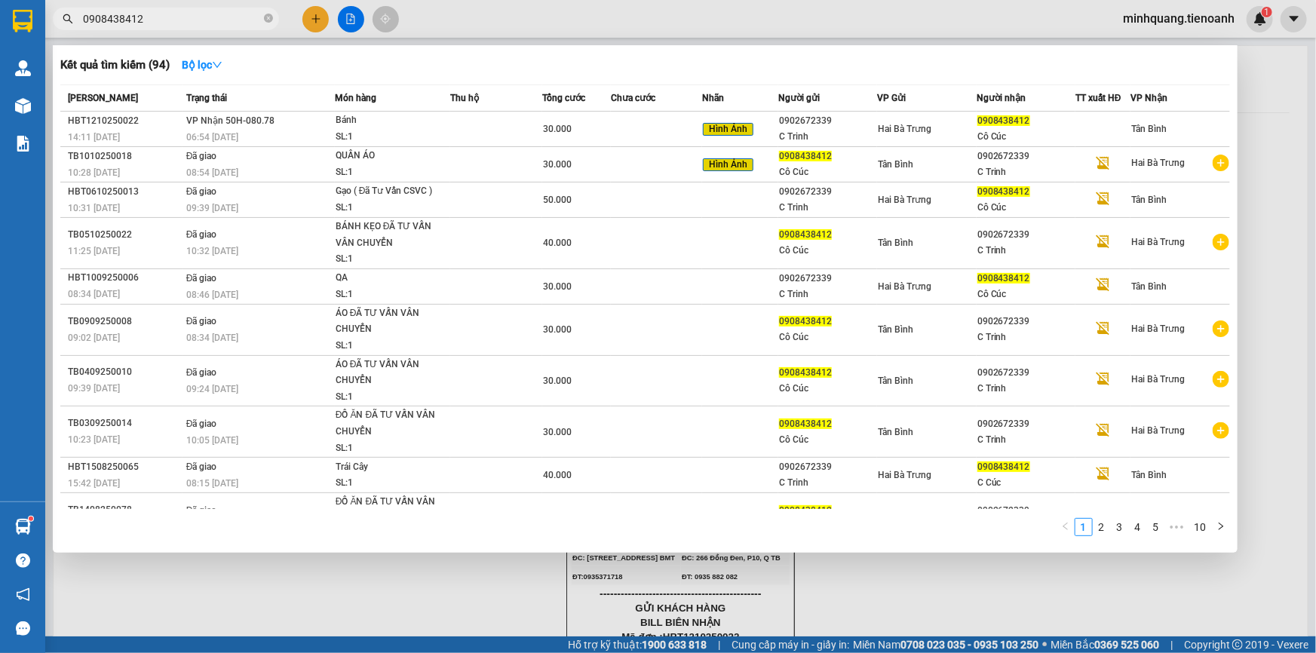
click at [234, 24] on input "0908438412" at bounding box center [172, 19] width 178 height 17
click at [309, 17] on div at bounding box center [658, 326] width 1316 height 653
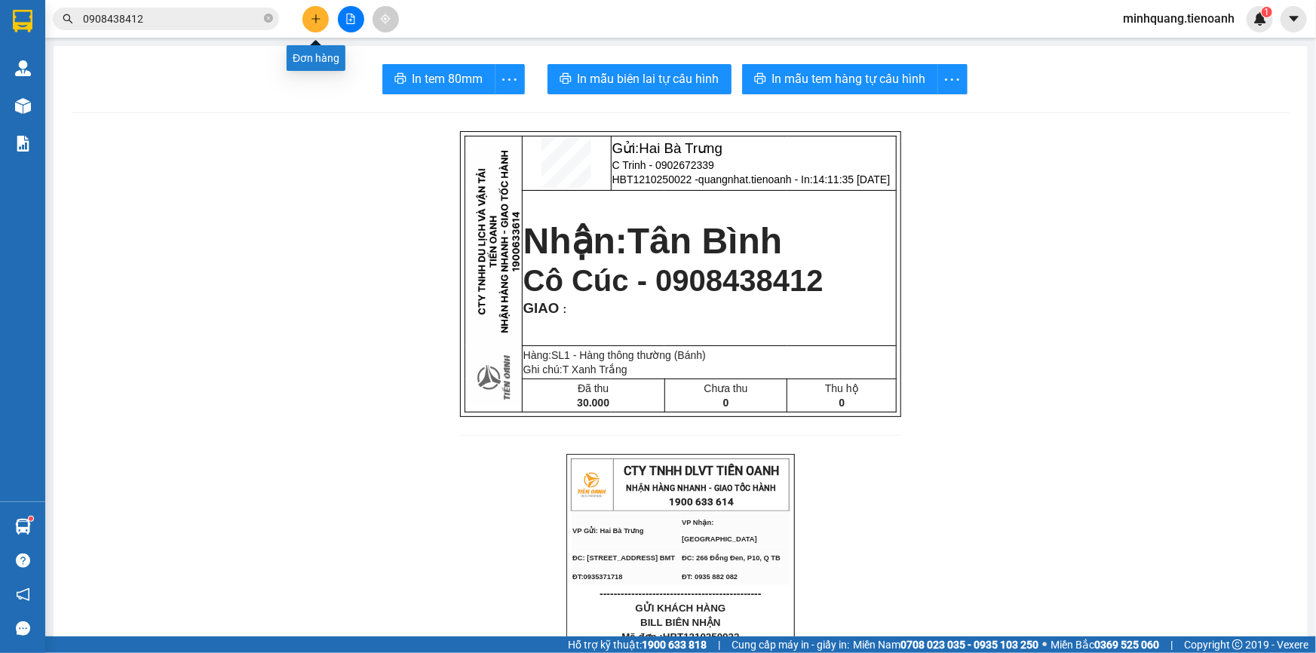
click at [314, 17] on icon "plus" at bounding box center [316, 19] width 11 height 11
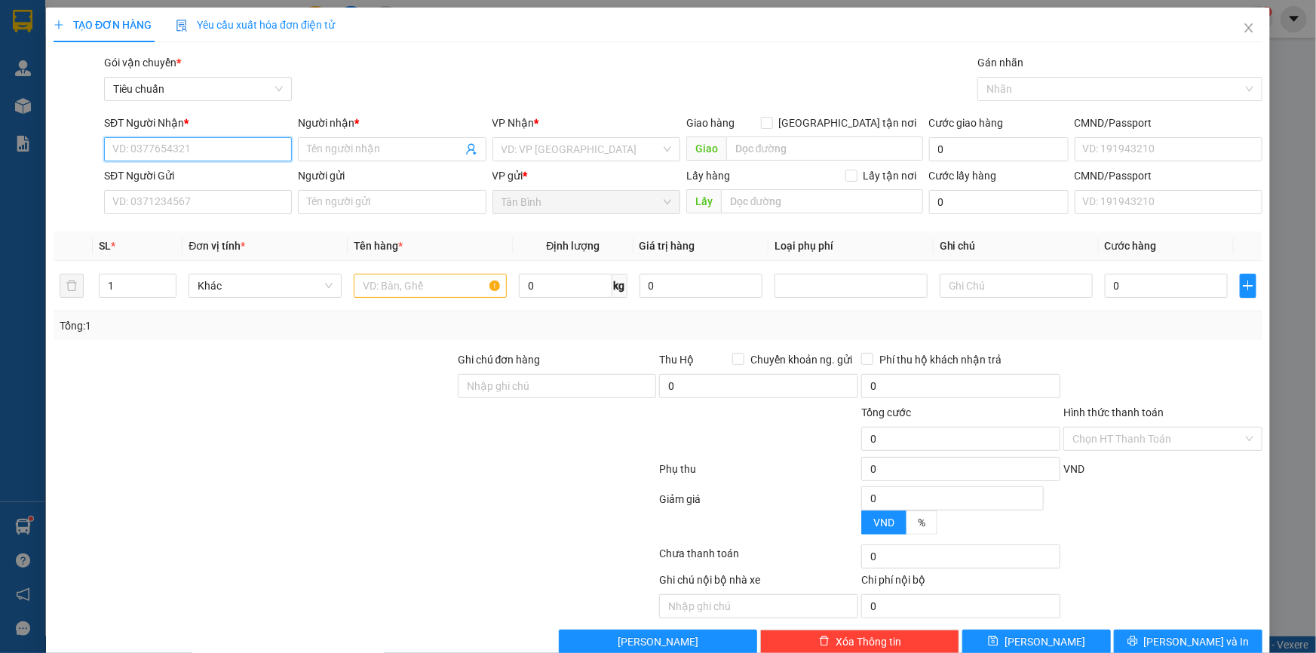
click at [183, 149] on input "SĐT Người Nhận *" at bounding box center [198, 149] width 188 height 24
click at [182, 150] on input "SĐT Người Nhận *" at bounding box center [198, 149] width 188 height 24
paste input "0942024579"
type input "0942024579"
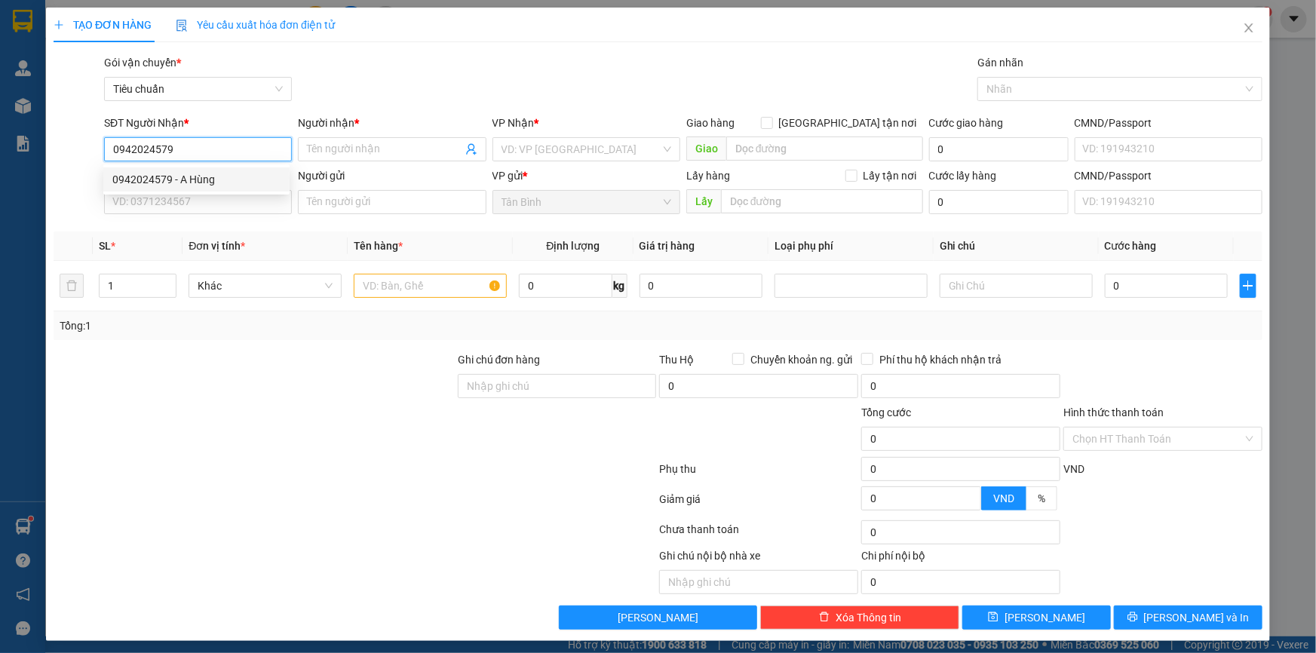
drag, startPoint x: 211, startPoint y: 180, endPoint x: 204, endPoint y: 204, distance: 25.3
click at [211, 182] on div "0942024579 - A Hùng" at bounding box center [196, 179] width 168 height 17
type input "A Hùng"
type input "300.000"
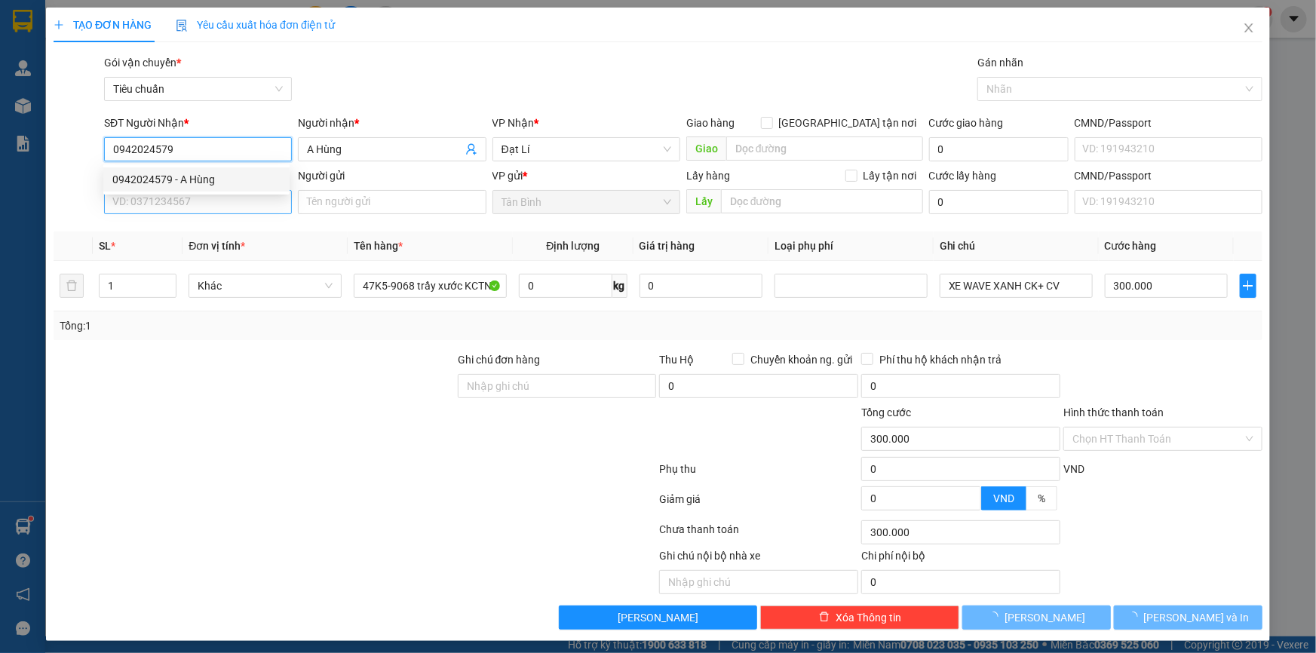
type input "0942024579"
click at [202, 208] on input "SĐT Người Gửi" at bounding box center [198, 202] width 188 height 24
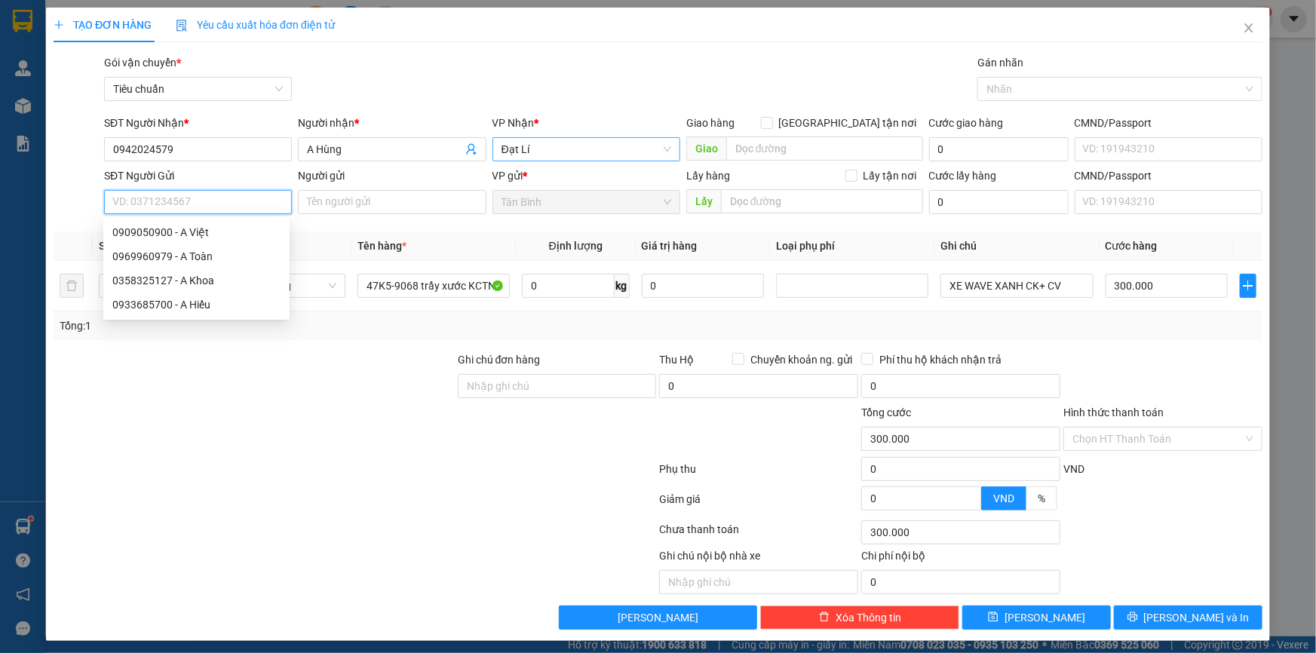
click at [535, 153] on span "Đạt Lí" at bounding box center [586, 149] width 170 height 23
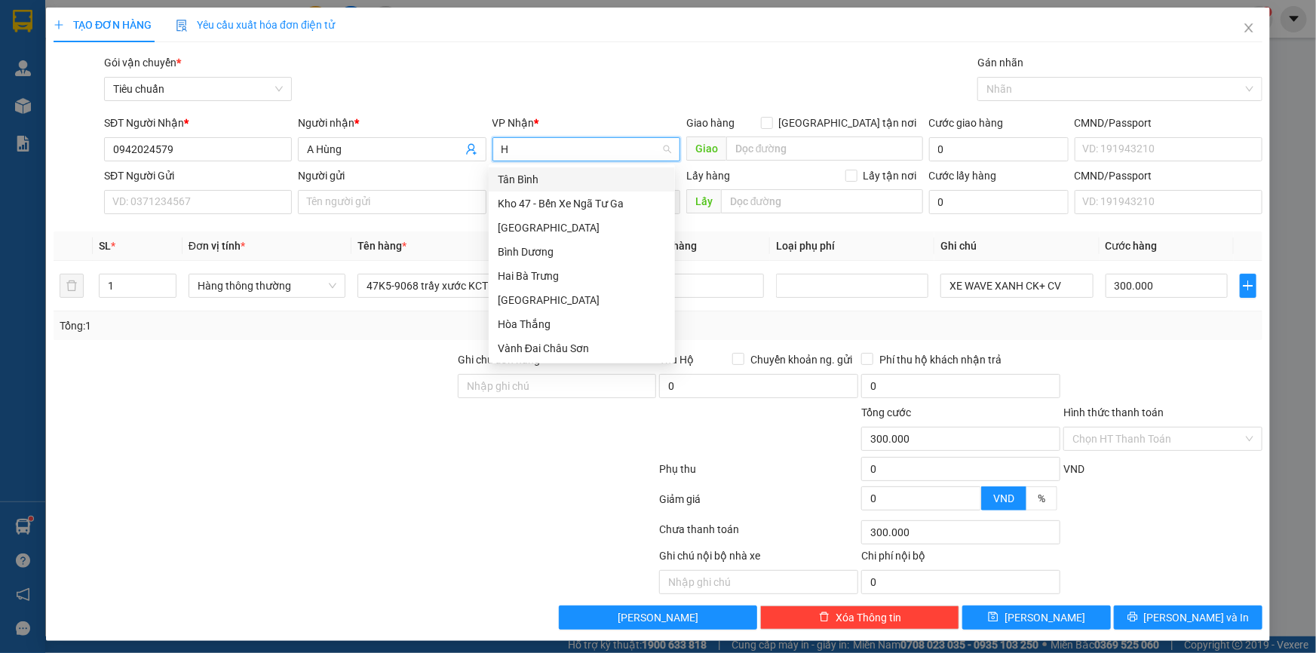
type input "HB"
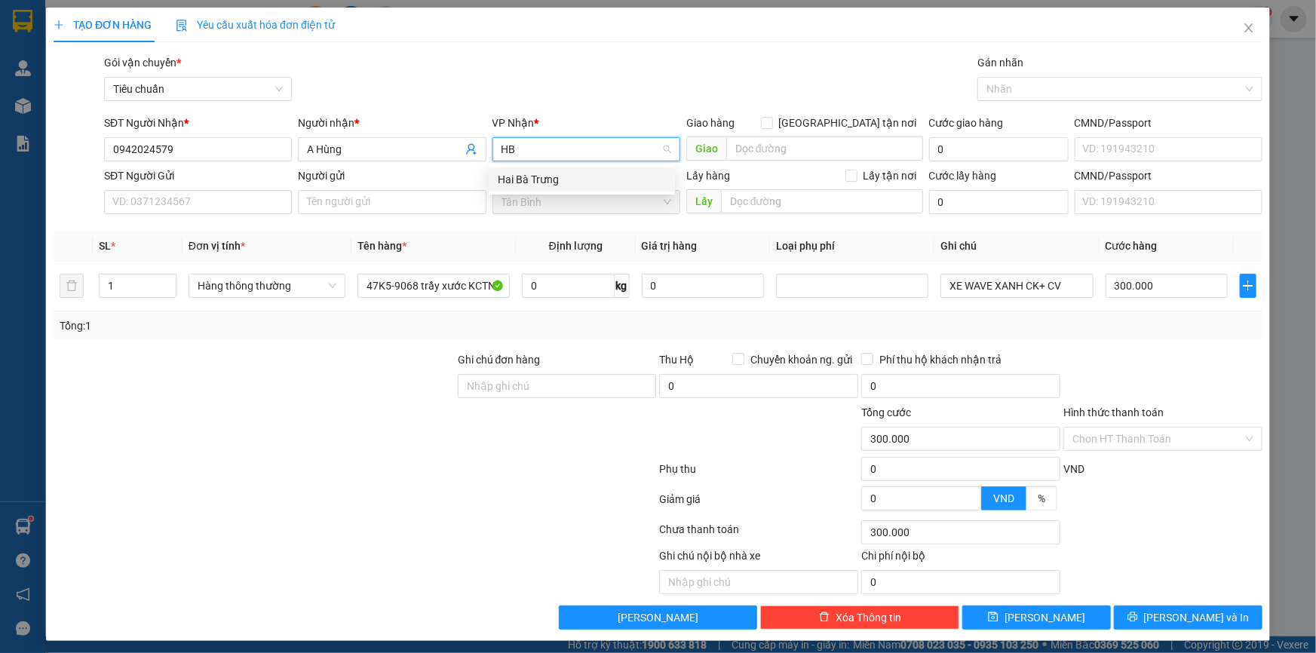
click at [523, 173] on div "Hai Bà Trưng" at bounding box center [582, 179] width 168 height 17
click at [199, 202] on input "SĐT Người Gửi" at bounding box center [198, 202] width 188 height 24
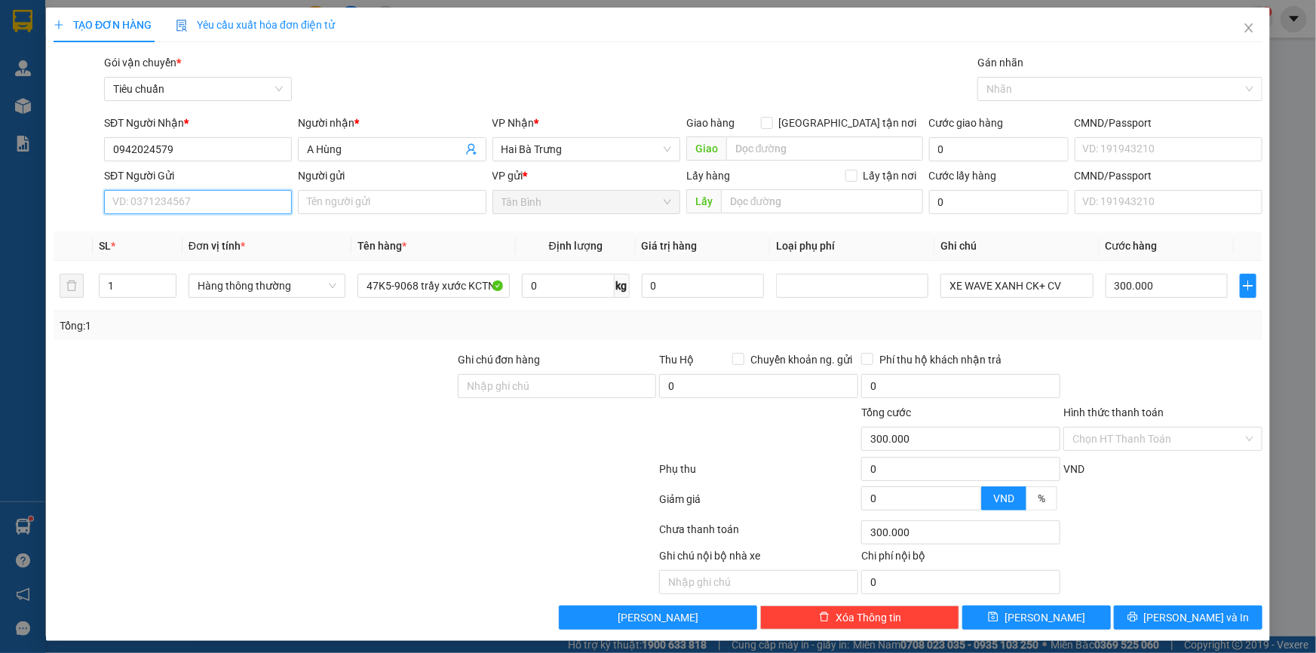
click at [165, 200] on input "SĐT Người Gửi" at bounding box center [198, 202] width 188 height 24
paste input "0974045660"
type input "0974045660"
click at [336, 197] on input "Người gửi" at bounding box center [392, 202] width 188 height 24
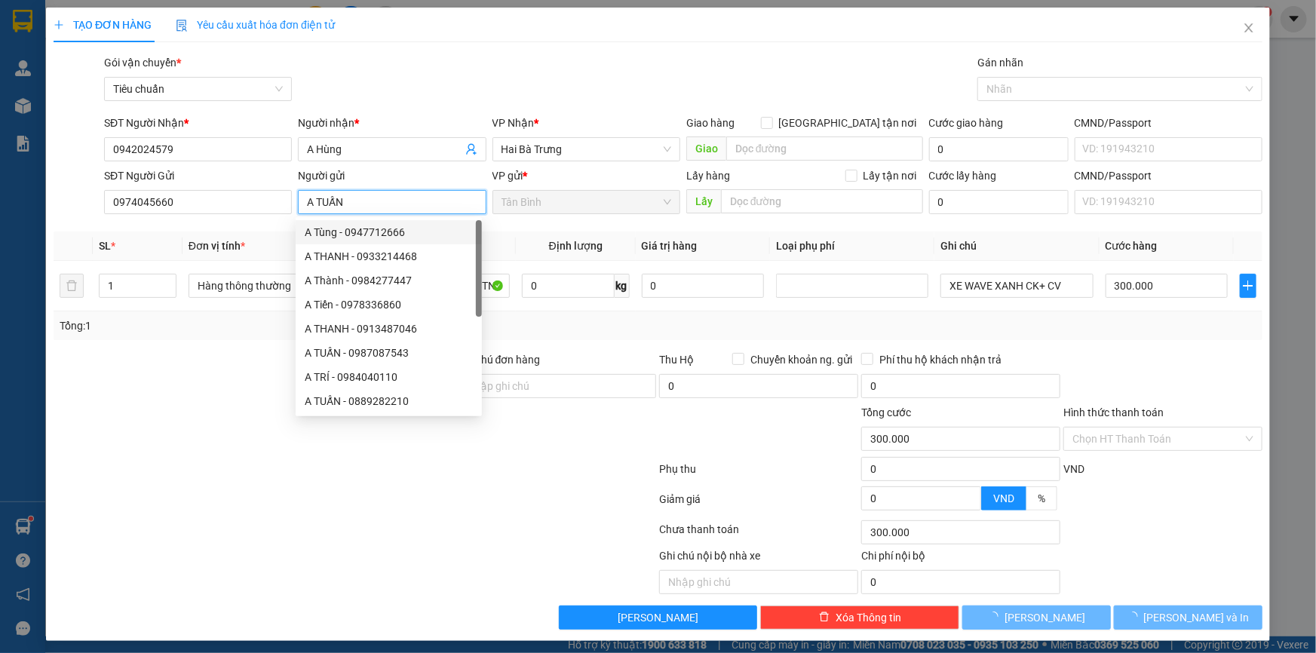
type input "A TUẤN"
click at [234, 321] on div "Tổng: 1" at bounding box center [284, 325] width 449 height 17
click at [258, 296] on span "Hàng thông thường" at bounding box center [267, 285] width 139 height 23
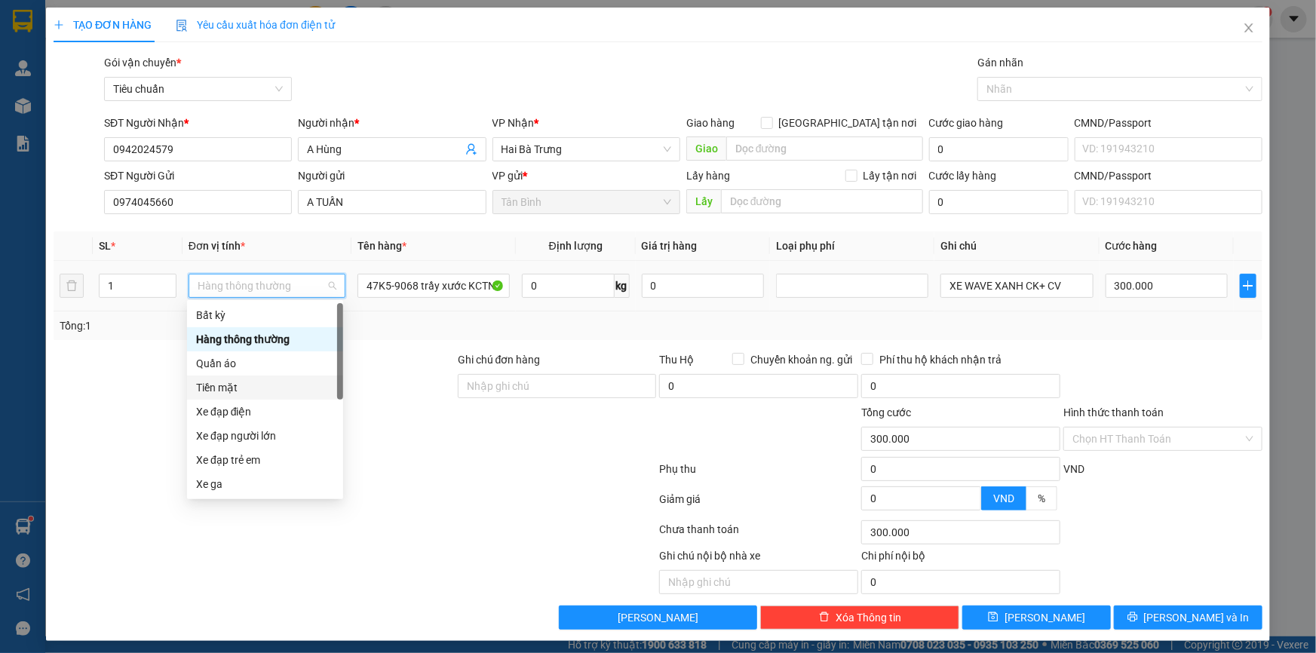
click at [225, 382] on div "Tiền mặt" at bounding box center [265, 387] width 138 height 17
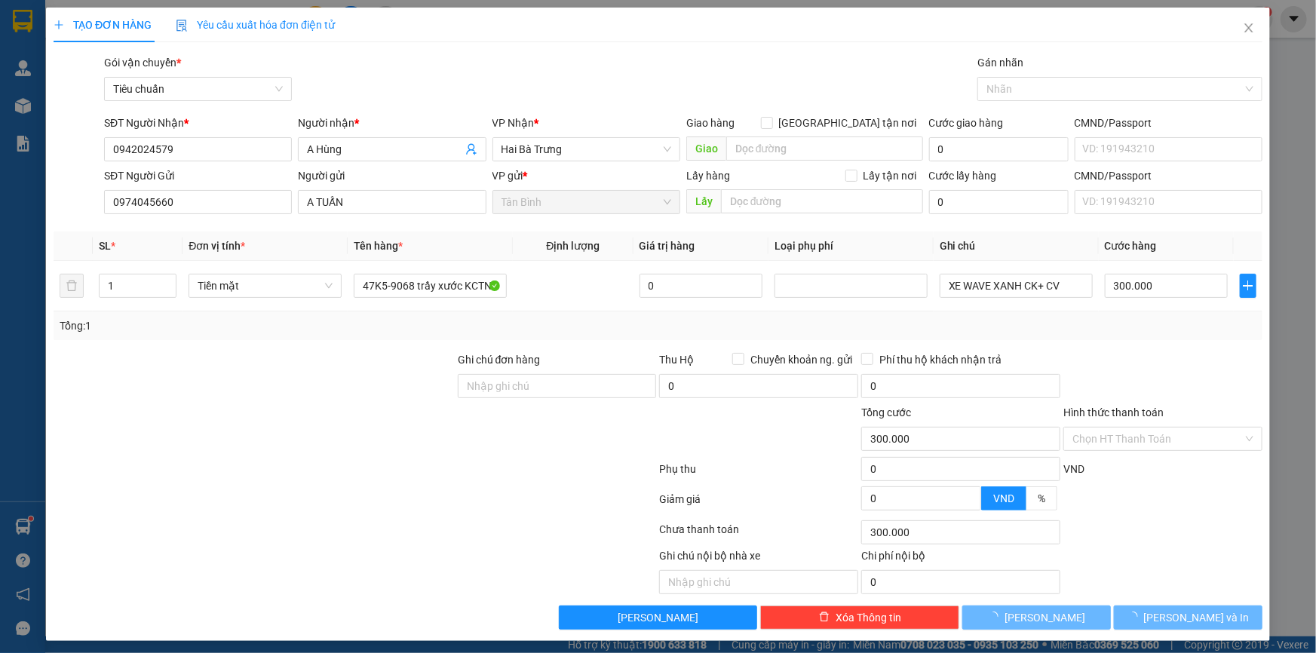
drag, startPoint x: 143, startPoint y: 362, endPoint x: 443, endPoint y: 277, distance: 312.0
click at [149, 360] on div at bounding box center [254, 377] width 404 height 53
type input "0"
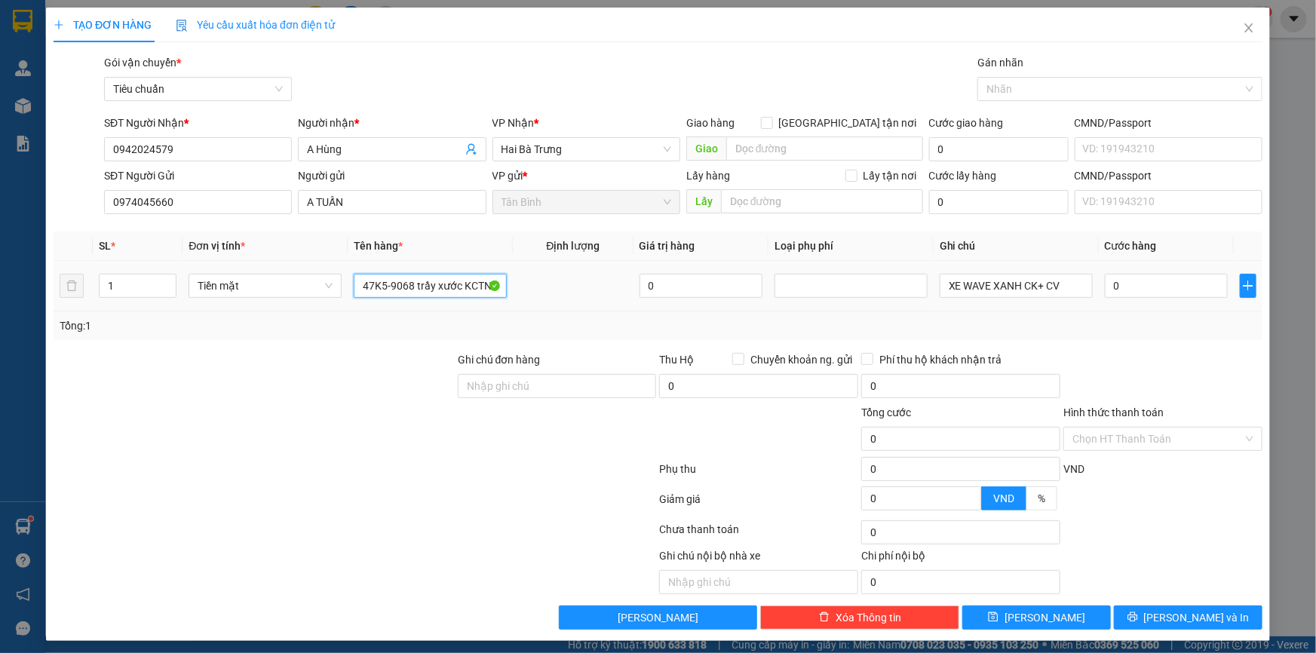
click at [434, 279] on input "47K5-9068 trầy xước KCTN" at bounding box center [430, 286] width 153 height 24
click at [384, 311] on div "Tổng: 1" at bounding box center [658, 325] width 1209 height 29
click at [397, 290] on input "7650" at bounding box center [430, 286] width 153 height 24
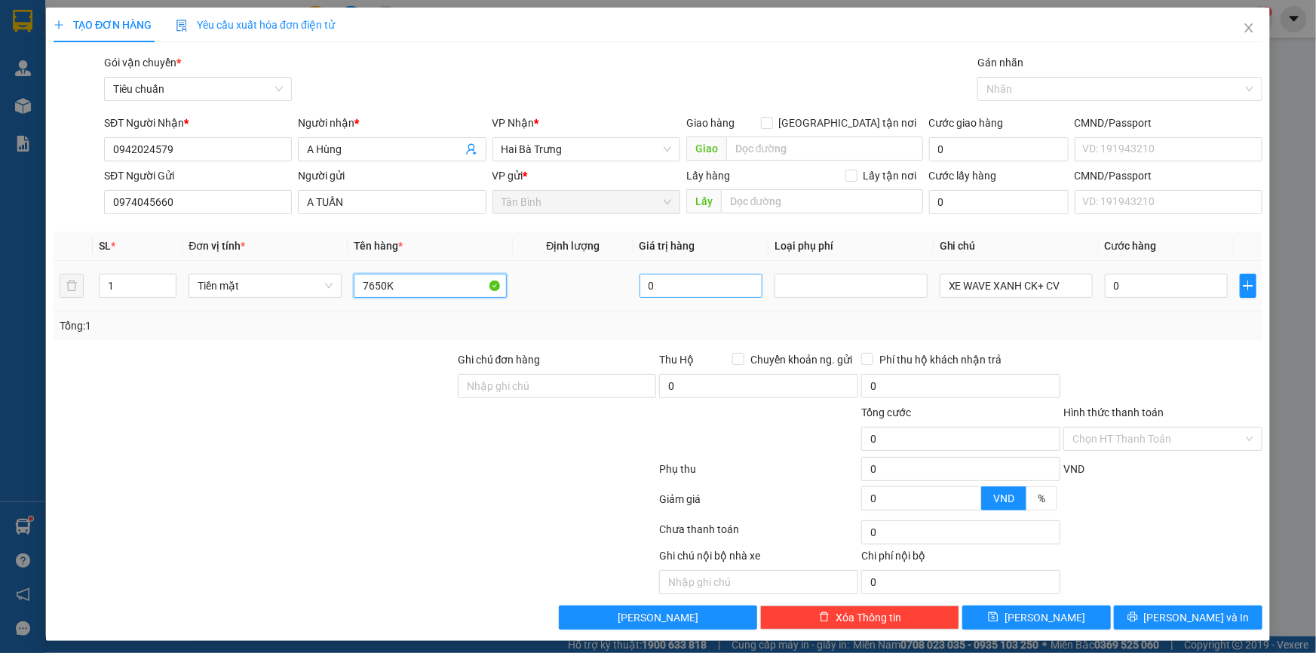
type input "7650K"
click at [691, 290] on input "0" at bounding box center [700, 286] width 123 height 24
type input "7.650.000"
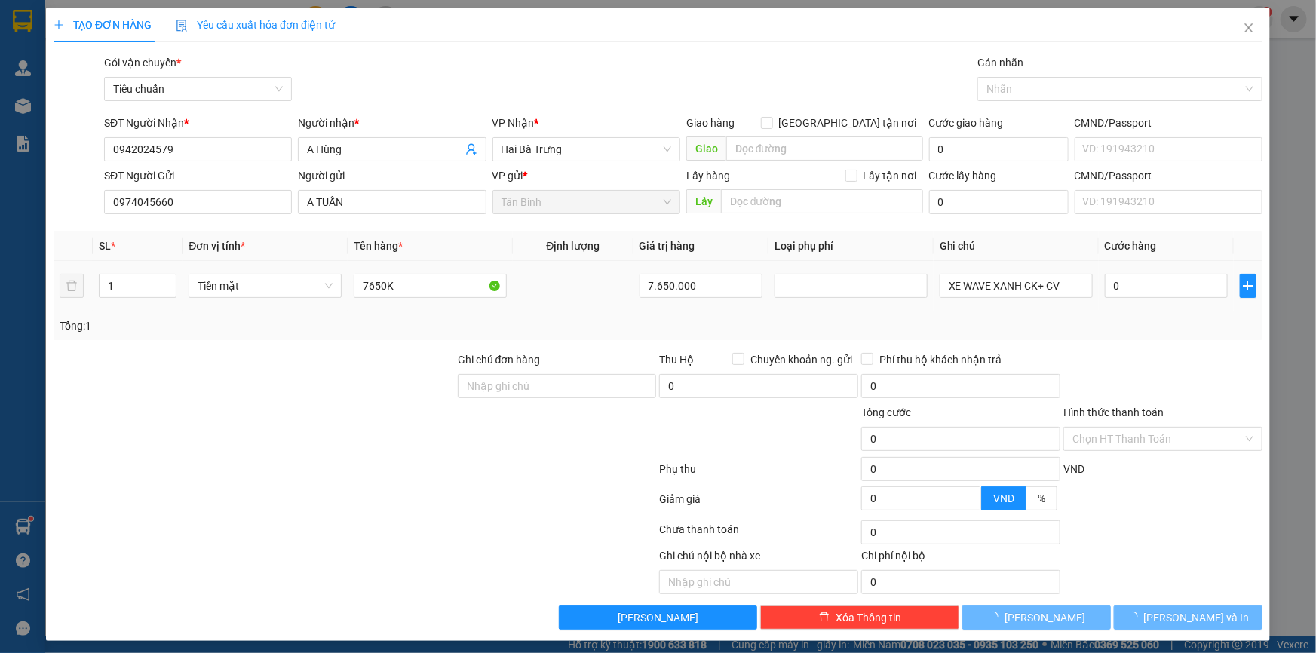
click at [648, 307] on td "7.650.000" at bounding box center [700, 286] width 135 height 51
type input "60.000"
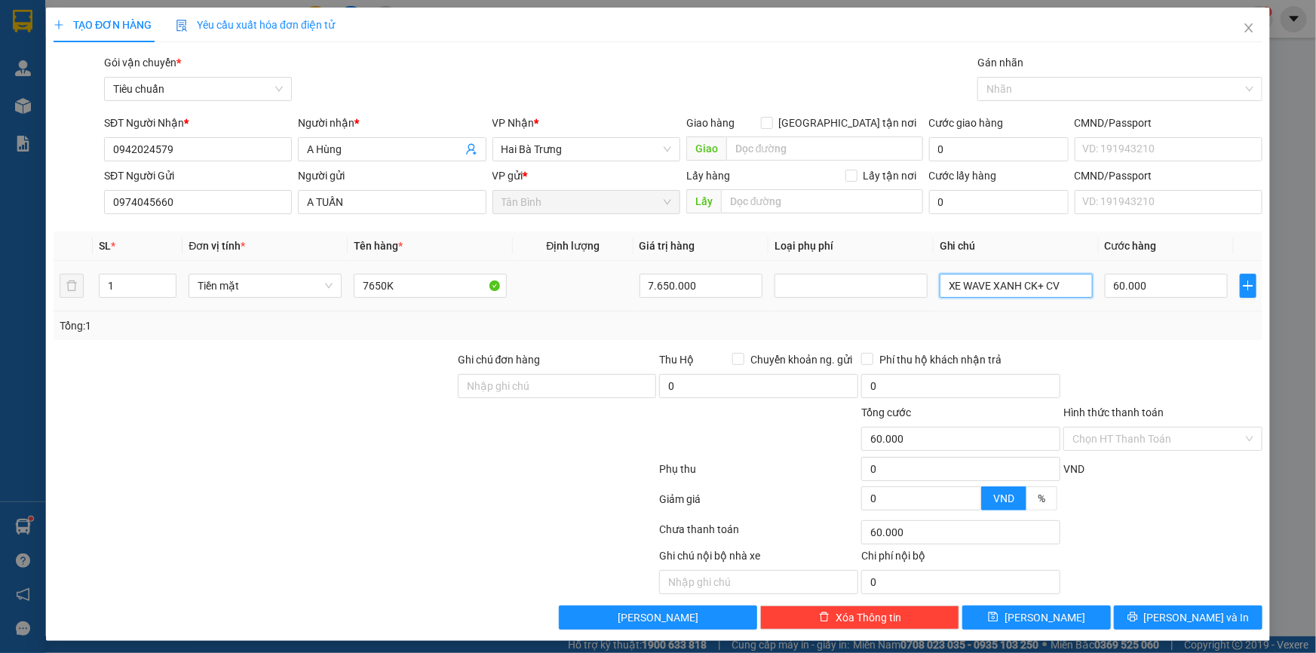
click at [1004, 294] on input "XE WAVE XANH CK+ CV" at bounding box center [1016, 286] width 153 height 24
drag, startPoint x: 949, startPoint y: 290, endPoint x: 901, endPoint y: 296, distance: 48.5
click at [902, 295] on tr "1 Tiền mặt 7650K 7.650.000 A CK C SA 60.000" at bounding box center [658, 286] width 1209 height 51
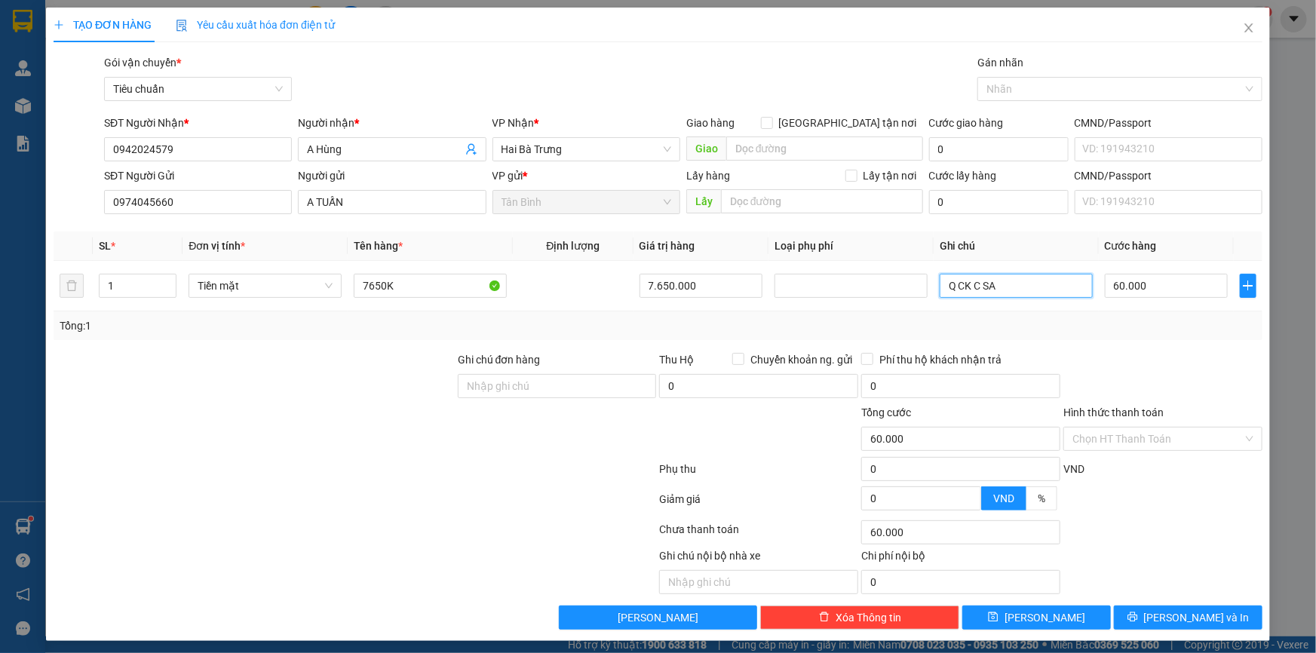
type input "Q CK C SA"
click at [1075, 335] on div "Tổng: 1" at bounding box center [658, 325] width 1209 height 29
click at [1135, 282] on input "60.000" at bounding box center [1166, 286] width 123 height 24
type input "0"
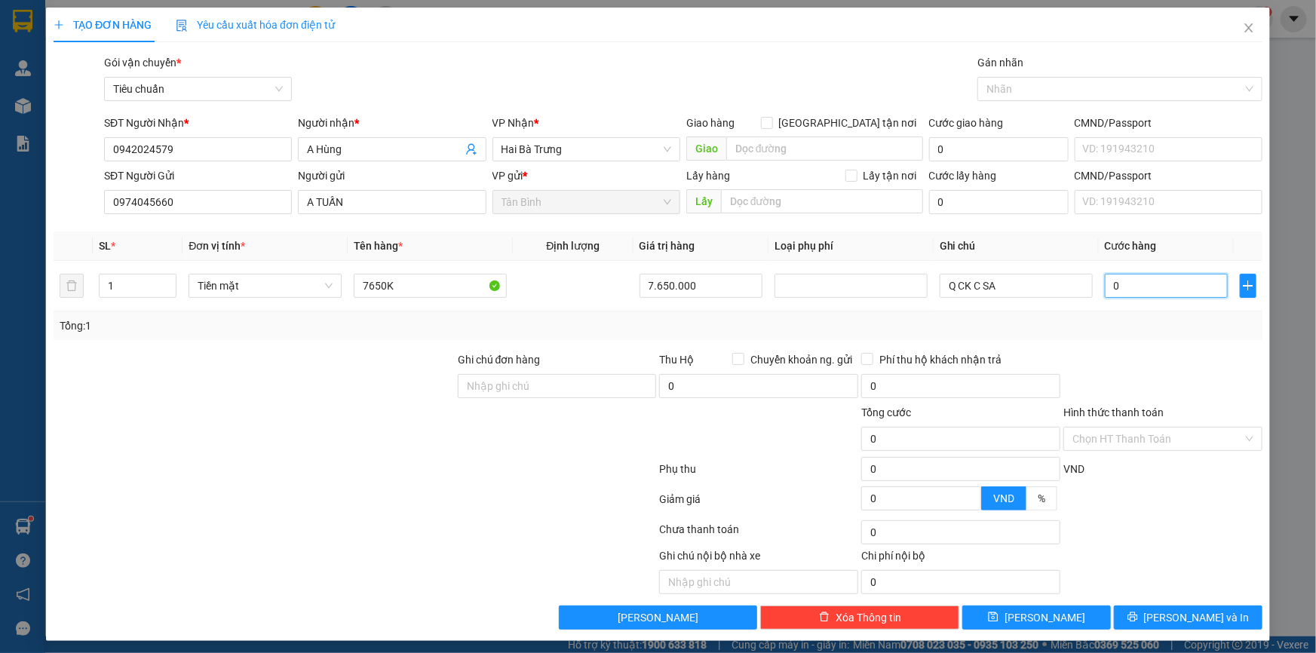
type input "0"
click at [1146, 351] on div at bounding box center [1163, 377] width 202 height 53
click at [1130, 444] on input "Hình thức thanh toán" at bounding box center [1157, 439] width 170 height 23
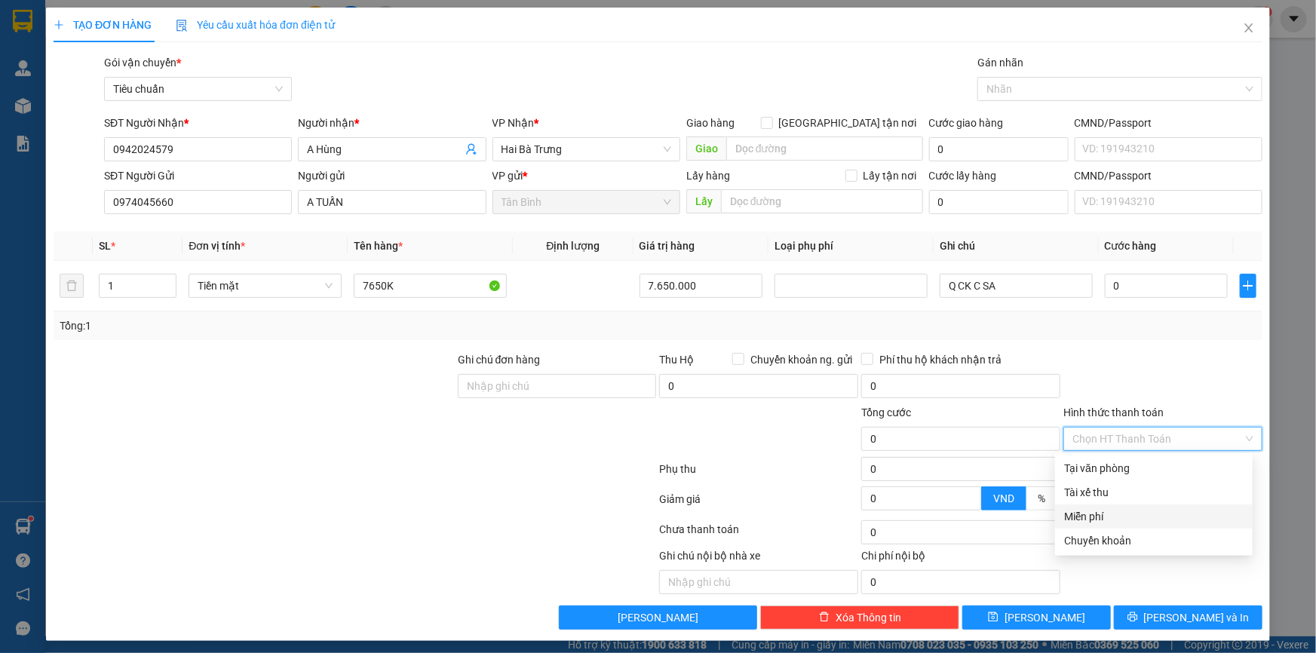
click at [1096, 512] on div "Miễn phí" at bounding box center [1153, 516] width 179 height 17
click at [407, 388] on div at bounding box center [254, 377] width 404 height 53
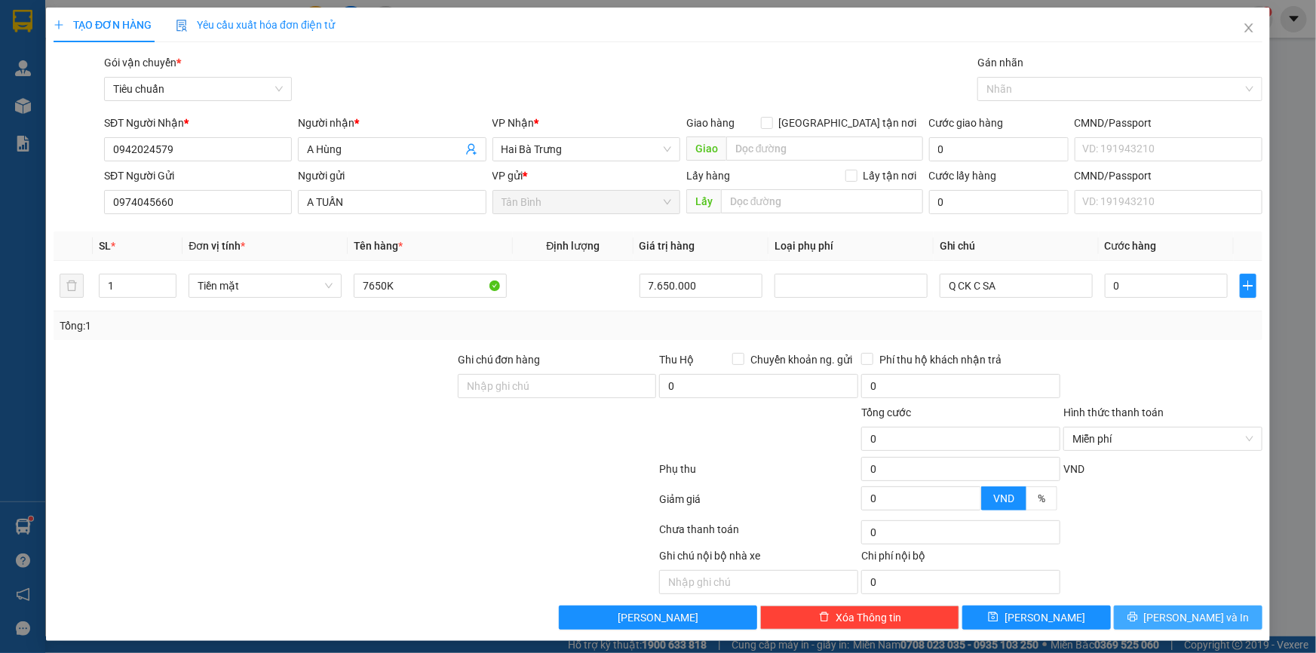
click at [1145, 616] on button "[PERSON_NAME] và In" at bounding box center [1188, 618] width 149 height 24
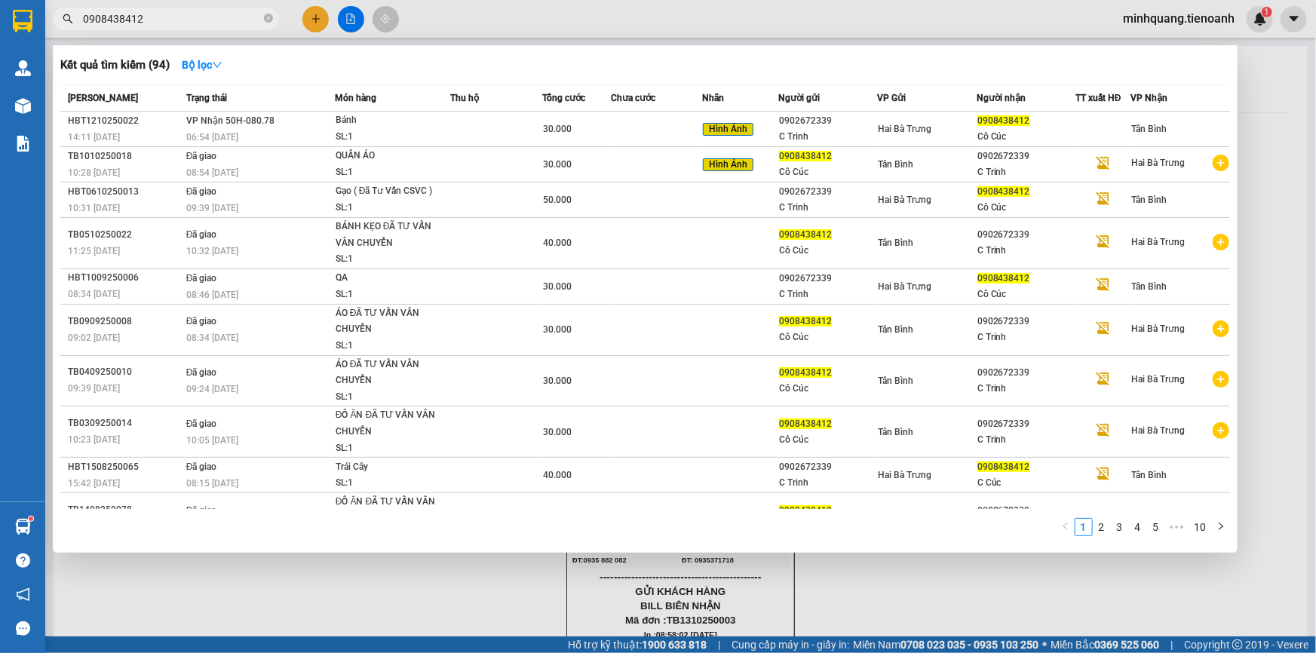
click at [234, 17] on input "0908438412" at bounding box center [172, 19] width 178 height 17
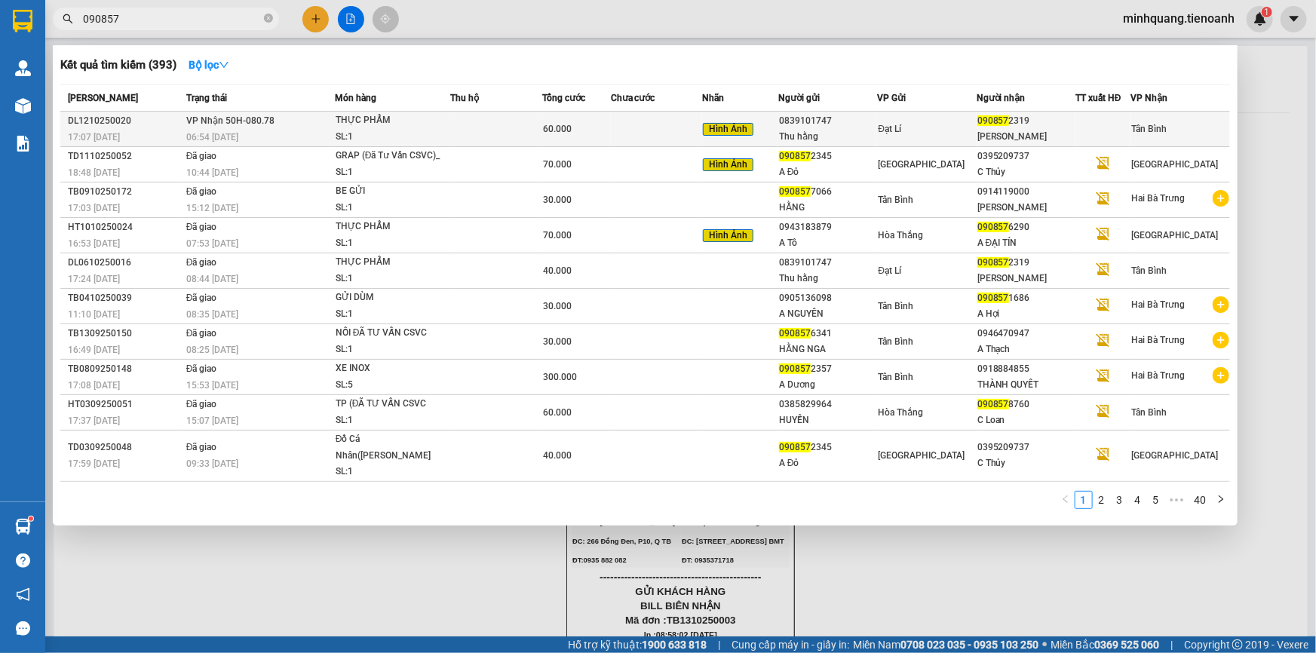
type input "090857"
click at [624, 125] on td at bounding box center [656, 129] width 91 height 35
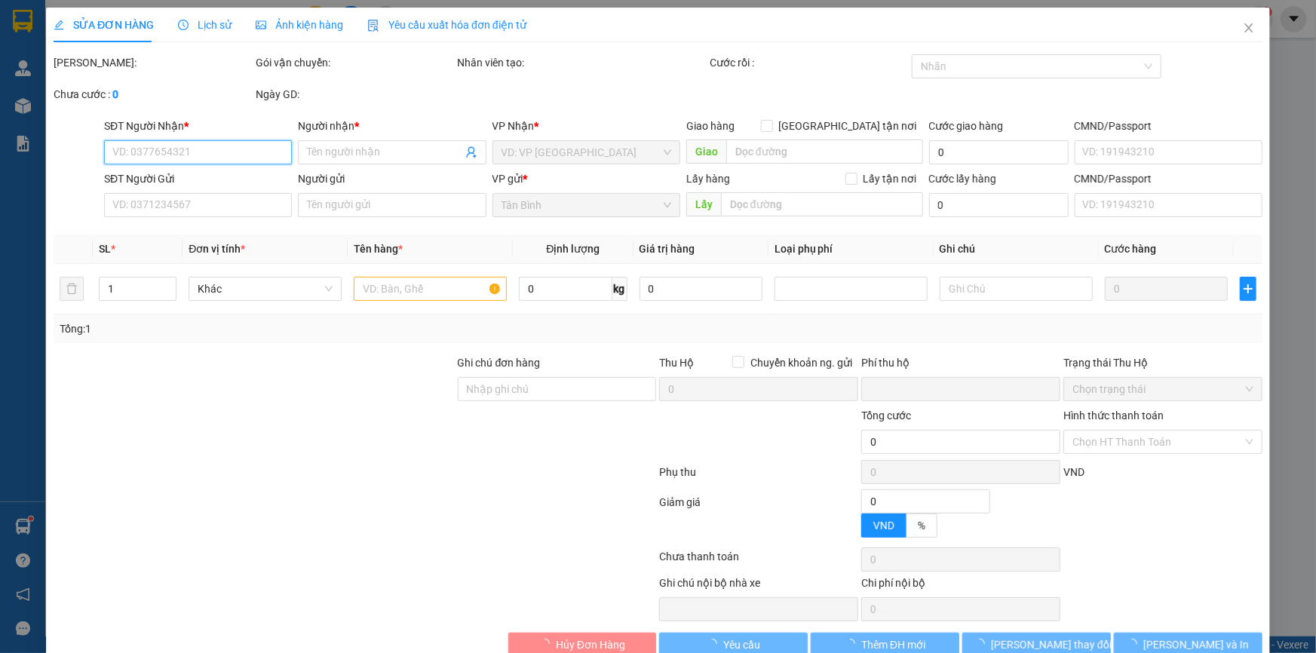
type input "0908572319"
type input "Tú Anh"
type input "066181003060"
type input "0839101747"
type input "Thu hằng"
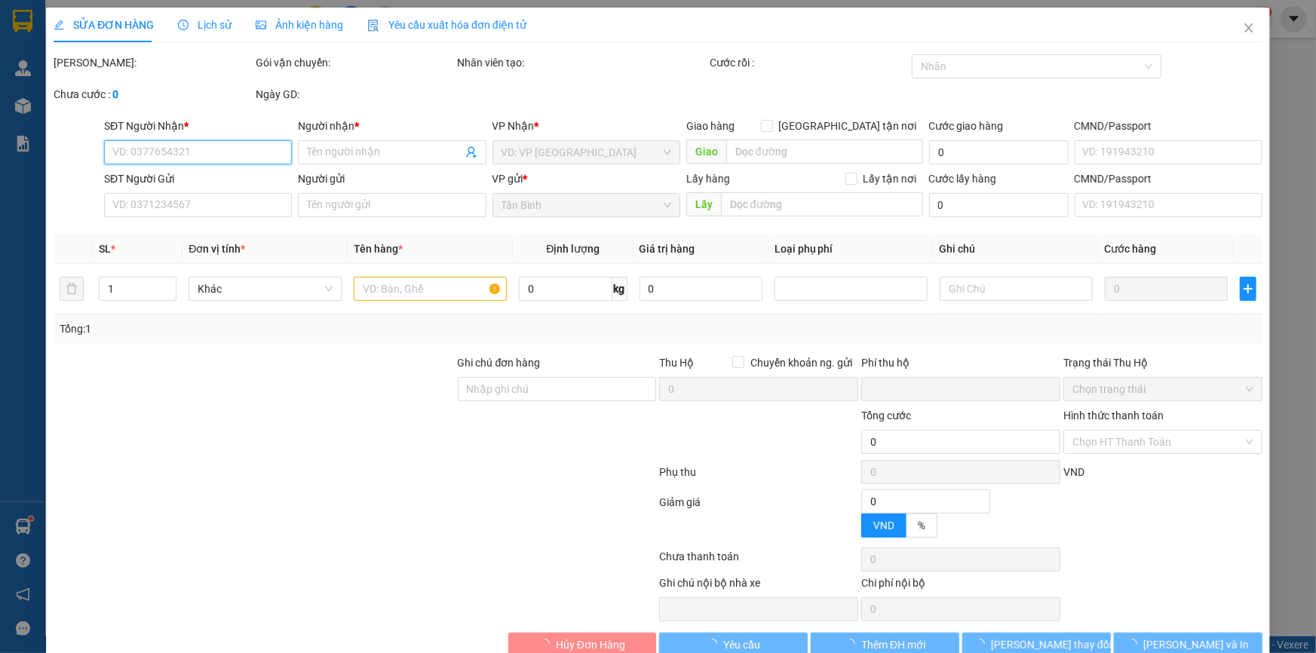
type input "0"
type input "60.000"
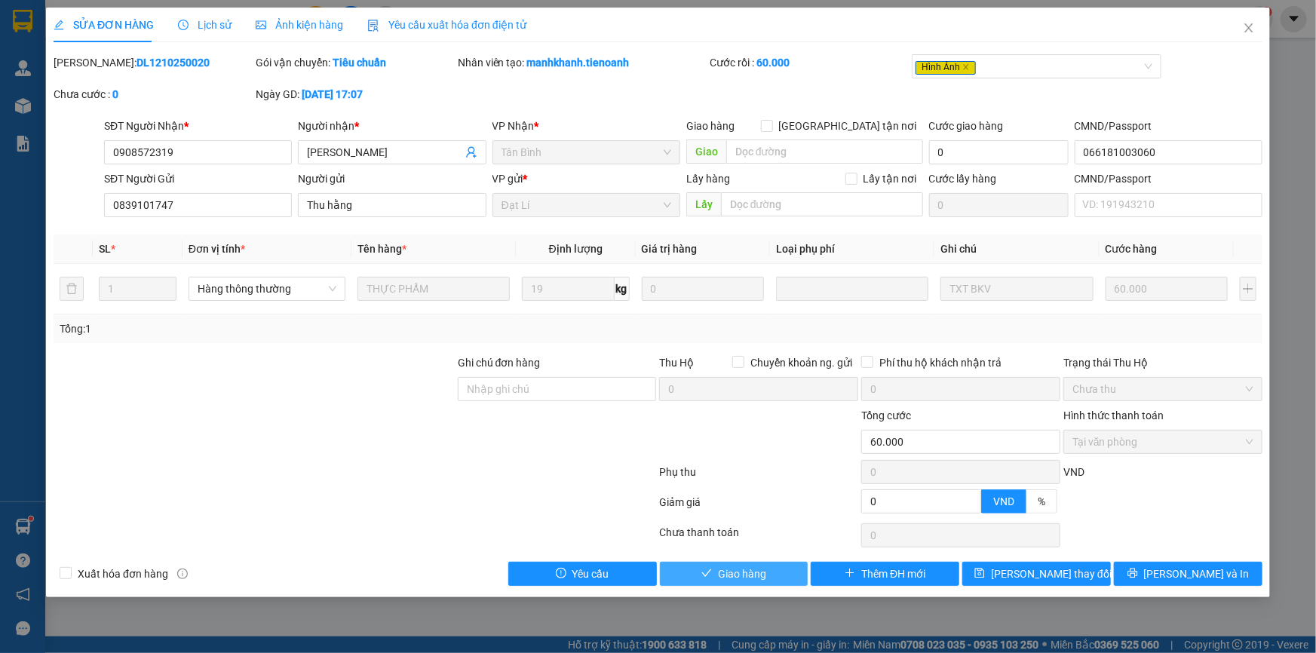
click at [731, 575] on span "Giao hàng" at bounding box center [742, 574] width 48 height 17
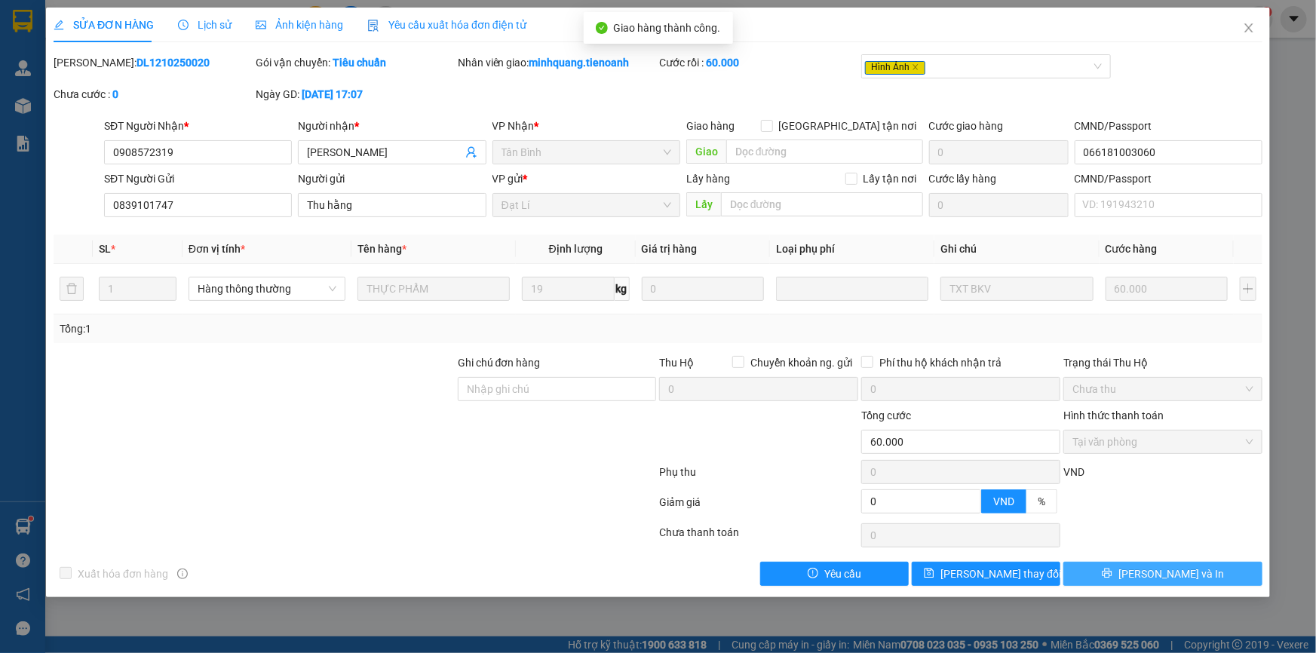
click at [1192, 575] on button "[PERSON_NAME] và In" at bounding box center [1162, 574] width 199 height 24
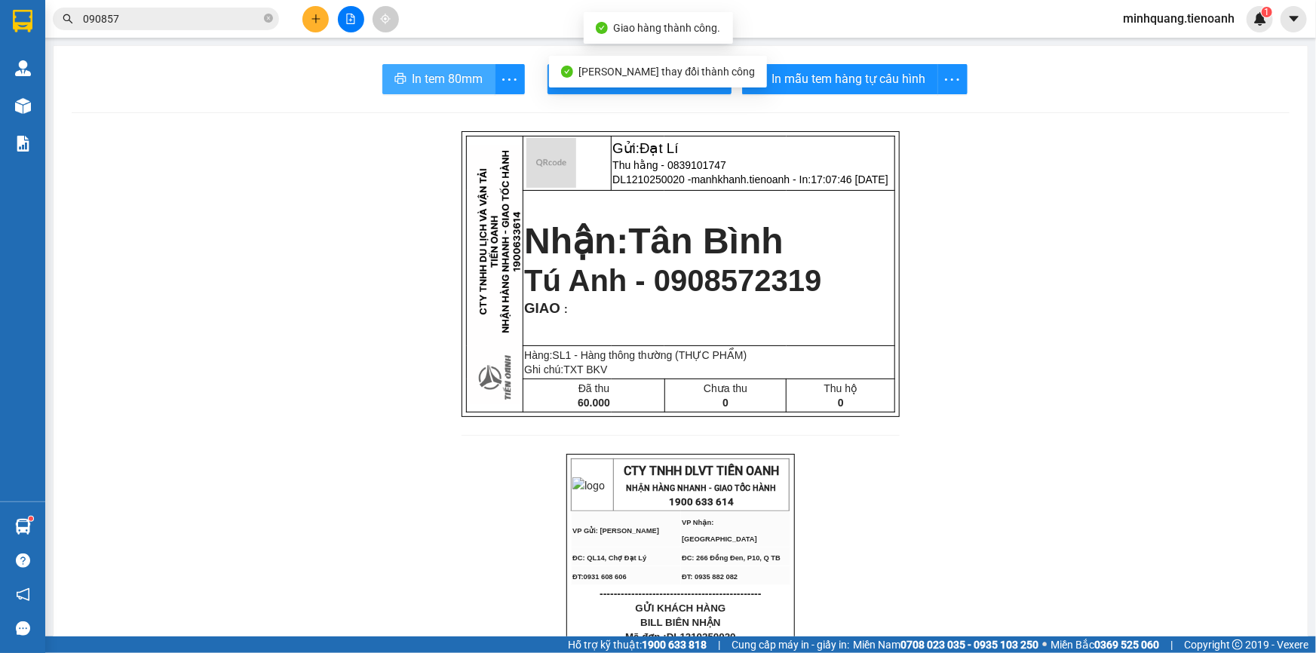
click at [448, 81] on span "In tem 80mm" at bounding box center [447, 78] width 71 height 19
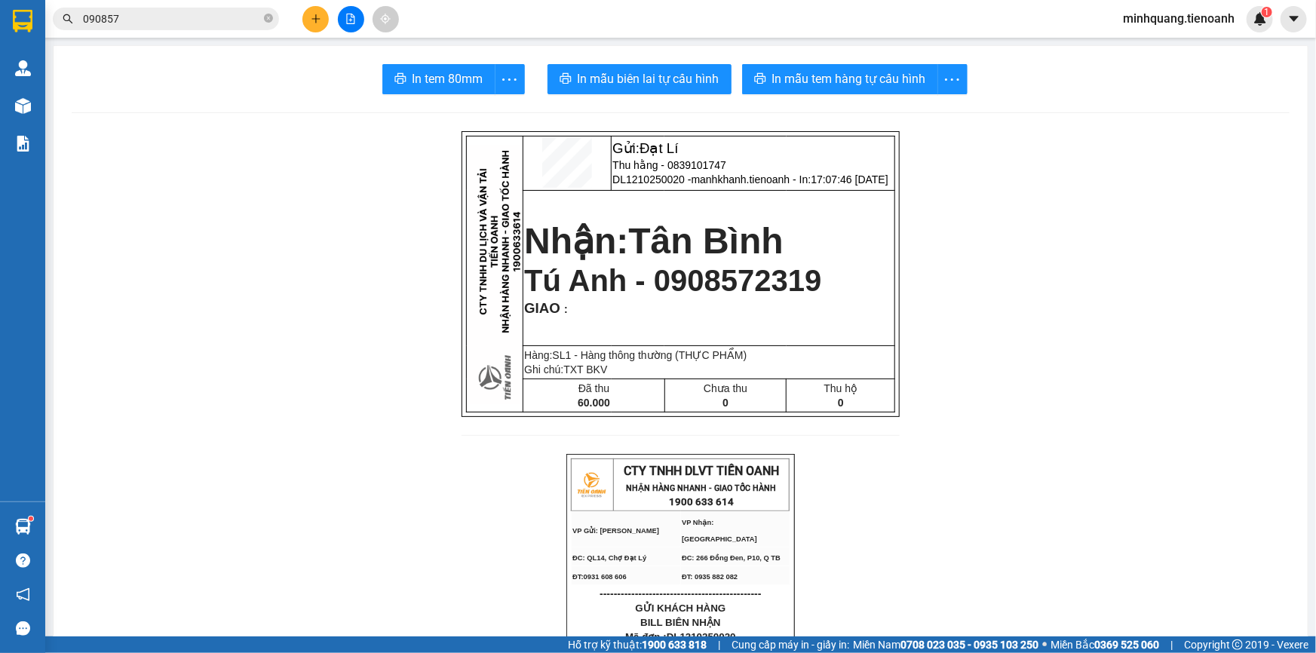
click at [188, 15] on input "090857" at bounding box center [172, 19] width 178 height 17
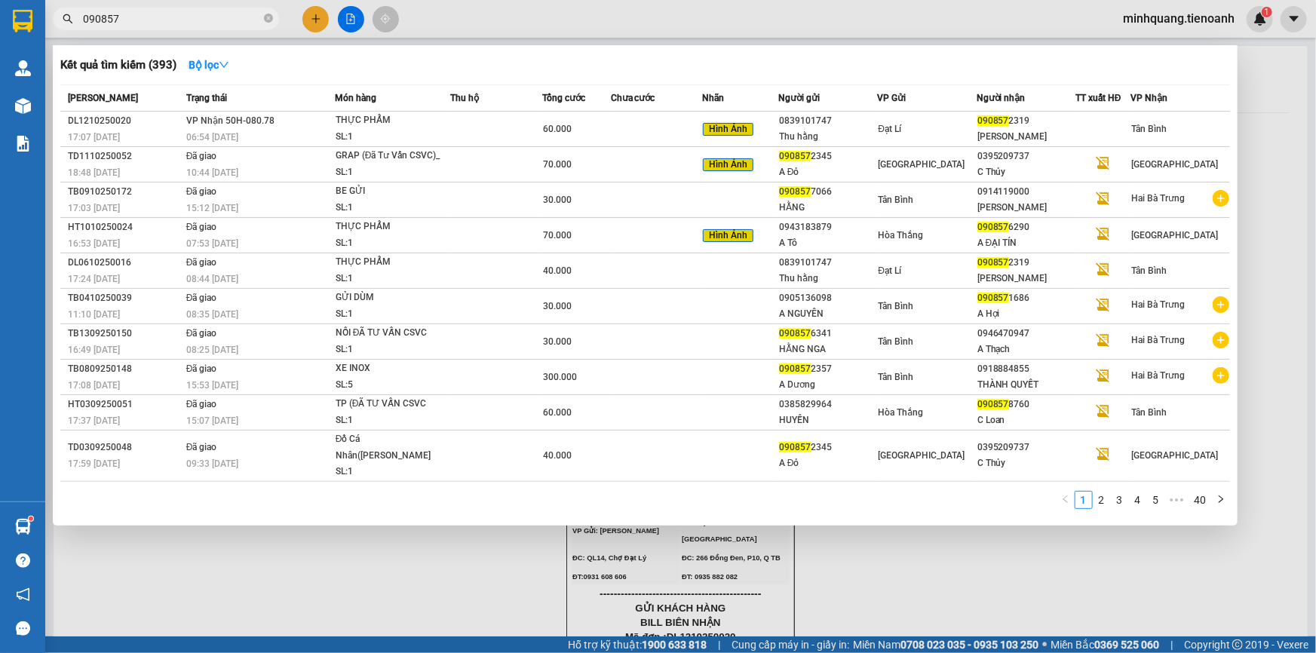
click at [188, 15] on input "090857" at bounding box center [172, 19] width 178 height 17
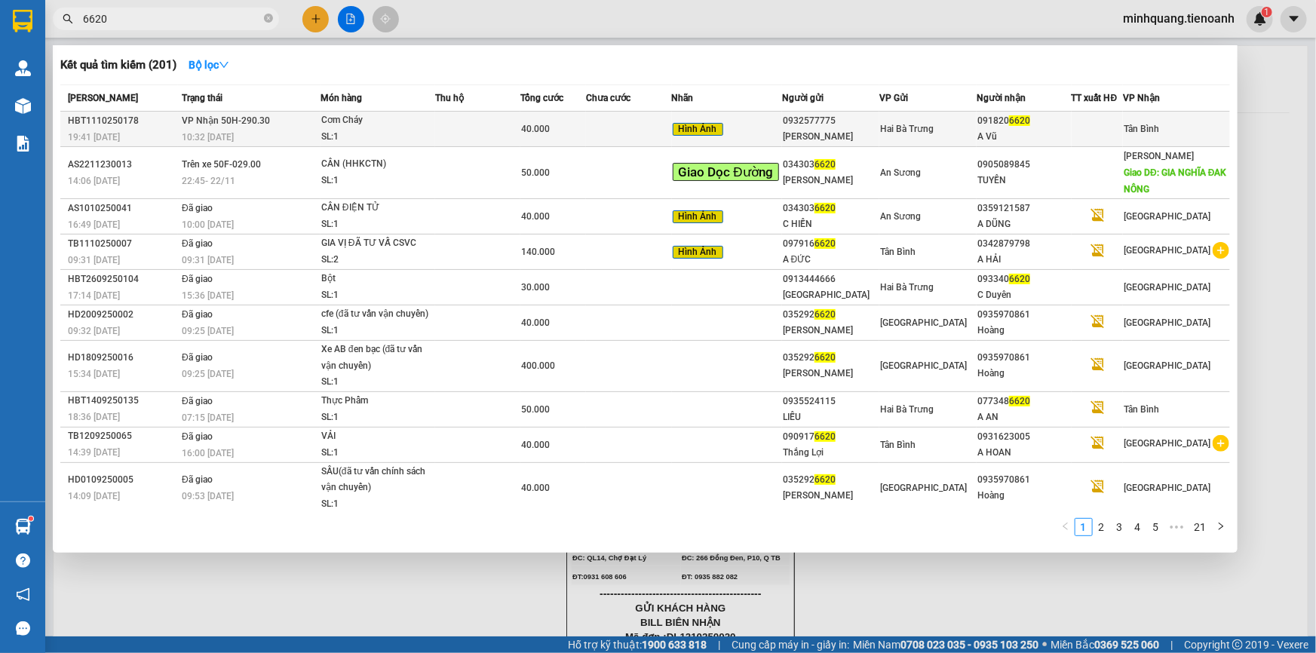
type input "6620"
click at [578, 129] on div "40.000" at bounding box center [553, 129] width 64 height 17
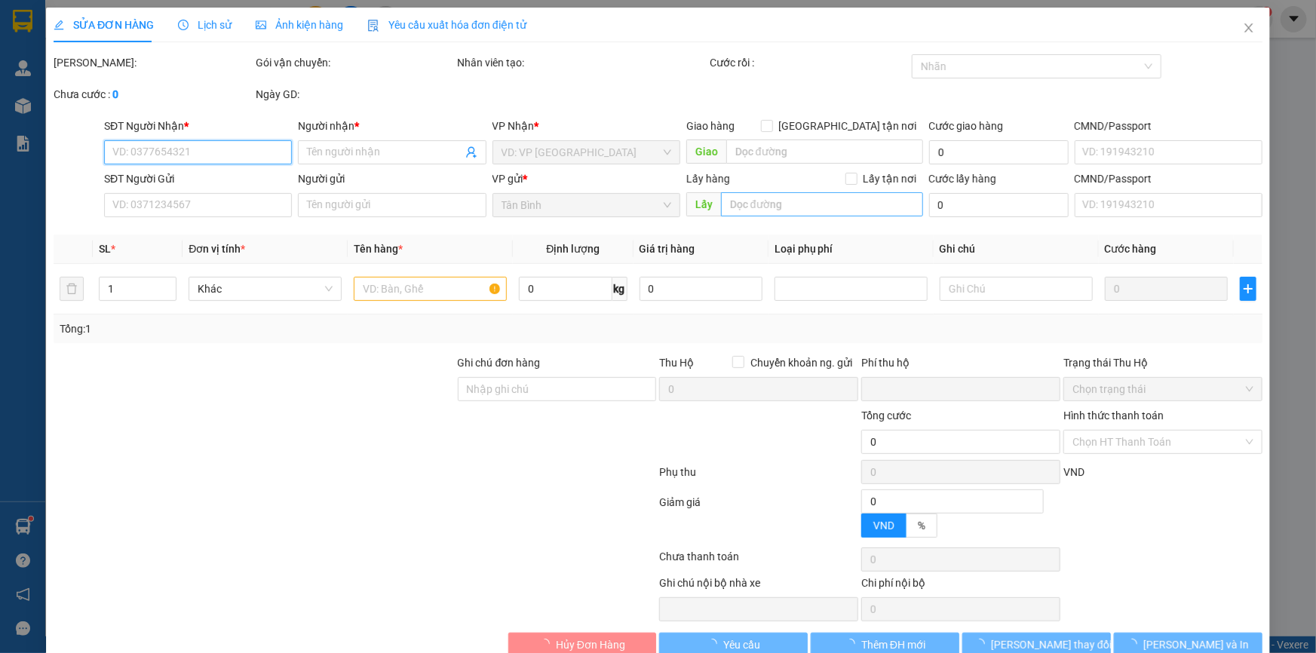
type input "0918206620"
type input "A Vũ"
type input "0932577775"
type input "Hoàng Oanh"
type input "241360045"
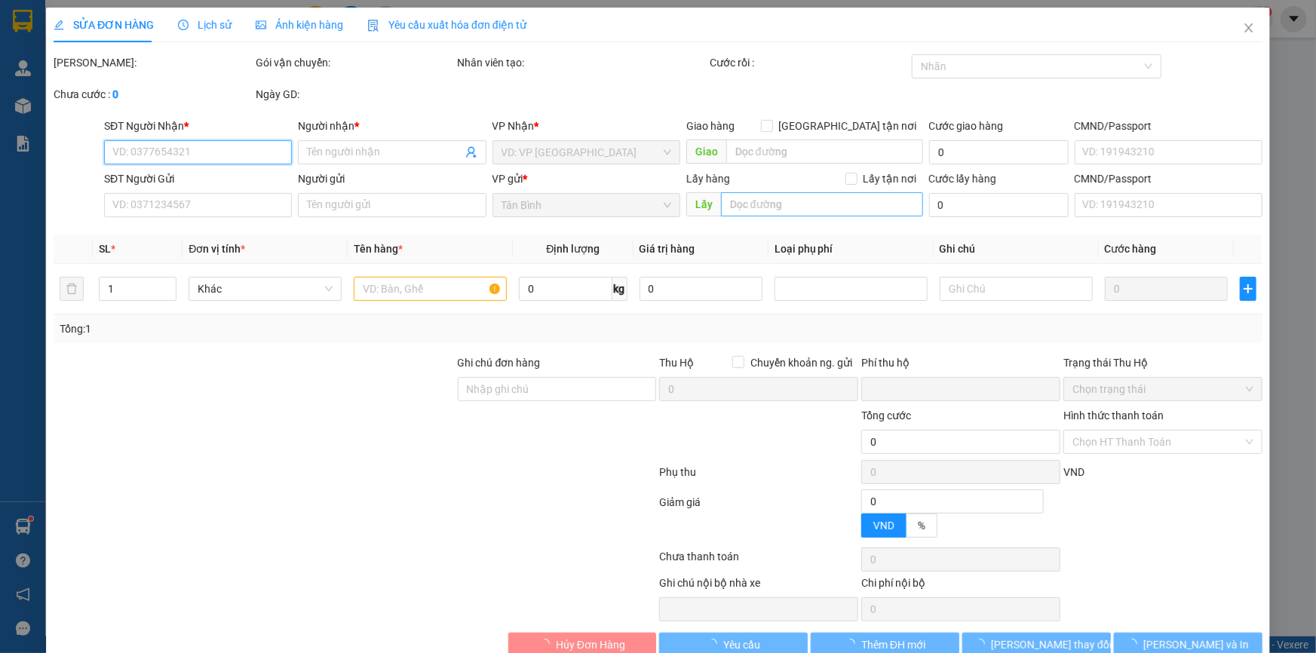
type input "0939393977 ( A Vũ)"
type input "0"
type input "40.000"
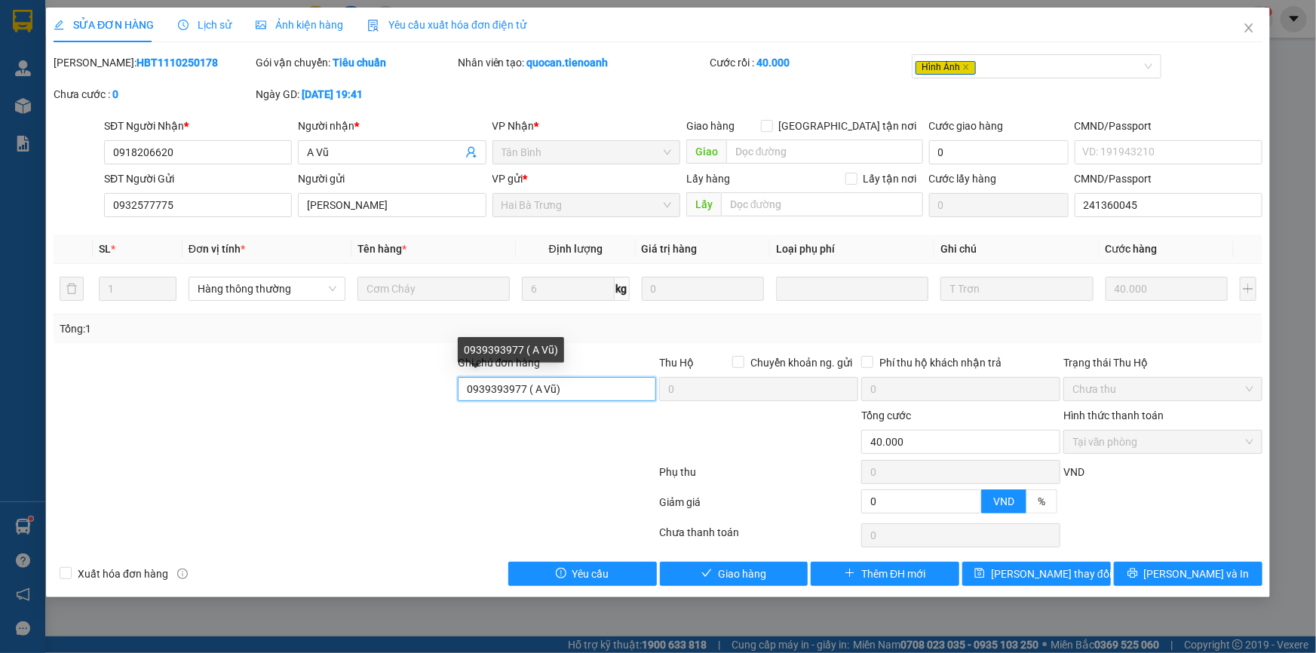
click at [586, 391] on input "0939393977 ( A Vũ)" at bounding box center [557, 389] width 199 height 24
click at [378, 400] on div at bounding box center [254, 380] width 404 height 53
click at [572, 384] on input "0939393977 ( A Vũ)" at bounding box center [557, 389] width 199 height 24
click at [324, 407] on div at bounding box center [254, 433] width 404 height 53
click at [599, 387] on input "0939393977 ( A Vũ)" at bounding box center [557, 389] width 199 height 24
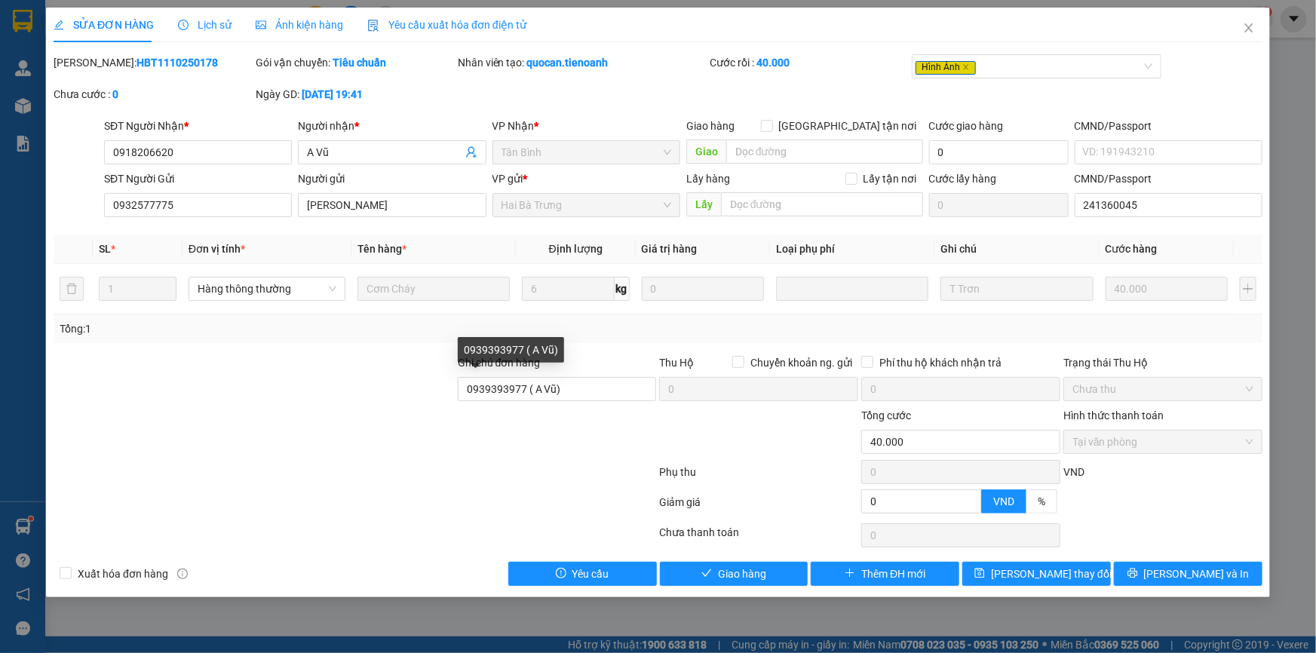
drag, startPoint x: 296, startPoint y: 381, endPoint x: 535, endPoint y: 363, distance: 240.4
click at [296, 382] on div at bounding box center [254, 380] width 404 height 53
click at [596, 376] on div "Ghi chú đơn hàng" at bounding box center [557, 365] width 199 height 23
click at [526, 392] on input "0939393977 ( A Vũ)" at bounding box center [557, 389] width 199 height 24
click at [369, 400] on div at bounding box center [254, 380] width 404 height 53
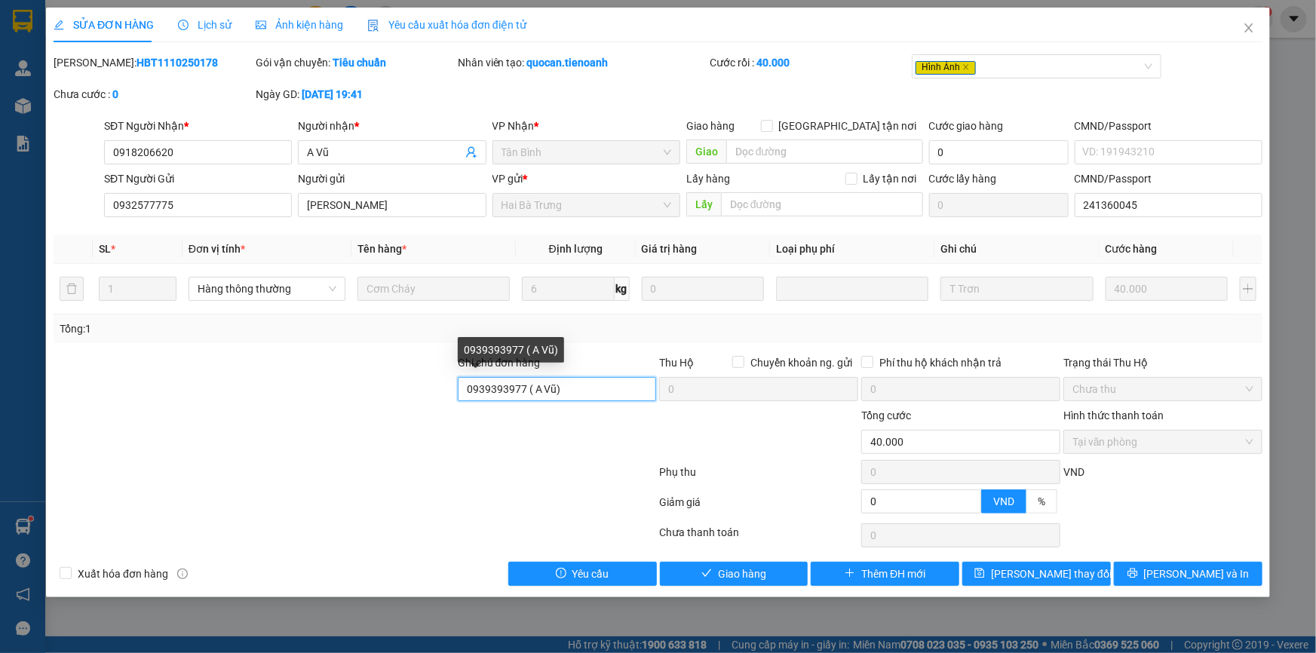
drag, startPoint x: 523, startPoint y: 392, endPoint x: 437, endPoint y: 392, distance: 86.7
click at [437, 392] on div "Ghi chú đơn hàng 0939393977 ( A Vũ) Thu Hộ Chuyển khoản ng. gửi 0 Phí thu hộ k…" at bounding box center [658, 380] width 1212 height 53
click at [389, 148] on input "A Vũ" at bounding box center [384, 152] width 155 height 17
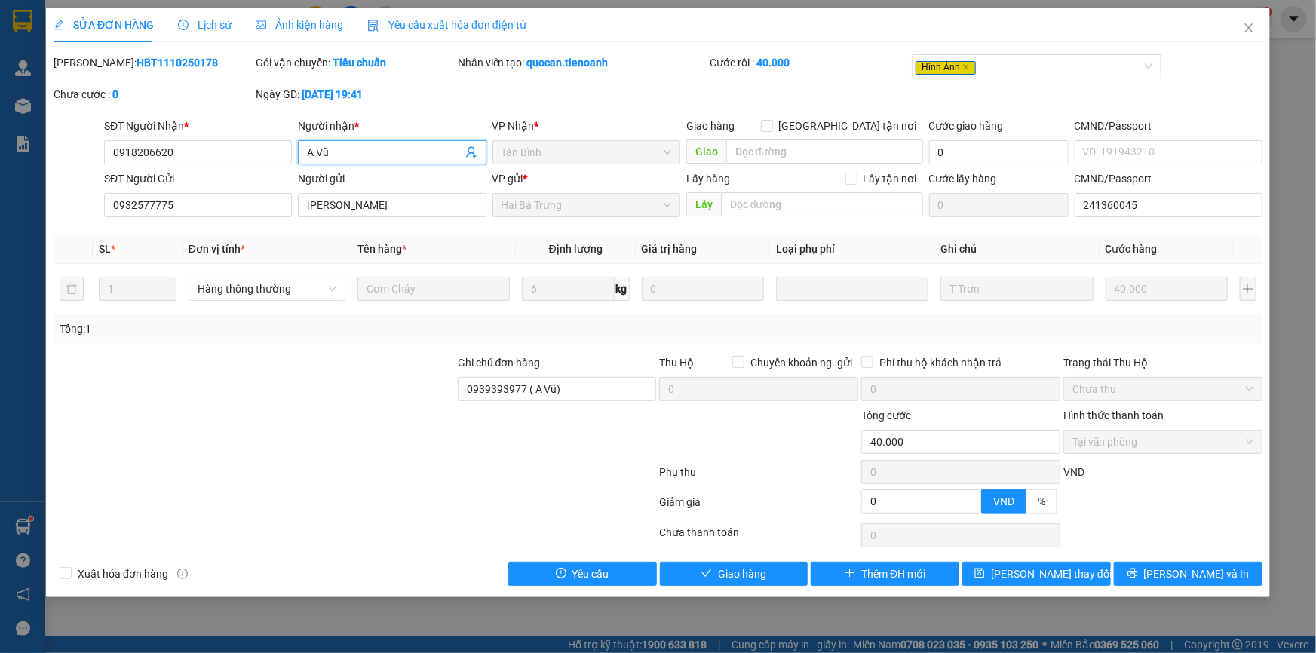
paste input "0939393977"
click at [331, 159] on input "A Vũ0939393977" at bounding box center [384, 152] width 155 height 17
type input "A Vũ 0939393977"
click at [1060, 569] on span "[PERSON_NAME] thay đổi" at bounding box center [1051, 574] width 121 height 17
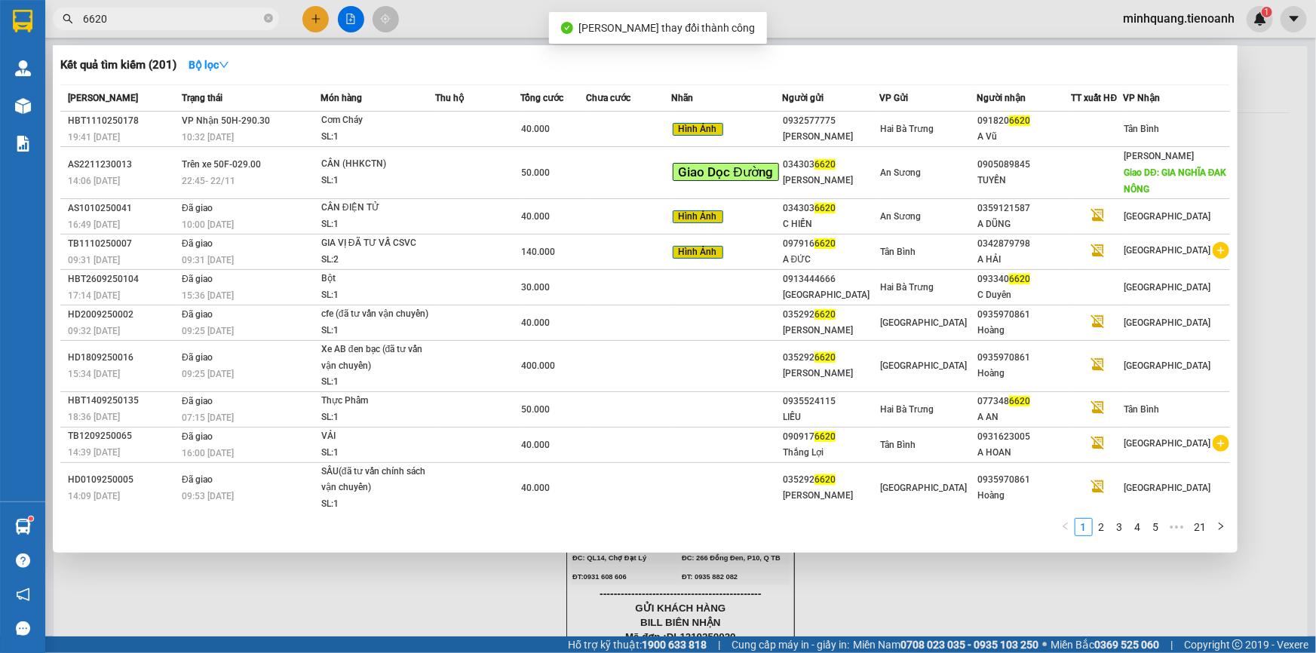
click at [204, 15] on input "6620" at bounding box center [172, 19] width 178 height 17
click at [268, 19] on icon "close-circle" at bounding box center [268, 18] width 9 height 9
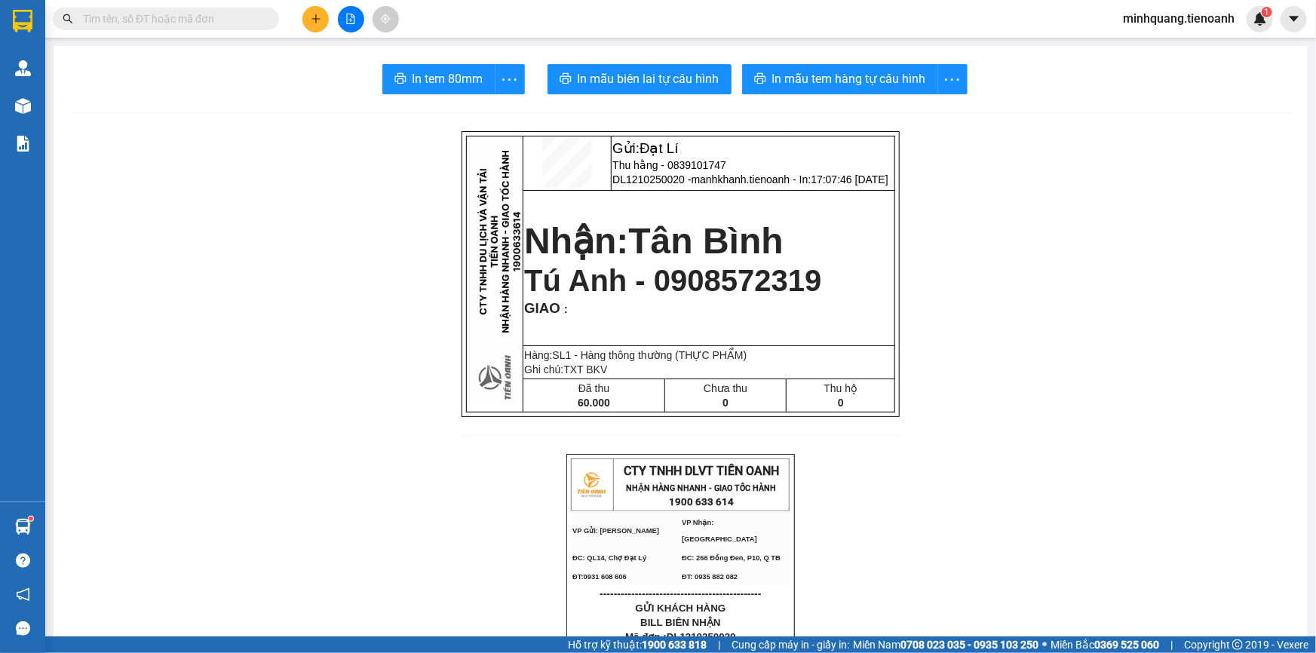
click at [319, 22] on icon "plus" at bounding box center [316, 19] width 11 height 11
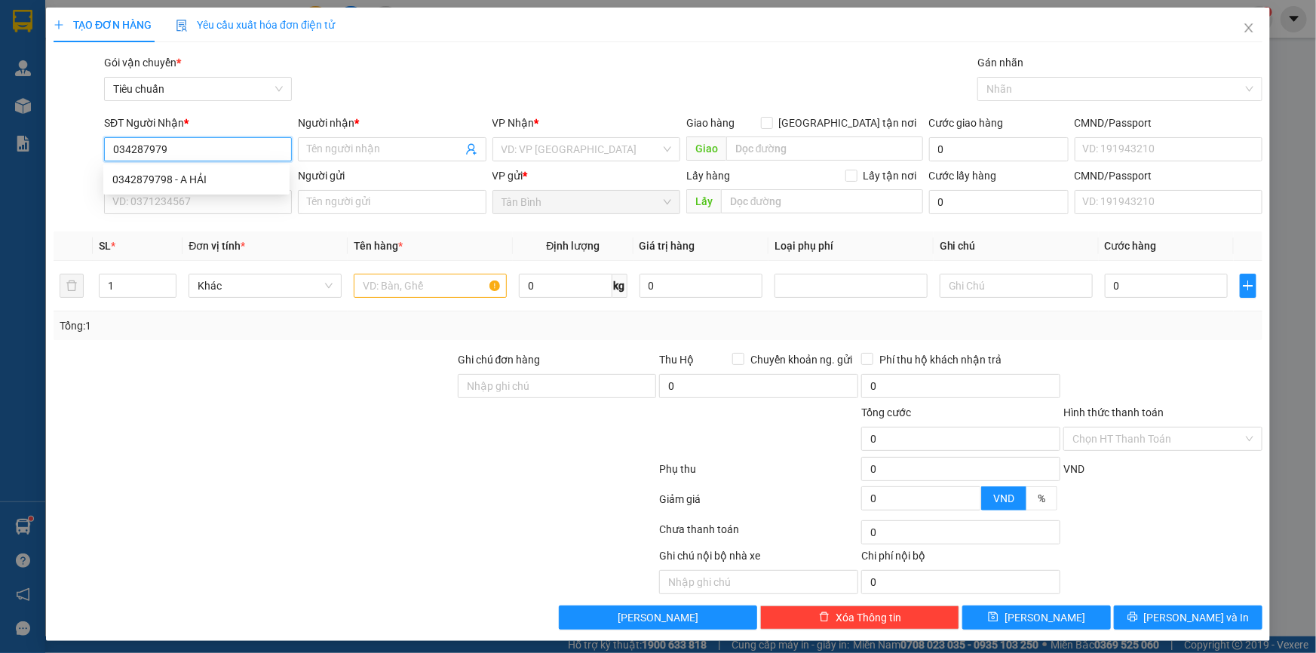
type input "0342879798"
click at [231, 185] on div "0342879798 - A HẢI" at bounding box center [196, 179] width 168 height 17
type input "A HẢI"
type input "066065002975"
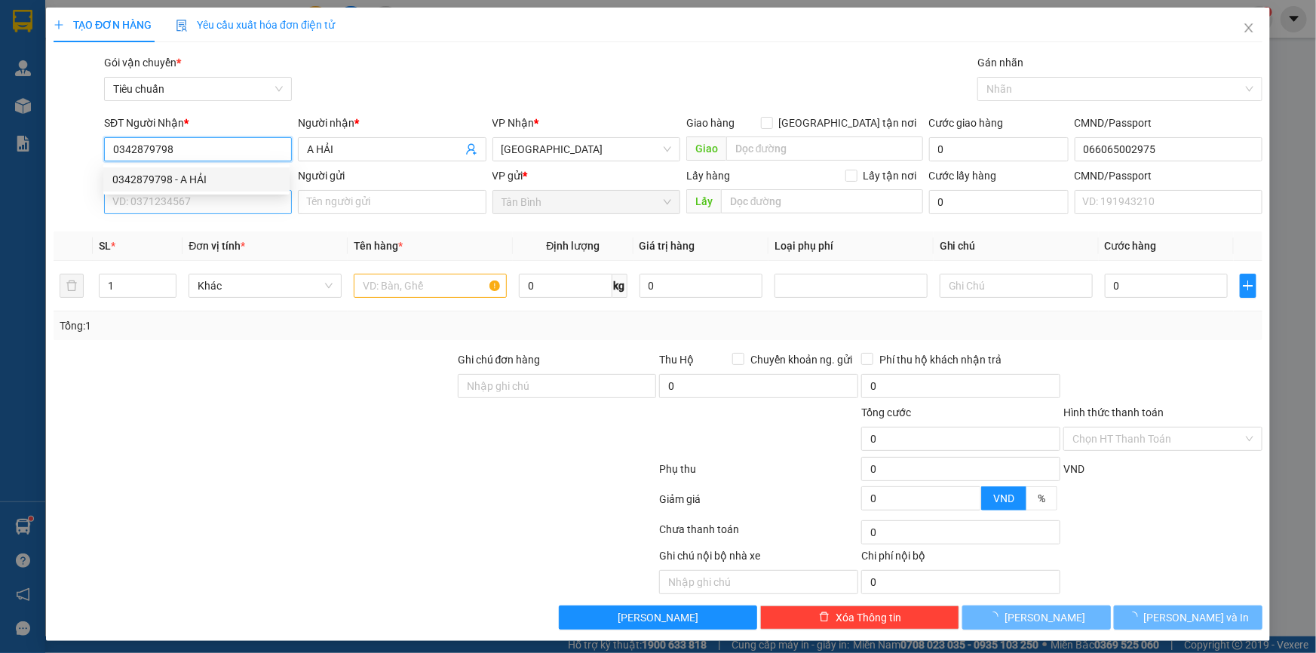
type input "0342879798"
drag, startPoint x: 225, startPoint y: 204, endPoint x: 235, endPoint y: 199, distance: 11.5
click at [225, 204] on input "SĐT Người Gửi" at bounding box center [198, 202] width 188 height 24
type input "140.000"
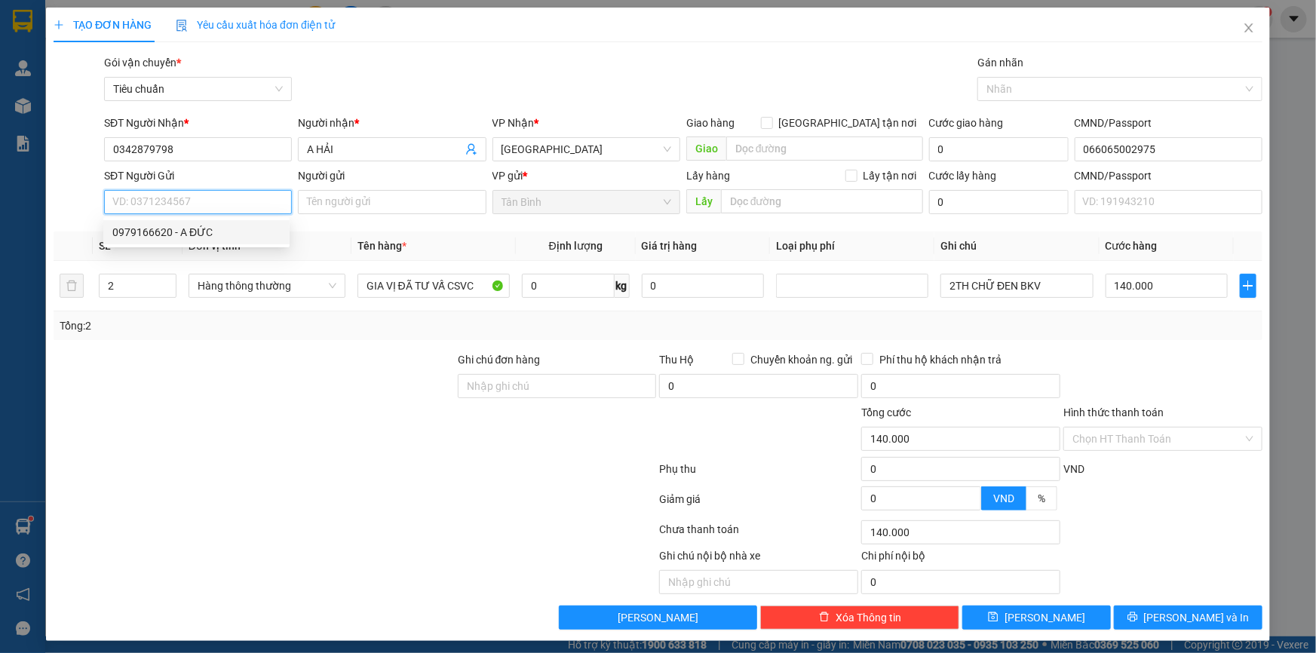
click at [222, 228] on div "0979166620 - A ĐỨC" at bounding box center [196, 232] width 168 height 17
type input "0979166620"
type input "A ĐỨC"
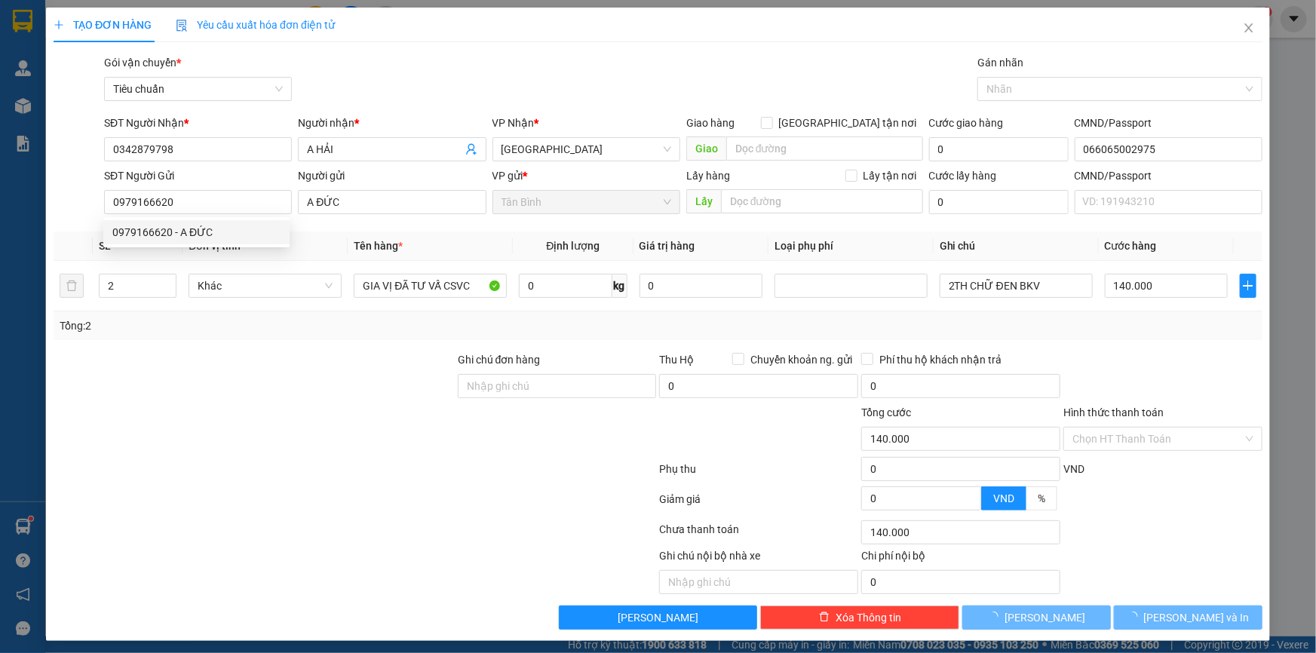
click at [279, 323] on div "Tổng: 2" at bounding box center [284, 325] width 449 height 17
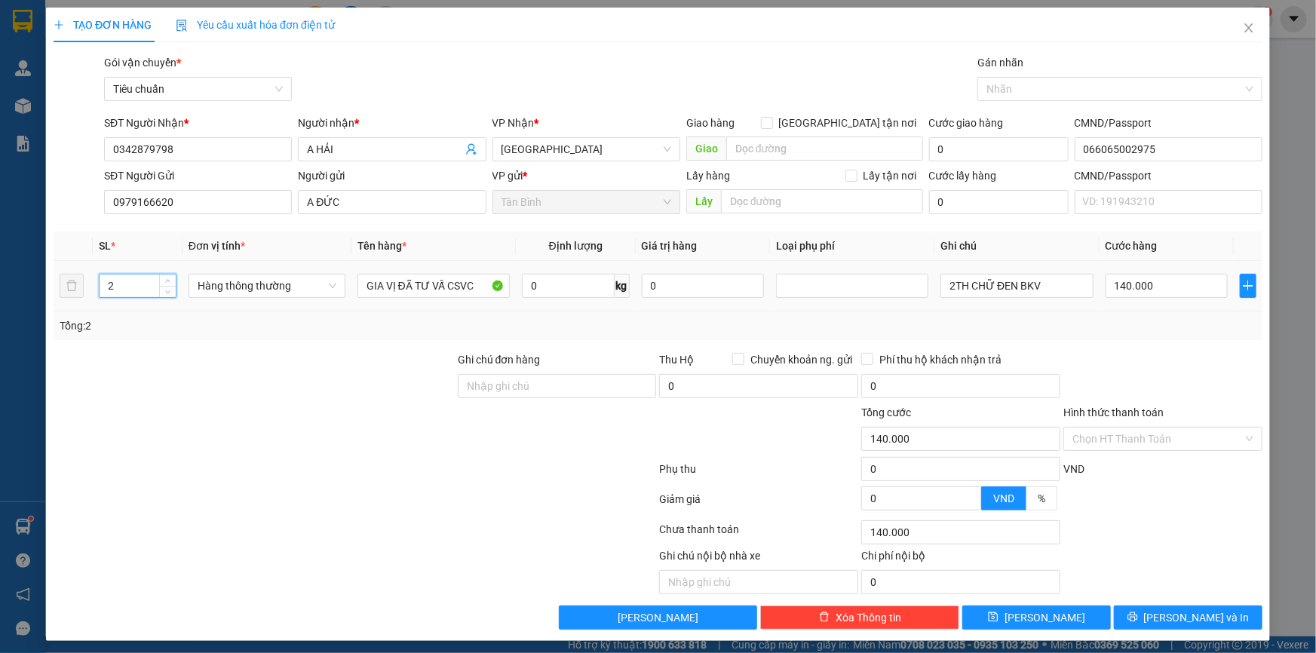
drag, startPoint x: 124, startPoint y: 290, endPoint x: 70, endPoint y: 302, distance: 54.9
click at [67, 299] on tr "2 Hàng thông thường GIA VỊ ĐÃ TƯ VẤ CSVC 0 kg 0 2TH CHỮ ĐEN BKV 140.000" at bounding box center [658, 286] width 1209 height 51
type input "1"
click at [196, 327] on div "Tổng: 2" at bounding box center [284, 325] width 449 height 17
type input "0"
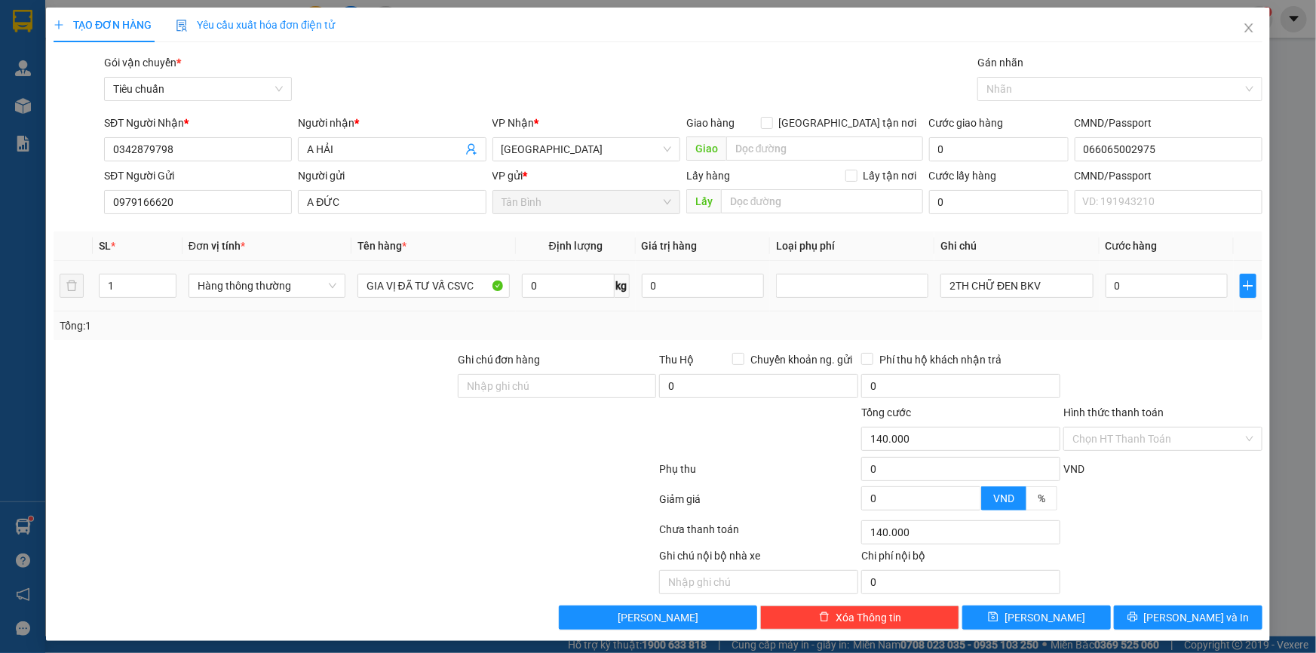
type input "0"
click at [537, 294] on input "0" at bounding box center [568, 286] width 93 height 24
type input "25"
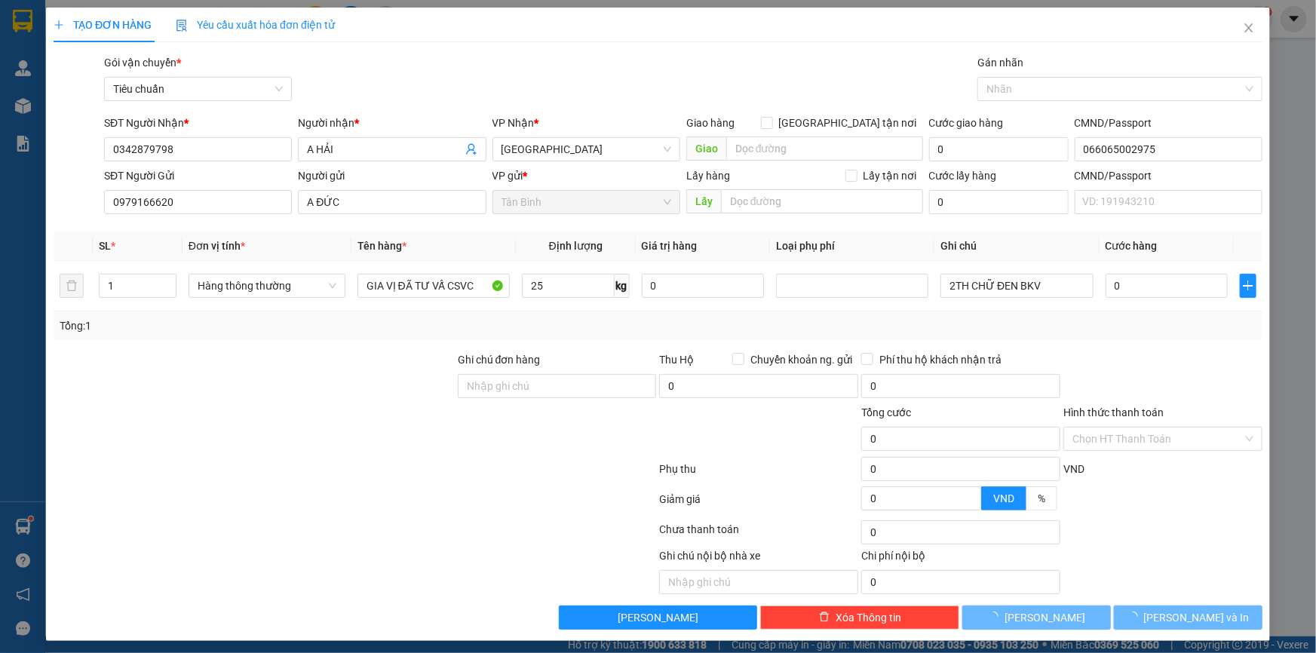
drag, startPoint x: 349, startPoint y: 374, endPoint x: 1038, endPoint y: 290, distance: 693.6
click at [366, 373] on div at bounding box center [254, 377] width 404 height 53
type input "60.000"
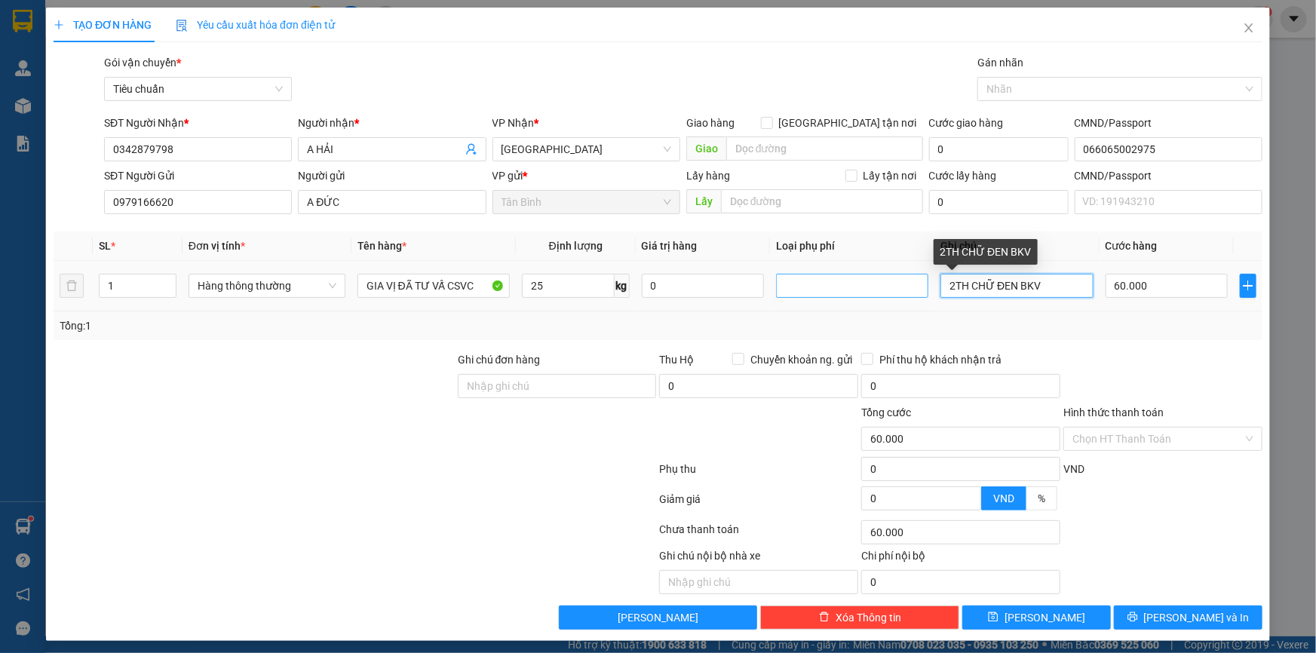
drag, startPoint x: 942, startPoint y: 287, endPoint x: 796, endPoint y: 287, distance: 146.3
click at [795, 292] on tr "1 Hàng thông thường GIA VỊ ĐÃ TƯ VẤ CSVC 25 kg 0 2TH CHỮ ĐEN BKV 60.000" at bounding box center [658, 286] width 1209 height 51
drag, startPoint x: 1059, startPoint y: 284, endPoint x: 780, endPoint y: 293, distance: 279.9
click at [782, 295] on tr "1 Hàng thông thường GIA VỊ ĐÃ TƯ VẤ CSVC 25 kg 0 2TH CHỮ ĐEN BKV 60.000" at bounding box center [658, 286] width 1209 height 51
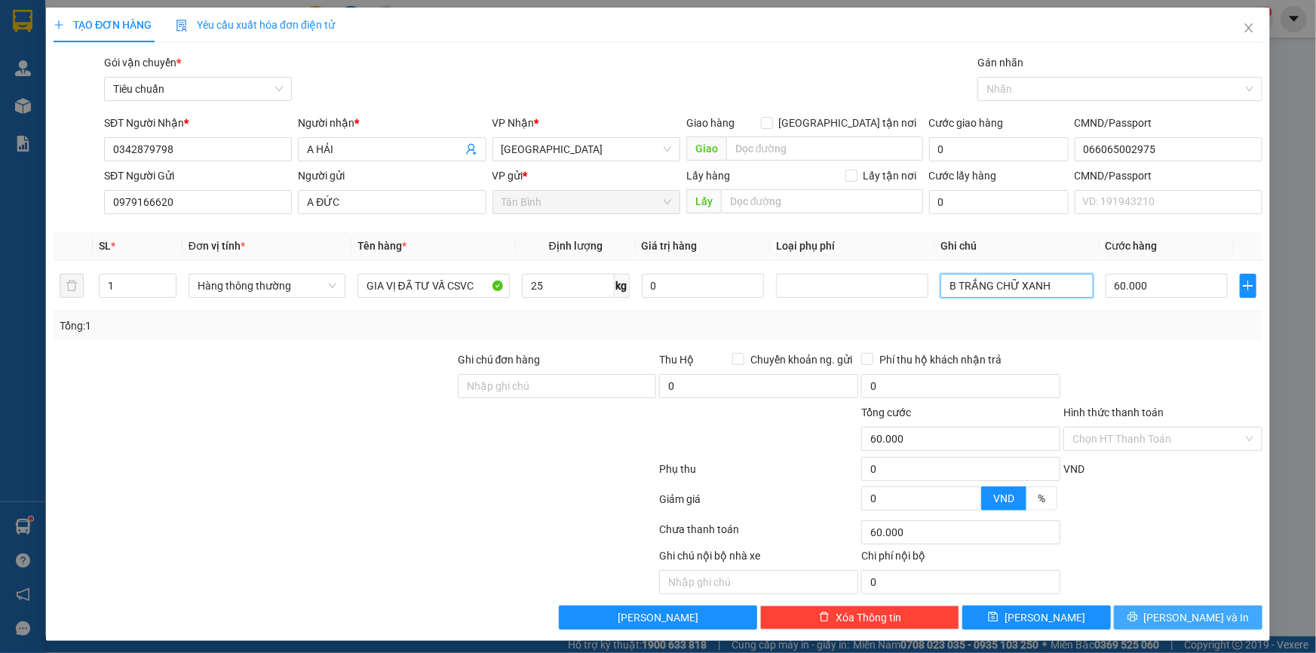
type input "B TRẮNG CHỮ XANH"
click at [1189, 612] on span "[PERSON_NAME] và In" at bounding box center [1197, 617] width 106 height 17
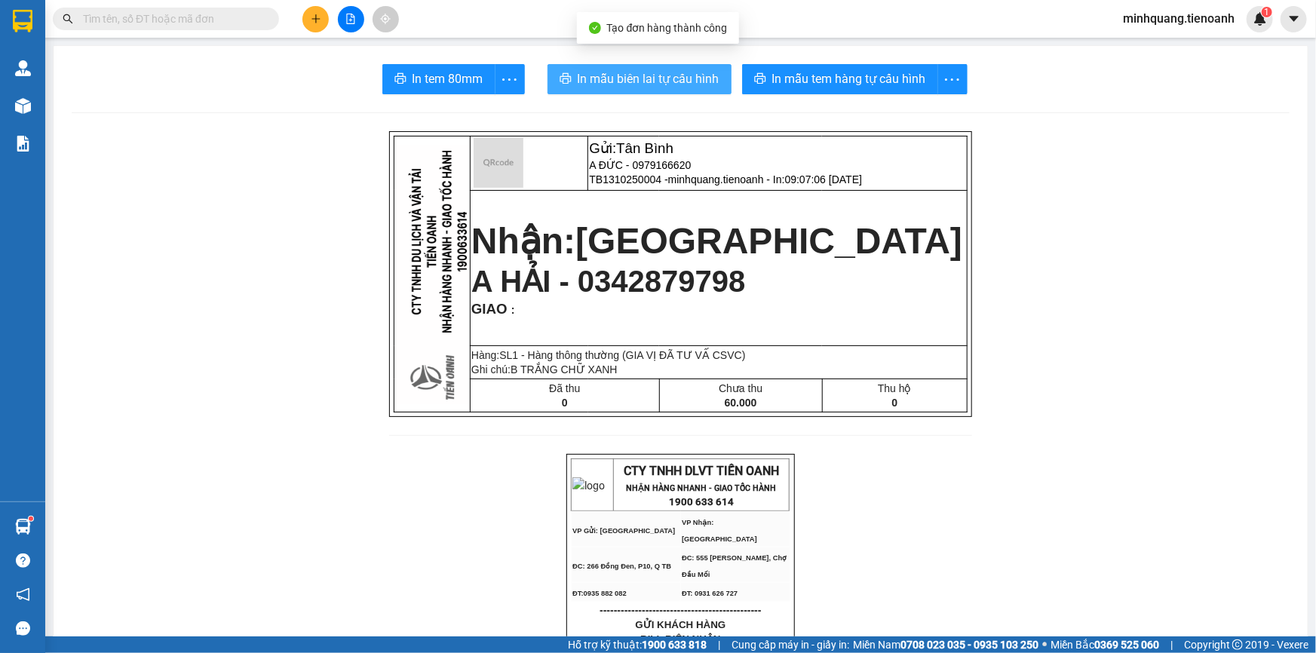
click at [650, 91] on button "In mẫu biên lai tự cấu hình" at bounding box center [639, 79] width 184 height 30
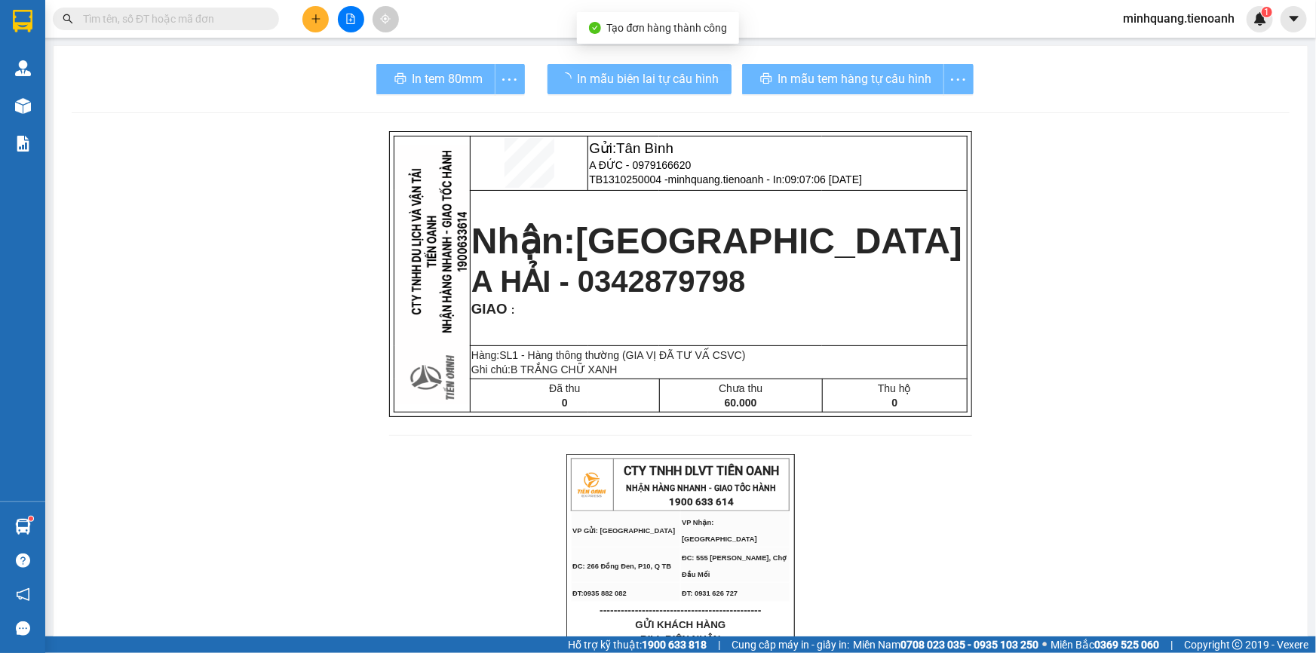
drag, startPoint x: 599, startPoint y: 64, endPoint x: 822, endPoint y: 84, distance: 224.1
click at [822, 84] on div "In mẫu tem hàng tự cấu hình" at bounding box center [857, 79] width 231 height 30
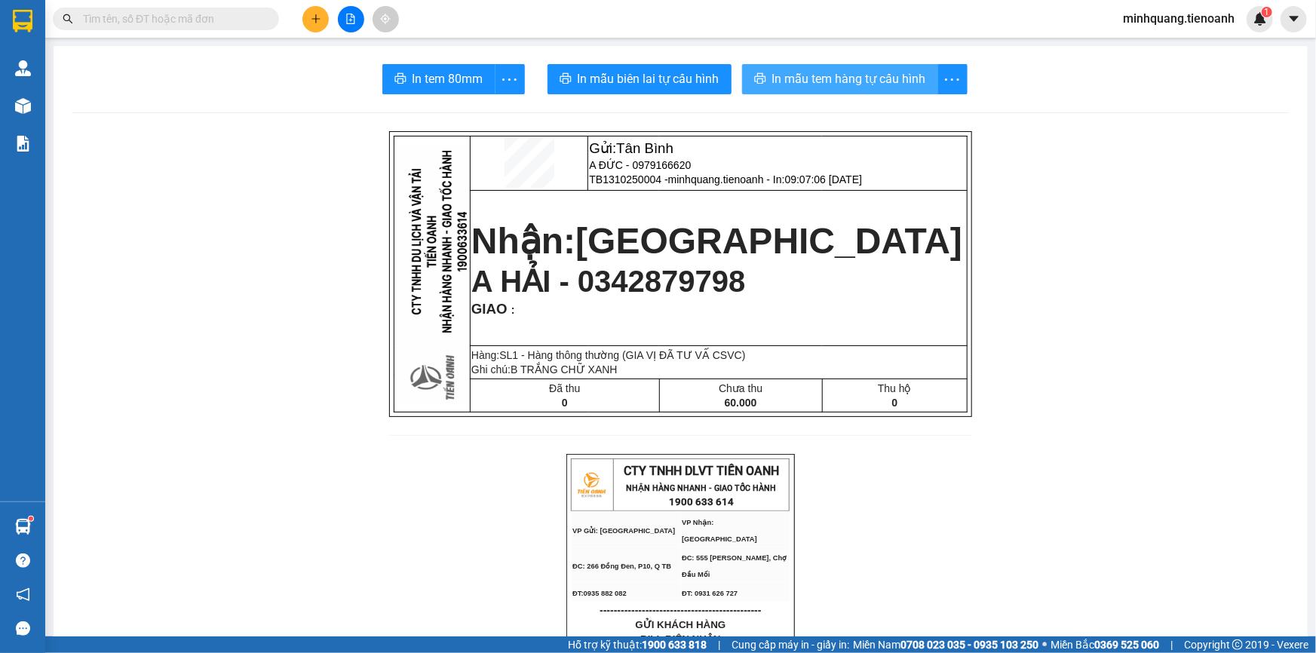
click at [904, 79] on span "In mẫu tem hàng tự cấu hình" at bounding box center [849, 78] width 154 height 19
click at [180, 17] on input "text" at bounding box center [172, 19] width 178 height 17
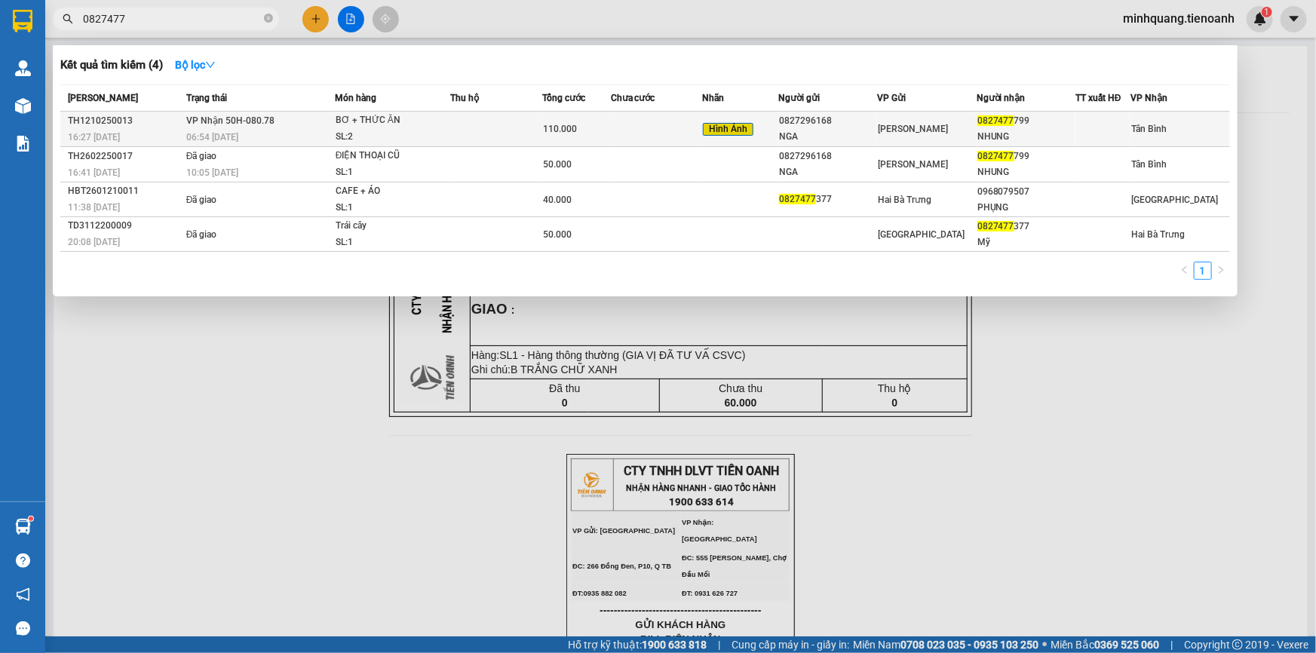
type input "0827477"
click at [447, 119] on div "BƠ + THỨC ĂN" at bounding box center [392, 120] width 113 height 17
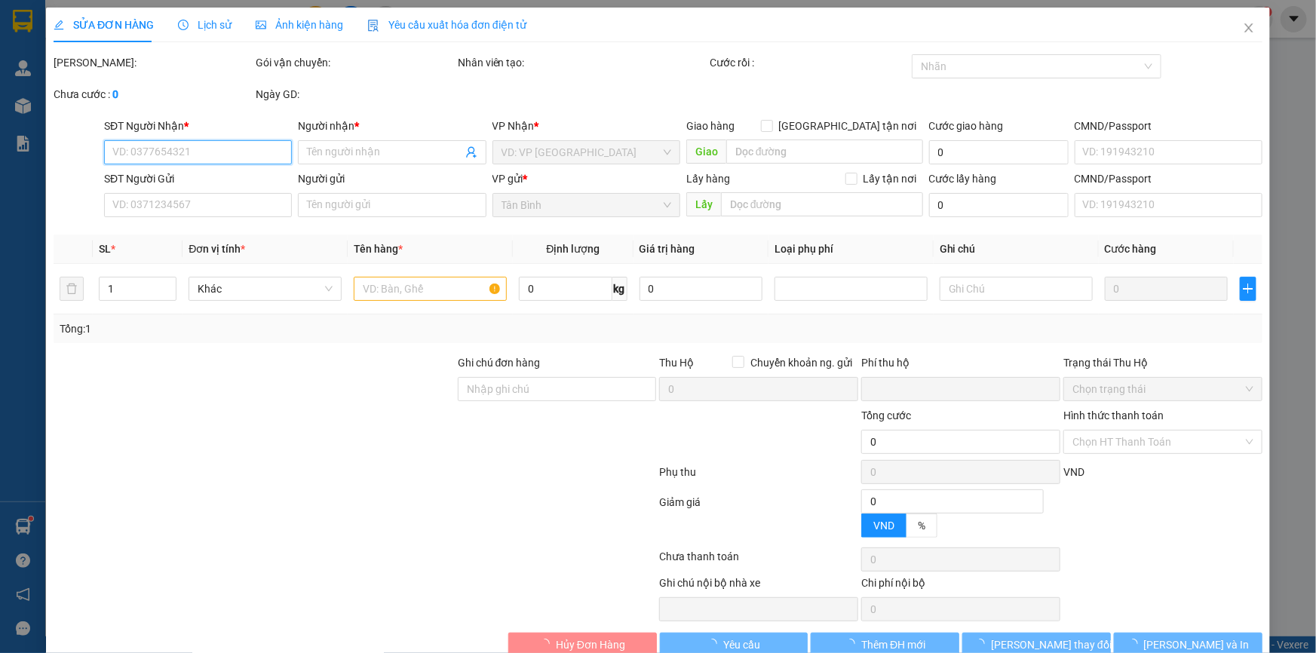
type input "0827477799"
type input "NHUNG"
type input "0827296168"
type input "NGA"
type input "0"
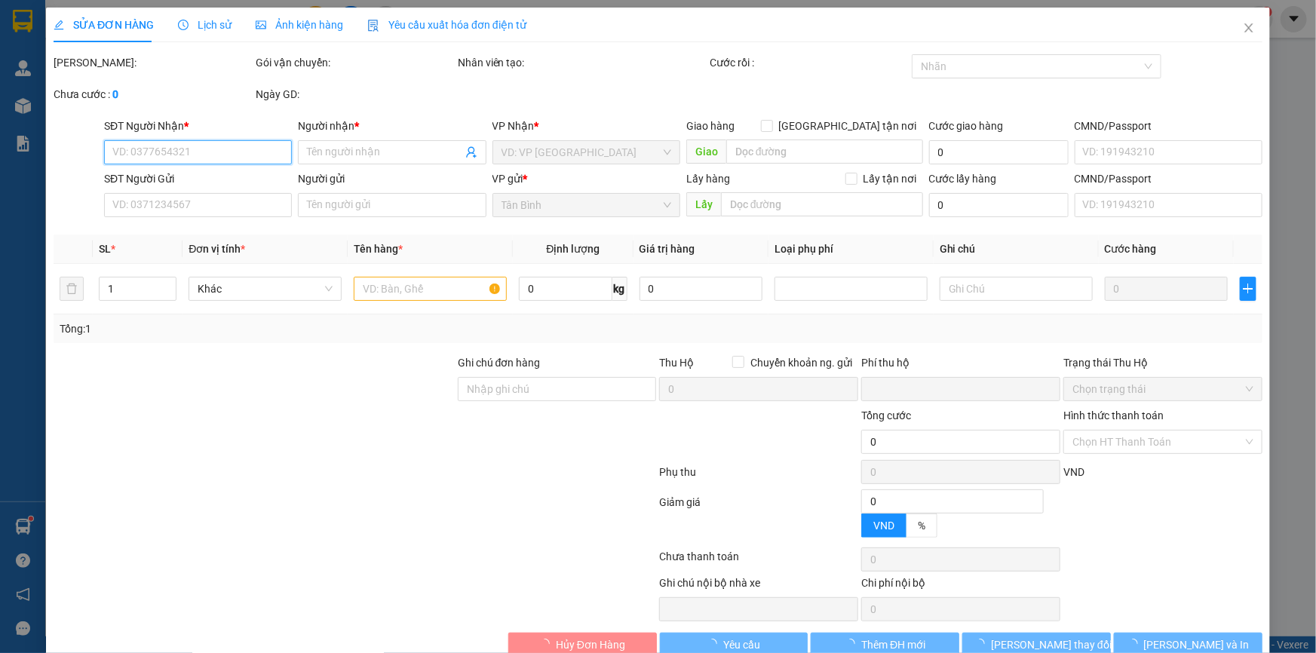
type input "110.000"
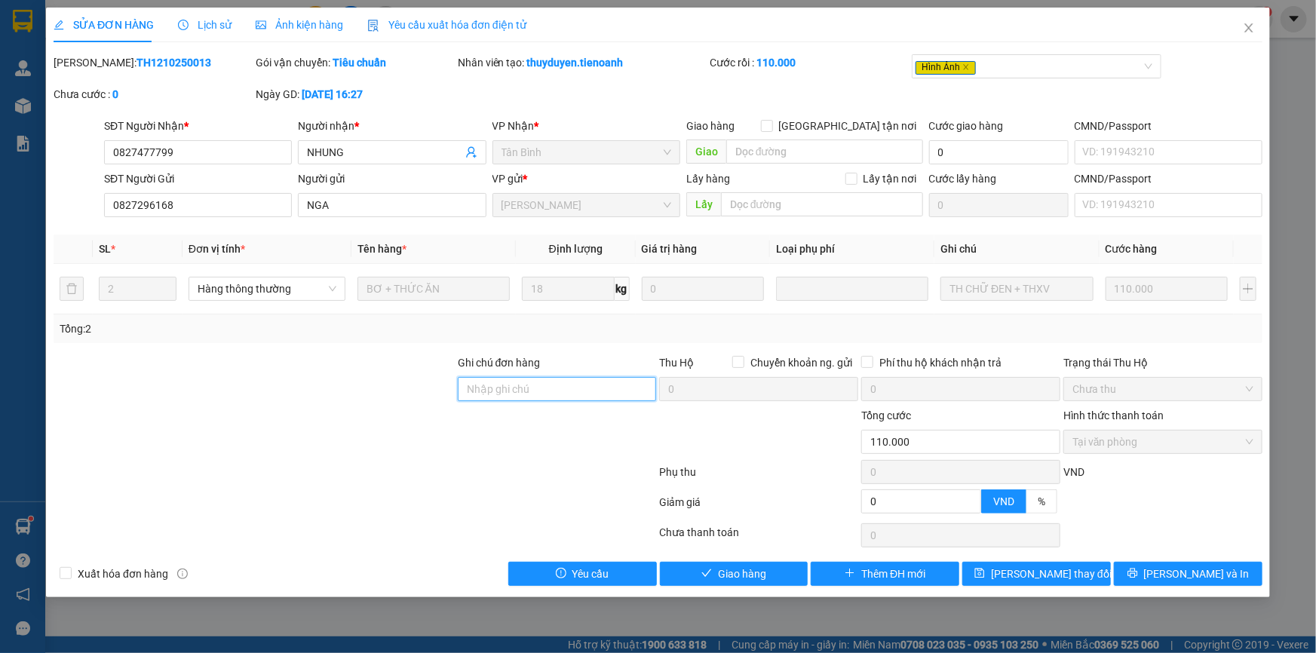
click at [493, 388] on input "Ghi chú đơn hàng" at bounding box center [557, 389] width 199 height 24
drag, startPoint x: 425, startPoint y: 394, endPoint x: 452, endPoint y: 392, distance: 27.2
click at [428, 395] on div at bounding box center [254, 380] width 404 height 53
drag, startPoint x: 510, startPoint y: 389, endPoint x: 486, endPoint y: 392, distance: 25.1
click at [510, 389] on input "Ghi chú đơn hàng" at bounding box center [557, 389] width 199 height 24
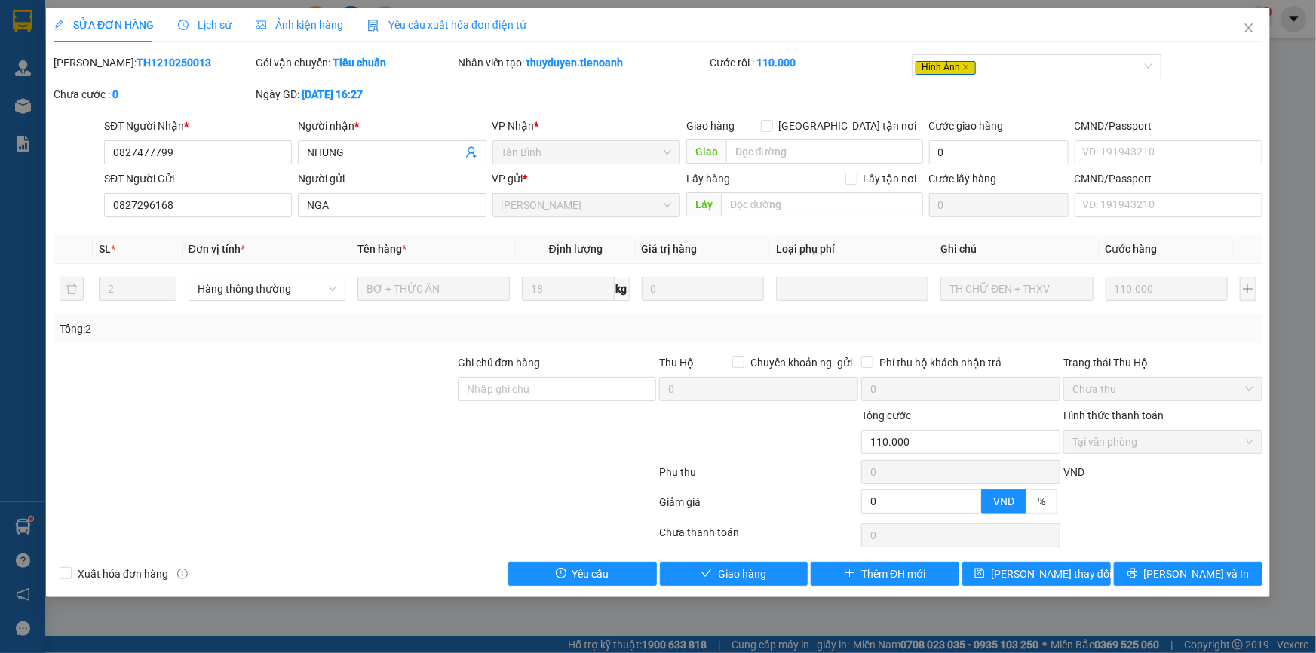
click at [407, 393] on div at bounding box center [254, 380] width 404 height 53
click at [311, 22] on span "Ảnh kiện hàng" at bounding box center [299, 25] width 87 height 12
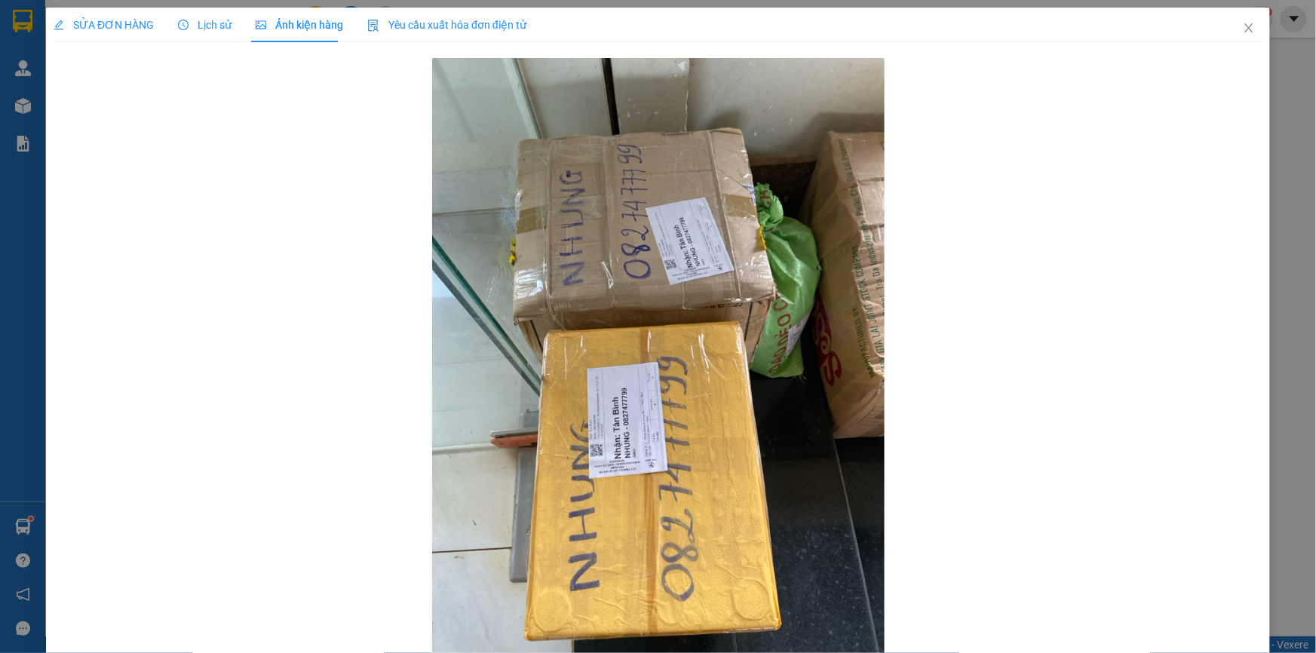
click at [98, 20] on span "SỬA ĐƠN HÀNG" at bounding box center [104, 25] width 100 height 12
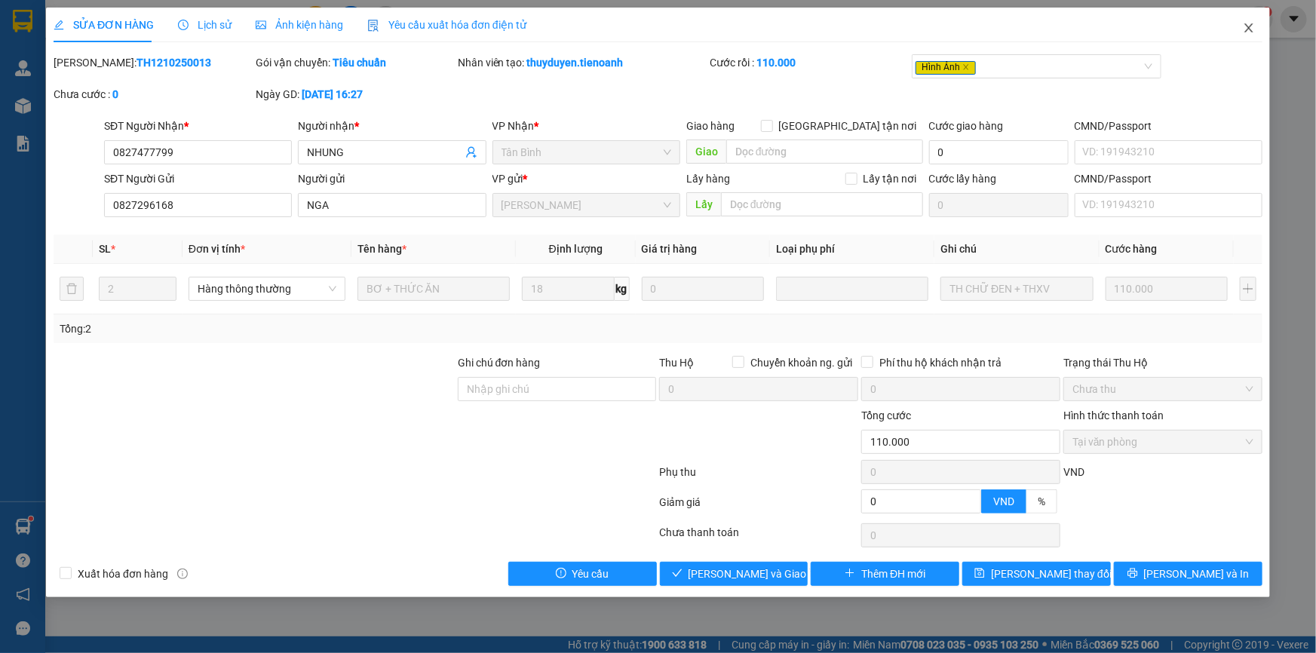
click at [1233, 34] on span "Close" at bounding box center [1249, 29] width 42 height 42
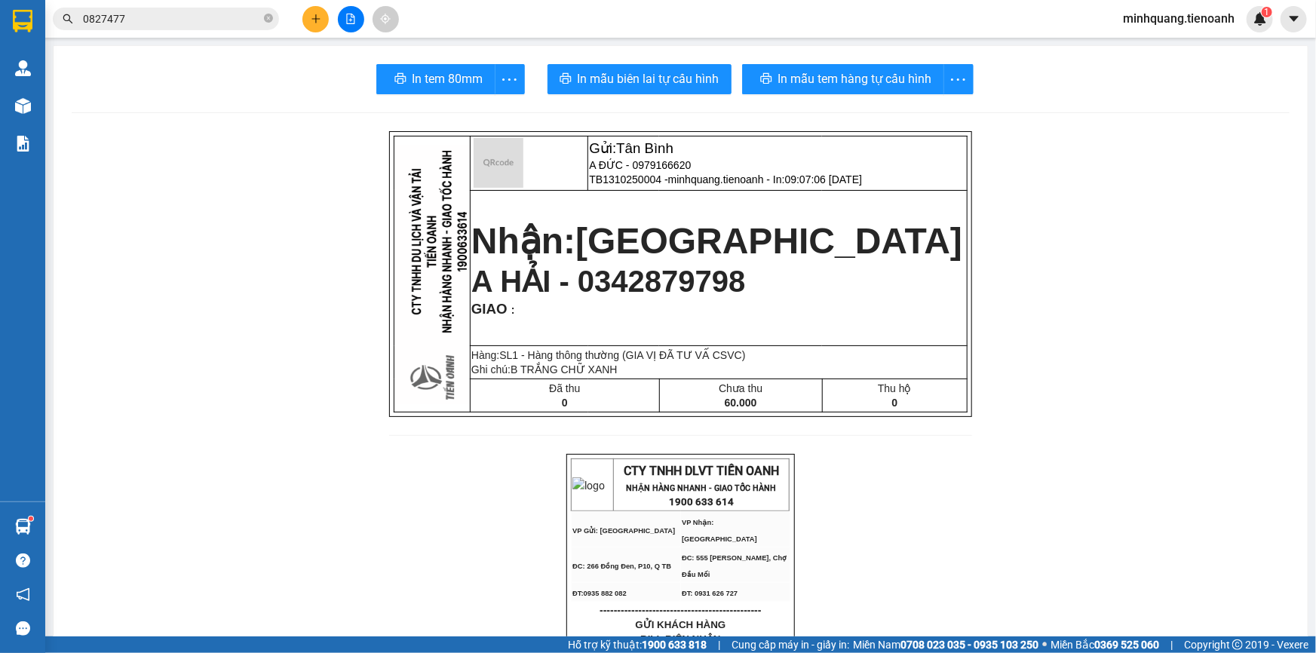
click at [207, 17] on input "0827477" at bounding box center [172, 19] width 178 height 17
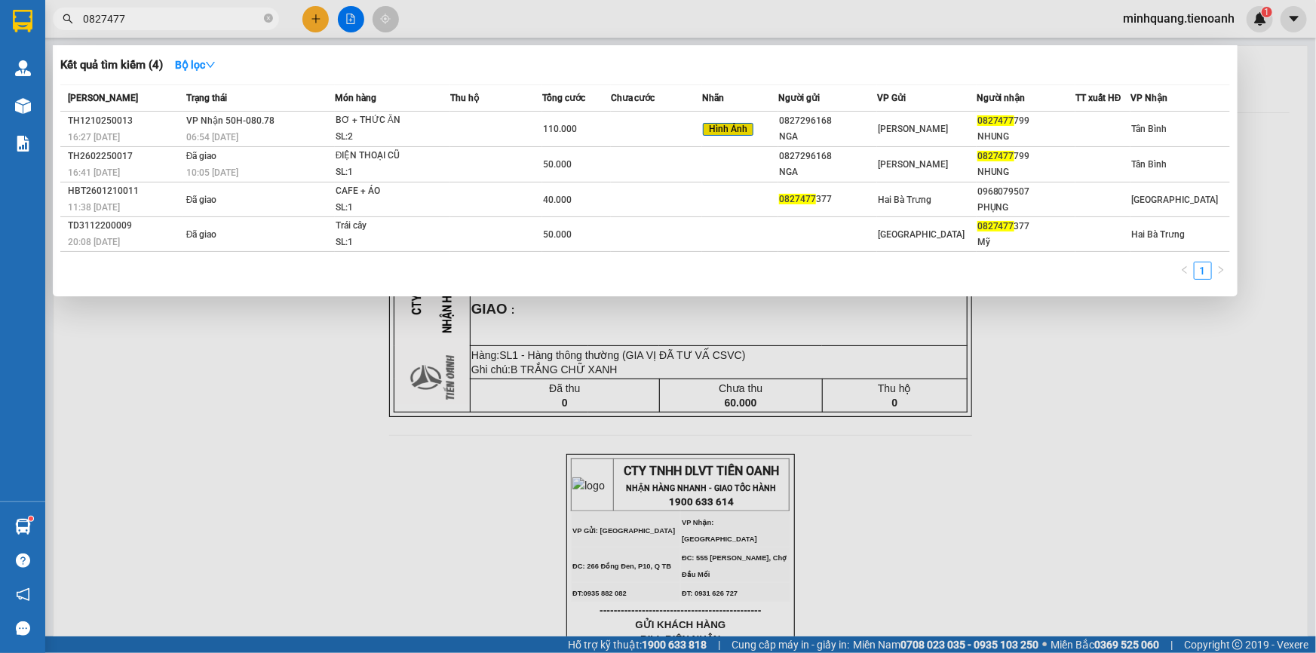
click at [206, 17] on input "0827477" at bounding box center [172, 19] width 178 height 17
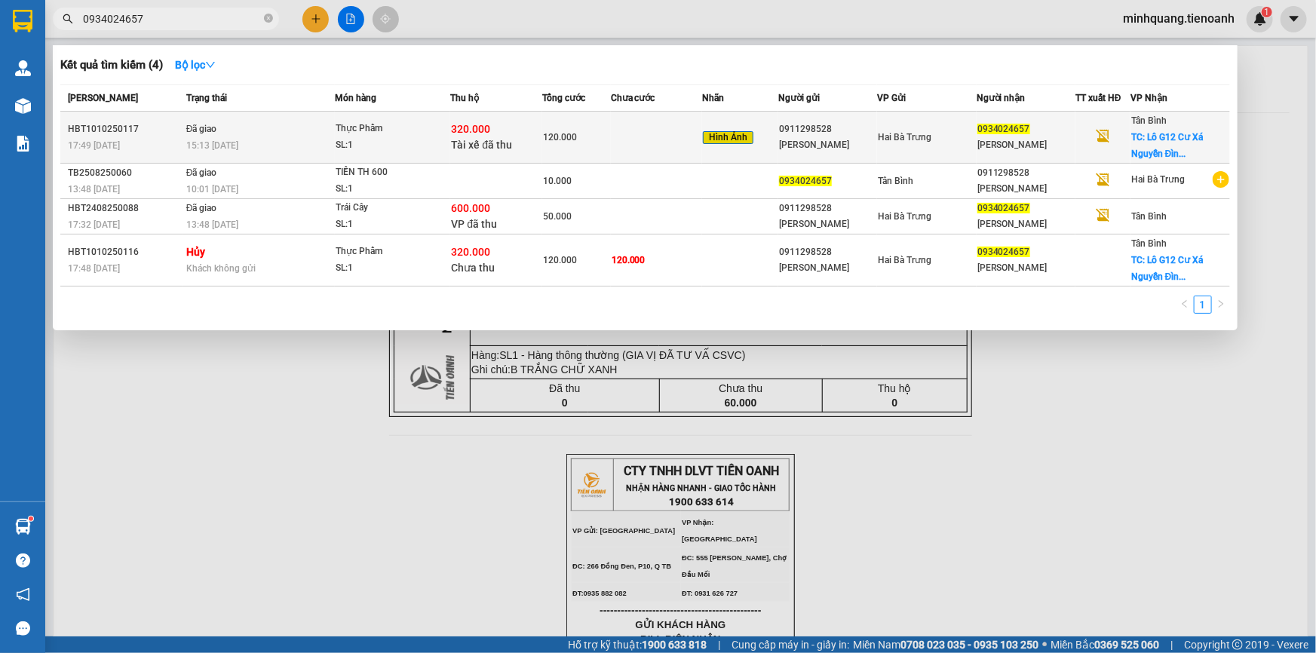
type input "0934024657"
click at [342, 141] on div "SL: 1" at bounding box center [392, 145] width 113 height 17
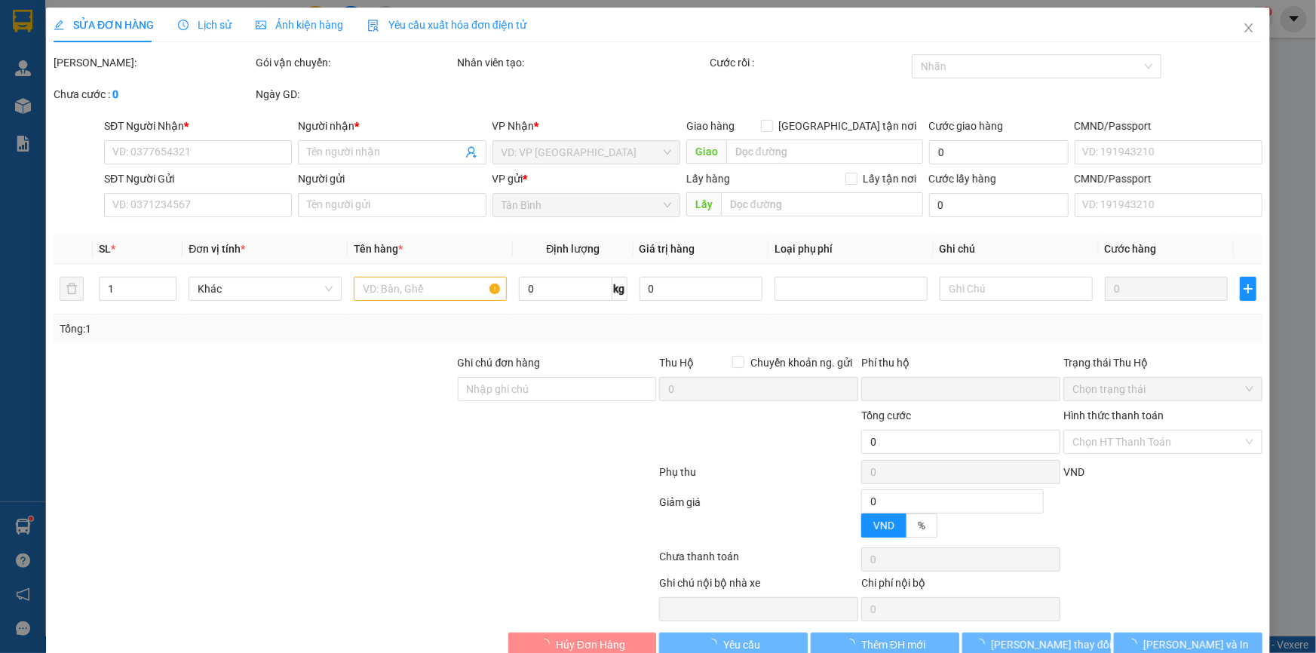
type input "0934024657"
type input "[PERSON_NAME]"
checkbox input "true"
type input "Lô G12 Cư Xá Nguyễn Đình Chiểu, Phú Nhuận"
type input "70.000"
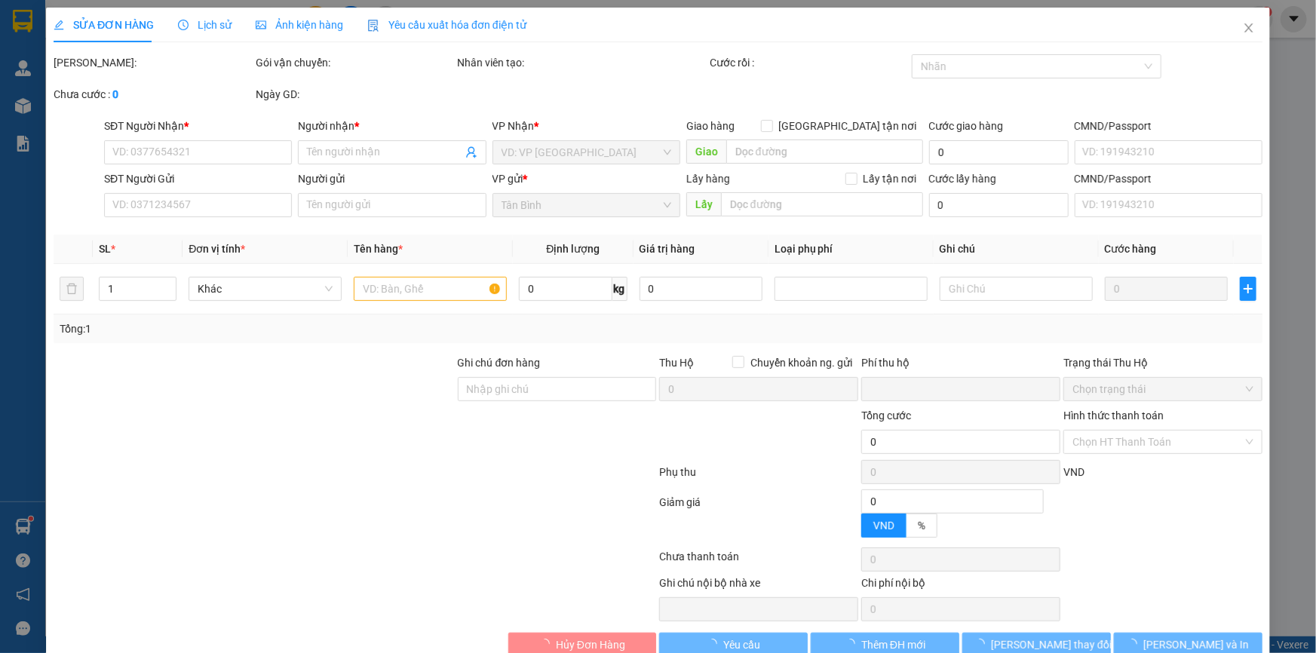
type input "0911298528"
type input "[PERSON_NAME]"
type input "TH CR"
type input "320.000"
type input "0"
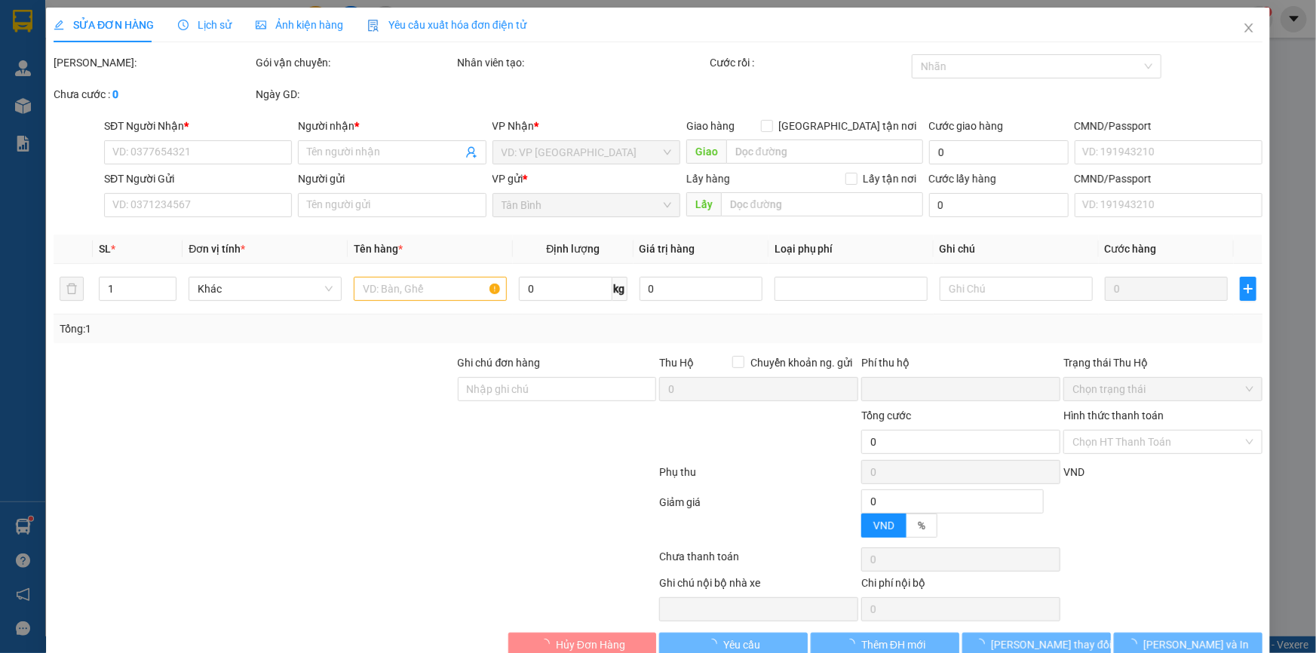
type input "120.000"
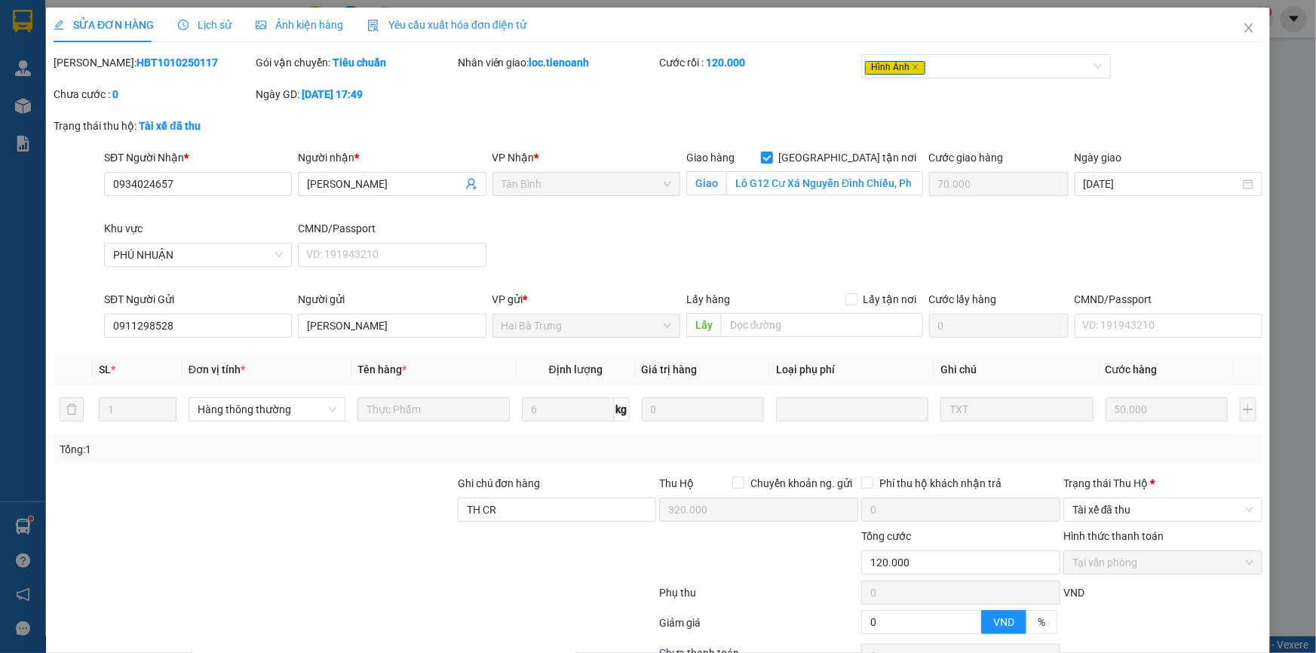
click at [529, 271] on div "SĐT Người Nhận * 0934024657 0934024657 Người nhận * C Hà VP Nhận * Tân Bình Gia…" at bounding box center [683, 220] width 1164 height 142
click at [1046, 132] on div "Trạng thái thu hộ: Tài xế đã thu" at bounding box center [658, 134] width 1212 height 32
click at [263, 335] on input "0911298528" at bounding box center [198, 326] width 188 height 24
click at [219, 335] on input "0911298528" at bounding box center [198, 326] width 188 height 24
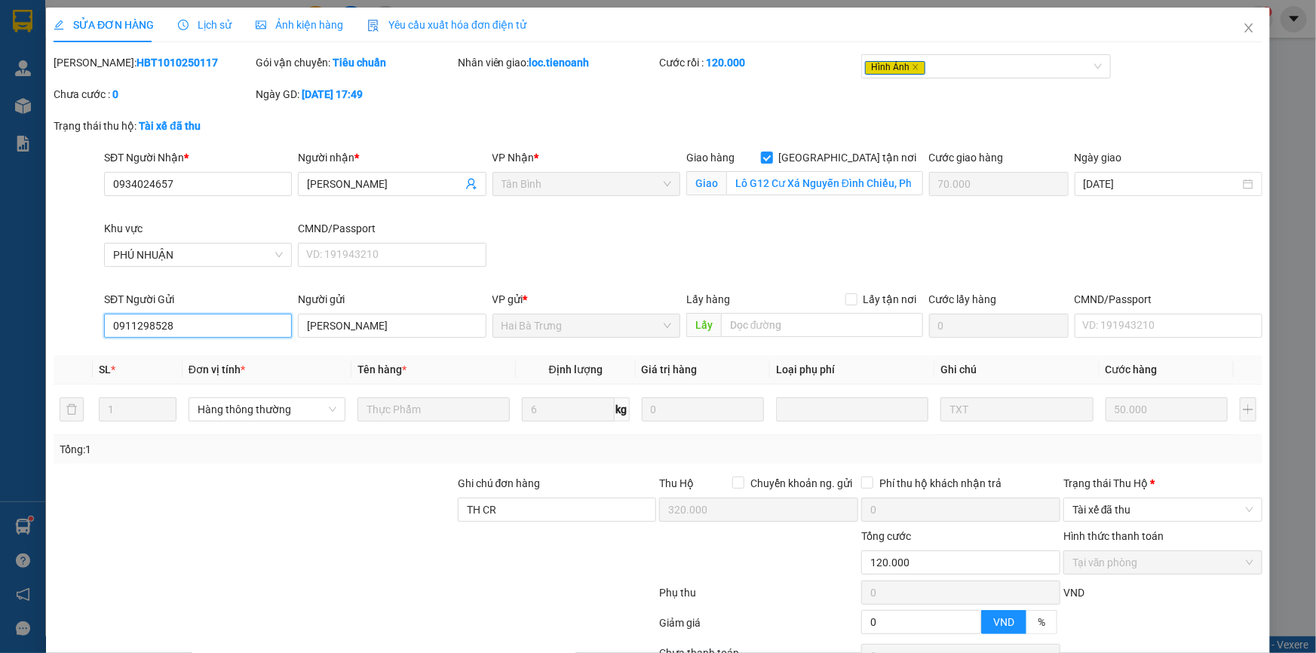
click at [219, 335] on input "0911298528" at bounding box center [198, 326] width 188 height 24
click at [1228, 23] on span "Close" at bounding box center [1249, 29] width 42 height 42
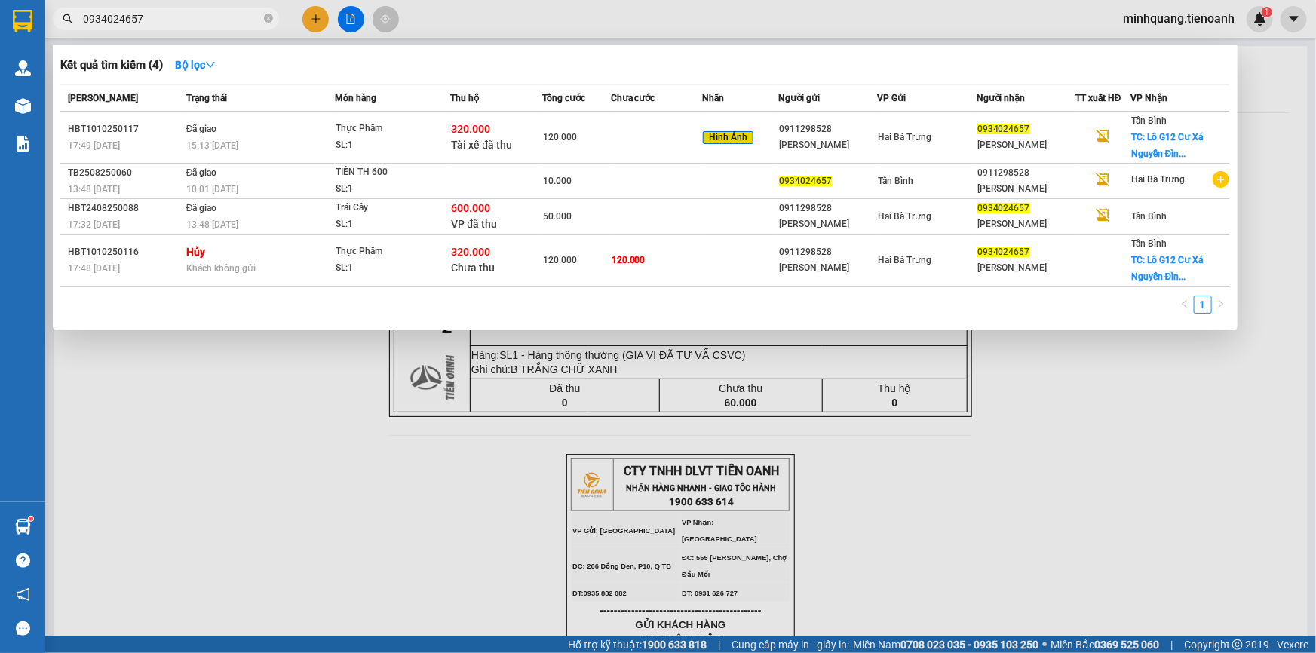
click at [253, 17] on input "0934024657" at bounding box center [172, 19] width 178 height 17
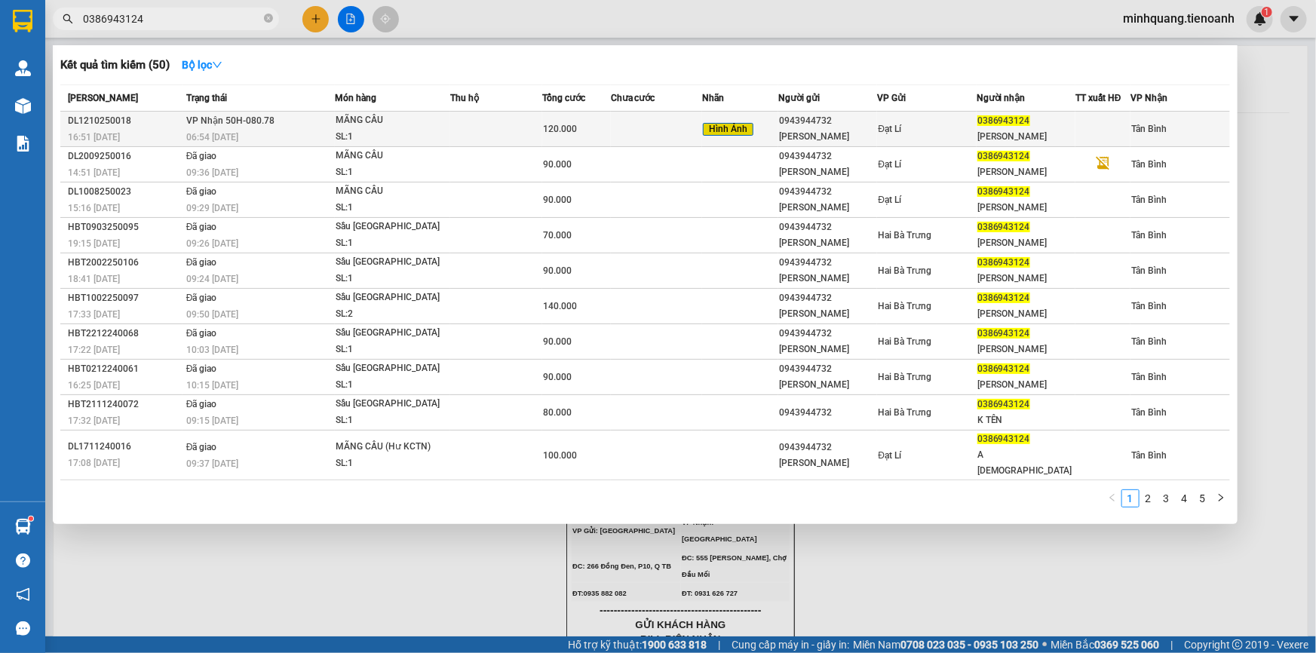
type input "0386943124"
click at [376, 138] on div "SL: 1" at bounding box center [392, 137] width 113 height 17
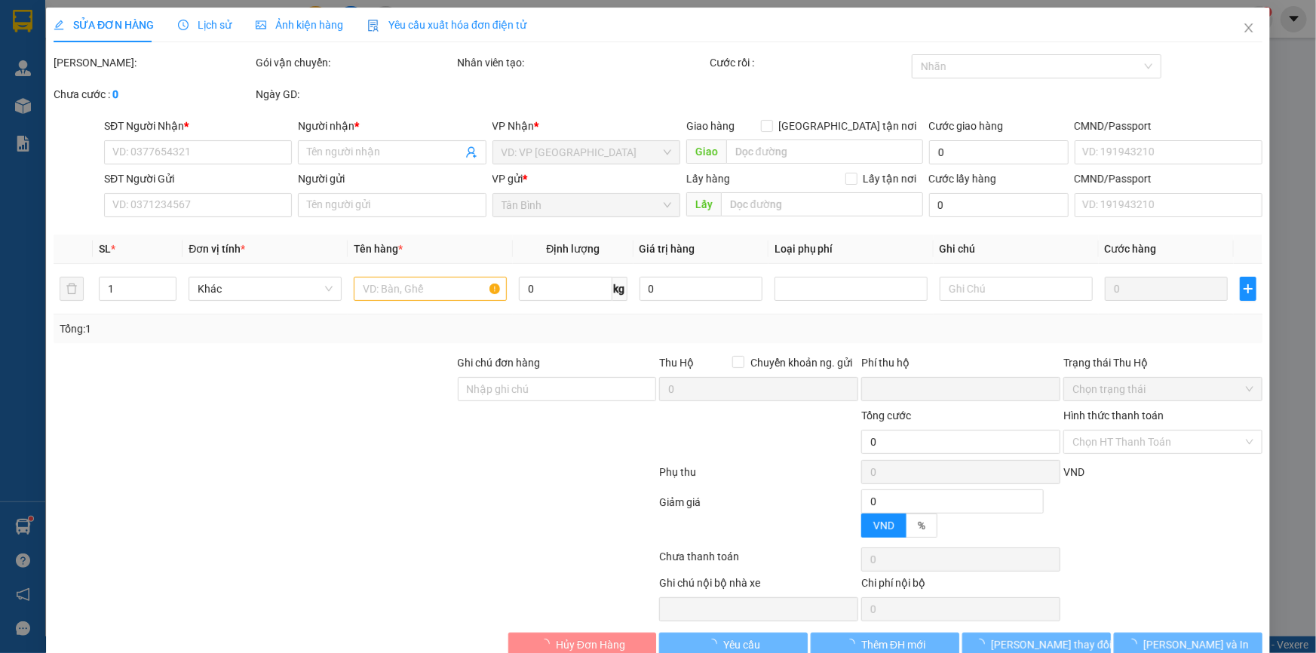
type input "0386943124"
type input "C Hồng"
type input "0943944732"
type input "C Ngọc"
type input "0"
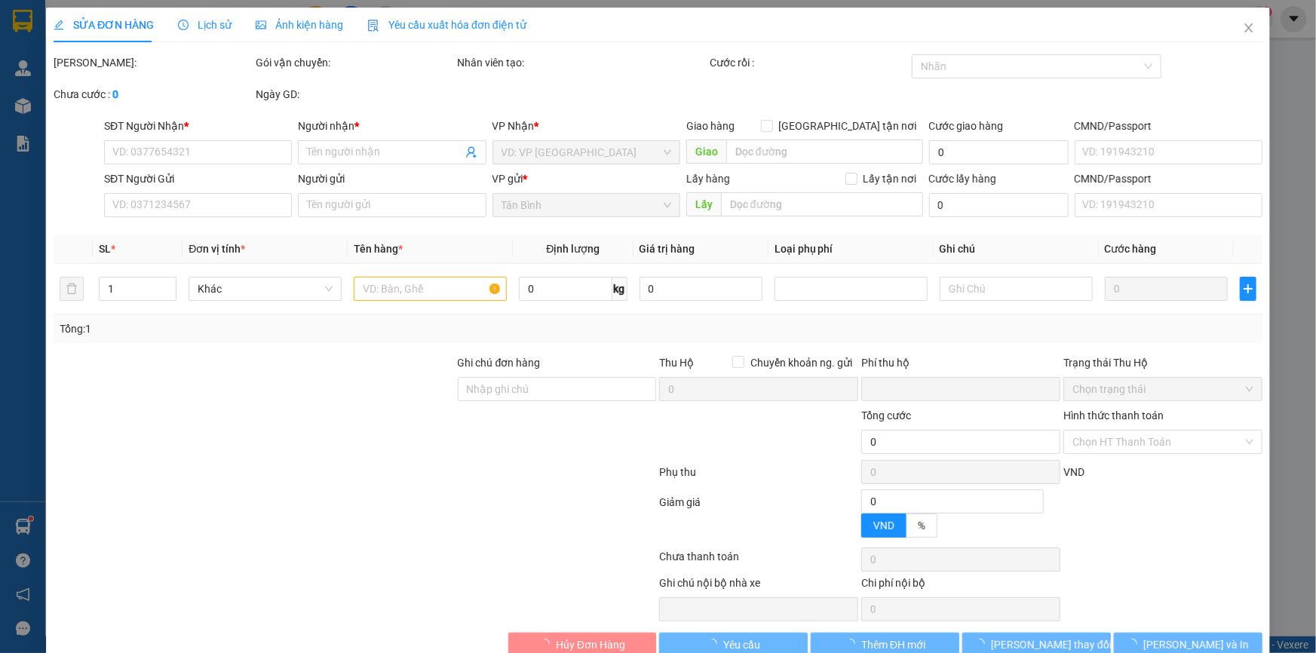
type input "120.000"
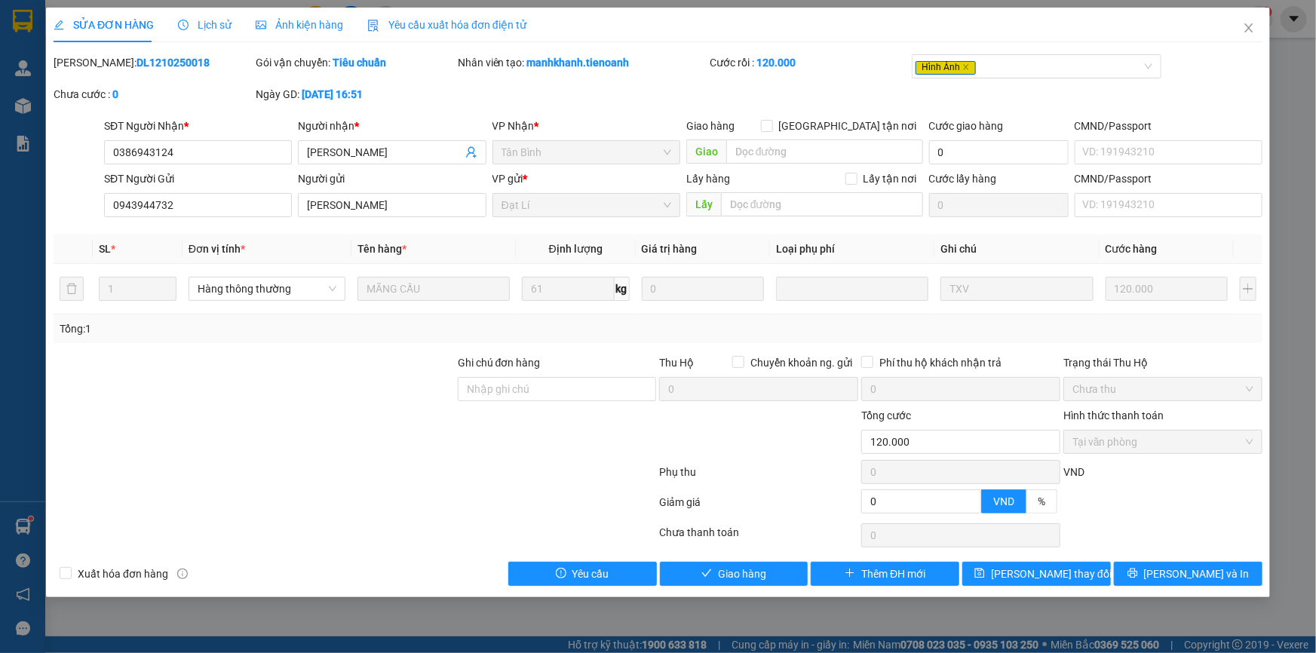
click at [743, 593] on div "SỬA ĐƠN HÀNG Lịch sử Ảnh kiện hàng Yêu cầu xuất hóa đơn điện tử Total Paid Fee …" at bounding box center [658, 303] width 1224 height 590
click at [756, 584] on button "Giao hàng" at bounding box center [734, 574] width 149 height 24
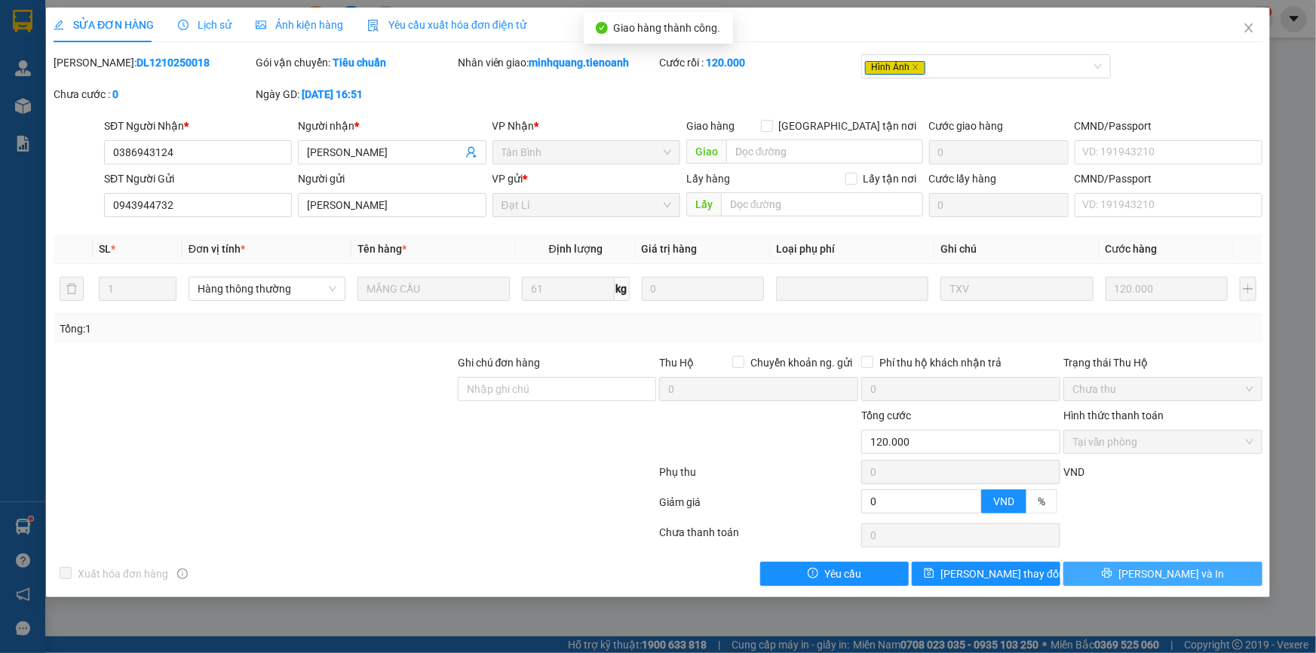
click at [1220, 578] on button "[PERSON_NAME] và In" at bounding box center [1162, 574] width 199 height 24
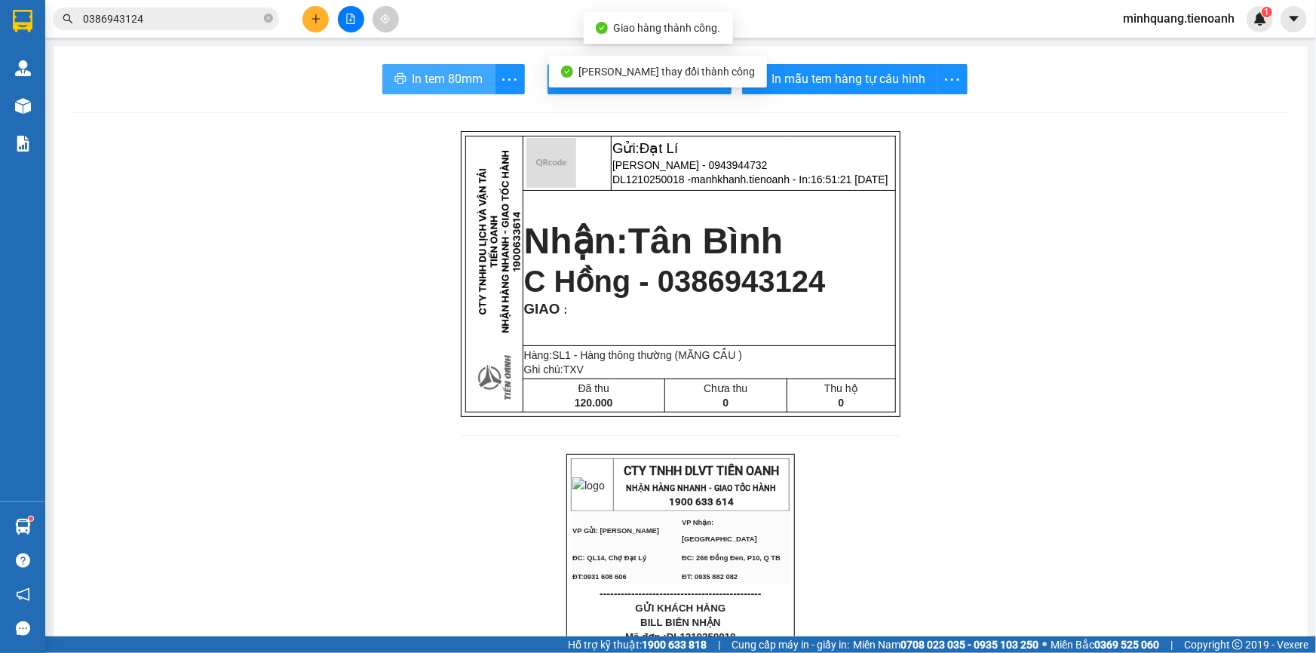
click at [437, 86] on span "In tem 80mm" at bounding box center [447, 78] width 71 height 19
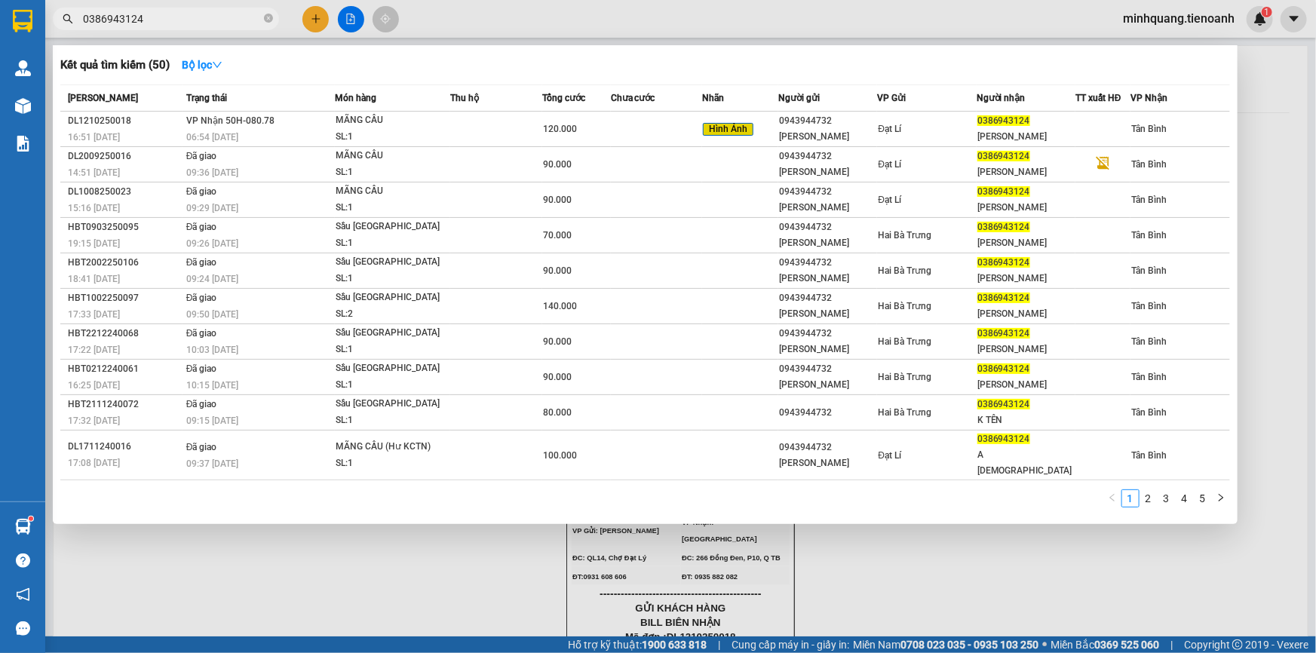
click at [219, 16] on input "0386943124" at bounding box center [172, 19] width 178 height 17
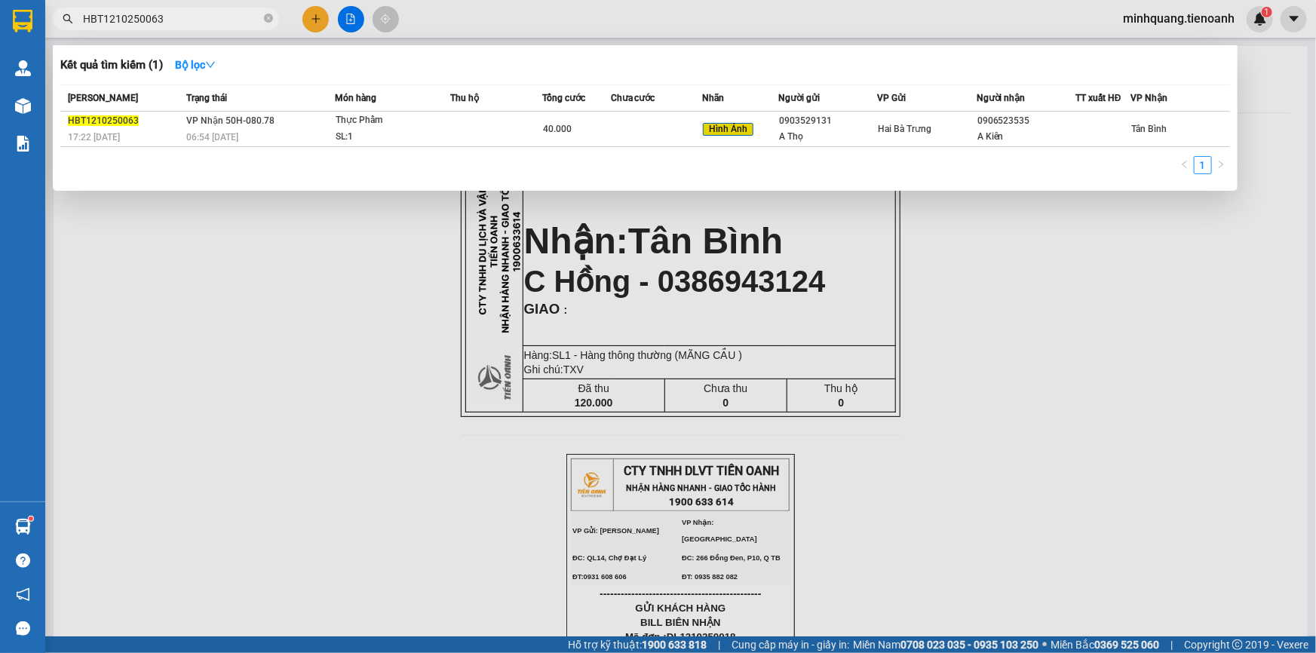
type input "HBT1210250063"
click at [951, 109] on th "VP Gửi" at bounding box center [926, 98] width 99 height 26
click at [951, 118] on td "Hai Bà Trưng" at bounding box center [926, 129] width 99 height 35
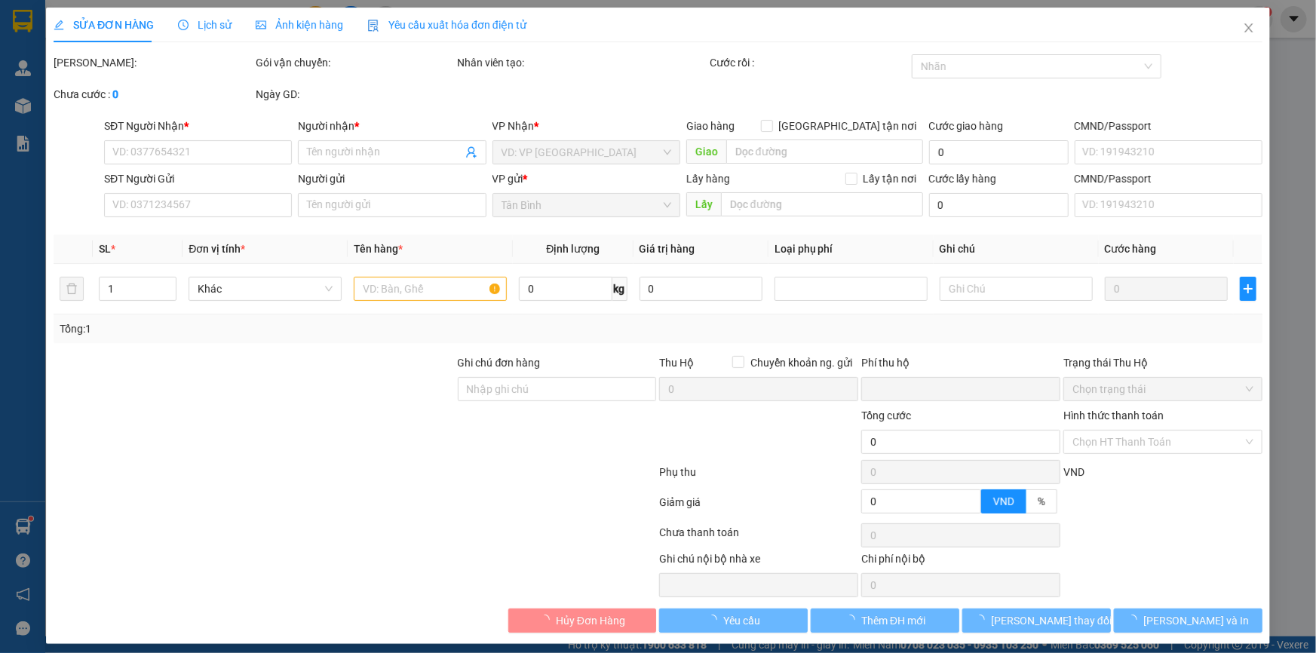
type input "0906523535"
type input "A Kiên"
type input "0903529131"
type input "A Thọ"
type input "0"
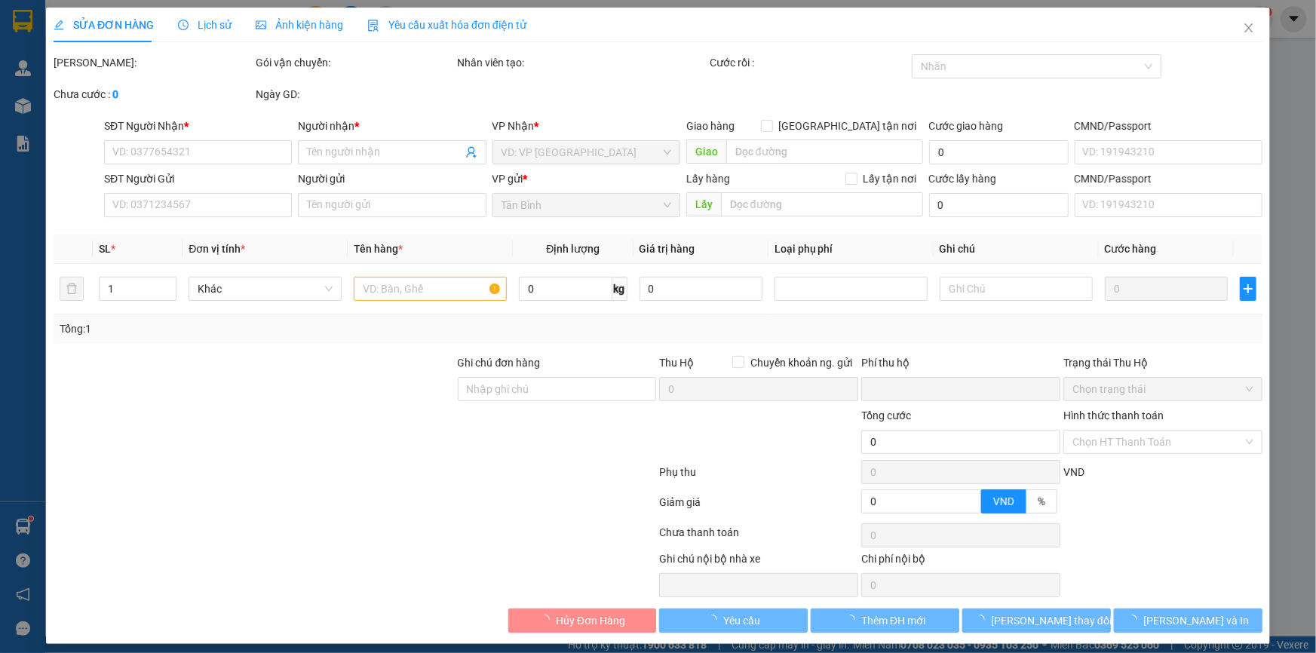
type input "40.000"
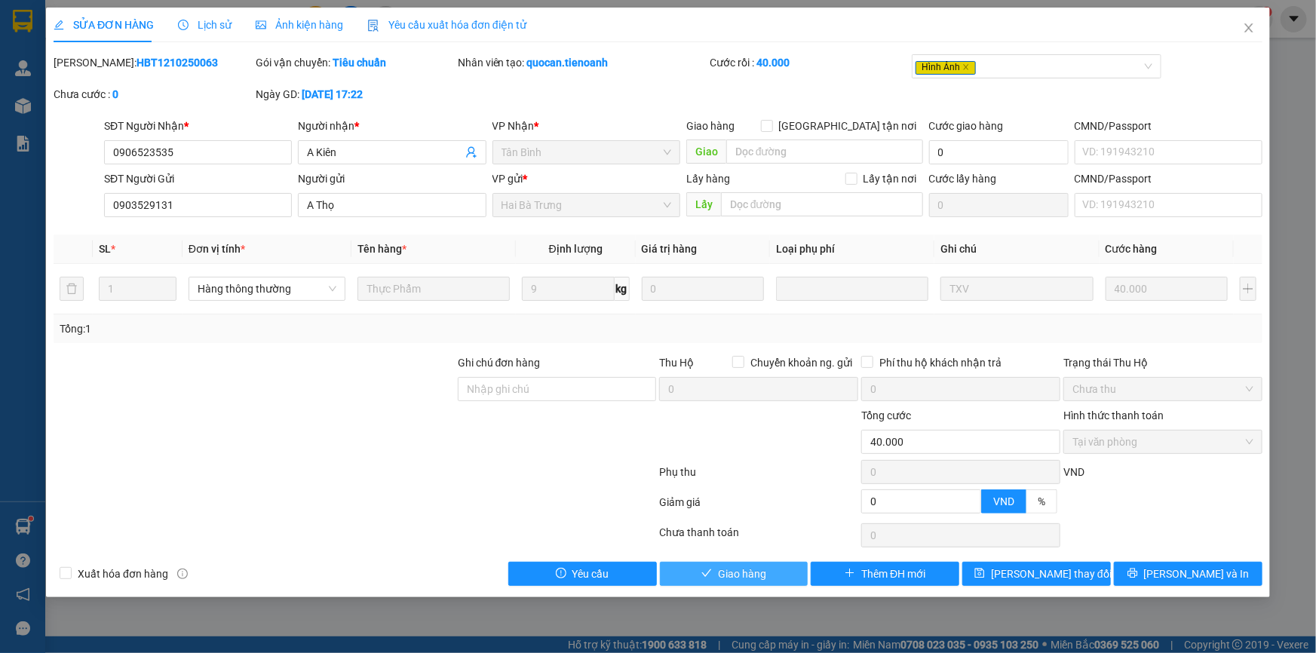
click at [790, 566] on button "Giao hàng" at bounding box center [734, 574] width 149 height 24
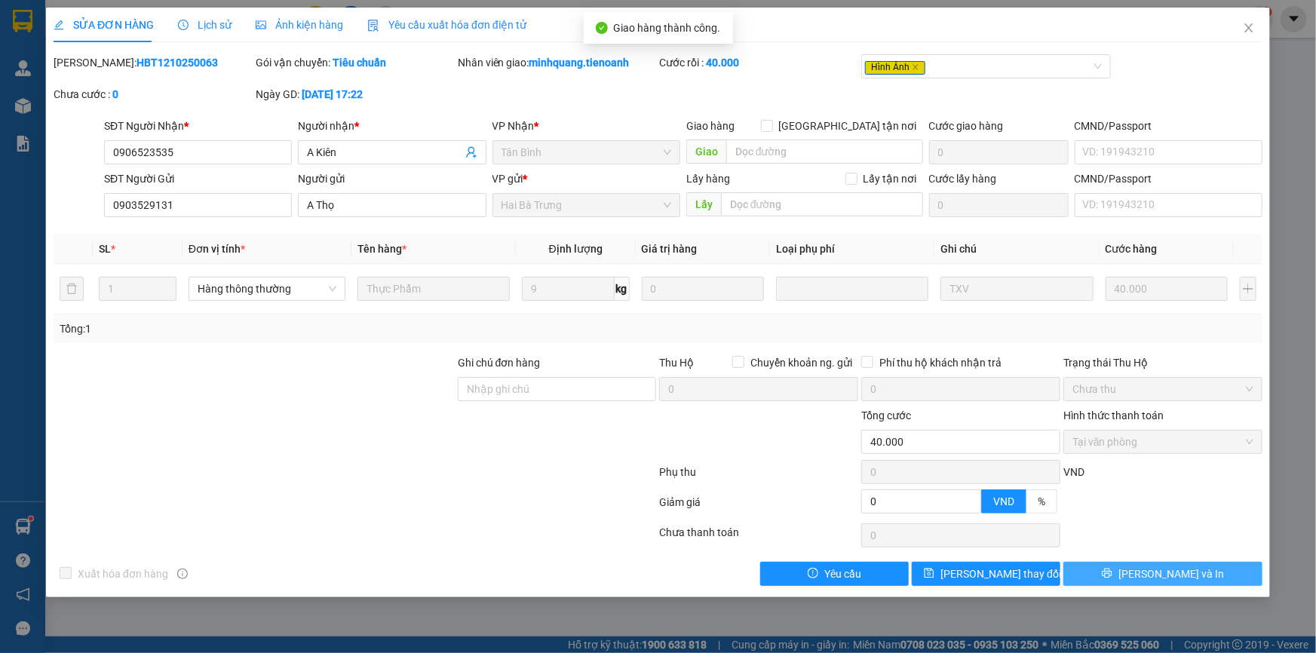
click at [1169, 575] on span "[PERSON_NAME] và In" at bounding box center [1171, 574] width 106 height 17
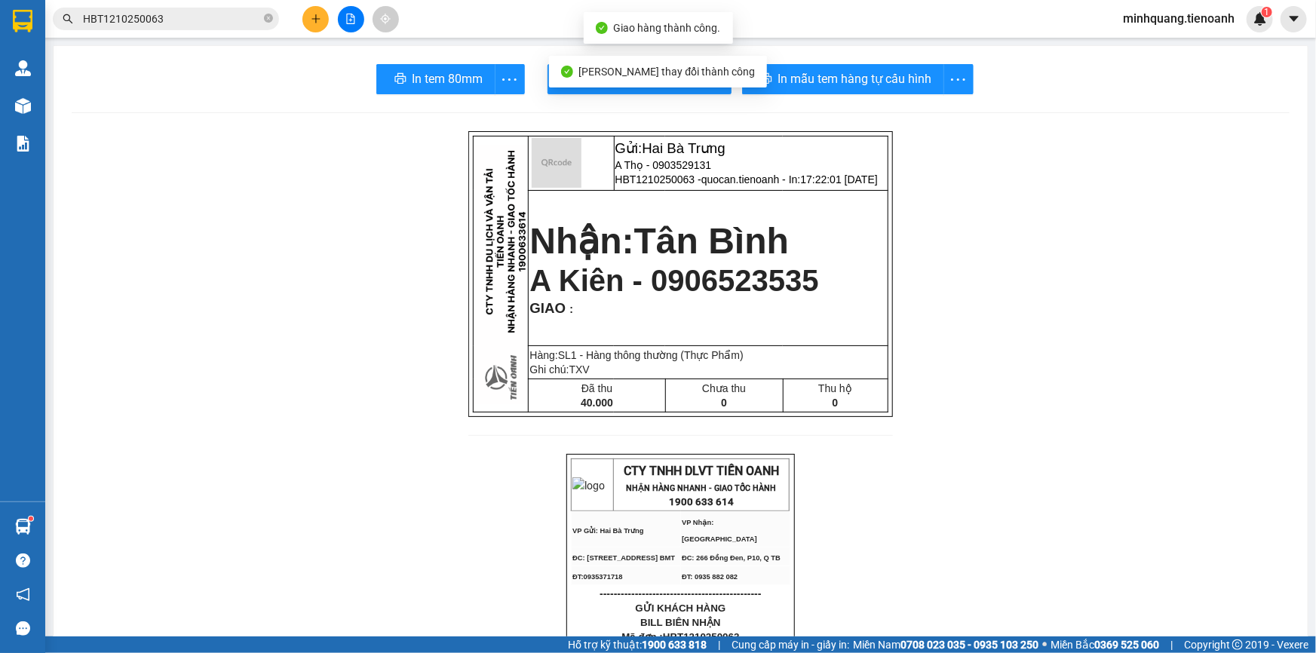
click at [447, 79] on span "In tem 80mm" at bounding box center [447, 78] width 71 height 19
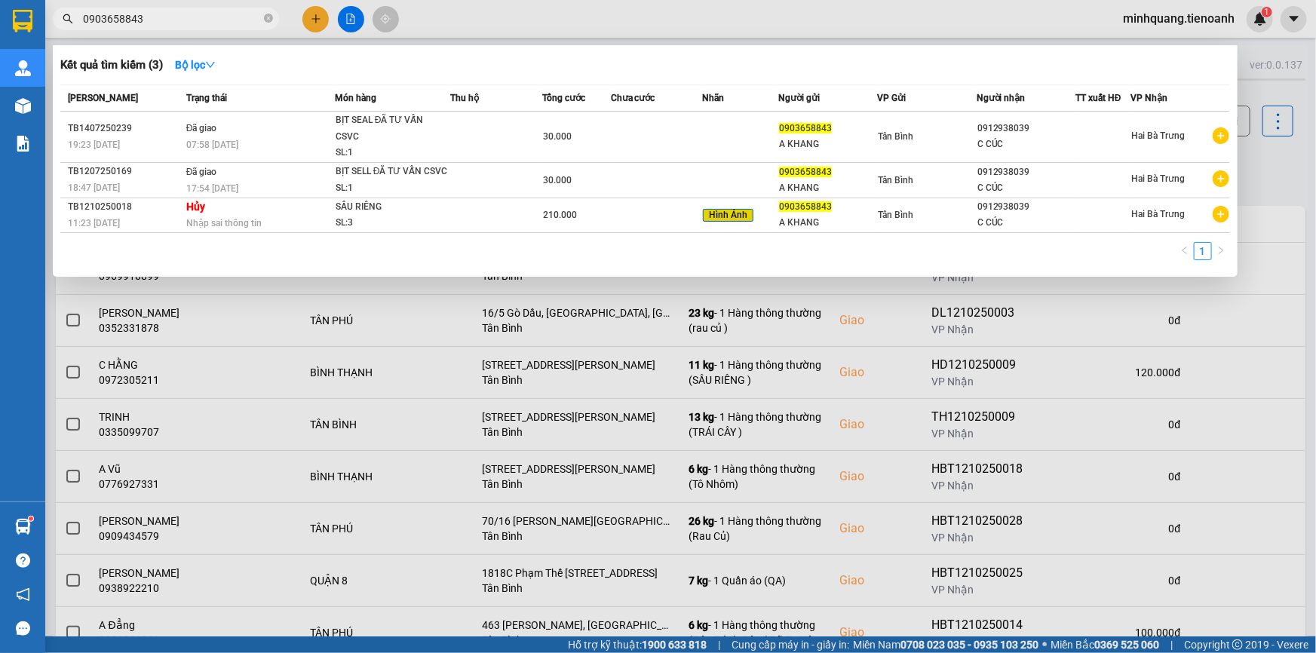
type input "0903658843"
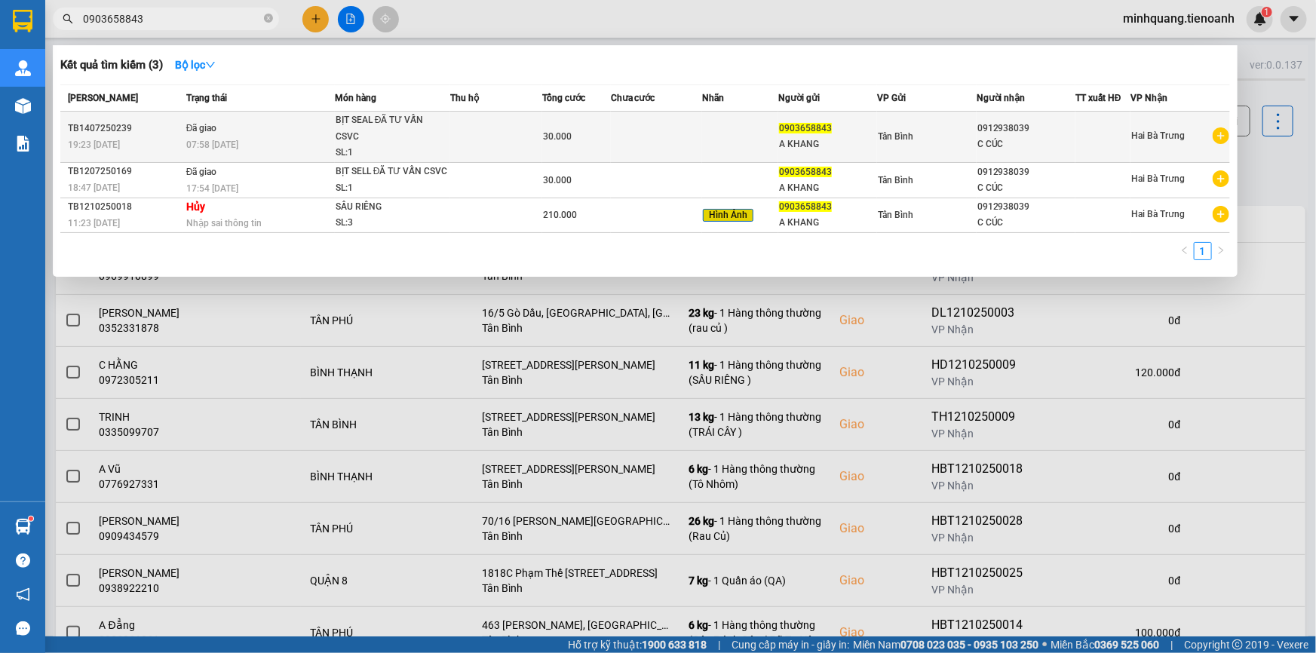
click at [842, 136] on div "A KHANG" at bounding box center [827, 144] width 97 height 16
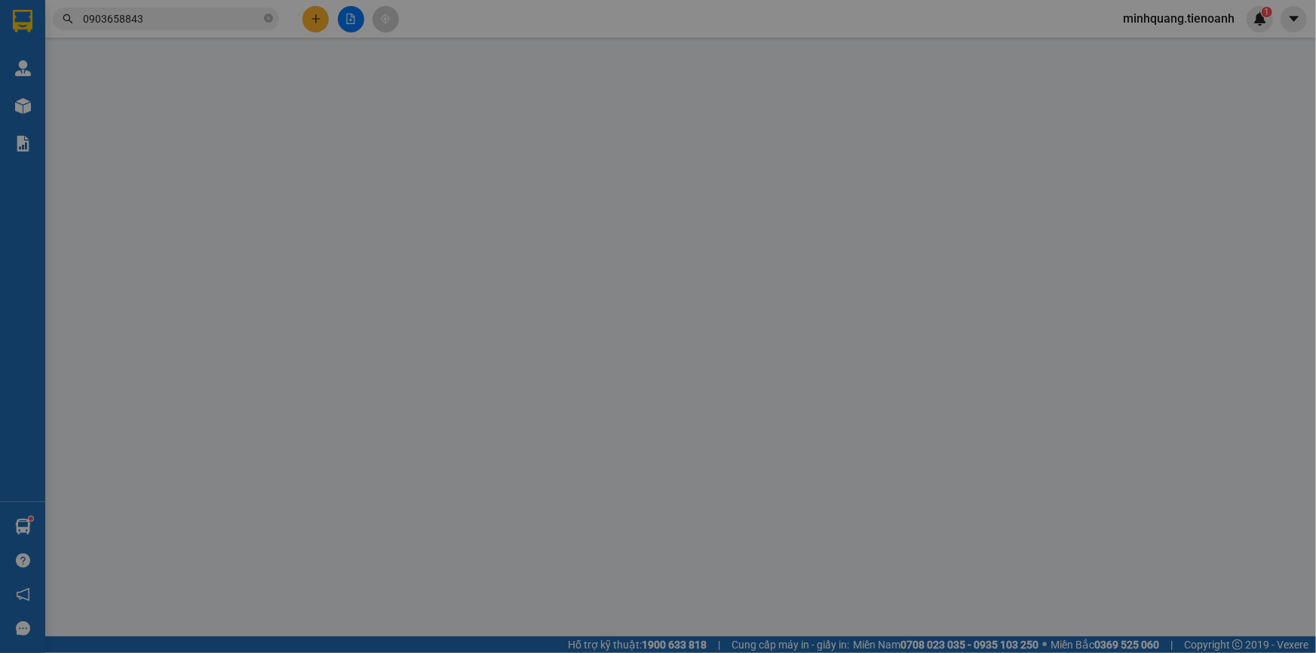
type input "0912938039"
type input "C CÚC"
type input "0903658843"
type input "A KHANG"
type input "0"
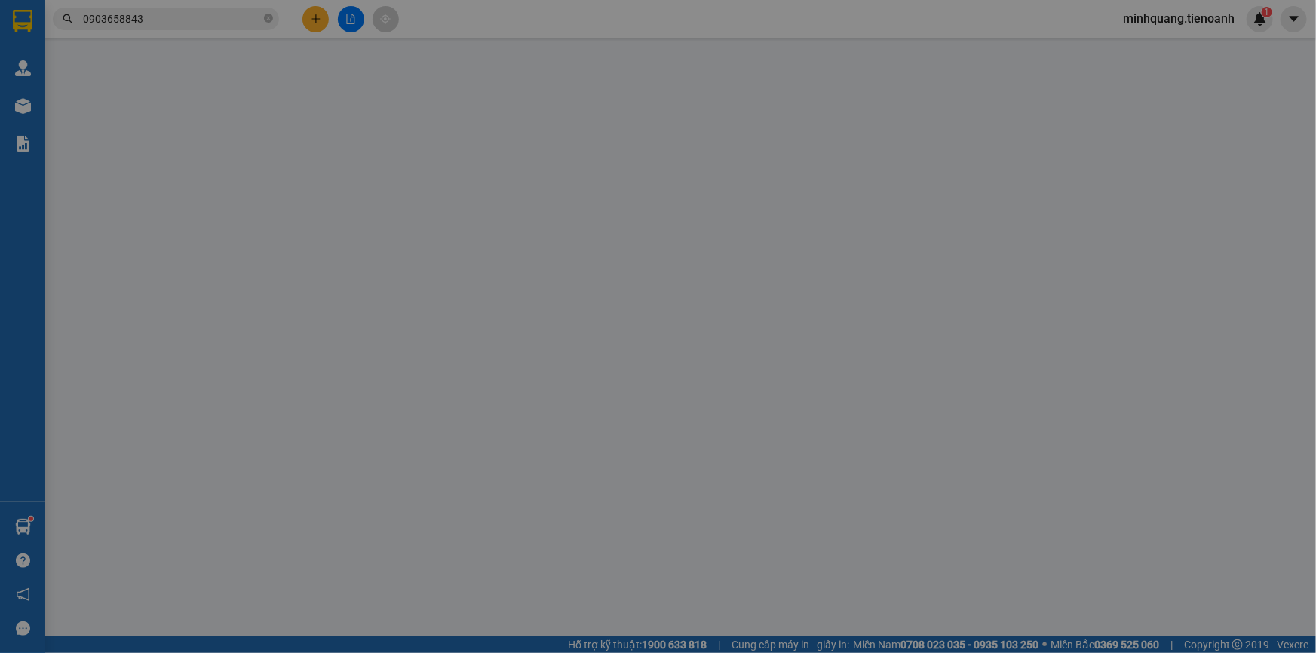
type input "30.000"
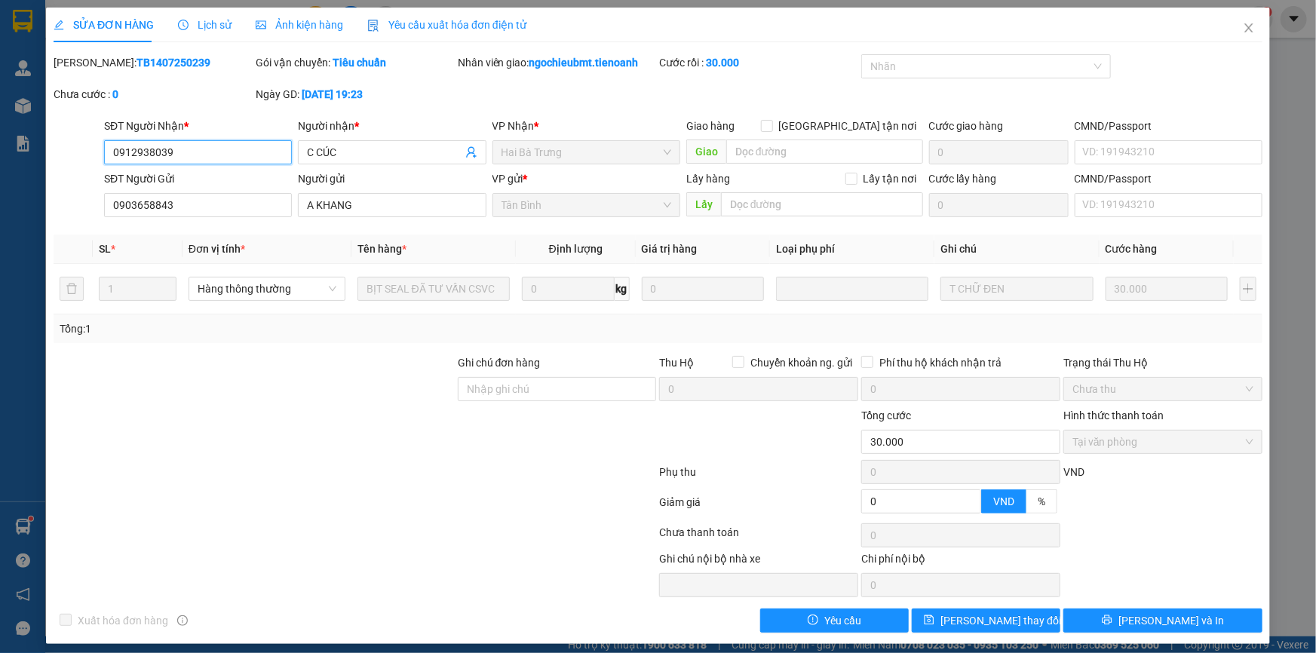
drag, startPoint x: 252, startPoint y: 158, endPoint x: 38, endPoint y: 158, distance: 214.2
click at [38, 158] on div "SỬA ĐƠN HÀNG Lịch sử Ảnh kiện hàng Yêu cầu xuất hóa đơn điện tử Total Paid Fee …" at bounding box center [658, 326] width 1316 height 653
click at [1246, 32] on span "Close" at bounding box center [1249, 29] width 42 height 42
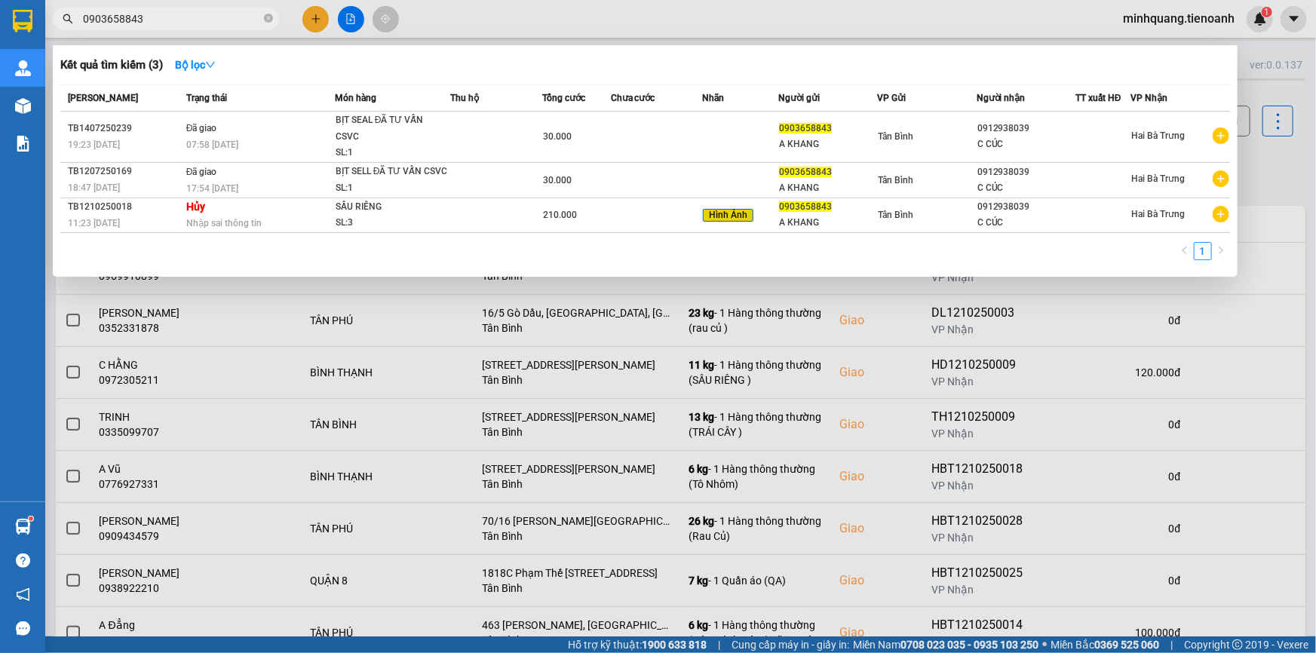
click at [178, 21] on input "0903658843" at bounding box center [172, 19] width 178 height 17
paste input "12938039"
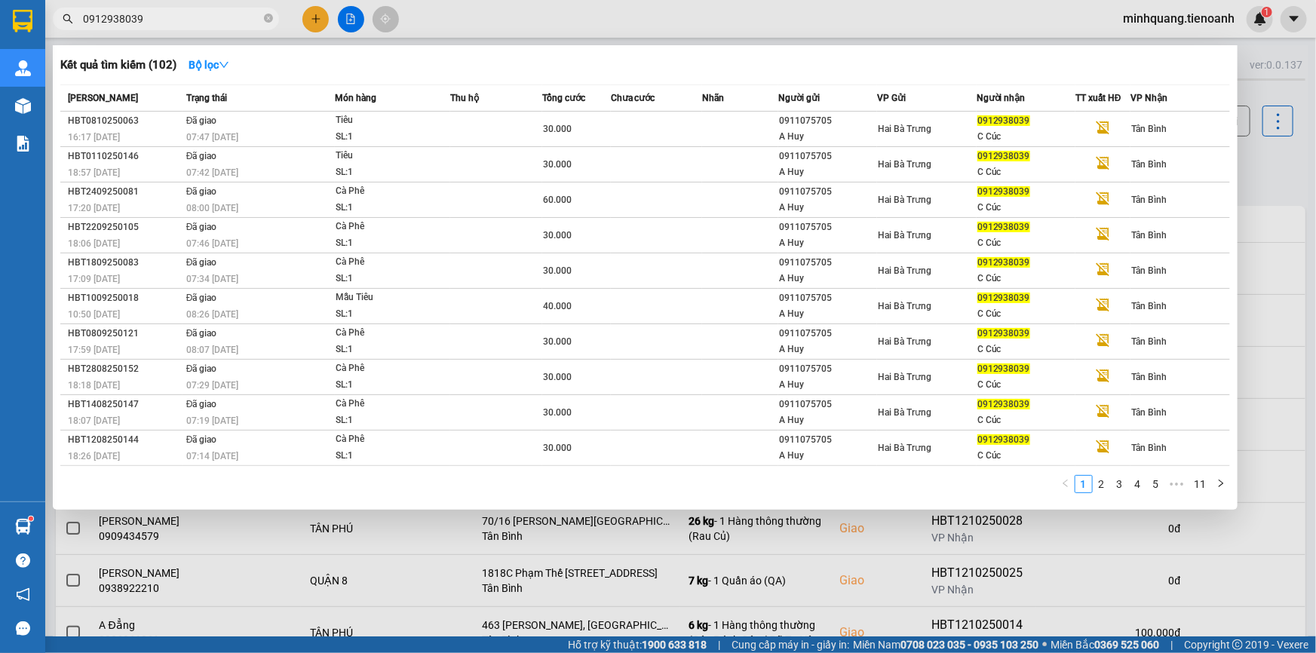
click at [198, 19] on input "0912938039" at bounding box center [172, 19] width 178 height 17
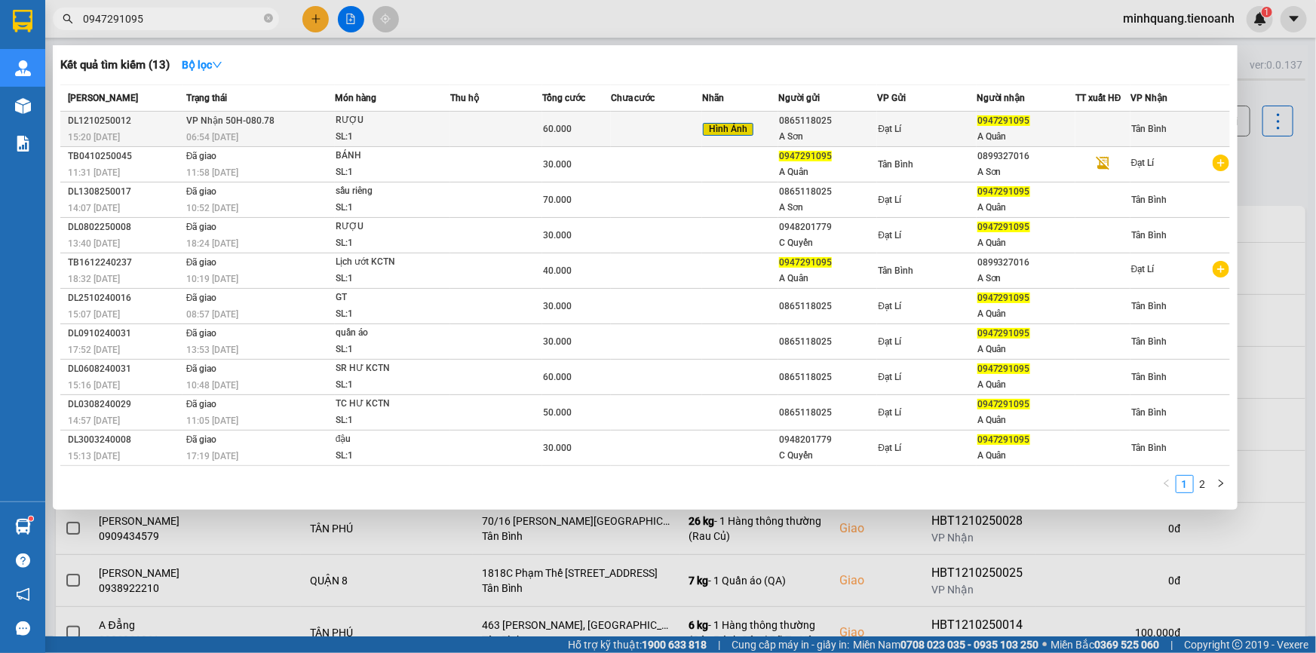
type input "0947291095"
click at [550, 126] on span "60.000" at bounding box center [557, 129] width 29 height 11
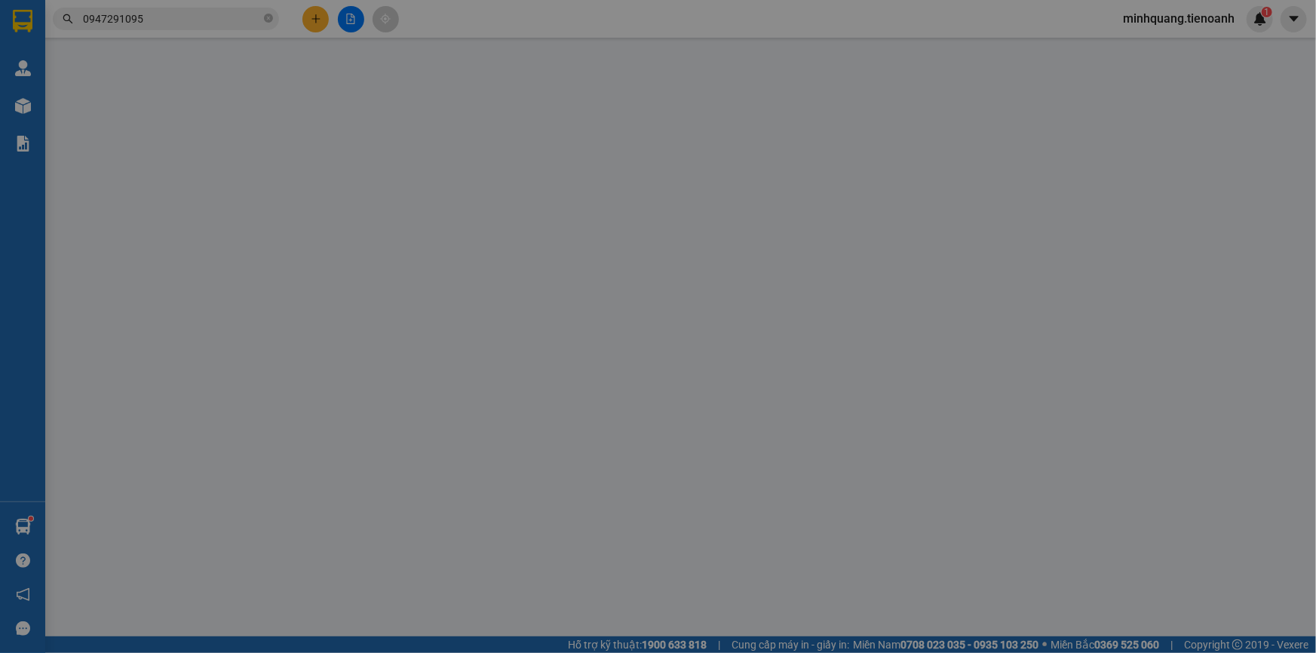
type input "0947291095"
type input "A Quân"
type input "0865118025"
type input "A Sơn"
type input "241046164"
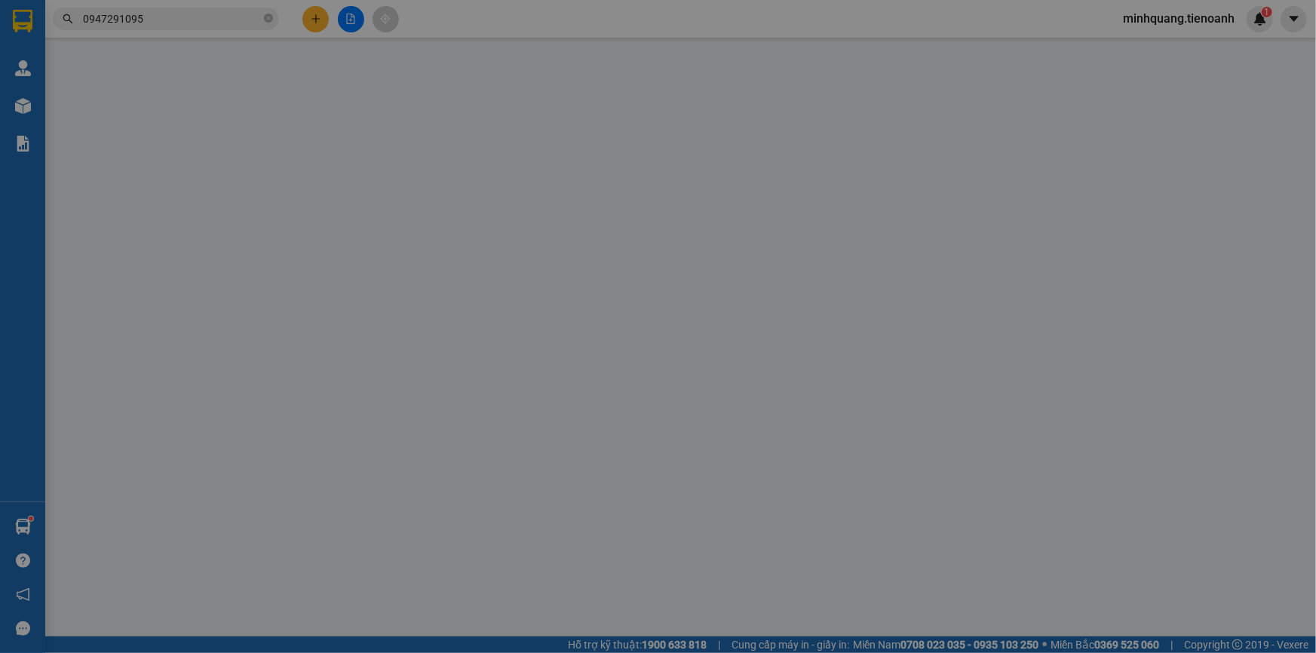
type input "0"
type input "60.000"
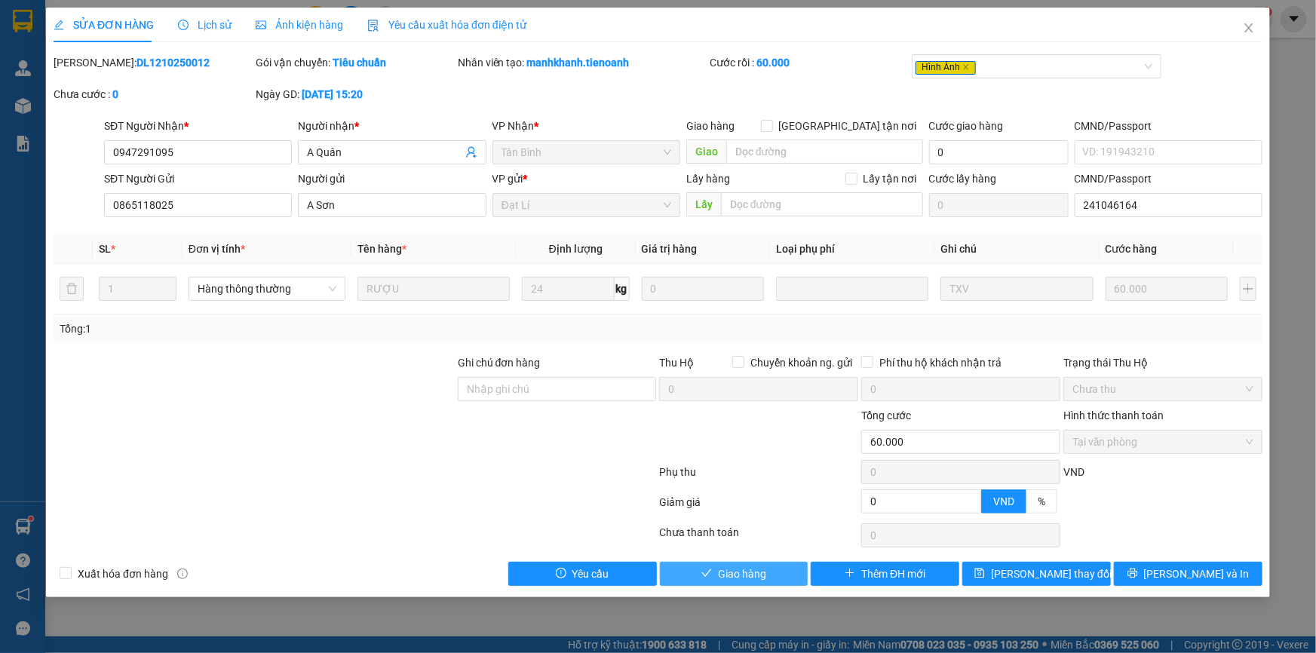
click at [737, 573] on span "Giao hàng" at bounding box center [742, 574] width 48 height 17
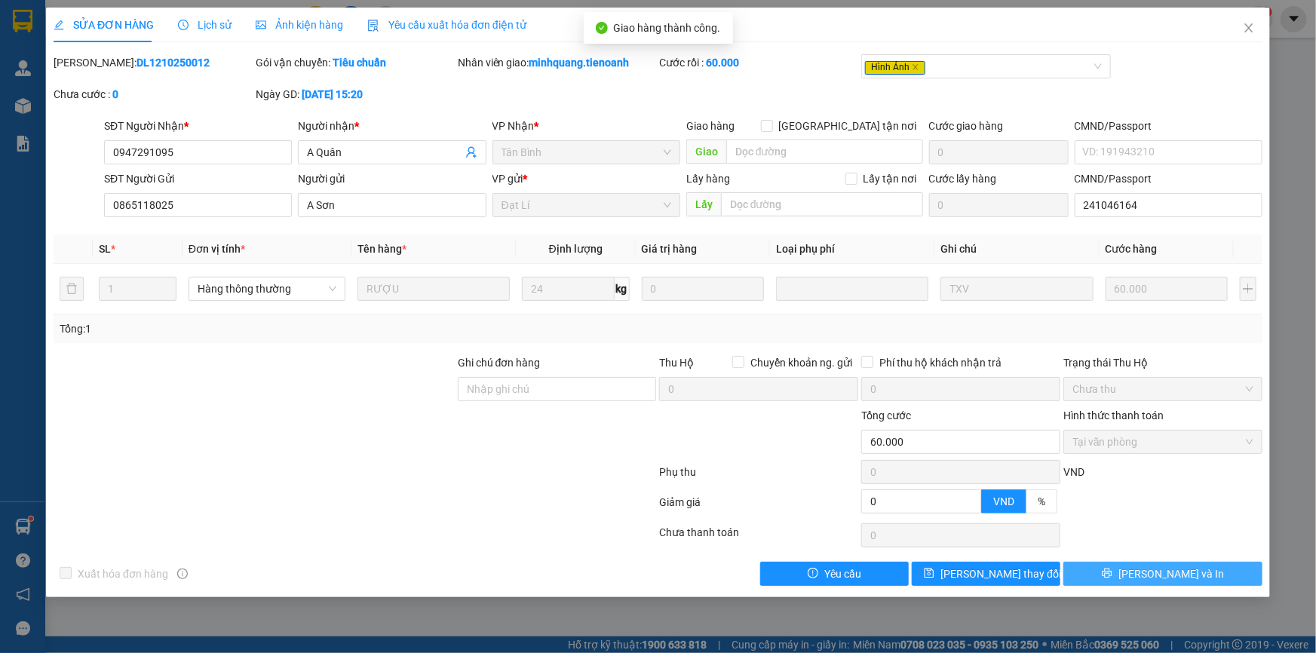
click at [1185, 578] on span "[PERSON_NAME] và In" at bounding box center [1171, 574] width 106 height 17
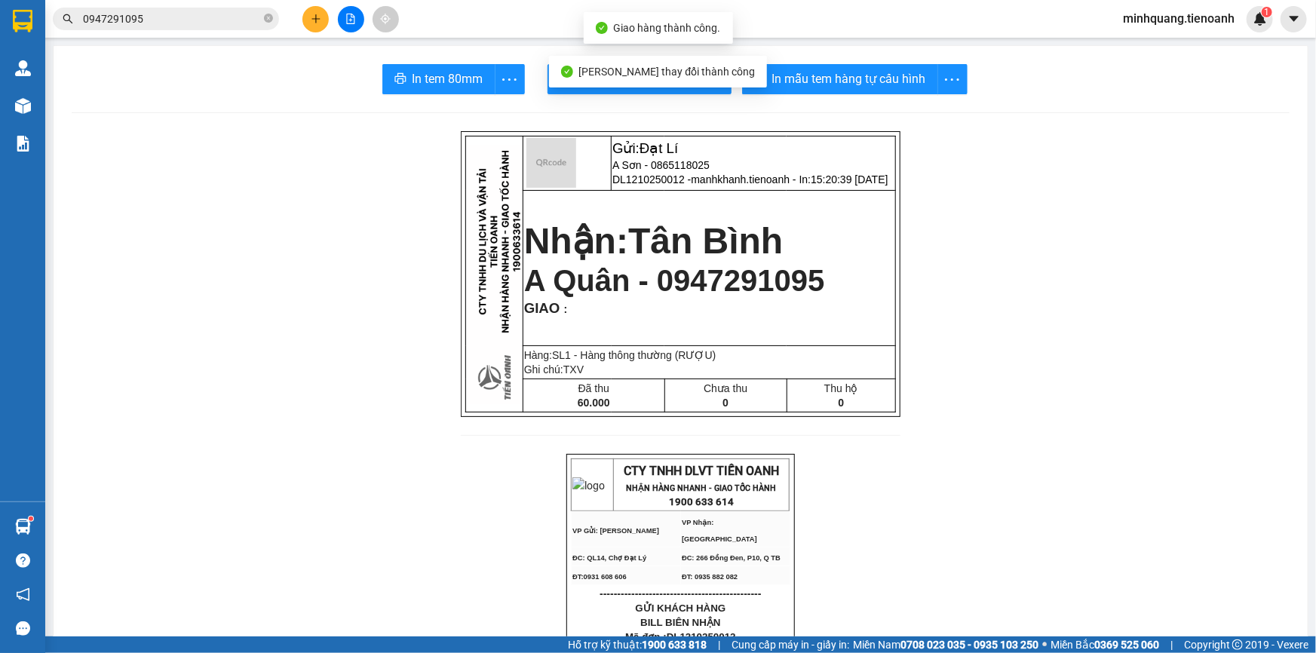
click at [418, 75] on span "In tem 80mm" at bounding box center [447, 78] width 71 height 19
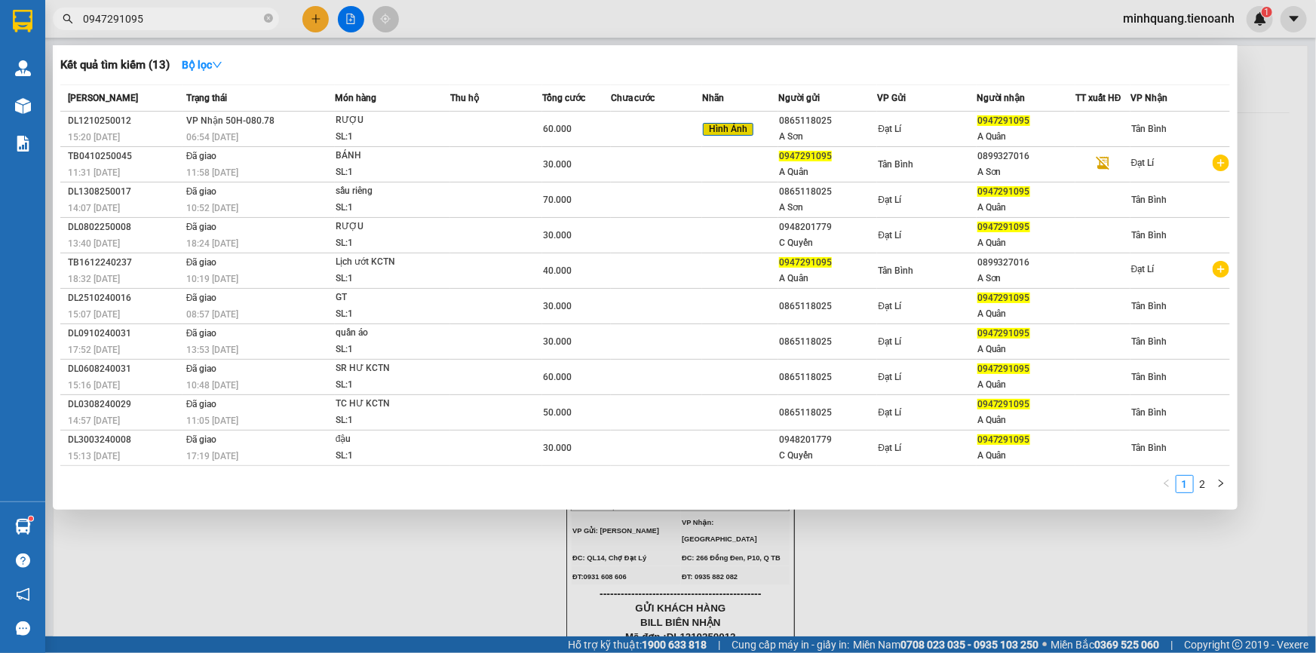
click at [208, 21] on input "0947291095" at bounding box center [172, 19] width 178 height 17
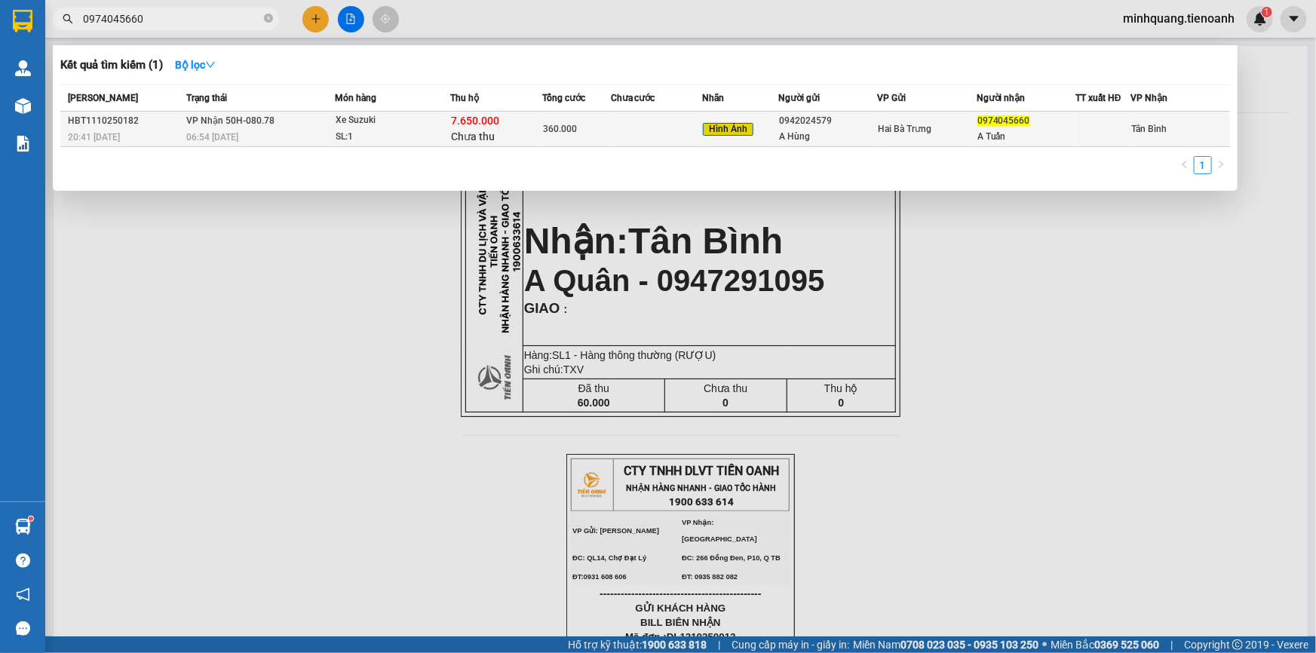
type input "0974045660"
click at [655, 119] on td at bounding box center [656, 129] width 91 height 35
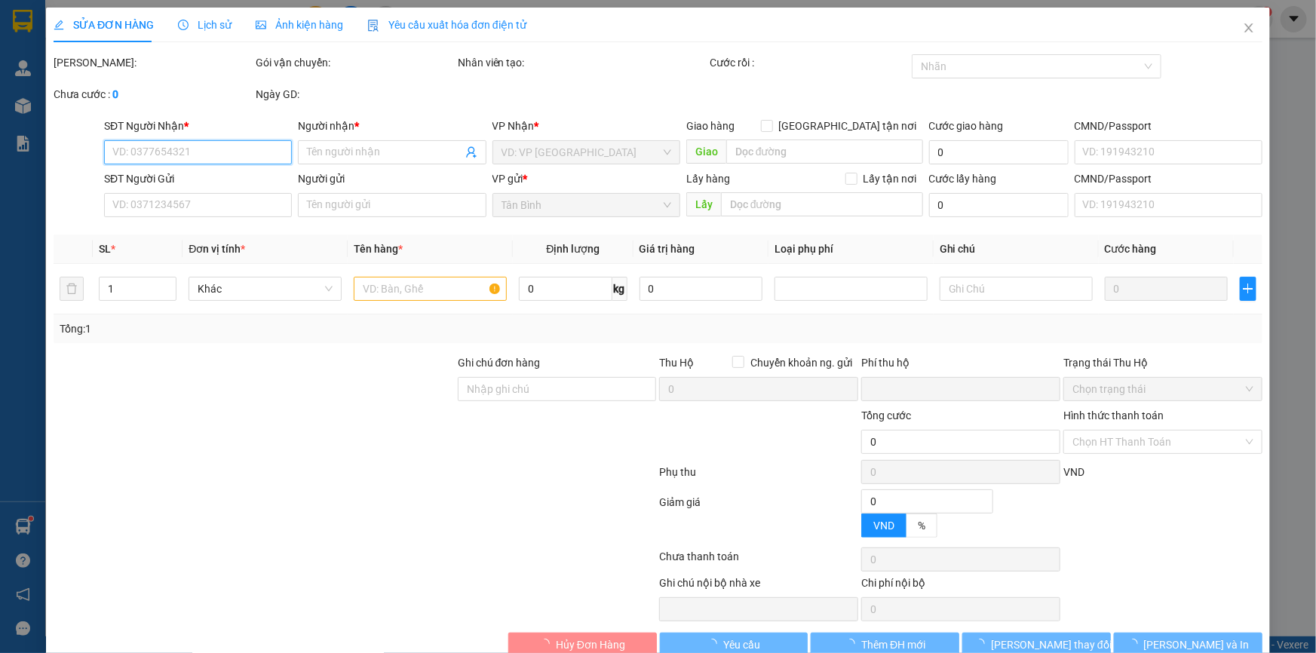
type input "0974045660"
type input "A Tuấn"
type input "0942024579"
type input "A Hùng"
type input "TH CR"
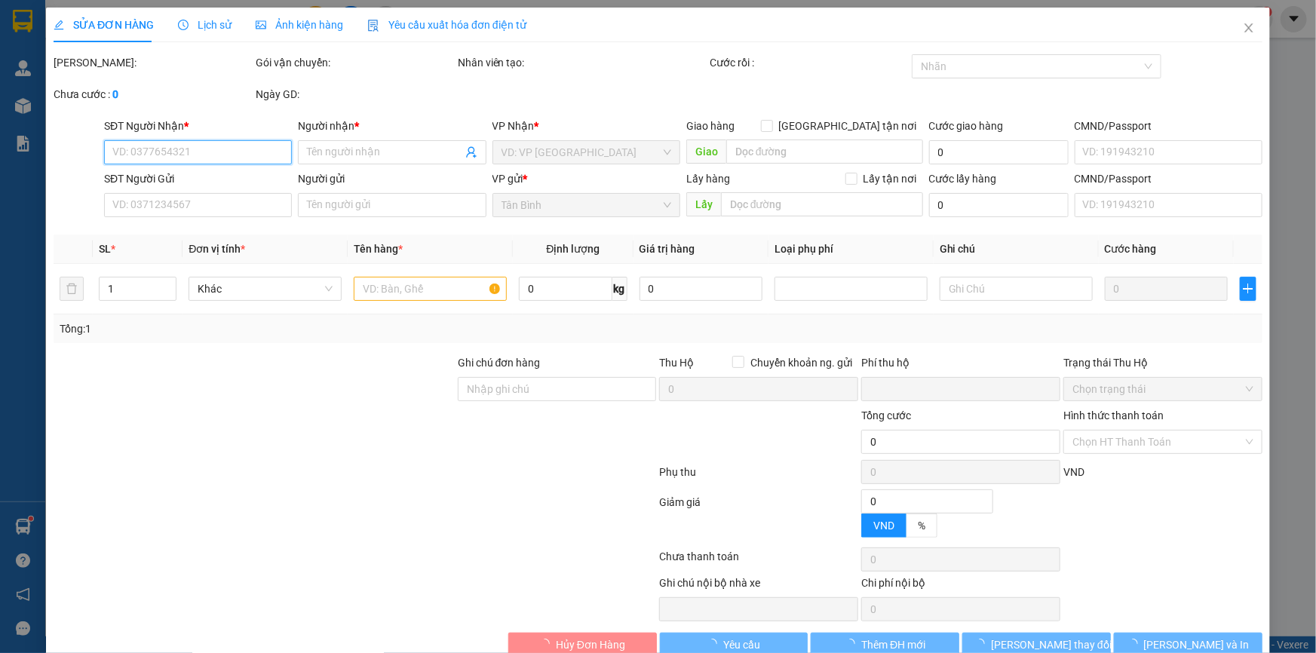
type input "7.650.000"
type input "0"
type input "360.000"
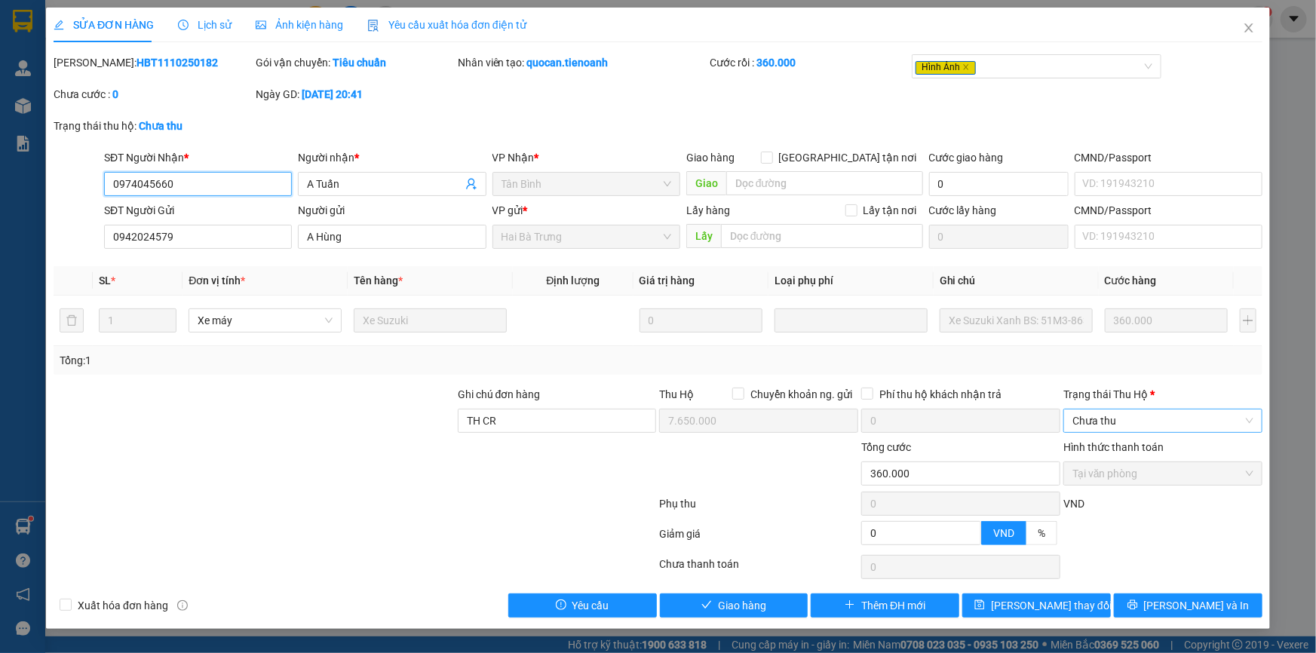
click at [1146, 417] on span "Chưa thu" at bounding box center [1162, 420] width 181 height 23
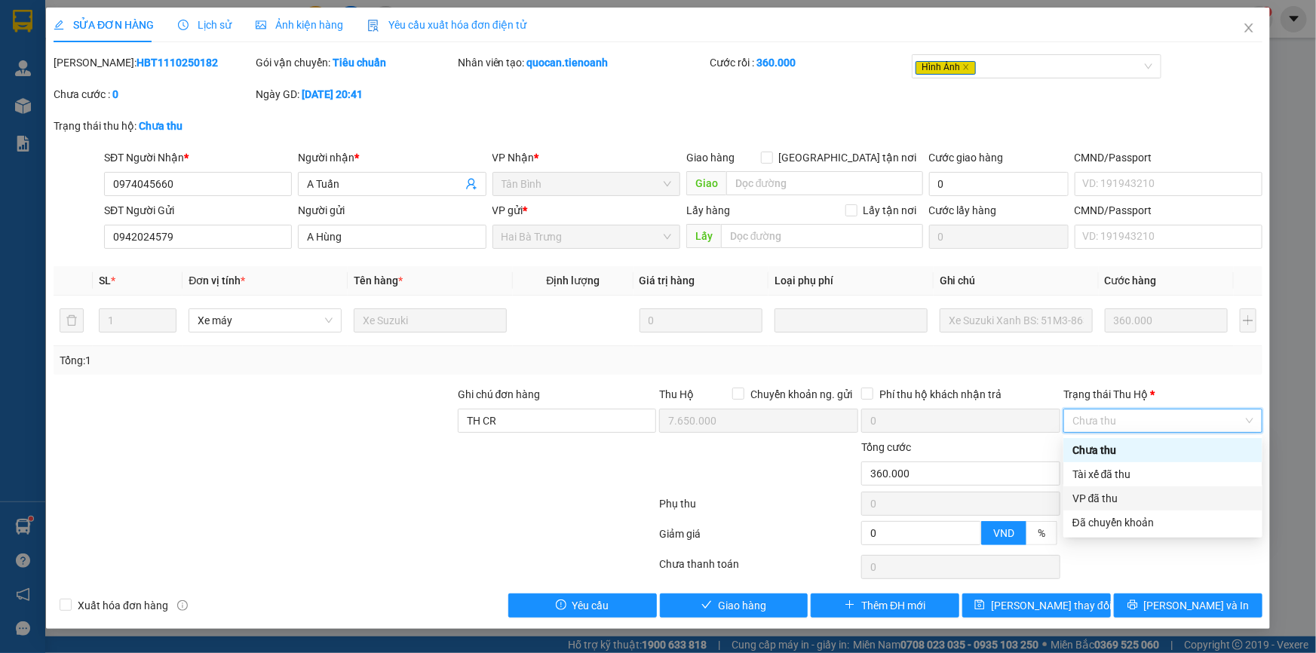
click at [1100, 498] on div "VP đã thu" at bounding box center [1162, 498] width 181 height 17
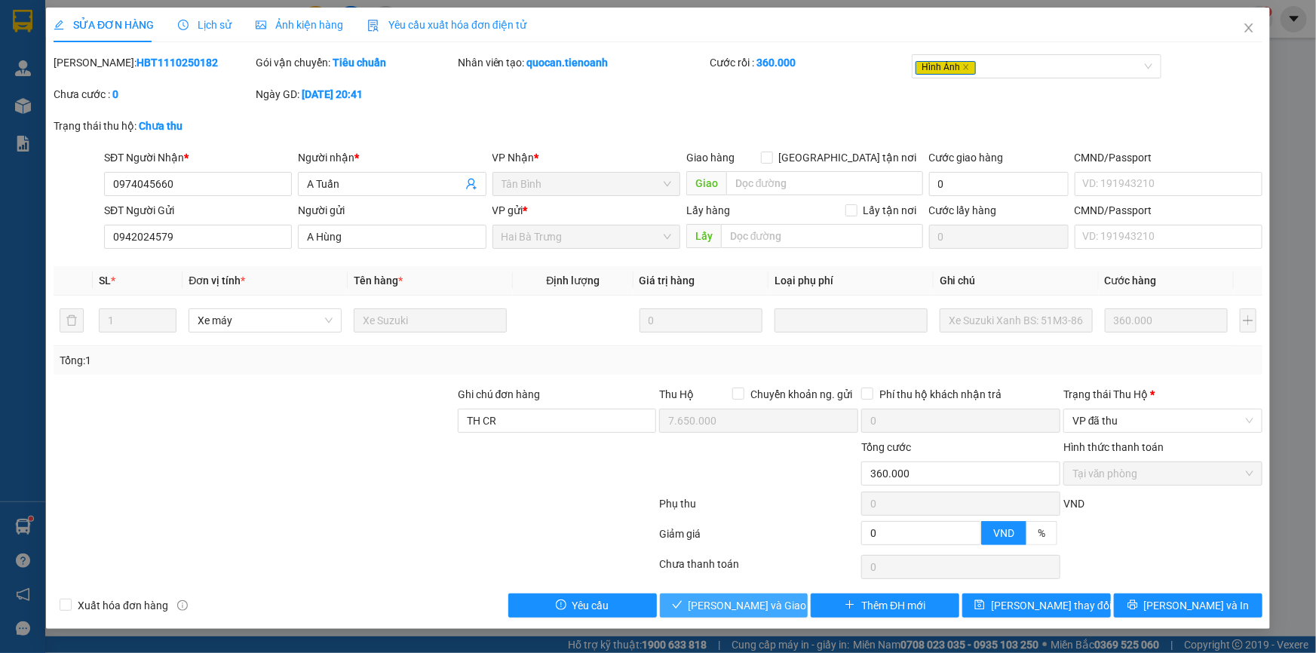
click at [728, 611] on span "[PERSON_NAME] và Giao hàng" at bounding box center [760, 605] width 145 height 17
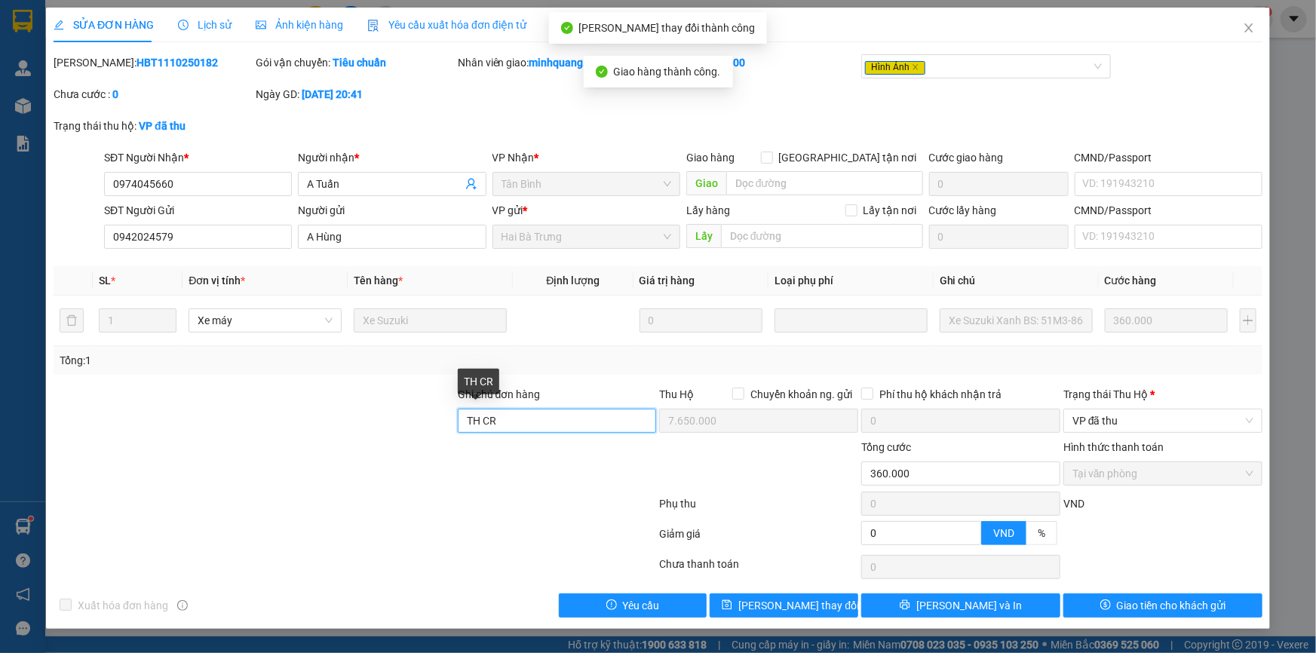
click at [516, 418] on input "TH CR" at bounding box center [557, 421] width 199 height 24
click at [388, 418] on div at bounding box center [254, 412] width 404 height 53
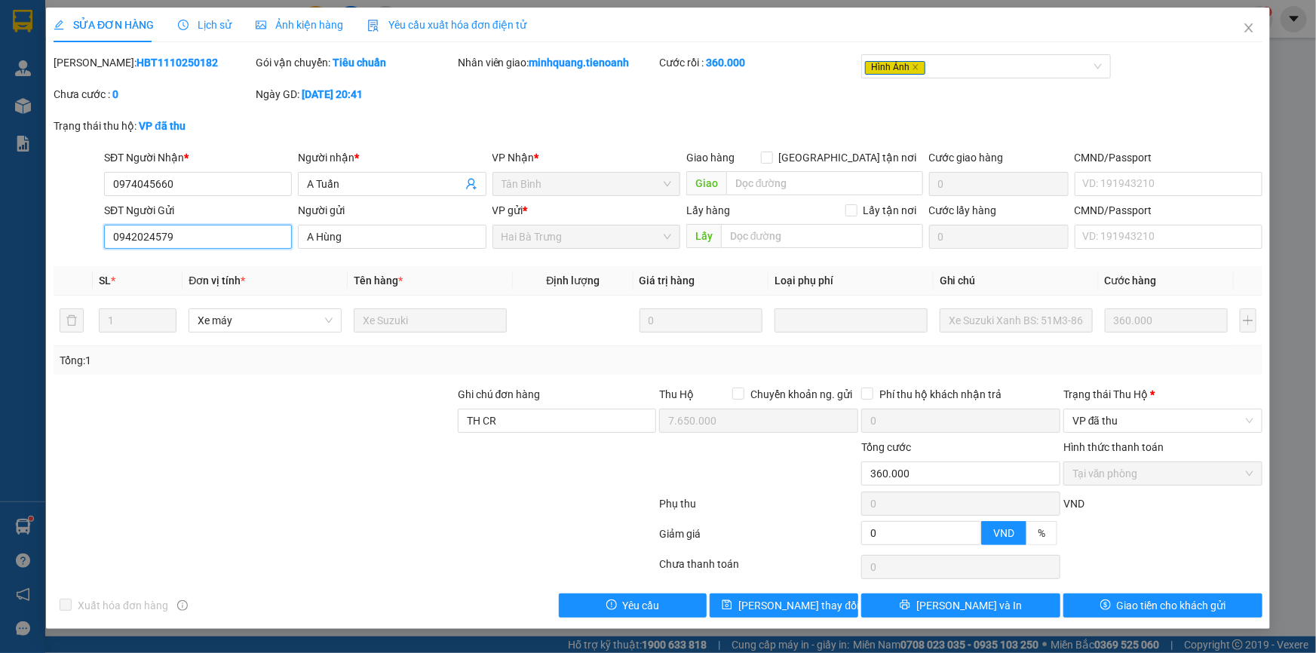
drag, startPoint x: 94, startPoint y: 238, endPoint x: 24, endPoint y: 241, distance: 70.2
click at [0, 242] on div "SỬA ĐƠN HÀNG Lịch sử Ảnh kiện hàng Yêu cầu xuất hóa đơn điện tử Total Paid Fee …" at bounding box center [658, 326] width 1316 height 653
drag, startPoint x: 99, startPoint y: 184, endPoint x: 39, endPoint y: 177, distance: 60.0
click at [14, 184] on div "SỬA ĐƠN HÀNG Lịch sử Ảnh kiện hàng Yêu cầu xuất hóa đơn điện tử Total Paid Fee …" at bounding box center [658, 326] width 1316 height 653
click at [1244, 23] on icon "close" at bounding box center [1249, 28] width 12 height 12
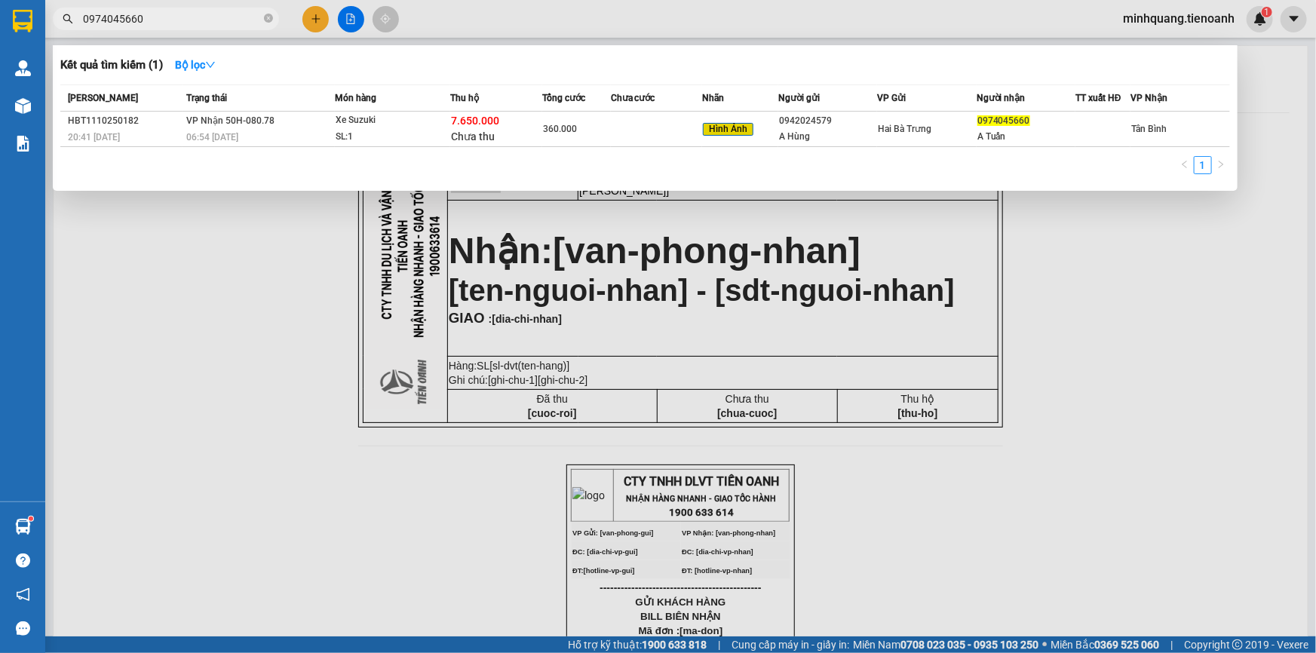
click at [191, 16] on input "0974045660" at bounding box center [172, 19] width 178 height 17
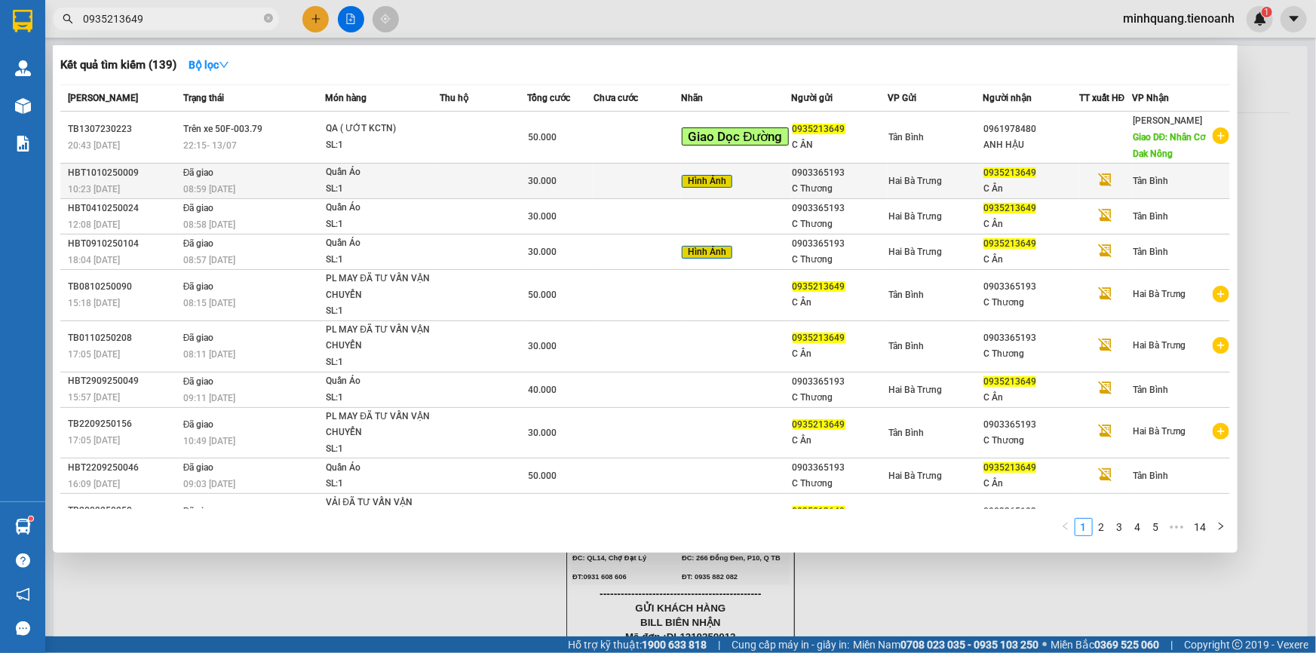
type input "0935213649"
click at [327, 170] on div "Quần Áo" at bounding box center [382, 172] width 113 height 17
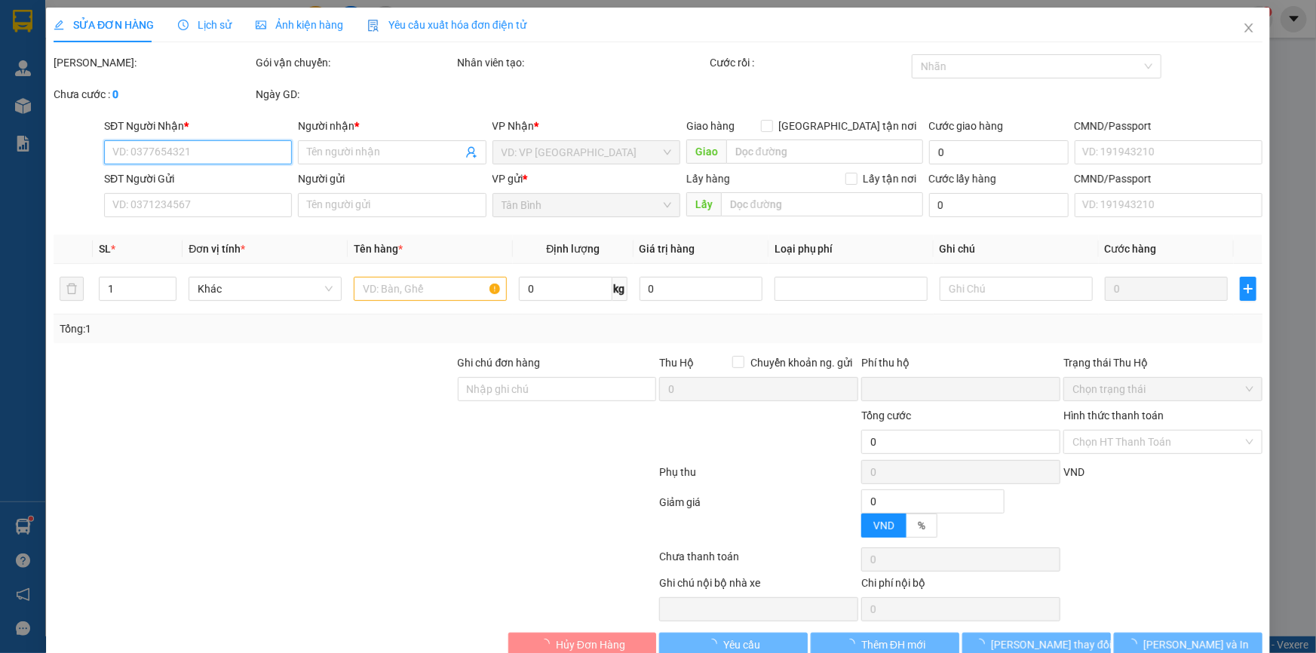
type input "0935213649"
type input "C Ân"
type input "0903365193"
type input "C Thương"
type input "0"
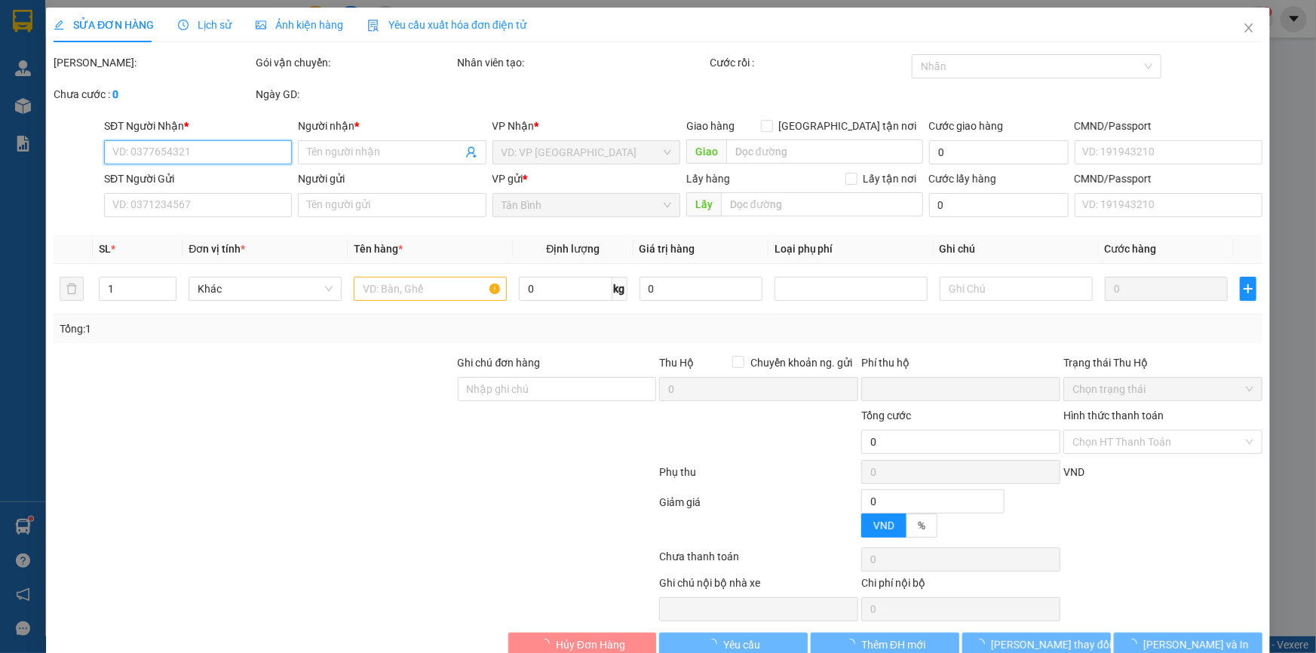
type input "30.000"
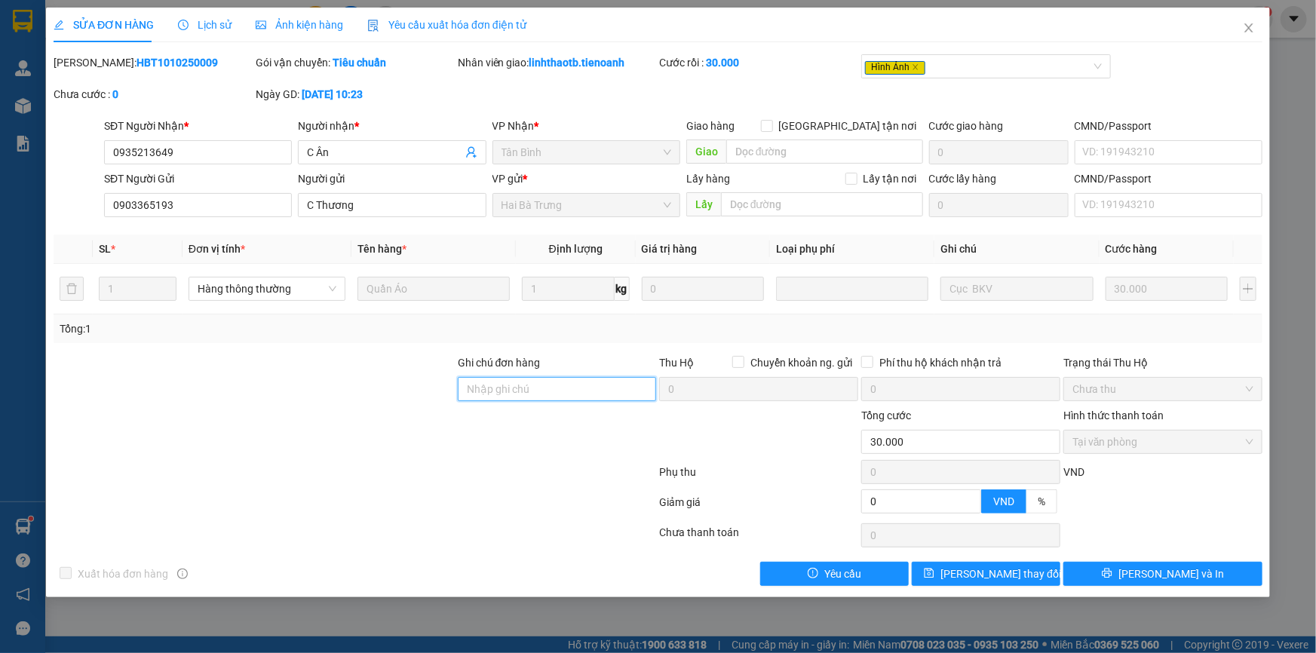
click at [507, 392] on input "Ghi chú đơn hàng" at bounding box center [557, 389] width 199 height 24
click at [352, 363] on div at bounding box center [254, 380] width 404 height 53
click at [200, 23] on span "Lịch sử" at bounding box center [205, 25] width 54 height 12
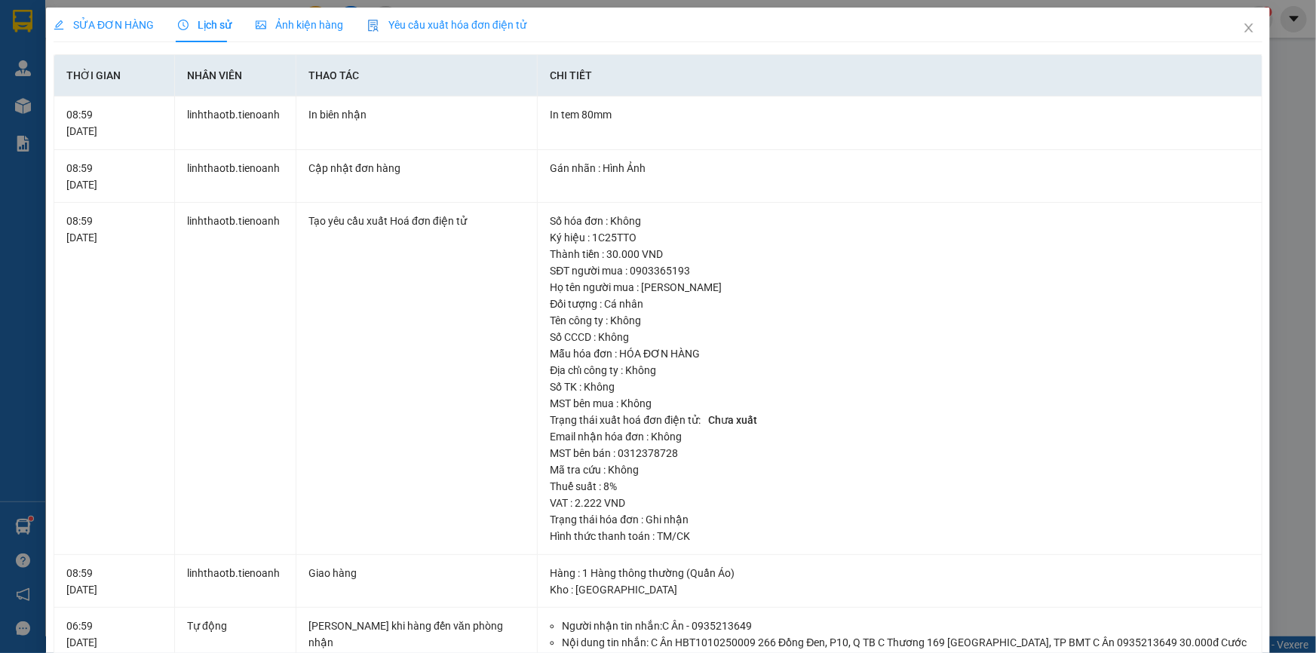
click at [128, 32] on div "SỬA ĐƠN HÀNG" at bounding box center [104, 25] width 100 height 17
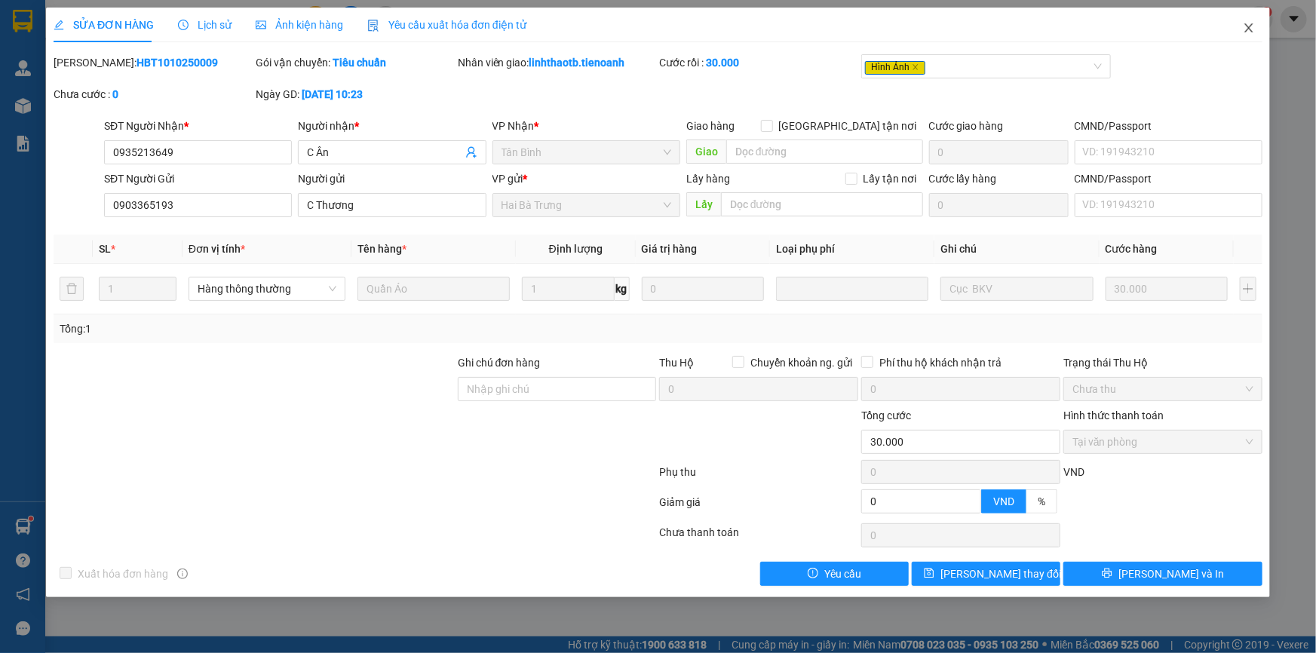
click at [1244, 30] on icon "close" at bounding box center [1249, 28] width 12 height 12
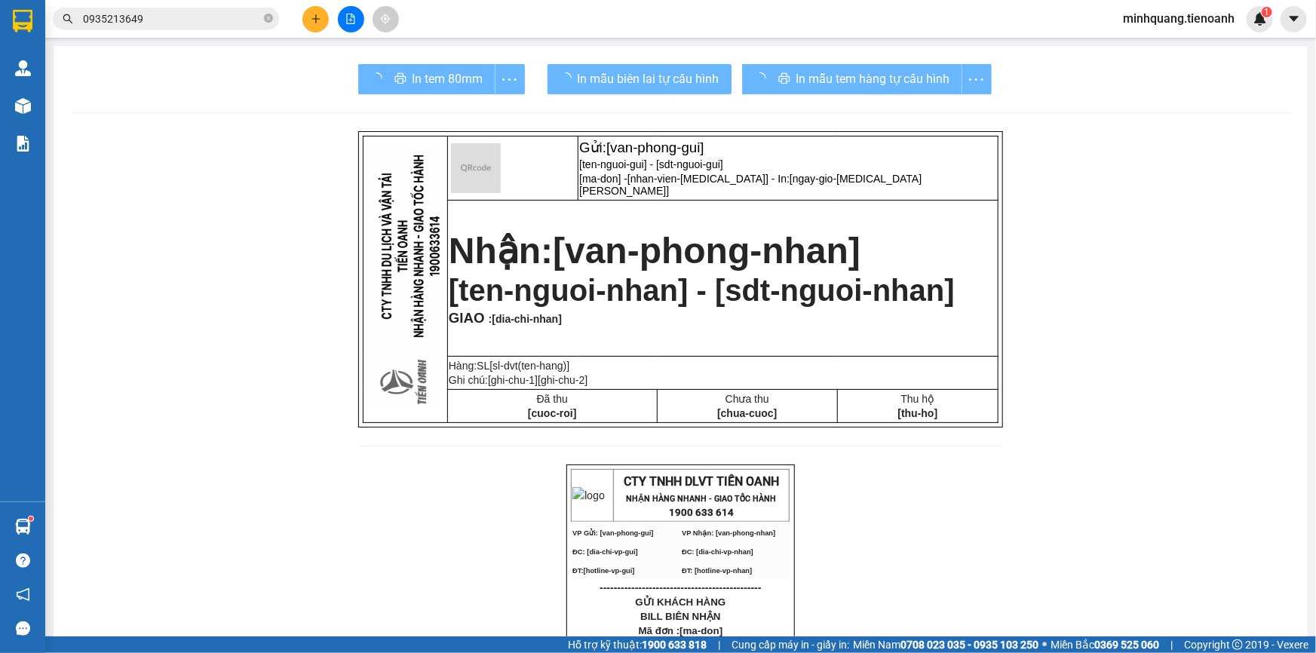
click at [139, 19] on input "0935213649" at bounding box center [172, 19] width 178 height 17
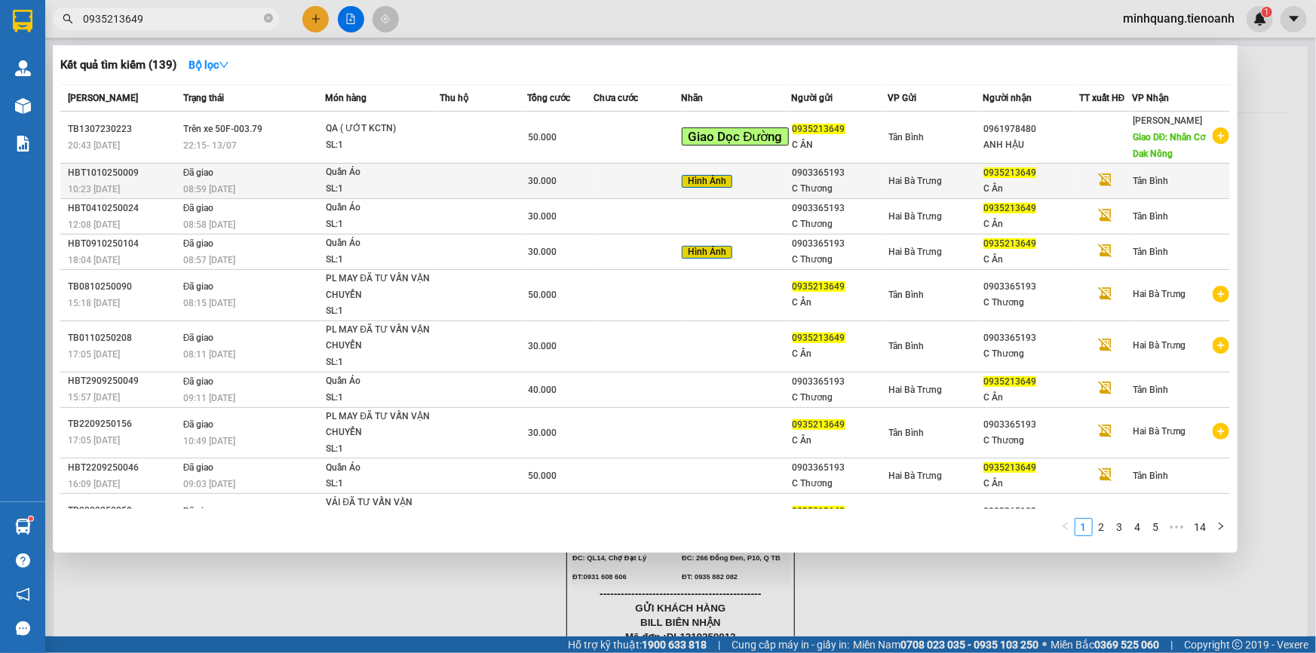
click at [845, 174] on div "0903365193" at bounding box center [840, 173] width 95 height 16
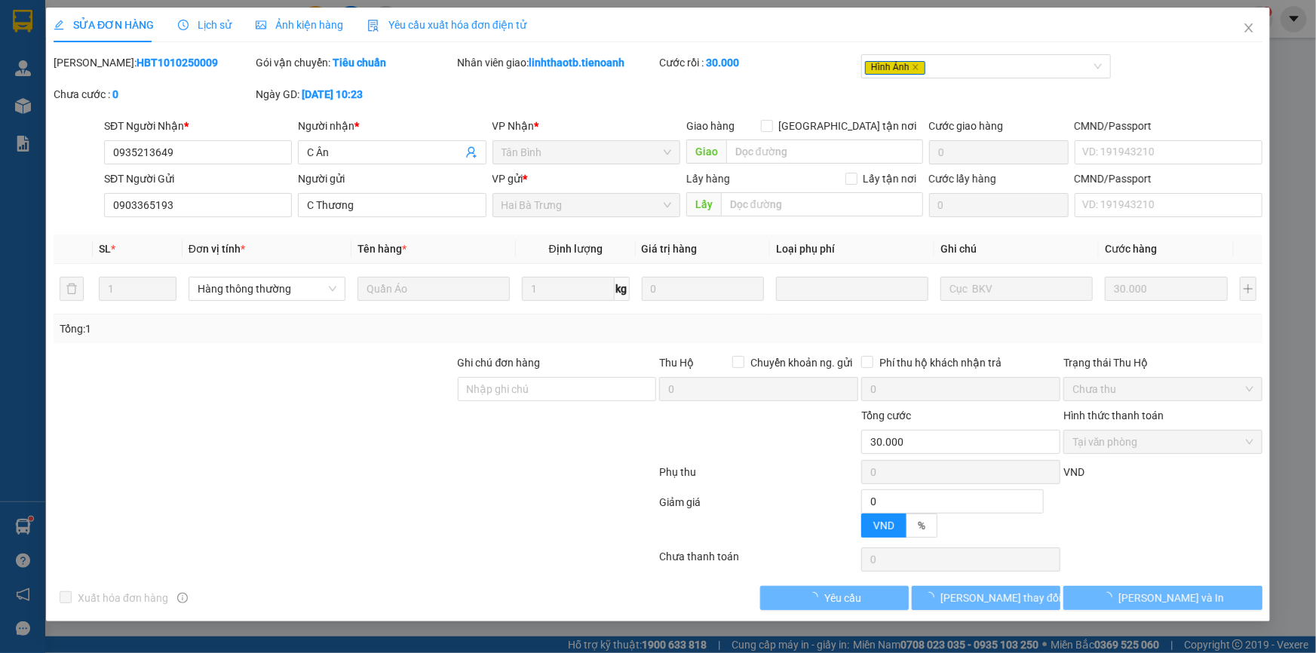
type input "0935213649"
type input "C Ân"
type input "0903365193"
type input "C Thương"
type input "0"
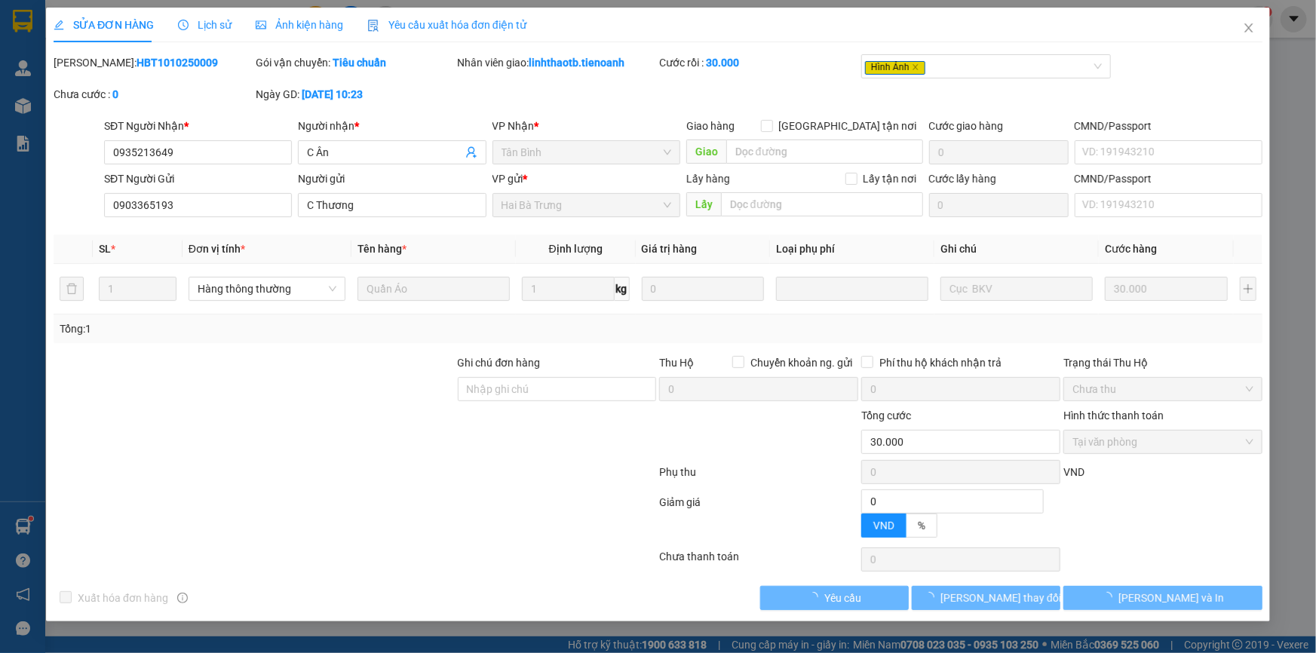
type input "30.000"
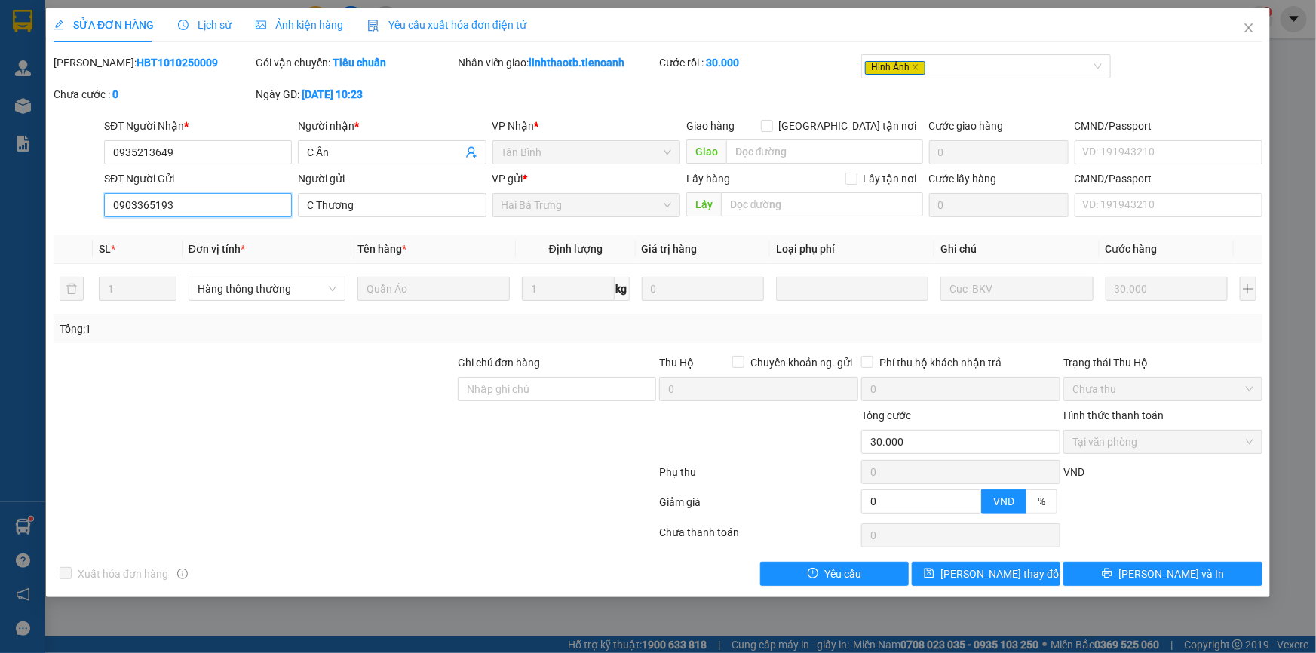
drag, startPoint x: 59, startPoint y: 205, endPoint x: 0, endPoint y: 204, distance: 58.8
click at [0, 204] on div "SỬA ĐƠN HÀNG Lịch sử Ảnh kiện hàng Yêu cầu xuất hóa đơn điện tử Total Paid Fee …" at bounding box center [658, 326] width 1316 height 653
drag, startPoint x: 1262, startPoint y: 26, endPoint x: 1167, endPoint y: 29, distance: 94.3
click at [1261, 26] on span "Close" at bounding box center [1249, 29] width 42 height 42
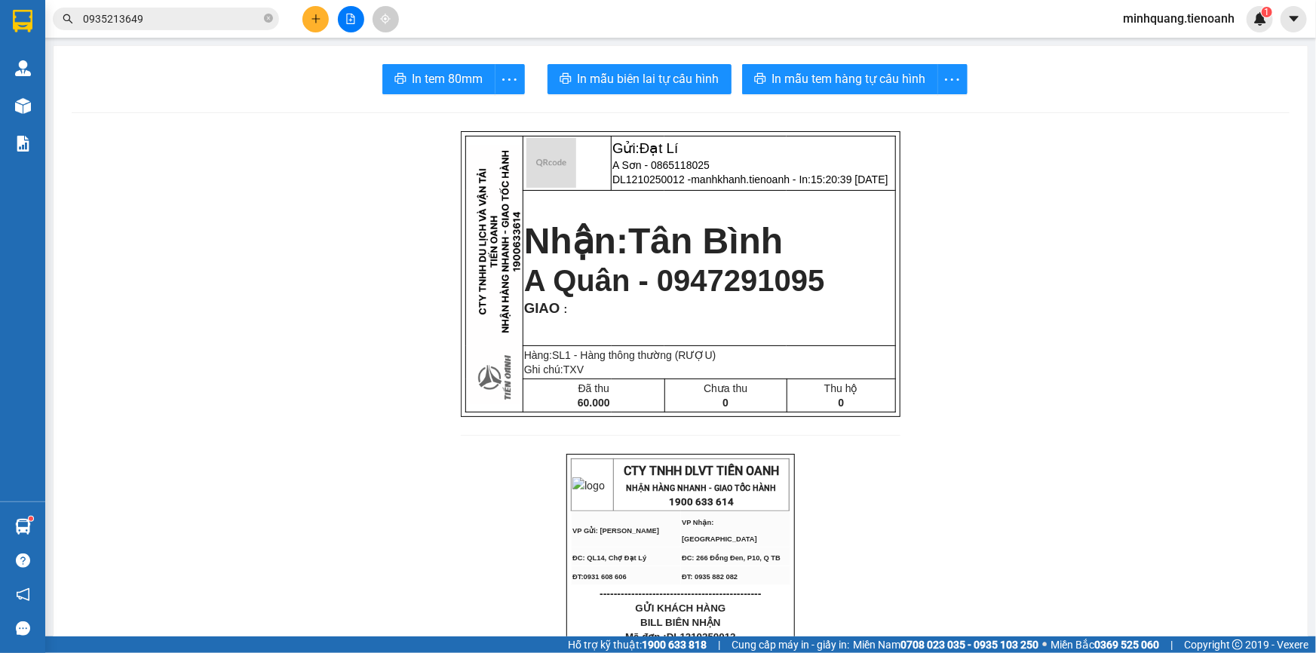
click at [188, 24] on input "0935213649" at bounding box center [172, 19] width 178 height 17
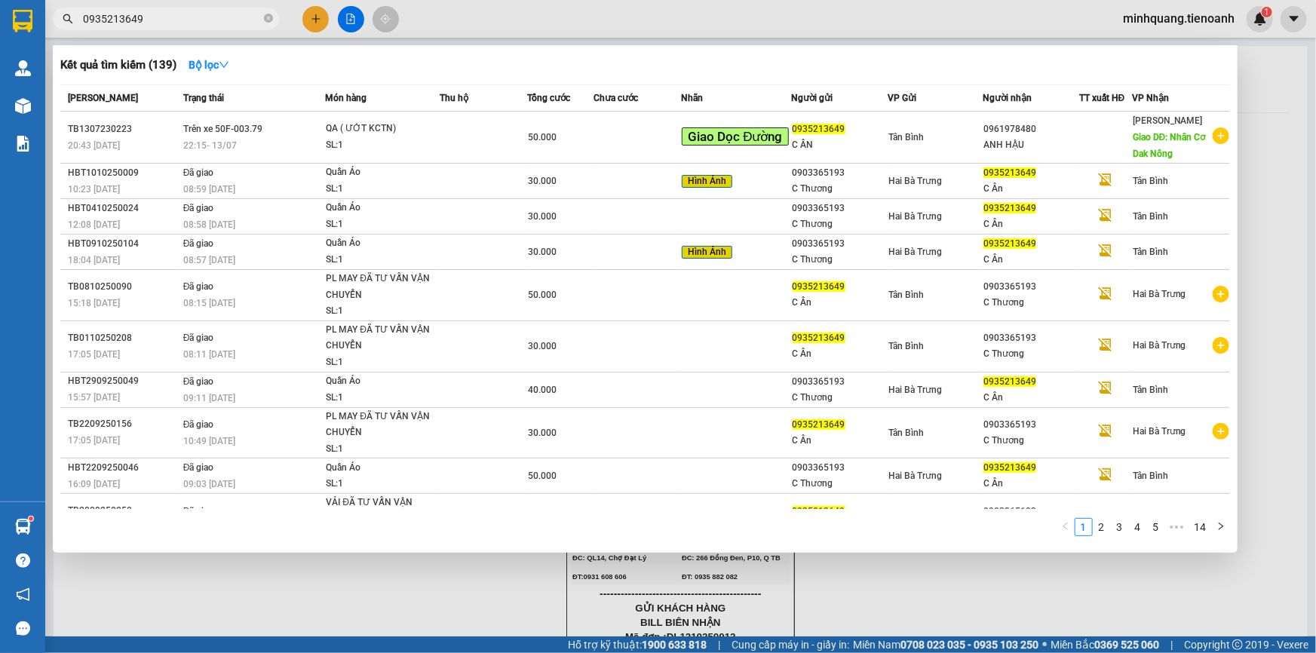
click at [188, 24] on input "0935213649" at bounding box center [172, 19] width 178 height 17
paste input "03365193"
type input "0903365193"
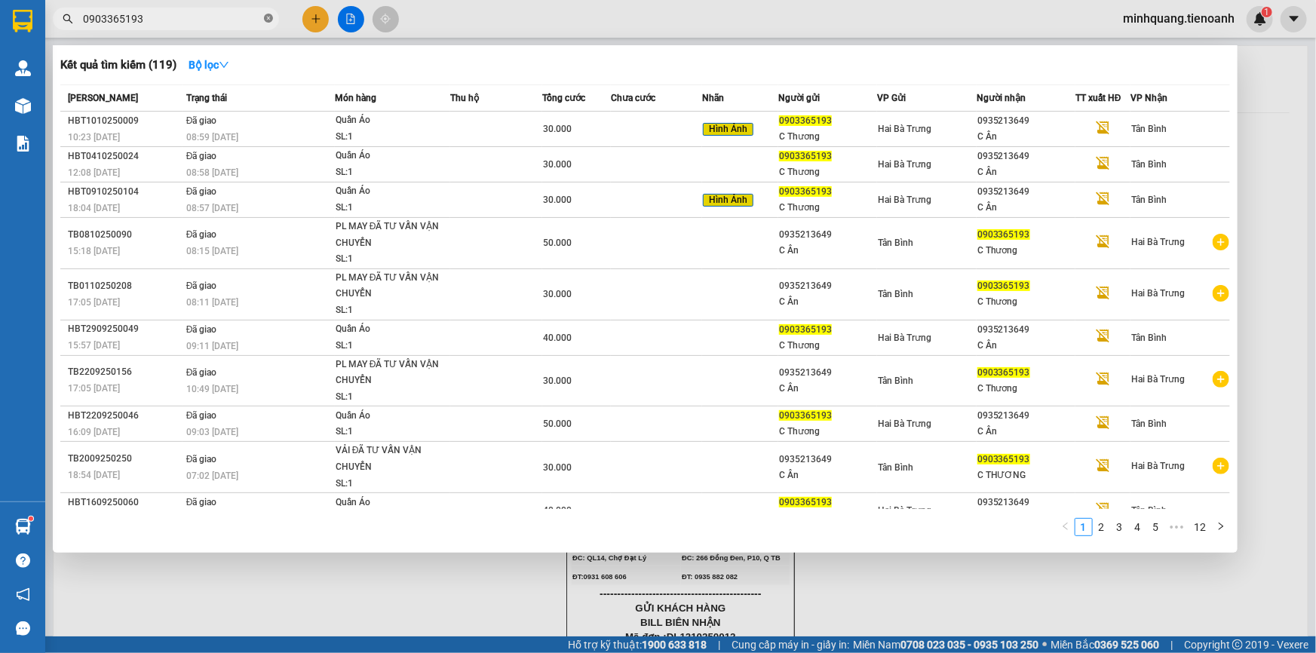
click at [270, 17] on icon "close-circle" at bounding box center [268, 18] width 9 height 9
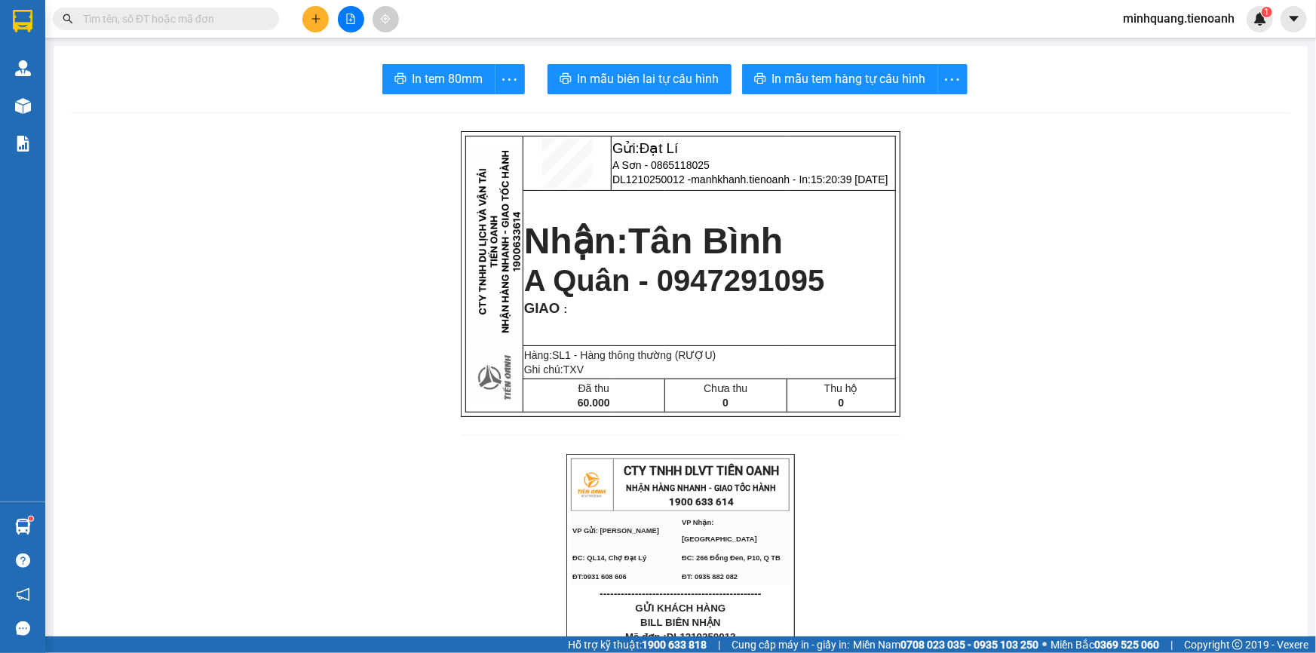
click at [245, 20] on input "text" at bounding box center [172, 19] width 178 height 17
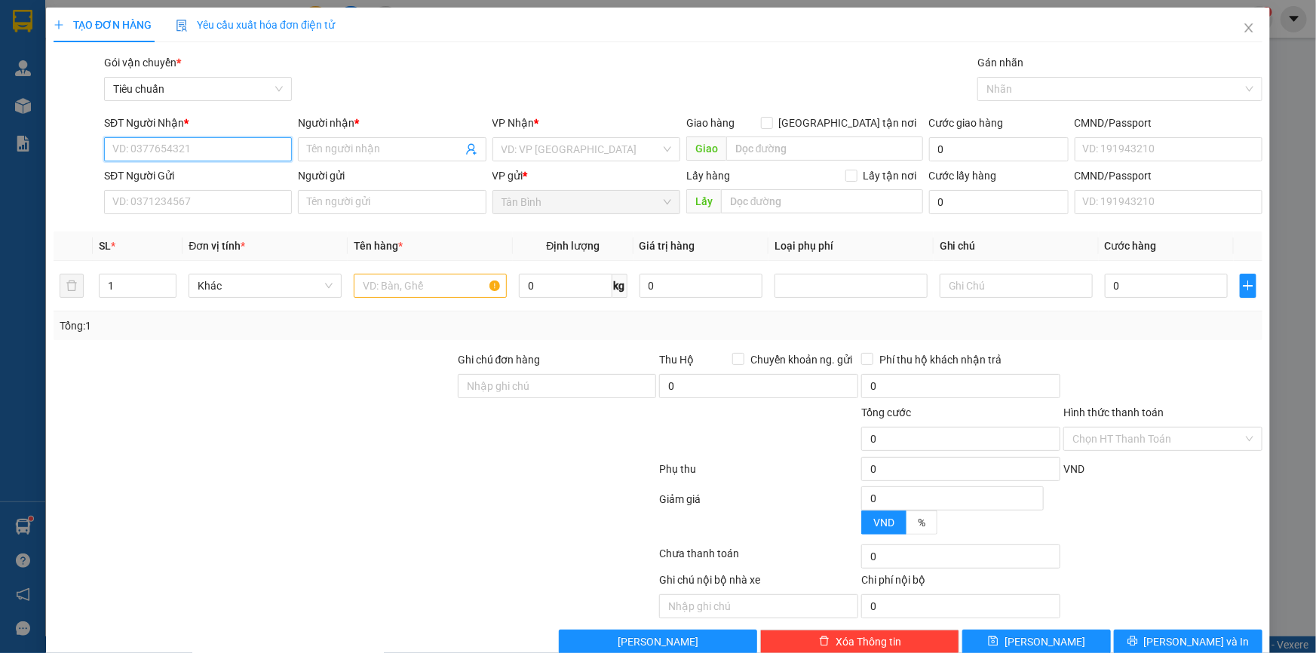
click at [221, 153] on input "SĐT Người Nhận *" at bounding box center [198, 149] width 188 height 24
paste input "0911298528"
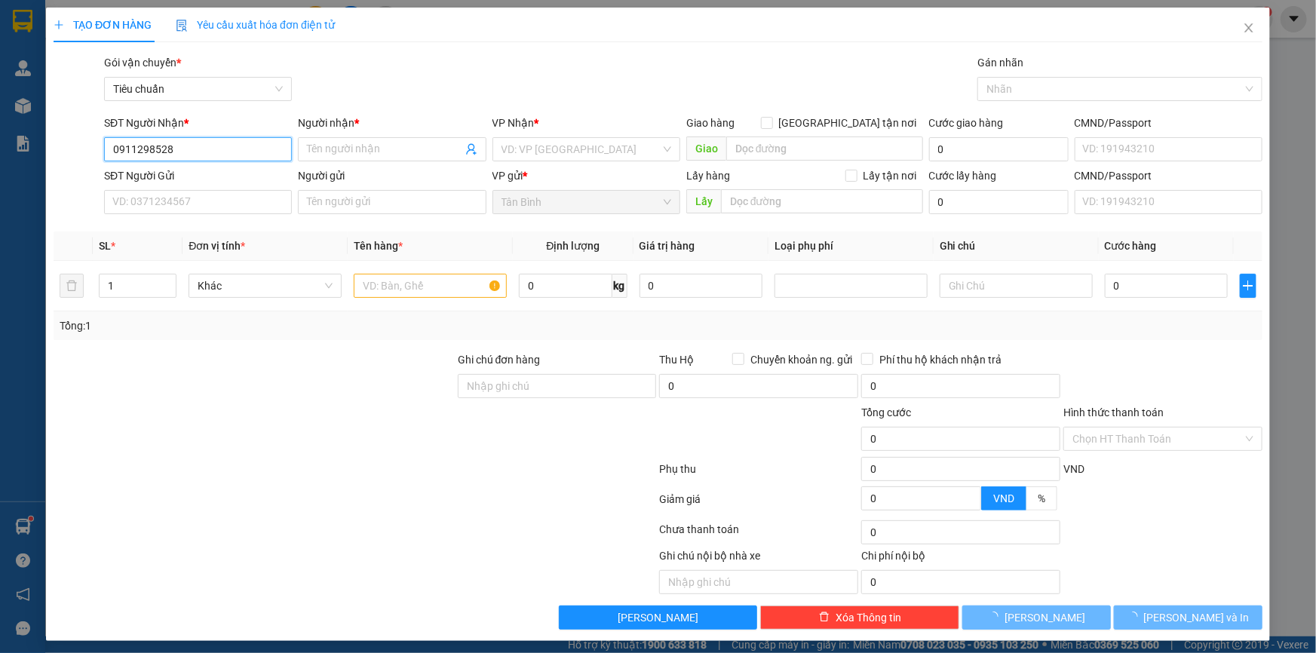
type input "0911298528"
click at [255, 154] on input "0911298528" at bounding box center [198, 149] width 188 height 24
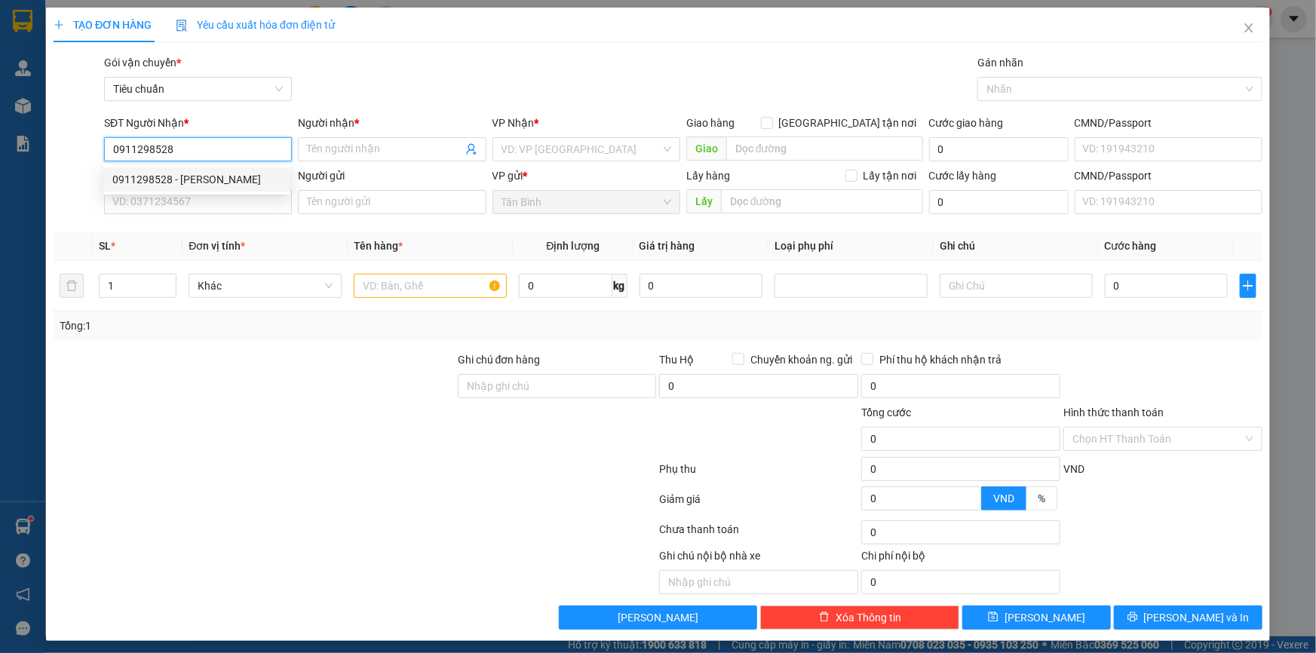
click at [226, 183] on div "0911298528 - [PERSON_NAME]" at bounding box center [196, 179] width 168 height 17
type input "[PERSON_NAME]"
type input "10.000"
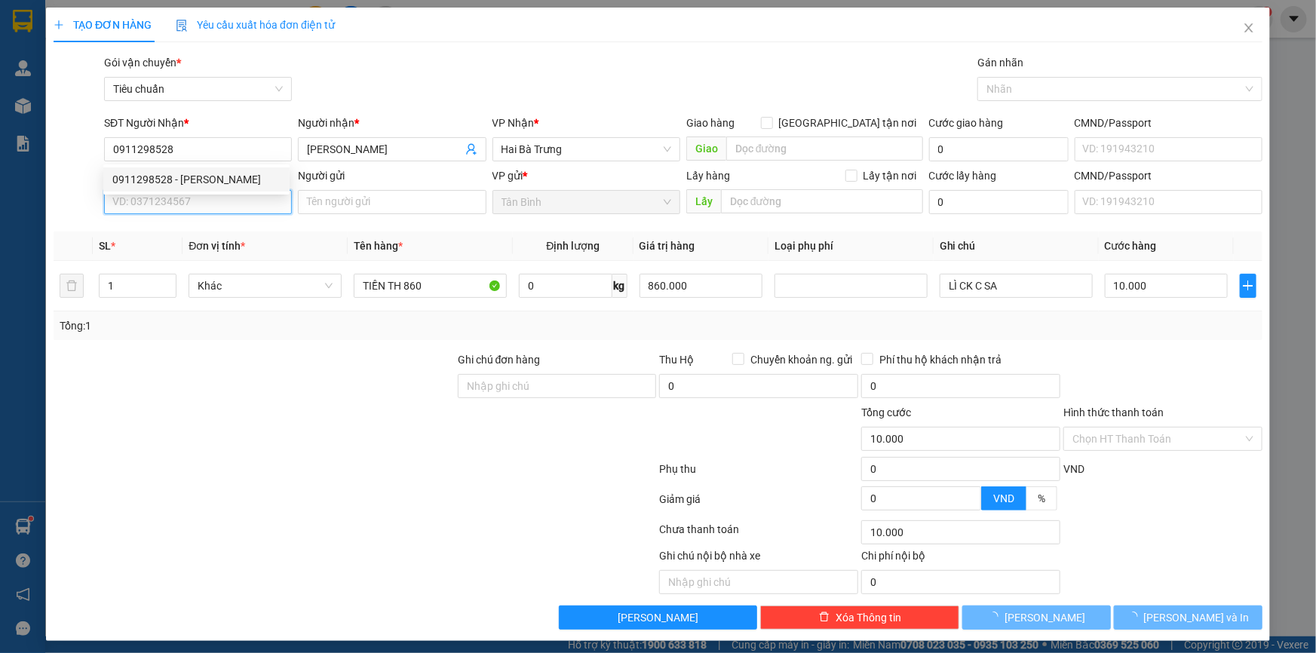
click at [221, 204] on input "SĐT Người Gửi" at bounding box center [198, 202] width 188 height 24
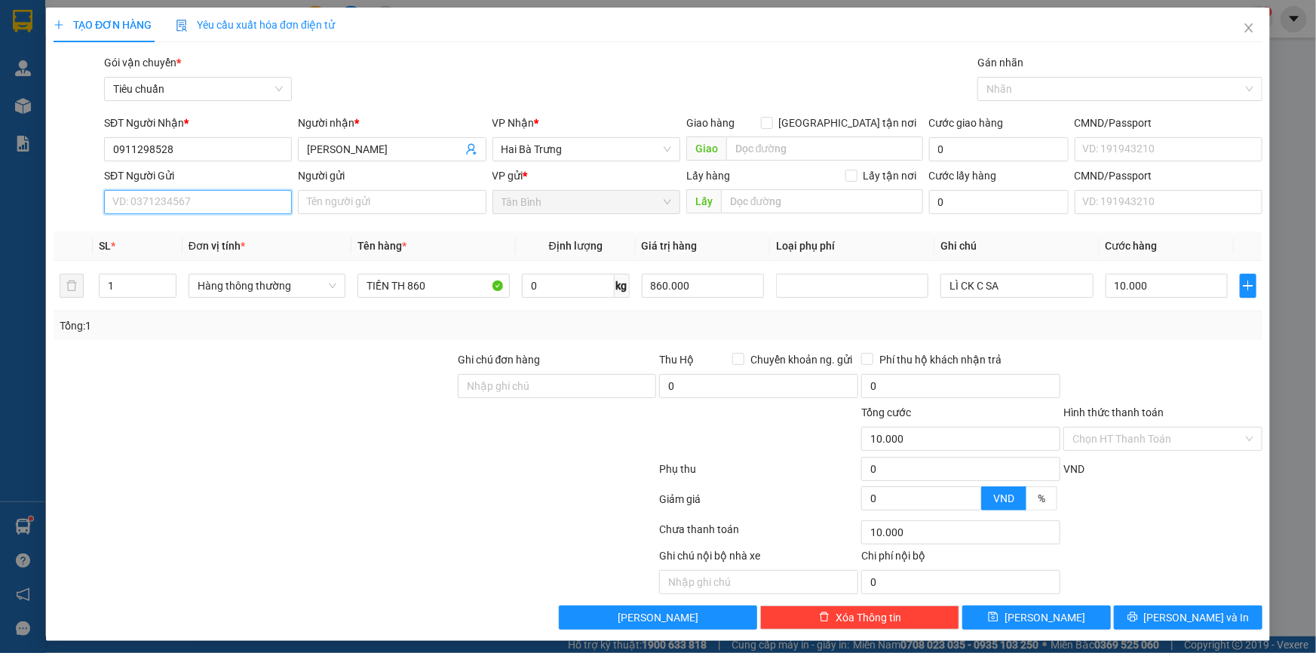
click at [244, 213] on input "SĐT Người Gửi" at bounding box center [198, 202] width 188 height 24
click at [234, 262] on div "0934024657 - [PERSON_NAME]" at bounding box center [196, 256] width 168 height 17
type input "0934024657"
type input "[PERSON_NAME]"
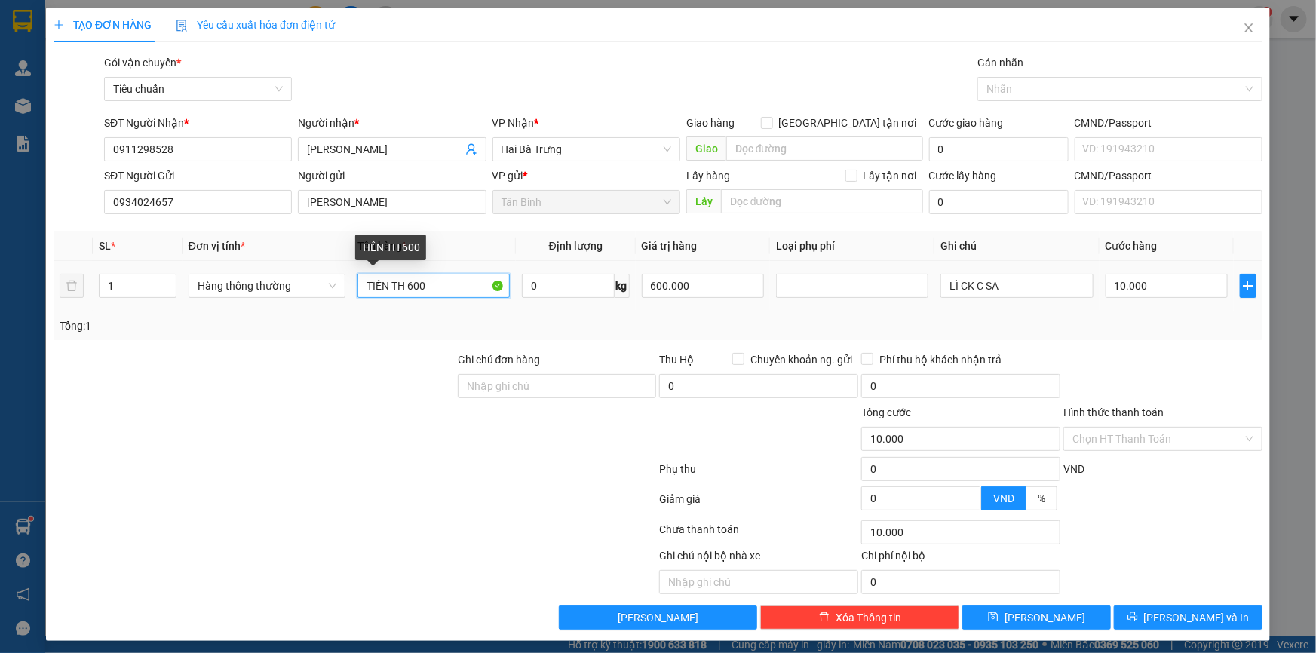
click at [422, 294] on input "TIỀN TH 600" at bounding box center [433, 286] width 152 height 24
type input "TIỀN TH 320"
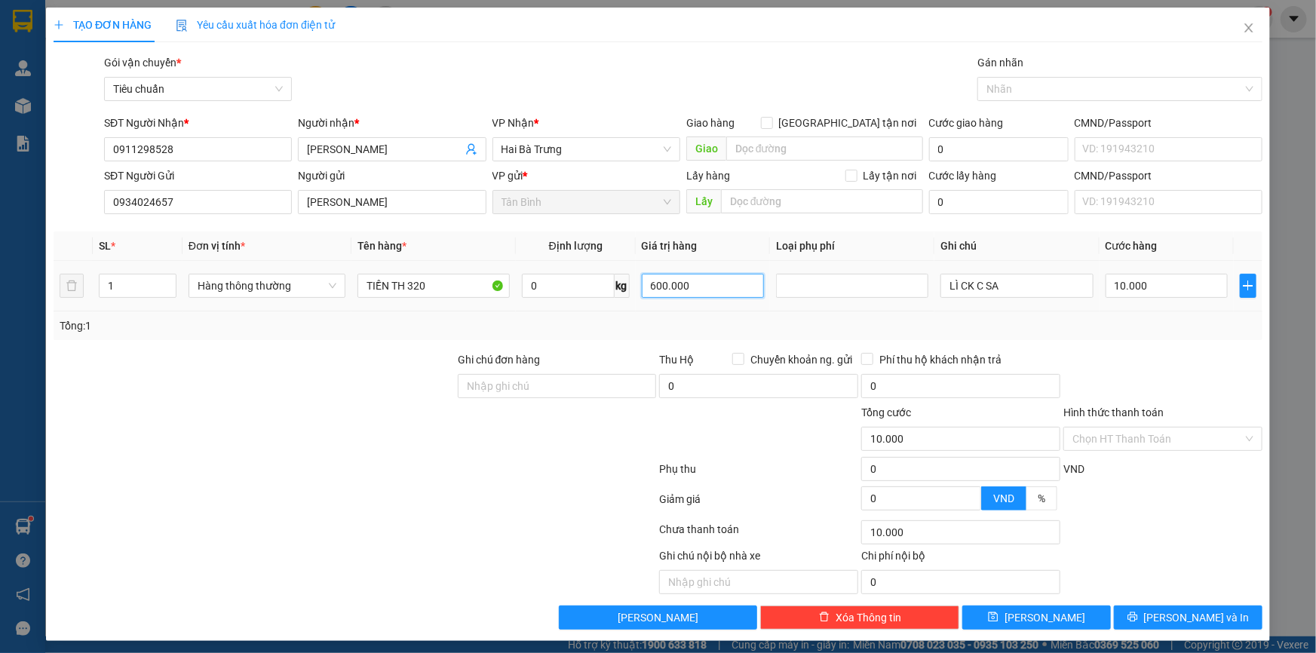
click at [649, 297] on input "600.000" at bounding box center [703, 286] width 123 height 24
click at [650, 297] on input "600.000" at bounding box center [703, 286] width 123 height 24
type input "320.000"
click at [648, 307] on td "320.000" at bounding box center [703, 286] width 135 height 51
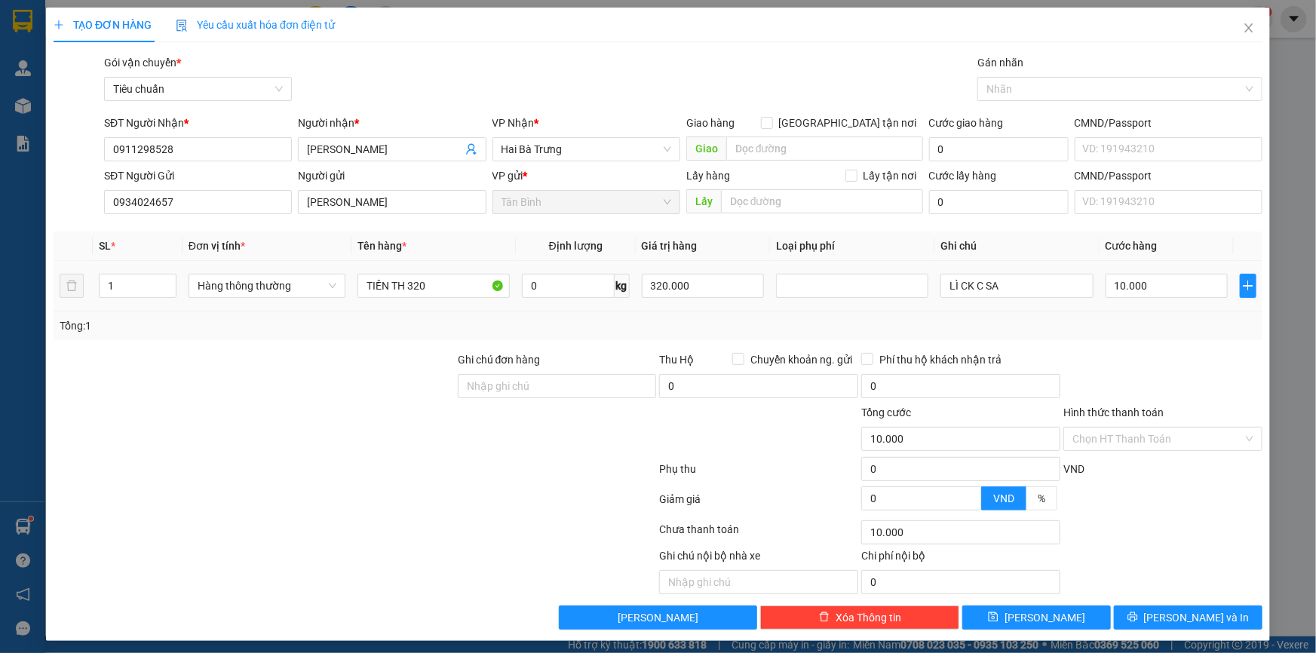
type input "0"
drag, startPoint x: 1142, startPoint y: 442, endPoint x: 1124, endPoint y: 510, distance: 71.0
click at [1142, 443] on input "Hình thức thanh toán" at bounding box center [1157, 439] width 170 height 23
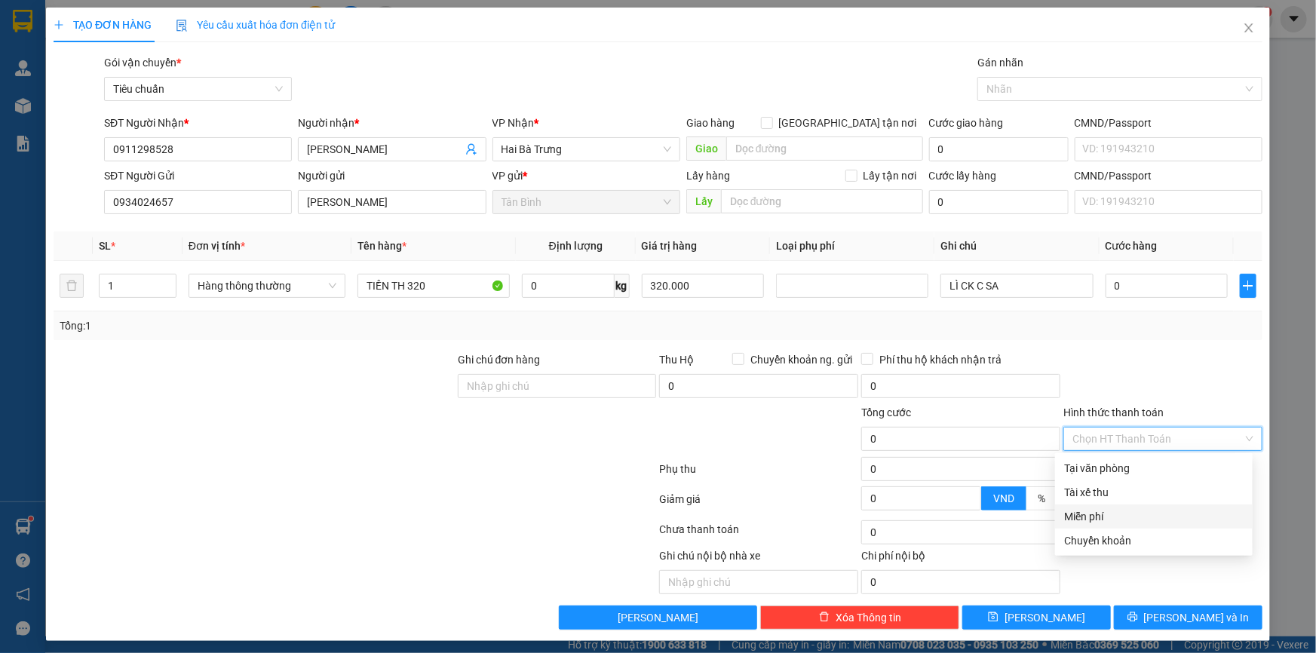
click at [1124, 510] on div "Miễn phí" at bounding box center [1153, 516] width 179 height 17
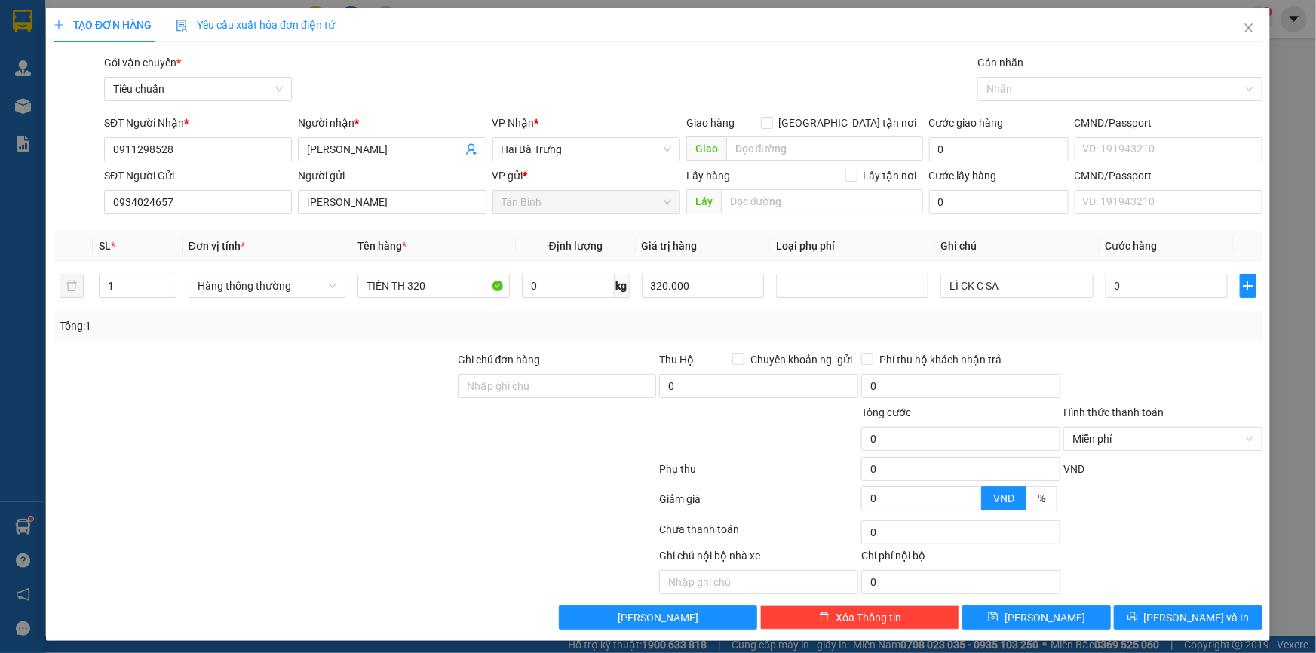
click at [1073, 599] on div "Transit Pickup Surcharge Ids Transit Deliver Surcharge Ids Transit Deliver Surc…" at bounding box center [658, 341] width 1209 height 575
click at [1148, 611] on button "[PERSON_NAME] và In" at bounding box center [1188, 618] width 149 height 24
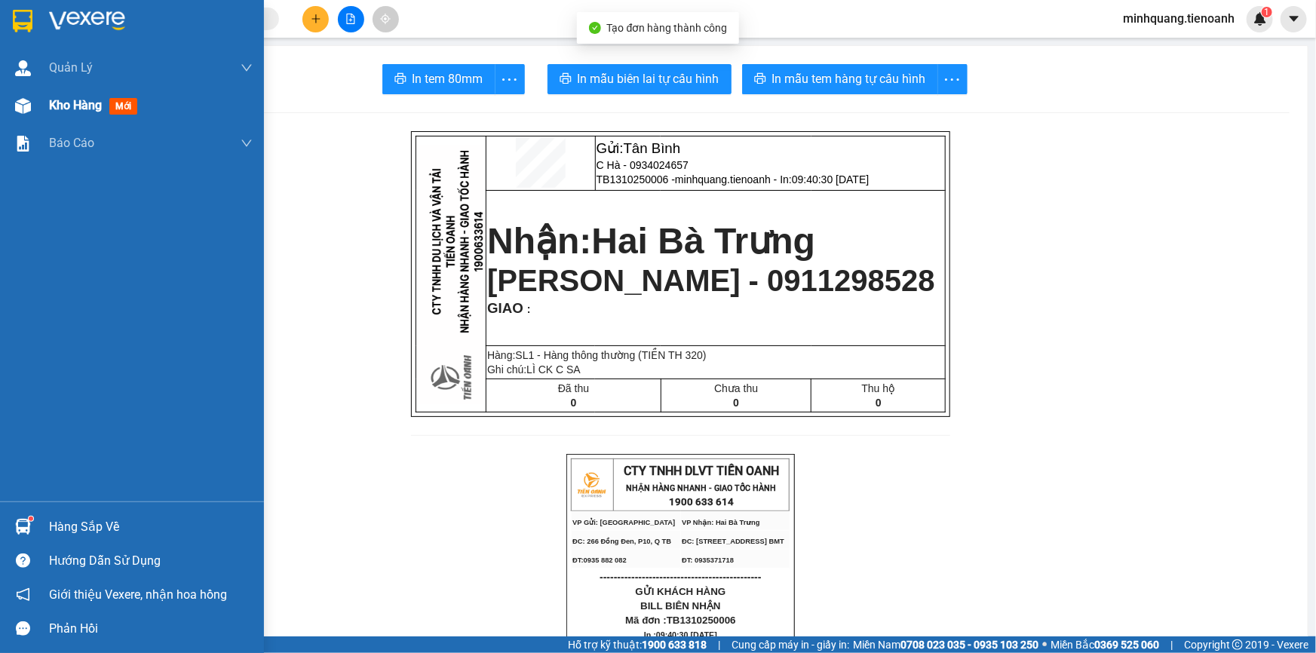
click at [38, 118] on div "Kho hàng mới" at bounding box center [132, 106] width 264 height 38
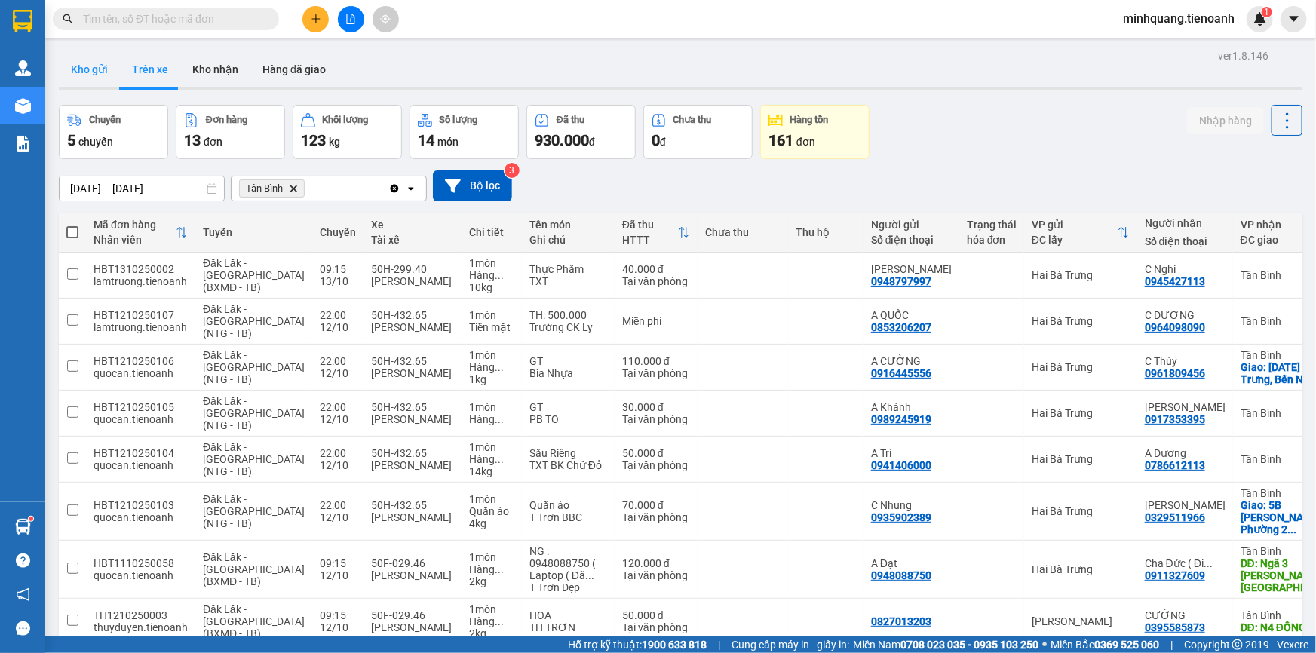
click at [115, 76] on button "Kho gửi" at bounding box center [89, 69] width 61 height 36
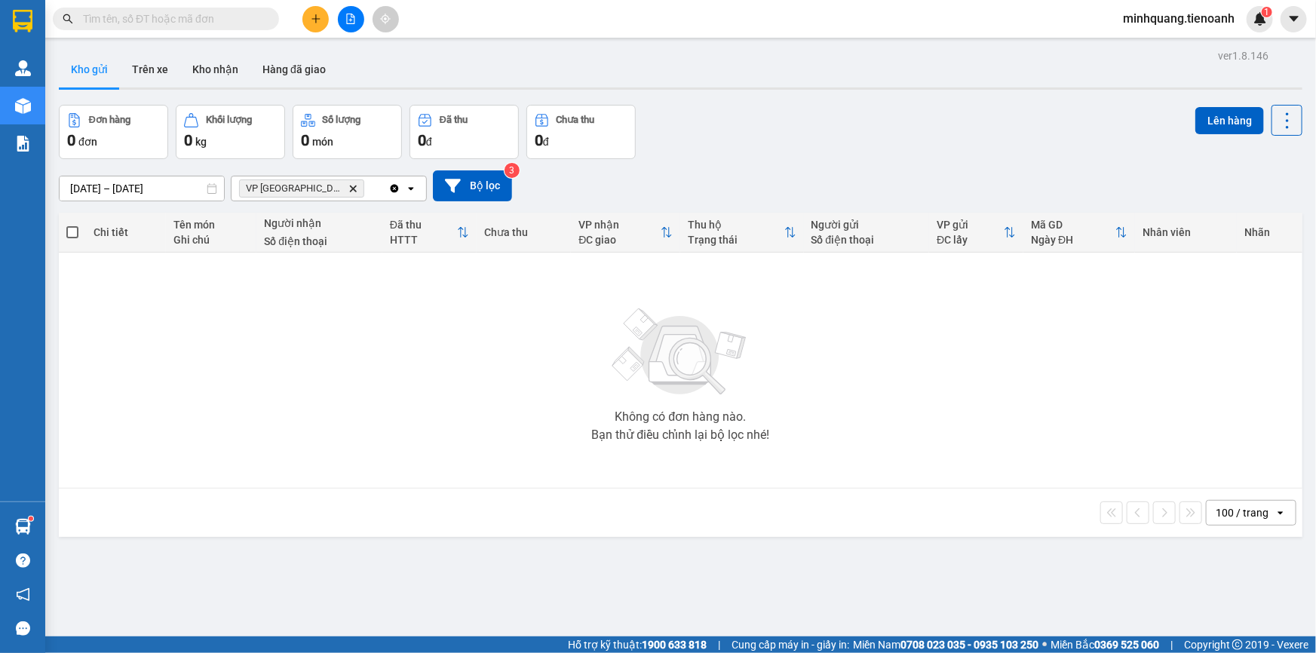
click at [350, 188] on icon "VP Đà Lạt, close by backspace" at bounding box center [353, 188] width 7 height 7
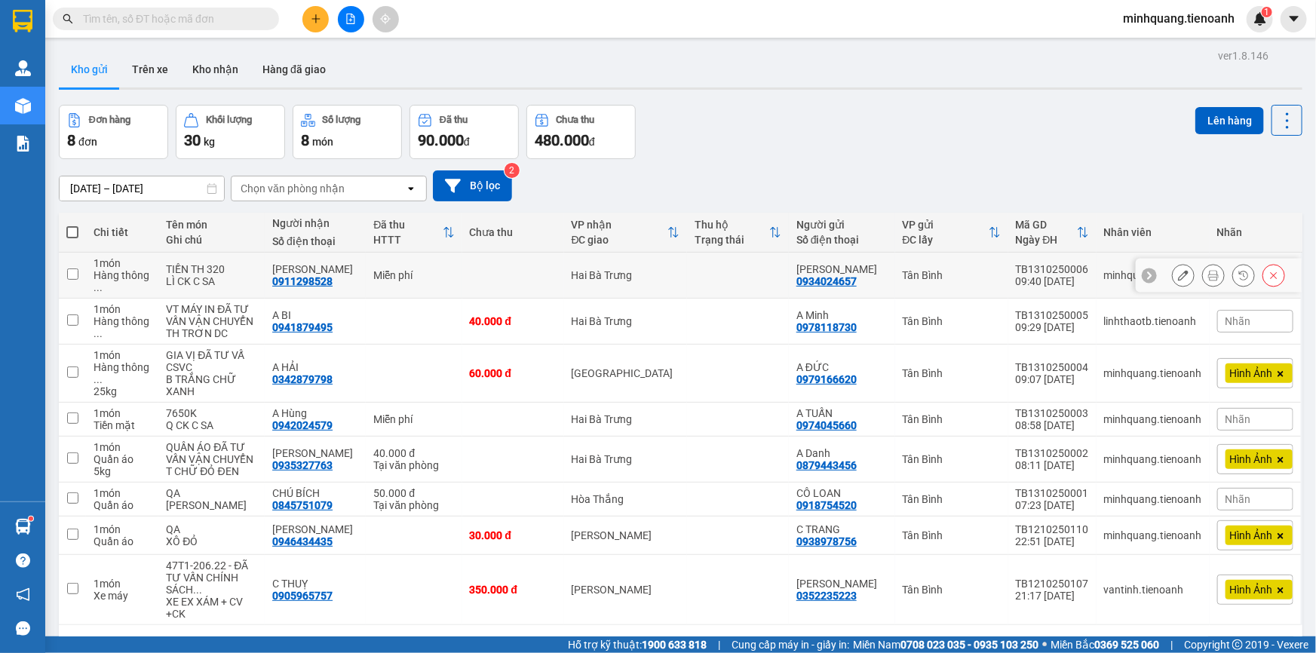
click at [371, 281] on td "Miễn phí" at bounding box center [414, 276] width 96 height 46
checkbox input "true"
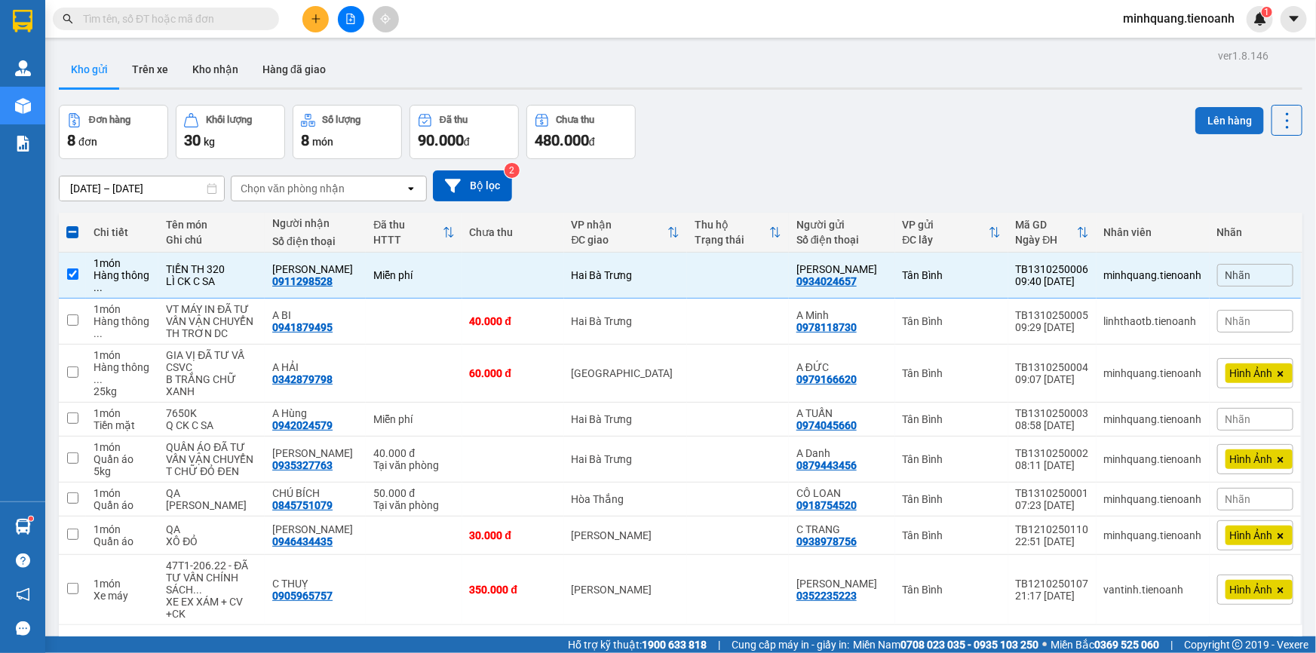
click at [1195, 128] on button "Lên hàng" at bounding box center [1229, 120] width 69 height 27
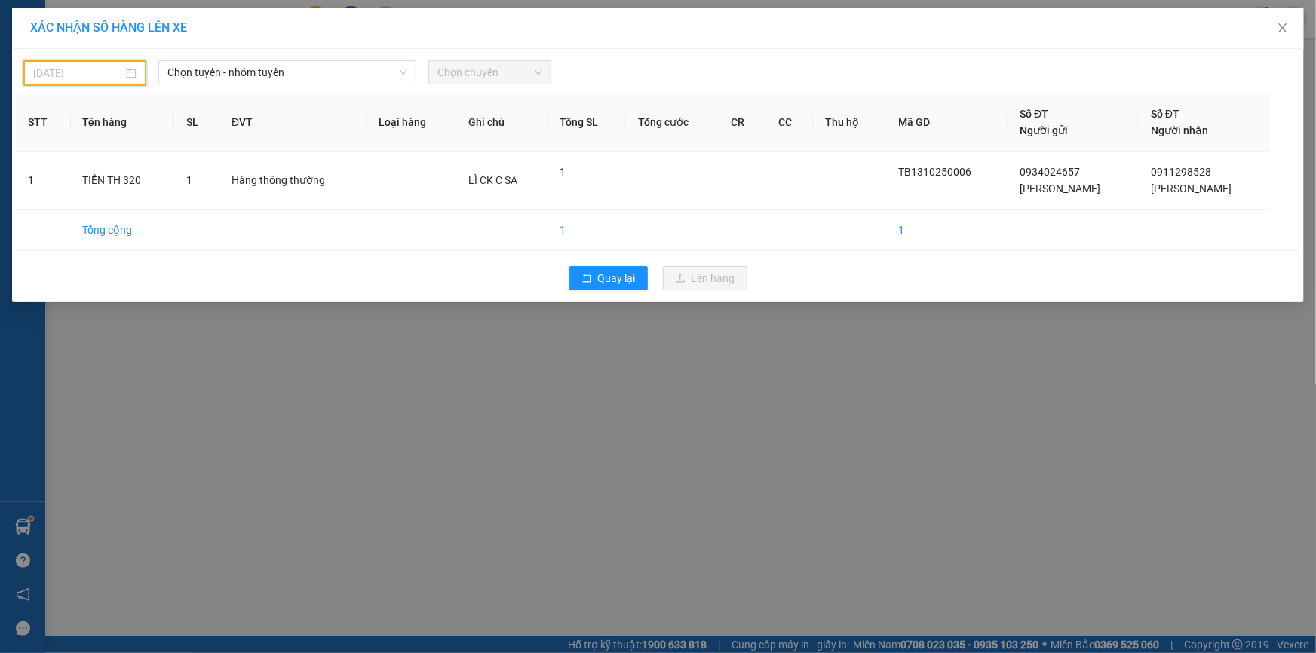
click at [41, 68] on input "[DATE]" at bounding box center [78, 73] width 90 height 17
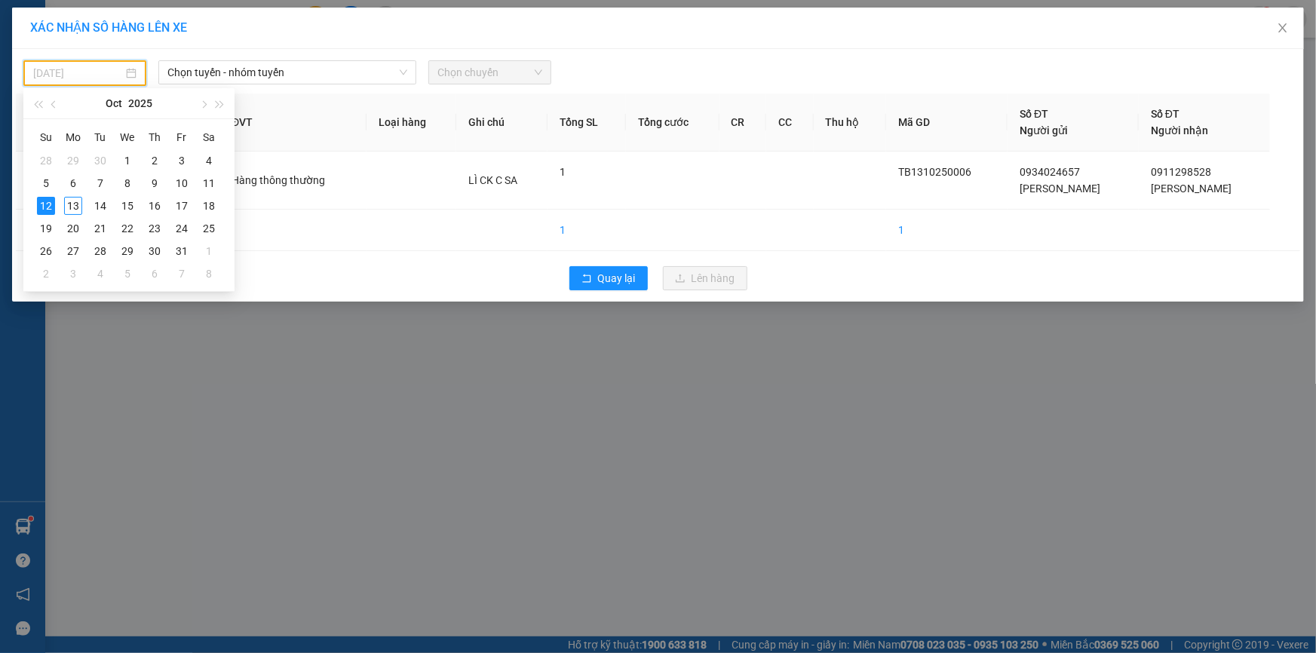
type input "[DATE]"
click at [305, 78] on span "Chọn tuyến - nhóm tuyến" at bounding box center [287, 72] width 240 height 23
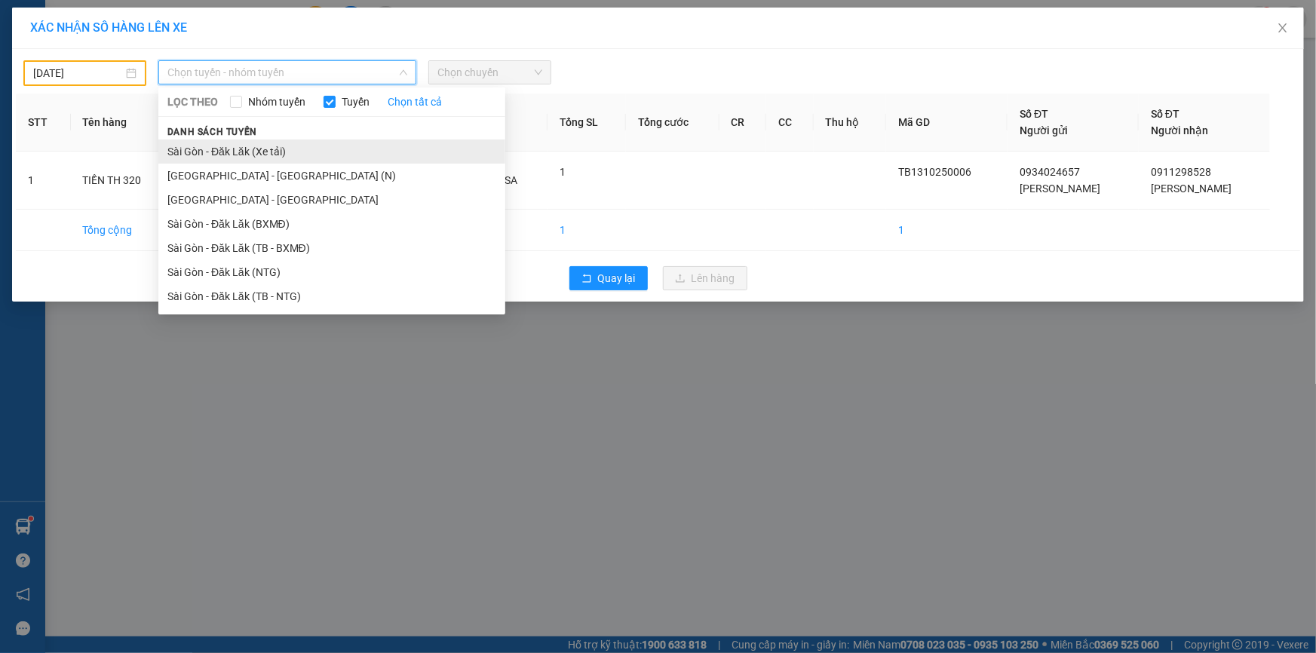
click at [312, 146] on li "Sài Gòn - Đăk Lăk (Xe tải)" at bounding box center [331, 151] width 347 height 24
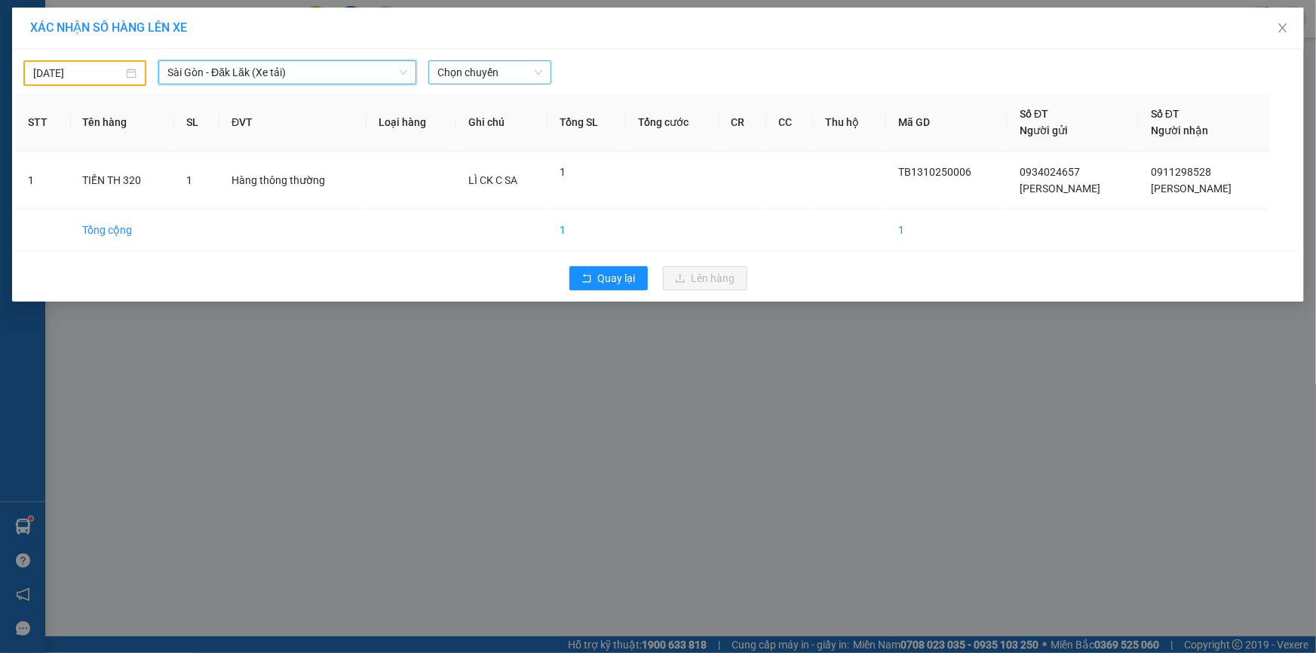
click at [448, 78] on span "Chọn chuyến" at bounding box center [489, 72] width 105 height 23
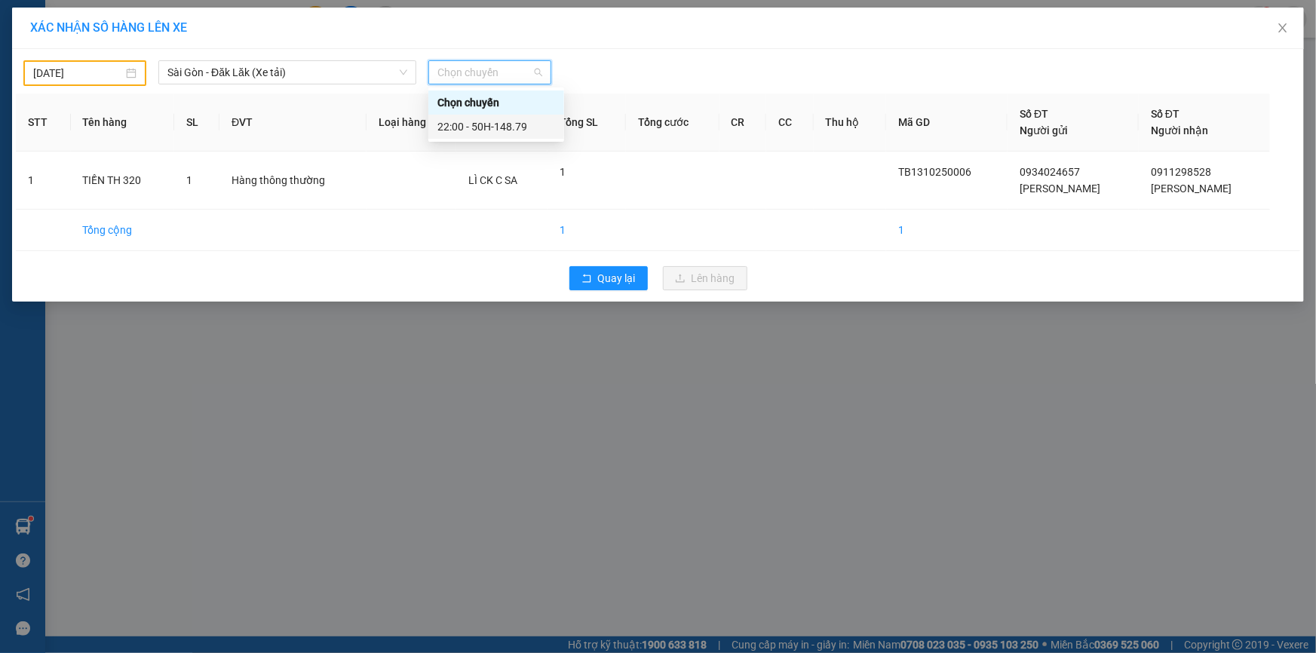
click at [460, 115] on div "22:00 - 50H-148.79" at bounding box center [496, 127] width 136 height 24
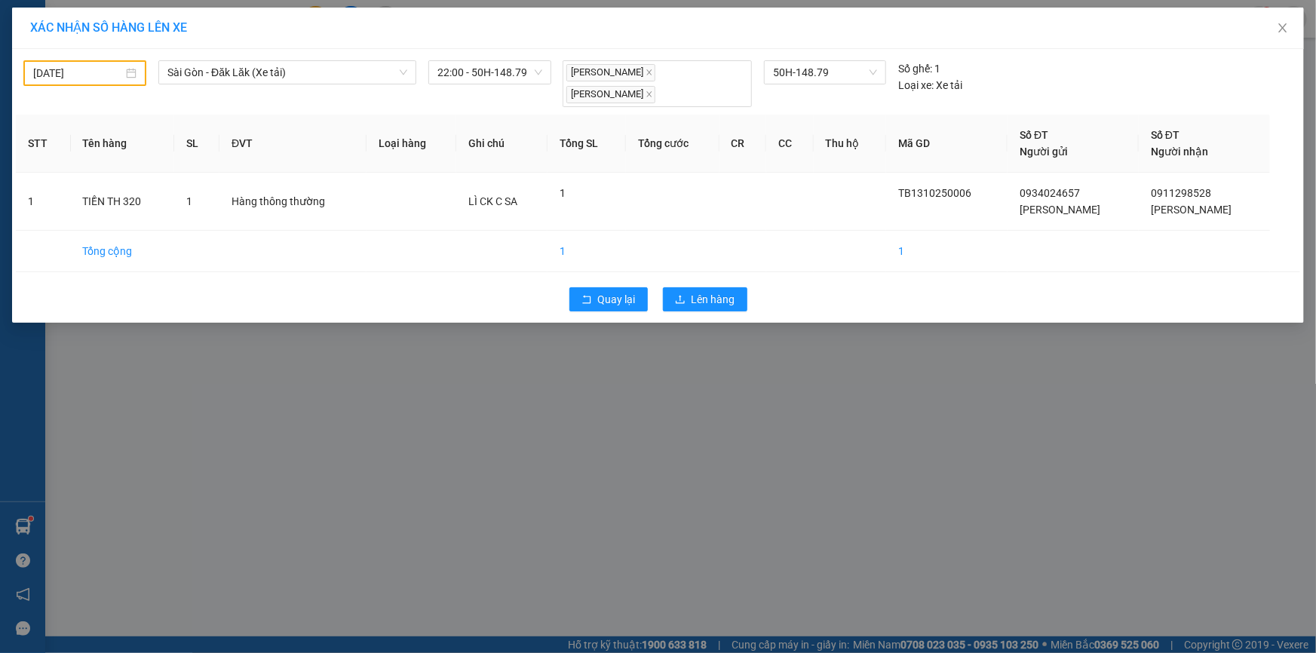
click at [676, 285] on div "Quay lại Lên hàng" at bounding box center [658, 299] width 1284 height 39
click at [680, 296] on icon "upload" at bounding box center [680, 299] width 9 height 8
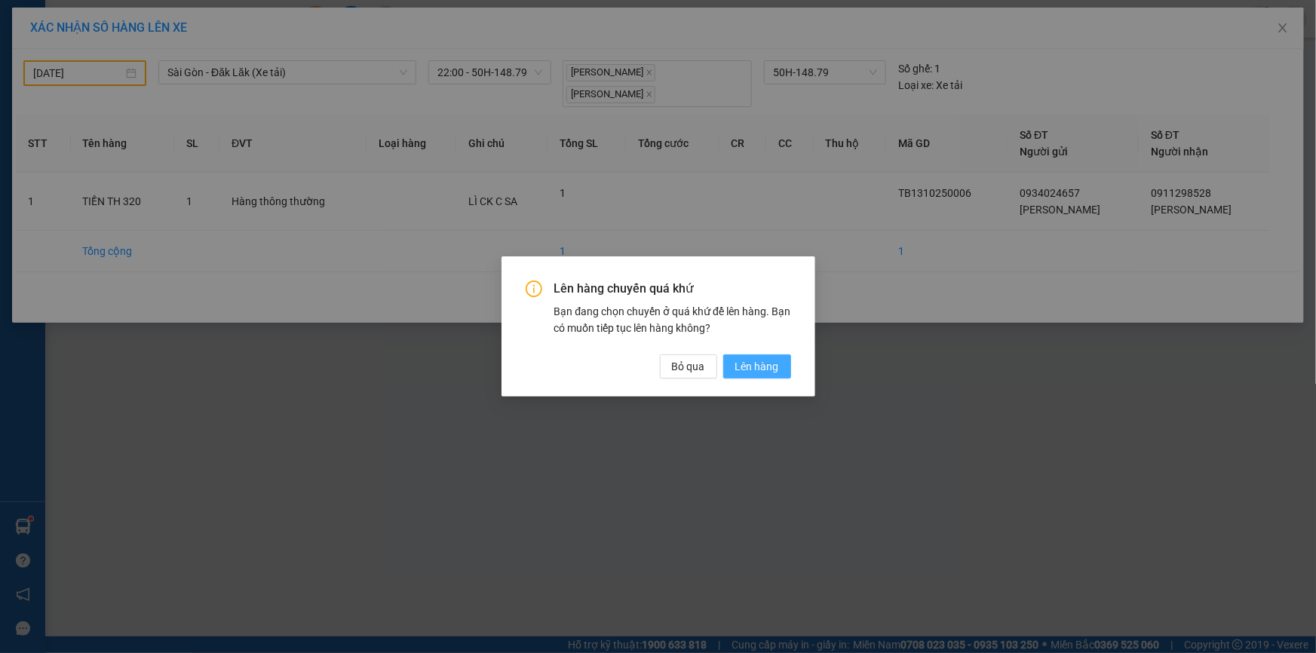
click at [777, 356] on button "Lên hàng" at bounding box center [757, 366] width 68 height 24
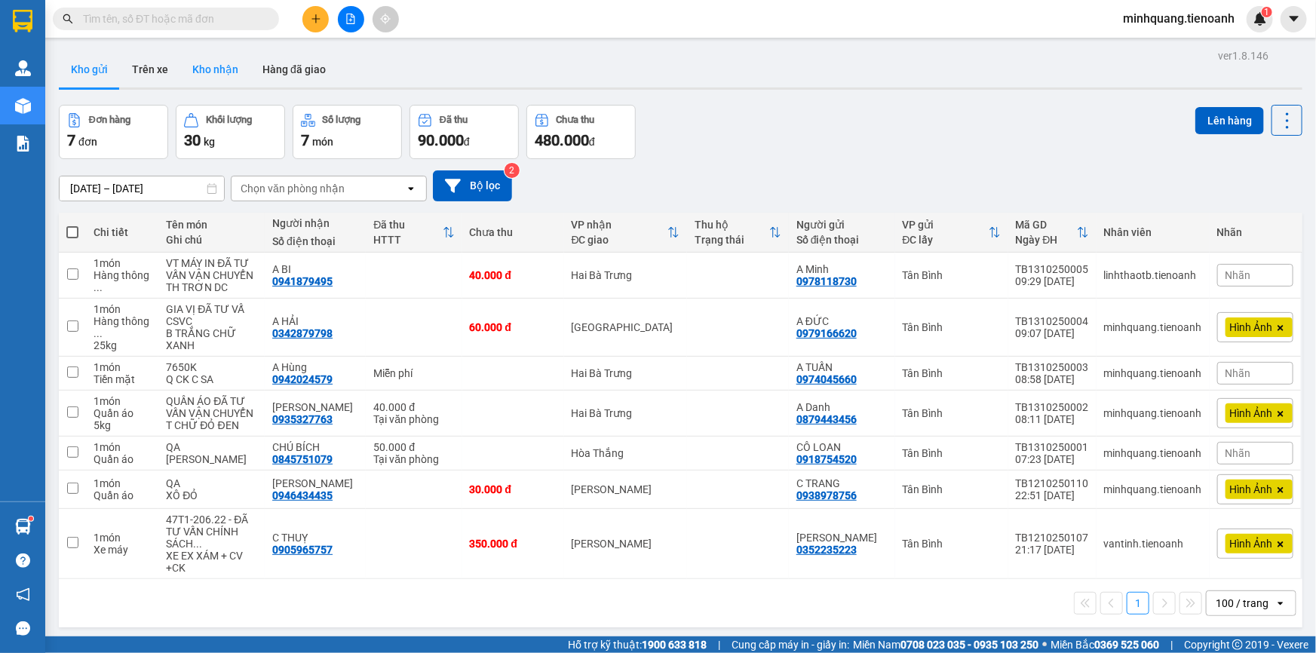
click at [181, 69] on button "Kho nhận" at bounding box center [215, 69] width 70 height 36
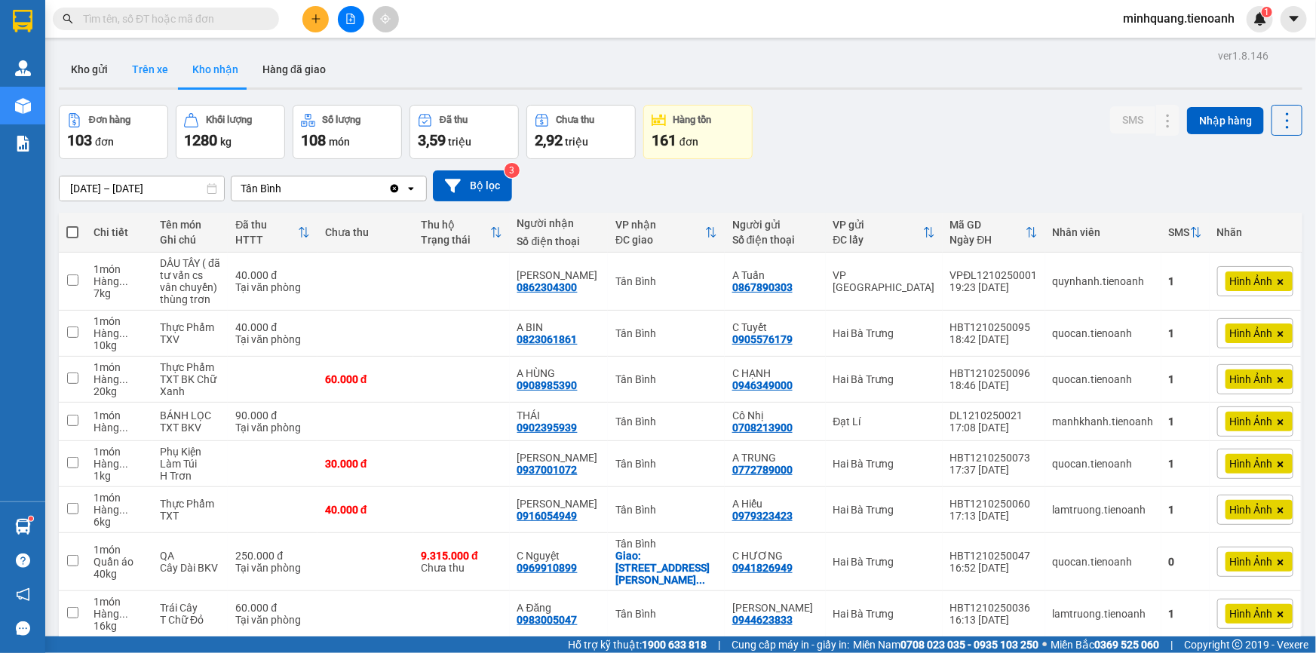
click at [148, 75] on button "Trên xe" at bounding box center [150, 69] width 60 height 36
type input "[DATE] – [DATE]"
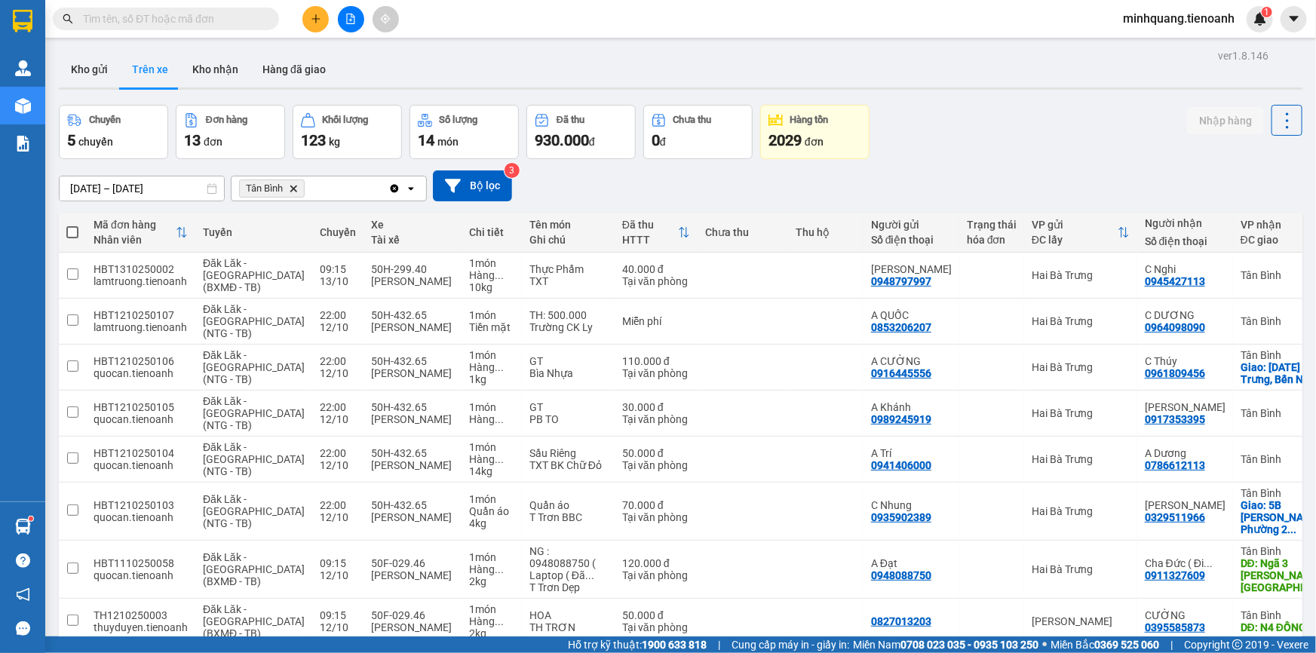
click at [296, 195] on span "Tân Bình Delete" at bounding box center [272, 188] width 66 height 18
click at [302, 190] on span "Tân Bình Delete" at bounding box center [272, 188] width 66 height 18
click at [296, 188] on icon "Delete" at bounding box center [293, 188] width 9 height 9
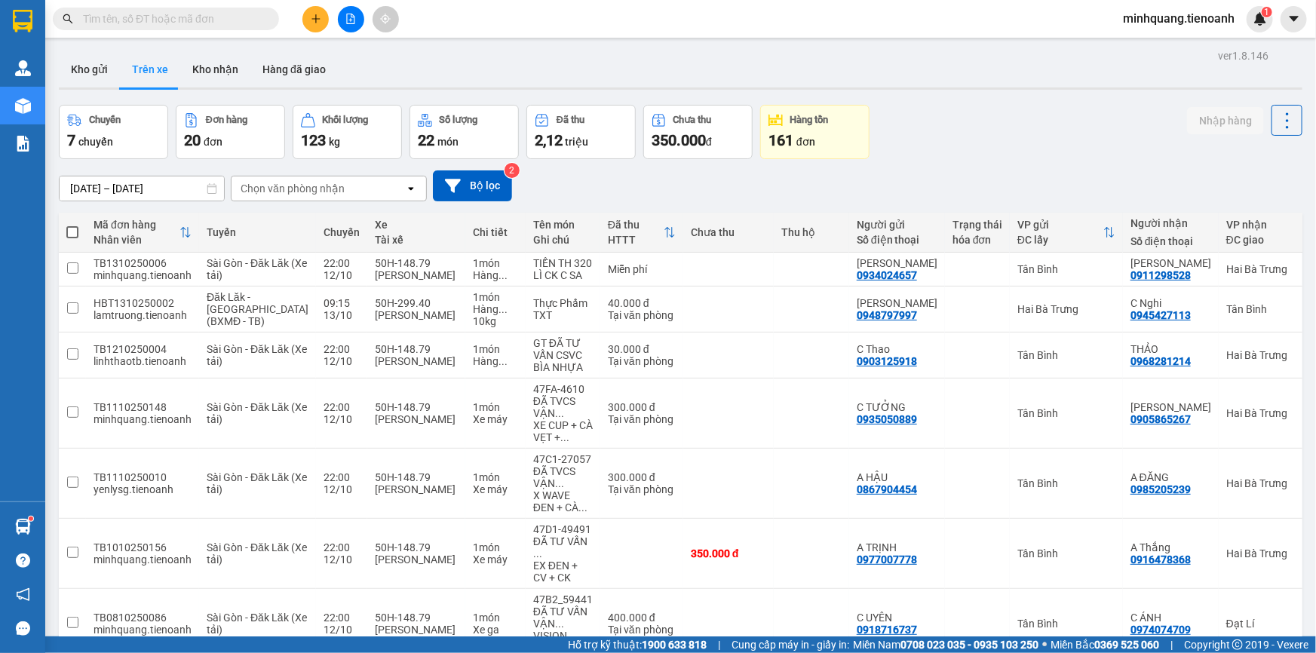
click at [296, 188] on div "Chọn văn phòng nhận" at bounding box center [293, 188] width 104 height 15
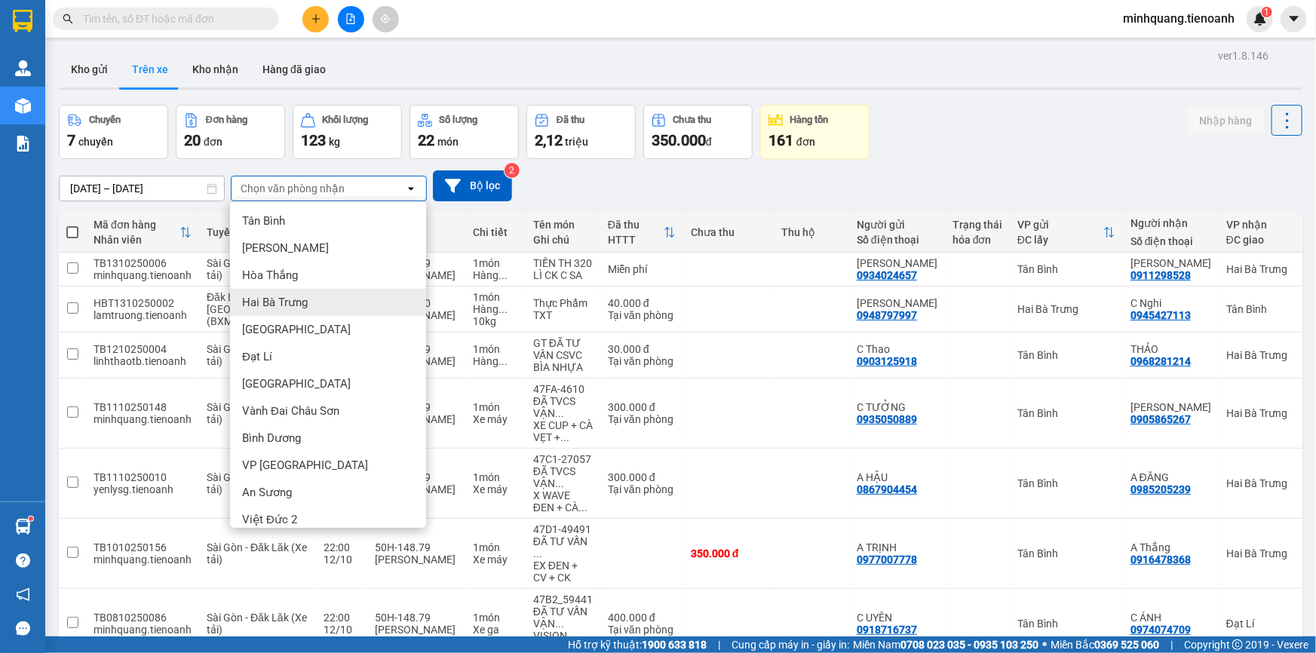
click at [317, 296] on div "Hai Bà Trưng" at bounding box center [328, 302] width 196 height 27
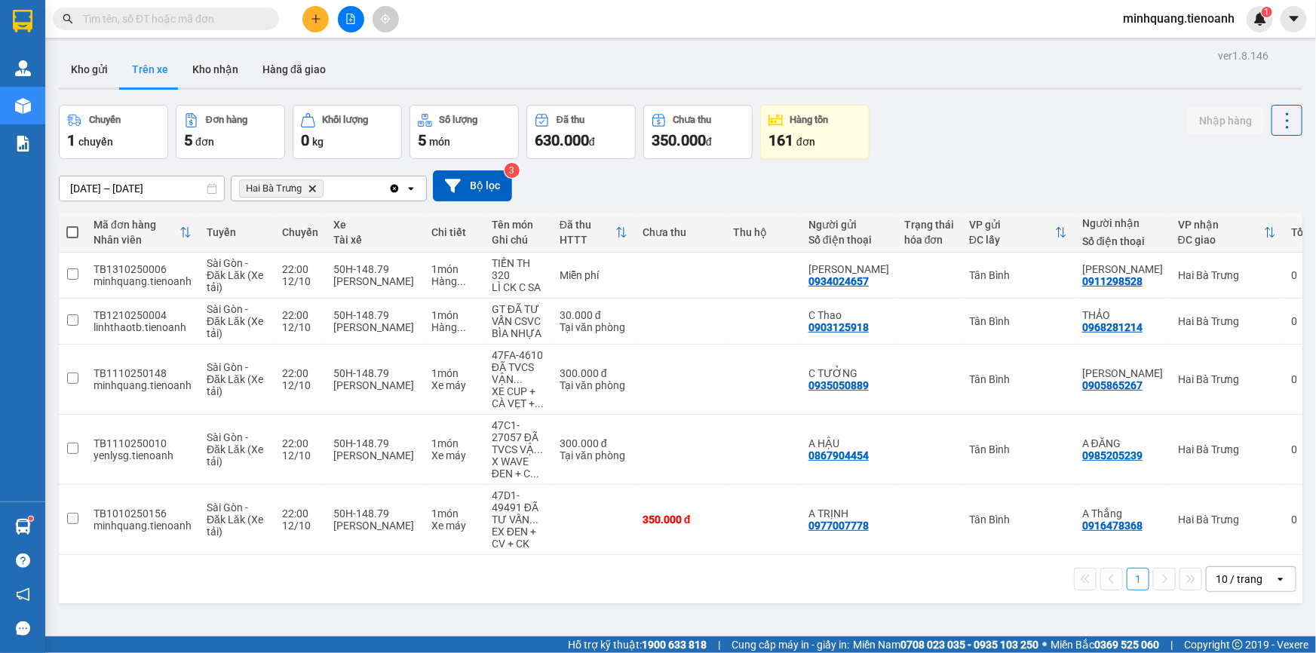
click at [1244, 591] on div "10 / trang" at bounding box center [1240, 579] width 68 height 24
click at [1240, 559] on div "100 / trang" at bounding box center [1240, 551] width 90 height 27
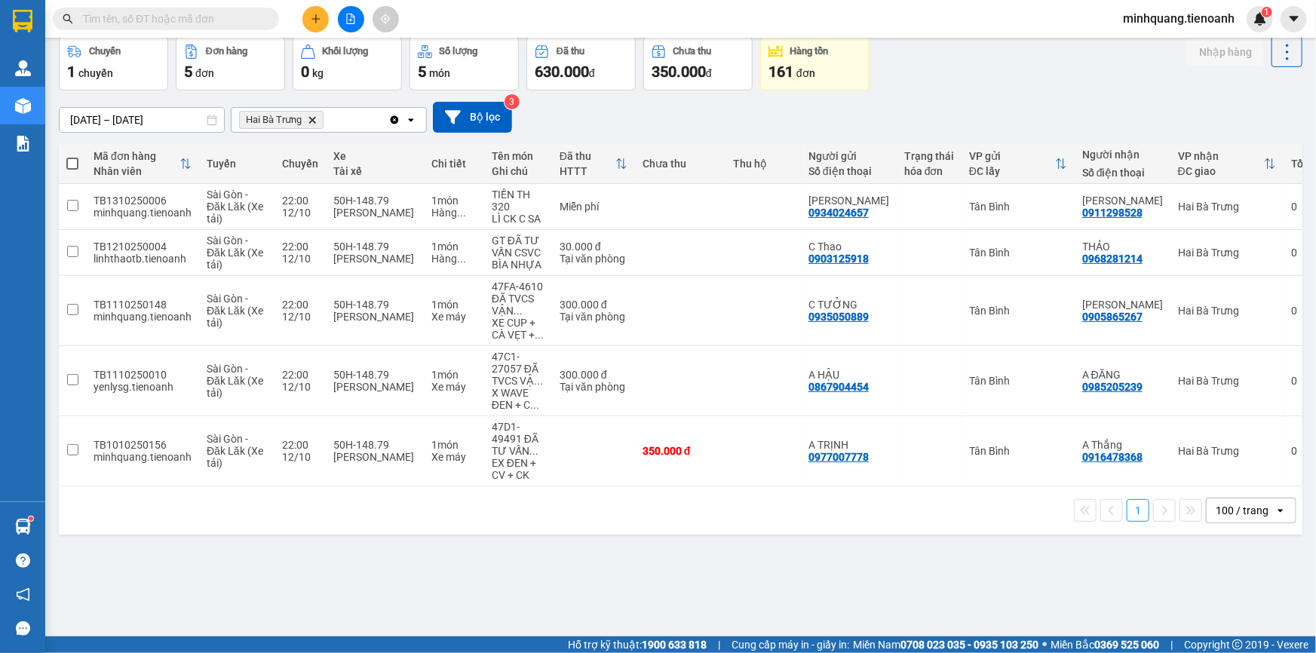
click at [198, 24] on input "text" at bounding box center [172, 19] width 178 height 17
click at [196, 24] on input "text" at bounding box center [172, 19] width 178 height 17
click at [314, 16] on icon "plus" at bounding box center [316, 19] width 11 height 11
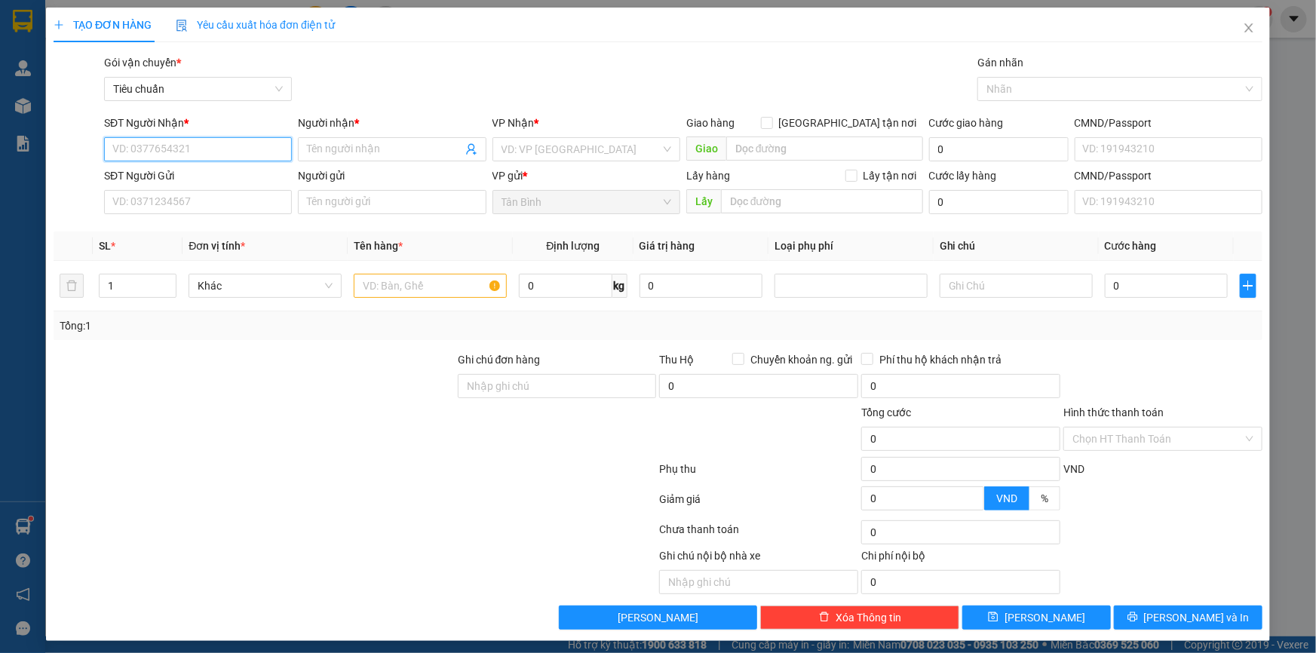
click at [234, 148] on input "SĐT Người Nhận *" at bounding box center [198, 149] width 188 height 24
type input "0982224366"
click at [213, 177] on div "0982224366 - A BIÊN" at bounding box center [196, 179] width 168 height 17
type input "A BIÊN"
type input "123456789"
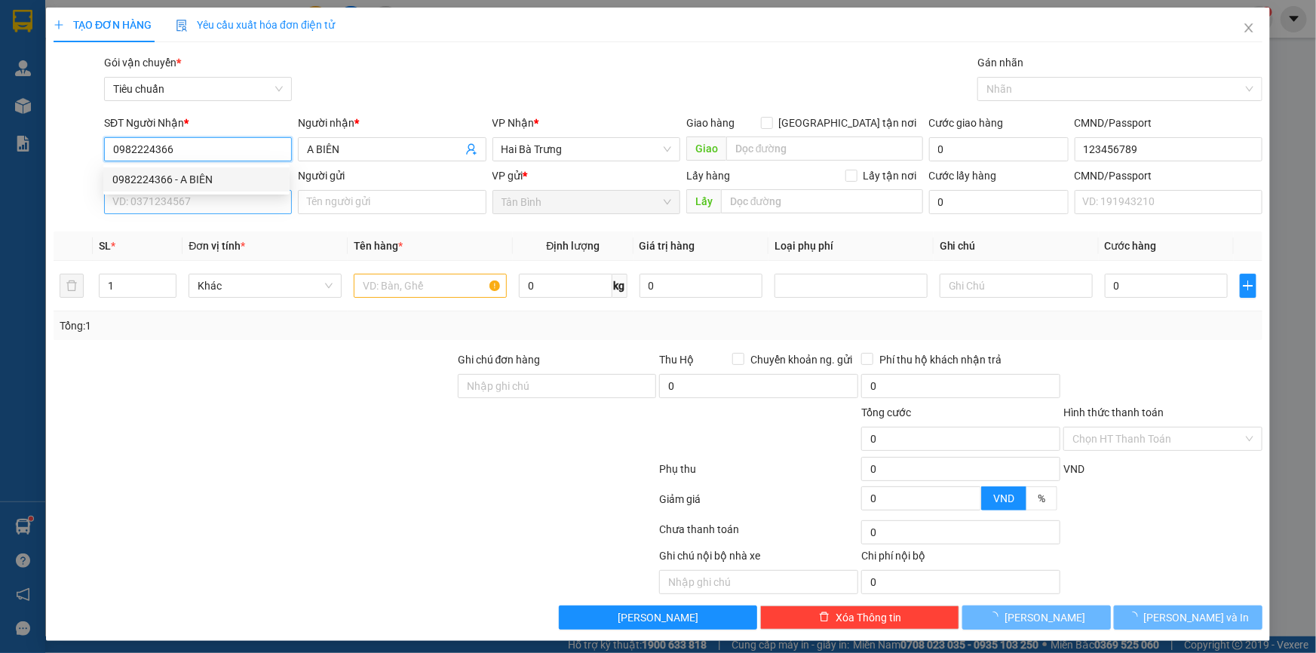
type input "0982224366"
click at [197, 207] on input "SĐT Người Gửi" at bounding box center [198, 202] width 188 height 24
type input "90.000"
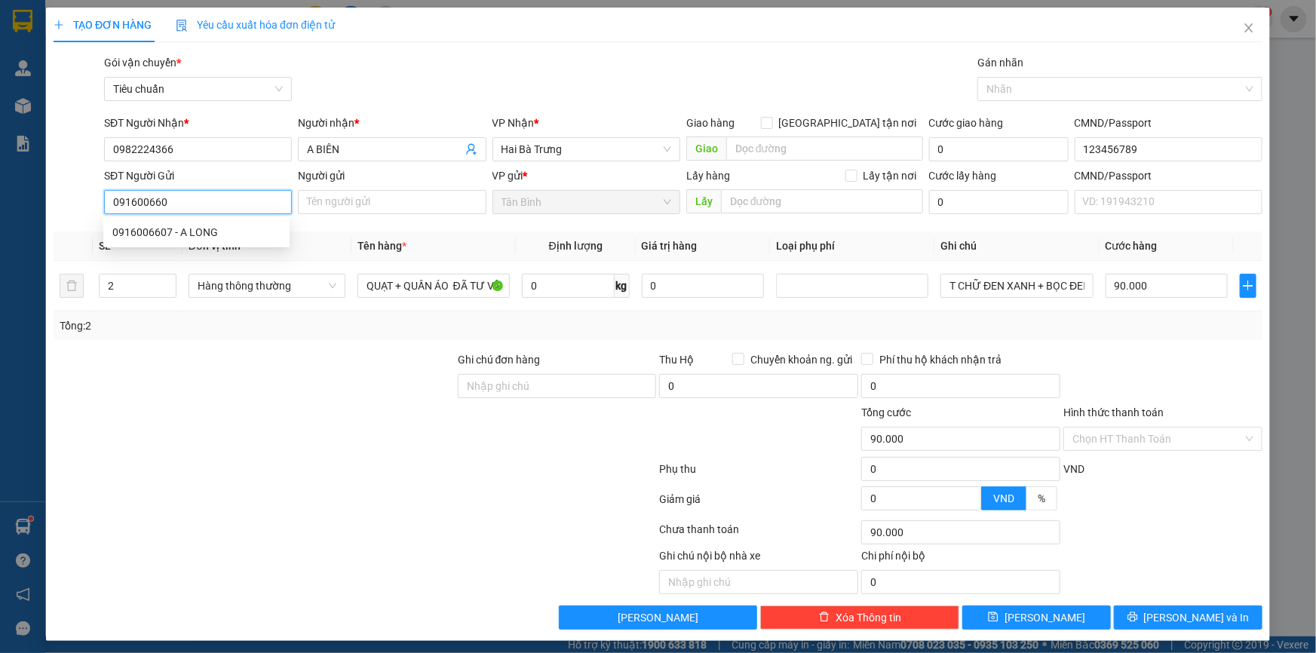
type input "0916006607"
click at [161, 234] on div "0916006607 - A LONG" at bounding box center [196, 232] width 168 height 17
type input "A LONG"
type input "30.000"
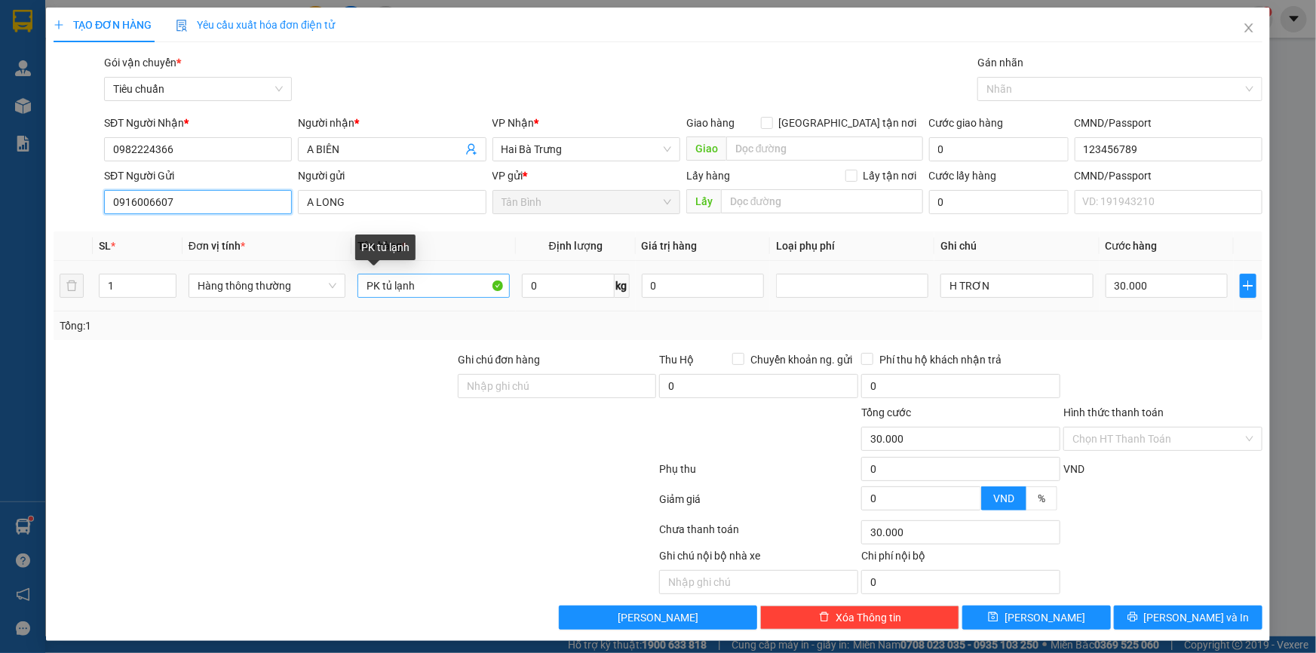
type input "0916006607"
drag, startPoint x: 436, startPoint y: 290, endPoint x: 376, endPoint y: 290, distance: 59.6
click at [376, 290] on input "PK tủ lạnh" at bounding box center [433, 286] width 152 height 24
click at [432, 289] on input "PK ĐÃ TƯ VAANSV ẬN CHUYỂN" at bounding box center [433, 286] width 152 height 24
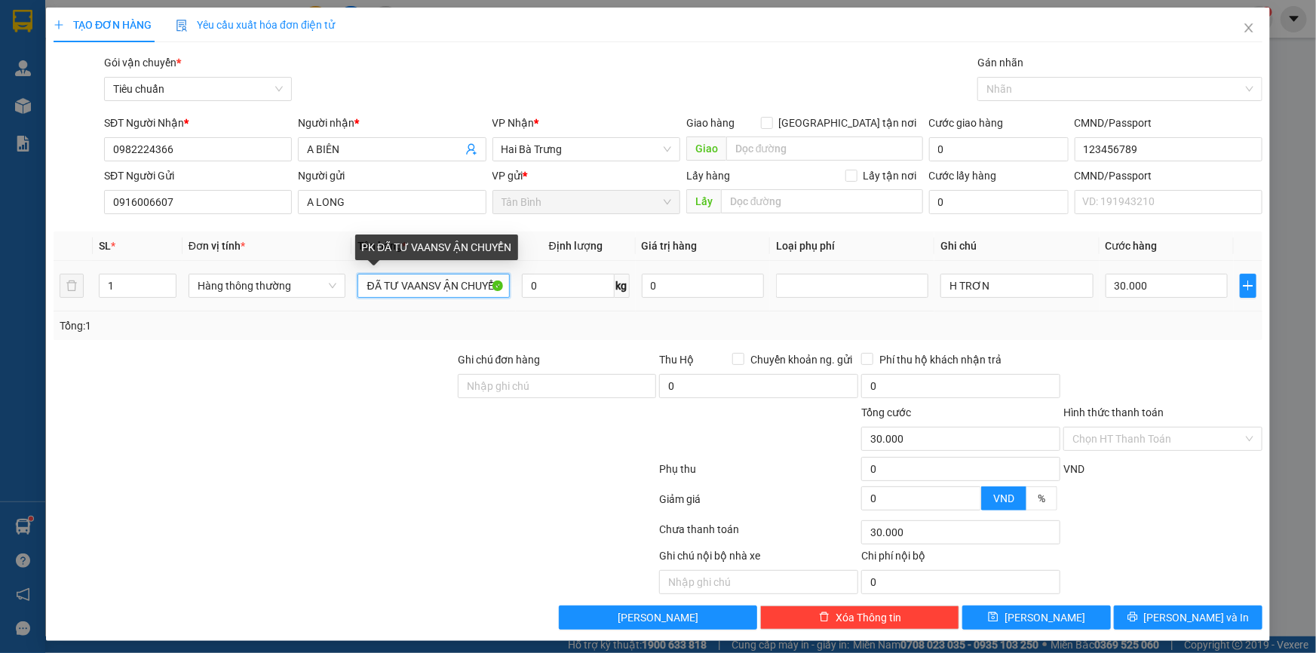
drag, startPoint x: 434, startPoint y: 293, endPoint x: 412, endPoint y: 294, distance: 21.9
click at [412, 294] on input "PK ĐÃ TƯ VAANSV ẬN CHUYỂN" at bounding box center [433, 286] width 152 height 24
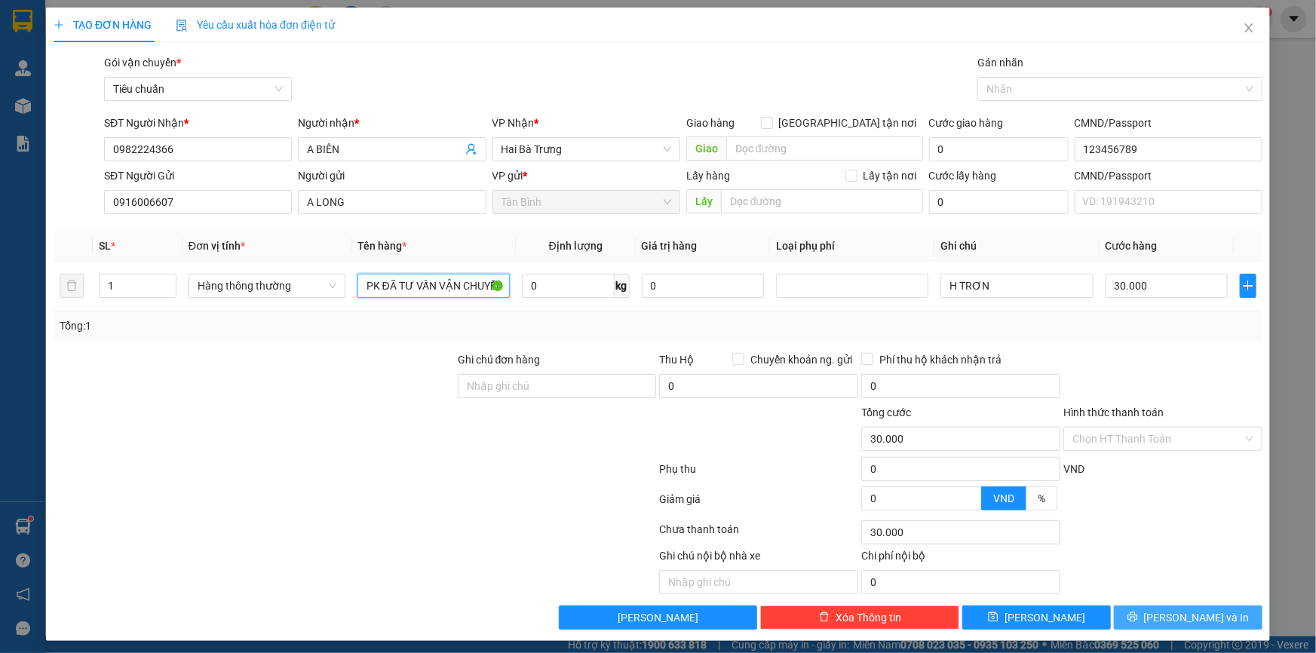
type input "PK ĐÃ TƯ VẤN VẬN CHUYỂN"
click at [1173, 615] on span "[PERSON_NAME] và In" at bounding box center [1197, 617] width 106 height 17
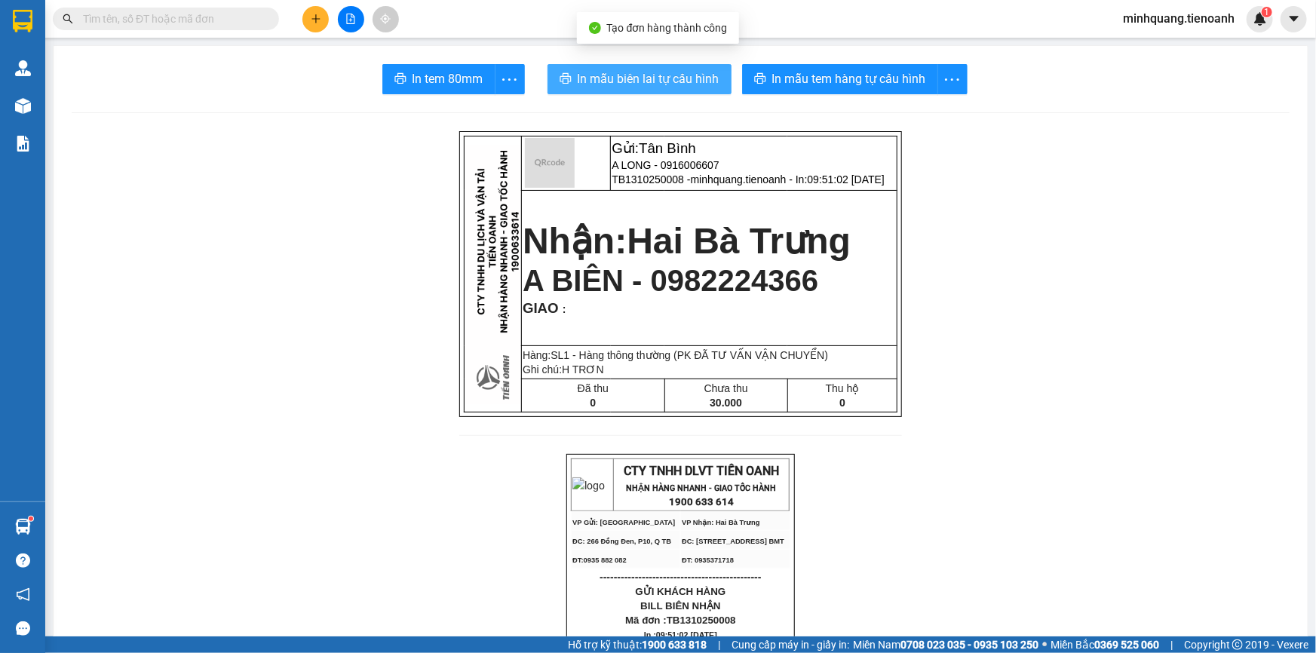
click at [673, 71] on span "In mẫu biên lai tự cấu hình" at bounding box center [649, 78] width 142 height 19
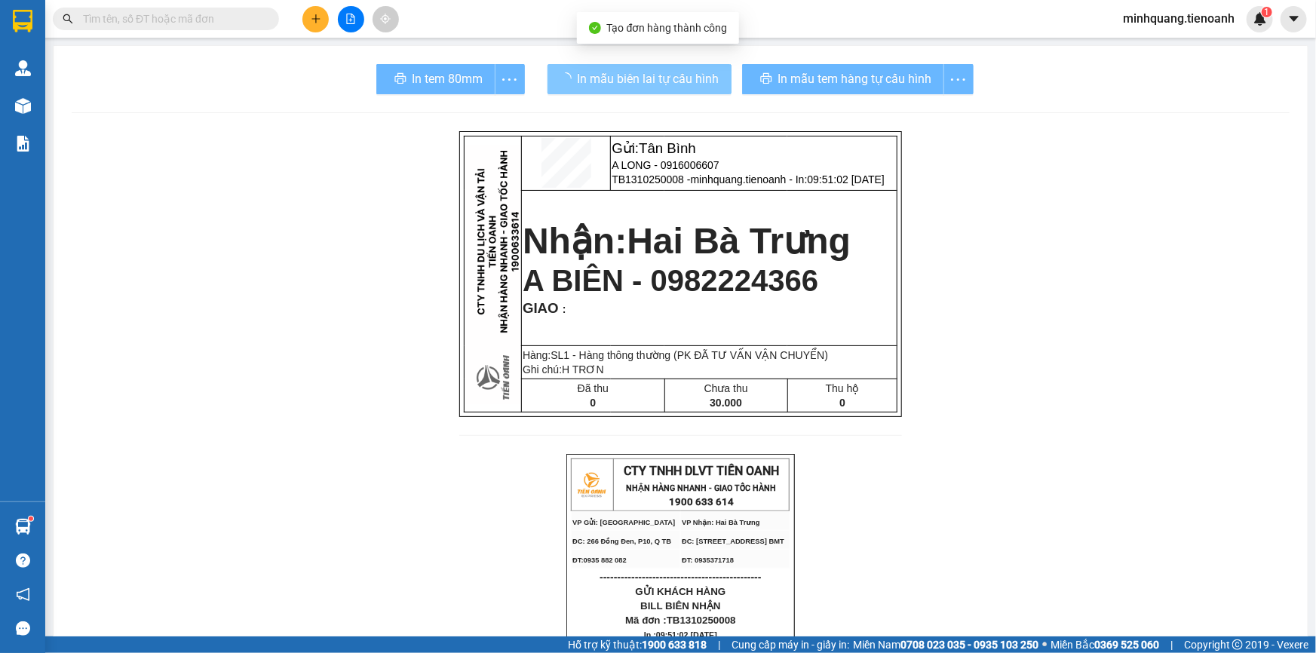
click at [822, 75] on div "In mẫu tem hàng tự cấu hình" at bounding box center [857, 79] width 231 height 30
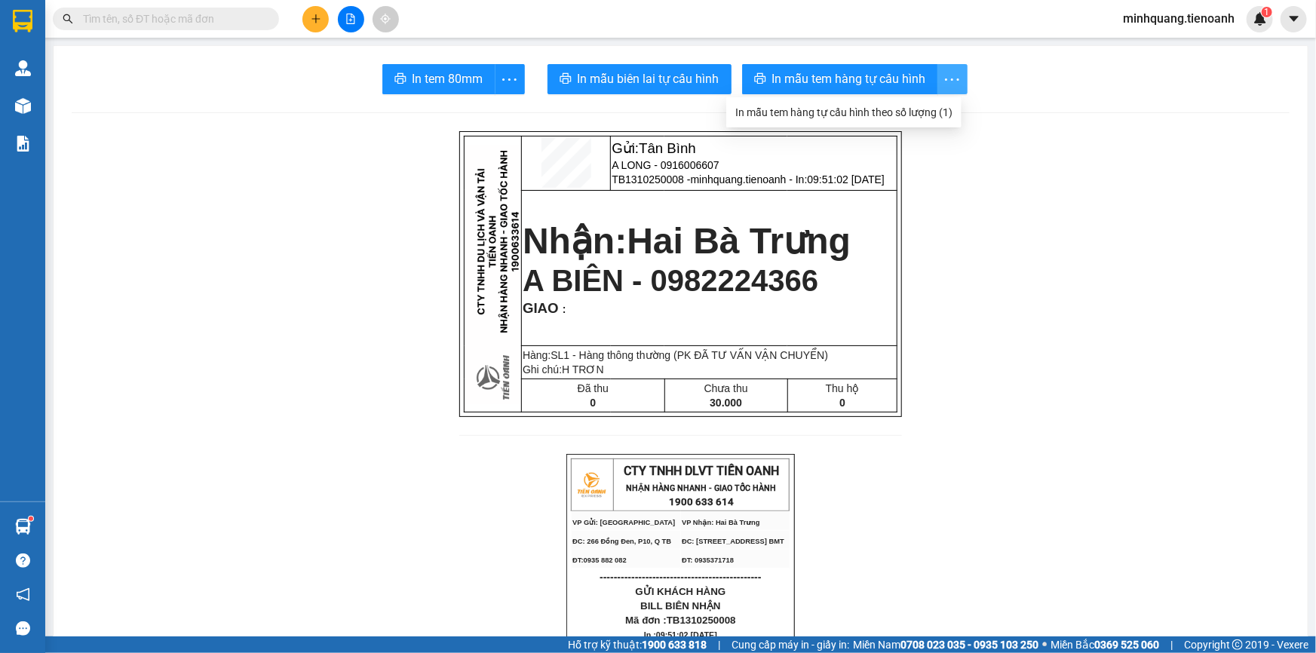
click at [943, 72] on icon "more" at bounding box center [952, 79] width 19 height 19
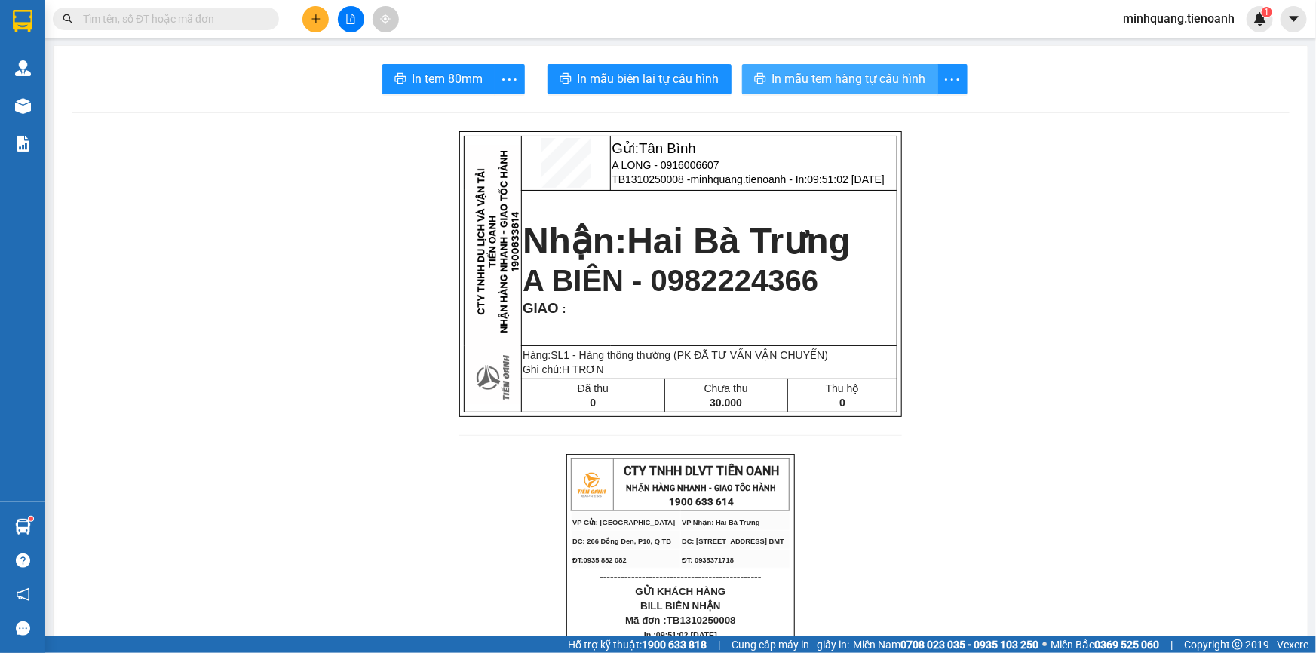
click at [853, 83] on span "In mẫu tem hàng tự cấu hình" at bounding box center [849, 78] width 154 height 19
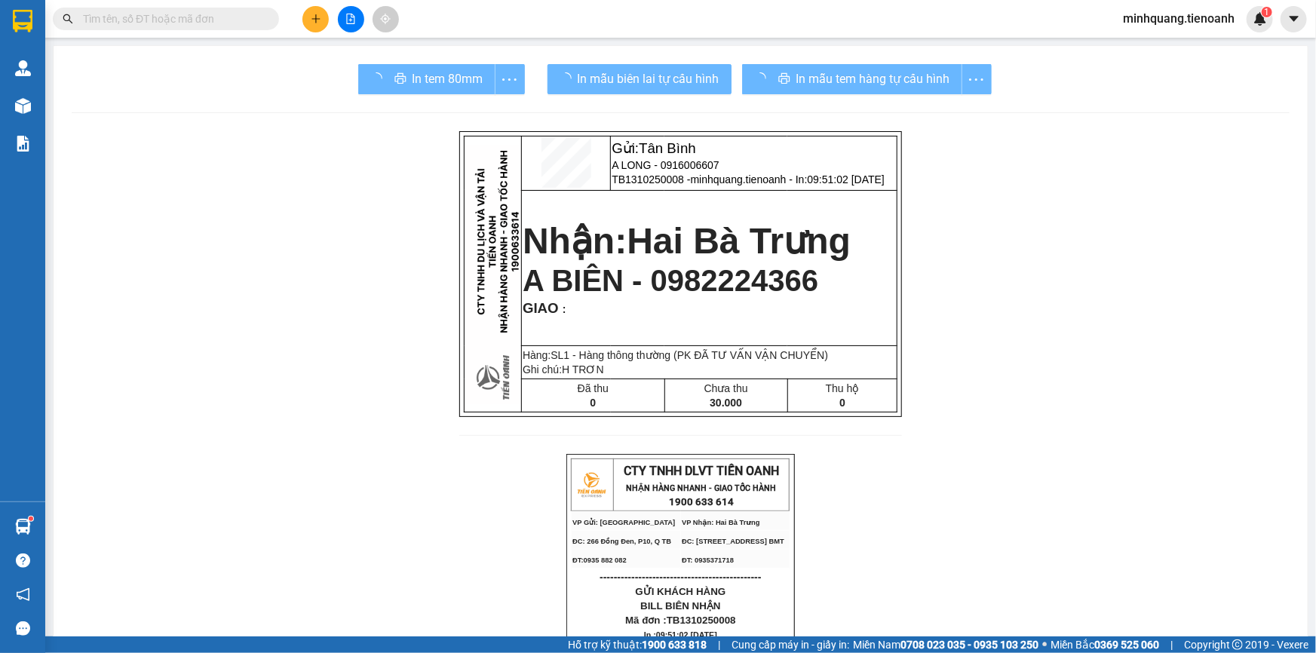
click at [219, 20] on input "text" at bounding box center [172, 19] width 178 height 17
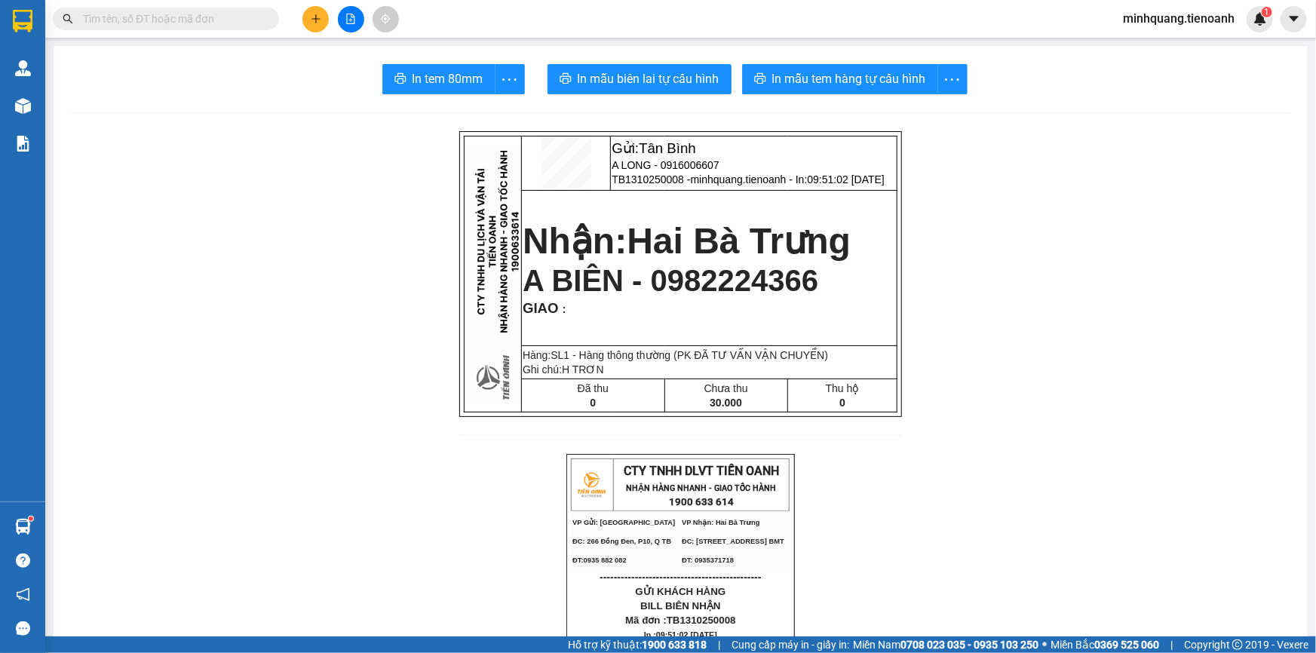
click at [226, 25] on input "text" at bounding box center [172, 19] width 178 height 17
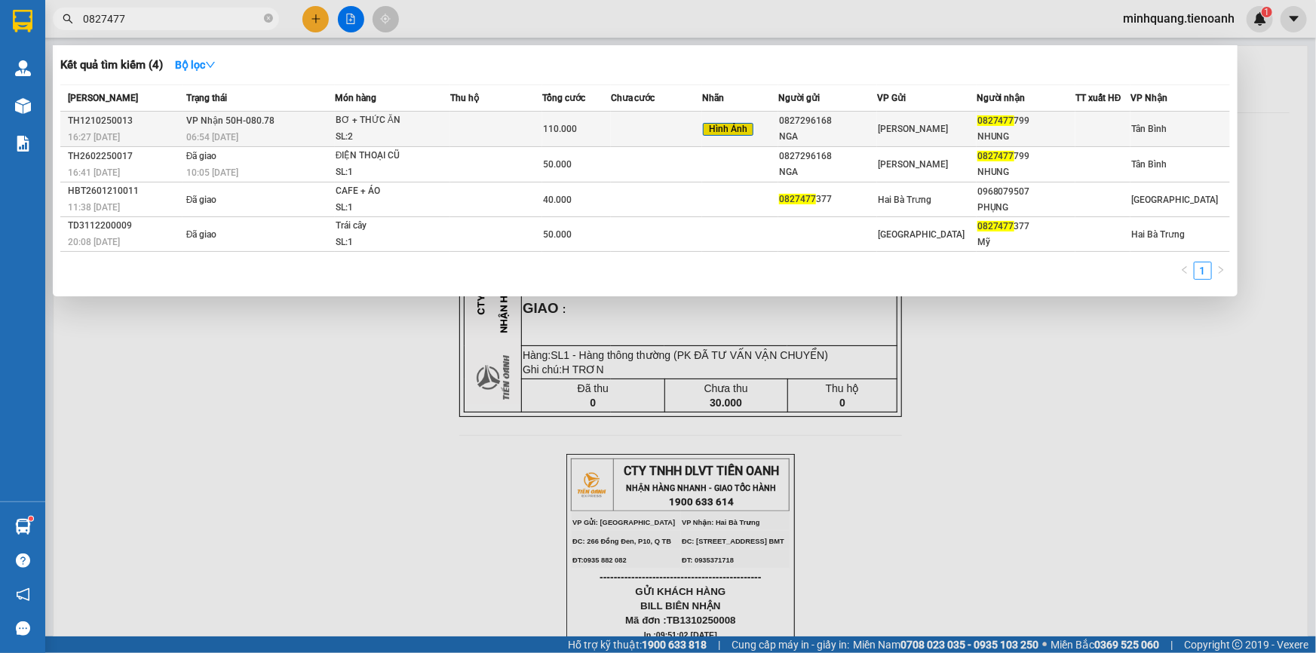
type input "0827477"
click at [517, 119] on td at bounding box center [495, 129] width 91 height 35
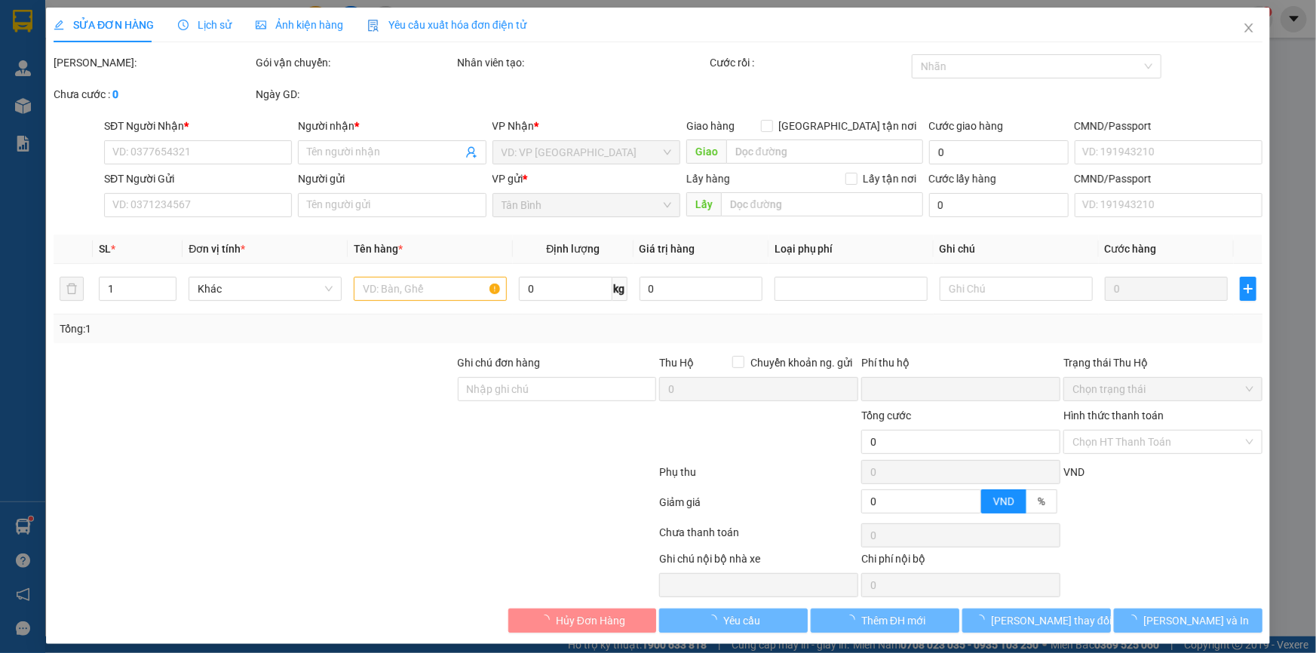
type input "0827477799"
type input "NHUNG"
type input "0827296168"
type input "NGA"
type input "0"
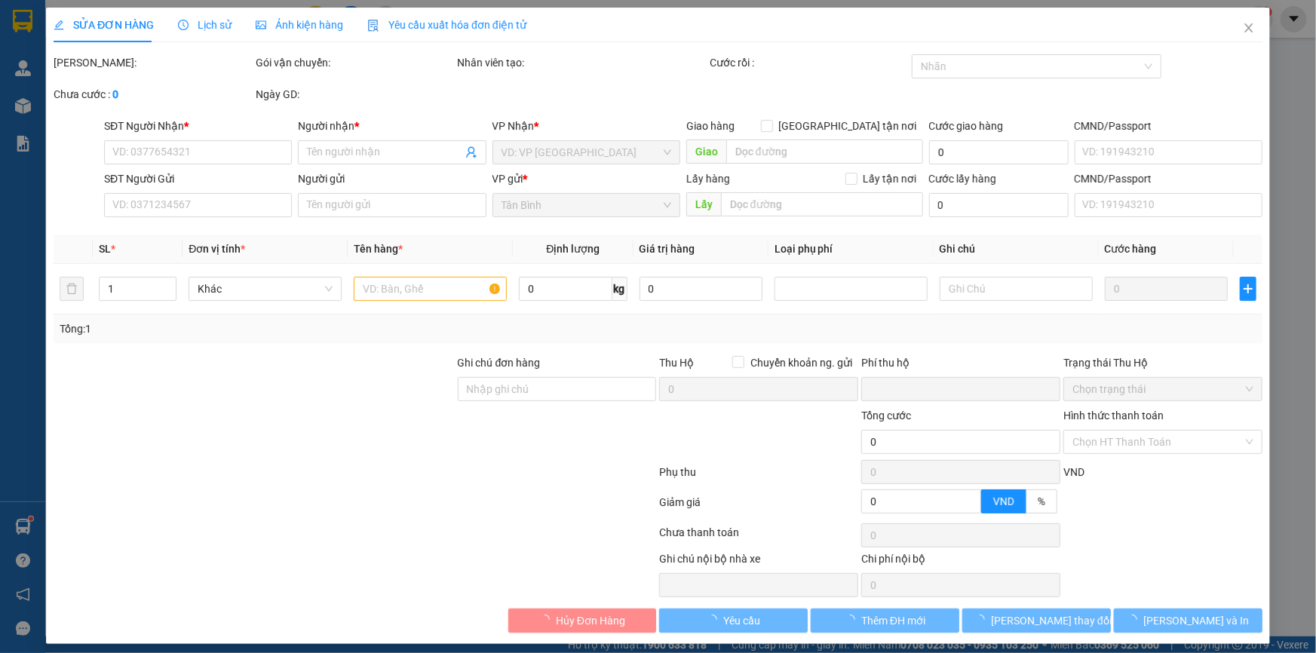
type input "110.000"
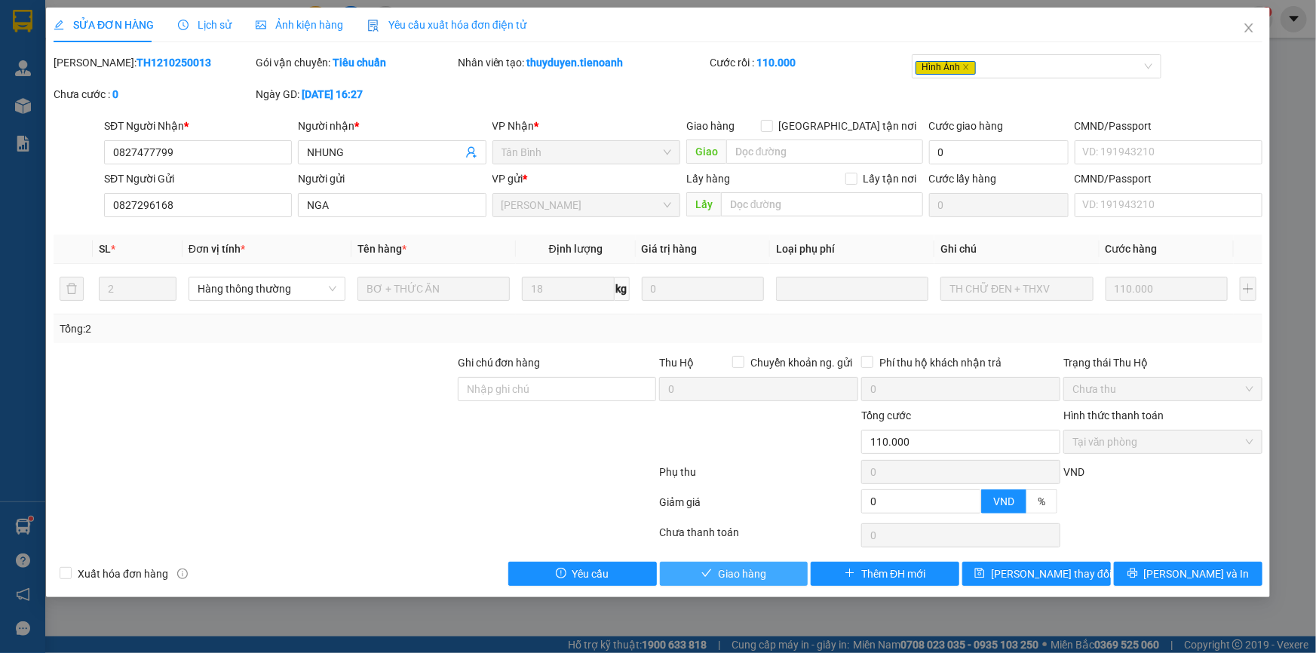
click at [745, 575] on span "Giao hàng" at bounding box center [742, 574] width 48 height 17
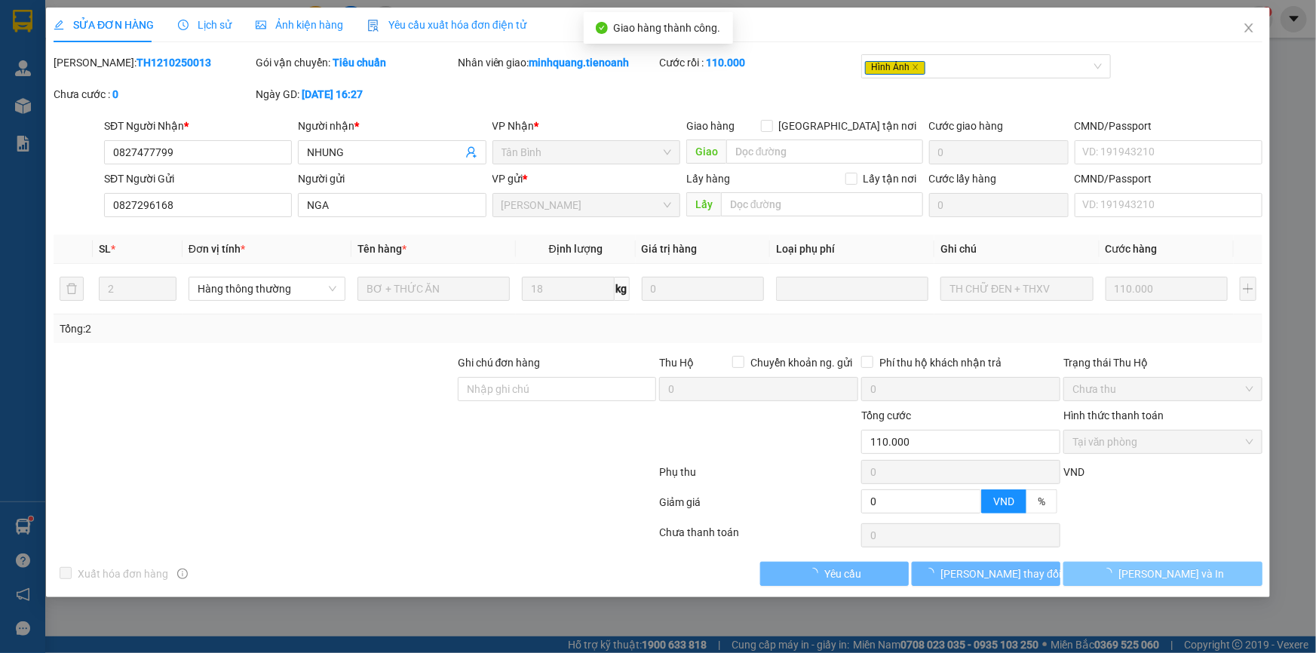
click at [1161, 570] on span "[PERSON_NAME] và In" at bounding box center [1171, 574] width 106 height 17
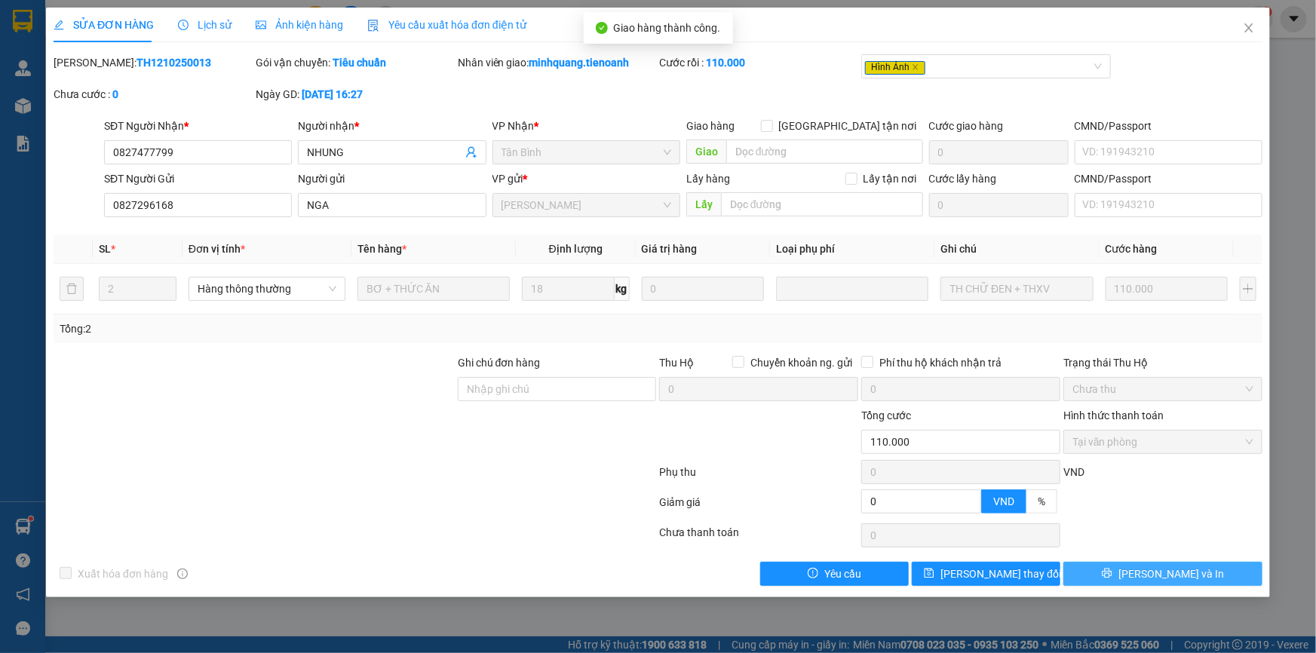
click at [1146, 569] on button "[PERSON_NAME] và In" at bounding box center [1162, 574] width 199 height 24
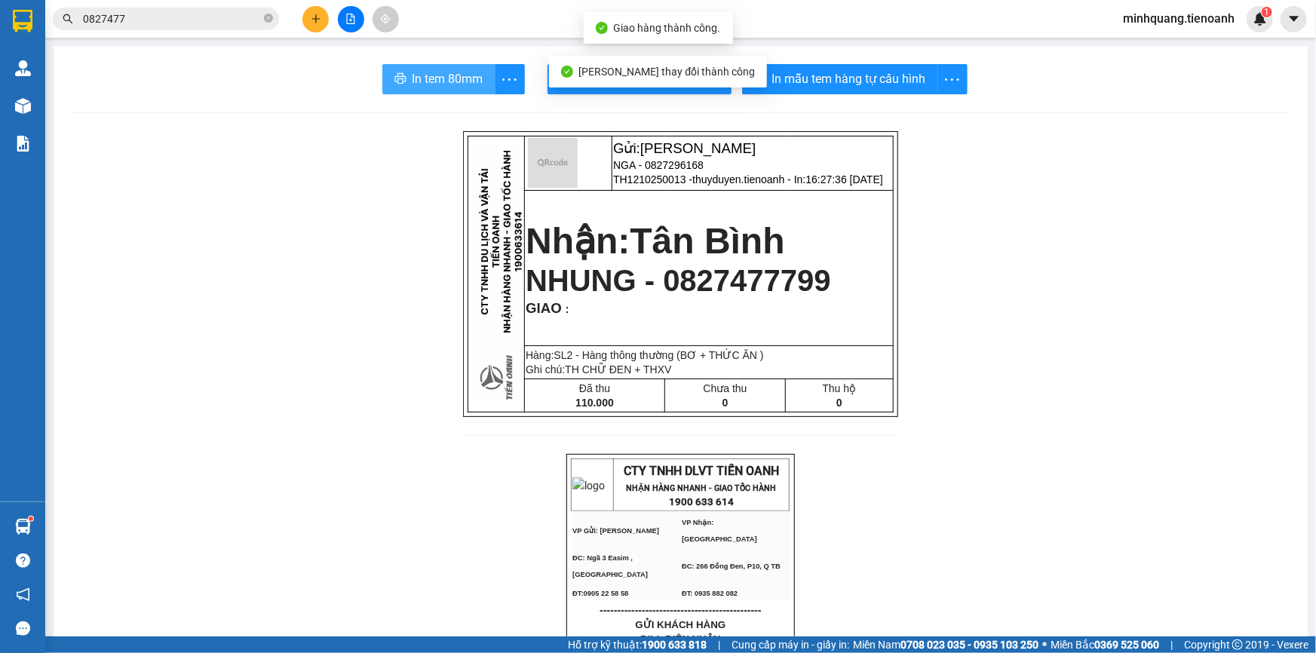
click at [457, 65] on button "In tem 80mm" at bounding box center [438, 79] width 113 height 30
